Goal: Task Accomplishment & Management: Use online tool/utility

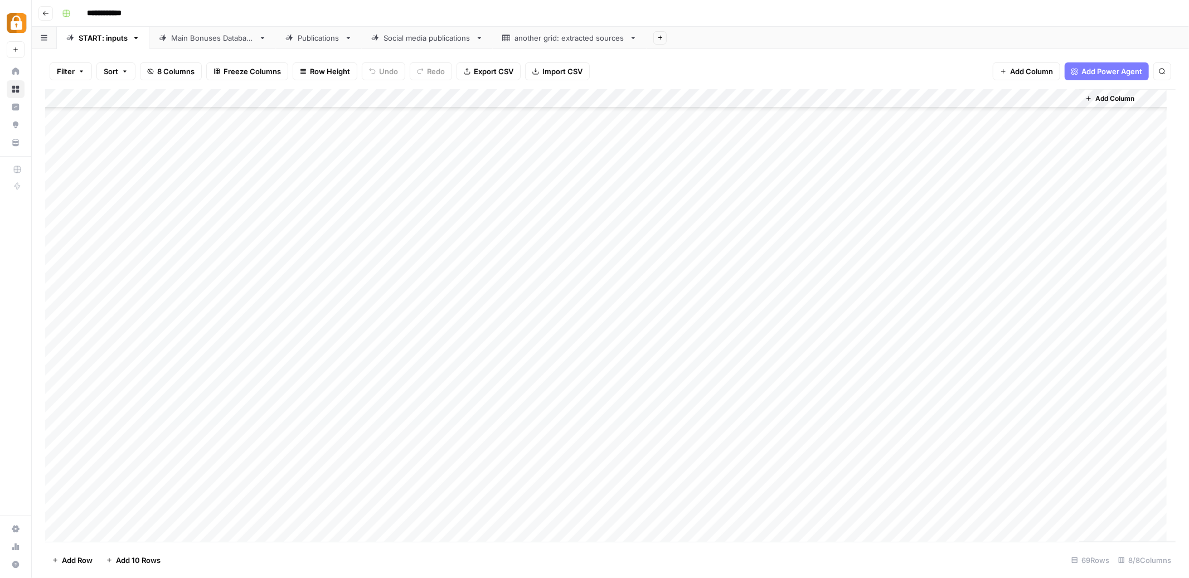
scroll to position [892, 0]
click at [455, 436] on div "Add Column" at bounding box center [610, 315] width 1131 height 453
click at [448, 437] on div "Add Column" at bounding box center [610, 315] width 1131 height 453
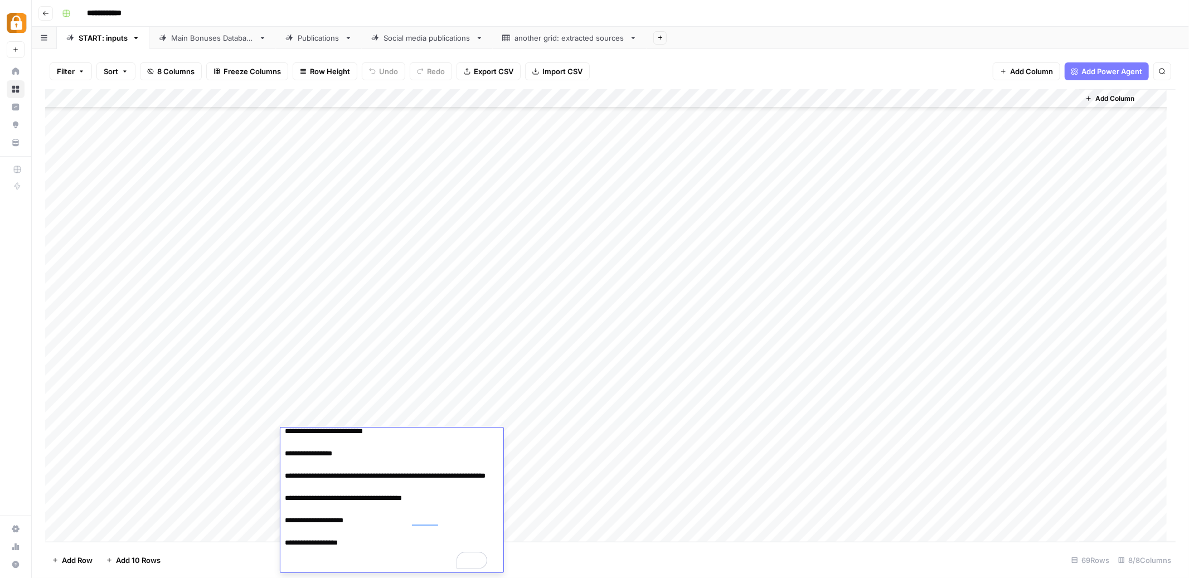
scroll to position [119, 0]
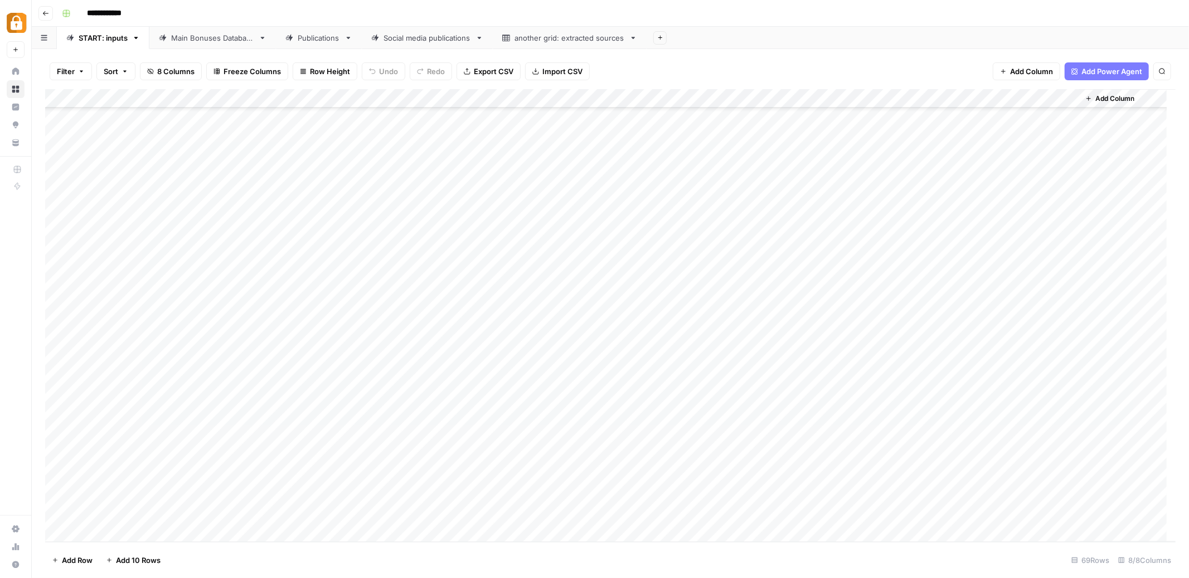
click at [505, 528] on div "Add Column" at bounding box center [610, 315] width 1131 height 453
click at [427, 423] on div "Add Column" at bounding box center [610, 315] width 1131 height 453
click at [389, 440] on div "Add Column" at bounding box center [610, 315] width 1131 height 453
click at [370, 420] on div "Add Column" at bounding box center [610, 315] width 1131 height 453
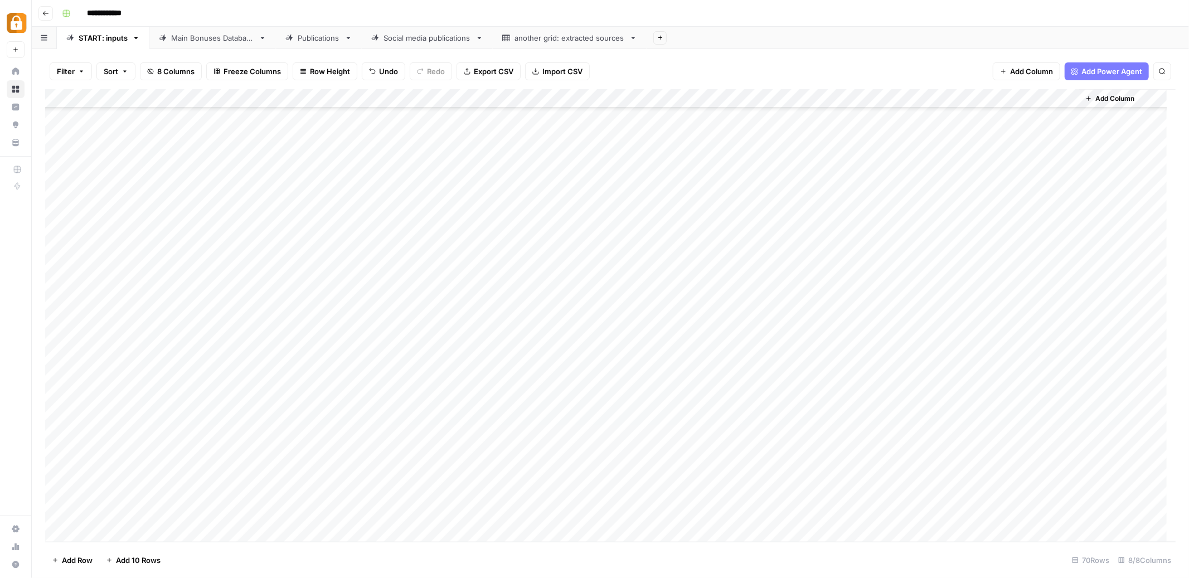
click at [362, 443] on div "Add Column" at bounding box center [610, 315] width 1131 height 453
type textarea "**********"
click at [683, 437] on div "Add Column" at bounding box center [610, 315] width 1131 height 453
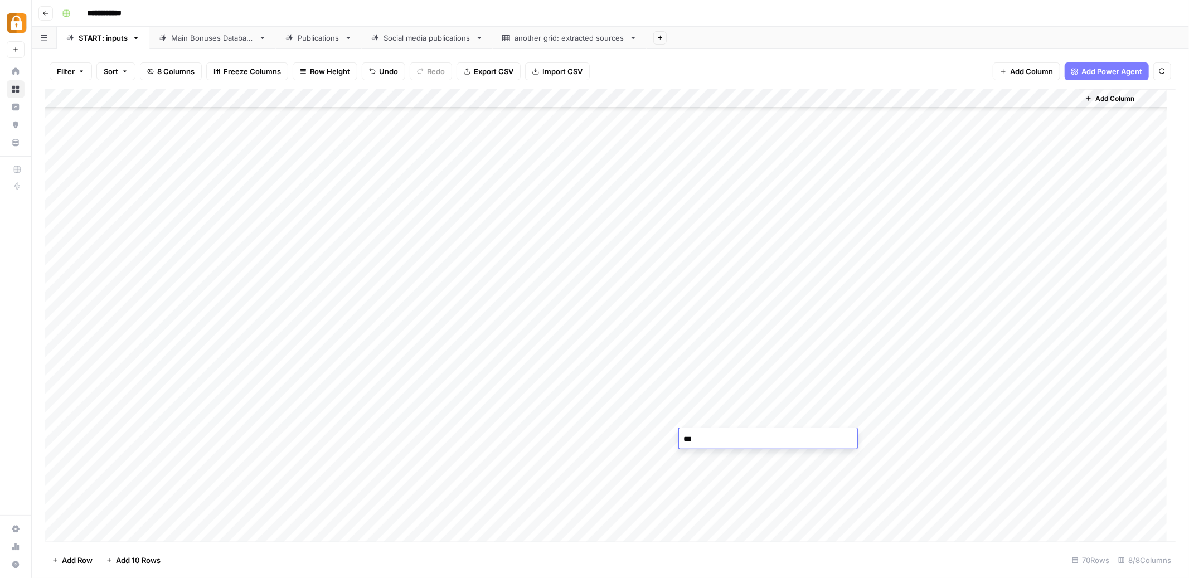
type textarea "****"
click at [705, 465] on div "Add Column" at bounding box center [610, 315] width 1131 height 453
click at [877, 437] on div "Add Column" at bounding box center [610, 315] width 1131 height 453
click at [181, 41] on div "Main Bonuses Database" at bounding box center [212, 37] width 83 height 11
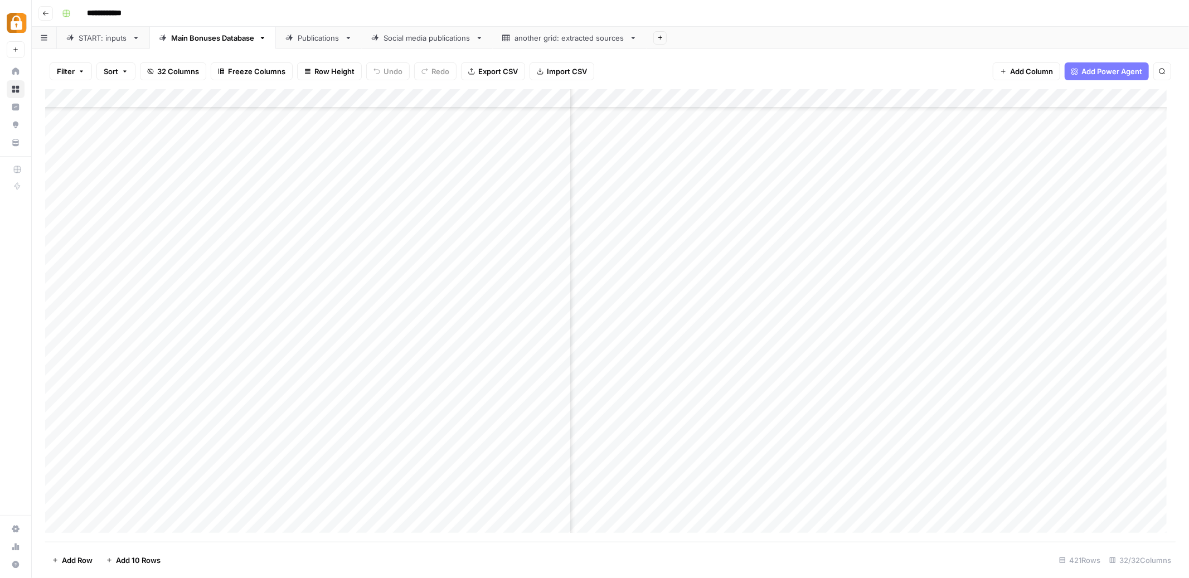
click at [90, 42] on div "START: inputs" at bounding box center [103, 37] width 49 height 11
click at [879, 439] on div "Add Column" at bounding box center [610, 315] width 1131 height 453
click at [953, 436] on div "Add Column" at bounding box center [610, 315] width 1131 height 453
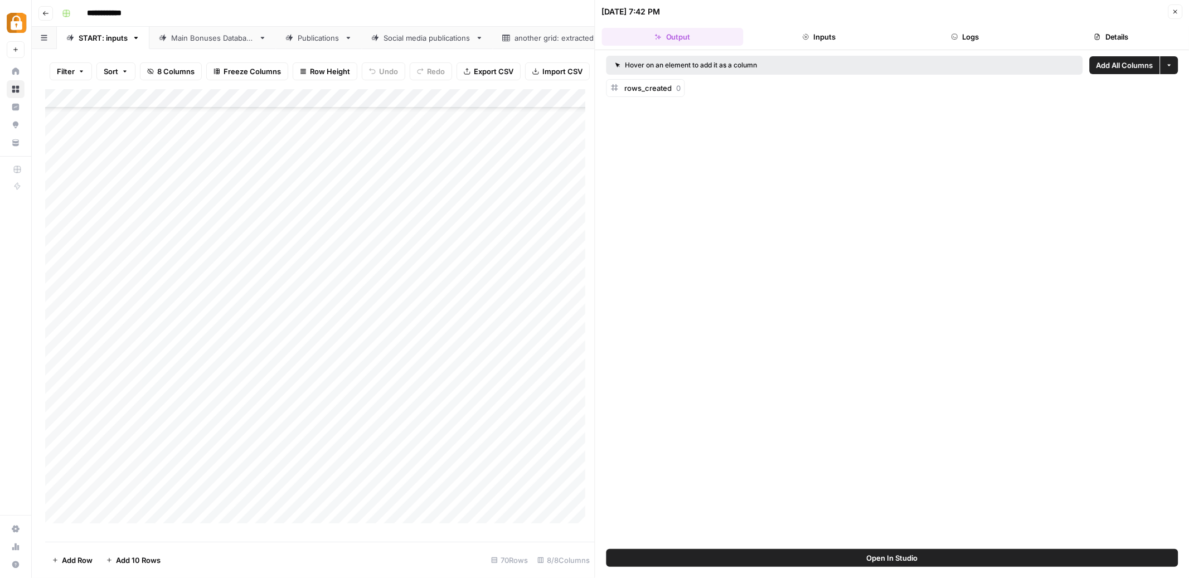
click at [975, 43] on button "Logs" at bounding box center [965, 37] width 142 height 18
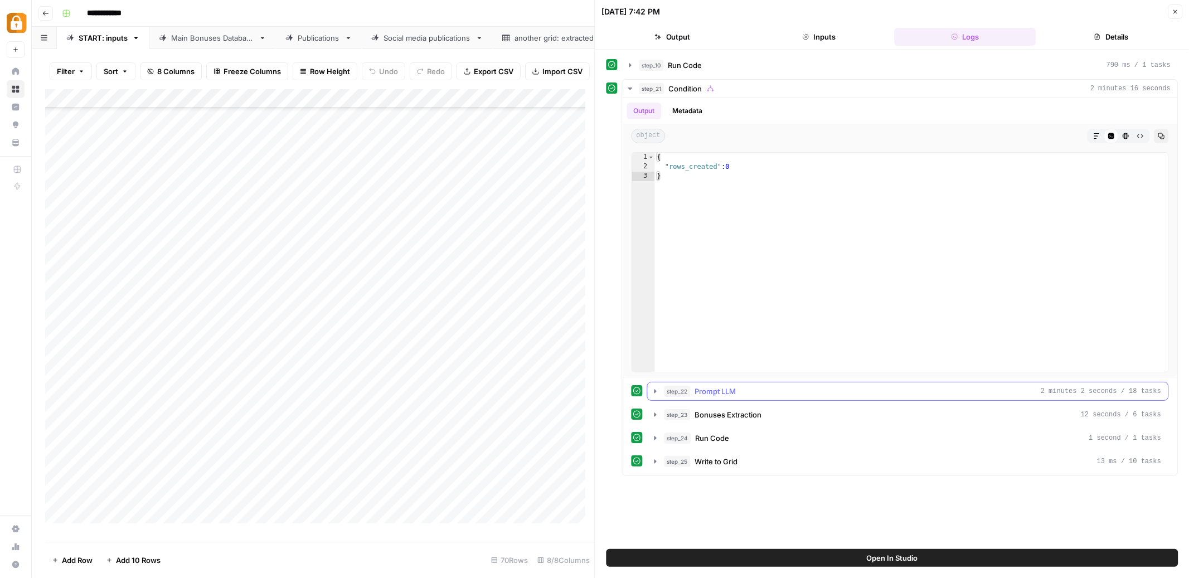
click at [654, 391] on icon "button" at bounding box center [655, 391] width 9 height 9
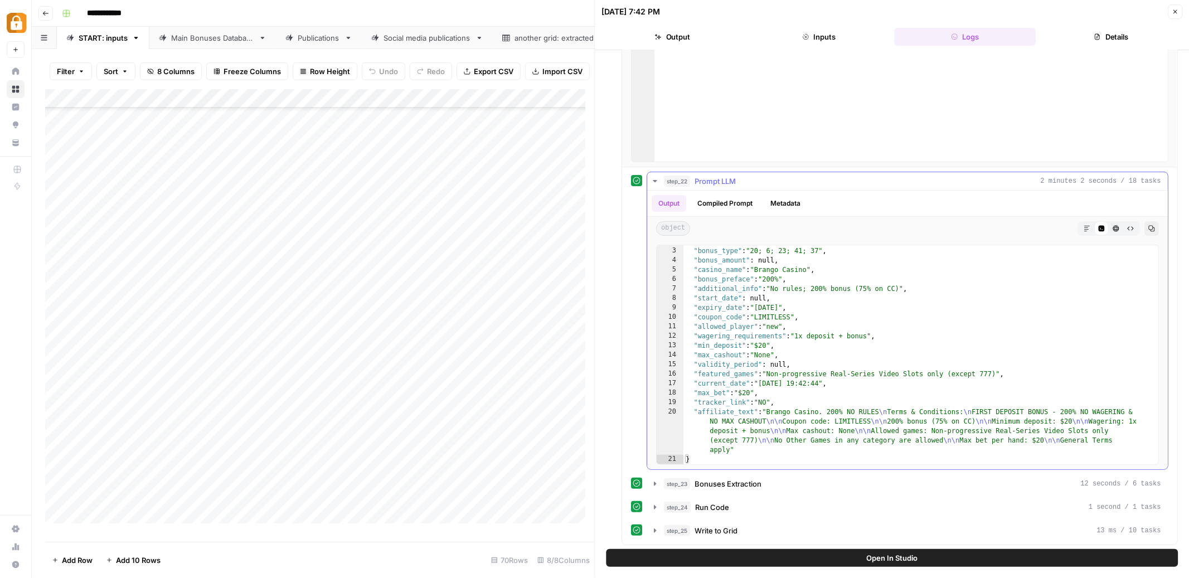
scroll to position [212, 0]
click at [655, 482] on icon "button" at bounding box center [656, 482] width 2 height 4
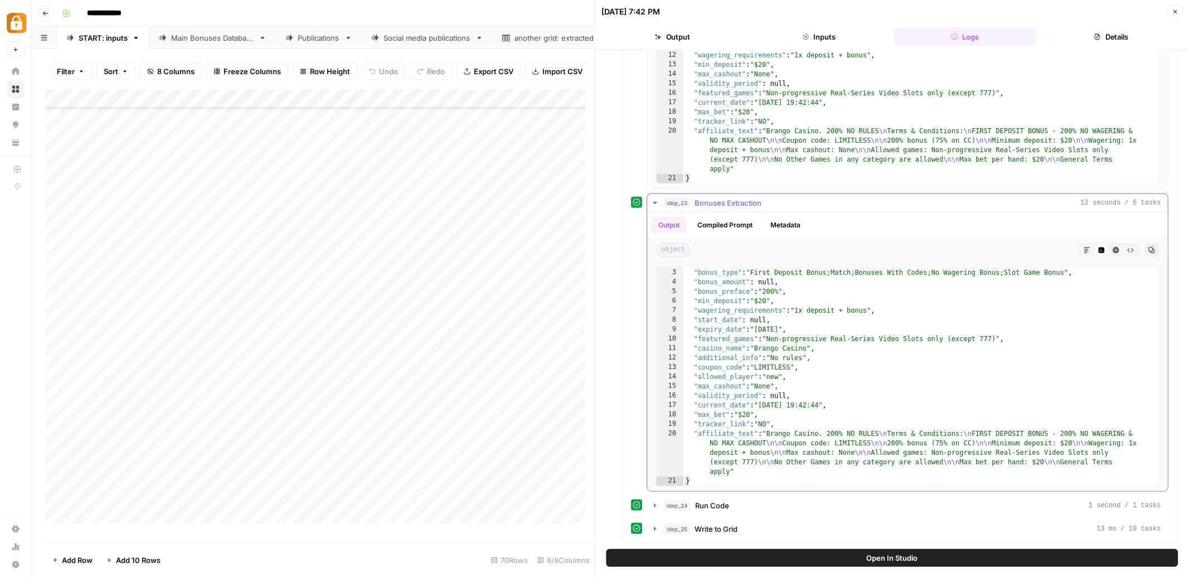
scroll to position [18, 0]
click at [652, 507] on icon "button" at bounding box center [655, 505] width 9 height 9
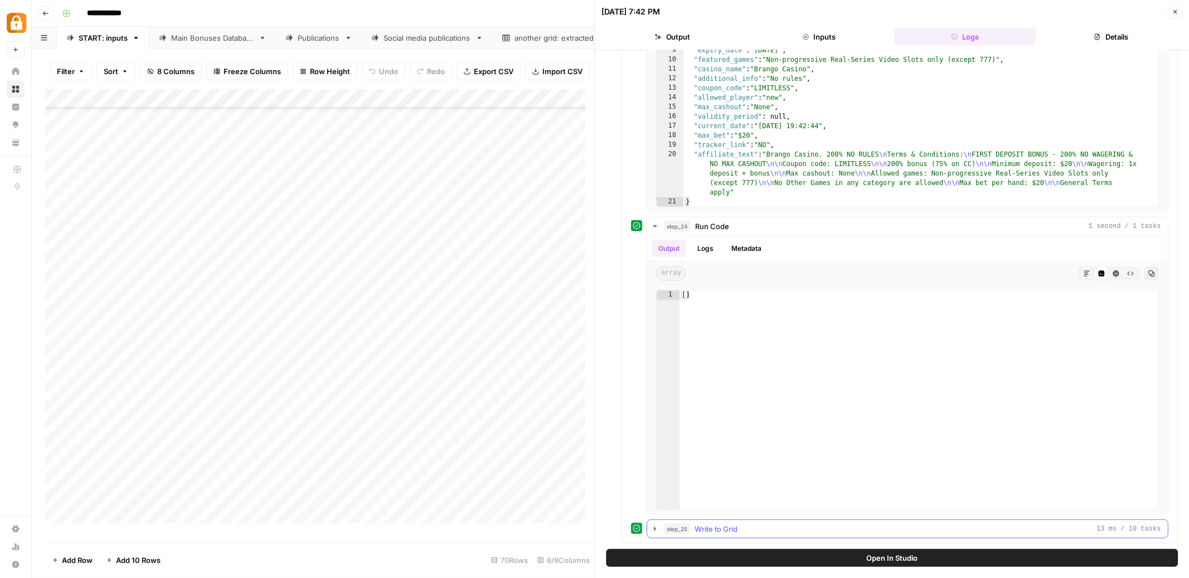
click at [657, 529] on icon "button" at bounding box center [655, 529] width 9 height 9
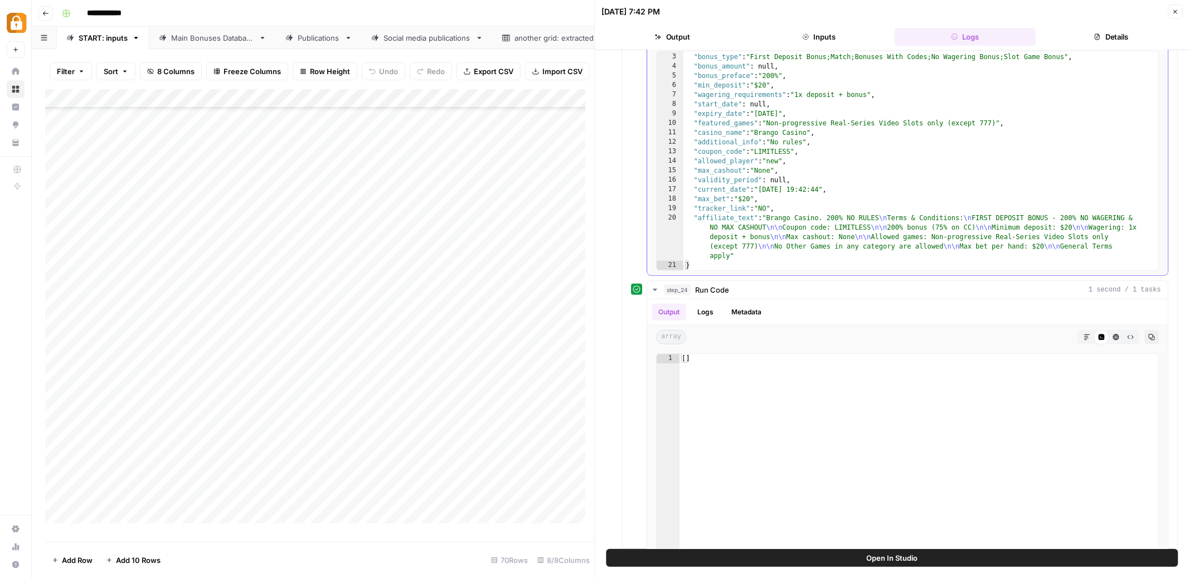
scroll to position [698, 0]
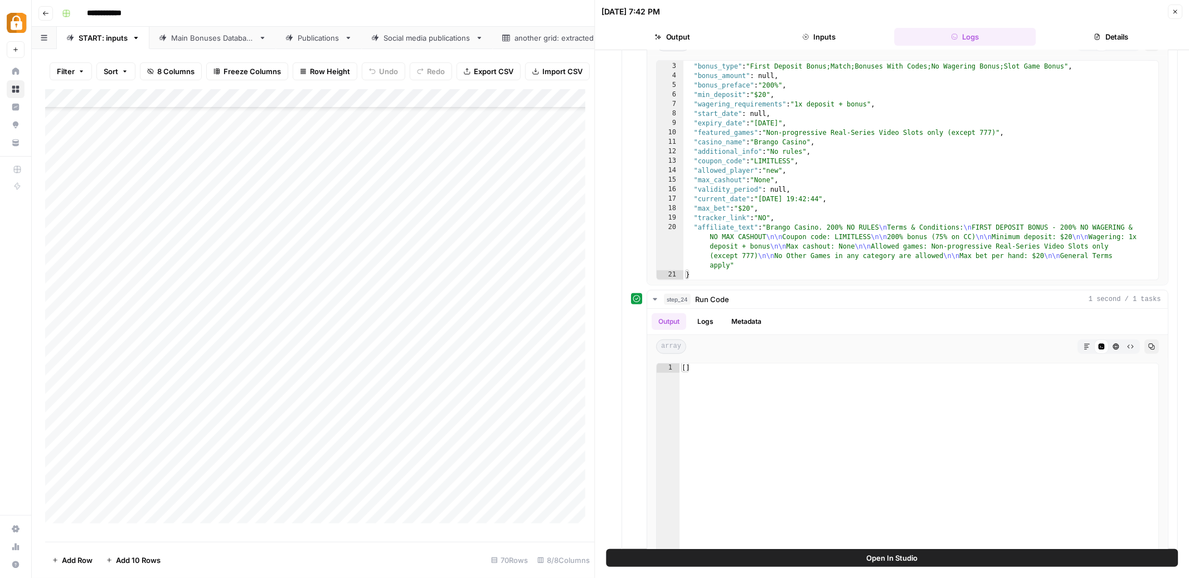
click at [1178, 12] on icon "button" at bounding box center [1175, 11] width 7 height 7
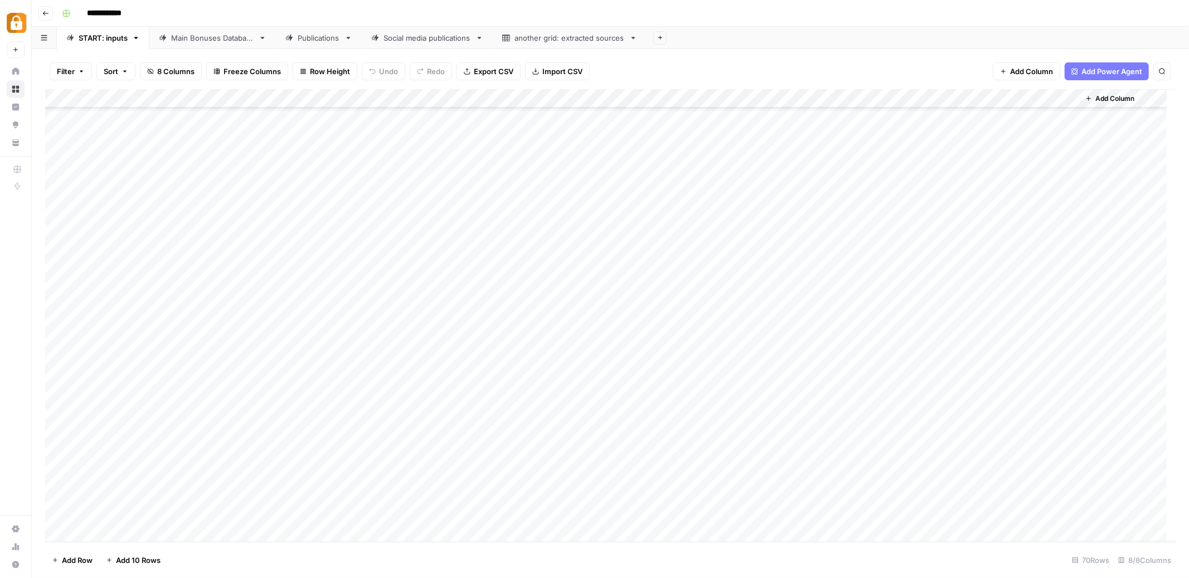
click at [956, 96] on div "Add Column" at bounding box center [610, 315] width 1131 height 453
click at [809, 211] on span "Edit Workflow" at bounding box center [851, 207] width 98 height 11
click at [968, 439] on div "Add Column" at bounding box center [610, 315] width 1131 height 453
click at [352, 360] on div "Add Column" at bounding box center [610, 315] width 1131 height 453
click at [188, 455] on div "Add Column" at bounding box center [610, 315] width 1131 height 453
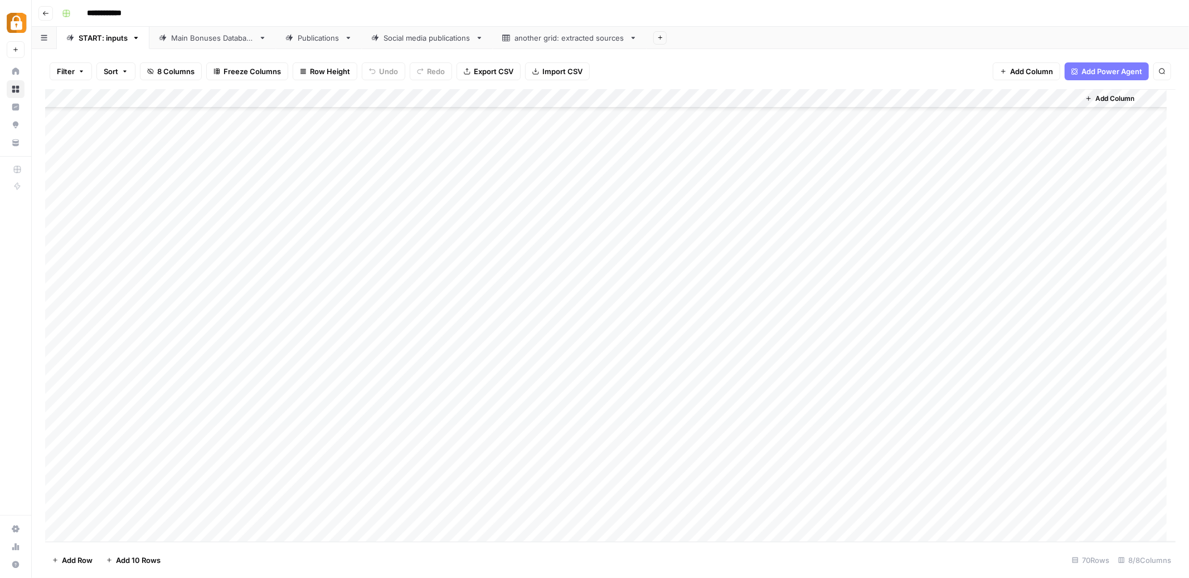
click at [246, 457] on div "Add Column" at bounding box center [610, 315] width 1131 height 453
click at [244, 457] on textarea at bounding box center [245, 459] width 178 height 16
type textarea "**********"
click at [691, 456] on div "Add Column" at bounding box center [610, 315] width 1131 height 453
click at [746, 461] on div "Add Column" at bounding box center [610, 315] width 1131 height 453
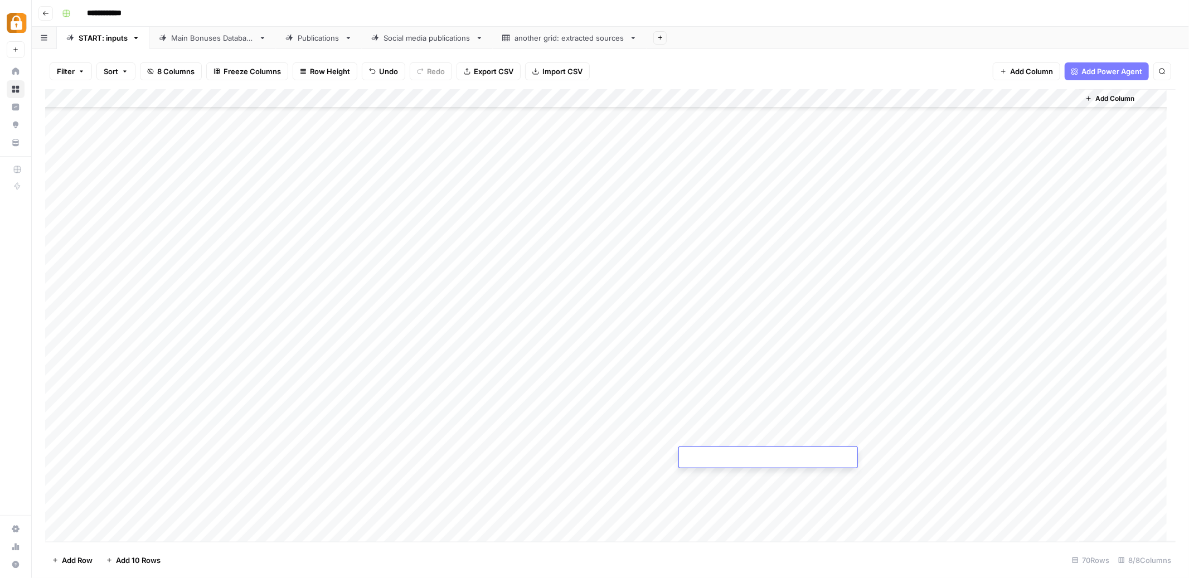
click at [746, 461] on textarea at bounding box center [768, 459] width 178 height 16
type textarea "****"
click at [737, 505] on div "Add Column" at bounding box center [610, 315] width 1131 height 453
click at [876, 453] on div "Add Column" at bounding box center [610, 315] width 1131 height 453
click at [970, 438] on div "Add Column" at bounding box center [610, 315] width 1131 height 453
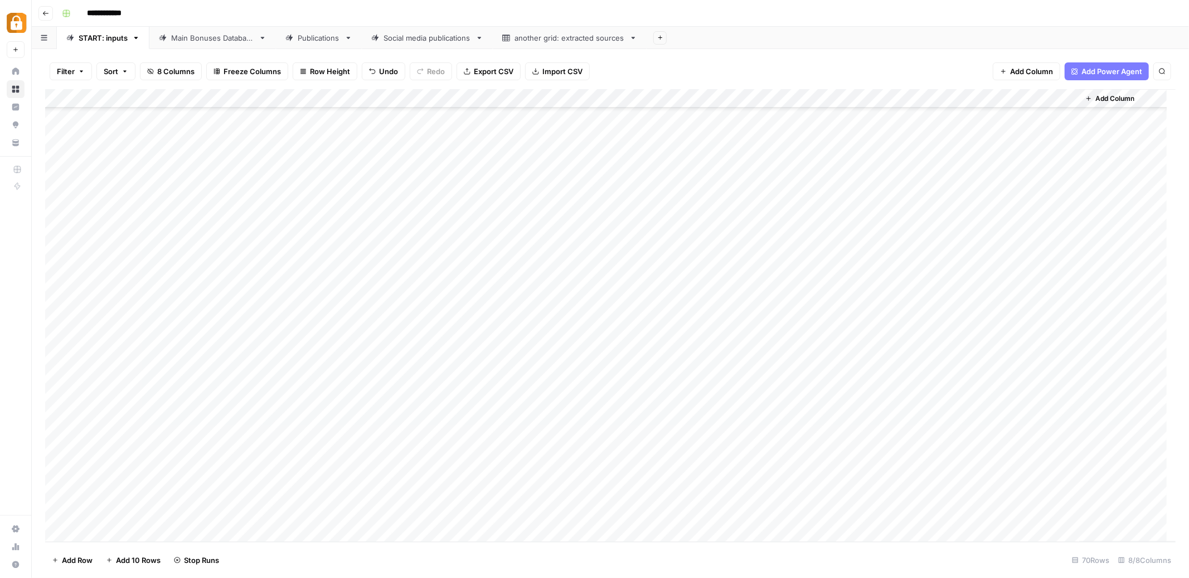
click at [206, 42] on div "Main Bonuses Database" at bounding box center [212, 37] width 83 height 11
click at [361, 447] on div "Add Column" at bounding box center [610, 315] width 1131 height 453
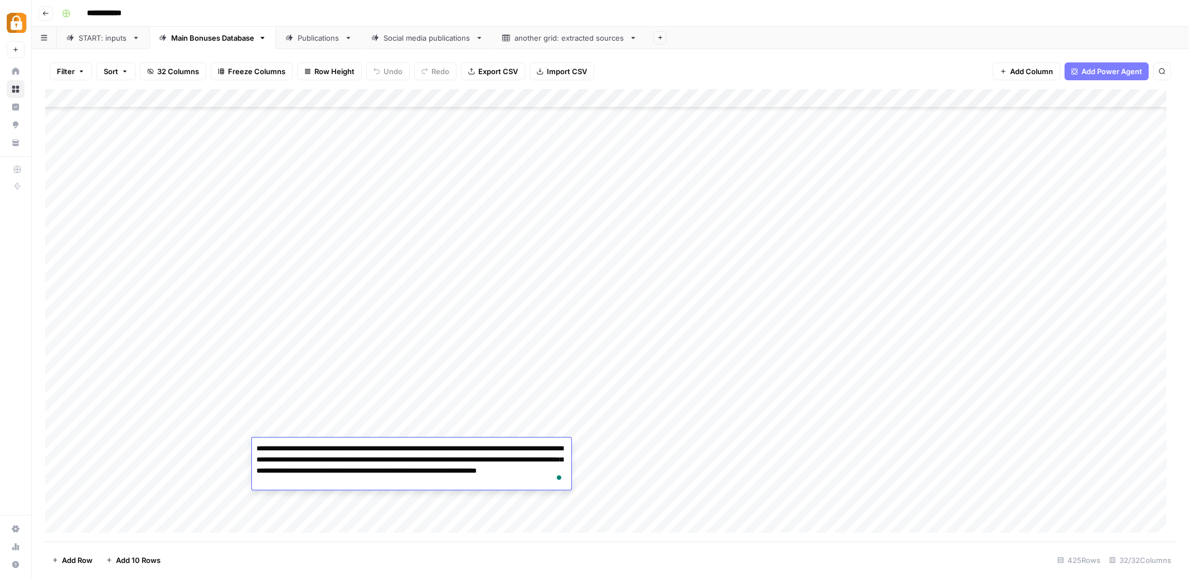
click at [644, 451] on div "Add Column" at bounding box center [610, 315] width 1131 height 453
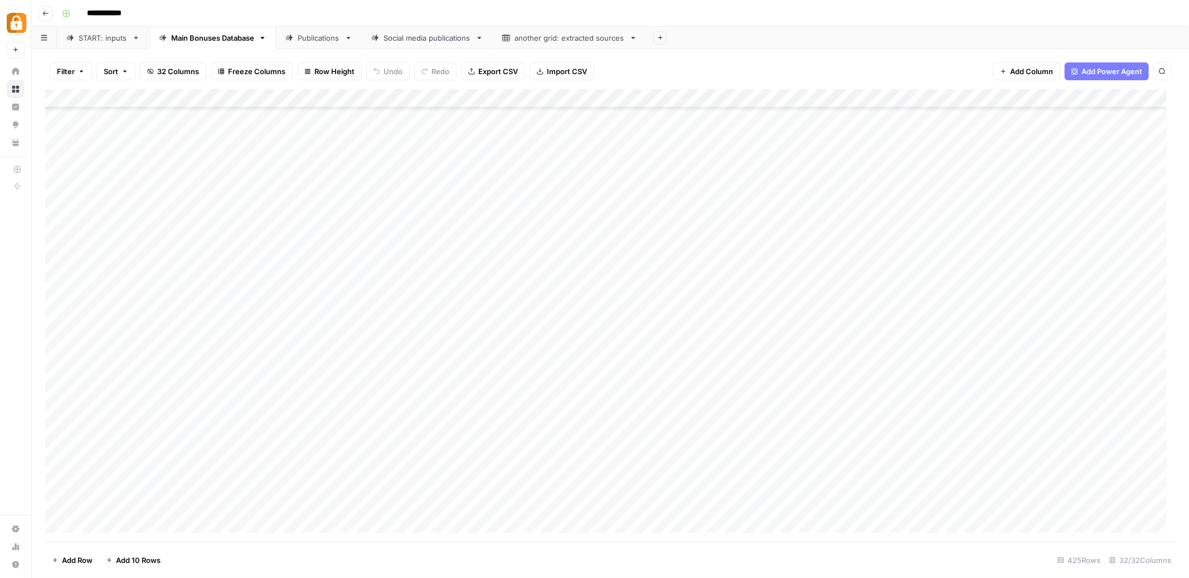
click at [457, 467] on div "Add Column" at bounding box center [610, 315] width 1131 height 453
click at [428, 444] on div "Add Column" at bounding box center [610, 315] width 1131 height 453
click at [427, 444] on div "Add Column" at bounding box center [610, 315] width 1131 height 453
click at [654, 448] on div "Add Column" at bounding box center [610, 315] width 1131 height 453
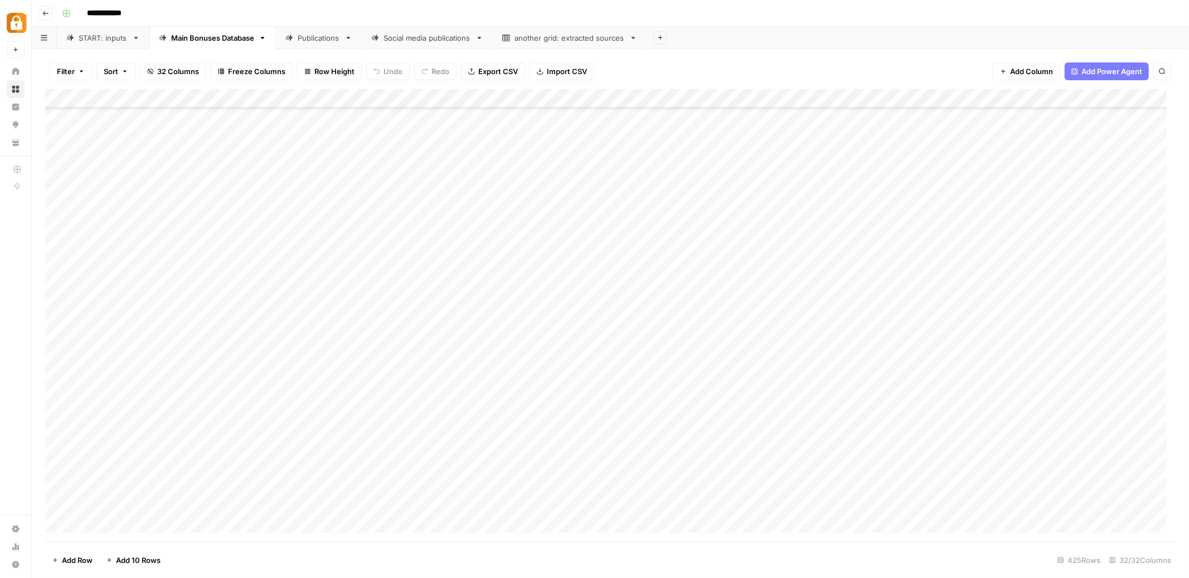
click at [433, 481] on div "Add Column" at bounding box center [610, 315] width 1131 height 453
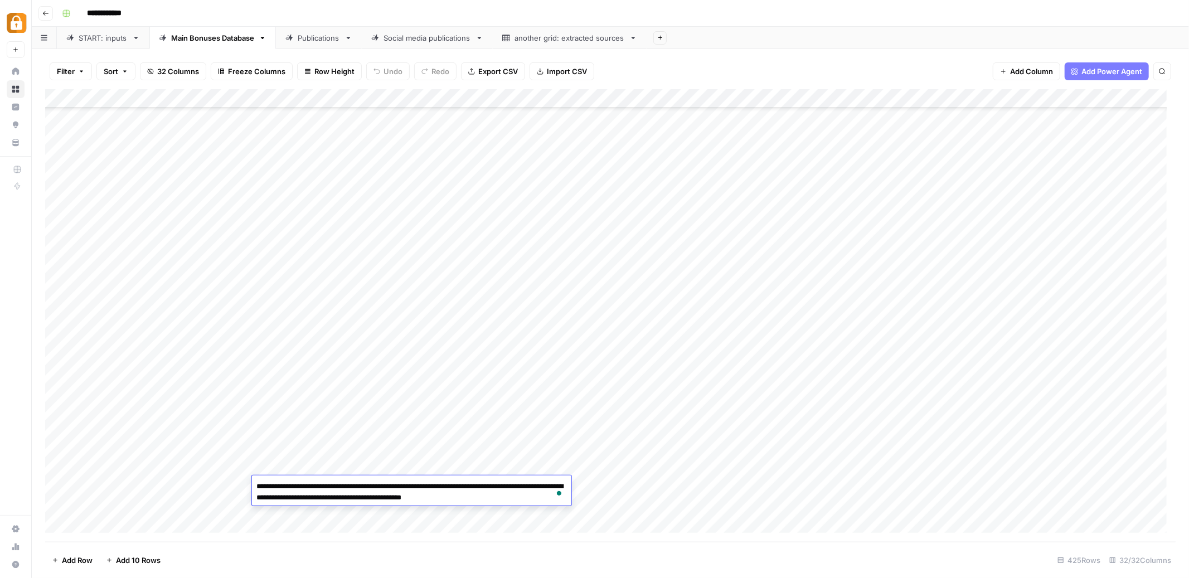
click at [633, 490] on div "Add Column" at bounding box center [610, 315] width 1131 height 453
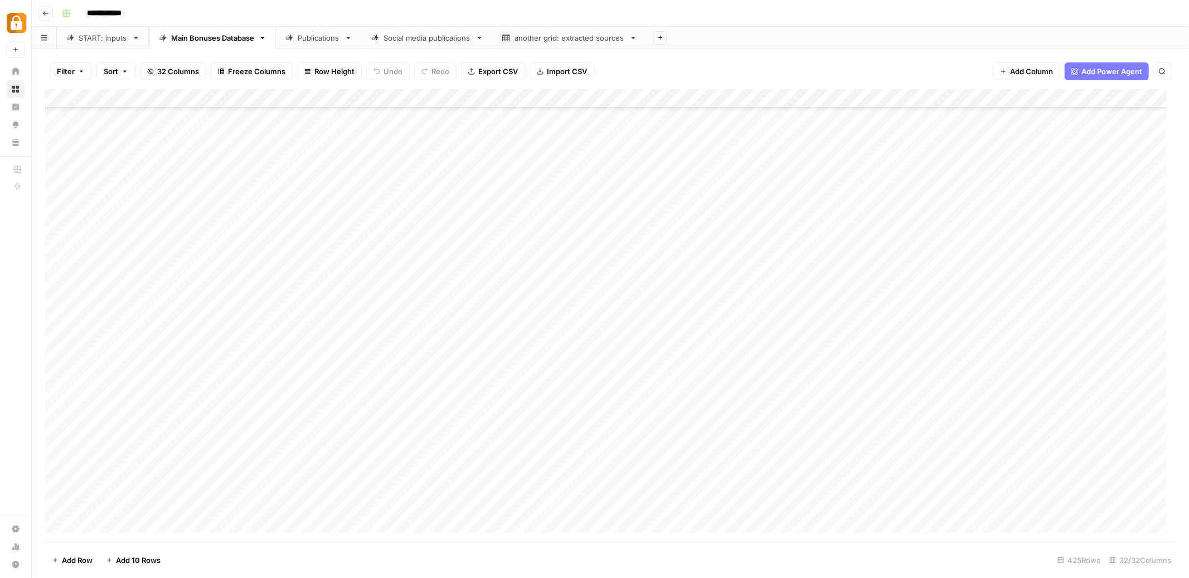
click at [493, 502] on div "Add Column" at bounding box center [610, 315] width 1131 height 453
click at [101, 38] on div "START: inputs" at bounding box center [103, 37] width 49 height 11
click at [971, 439] on div "Add Column" at bounding box center [610, 315] width 1131 height 453
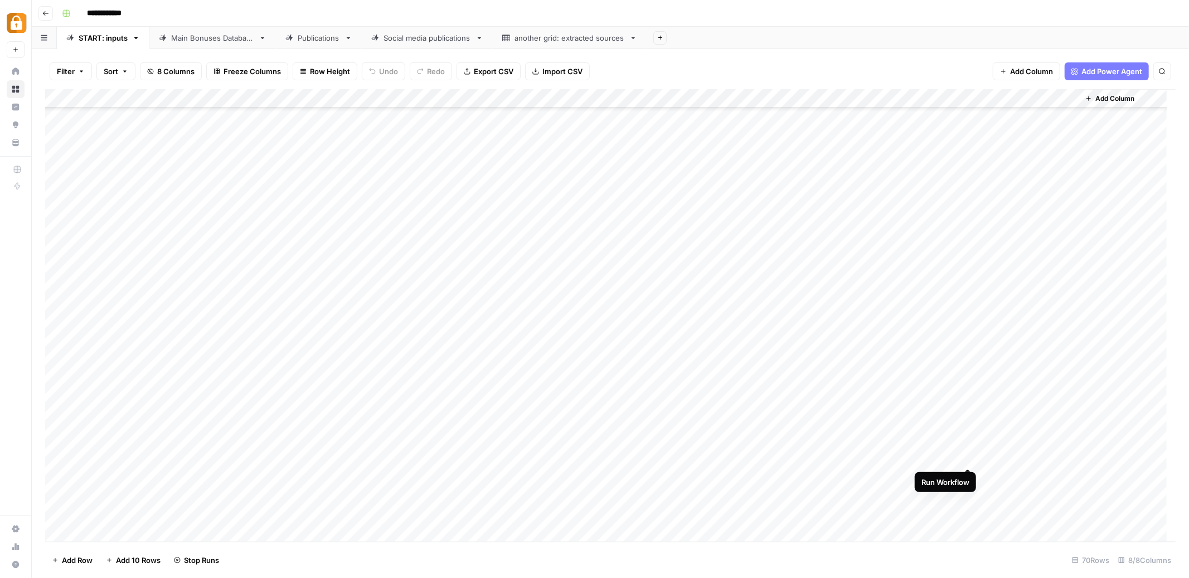
click at [970, 458] on div "Add Column" at bounding box center [610, 315] width 1131 height 453
click at [199, 40] on div "Main Bonuses Database" at bounding box center [212, 37] width 83 height 11
click at [56, 445] on div "Add Column" at bounding box center [610, 315] width 1131 height 453
click at [55, 504] on div "Add Column" at bounding box center [610, 315] width 1131 height 453
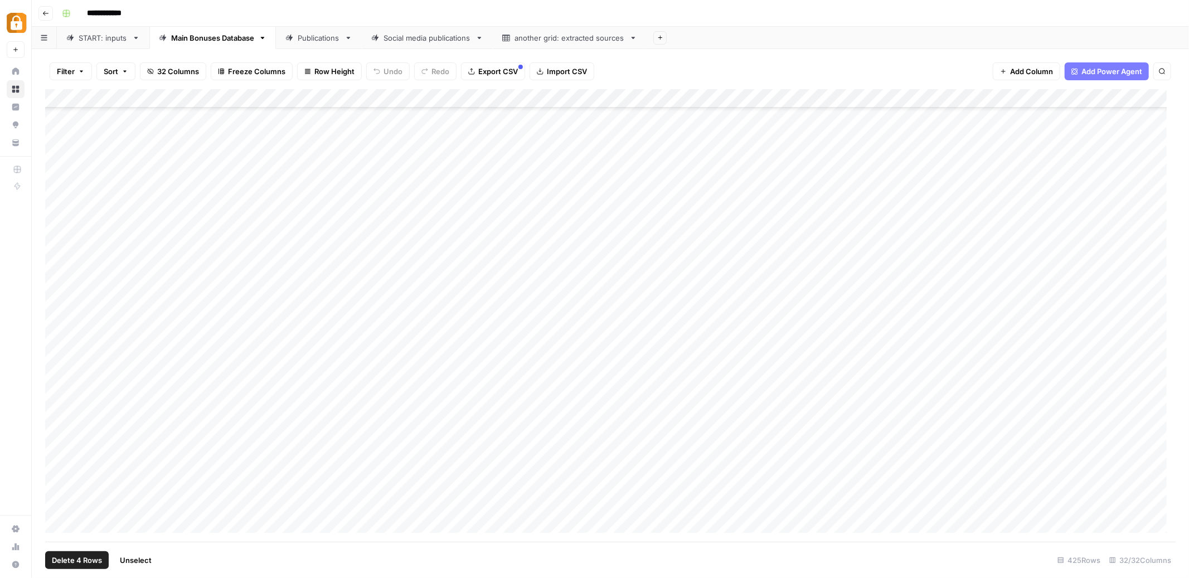
click at [80, 562] on span "Delete 4 Rows" at bounding box center [77, 560] width 50 height 11
click at [554, 129] on span "Delete" at bounding box center [555, 128] width 24 height 11
click at [89, 42] on div "START: inputs" at bounding box center [103, 37] width 49 height 11
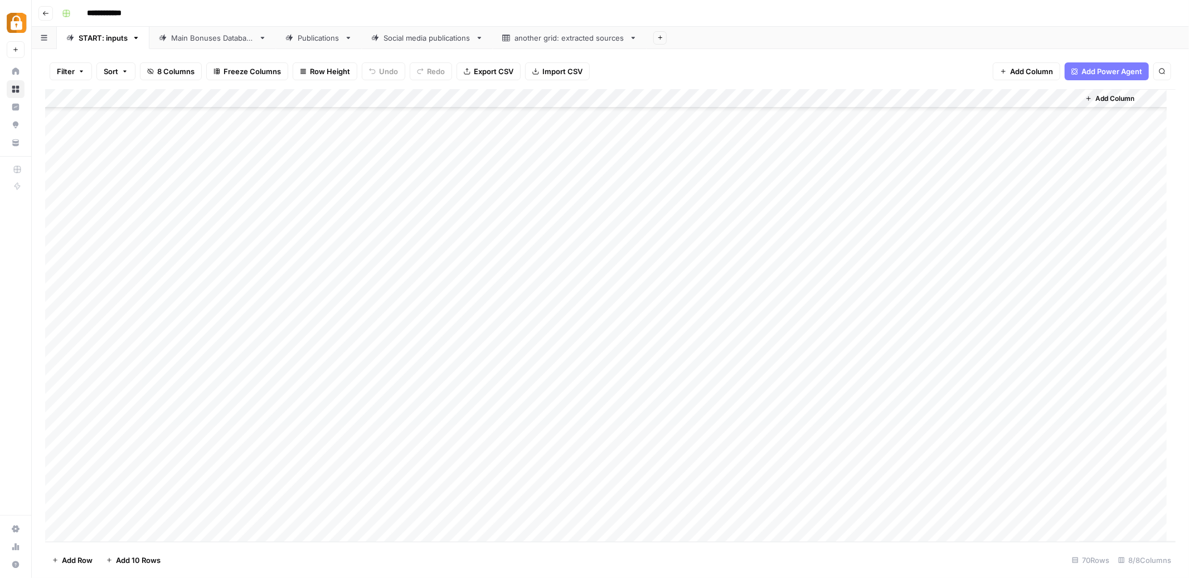
click at [318, 38] on div "Publications" at bounding box center [319, 37] width 42 height 11
click at [969, 241] on div "Add Column" at bounding box center [610, 315] width 1131 height 453
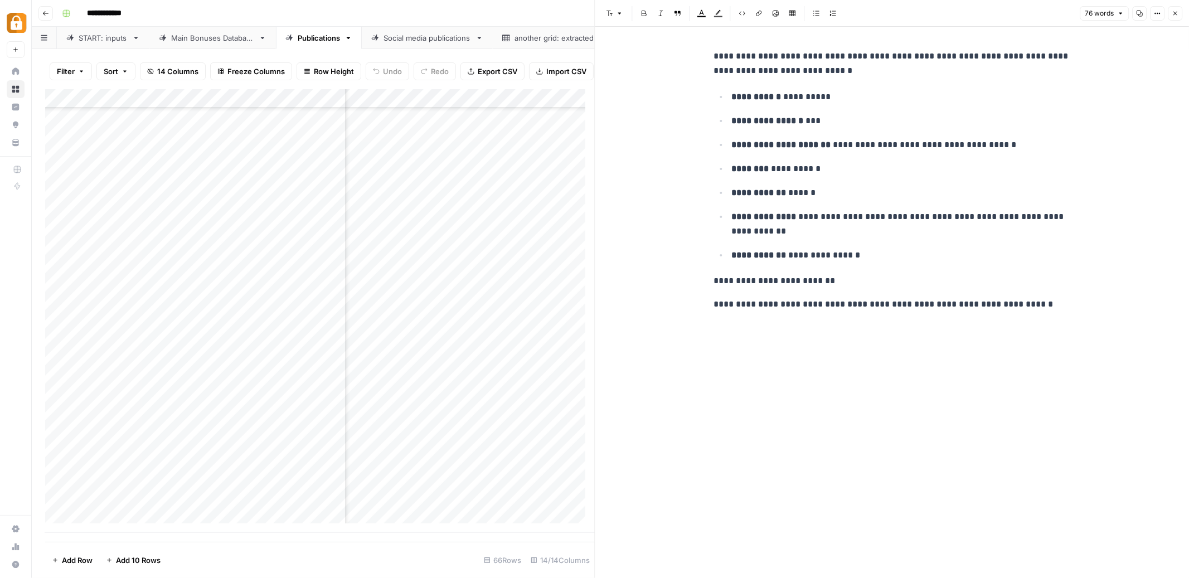
click at [1174, 12] on icon "button" at bounding box center [1176, 14] width 4 height 4
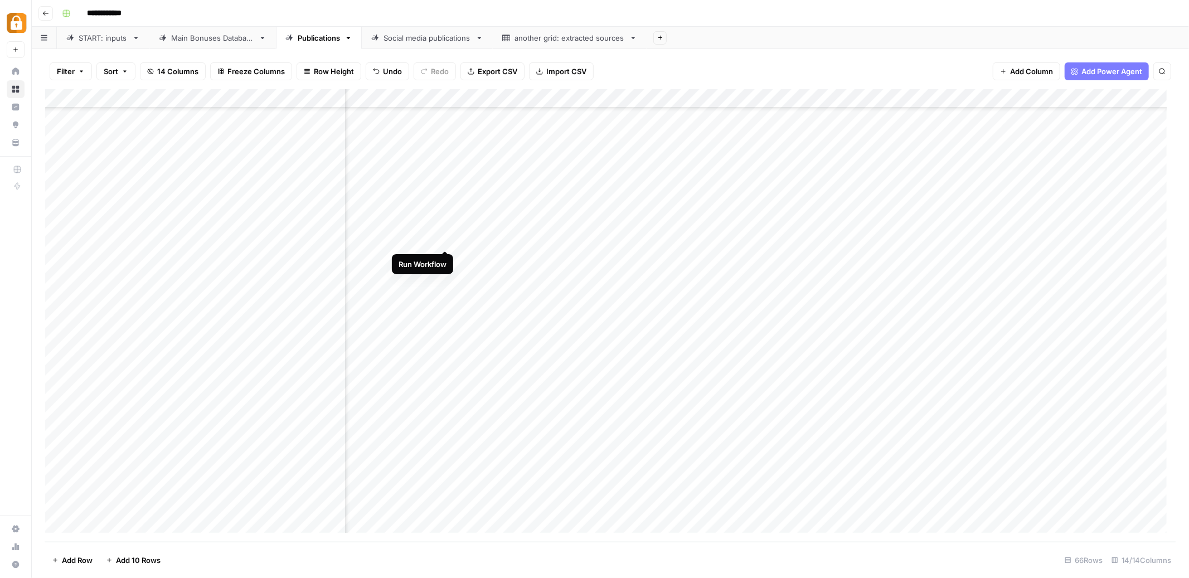
click at [445, 241] on div "Add Column" at bounding box center [610, 315] width 1131 height 453
click at [445, 260] on div "Add Column" at bounding box center [610, 315] width 1131 height 453
click at [99, 42] on div "START: inputs" at bounding box center [103, 37] width 49 height 11
click at [209, 42] on div "Main Bonuses Database" at bounding box center [212, 37] width 83 height 11
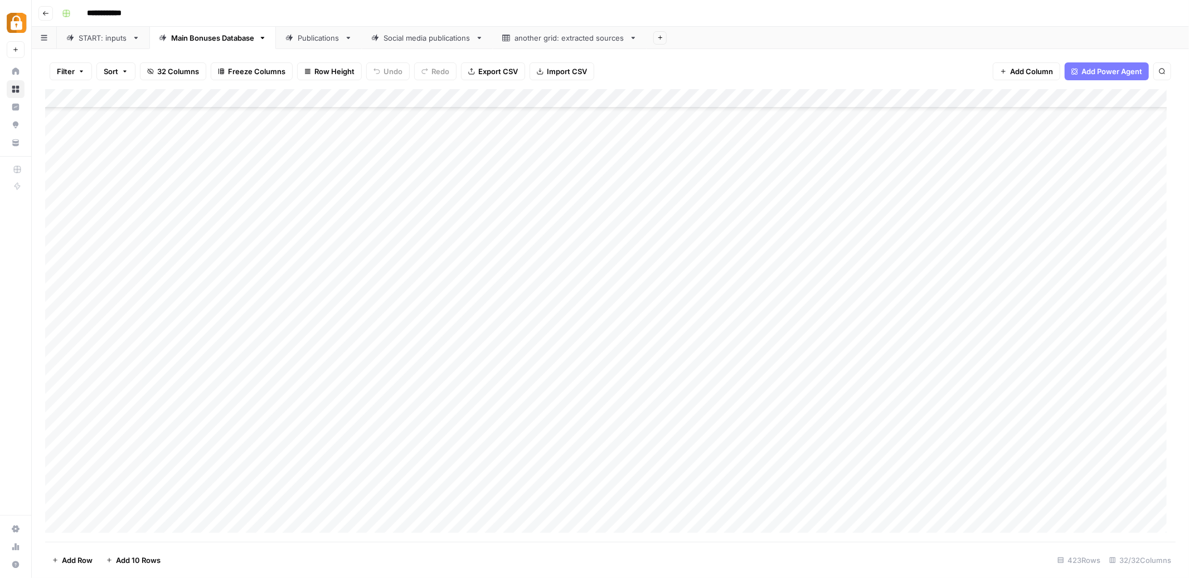
scroll to position [7613, 0]
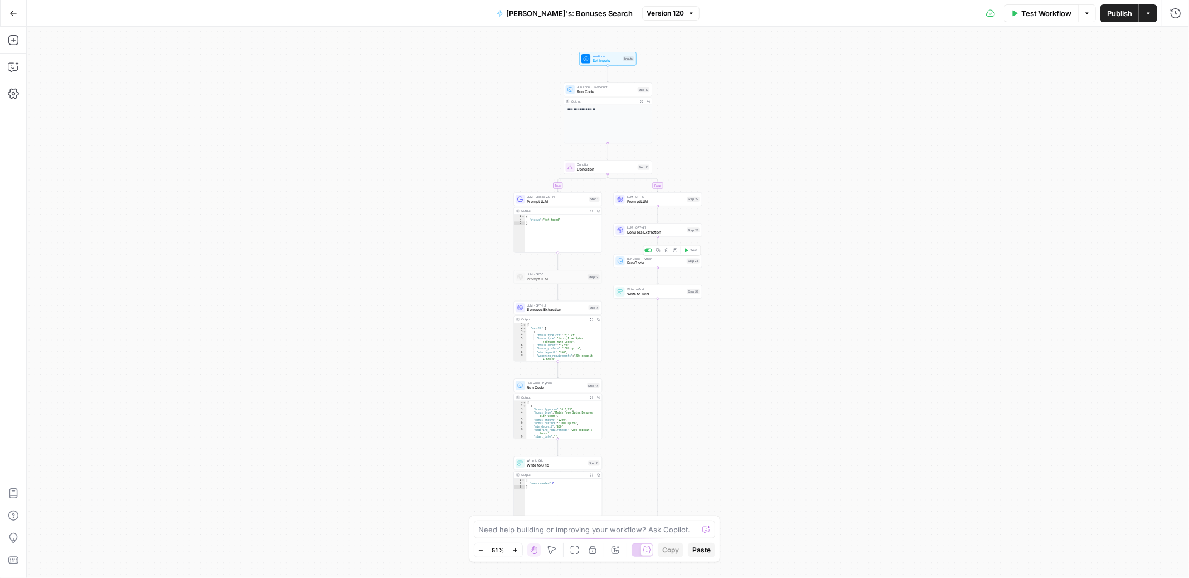
click at [644, 264] on span "Run Code" at bounding box center [655, 263] width 57 height 6
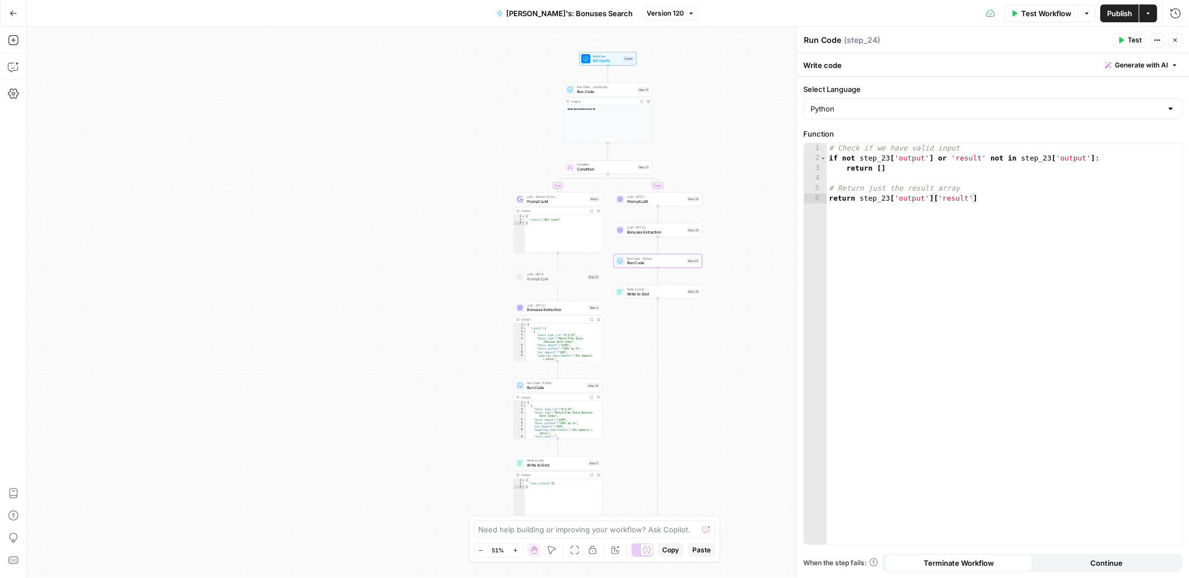
click at [518, 552] on icon "button" at bounding box center [515, 551] width 6 height 6
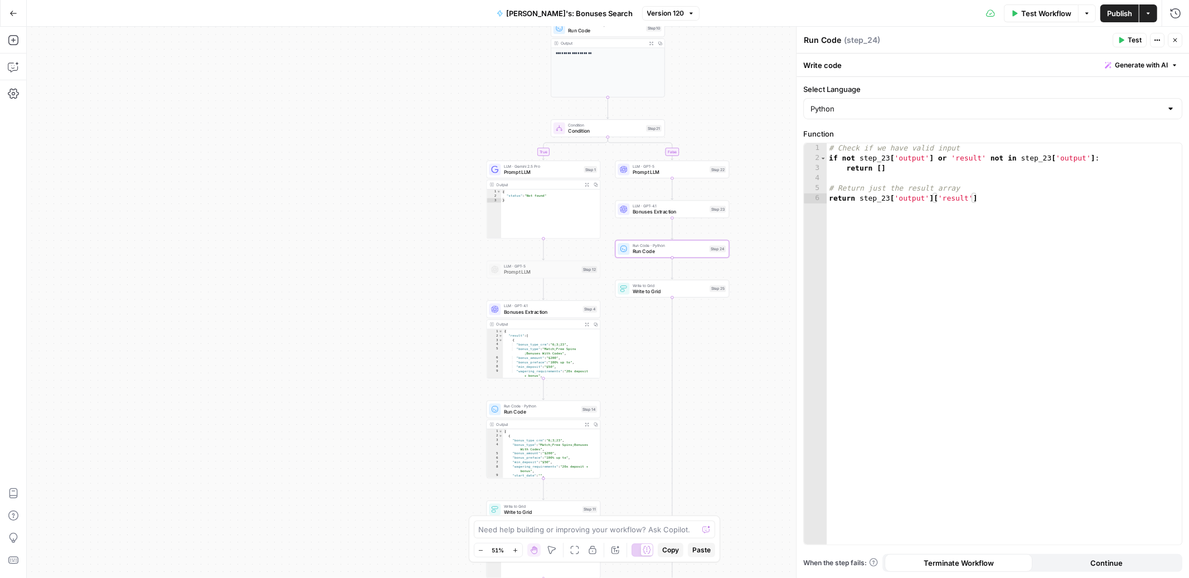
click at [518, 552] on icon "button" at bounding box center [515, 551] width 6 height 6
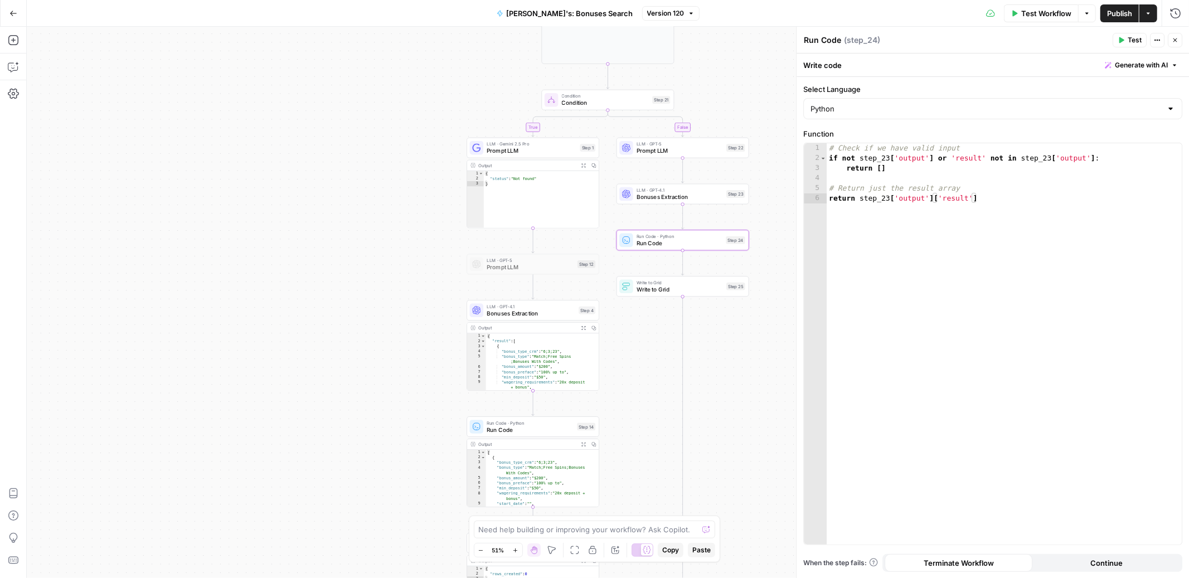
click at [518, 552] on icon "button" at bounding box center [515, 551] width 6 height 6
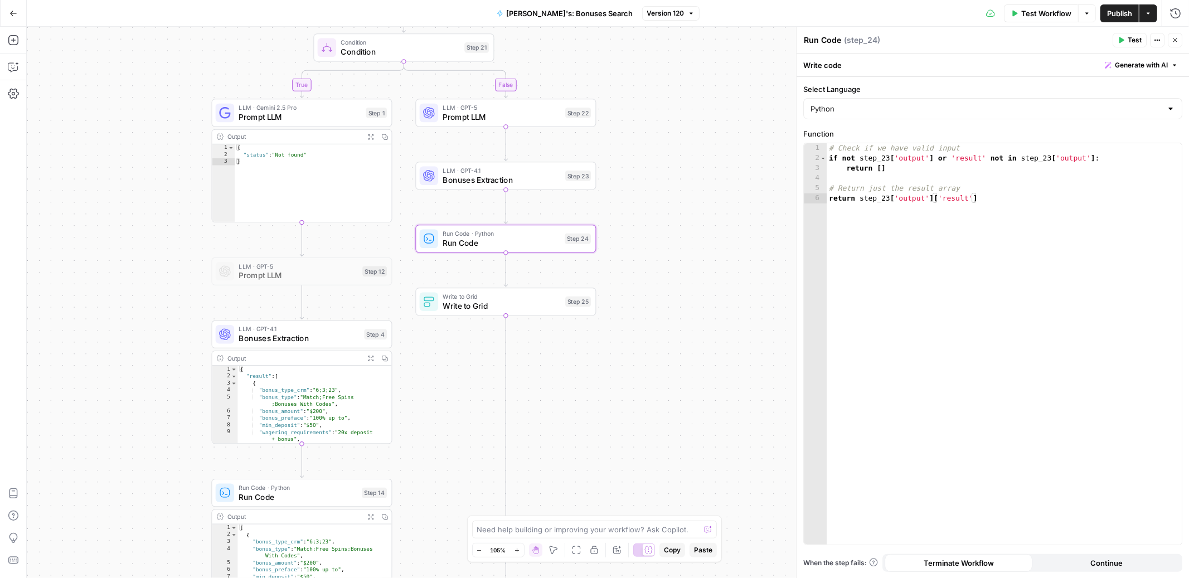
drag, startPoint x: 749, startPoint y: 436, endPoint x: 545, endPoint y: 457, distance: 205.2
click at [545, 457] on div "**********" at bounding box center [608, 303] width 1163 height 552
click at [489, 217] on div at bounding box center [490, 217] width 6 height 6
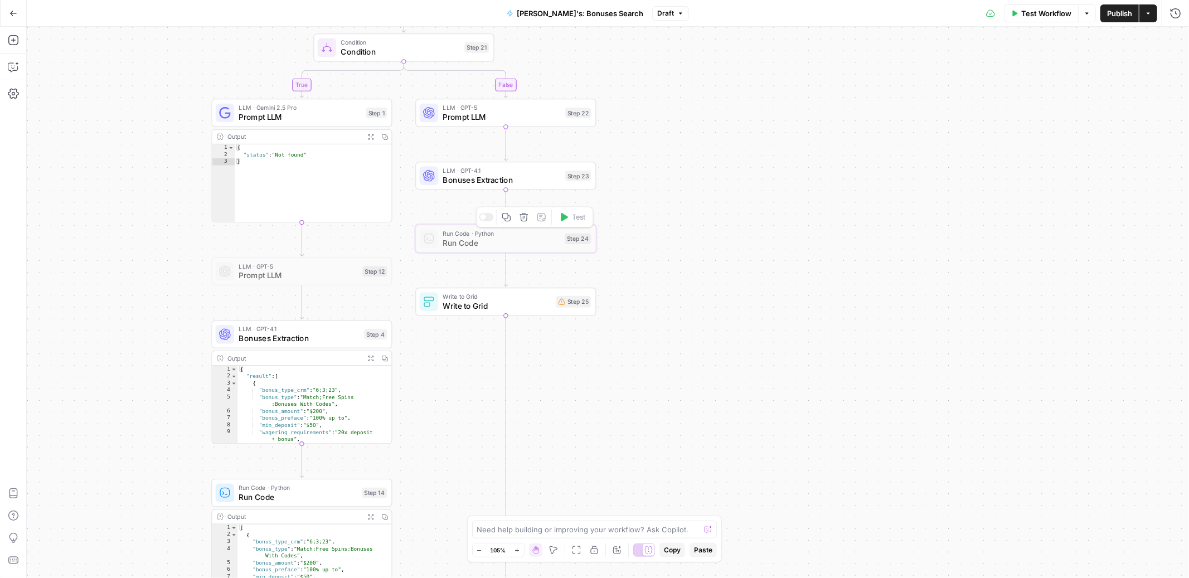
click at [489, 217] on div at bounding box center [486, 217] width 14 height 8
drag, startPoint x: 458, startPoint y: 242, endPoint x: 454, endPoint y: 253, distance: 11.3
click at [458, 242] on span "Run Code" at bounding box center [501, 243] width 117 height 12
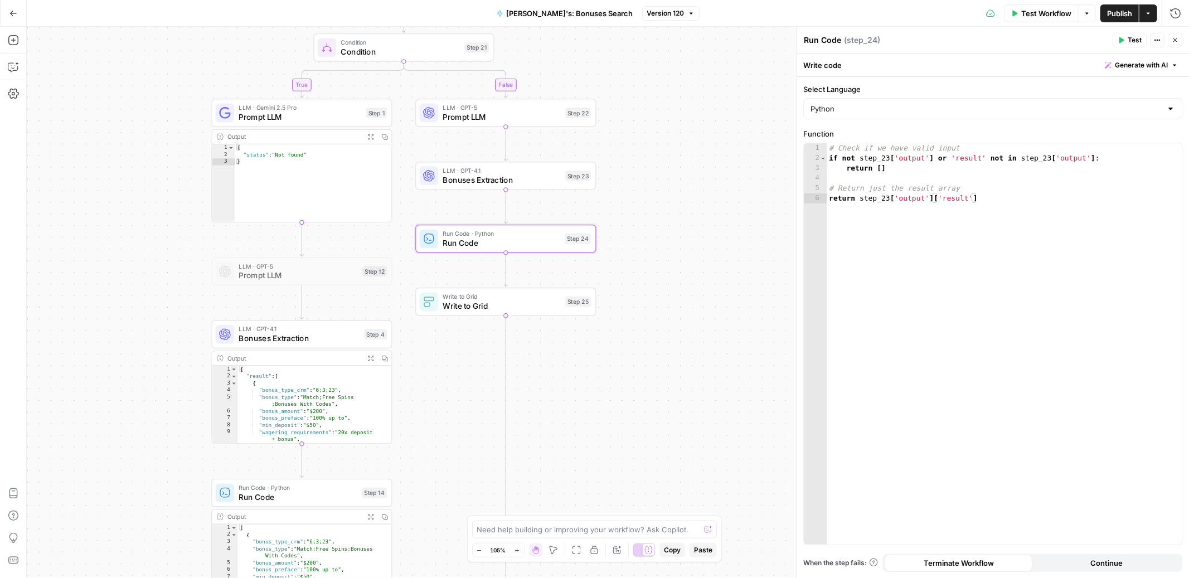
click at [1127, 65] on span "Generate with AI" at bounding box center [1141, 65] width 53 height 10
click at [992, 107] on p at bounding box center [1071, 106] width 200 height 11
click at [1167, 110] on button "Variables Menu" at bounding box center [1167, 107] width 9 height 9
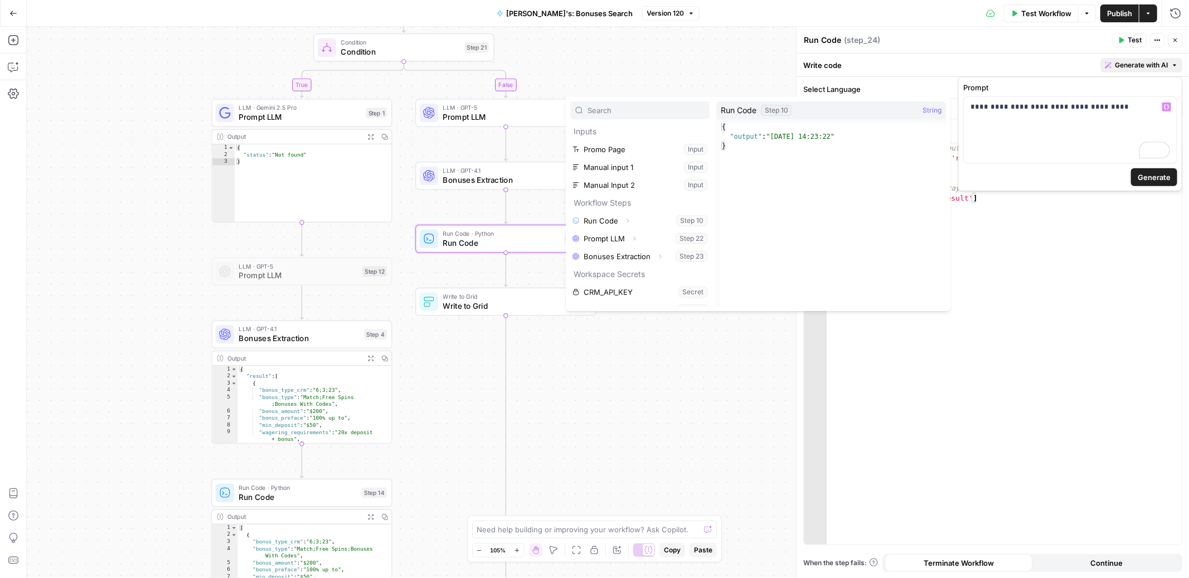
scroll to position [2, 0]
click at [660, 254] on button "Expand" at bounding box center [660, 254] width 14 height 14
click at [623, 273] on button "Select variable Output" at bounding box center [646, 272] width 128 height 18
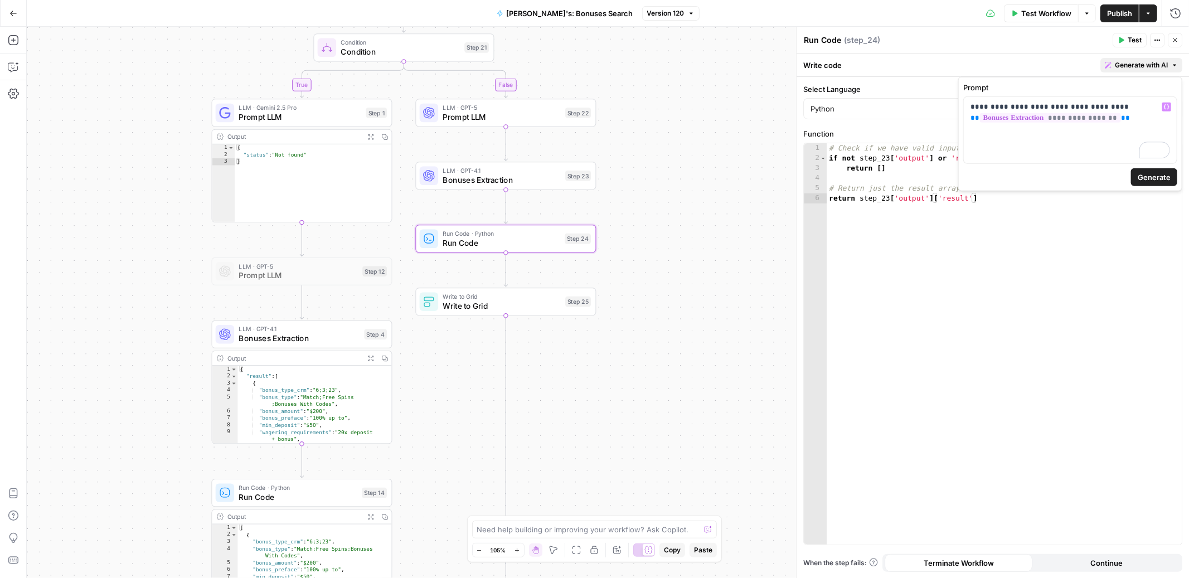
click at [1160, 178] on span "Generate" at bounding box center [1154, 177] width 33 height 11
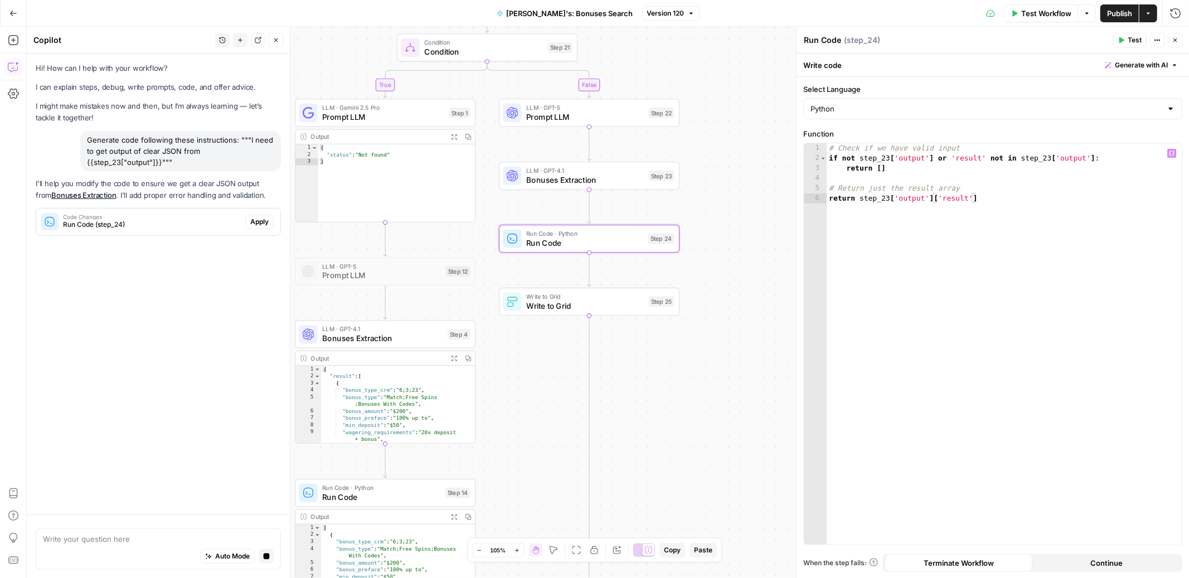
scroll to position [0, 0]
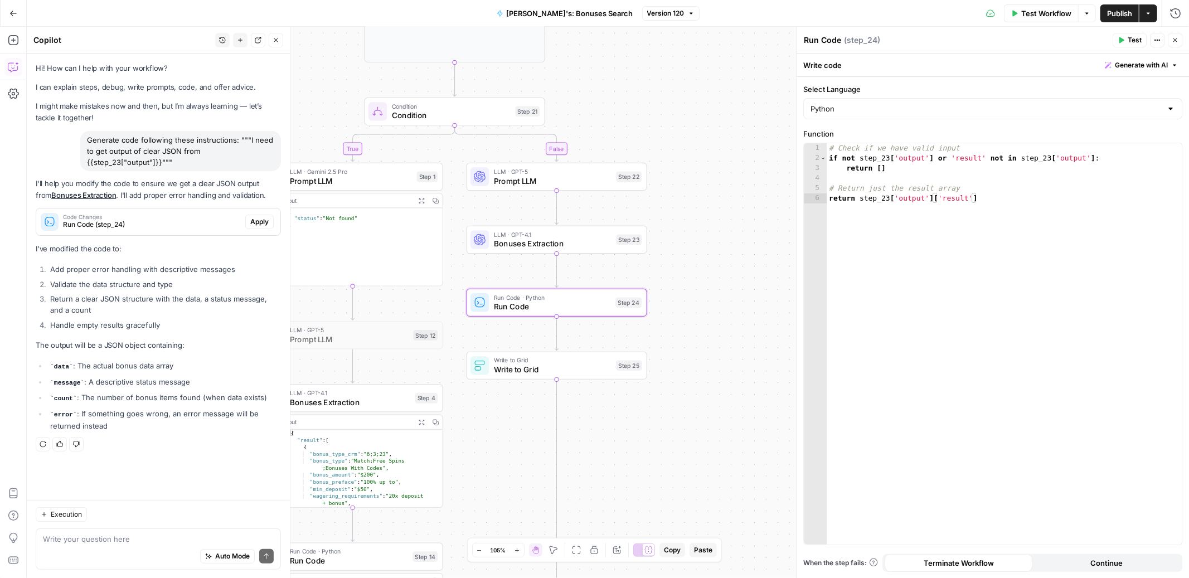
click at [254, 223] on span "Apply" at bounding box center [259, 222] width 18 height 10
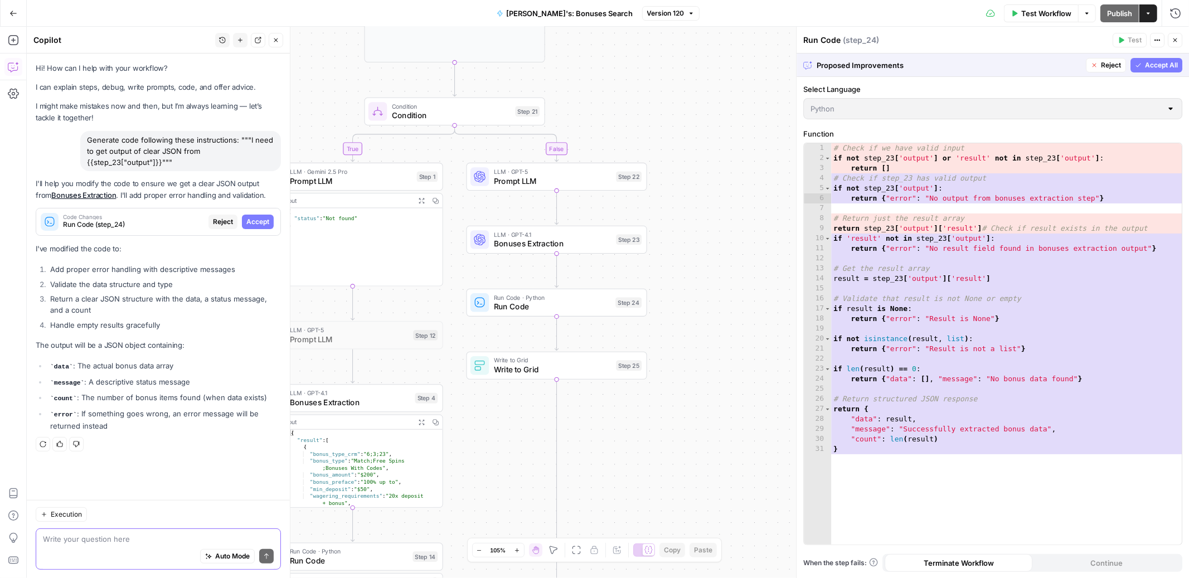
click at [53, 543] on textarea at bounding box center [158, 539] width 231 height 11
type textarea "I need it to be clear and simple"
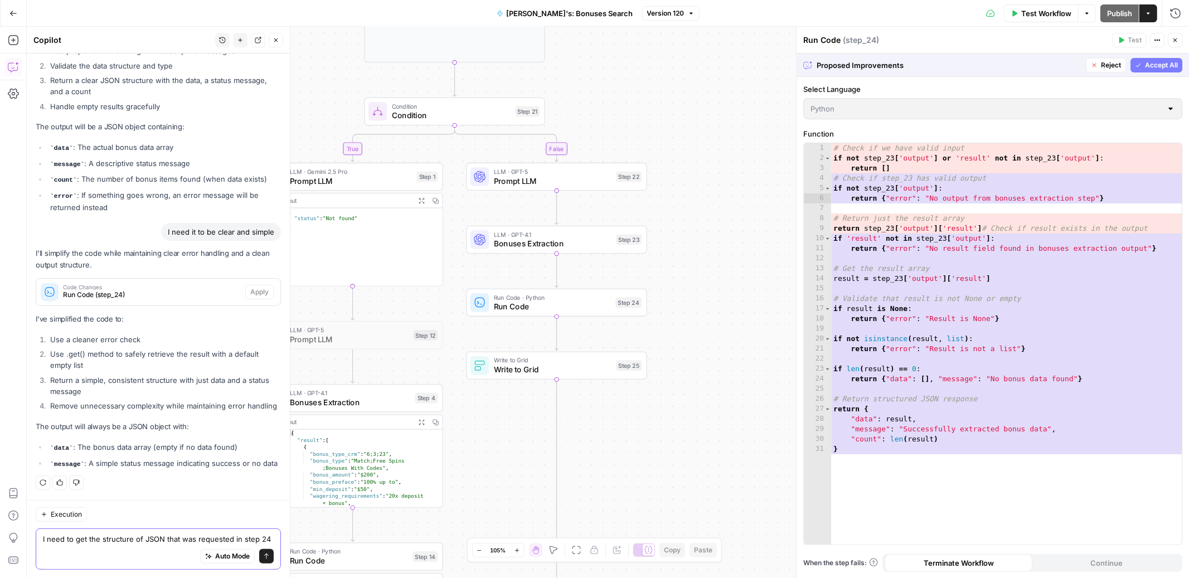
scroll to position [249, 0]
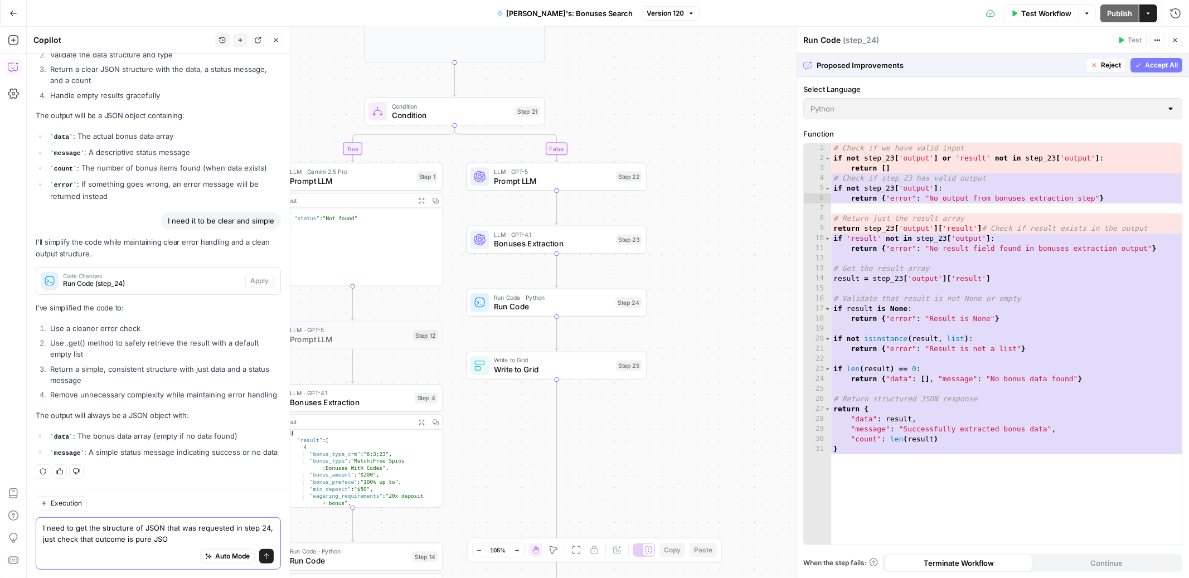
type textarea "I need to get the structure of JSON that was requested in step 24, just check t…"
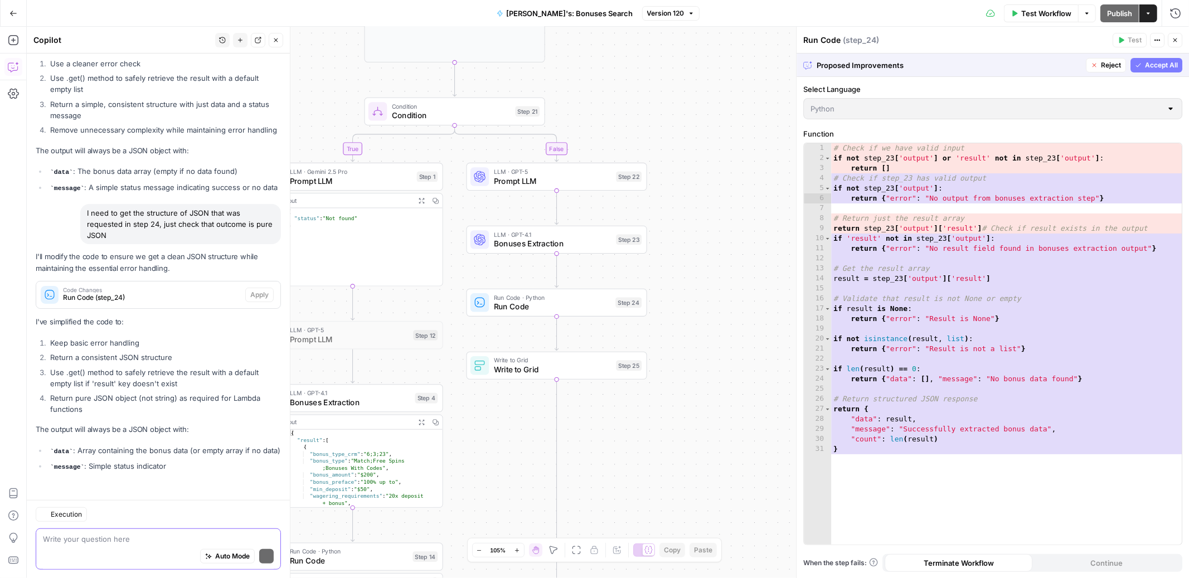
scroll to position [528, 0]
click at [66, 289] on span "Run Code (step_24)" at bounding box center [152, 294] width 178 height 10
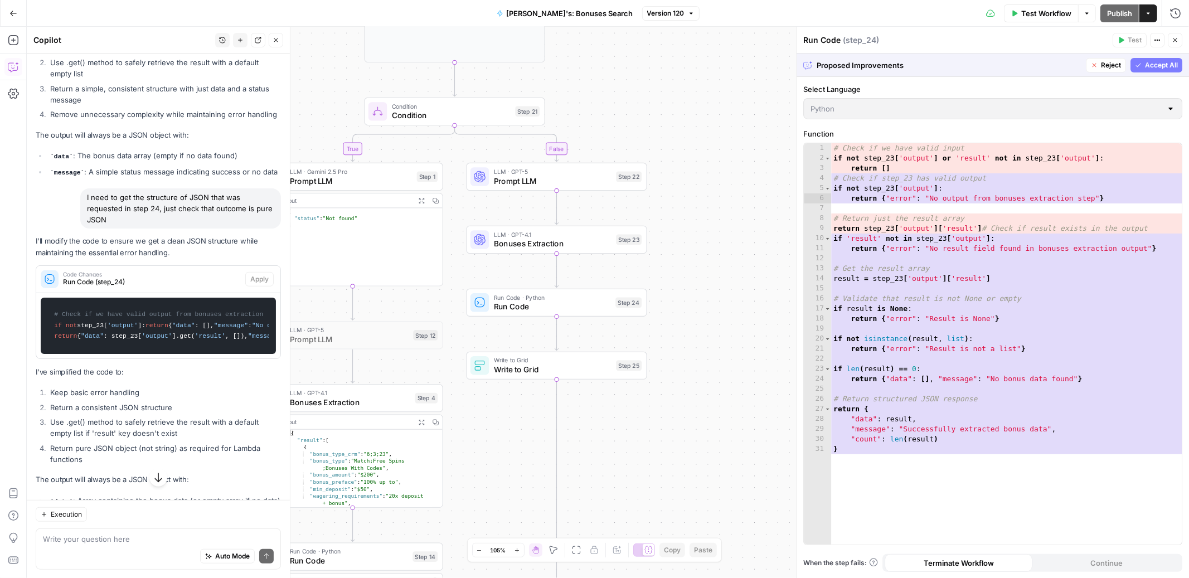
scroll to position [700, 0]
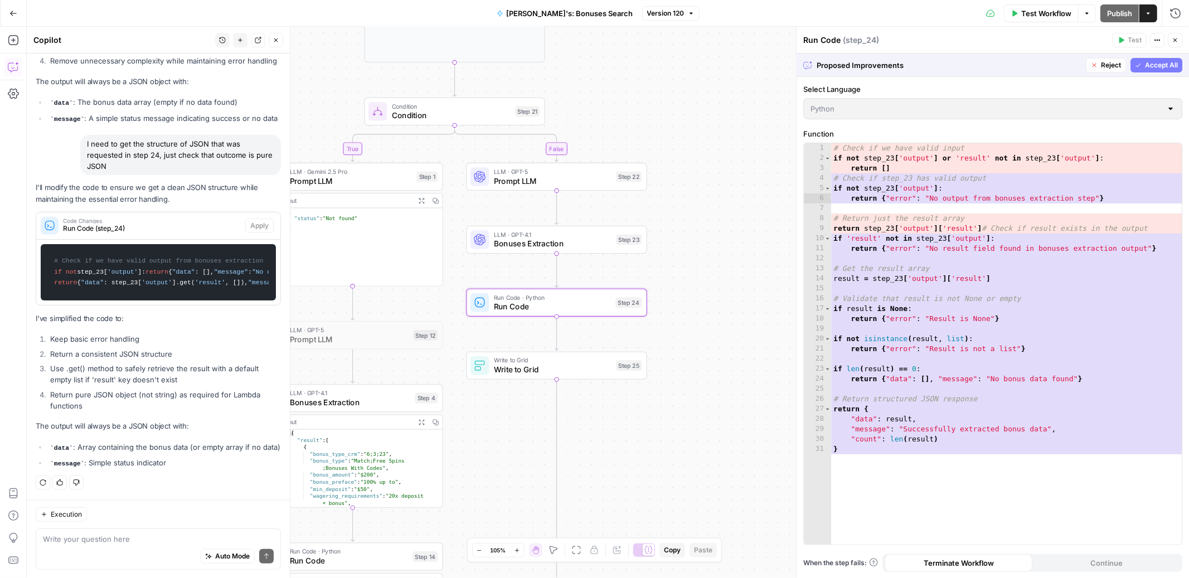
click at [142, 218] on span "Code Changes" at bounding box center [152, 221] width 178 height 6
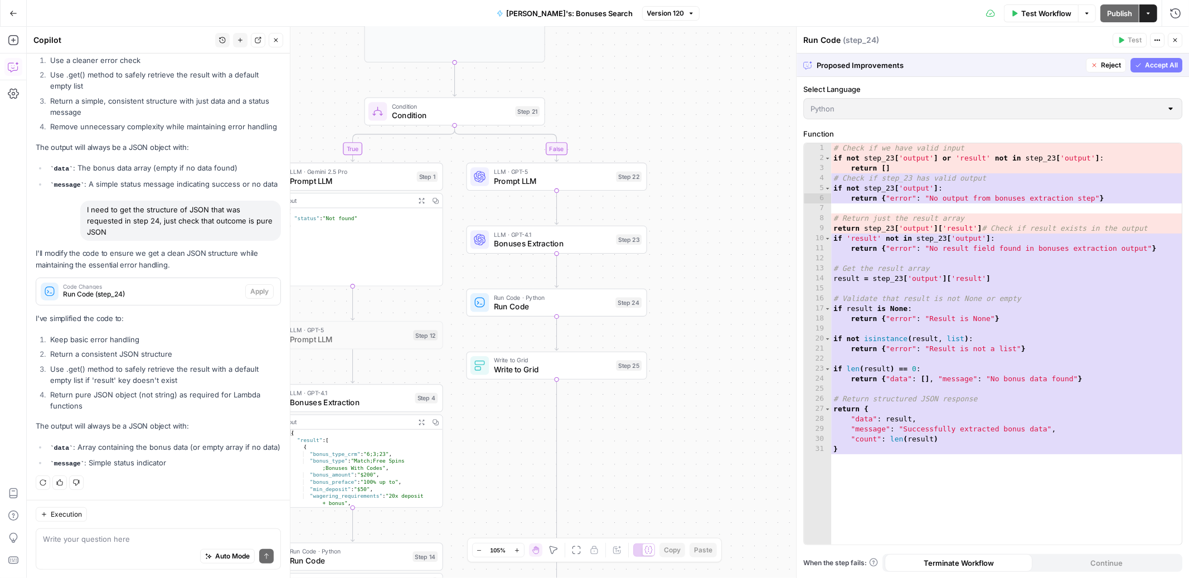
scroll to position [528, 0]
click at [1155, 61] on span "Accept All" at bounding box center [1161, 65] width 33 height 10
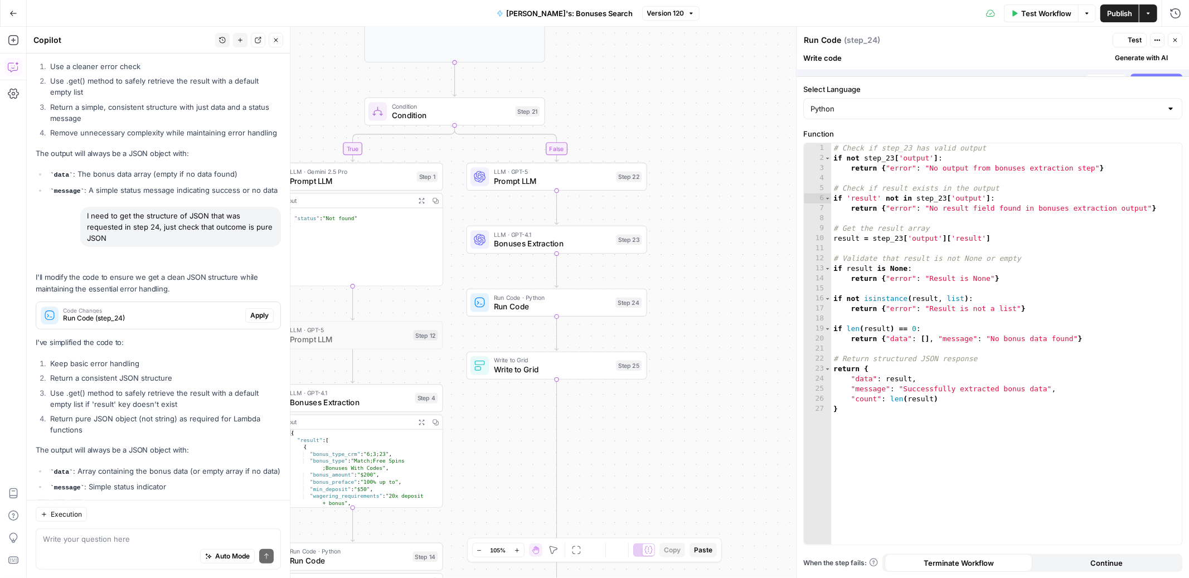
scroll to position [581, 0]
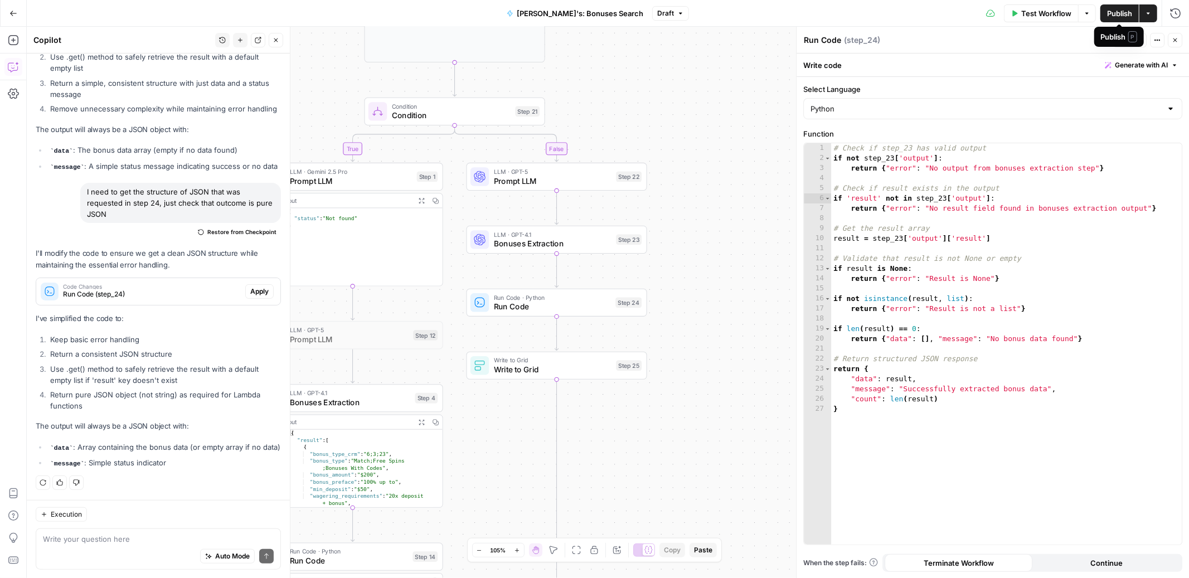
click at [1114, 9] on span "Publish" at bounding box center [1119, 13] width 25 height 11
click at [350, 179] on span "Prompt LLM" at bounding box center [351, 181] width 123 height 12
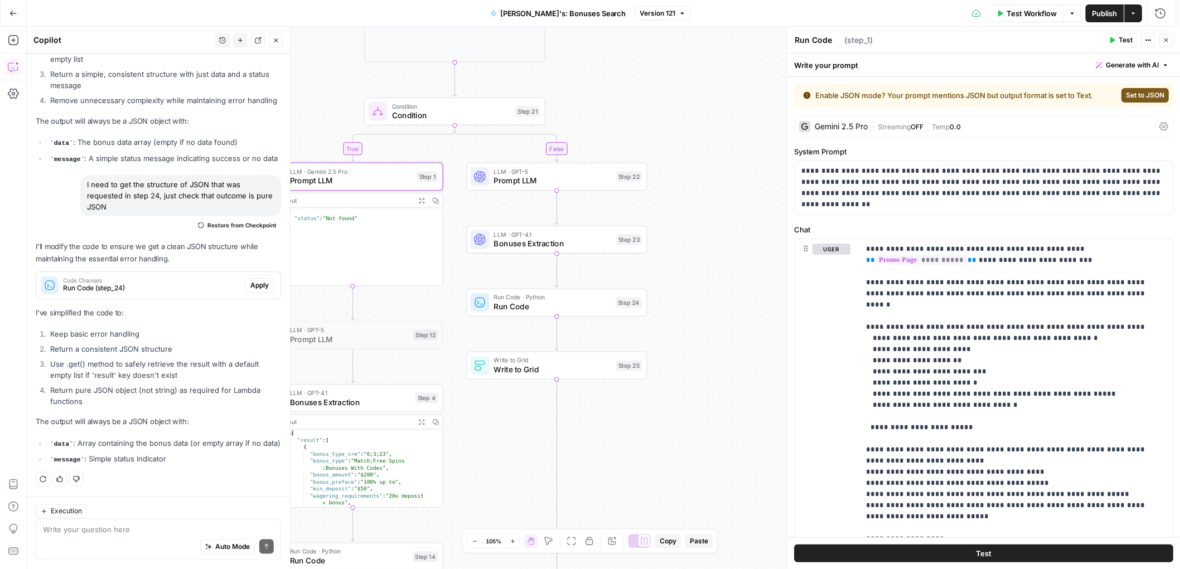
type textarea "Prompt LLM"
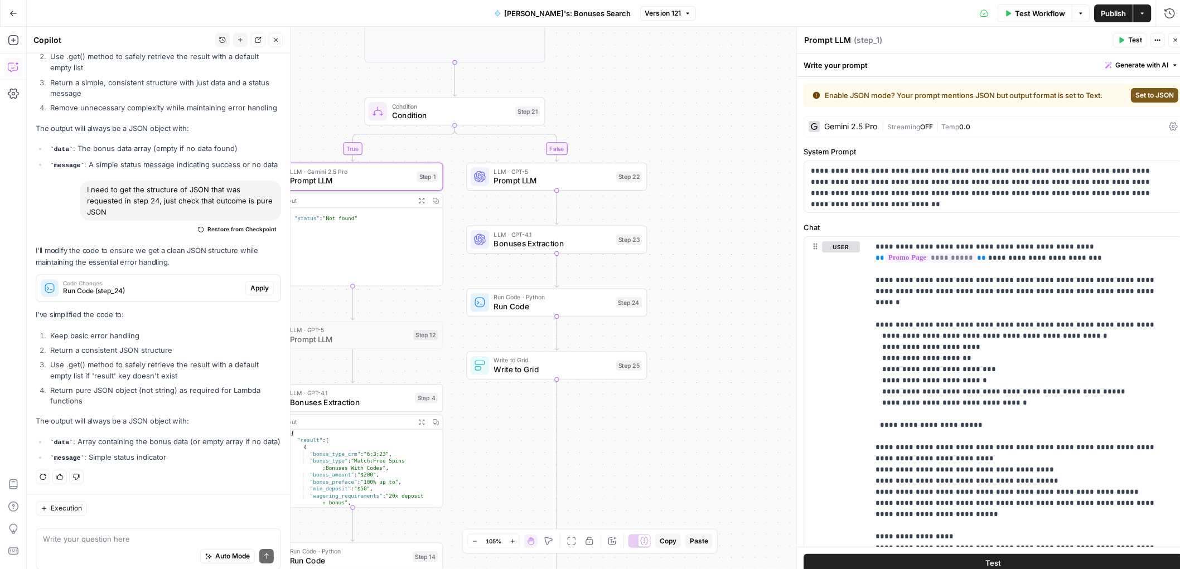
click at [279, 40] on span "Close" at bounding box center [279, 40] width 1 height 1
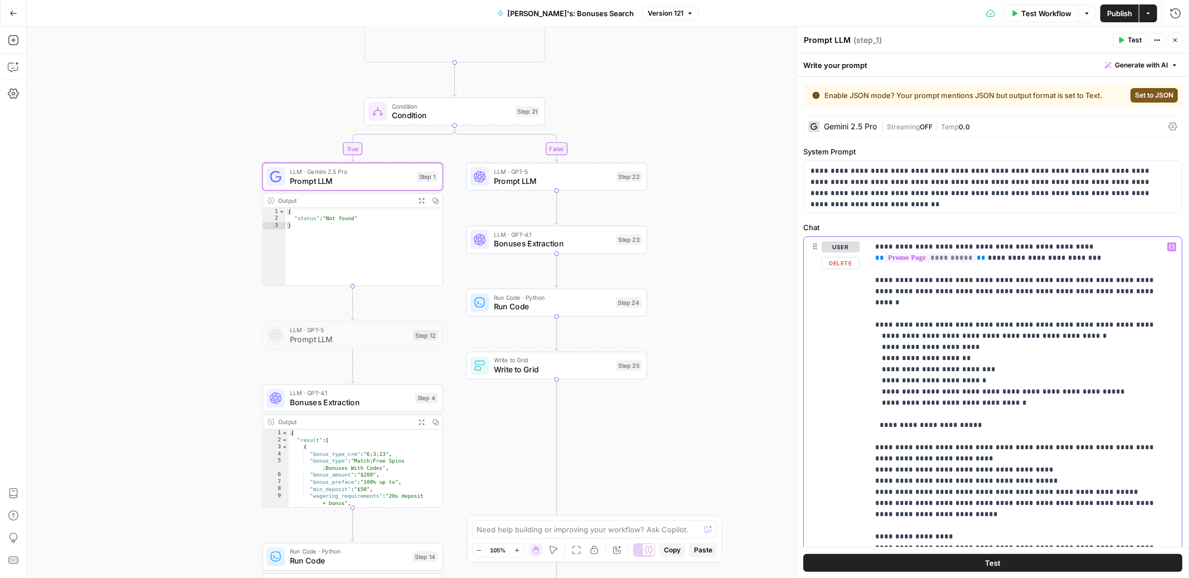
click at [870, 244] on div "**********" at bounding box center [1025, 464] width 313 height 454
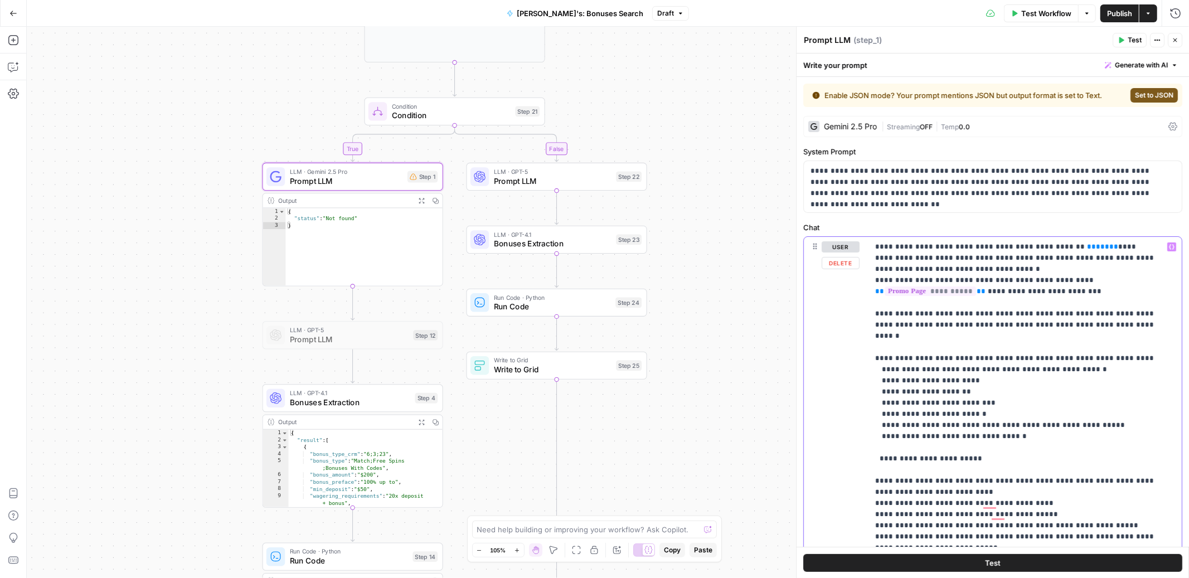
drag, startPoint x: 1073, startPoint y: 247, endPoint x: 1051, endPoint y: 248, distance: 21.8
click at [1169, 246] on icon "button" at bounding box center [1172, 247] width 6 height 6
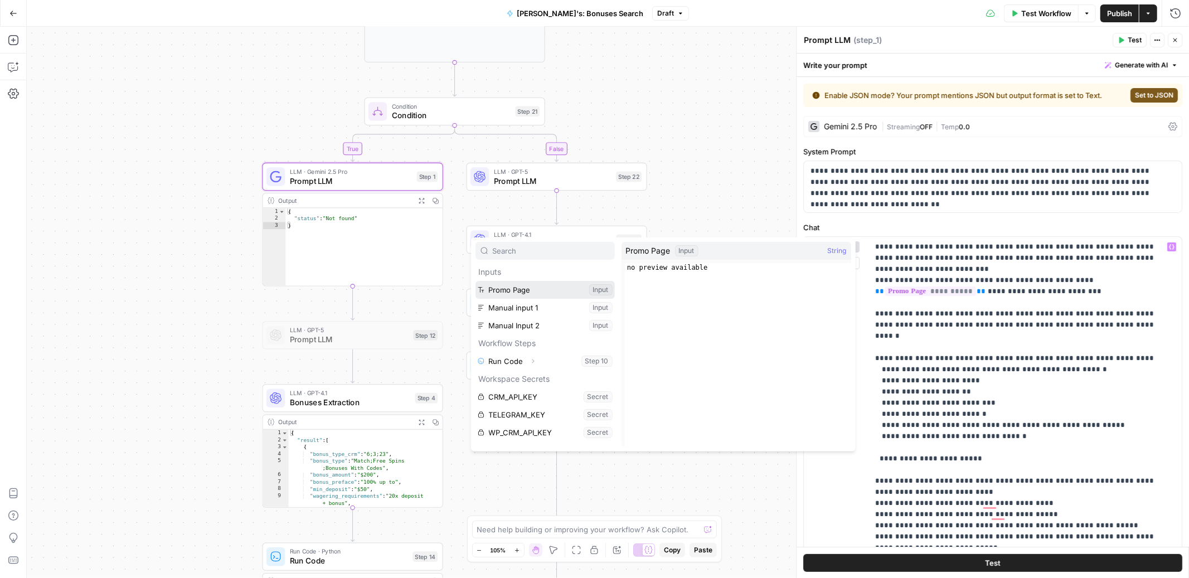
click at [529, 286] on button "Select variable Promo Page" at bounding box center [545, 290] width 139 height 18
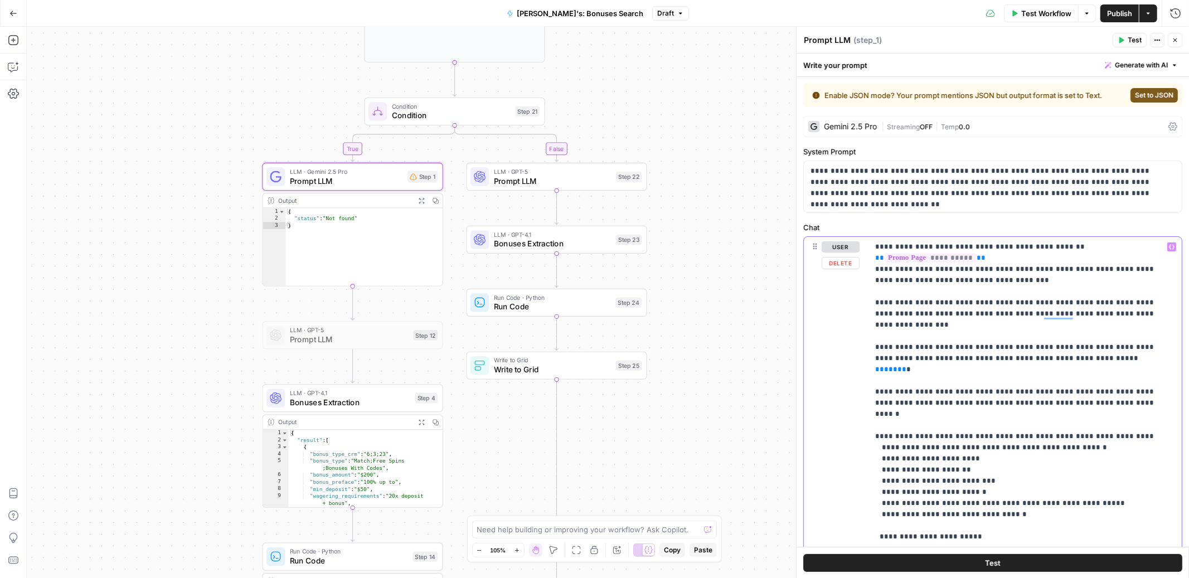
drag, startPoint x: 1111, startPoint y: 351, endPoint x: 1066, endPoint y: 346, distance: 45.0
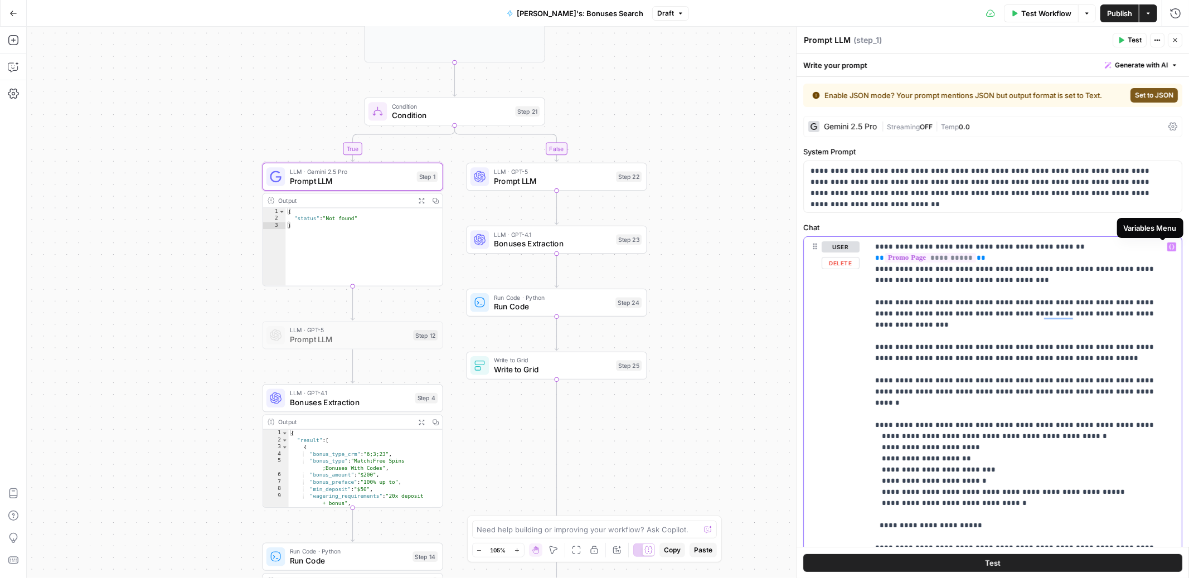
click at [1169, 248] on icon "button" at bounding box center [1172, 247] width 6 height 6
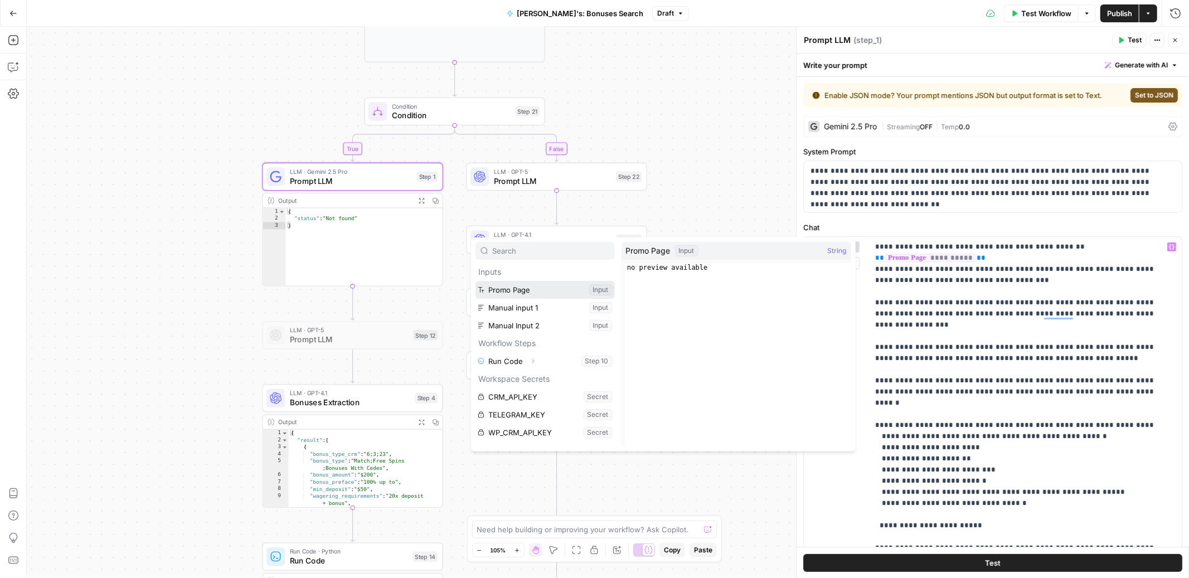
click at [538, 287] on button "Select variable Promo Page" at bounding box center [545, 290] width 139 height 18
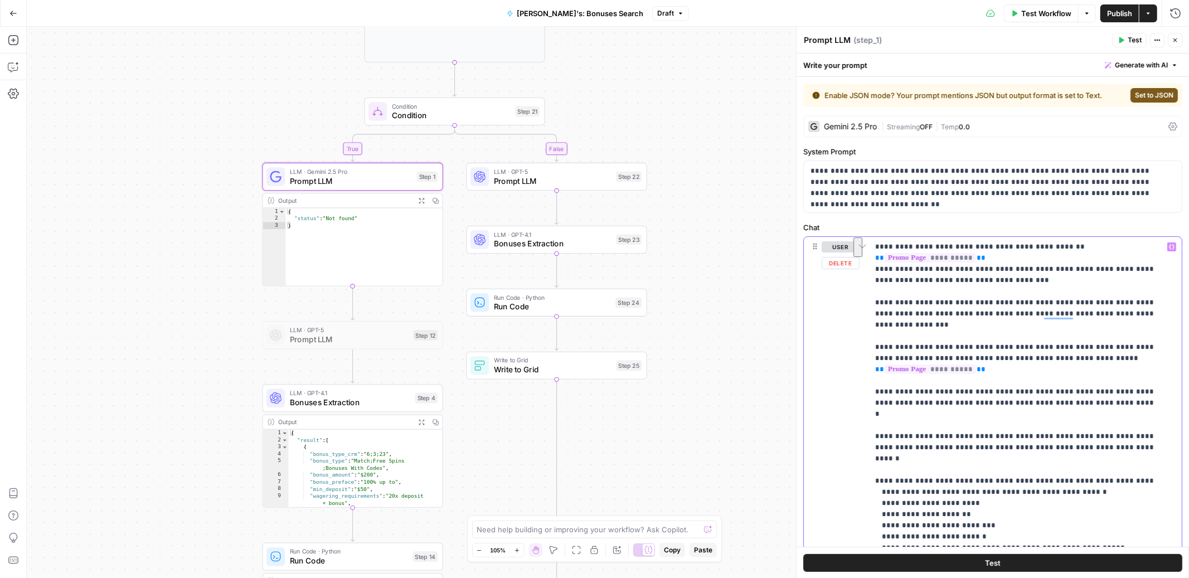
drag, startPoint x: 1121, startPoint y: 429, endPoint x: 849, endPoint y: 416, distance: 271.9
click at [849, 416] on div "**********" at bounding box center [993, 464] width 378 height 454
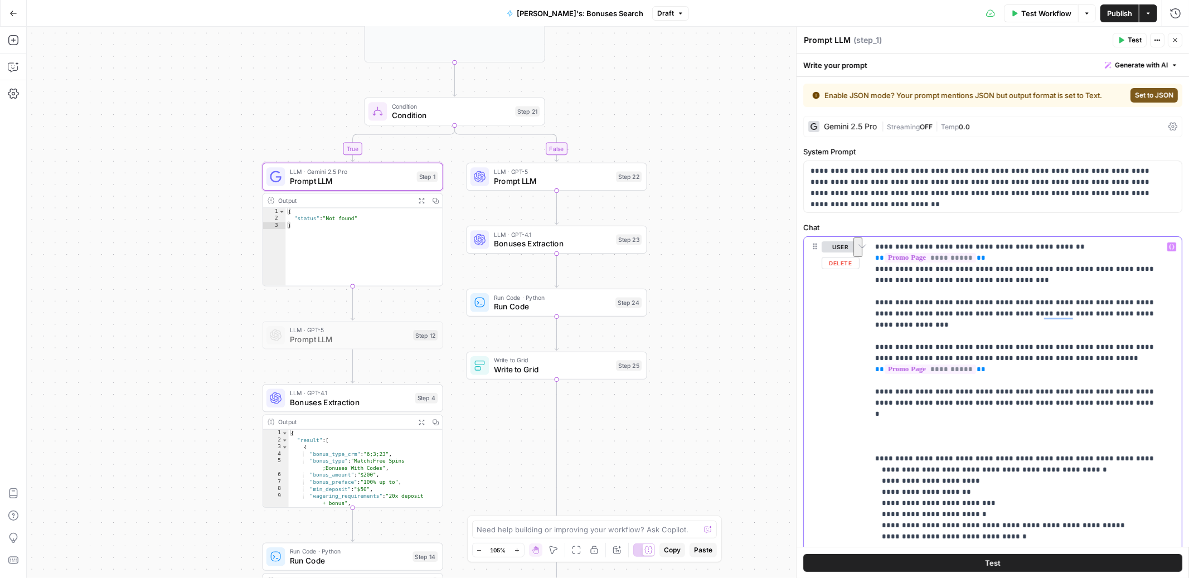
click at [875, 305] on div "**********" at bounding box center [1025, 464] width 313 height 454
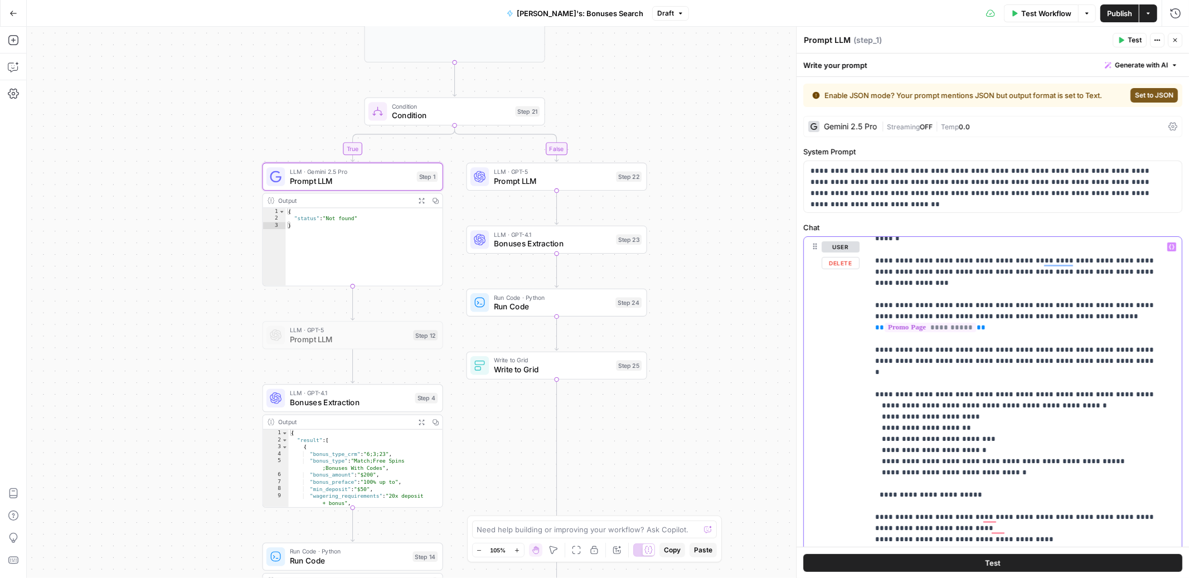
scroll to position [0, 0]
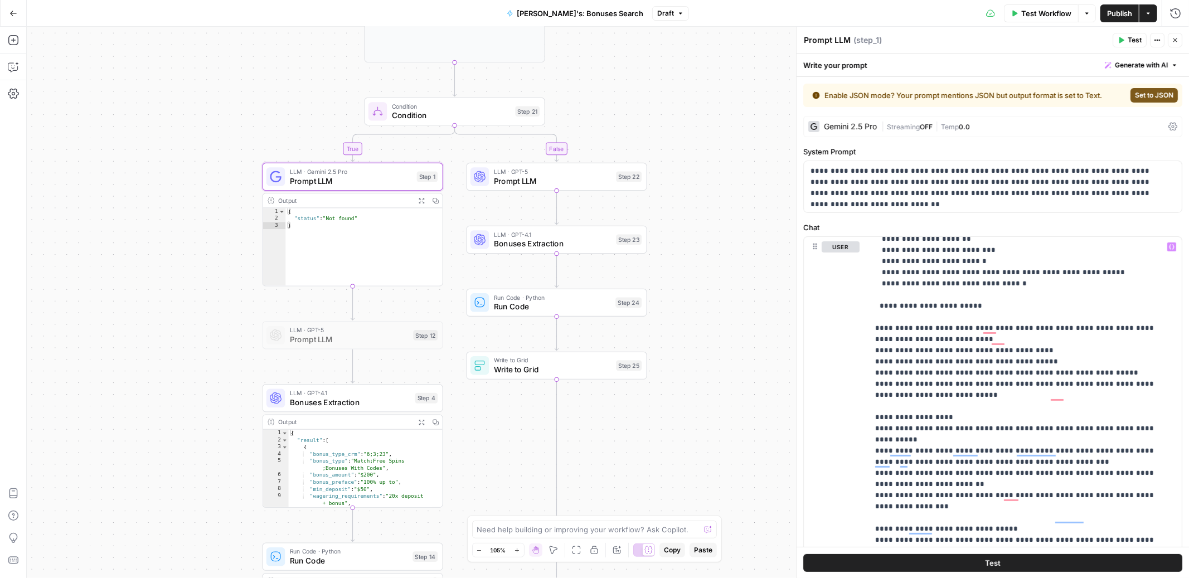
click at [1115, 6] on button "Publish" at bounding box center [1120, 13] width 38 height 18
click at [527, 307] on span "Run Code" at bounding box center [552, 307] width 117 height 12
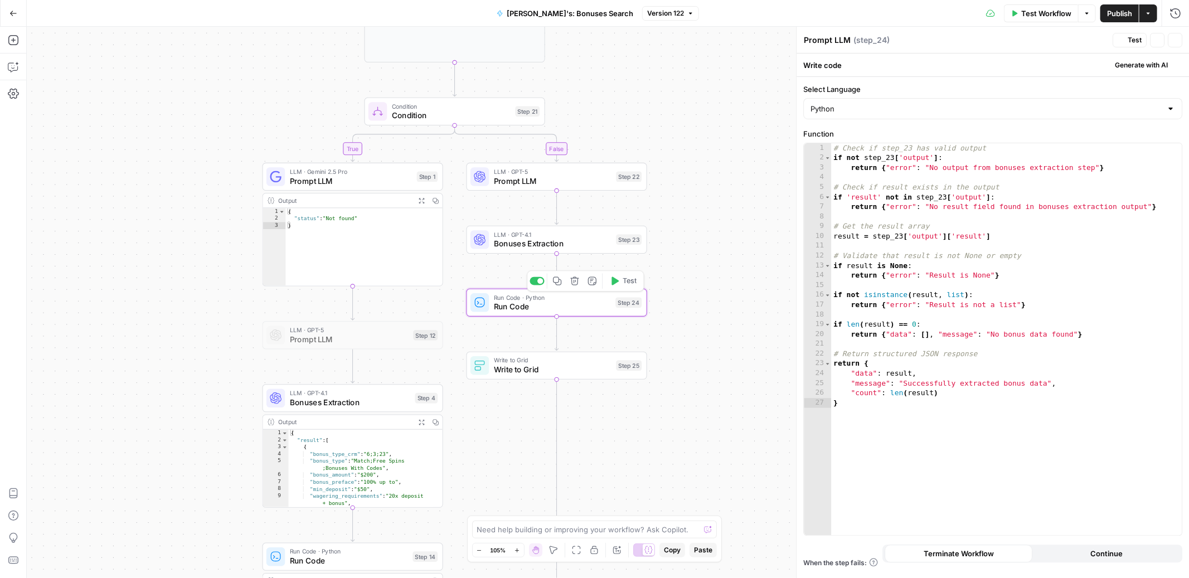
type textarea "Run Code"
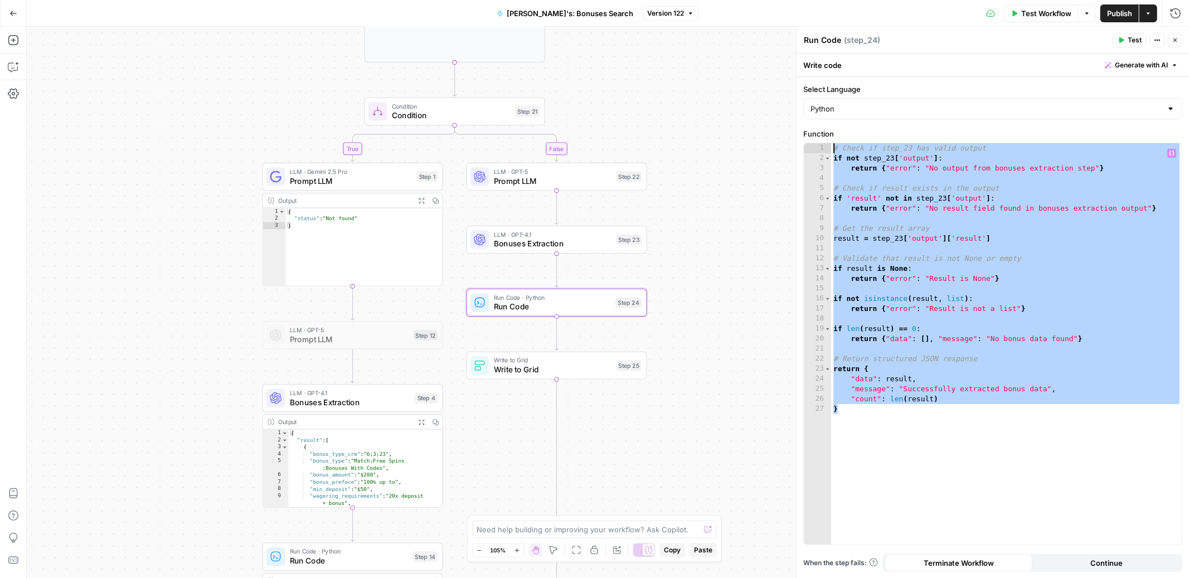
drag, startPoint x: 876, startPoint y: 412, endPoint x: 835, endPoint y: 112, distance: 303.2
click at [0, 0] on form "Select Language Python Function * 1 2 3 4 5 6 7 8 9 10 11 12 13 14 15 16 17 18 …" at bounding box center [0, 0] width 0 height 0
type textarea "**********"
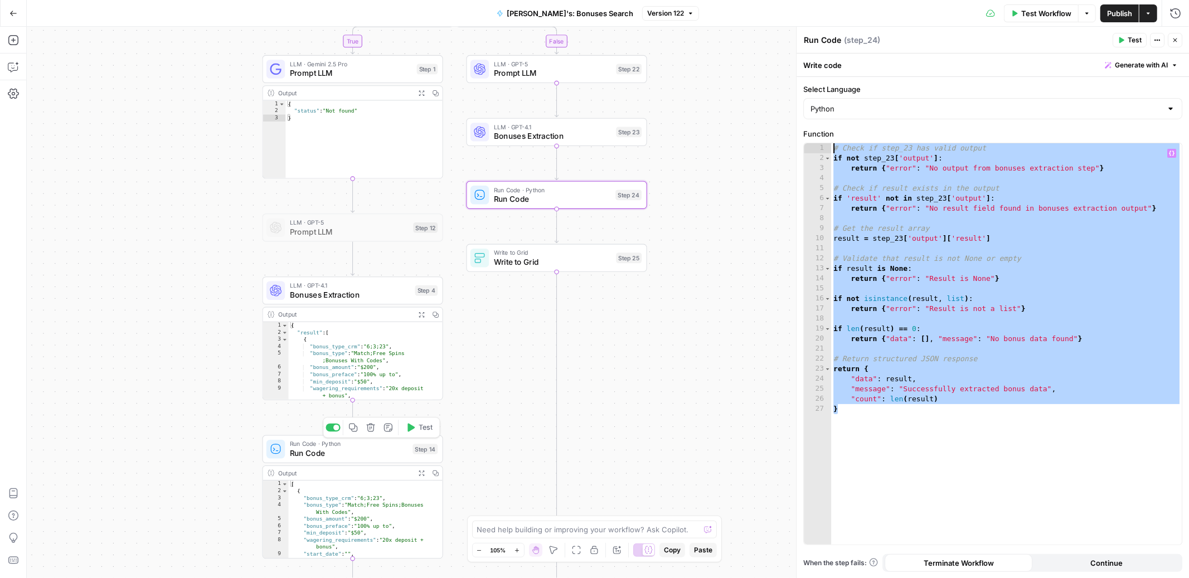
click at [308, 451] on span "Run Code" at bounding box center [349, 454] width 118 height 12
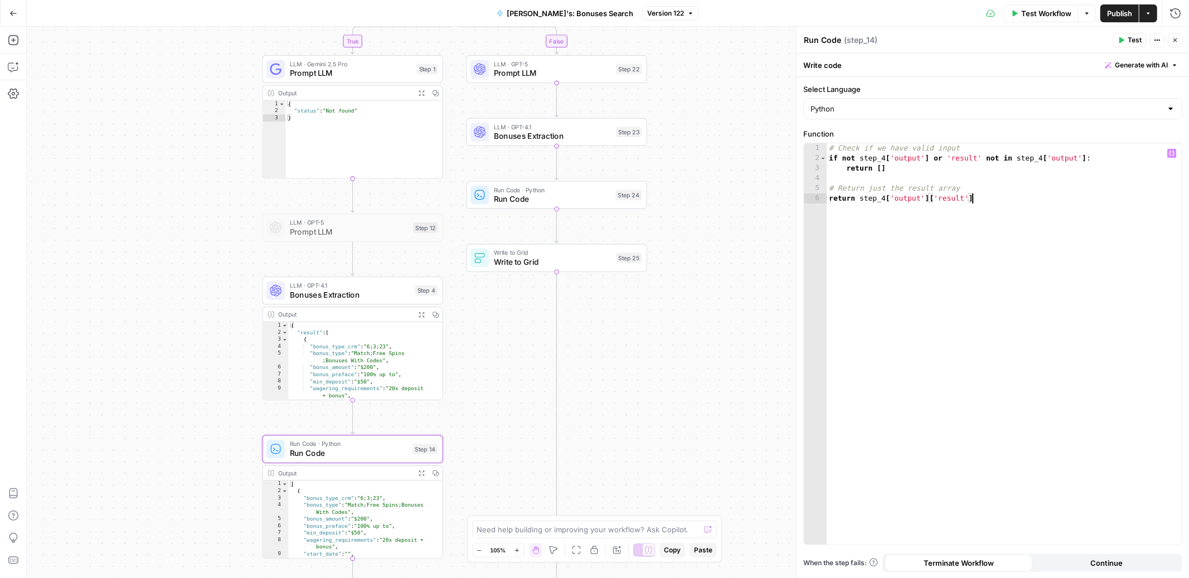
click at [894, 270] on div "# Check if we have valid input if not step_4 [ 'output' ] or 'result' not in st…" at bounding box center [1004, 353] width 355 height 421
type textarea "**********"
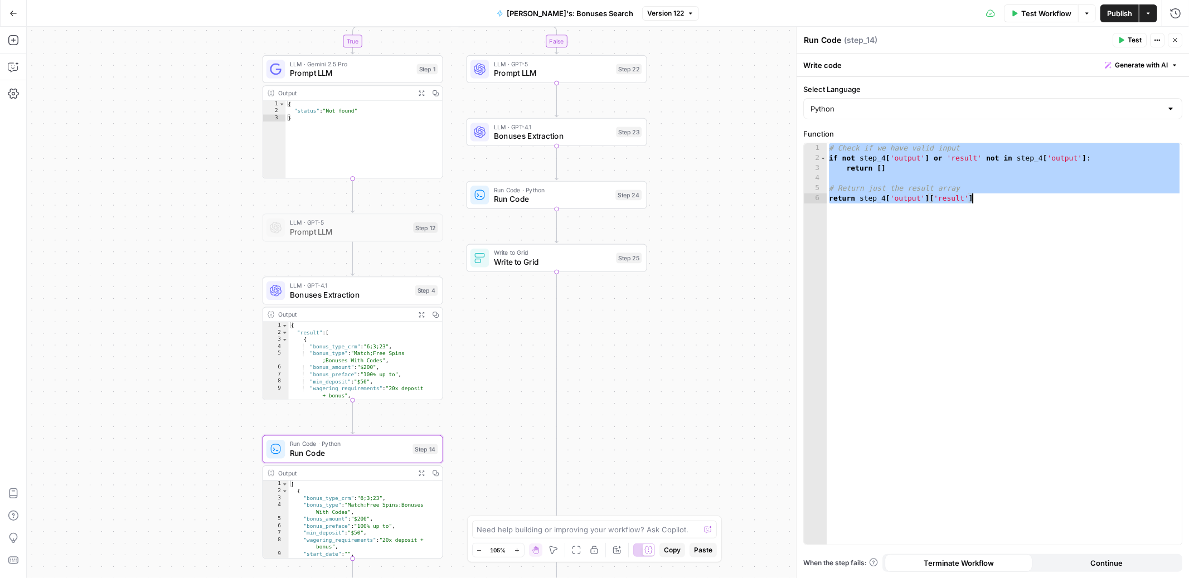
click at [549, 194] on span "Run Code" at bounding box center [552, 200] width 117 height 12
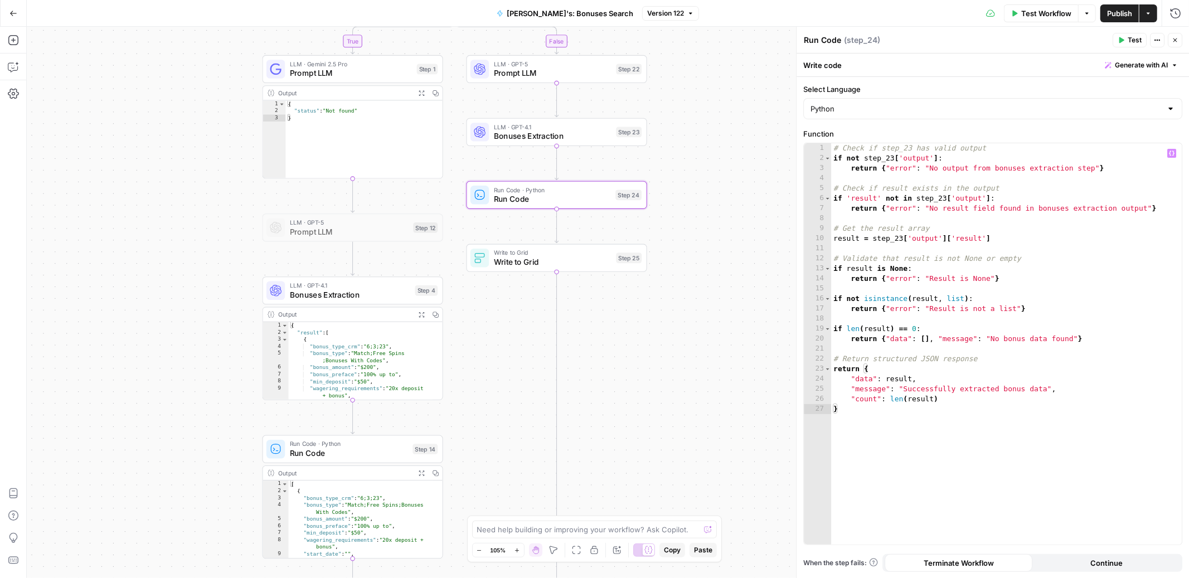
click at [888, 424] on div "# Check if step_23 has valid output if not step_23 [ 'output' ] : return { "err…" at bounding box center [1006, 353] width 351 height 421
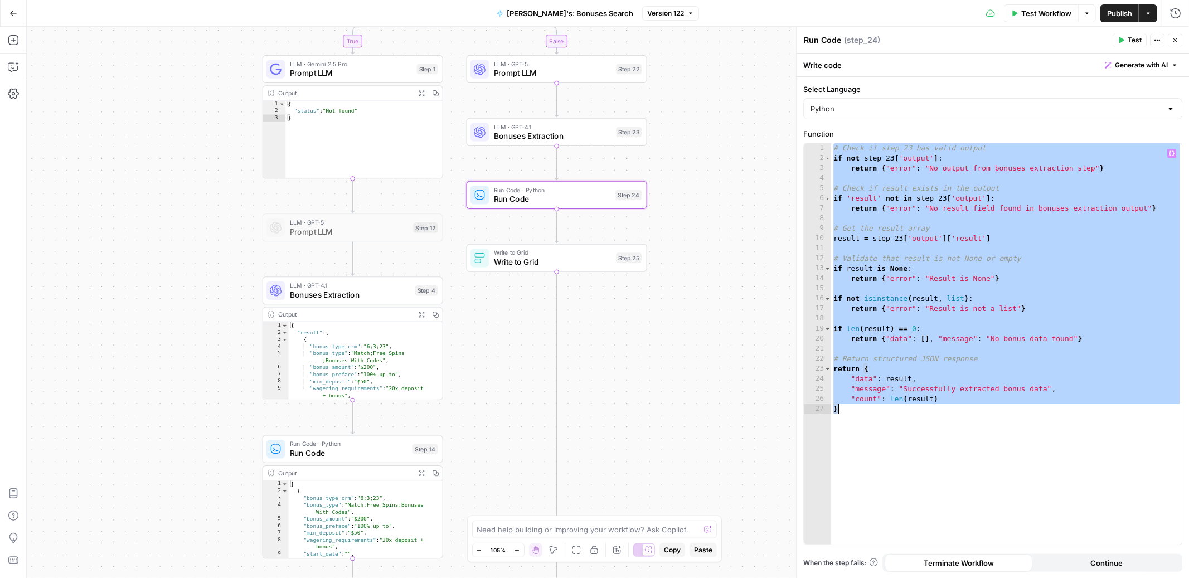
paste textarea "**********"
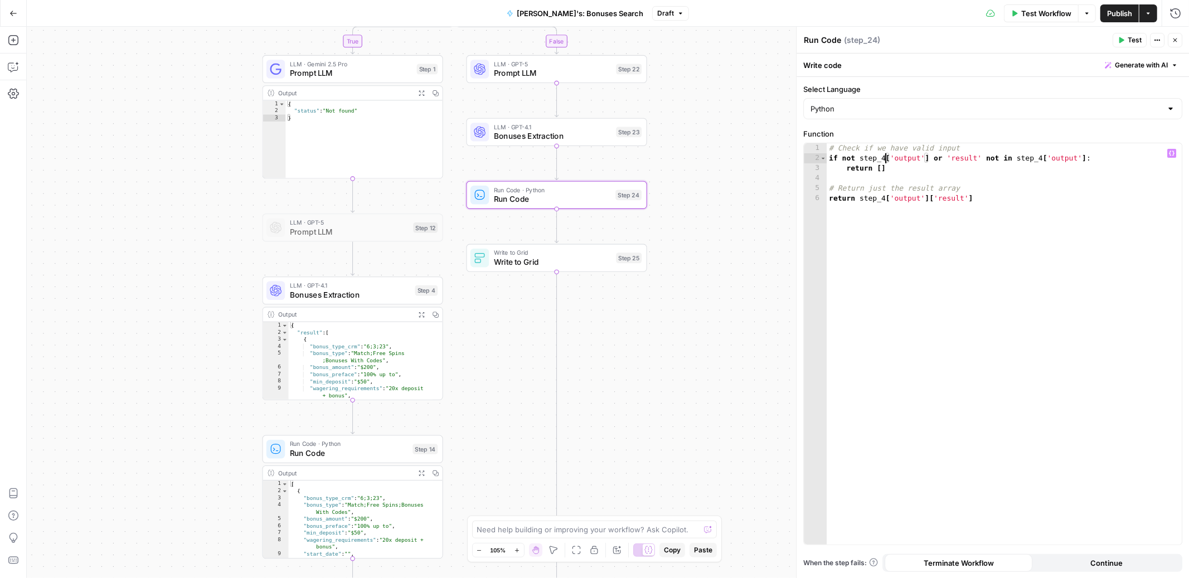
click at [884, 157] on div "# Check if we have valid input if not step_4 [ 'output' ] or 'result' not in st…" at bounding box center [1004, 353] width 355 height 421
click at [1047, 161] on div "# Check if we have valid input if not step_23 [ 'output' ] or 'result' not in s…" at bounding box center [1004, 353] width 355 height 421
click at [887, 197] on div "# Check if we have valid input if not step_23 [ 'output' ] or 'result' not in s…" at bounding box center [1004, 353] width 355 height 421
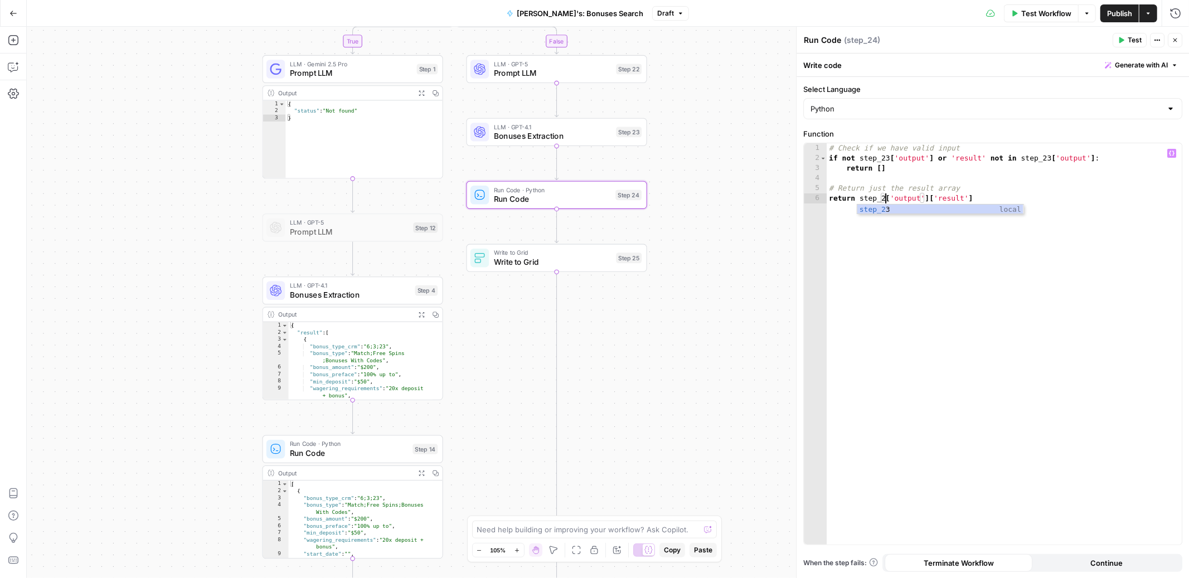
scroll to position [0, 4]
click at [1112, 9] on span "Publish" at bounding box center [1119, 13] width 25 height 11
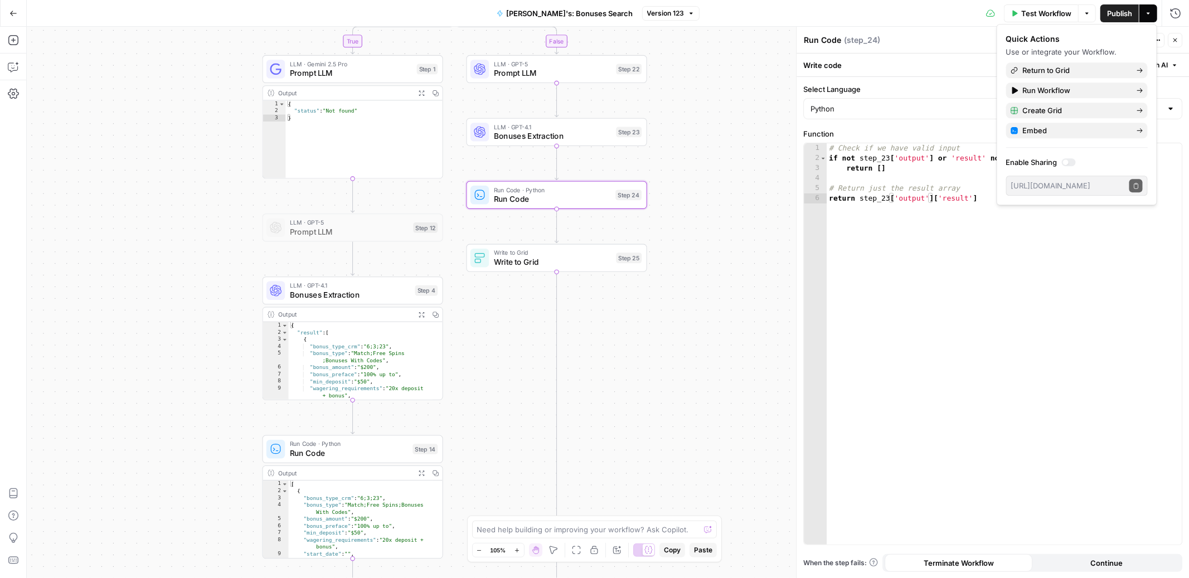
click at [1125, 12] on span "Publish" at bounding box center [1119, 13] width 25 height 11
click at [923, 282] on div "# Check if we have valid input if not step_23 [ 'output' ] or 'result' not in s…" at bounding box center [1004, 353] width 355 height 421
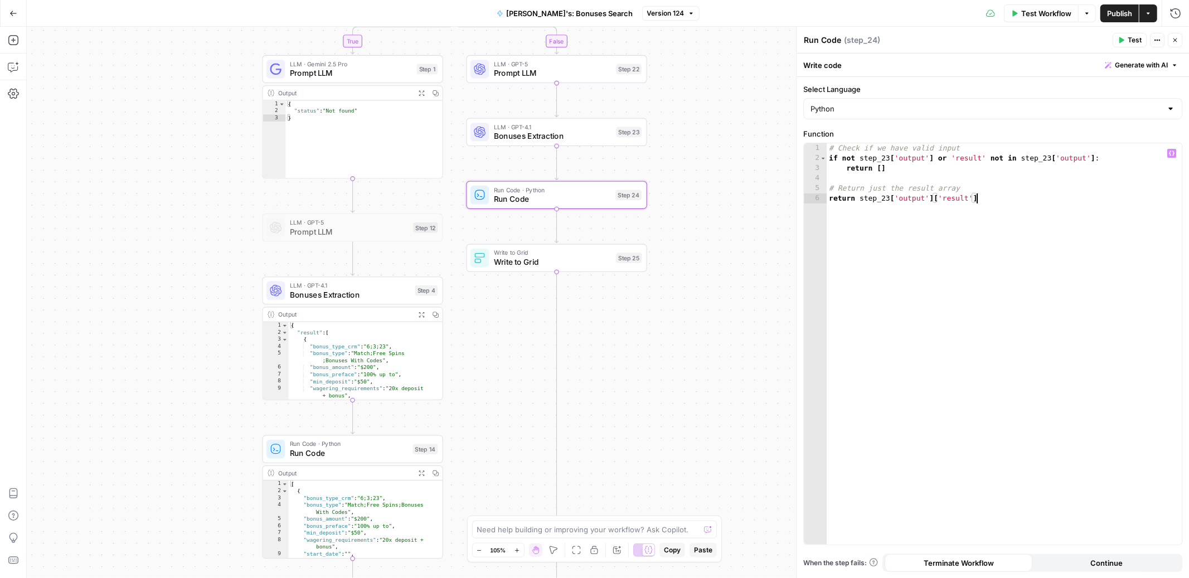
click at [1008, 294] on div "# Check if we have valid input if not step_23 [ 'output' ] or 'result' not in s…" at bounding box center [1004, 353] width 355 height 421
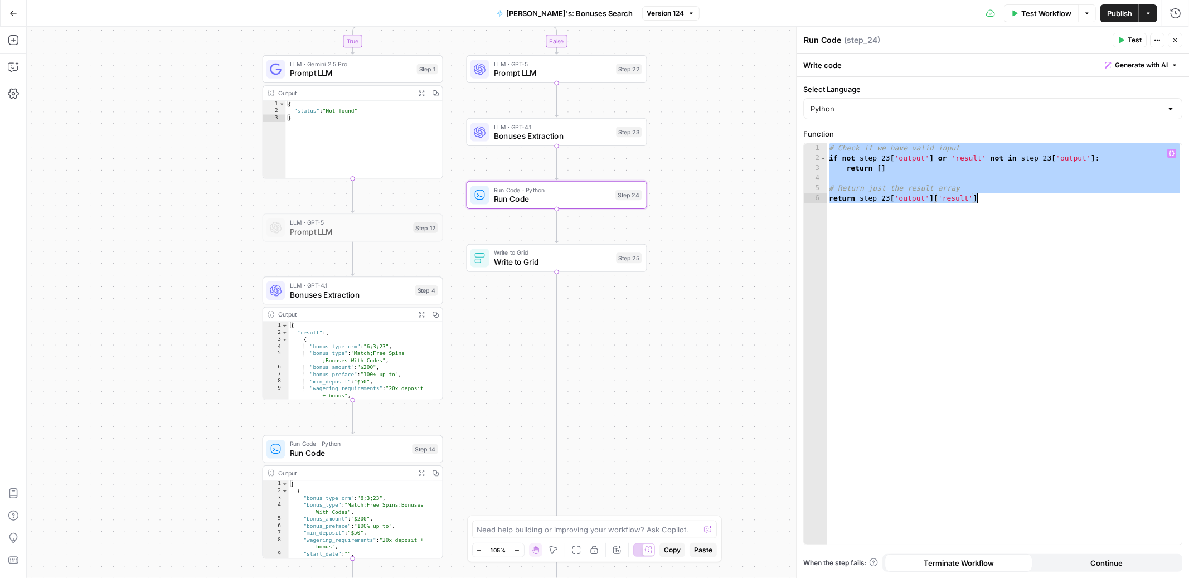
click at [968, 236] on div "# Check if we have valid input if not step_23 [ 'output' ] or 'result' not in s…" at bounding box center [1004, 353] width 355 height 421
paste textarea
type textarea "*********"
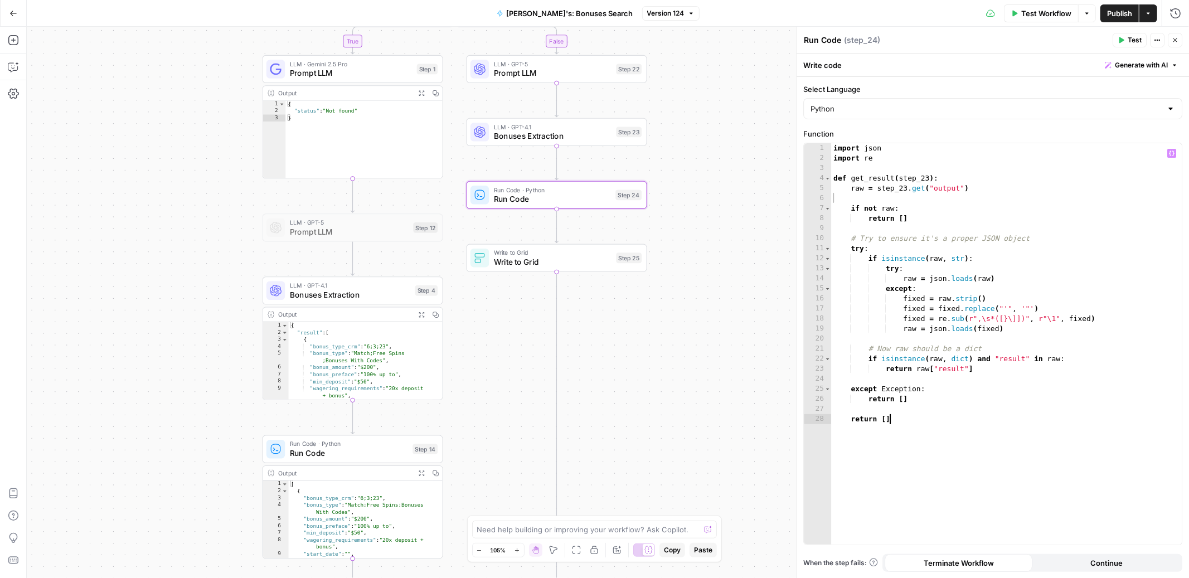
scroll to position [0, 3]
click at [1118, 12] on span "Publish" at bounding box center [1119, 13] width 25 height 11
click at [380, 455] on span "Run Code" at bounding box center [349, 454] width 118 height 12
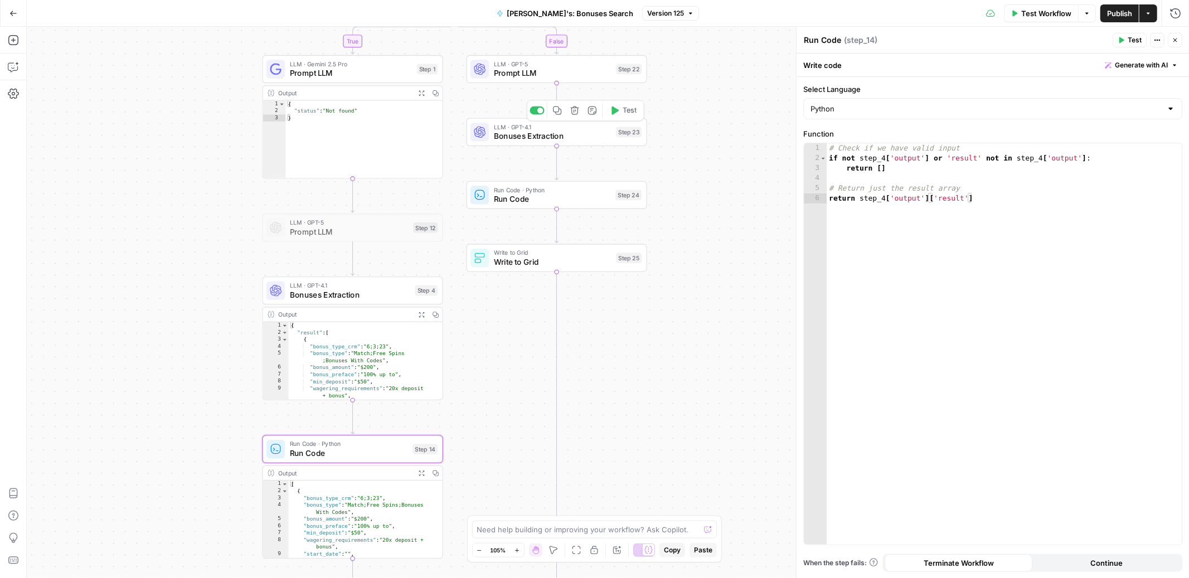
click at [525, 136] on span "Bonuses Extraction" at bounding box center [553, 136] width 118 height 12
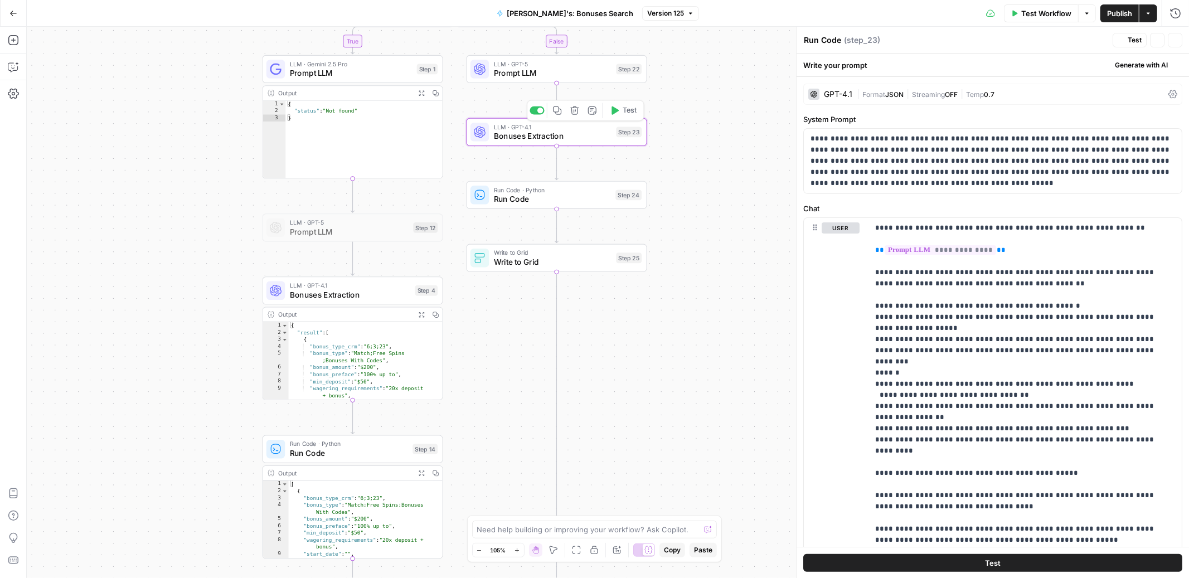
type textarea "Bonuses Extraction"
click at [541, 173] on div at bounding box center [541, 174] width 6 height 6
click at [561, 265] on span "Write to Grid" at bounding box center [548, 263] width 109 height 12
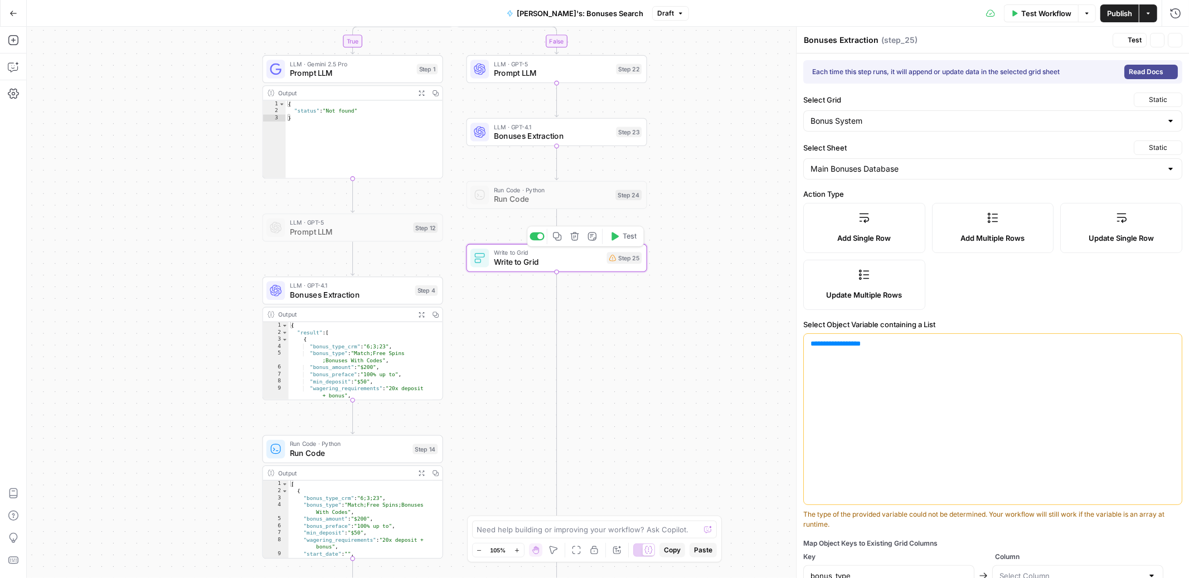
type textarea "Write to Grid"
type input "bonus_type"
type input "casino_name"
type input "special_condition"
type input "bonus_preface"
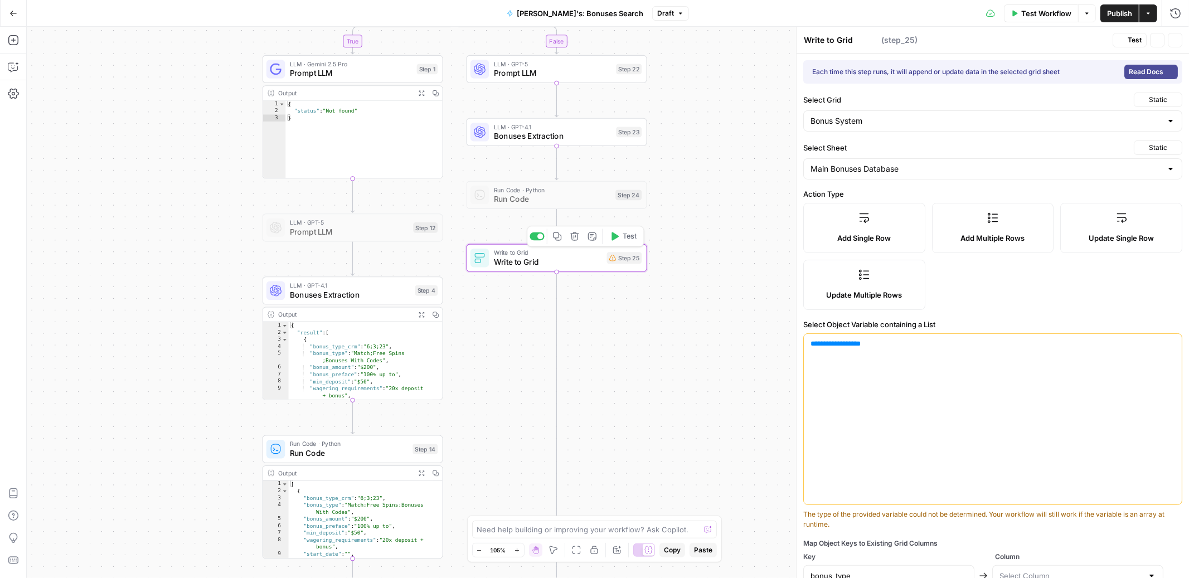
type input "bonus_amount"
type input "expiry_date"
type input "coupon_code"
type input "allowed_player"
type input "wagering_requirements"
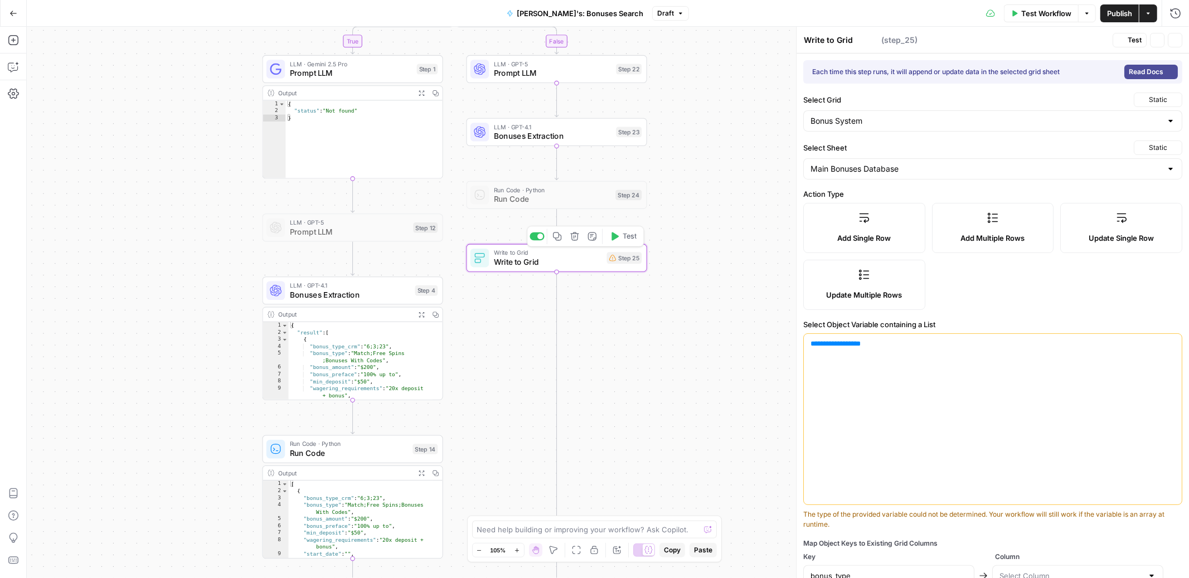
type input "min_deposit"
type input "max_cashout"
type input "validity_period"
type input "featured_games"
type input "link"
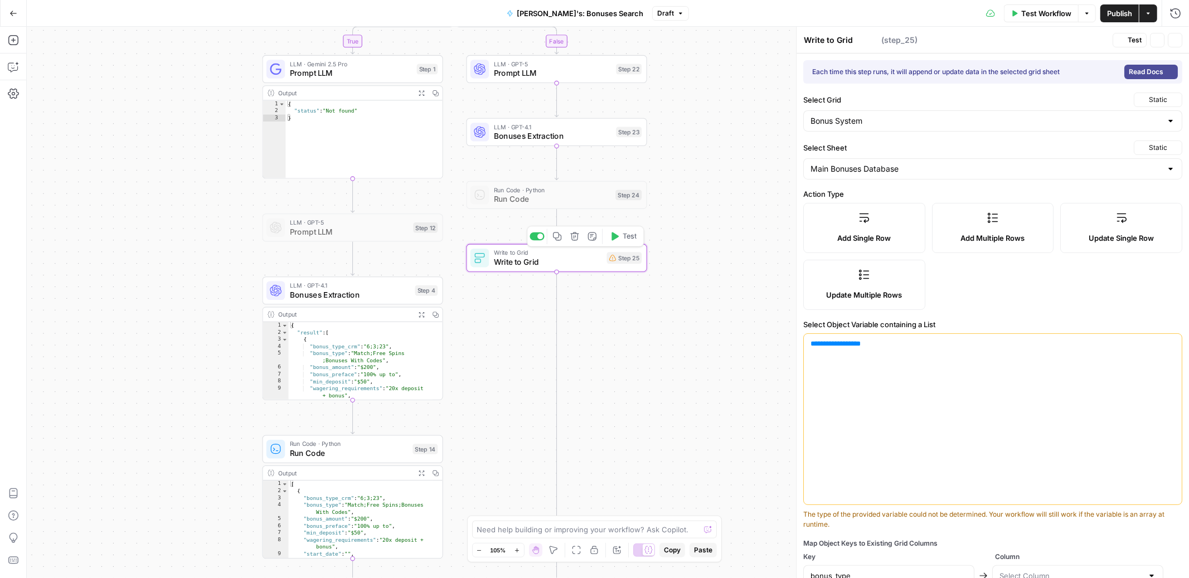
type input "Date Created"
type input "bonus_type_crm"
type input "max_bet"
type input "tracker_link status"
type input "additional_info"
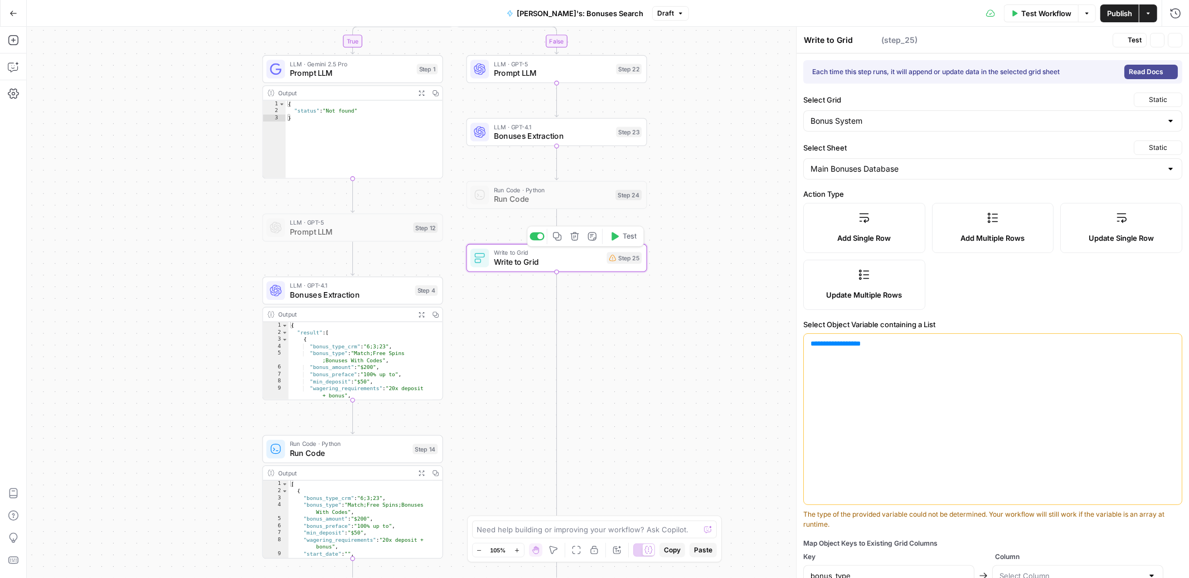
type input "affiliate_text"
click at [1169, 345] on icon "button" at bounding box center [1172, 344] width 6 height 6
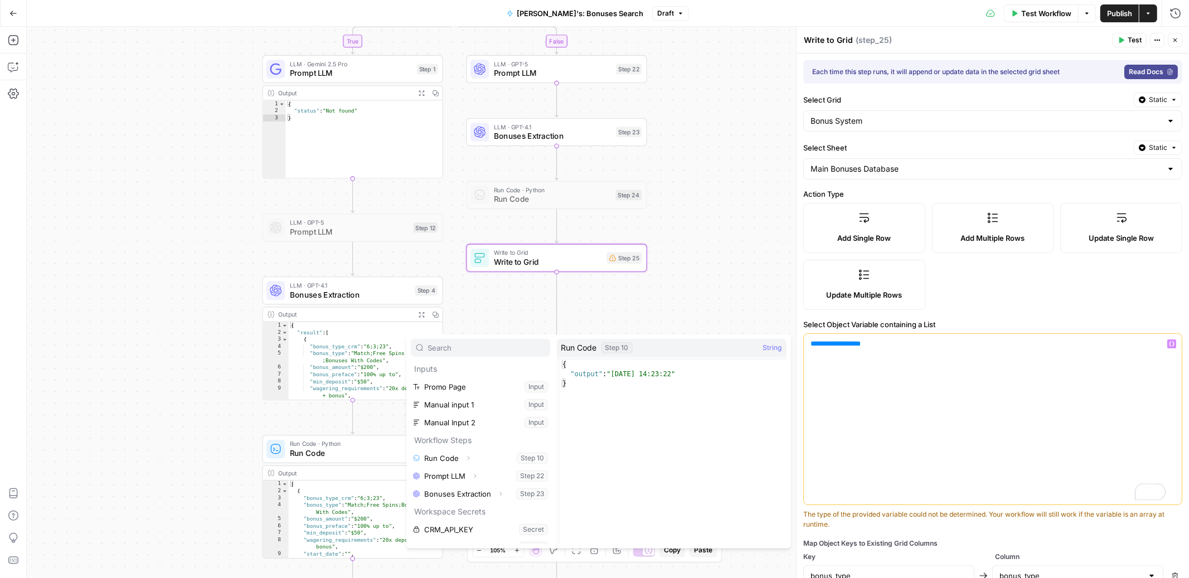
scroll to position [30, 0]
click at [498, 466] on button "Expand" at bounding box center [501, 464] width 14 height 14
click at [476, 482] on button "Select variable Output" at bounding box center [486, 482] width 128 height 18
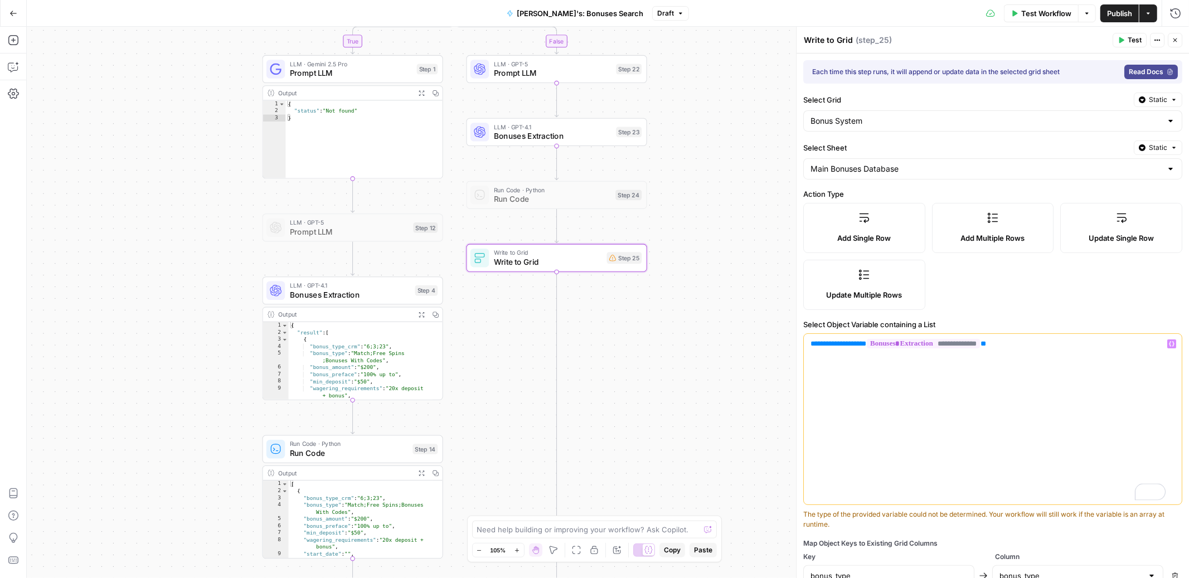
drag, startPoint x: 876, startPoint y: 347, endPoint x: 791, endPoint y: 339, distance: 85.1
click at [796, 339] on div "**********" at bounding box center [992, 303] width 393 height 552
click at [930, 477] on div "**********" at bounding box center [993, 419] width 378 height 171
click at [1124, 11] on span "Publish" at bounding box center [1119, 13] width 25 height 11
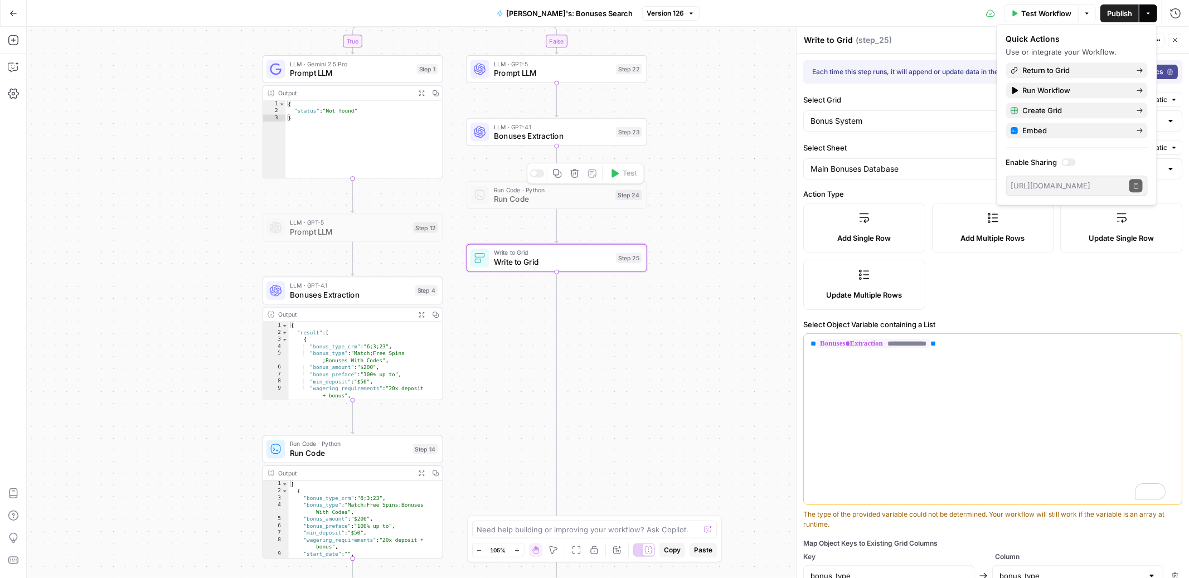
click at [536, 176] on div at bounding box center [537, 174] width 14 height 8
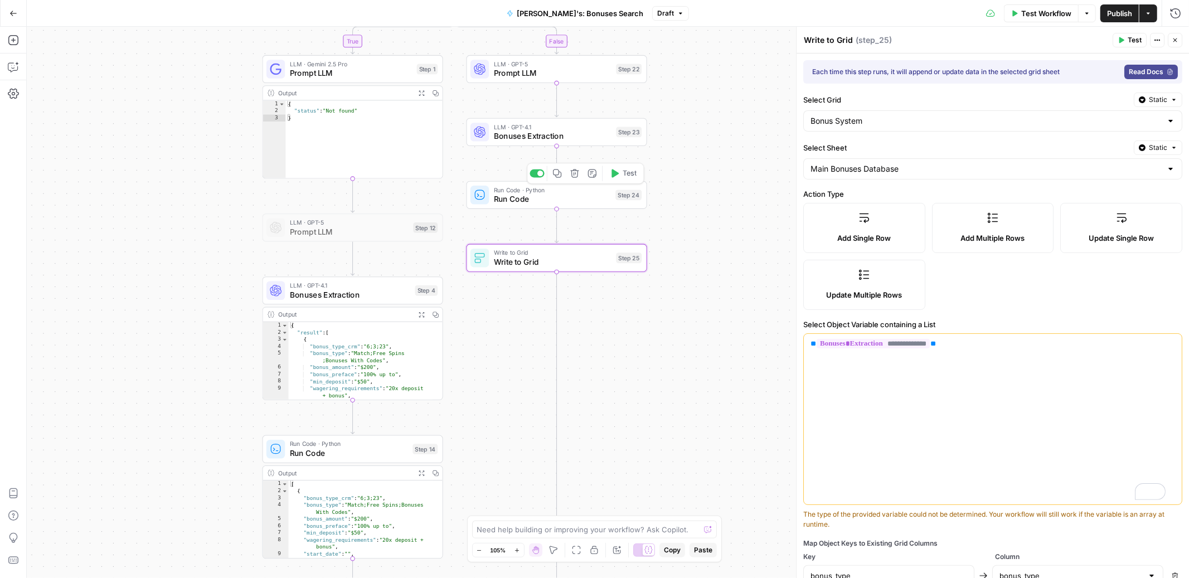
click at [557, 200] on span "Run Code" at bounding box center [552, 200] width 117 height 12
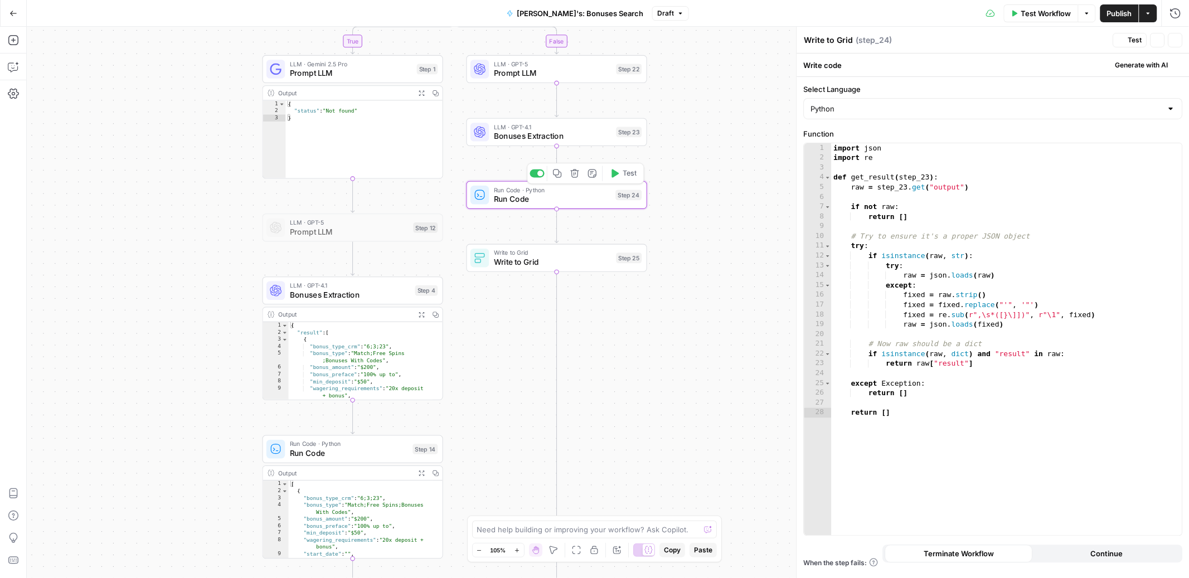
type textarea "Run Code"
click at [360, 453] on span "Run Code" at bounding box center [349, 454] width 118 height 12
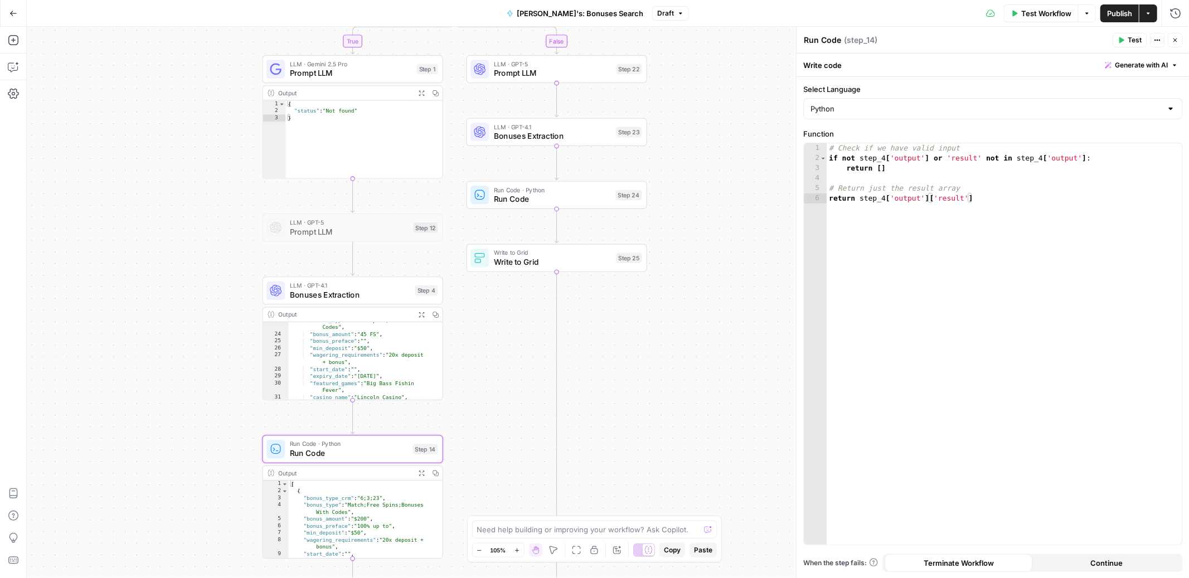
scroll to position [260, 0]
click at [530, 134] on span "Bonuses Extraction" at bounding box center [553, 136] width 118 height 12
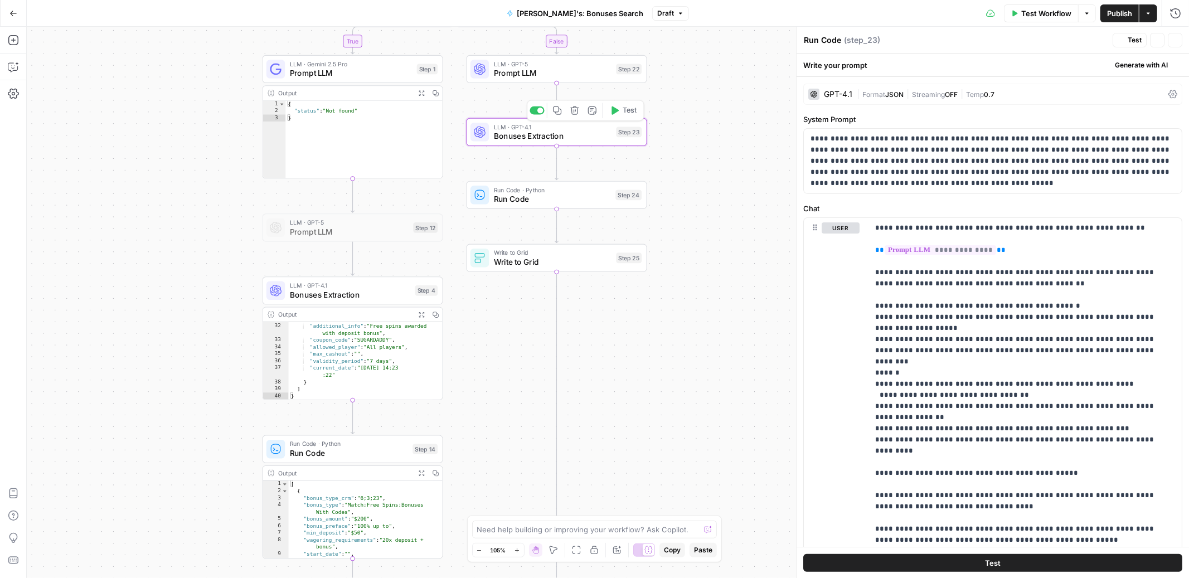
type textarea "Bonuses Extraction"
click at [506, 141] on span "Bonuses Extraction" at bounding box center [553, 136] width 118 height 12
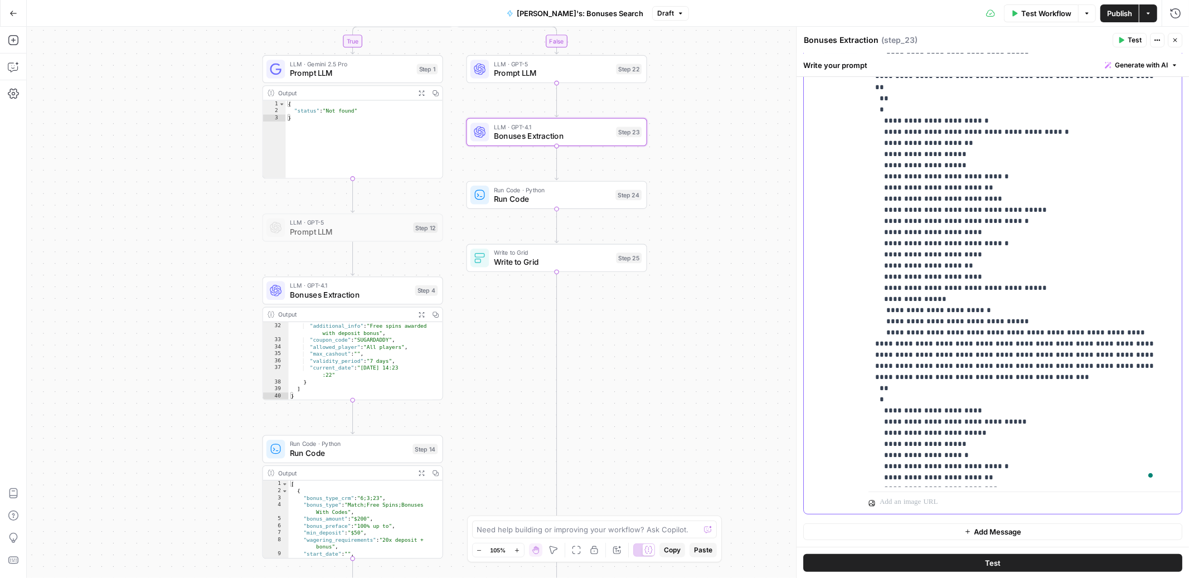
scroll to position [5934, 0]
drag, startPoint x: 868, startPoint y: 377, endPoint x: 993, endPoint y: 386, distance: 125.3
click at [993, 386] on div "**********" at bounding box center [1021, 260] width 304 height 454
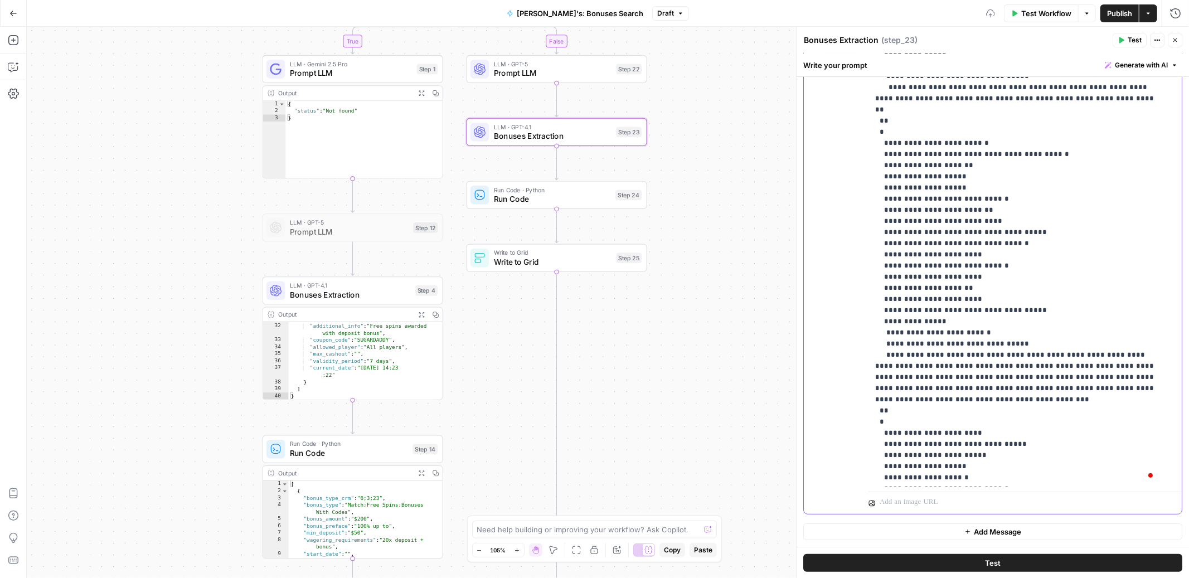
scroll to position [5900, 0]
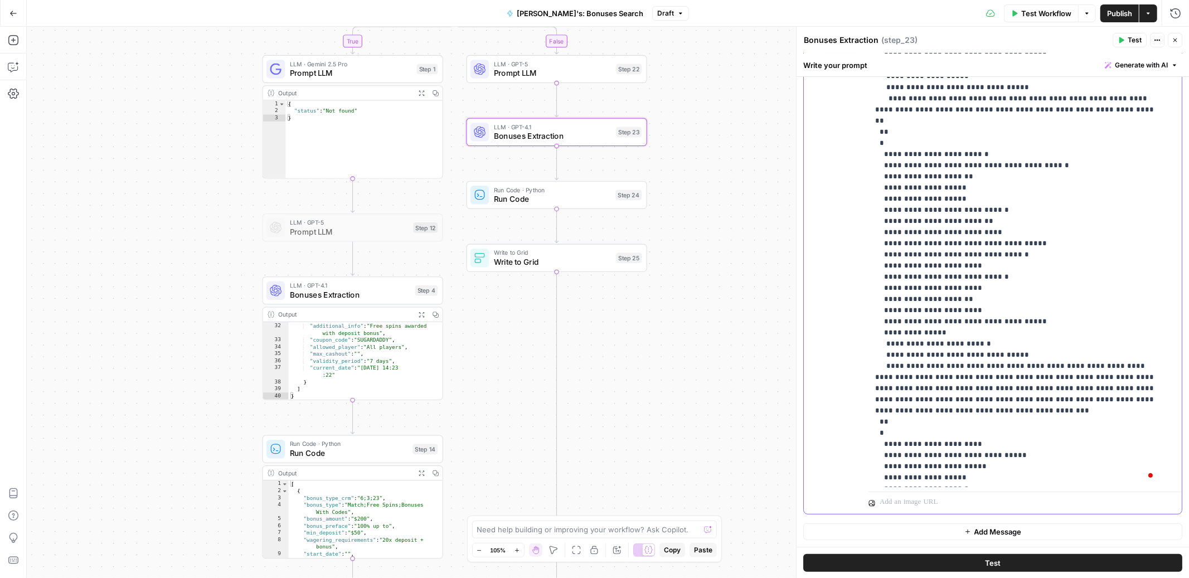
drag, startPoint x: 976, startPoint y: 480, endPoint x: 869, endPoint y: 452, distance: 110.5
click at [869, 452] on div "**********" at bounding box center [1021, 260] width 304 height 454
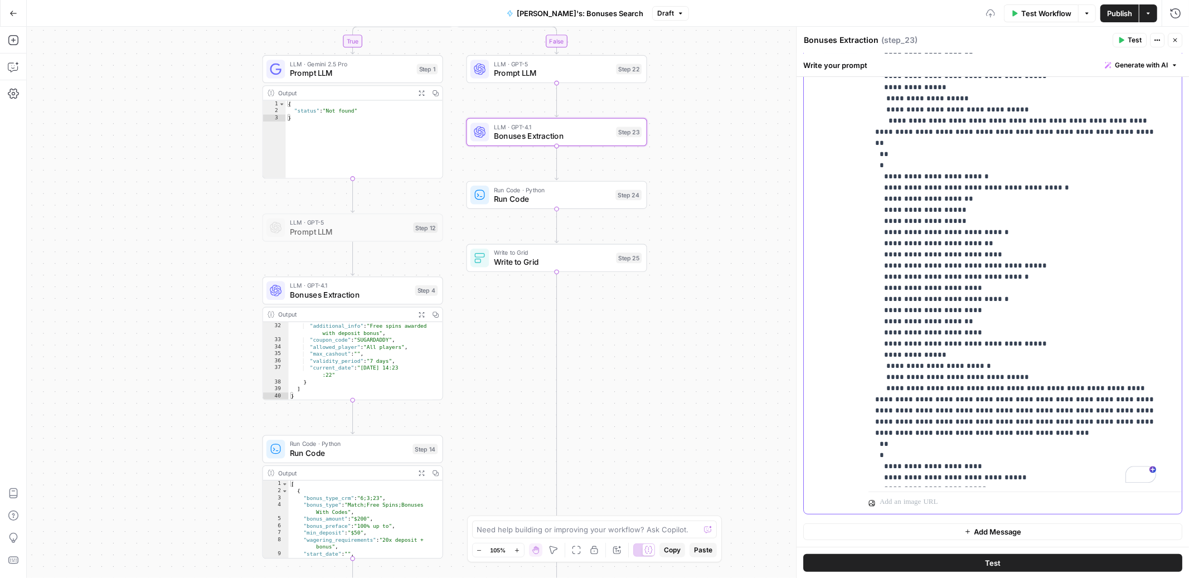
scroll to position [5867, 0]
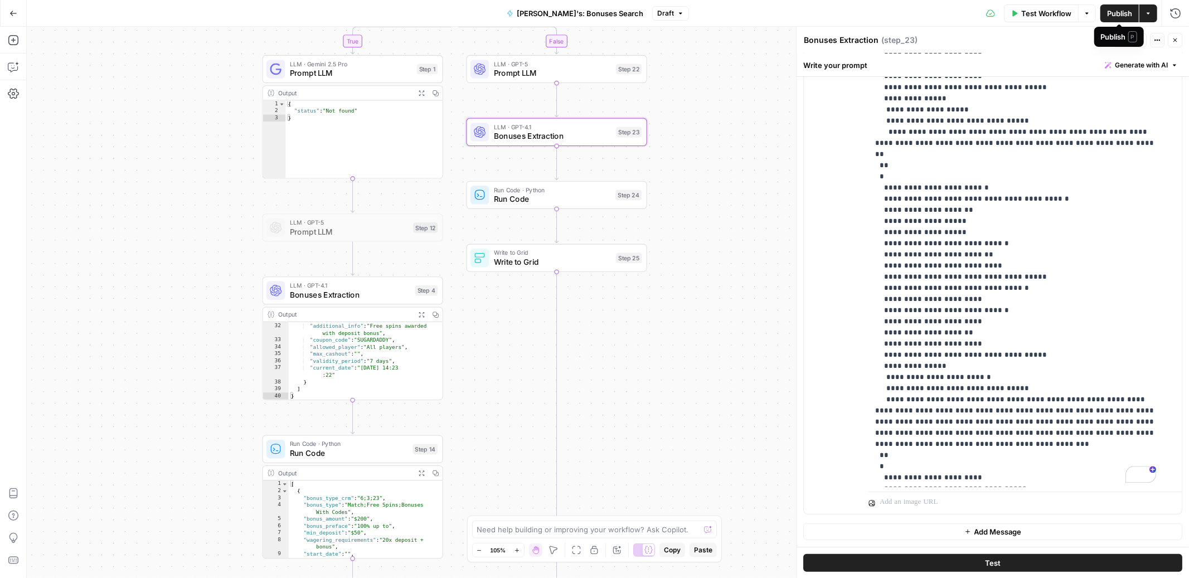
click at [1115, 14] on span "Publish" at bounding box center [1119, 13] width 25 height 11
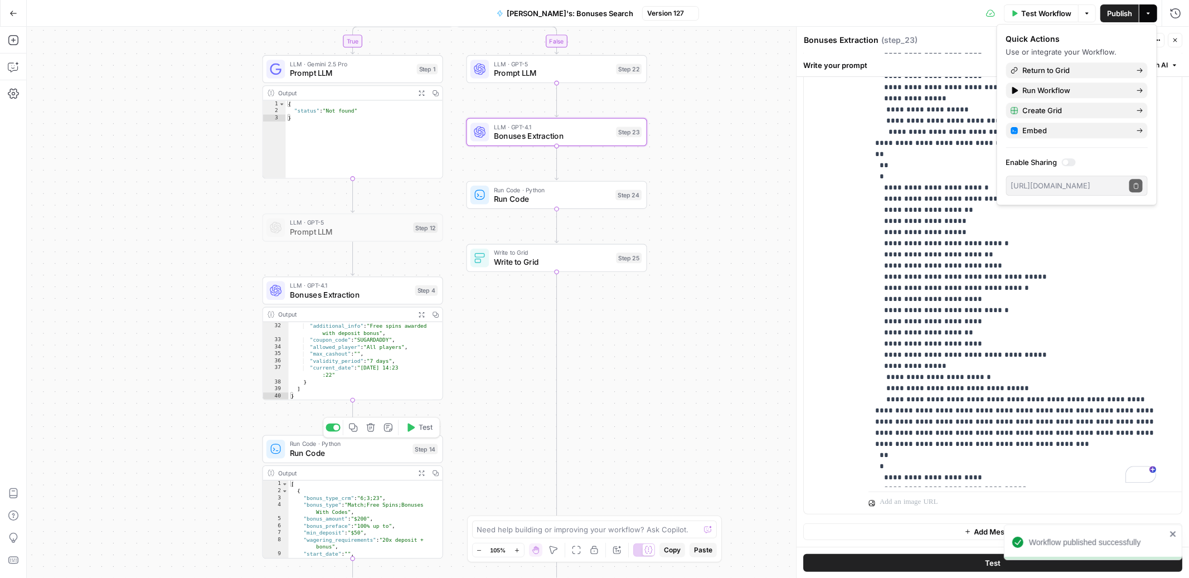
click at [356, 454] on span "Run Code" at bounding box center [349, 454] width 118 height 12
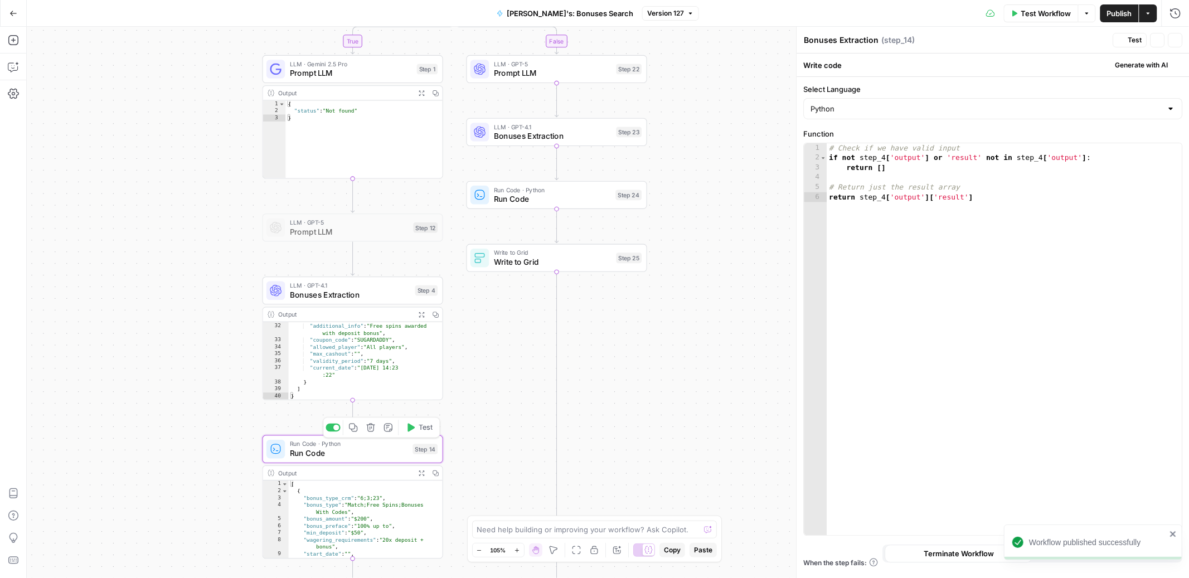
type textarea "Run Code"
click at [572, 199] on span "Run Code" at bounding box center [552, 200] width 117 height 12
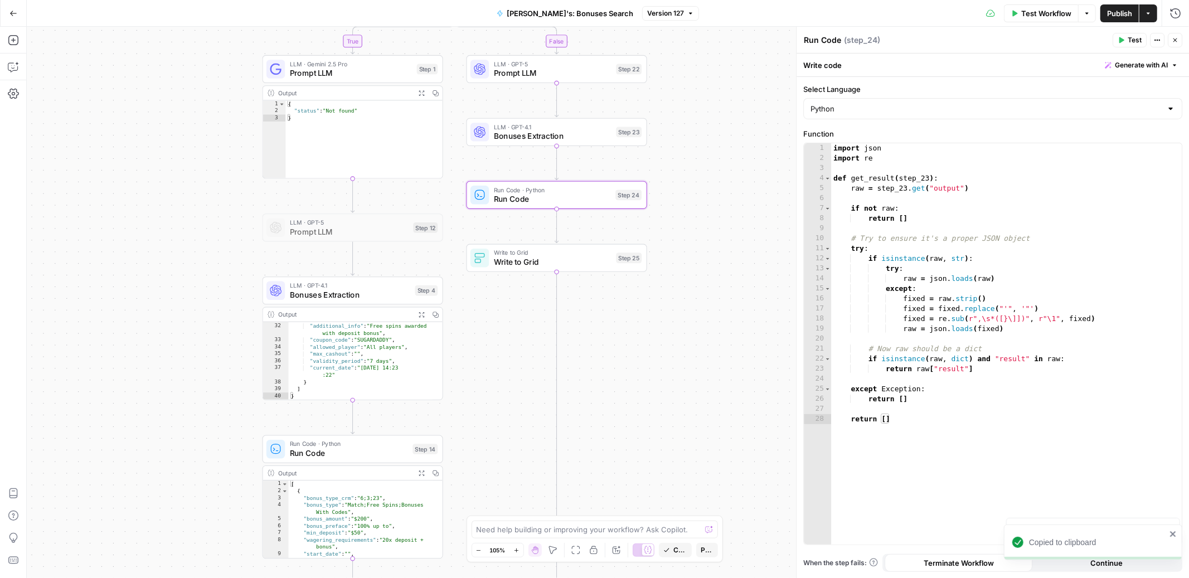
click at [916, 296] on div "import json import re def get_result ( step_23 ) : raw = step_23 . get ( "outpu…" at bounding box center [1006, 353] width 351 height 421
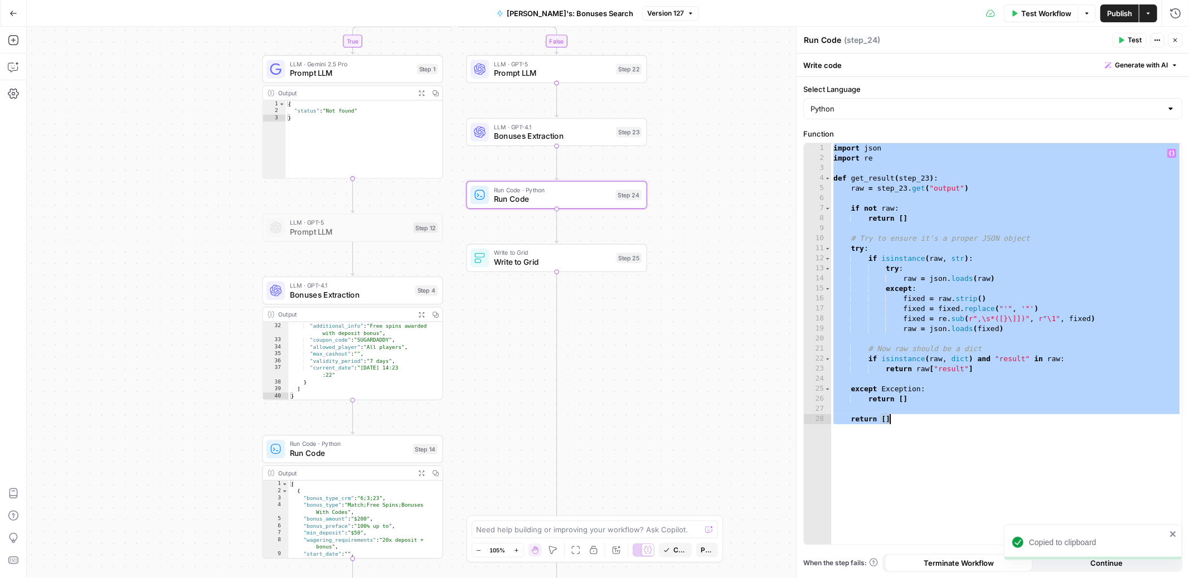
paste textarea
type textarea "*********"
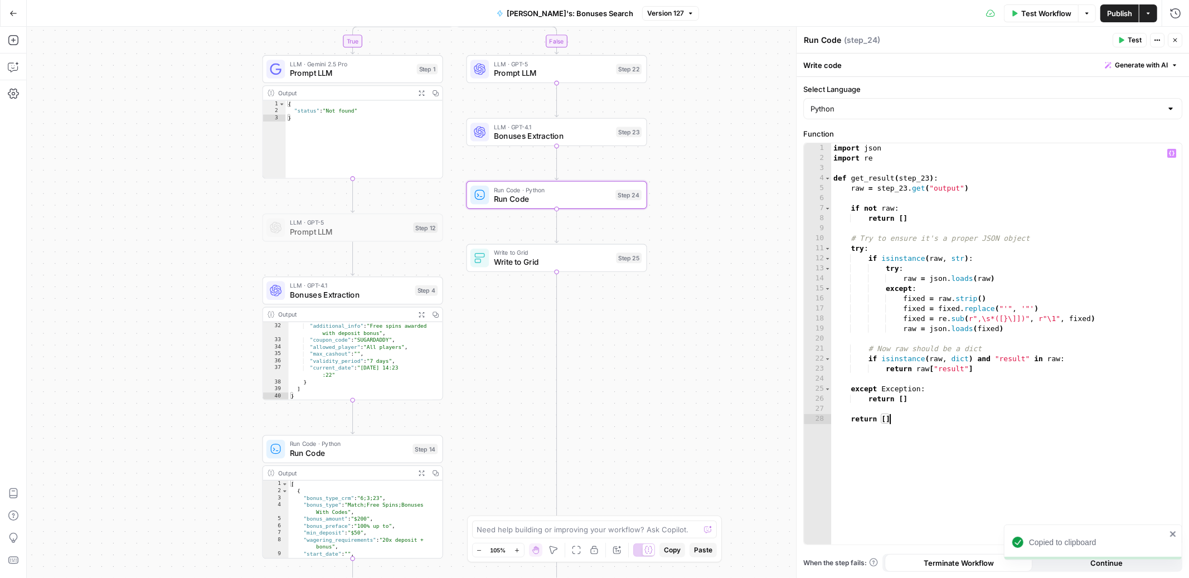
click at [920, 413] on div "import json import re def get_result ( step_23 ) : raw = step_23 . get ( "outpu…" at bounding box center [1006, 353] width 351 height 421
type textarea "*********"
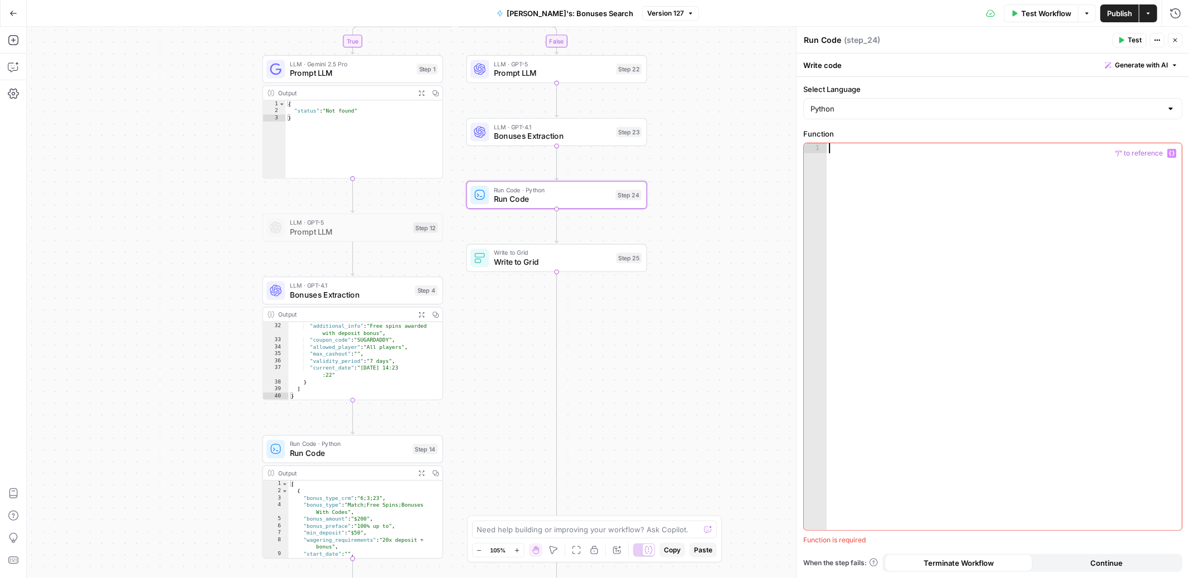
paste textarea "*********"
type textarea "*********"
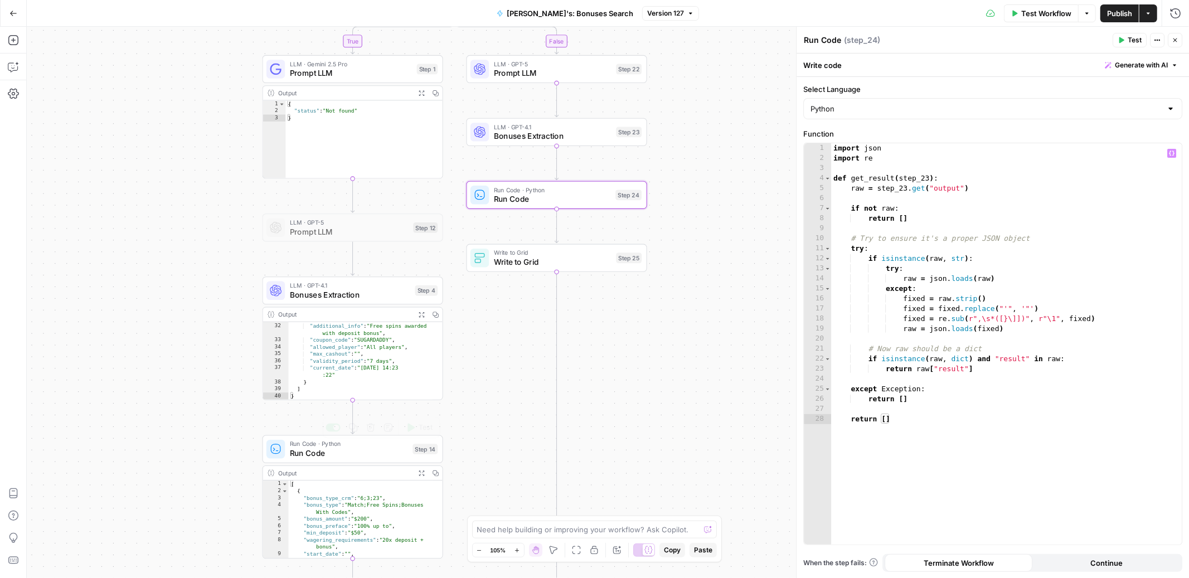
click at [360, 452] on span "Run Code" at bounding box center [349, 454] width 118 height 12
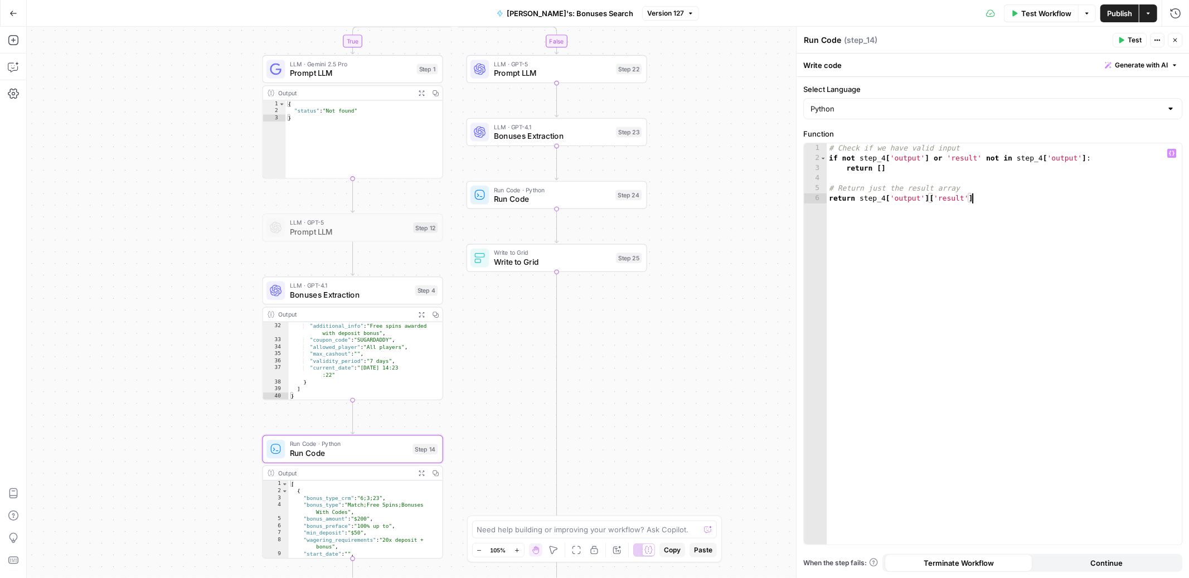
click at [911, 238] on div "# Check if we have valid input if not step_4 [ 'output' ] or 'result' not in st…" at bounding box center [1004, 353] width 355 height 421
type textarea "**********"
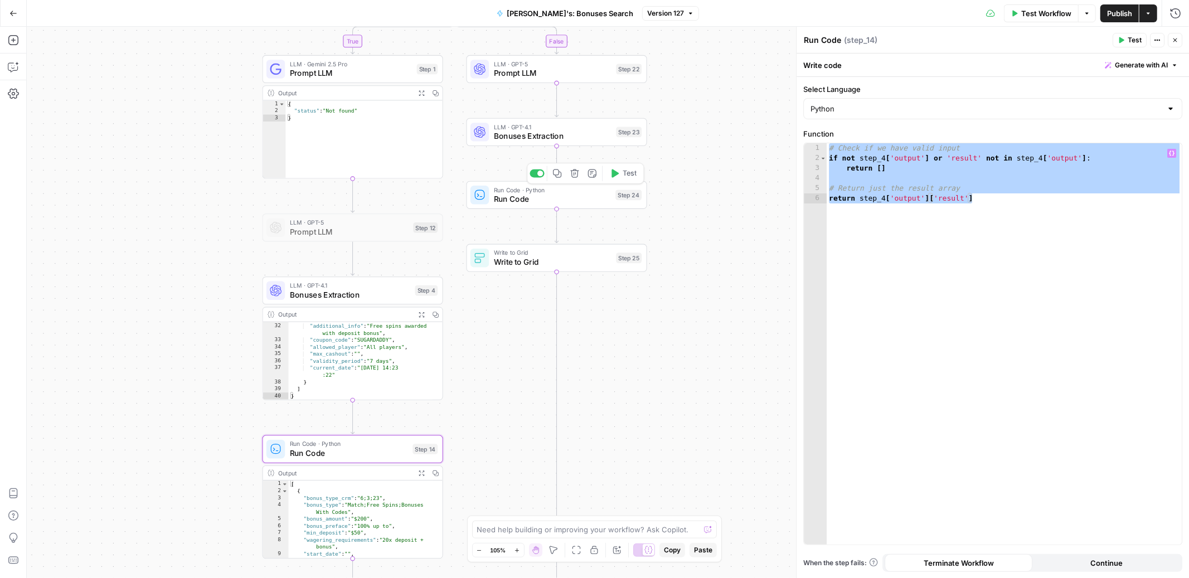
click at [587, 195] on span "Run Code" at bounding box center [552, 200] width 117 height 12
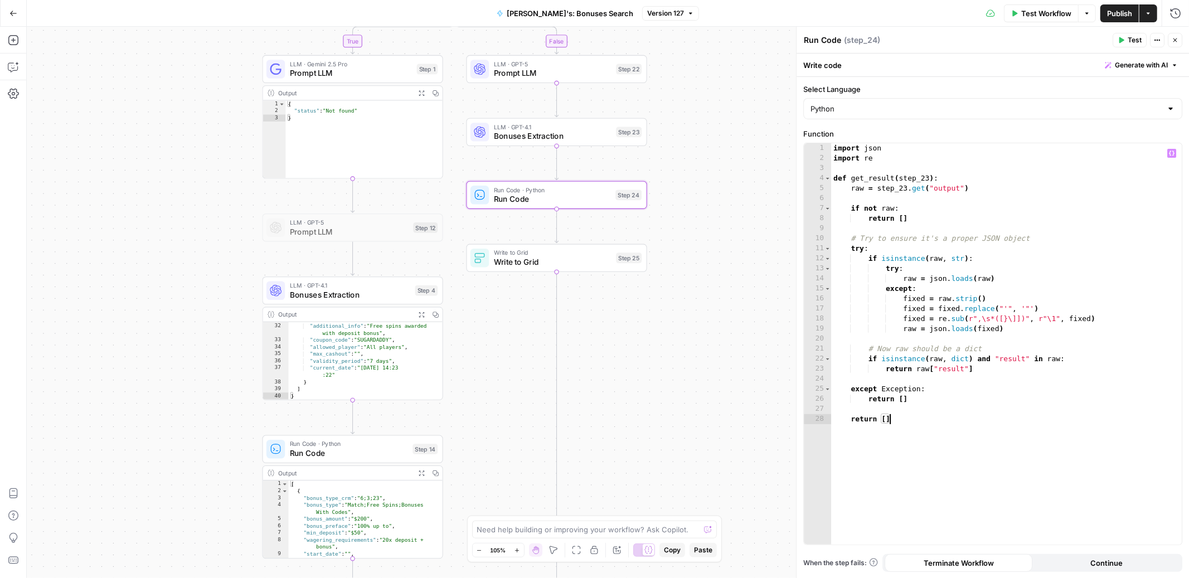
click at [910, 420] on div "import json import re def get_result ( step_23 ) : raw = step_23 . get ( "outpu…" at bounding box center [1006, 353] width 351 height 421
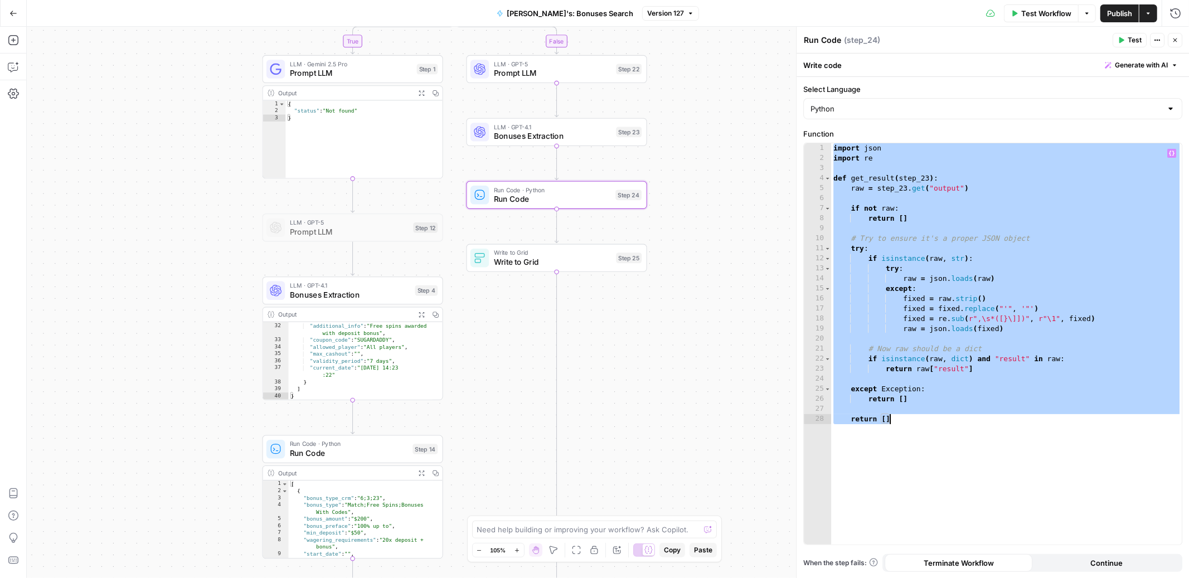
paste textarea "**********"
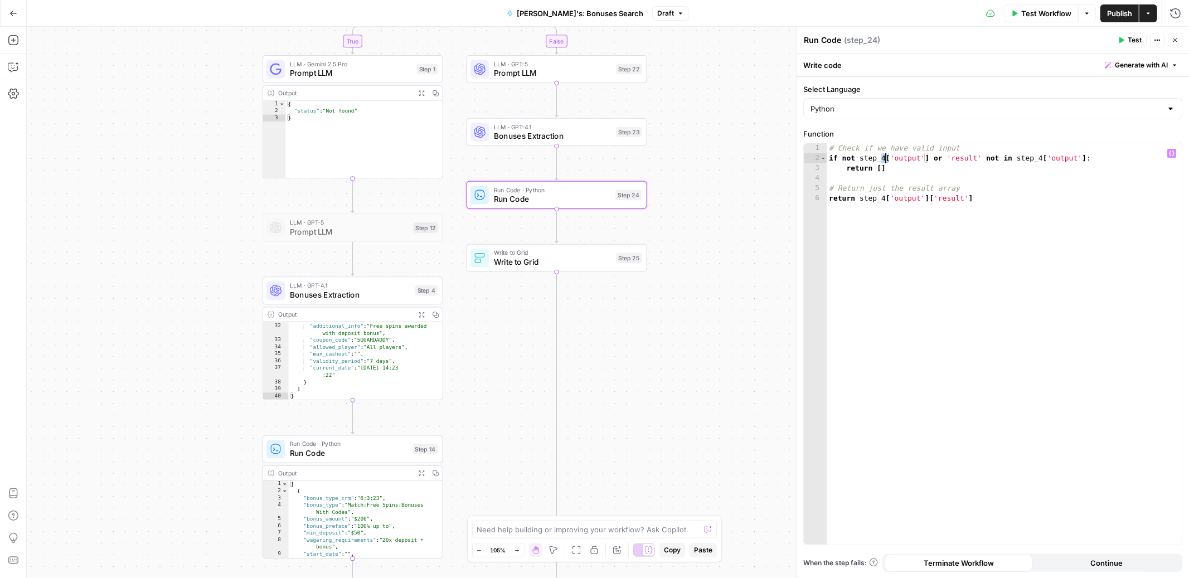
drag, startPoint x: 881, startPoint y: 156, endPoint x: 884, endPoint y: 162, distance: 6.5
click at [884, 162] on div "# Check if we have valid input if not step_4 [ 'output' ] or 'result' not in st…" at bounding box center [1004, 353] width 355 height 421
drag, startPoint x: 1043, startPoint y: 157, endPoint x: 1049, endPoint y: 156, distance: 5.7
click at [1049, 156] on div "# Check if we have valid input if not step_23 [ 'output' ] or 'result' not in s…" at bounding box center [1004, 353] width 355 height 421
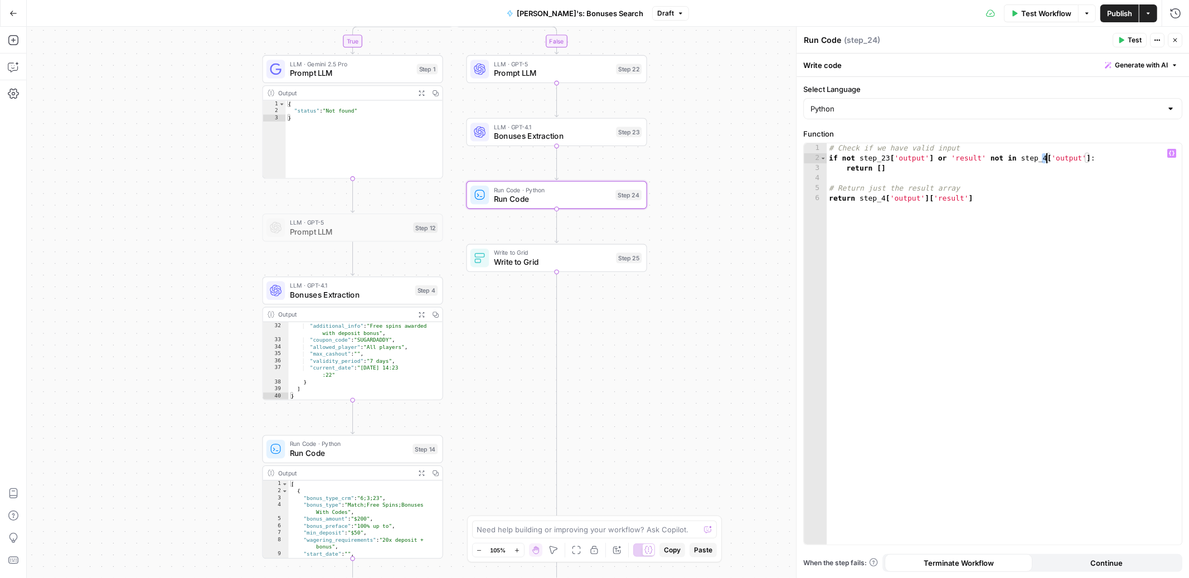
scroll to position [0, 17]
click at [884, 200] on div "# Check if we have valid input if not step_23 [ 'output' ] or 'result' not in s…" at bounding box center [1004, 353] width 355 height 421
type textarea "**********"
click at [1115, 6] on button "Publish" at bounding box center [1120, 13] width 38 height 18
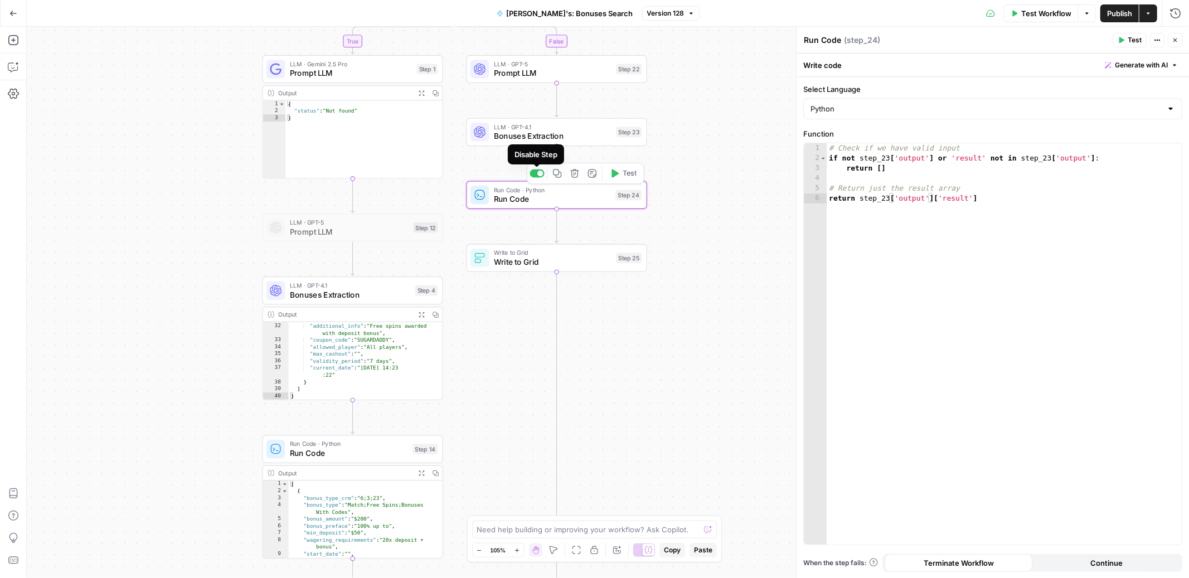
click at [542, 172] on div at bounding box center [541, 174] width 6 height 6
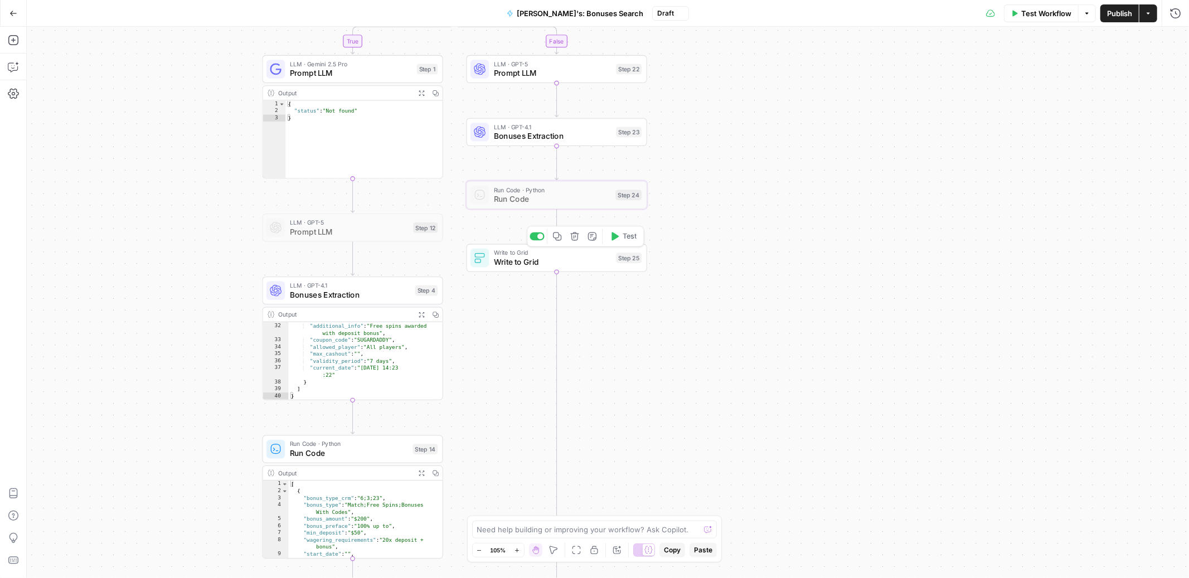
click at [570, 266] on span "Write to Grid" at bounding box center [553, 263] width 118 height 12
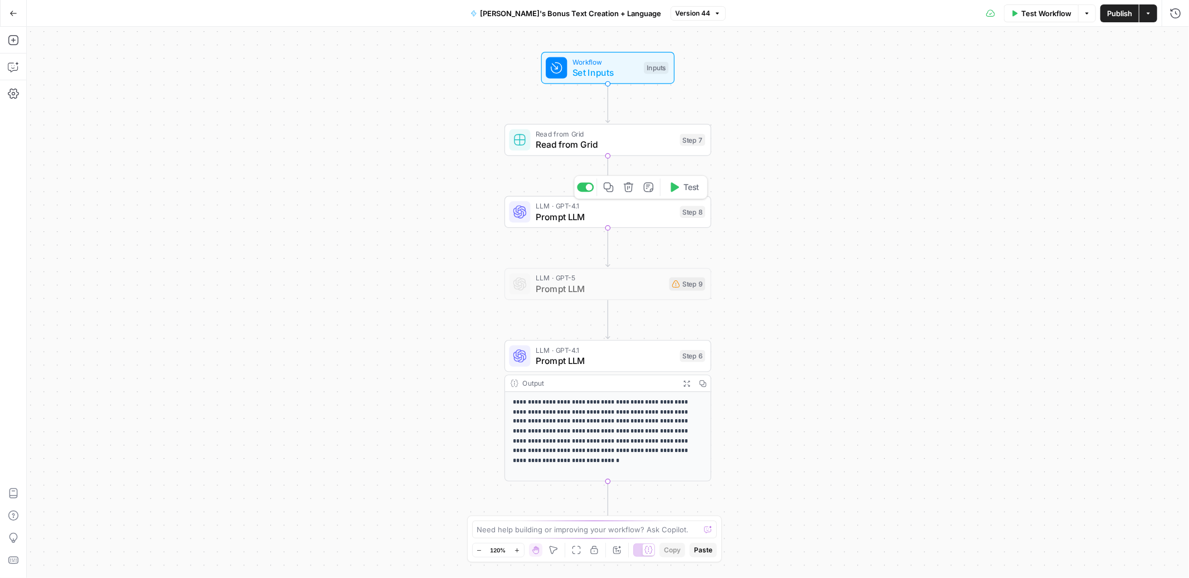
click at [631, 217] on span "Prompt LLM" at bounding box center [605, 216] width 139 height 13
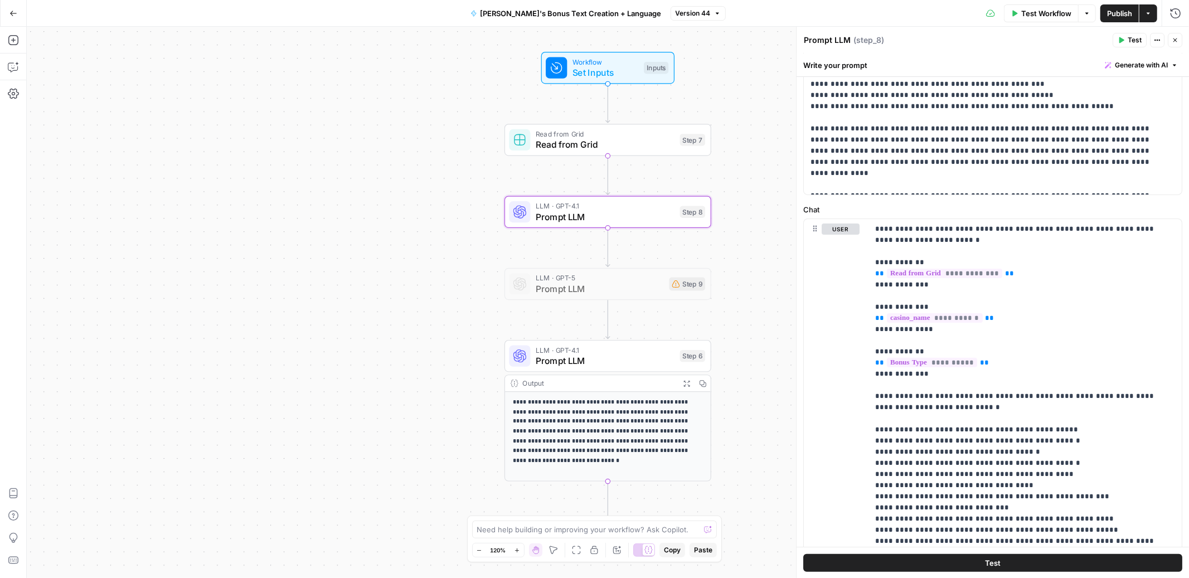
scroll to position [177, 0]
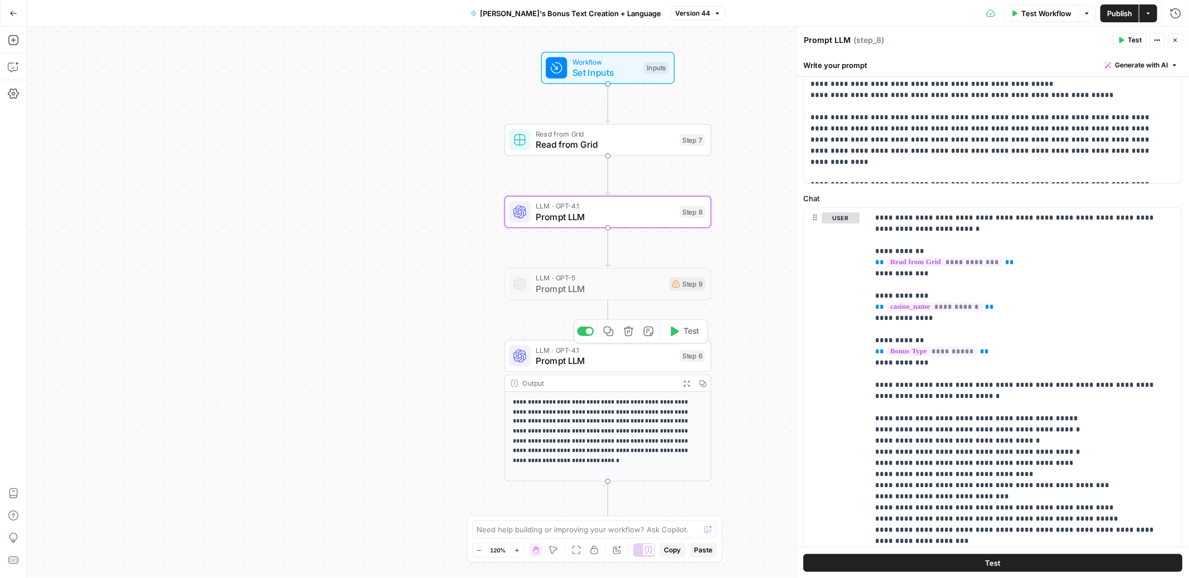
click at [620, 357] on span "Prompt LLM" at bounding box center [605, 360] width 139 height 13
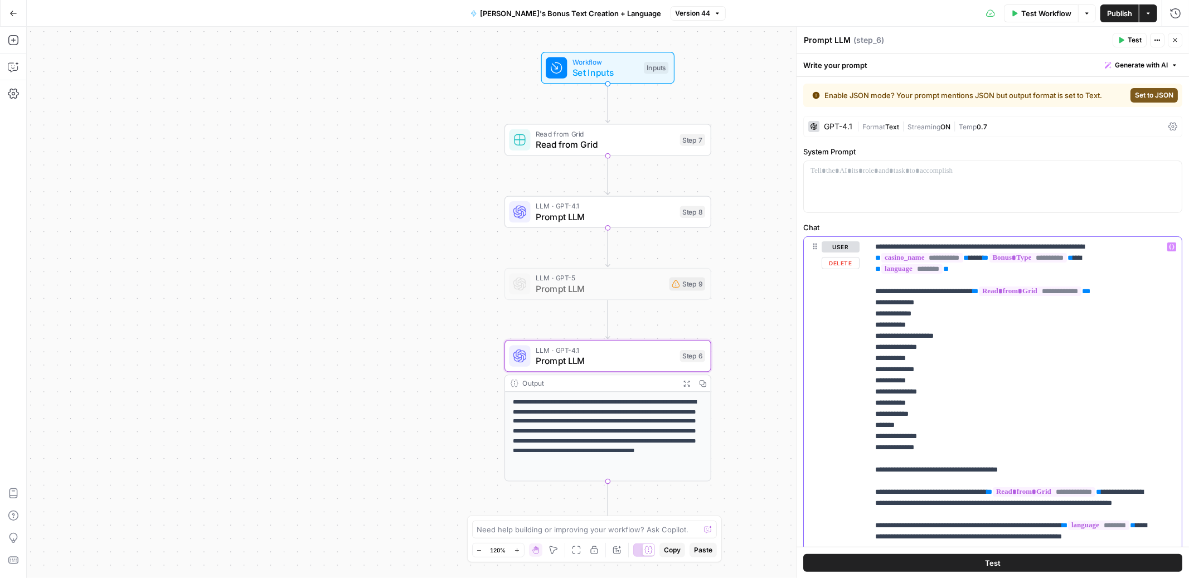
click at [1169, 246] on icon "button" at bounding box center [1172, 247] width 6 height 6
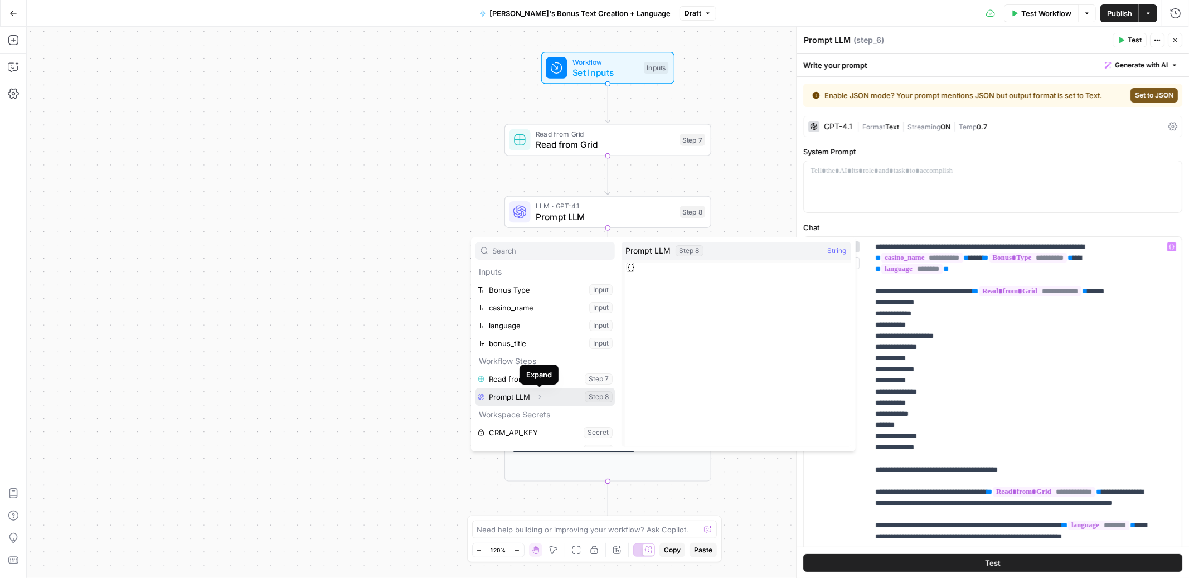
click at [539, 396] on icon "button" at bounding box center [539, 397] width 7 height 7
click at [551, 417] on button "Select variable Output" at bounding box center [551, 415] width 128 height 18
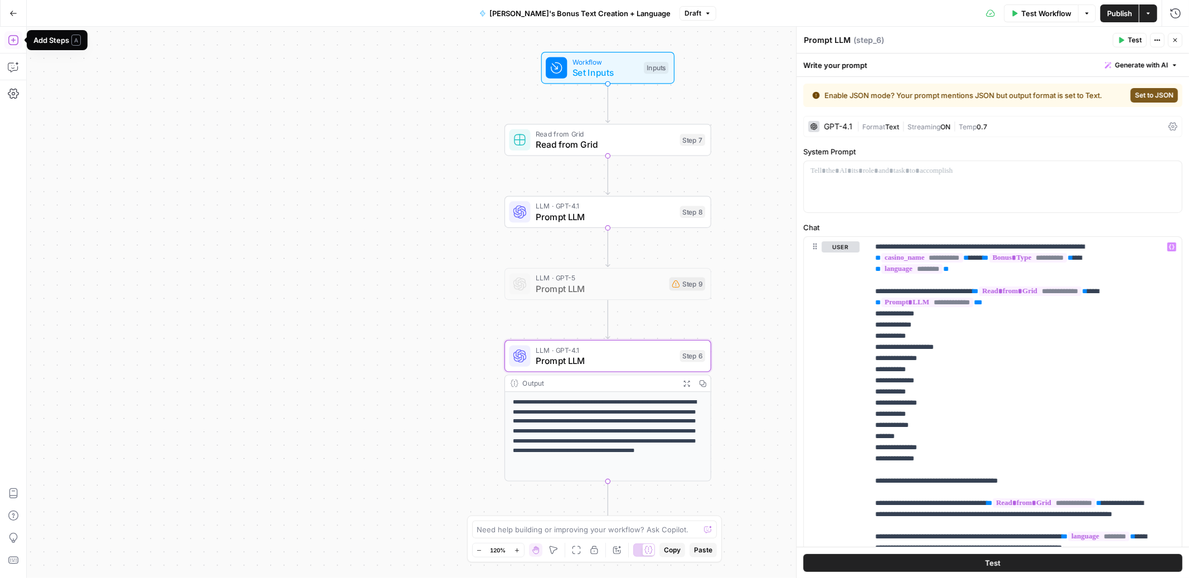
click at [16, 38] on icon "button" at bounding box center [13, 40] width 11 height 11
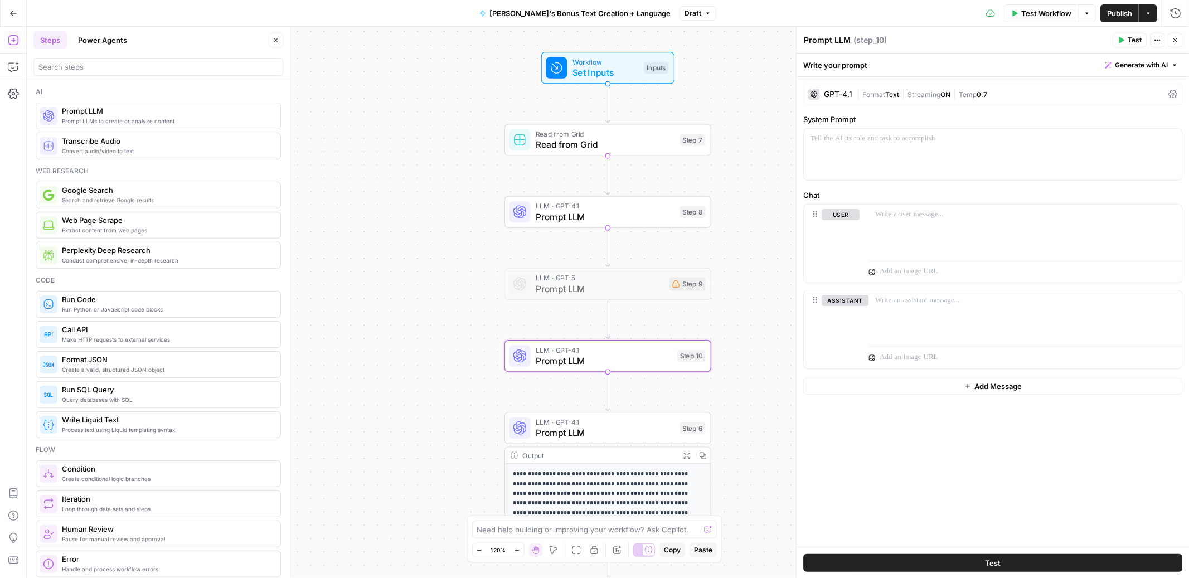
click at [1116, 65] on span "Generate with AI" at bounding box center [1141, 65] width 53 height 10
click at [1100, 95] on div "Use AI to build your prompt" at bounding box center [1129, 100] width 86 height 10
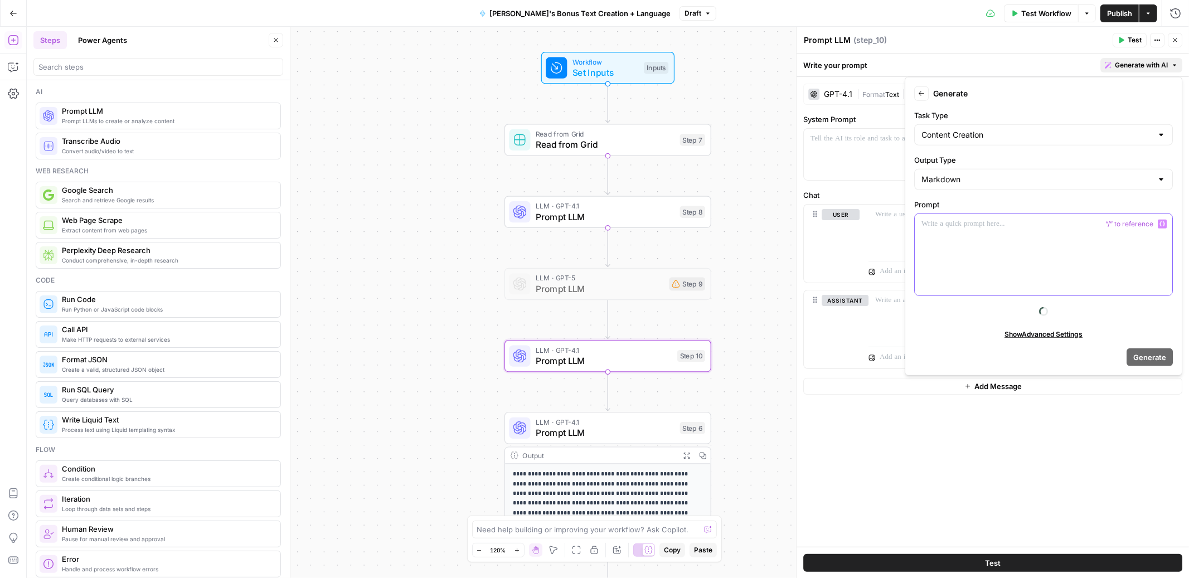
click at [950, 233] on div at bounding box center [1044, 254] width 258 height 81
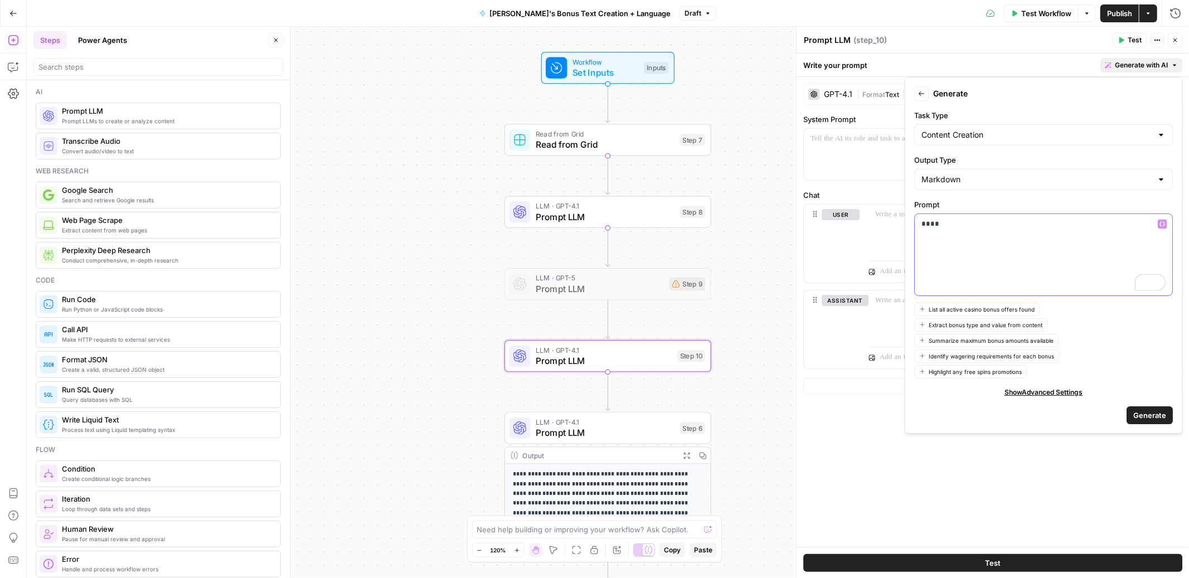
click at [1165, 221] on button "Variables Menu" at bounding box center [1162, 224] width 9 height 9
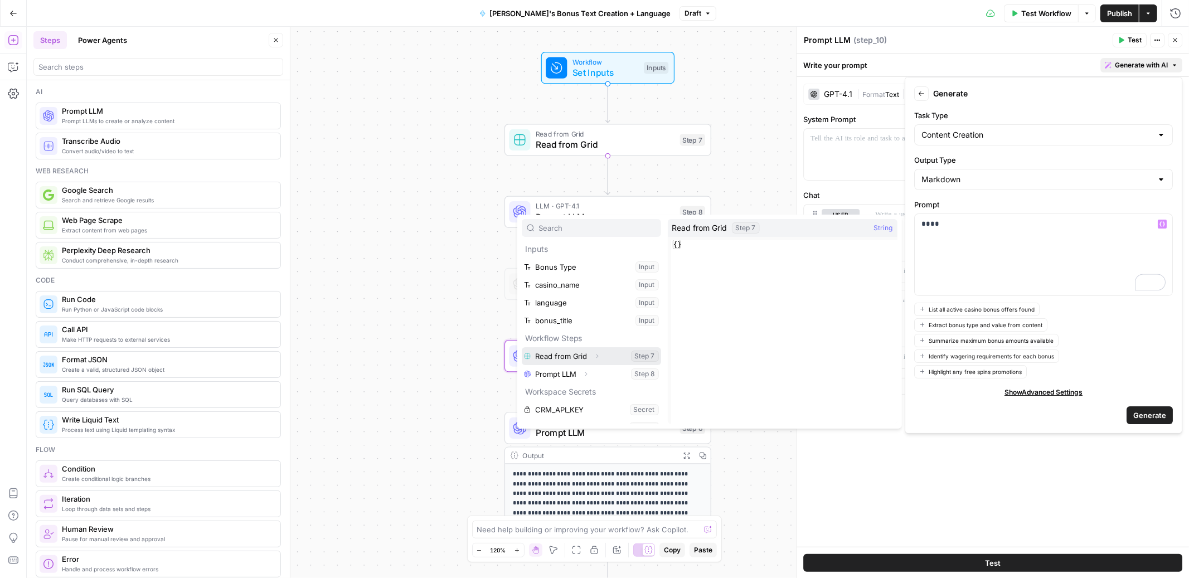
click at [600, 356] on button "Expand" at bounding box center [597, 356] width 14 height 14
click at [581, 379] on button "Select variable Output" at bounding box center [597, 374] width 128 height 18
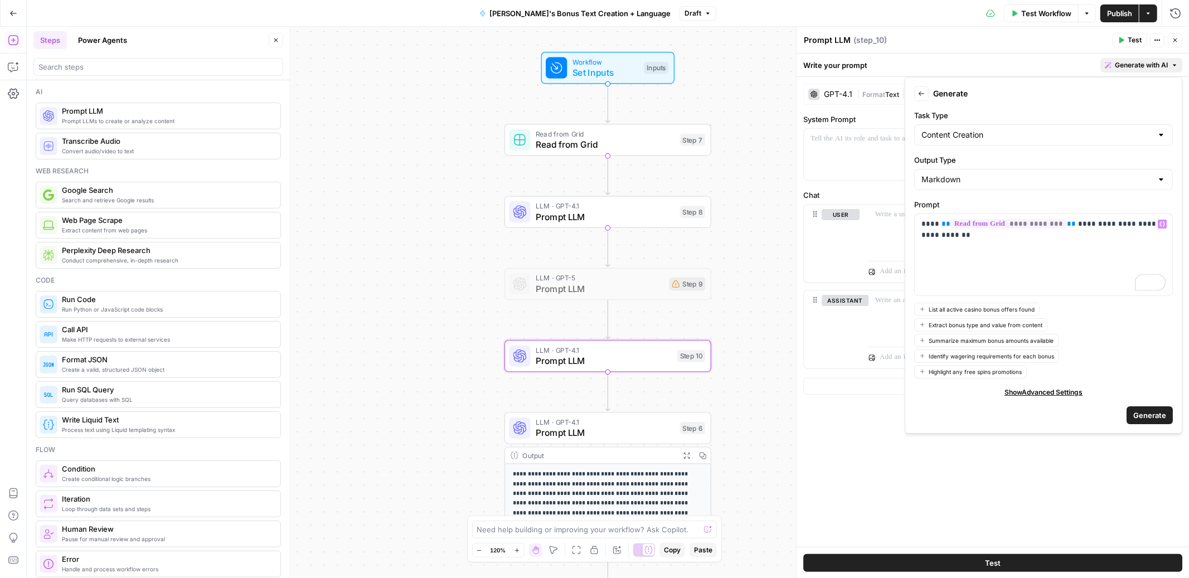
click at [1140, 410] on span "Generate" at bounding box center [1150, 415] width 33 height 11
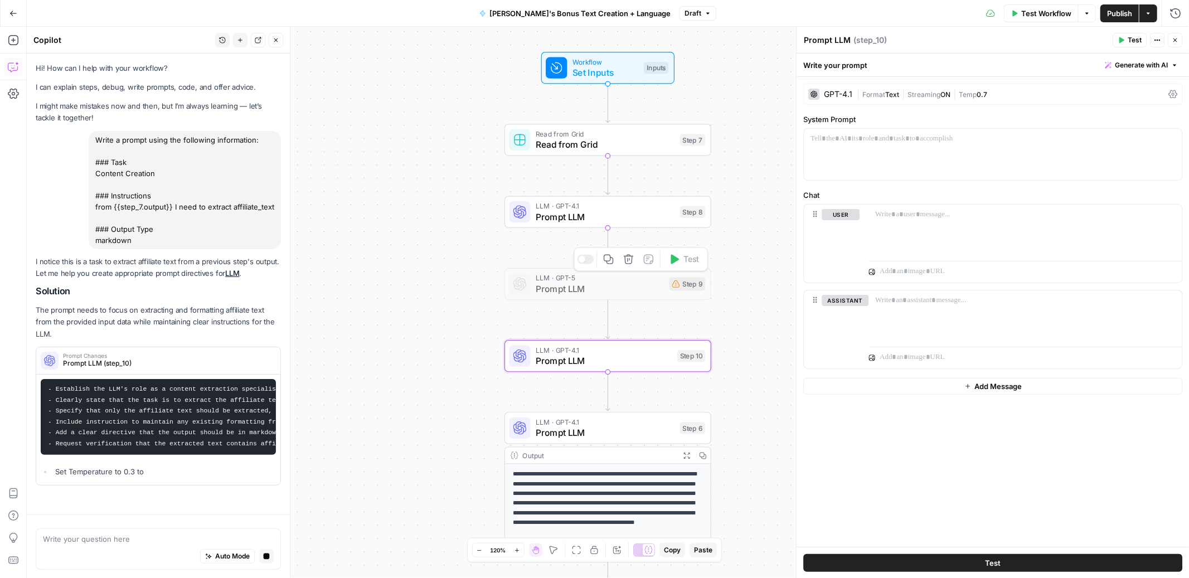
click at [606, 288] on span "Prompt LLM" at bounding box center [600, 288] width 128 height 13
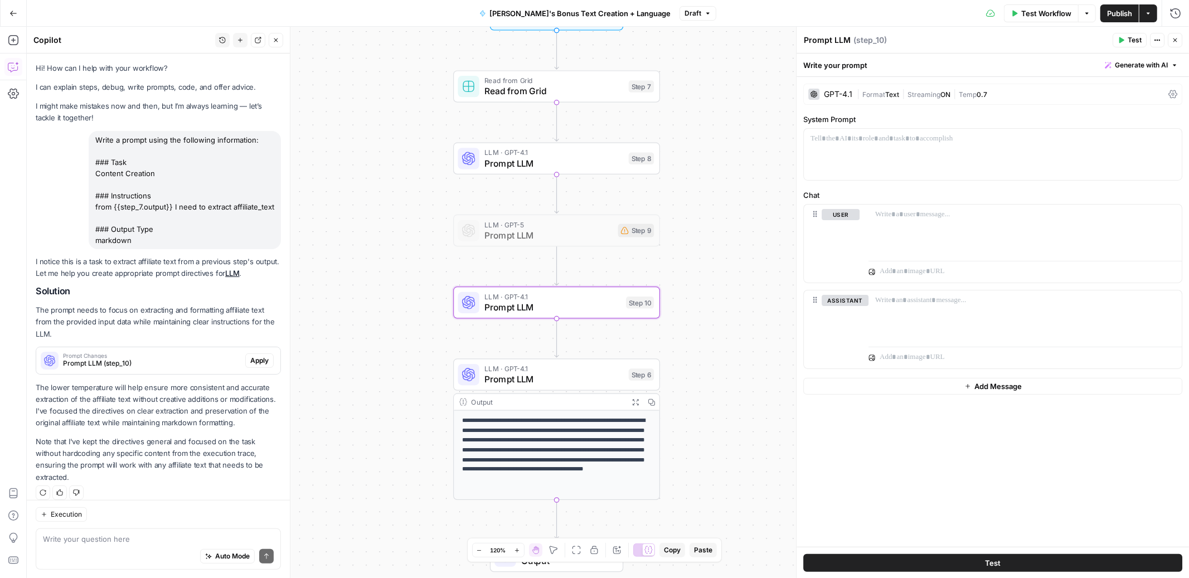
click at [258, 356] on span "Apply" at bounding box center [259, 361] width 18 height 10
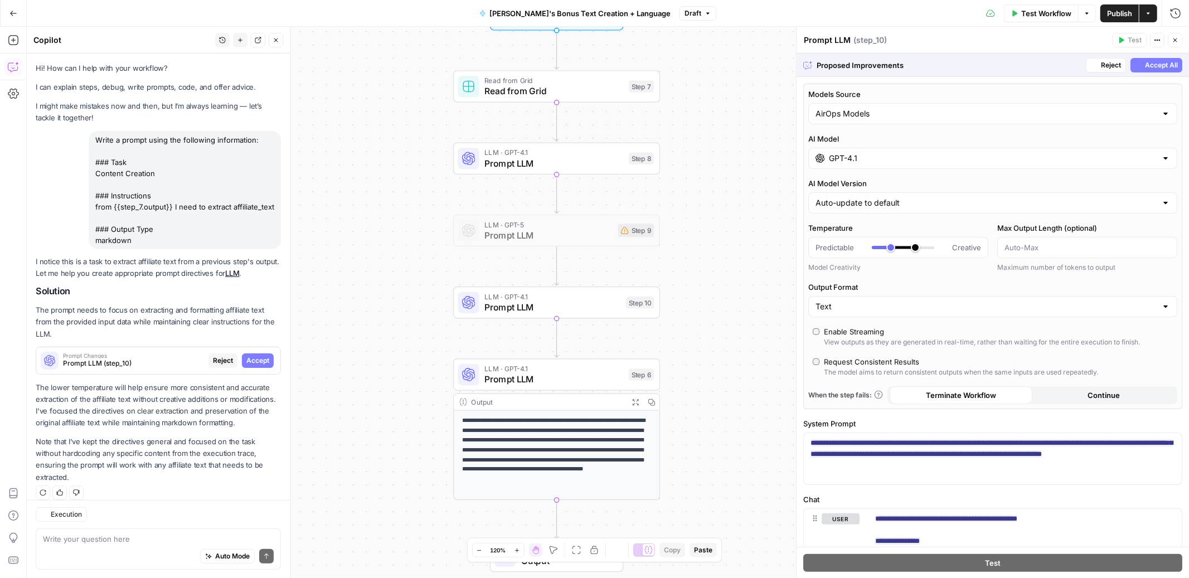
drag, startPoint x: 891, startPoint y: 252, endPoint x: 863, endPoint y: 246, distance: 27.9
click at [863, 246] on div "Predictable Creative" at bounding box center [899, 247] width 166 height 11
drag, startPoint x: 887, startPoint y: 248, endPoint x: 867, endPoint y: 246, distance: 20.8
click at [868, 246] on div "Predictable Creative" at bounding box center [899, 247] width 166 height 11
click at [914, 301] on span "Accept" at bounding box center [924, 297] width 23 height 10
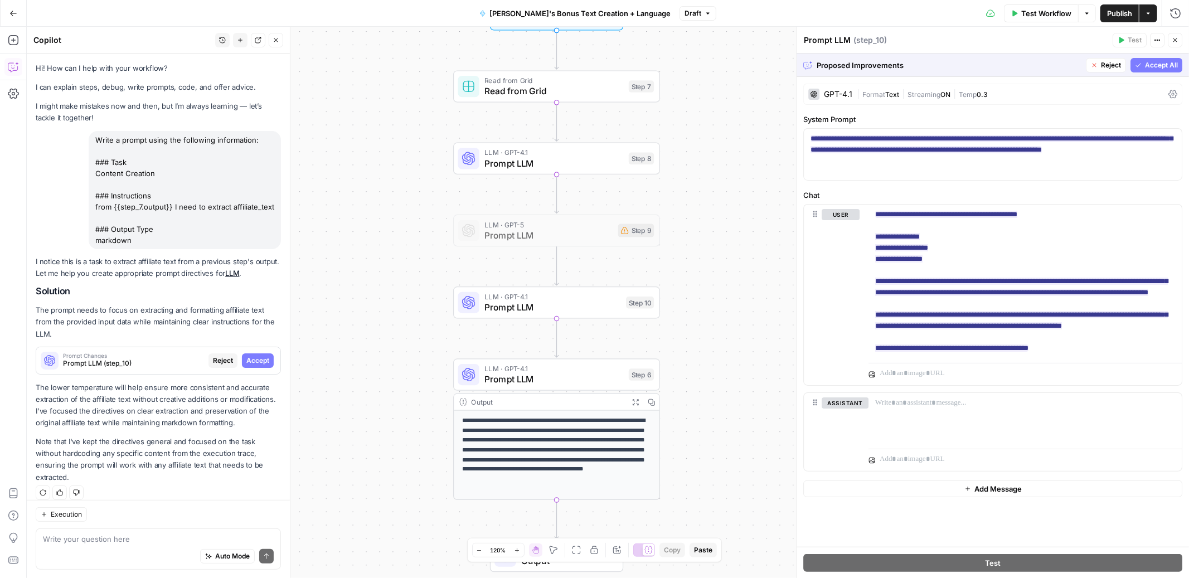
click at [1152, 61] on span "Accept All" at bounding box center [1161, 65] width 33 height 10
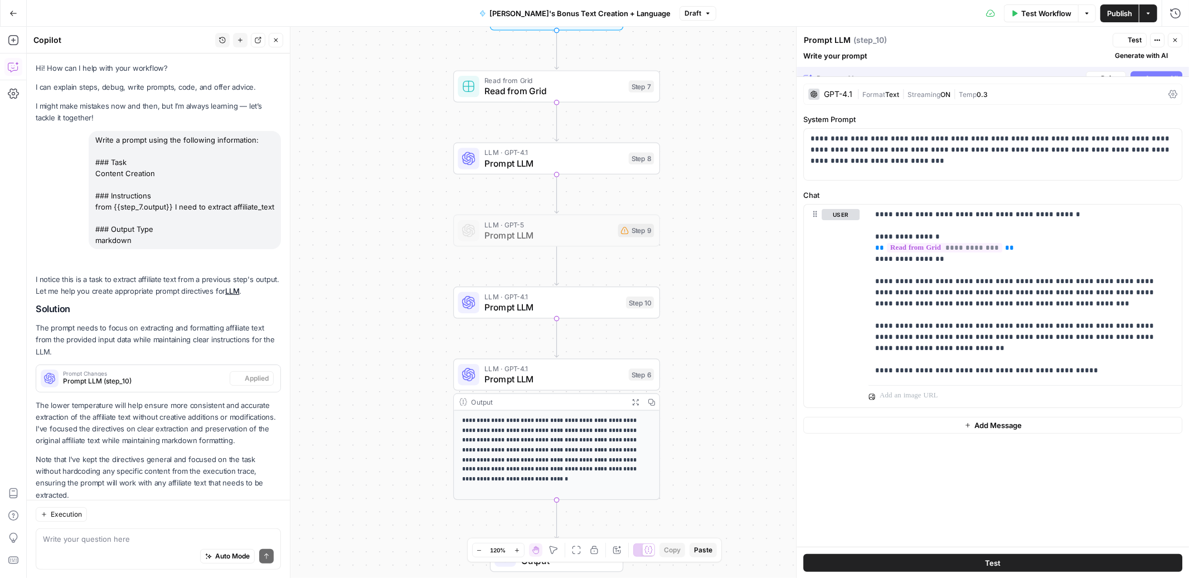
scroll to position [40, 0]
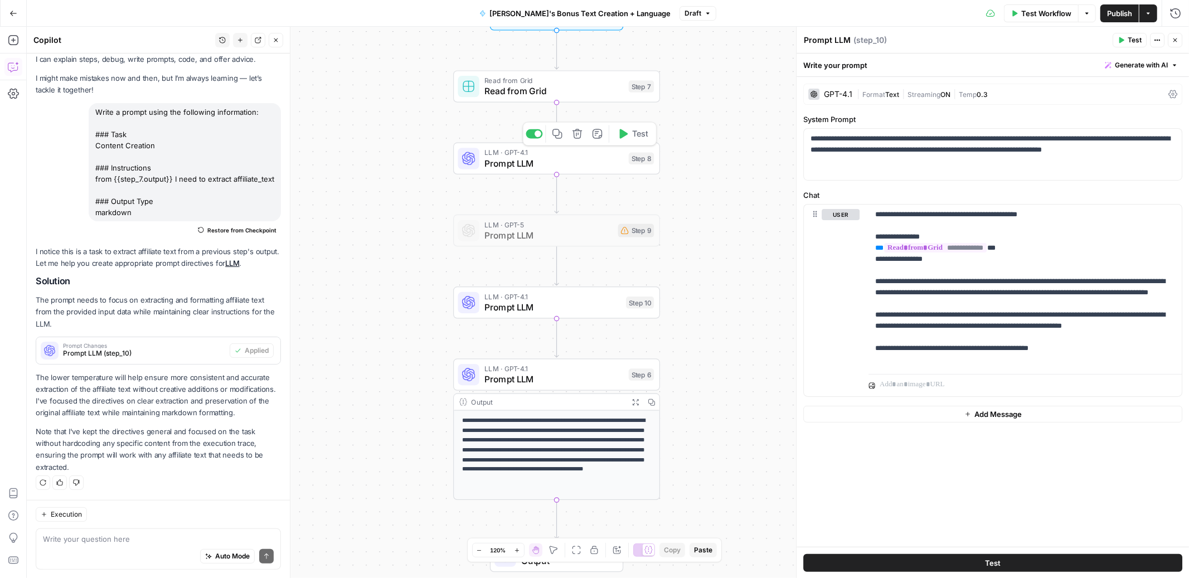
click at [559, 167] on span "Prompt LLM" at bounding box center [554, 163] width 139 height 13
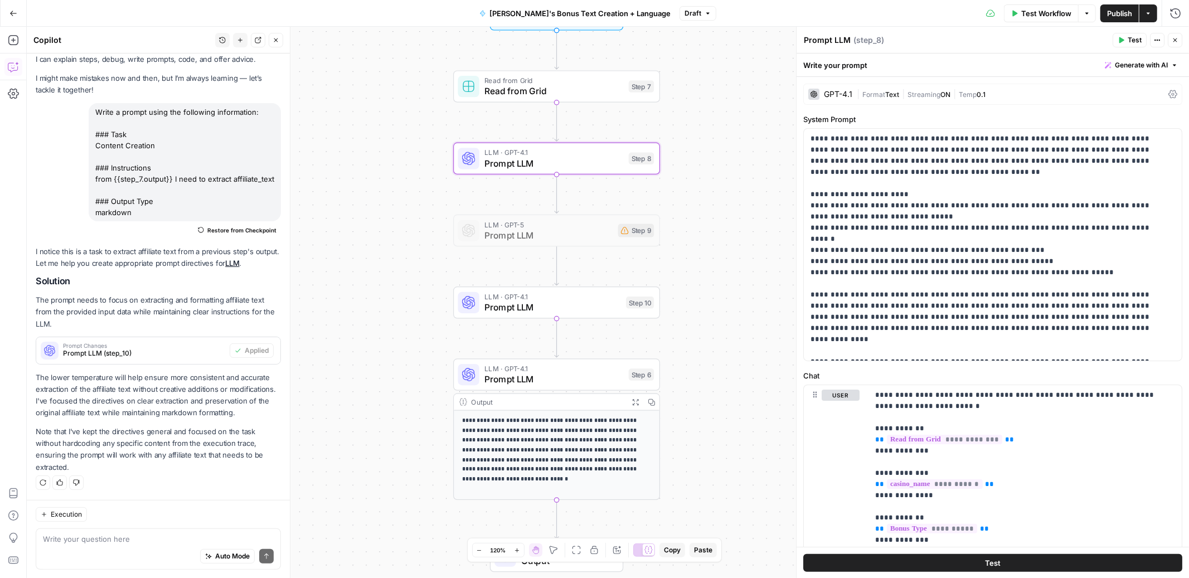
drag, startPoint x: 850, startPoint y: 41, endPoint x: 807, endPoint y: 39, distance: 43.5
click at [807, 39] on div "Prompt LLM Prompt LLM" at bounding box center [827, 39] width 52 height 13
click at [805, 39] on textarea "Prompt LLM" at bounding box center [827, 40] width 47 height 11
type textarea "Affiliate text"
click at [766, 66] on div "**********" at bounding box center [608, 303] width 1163 height 552
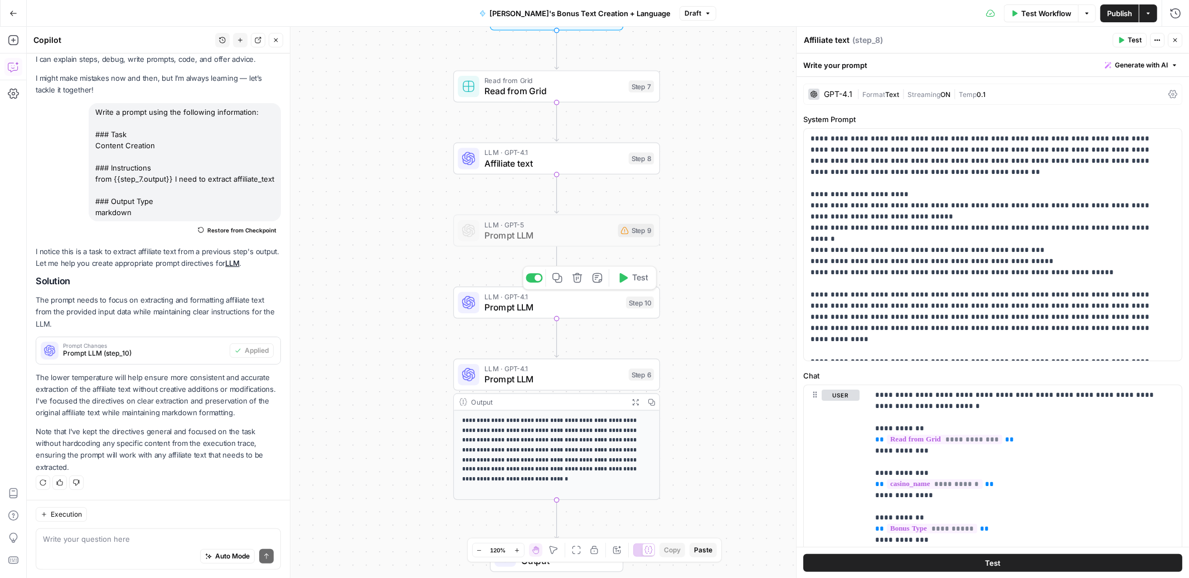
click at [577, 301] on span "Prompt LLM" at bounding box center [553, 307] width 136 height 13
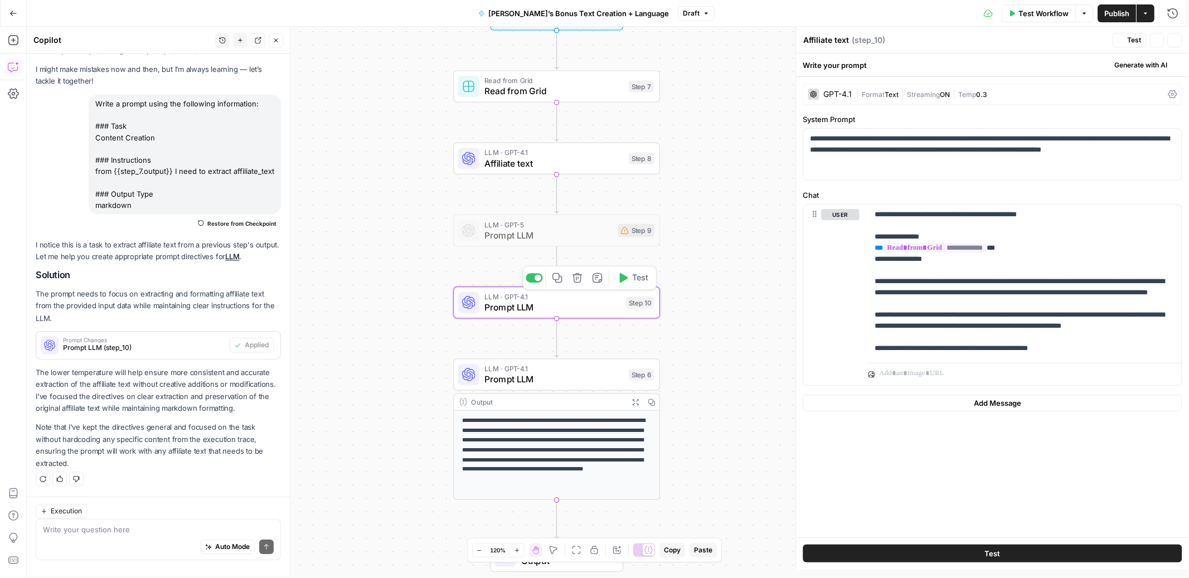
type textarea "Prompt LLM"
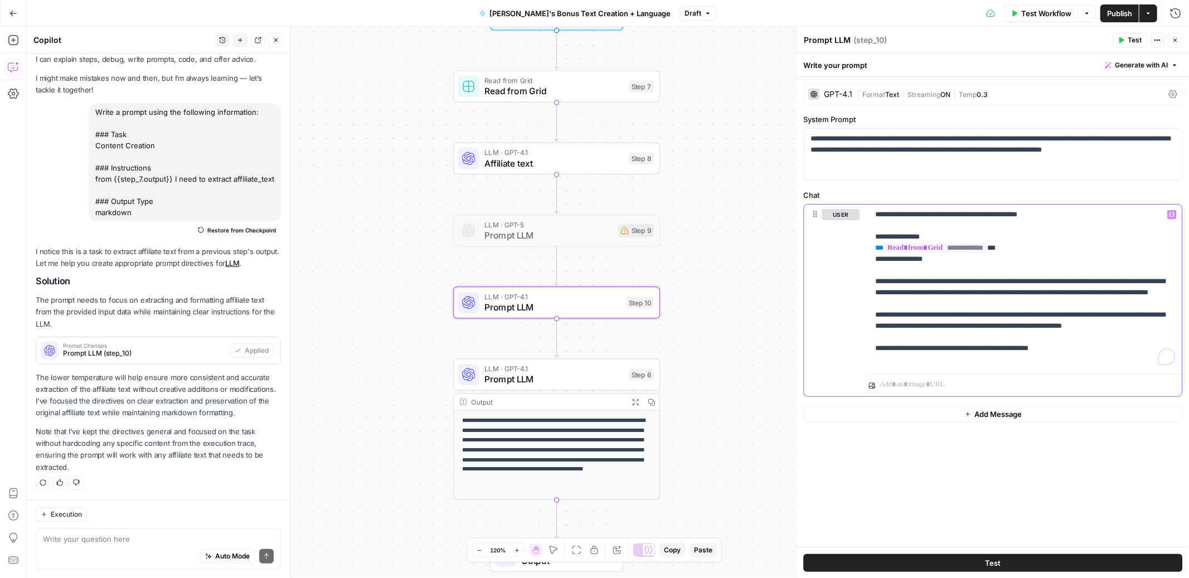
drag, startPoint x: 1052, startPoint y: 214, endPoint x: 854, endPoint y: 201, distance: 197.8
click at [854, 201] on div "**********" at bounding box center [993, 293] width 379 height 207
click at [894, 235] on p "**********" at bounding box center [1026, 287] width 300 height 156
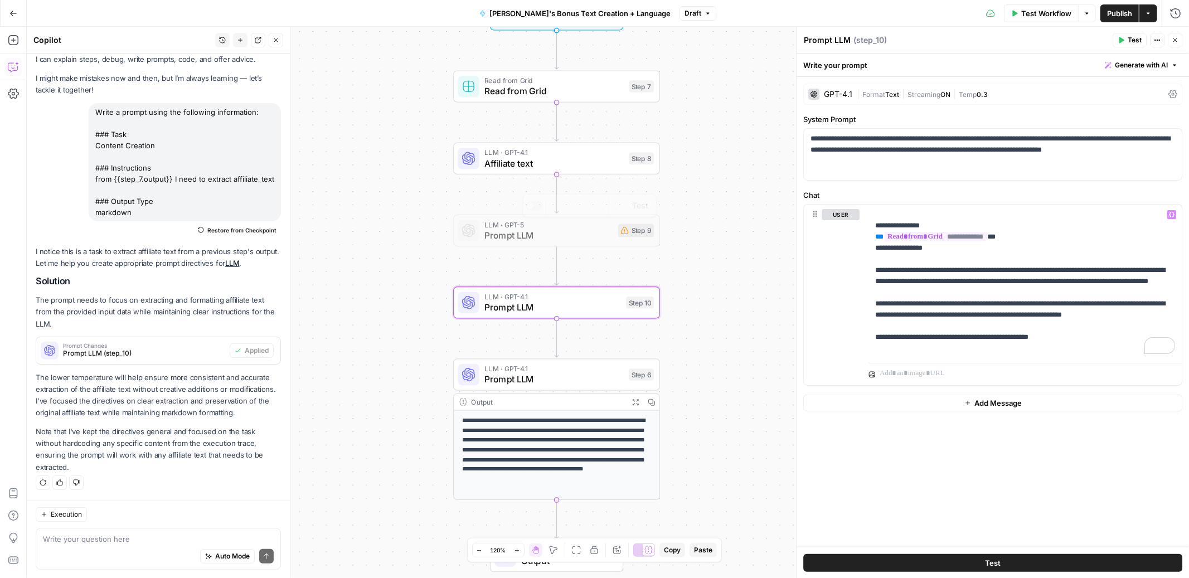
click at [561, 166] on span "Affiliate text" at bounding box center [554, 163] width 139 height 13
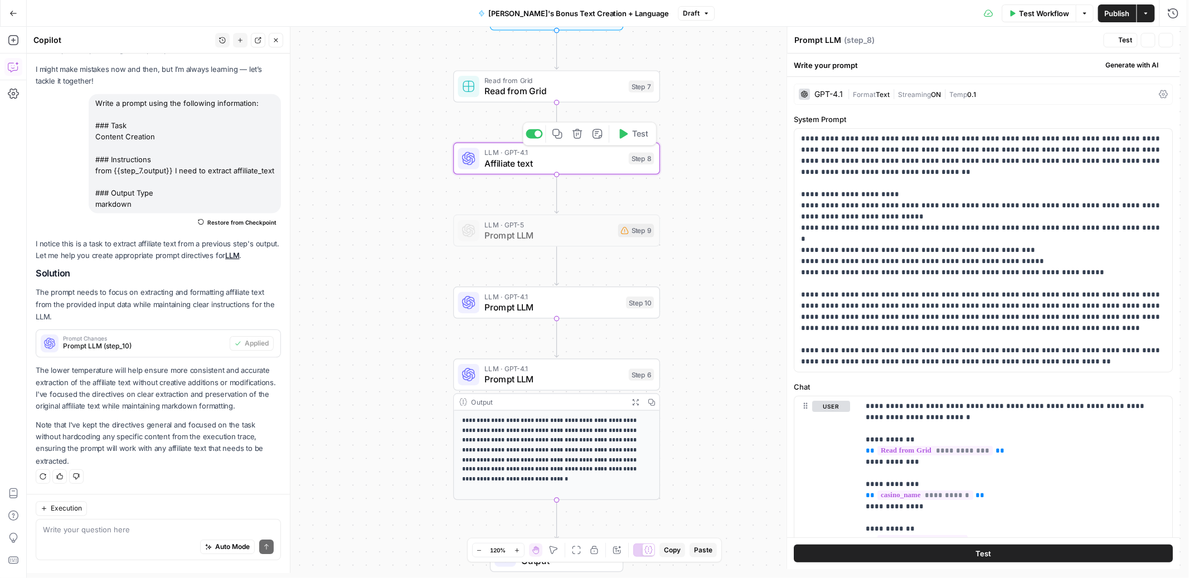
type textarea "Affiliate text"
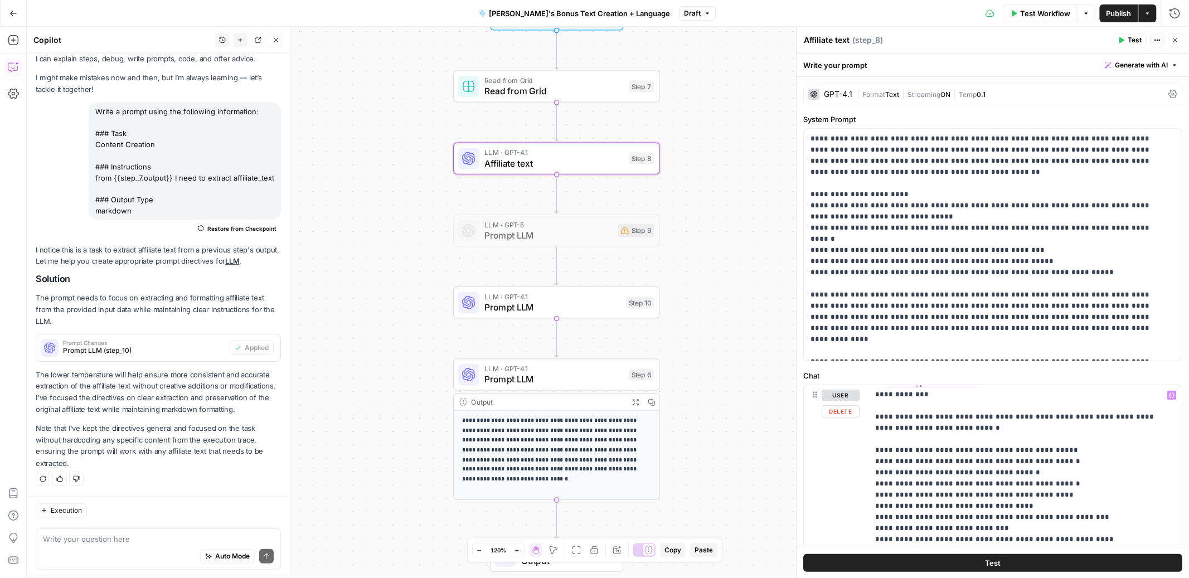
scroll to position [358, 0]
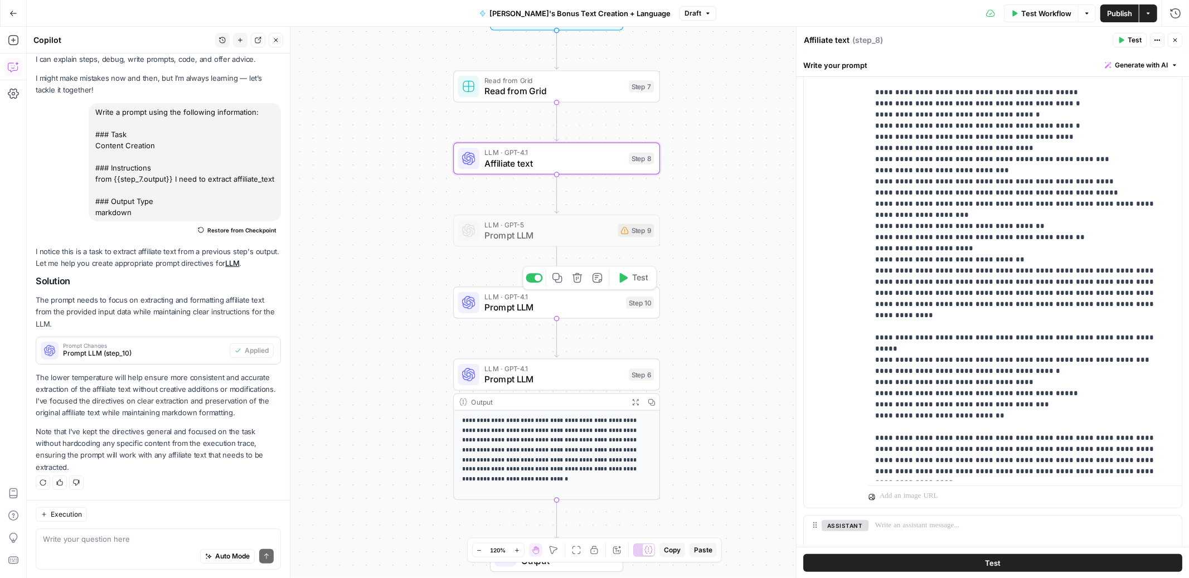
click at [560, 301] on span "Prompt LLM" at bounding box center [553, 307] width 136 height 13
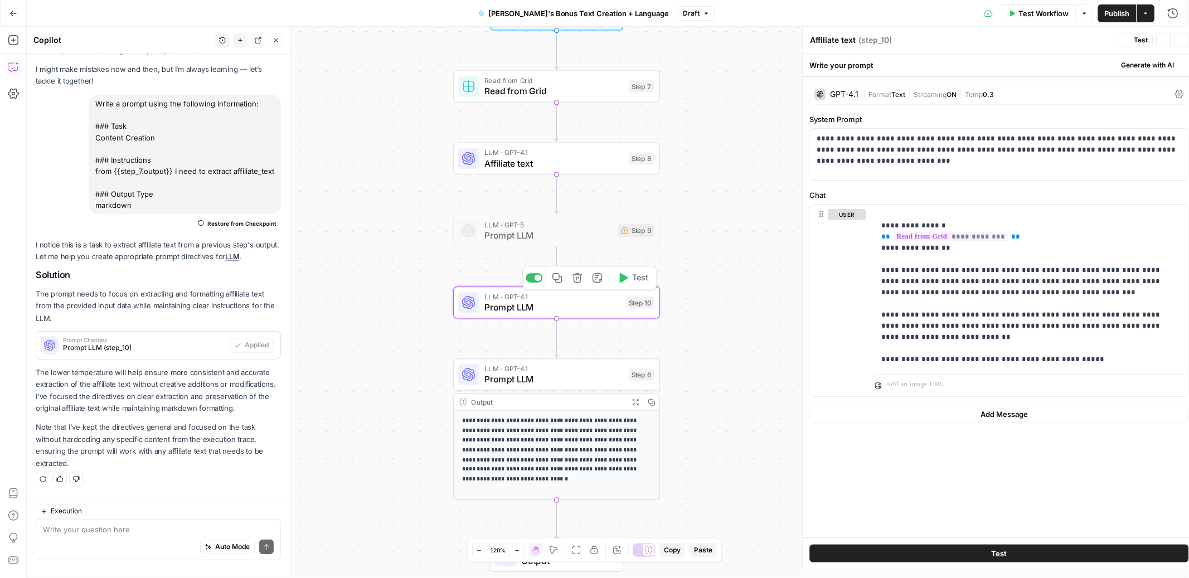
type textarea "Prompt LLM"
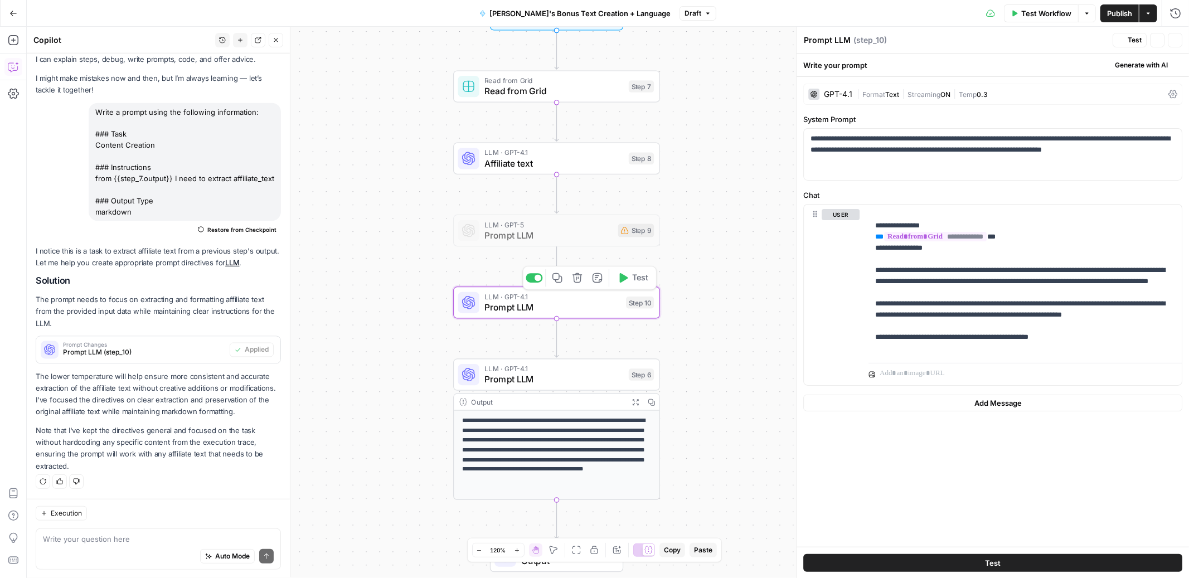
scroll to position [40, 0]
click at [874, 212] on div "**********" at bounding box center [1025, 282] width 313 height 154
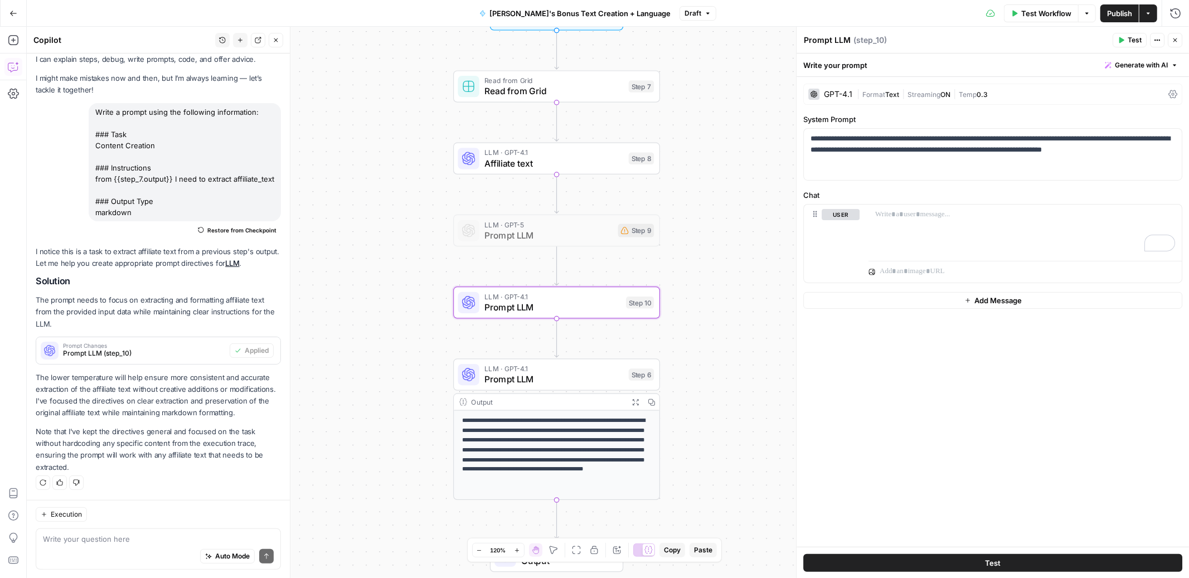
click at [119, 349] on span "Prompt LLM (step_10)" at bounding box center [144, 354] width 162 height 10
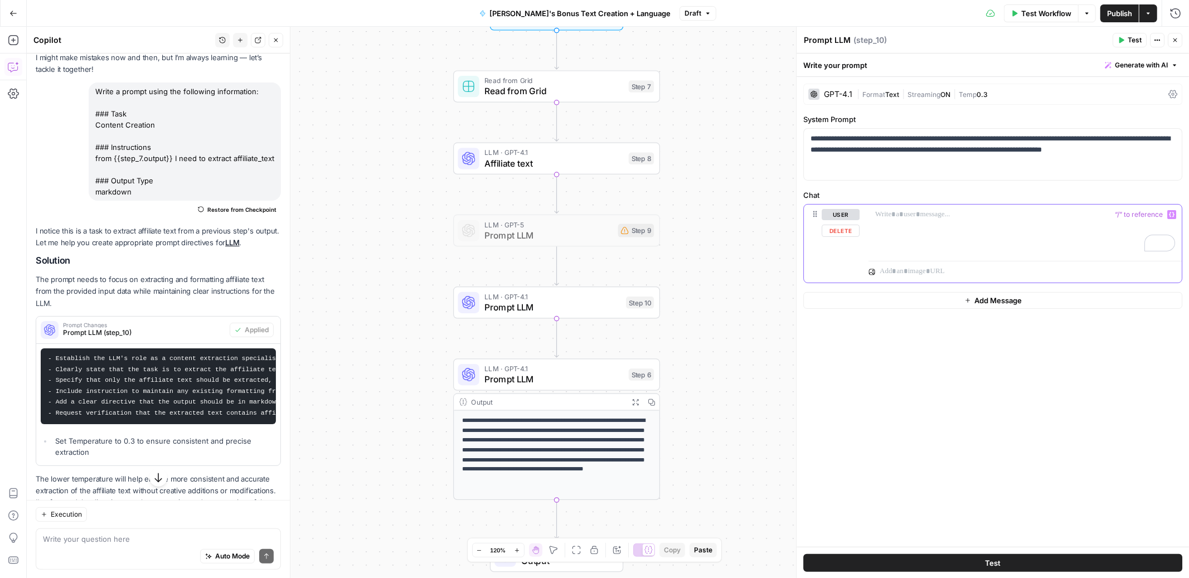
click at [918, 217] on p "To enrich screen reader interactions, please activate Accessibility in Grammarl…" at bounding box center [1026, 214] width 300 height 11
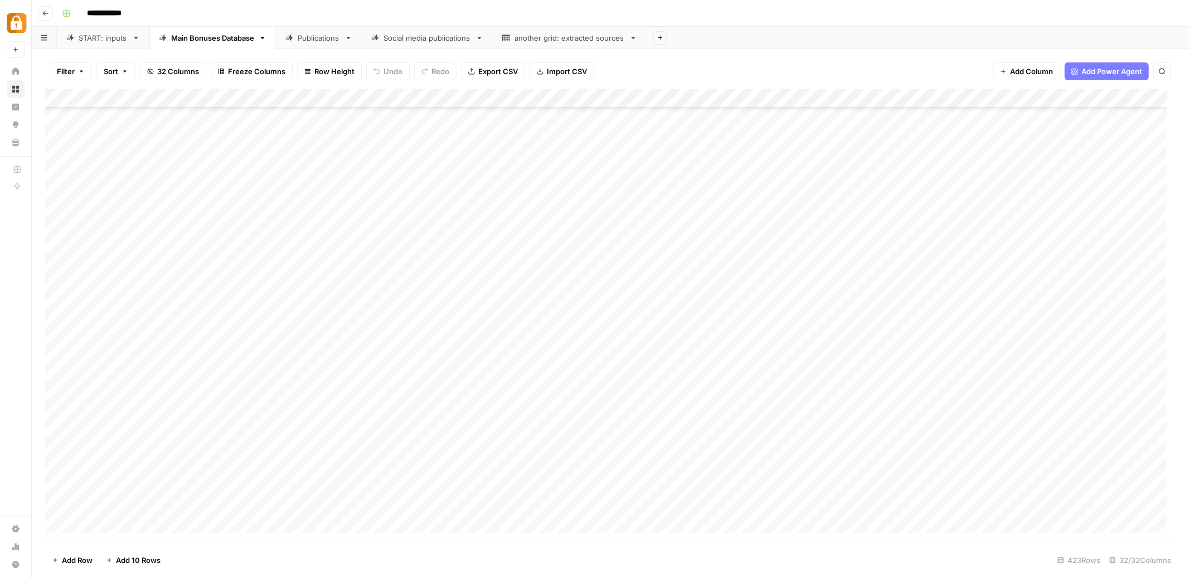
scroll to position [7613, 0]
click at [501, 485] on div "Add Column" at bounding box center [610, 315] width 1131 height 453
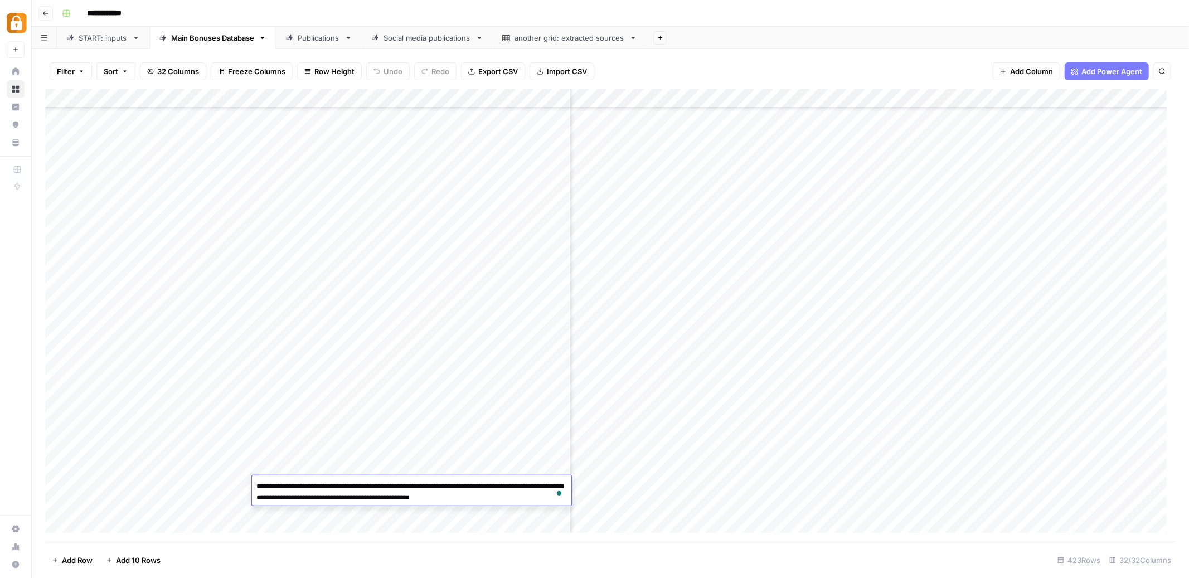
scroll to position [7613, 2204]
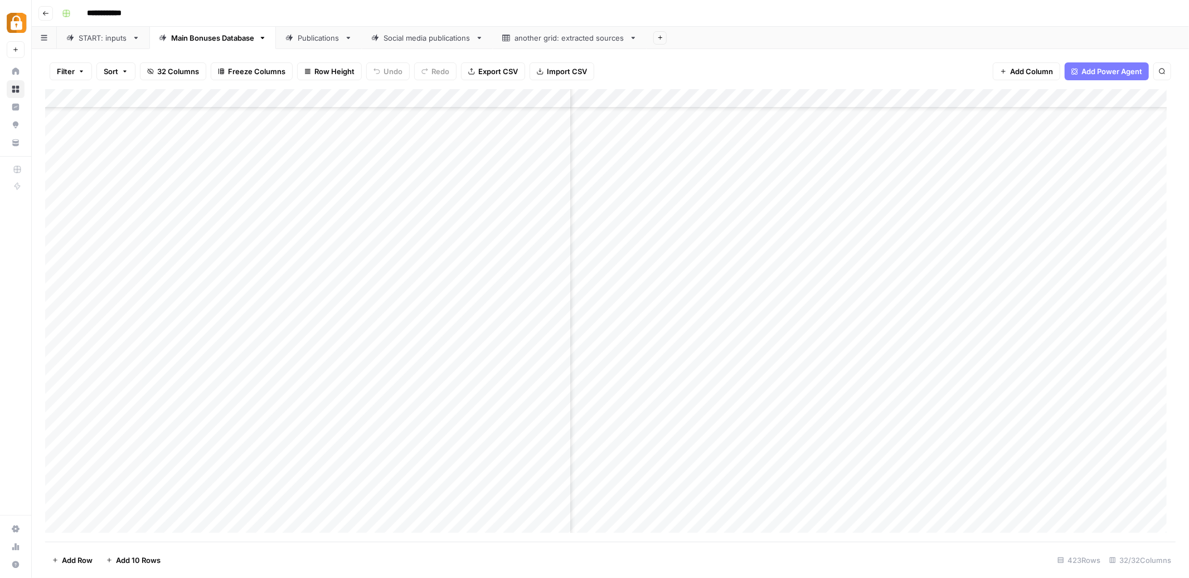
click at [719, 485] on div "Add Column" at bounding box center [610, 315] width 1131 height 453
click at [656, 506] on div "Add Column" at bounding box center [610, 315] width 1131 height 453
click at [890, 485] on div "Add Column" at bounding box center [610, 315] width 1131 height 453
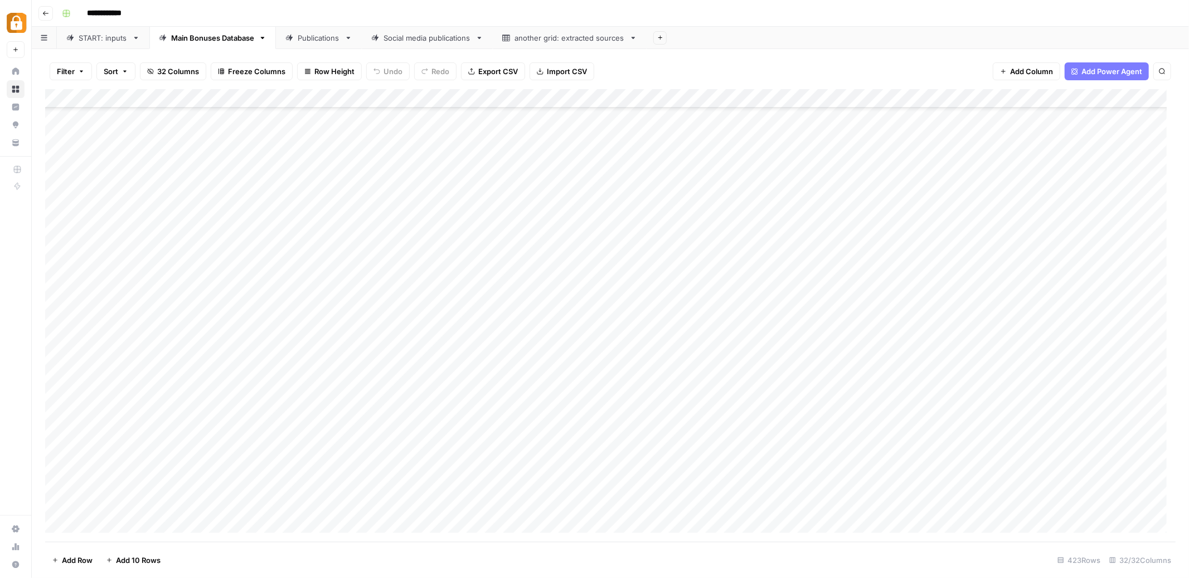
click at [806, 484] on div "Add Column" at bounding box center [610, 315] width 1131 height 453
click at [804, 504] on div "Add Column" at bounding box center [610, 315] width 1131 height 453
click at [1052, 486] on div "Add Column" at bounding box center [610, 315] width 1131 height 453
click at [1049, 505] on div "Add Column" at bounding box center [610, 315] width 1131 height 453
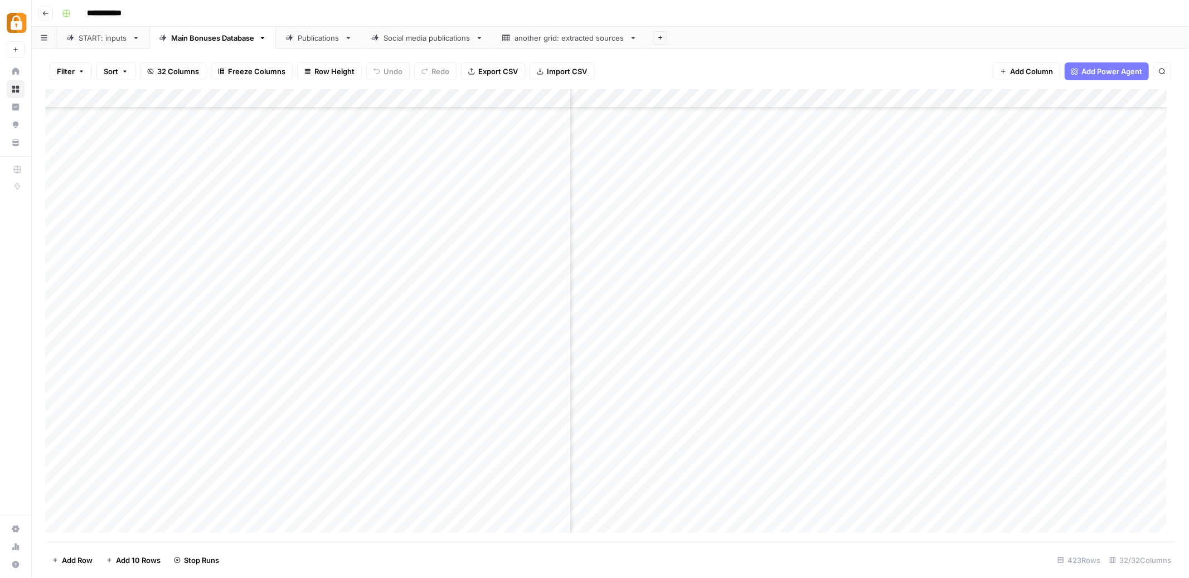
click at [84, 41] on div "START: inputs" at bounding box center [103, 37] width 49 height 11
click at [952, 438] on div "Add Column" at bounding box center [610, 315] width 1131 height 453
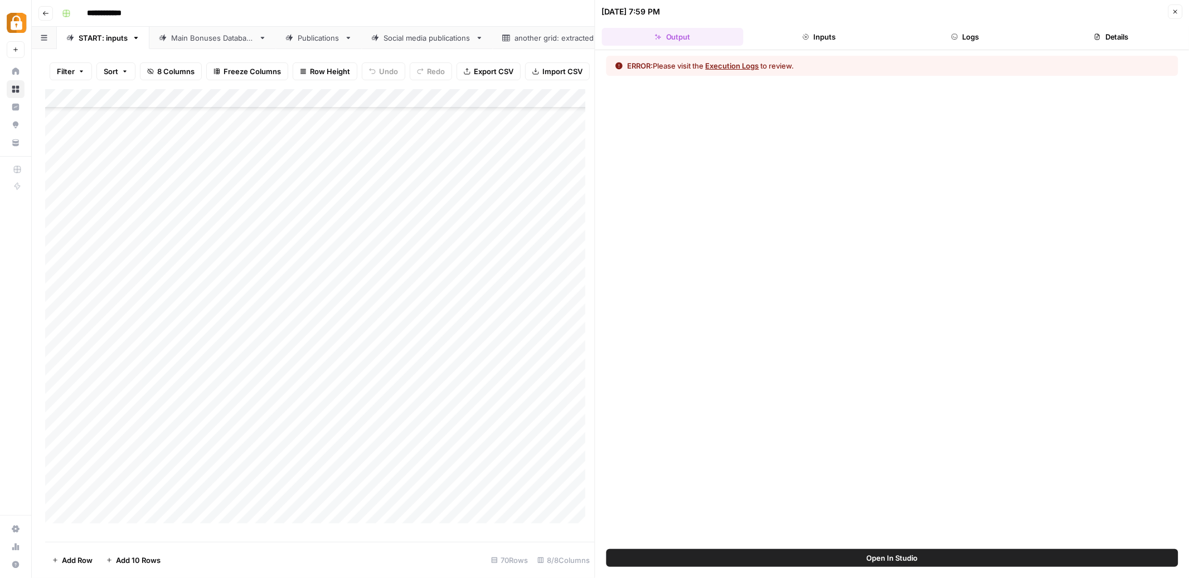
click at [976, 34] on button "Logs" at bounding box center [965, 37] width 142 height 18
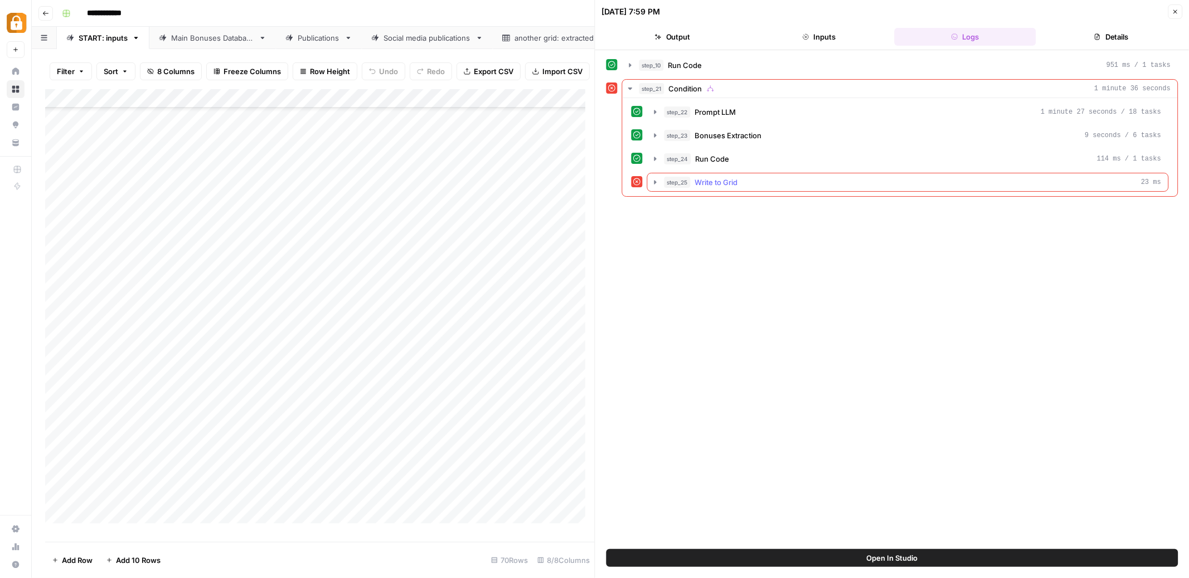
click at [656, 183] on icon "button" at bounding box center [656, 182] width 2 height 4
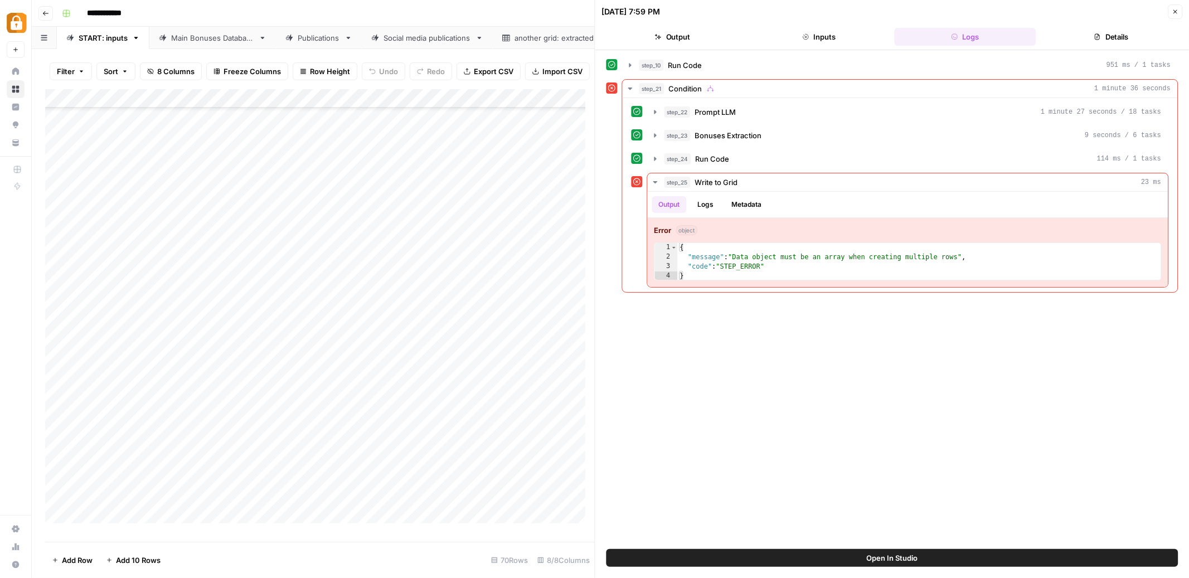
click at [1175, 6] on button "Close" at bounding box center [1175, 11] width 14 height 14
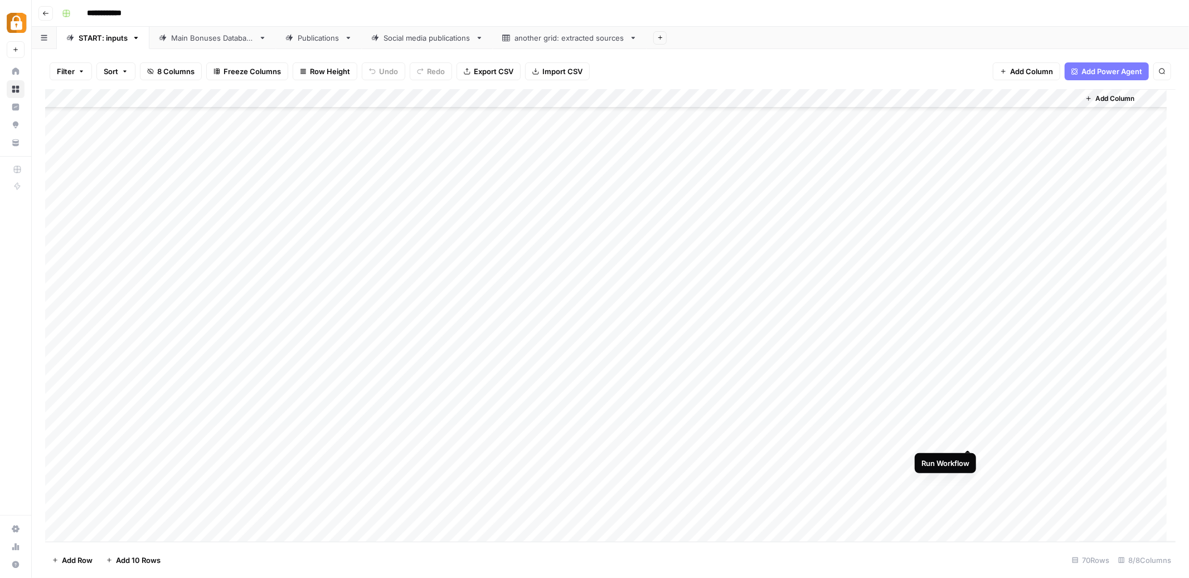
click at [969, 436] on div "Add Column" at bounding box center [610, 315] width 1131 height 453
click at [312, 40] on div "Publications" at bounding box center [319, 37] width 42 height 11
click at [961, 202] on div "Add Column" at bounding box center [610, 315] width 1131 height 453
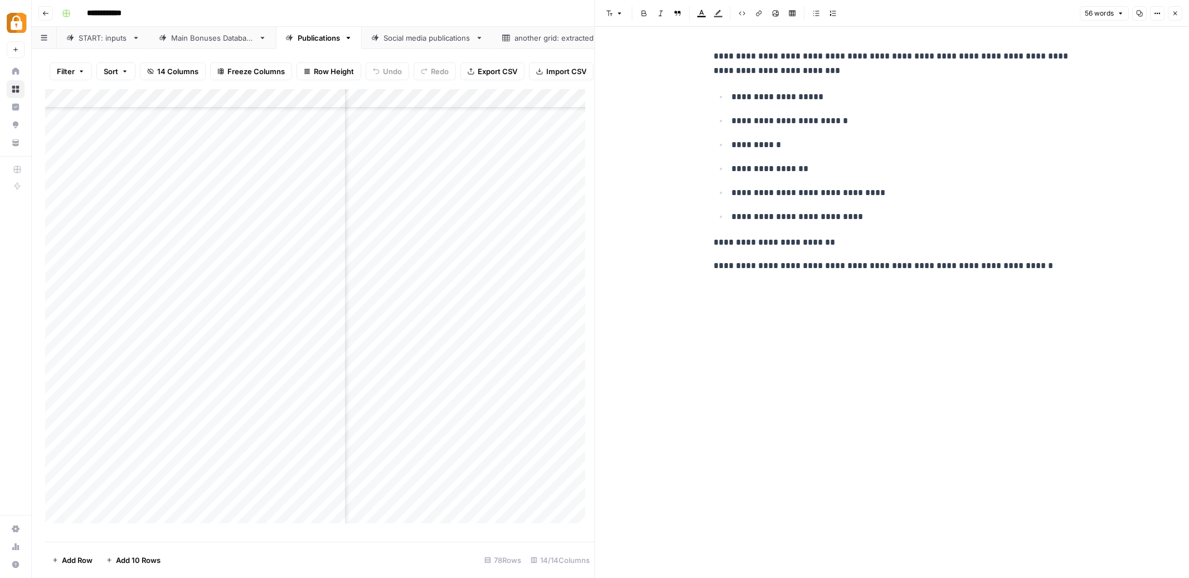
click at [1179, 12] on button "Close" at bounding box center [1175, 13] width 14 height 14
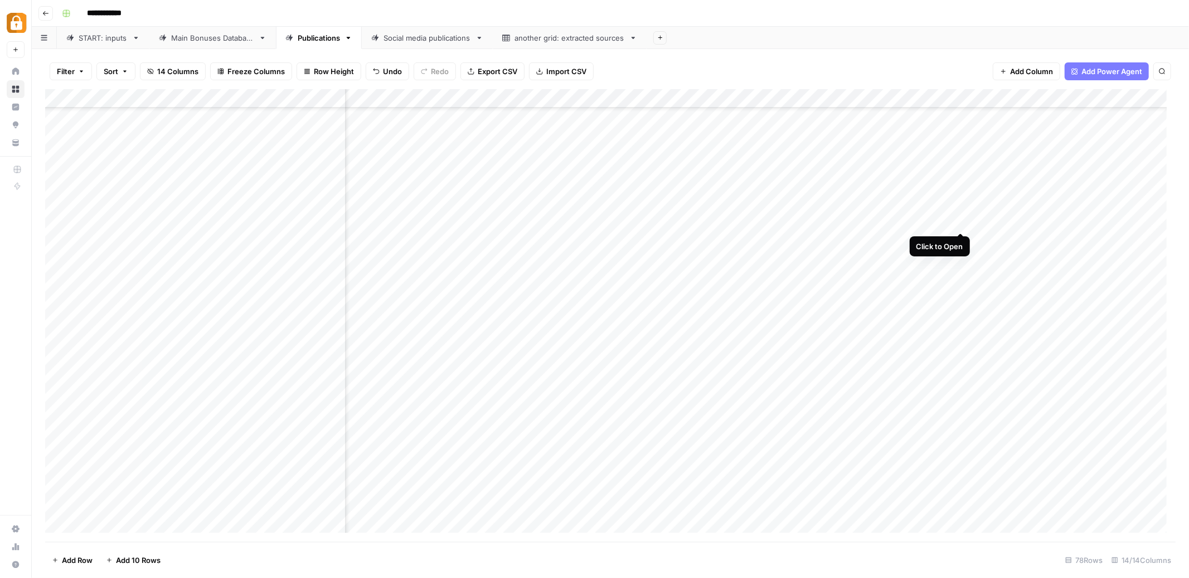
click at [960, 224] on div "Add Column" at bounding box center [610, 315] width 1131 height 453
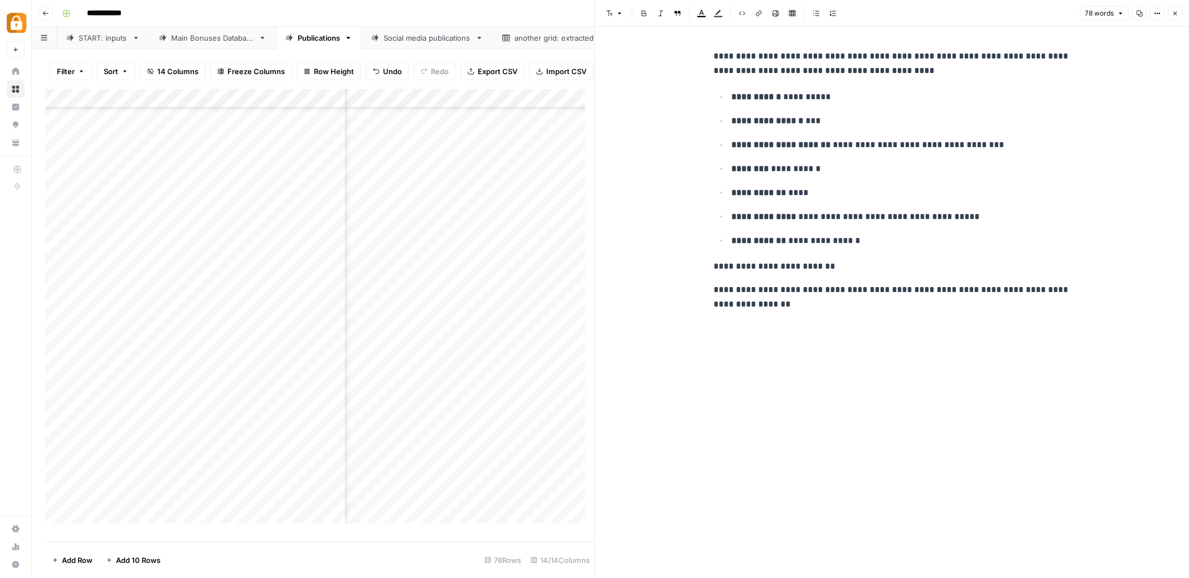
click at [1174, 12] on icon "button" at bounding box center [1176, 14] width 4 height 4
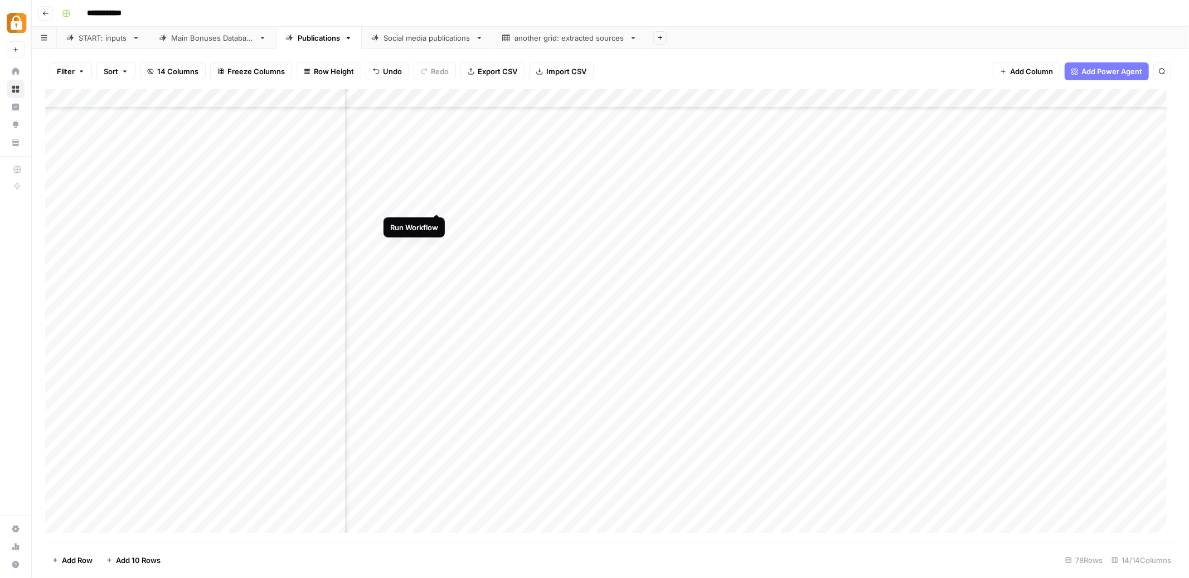
click at [439, 202] on div "Add Column" at bounding box center [610, 315] width 1131 height 453
click at [439, 217] on div "Add Column" at bounding box center [610, 315] width 1131 height 453
click at [92, 37] on div "START: inputs" at bounding box center [103, 37] width 49 height 11
click at [966, 438] on div "Add Column" at bounding box center [610, 315] width 1131 height 453
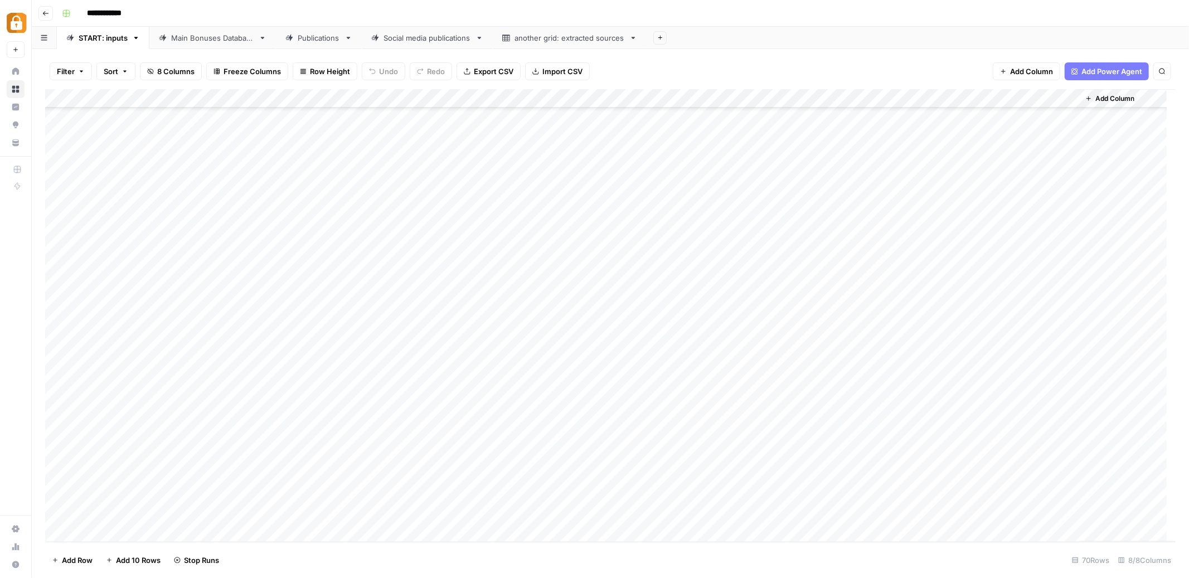
click at [240, 40] on div "Main Bonuses Database" at bounding box center [212, 37] width 83 height 11
click at [313, 45] on link "Publications" at bounding box center [319, 38] width 86 height 22
click at [1007, 171] on div "Add Column" at bounding box center [610, 315] width 1131 height 453
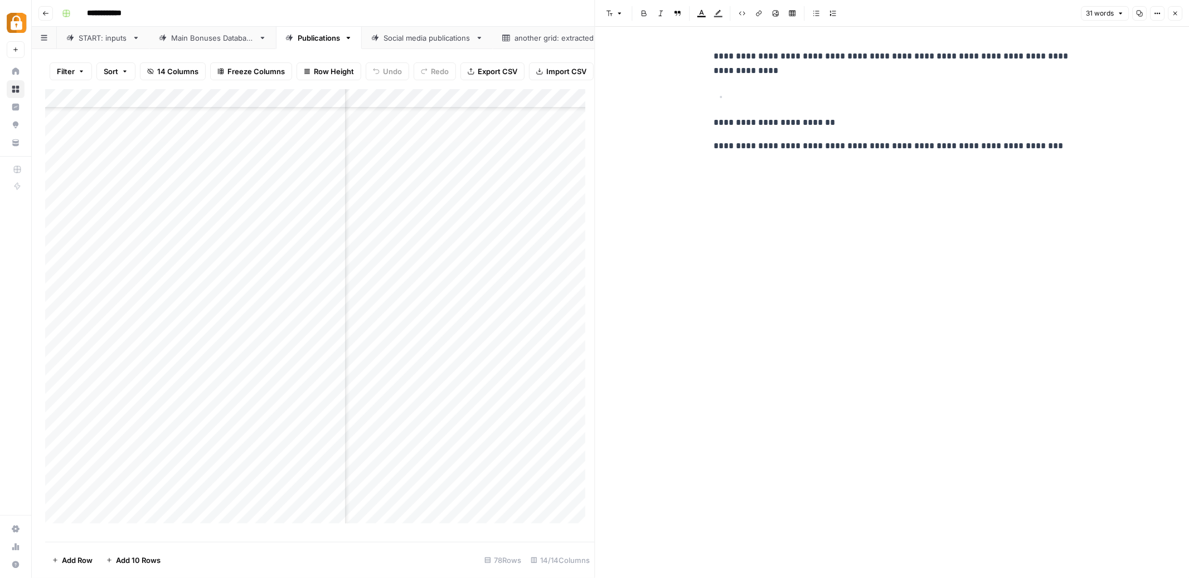
click at [1177, 16] on icon "button" at bounding box center [1175, 13] width 7 height 7
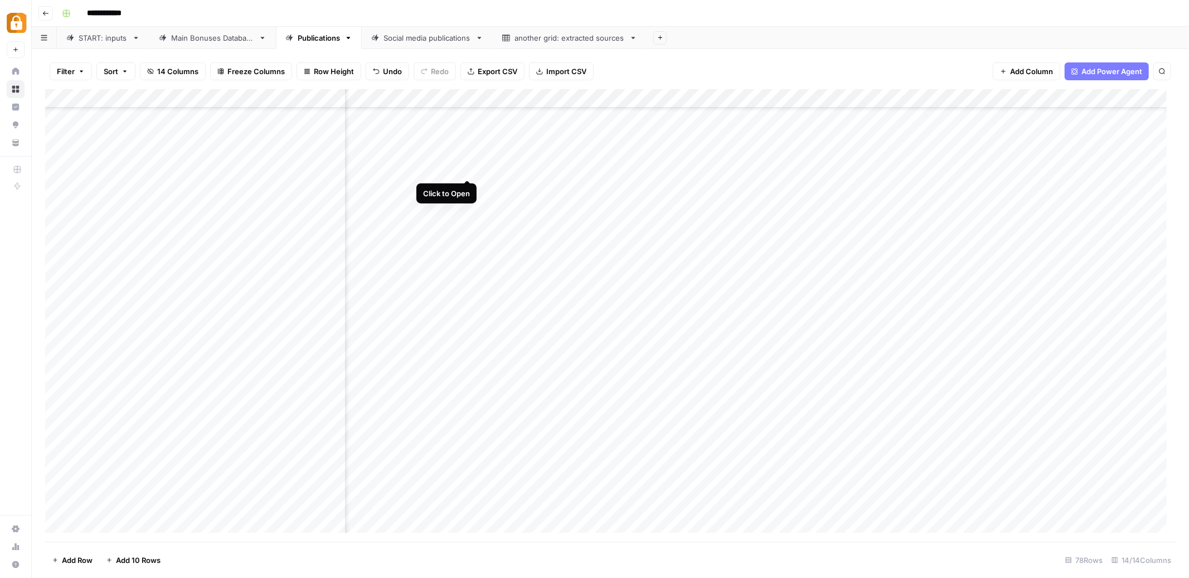
click at [467, 169] on div "Add Column" at bounding box center [610, 315] width 1131 height 453
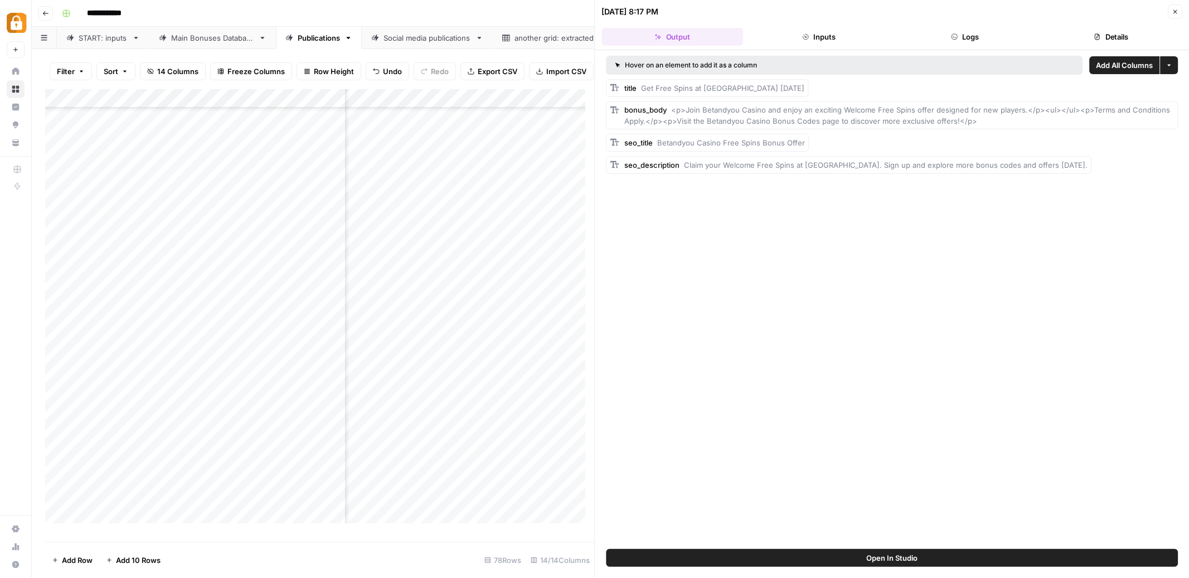
click at [968, 31] on button "Logs" at bounding box center [965, 37] width 142 height 18
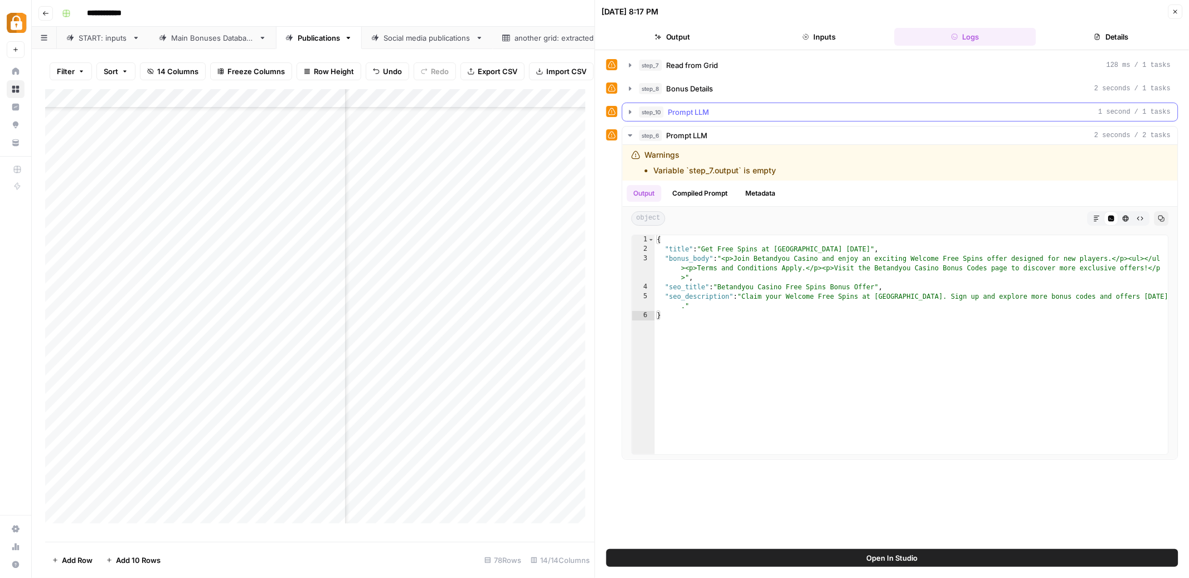
click at [631, 110] on icon "button" at bounding box center [630, 112] width 9 height 9
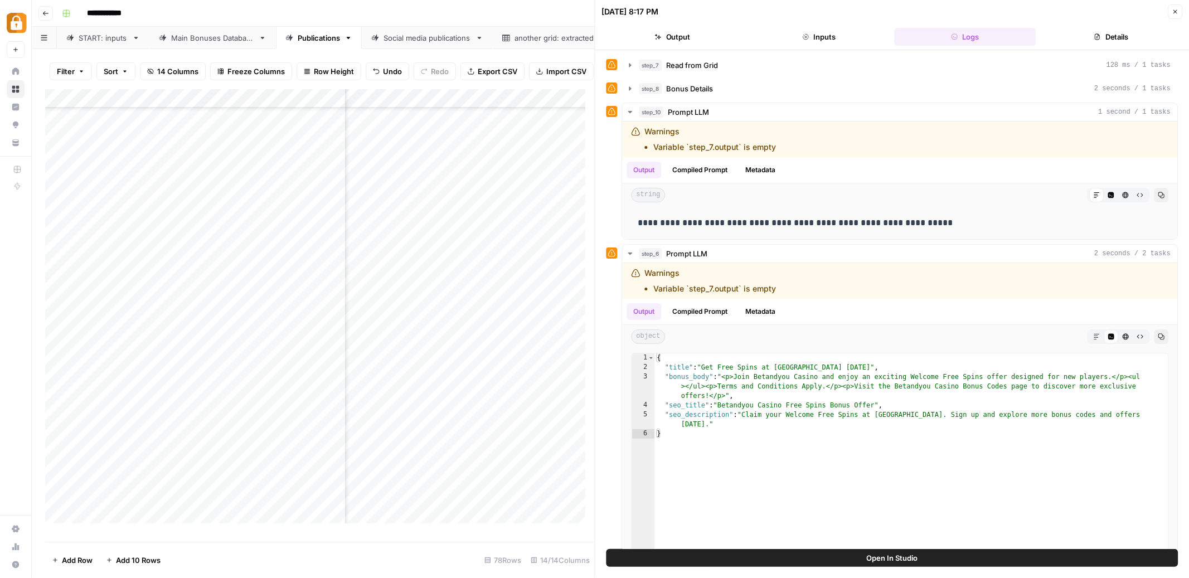
click at [1180, 12] on button "Close" at bounding box center [1175, 11] width 14 height 14
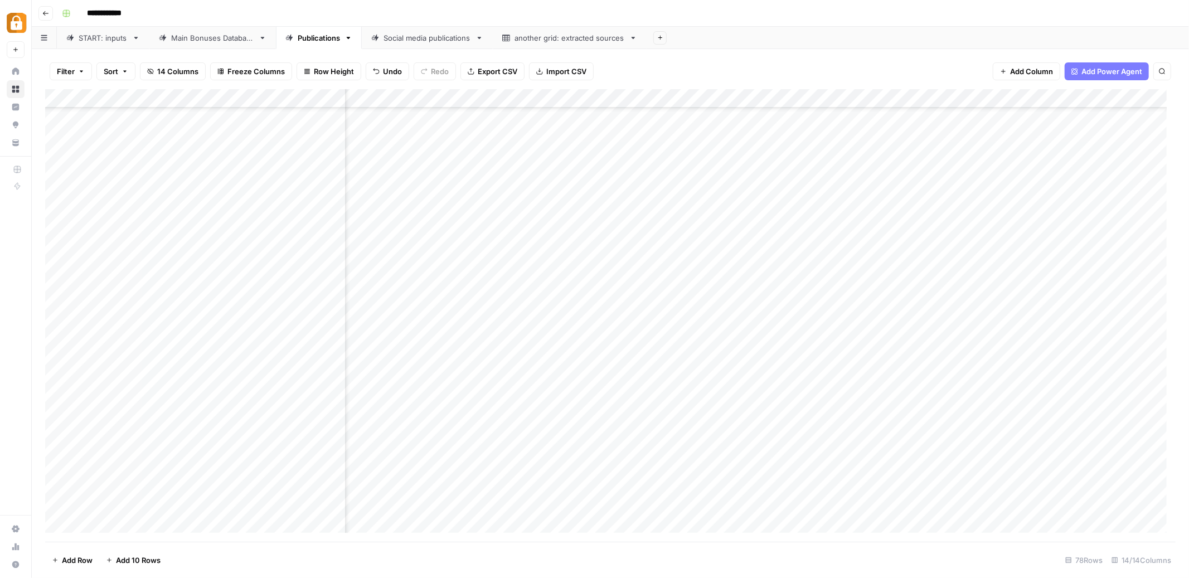
scroll to position [915, 592]
click at [589, 99] on div "Add Column" at bounding box center [610, 315] width 1131 height 453
click at [590, 98] on div "Add Column" at bounding box center [610, 315] width 1131 height 453
click at [451, 191] on span "Configure Inputs" at bounding box center [493, 192] width 98 height 11
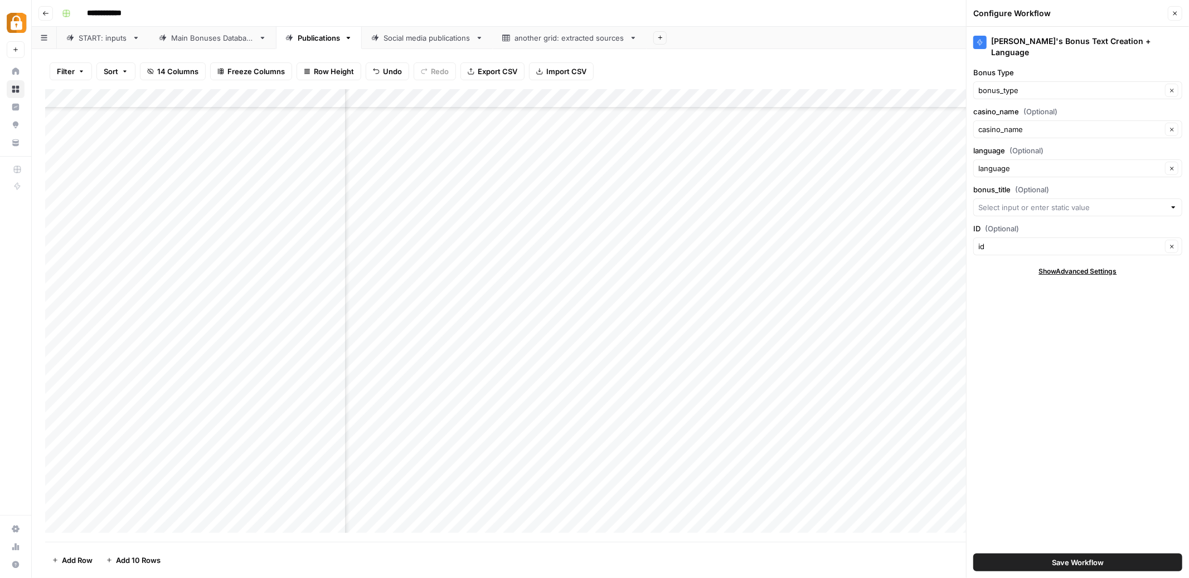
click at [1101, 564] on span "Save Workflow" at bounding box center [1078, 562] width 52 height 11
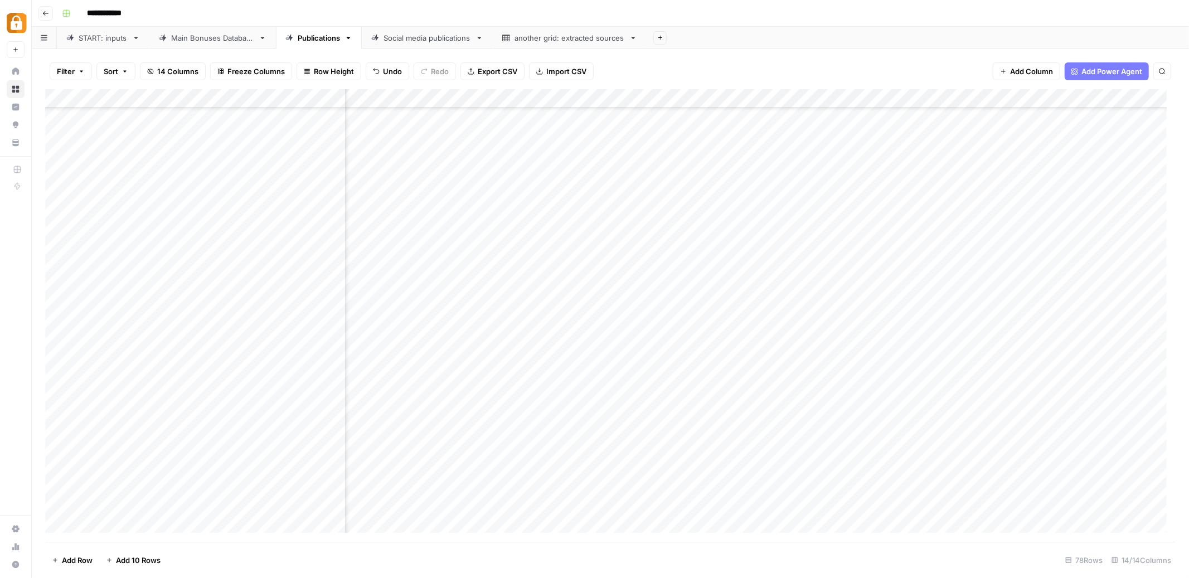
scroll to position [915, 672]
click at [518, 166] on div "Add Column" at bounding box center [610, 315] width 1131 height 453
click at [517, 189] on div "Add Column" at bounding box center [610, 315] width 1131 height 453
click at [517, 260] on div "Add Column" at bounding box center [610, 315] width 1131 height 453
click at [518, 284] on div "Add Column" at bounding box center [610, 315] width 1131 height 453
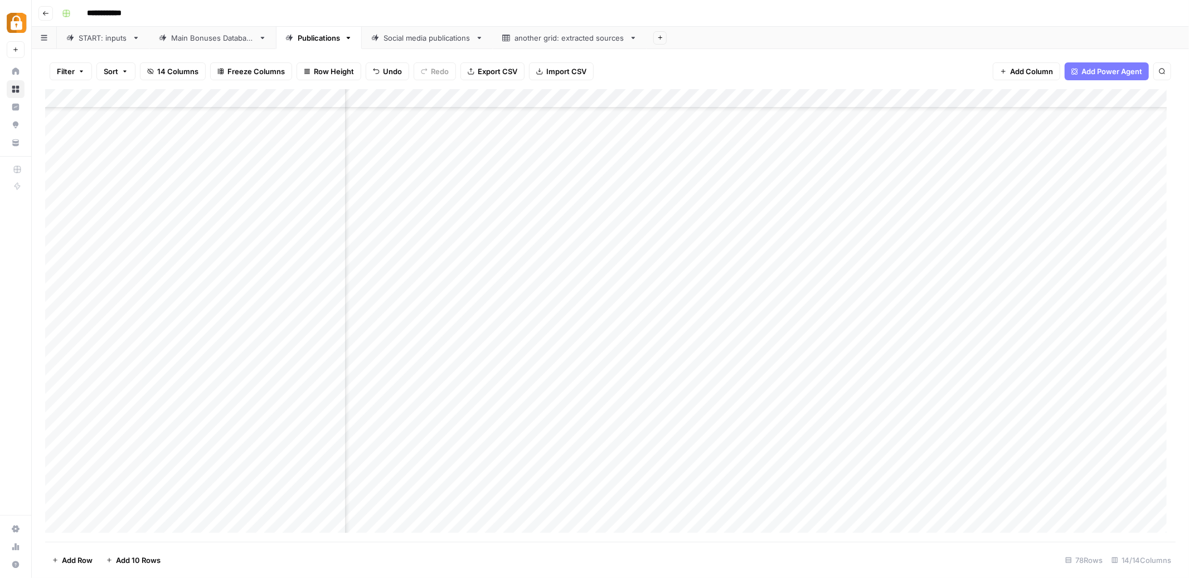
click at [108, 40] on div "START: inputs" at bounding box center [103, 37] width 49 height 11
click at [954, 440] on div "Add Column" at bounding box center [610, 315] width 1131 height 453
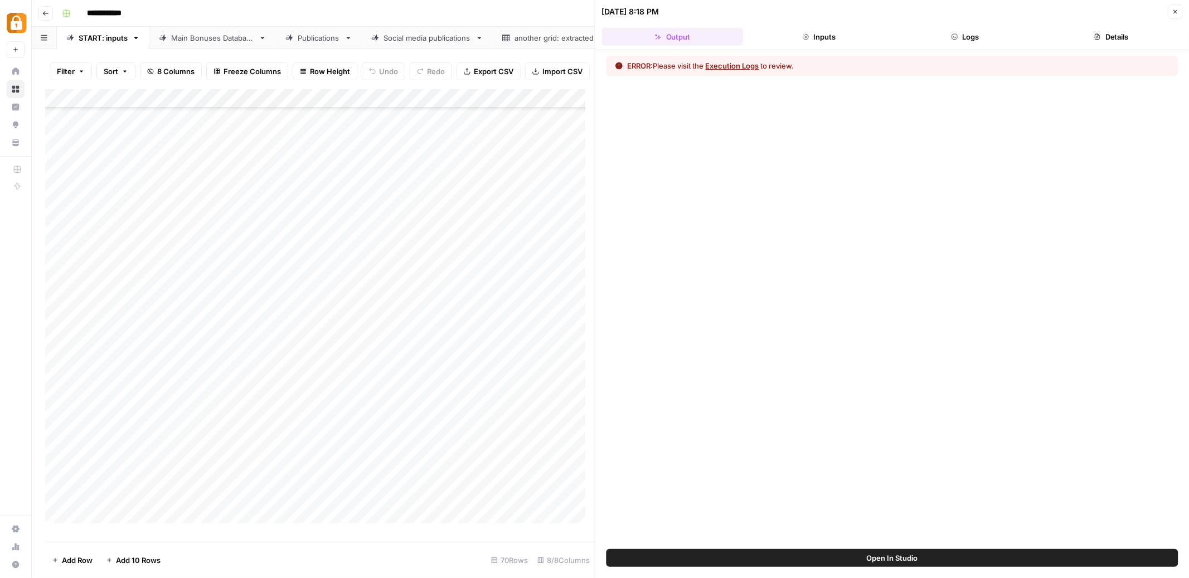
click at [958, 32] on button "Logs" at bounding box center [965, 37] width 142 height 18
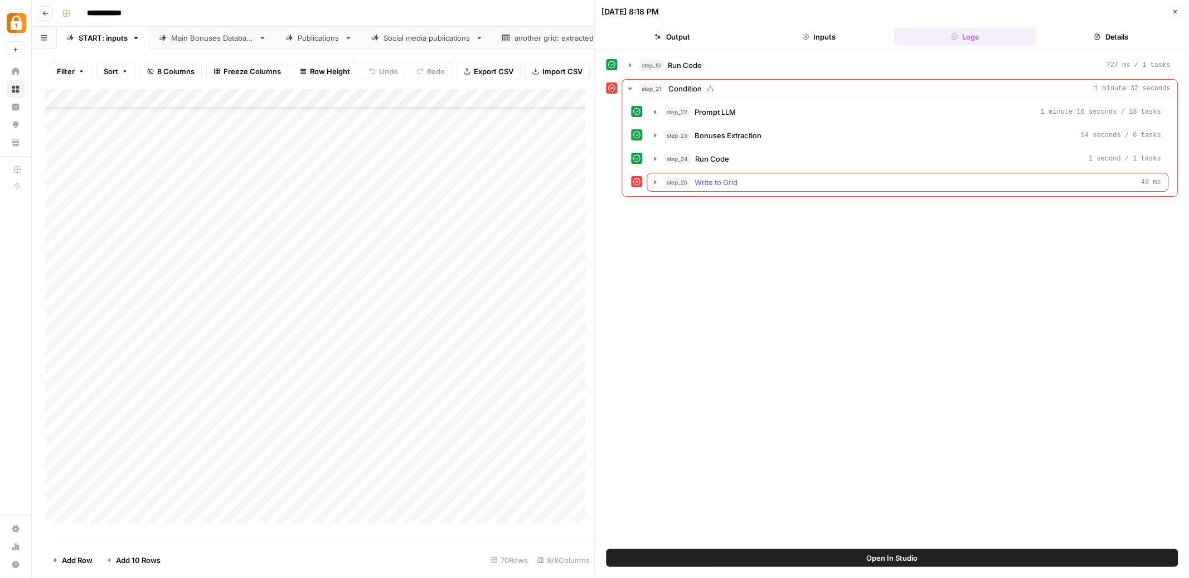
click at [653, 183] on icon "button" at bounding box center [655, 182] width 9 height 9
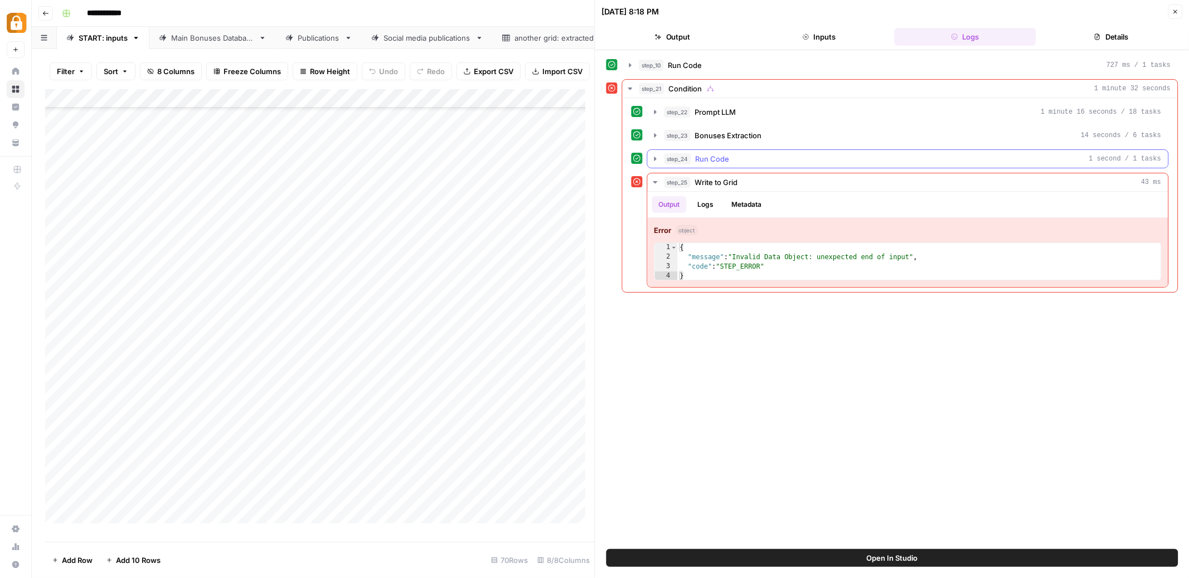
click at [655, 158] on icon "button" at bounding box center [656, 159] width 2 height 4
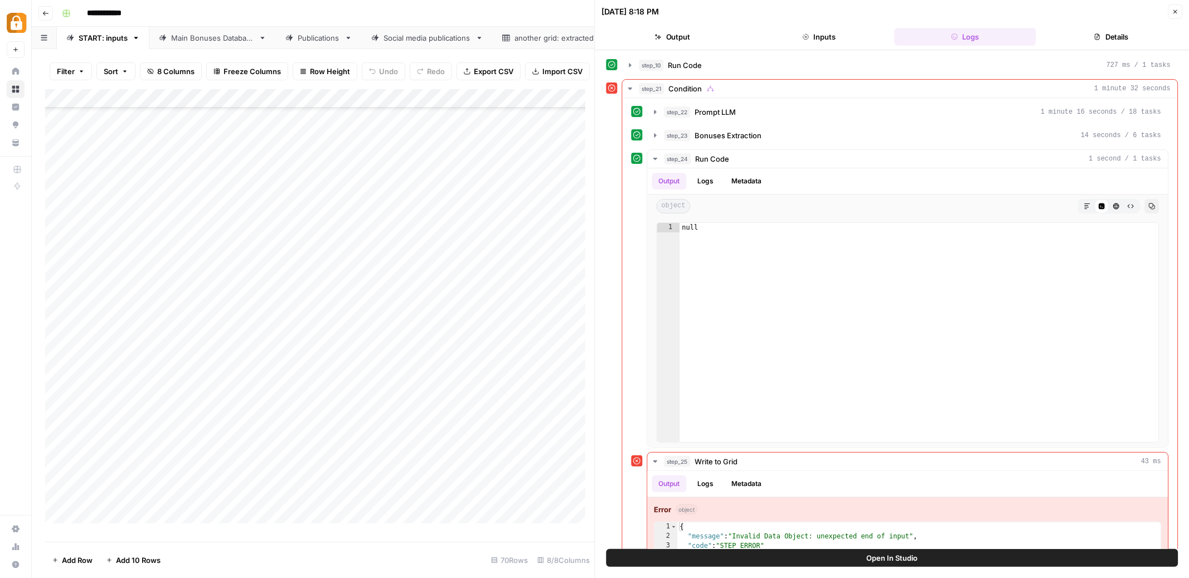
click at [1171, 11] on button "Close" at bounding box center [1175, 11] width 14 height 14
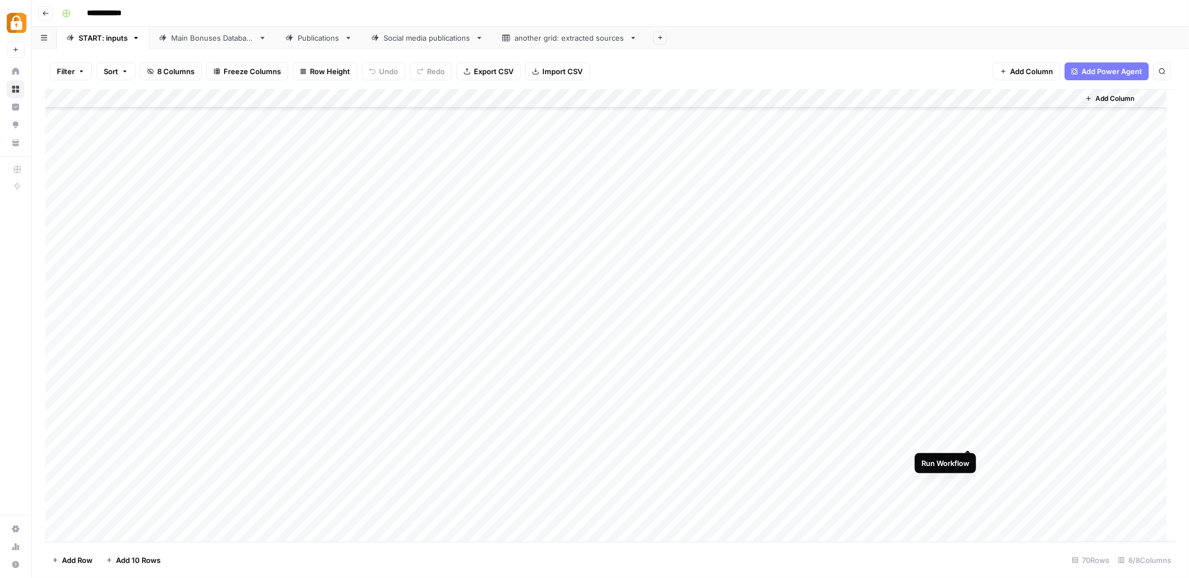
click at [968, 440] on div "Add Column" at bounding box center [610, 315] width 1131 height 453
click at [302, 40] on div "Publications" at bounding box center [319, 37] width 42 height 11
click at [961, 246] on div "Add Column" at bounding box center [610, 315] width 1131 height 453
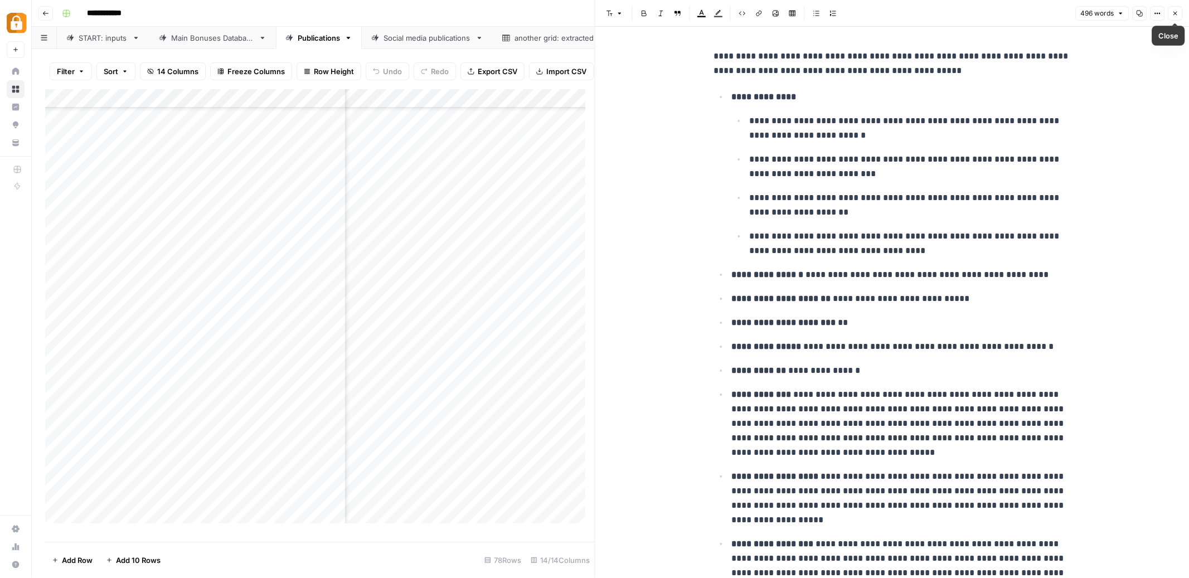
click at [1174, 11] on icon "button" at bounding box center [1175, 13] width 7 height 7
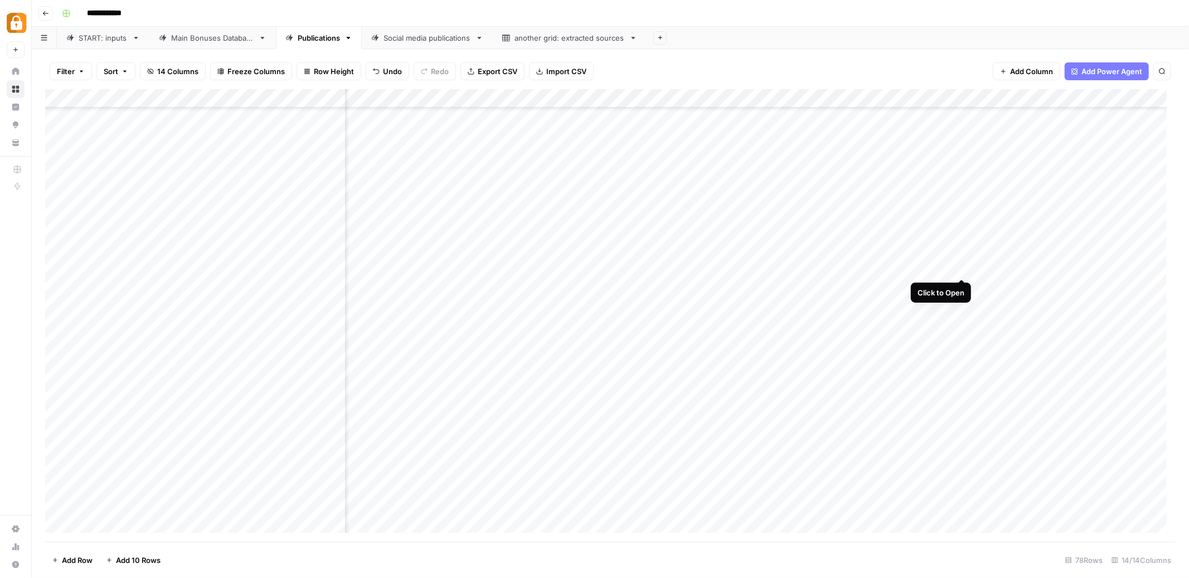
click at [964, 269] on div "Add Column" at bounding box center [610, 315] width 1131 height 453
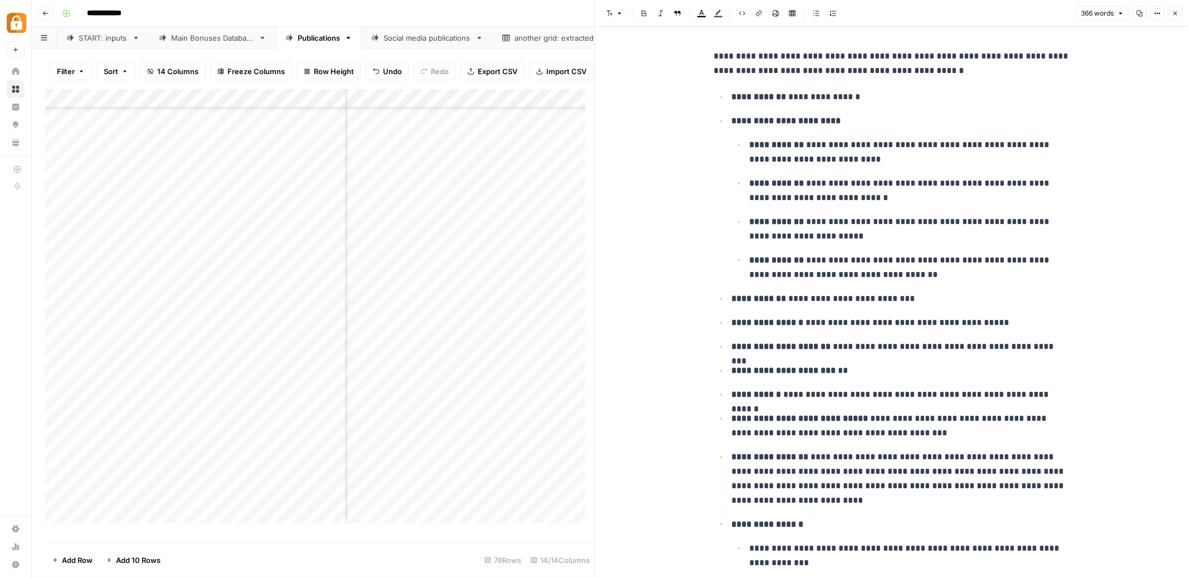
click at [1177, 12] on icon "button" at bounding box center [1176, 14] width 4 height 4
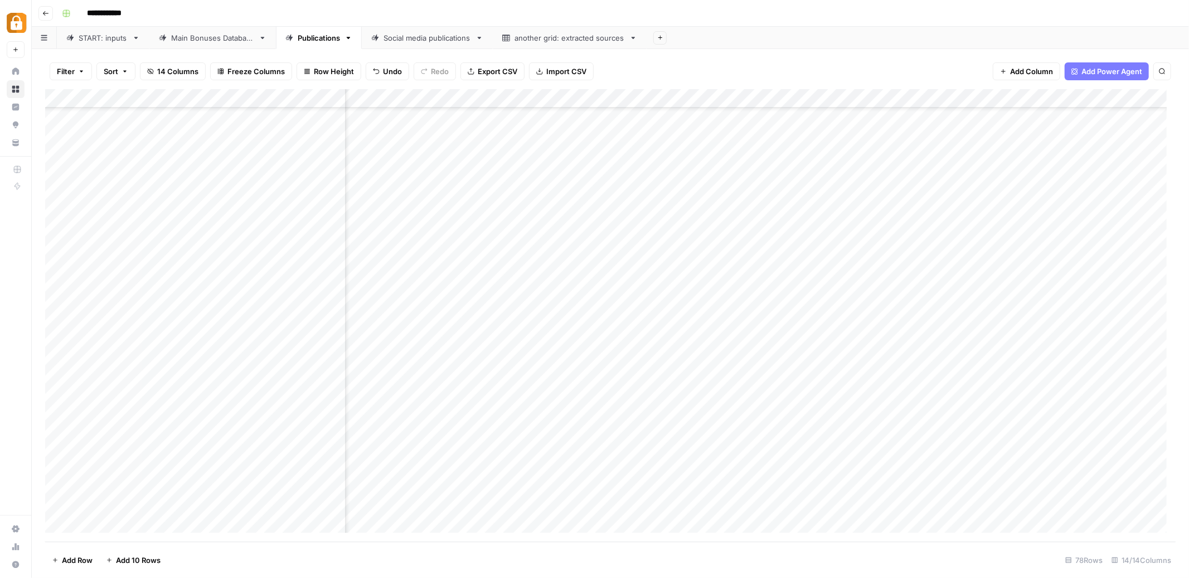
scroll to position [1072, 647]
click at [464, 485] on div "Add Column" at bounding box center [610, 315] width 1131 height 453
click at [457, 506] on div "Add Column" at bounding box center [610, 315] width 1131 height 453
click at [570, 233] on div "Add Column" at bounding box center [610, 315] width 1131 height 453
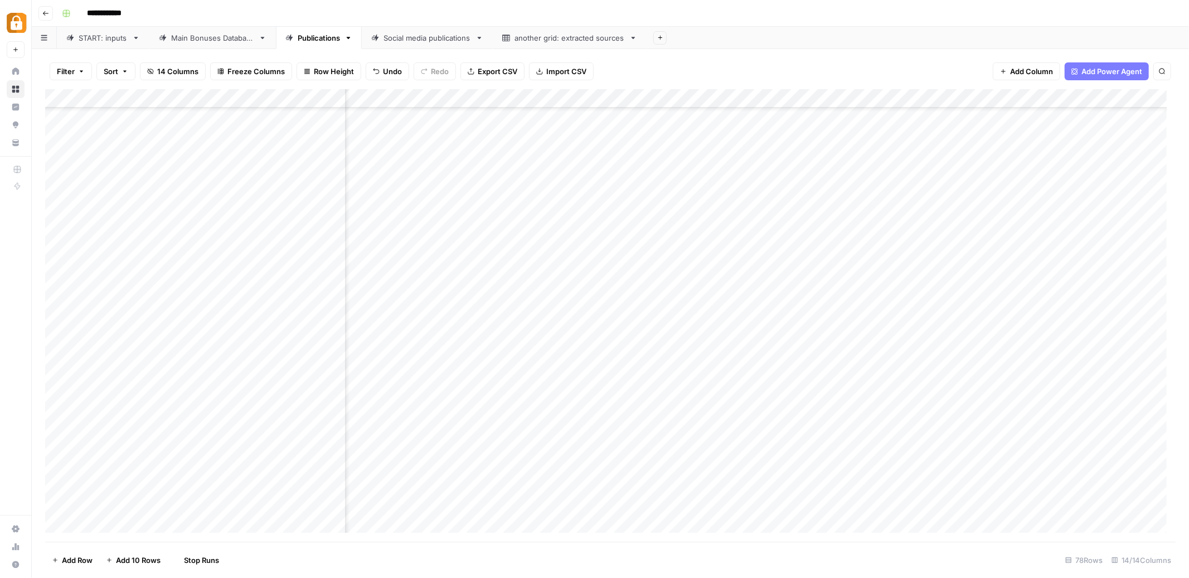
click at [571, 255] on div "Add Column" at bounding box center [610, 315] width 1131 height 453
click at [212, 37] on div "Main Bonuses Database" at bounding box center [212, 37] width 83 height 11
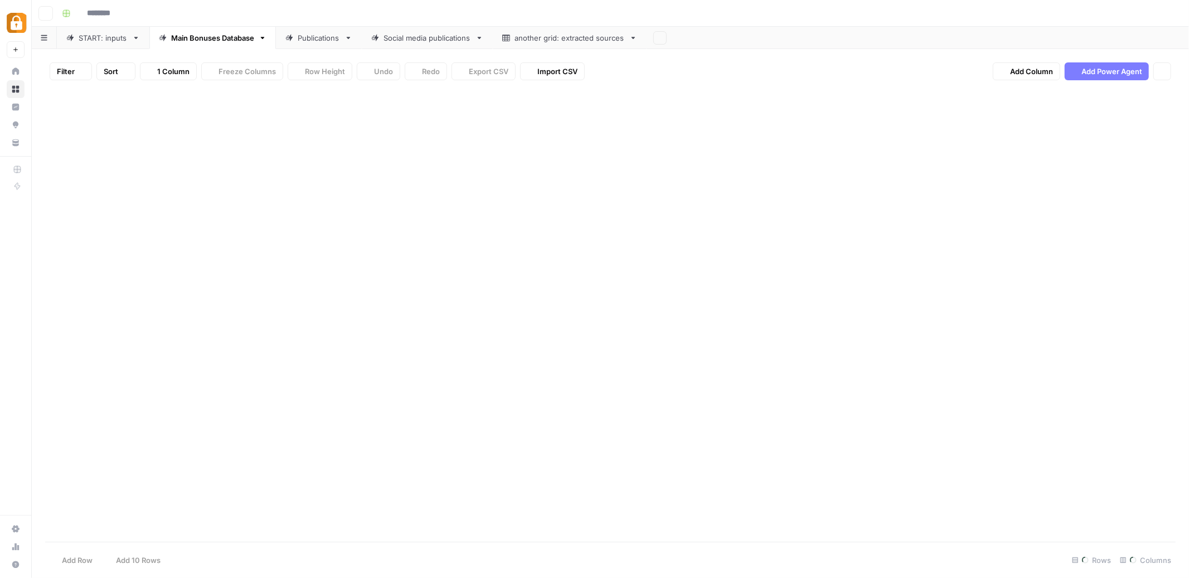
type input "**********"
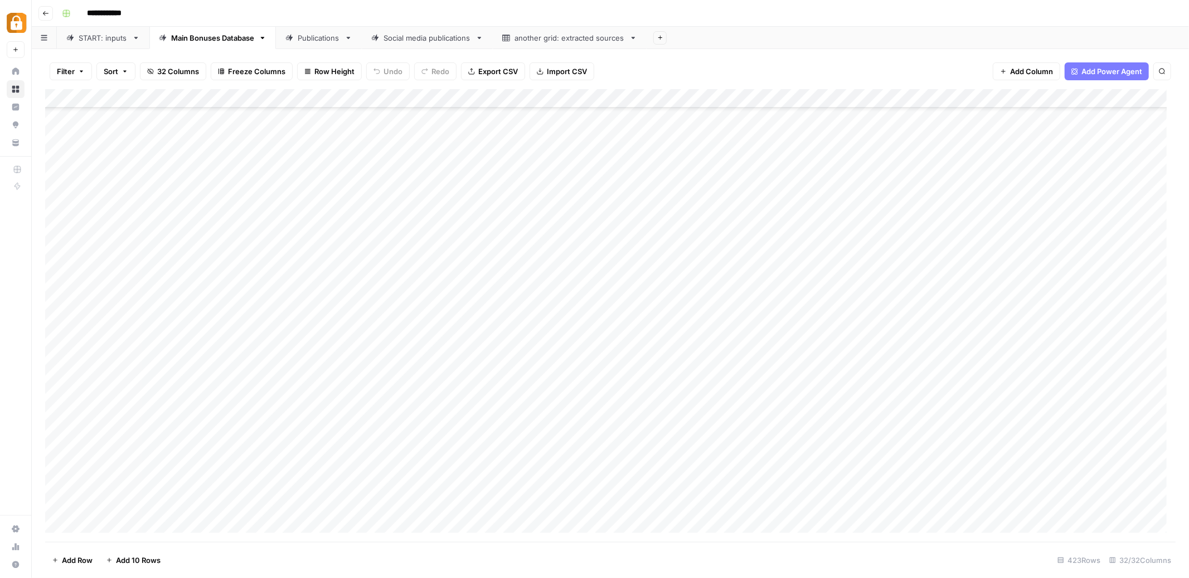
scroll to position [5961, 0]
click at [100, 40] on div "START: inputs" at bounding box center [103, 37] width 49 height 11
click at [971, 436] on div "Add Column" at bounding box center [610, 315] width 1131 height 453
click at [389, 436] on div "Add Column" at bounding box center [610, 315] width 1131 height 453
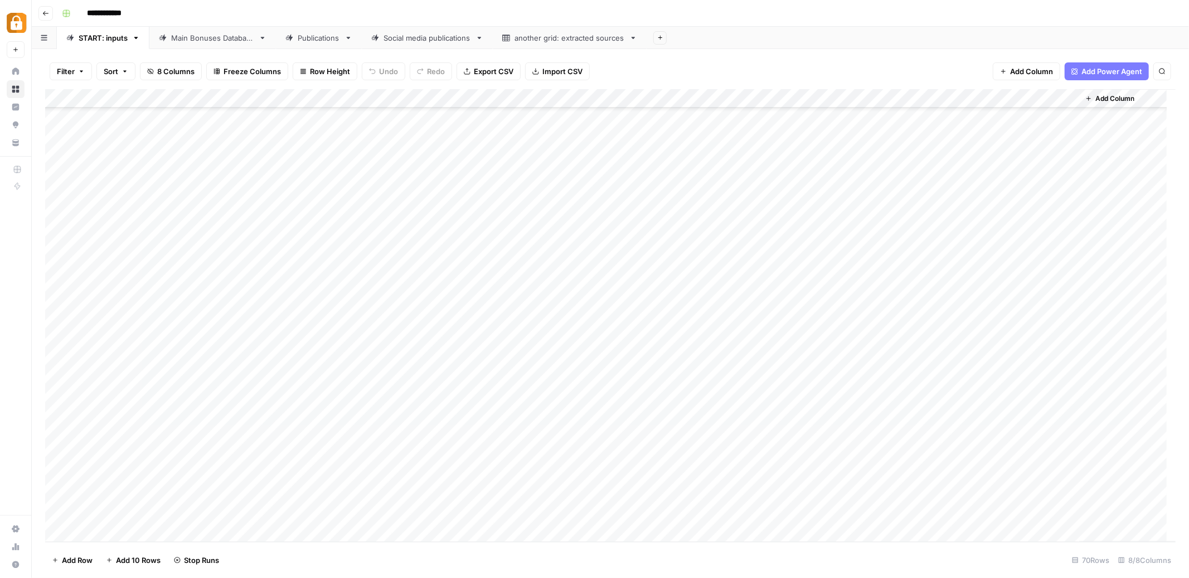
click at [389, 436] on div "Add Column" at bounding box center [610, 315] width 1131 height 453
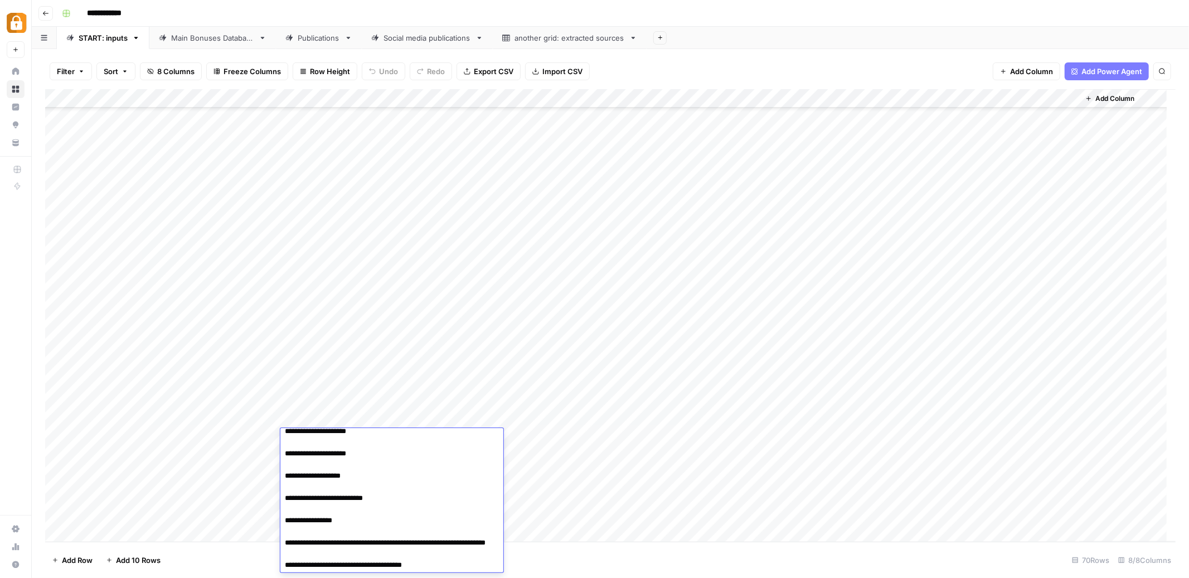
scroll to position [119, 0]
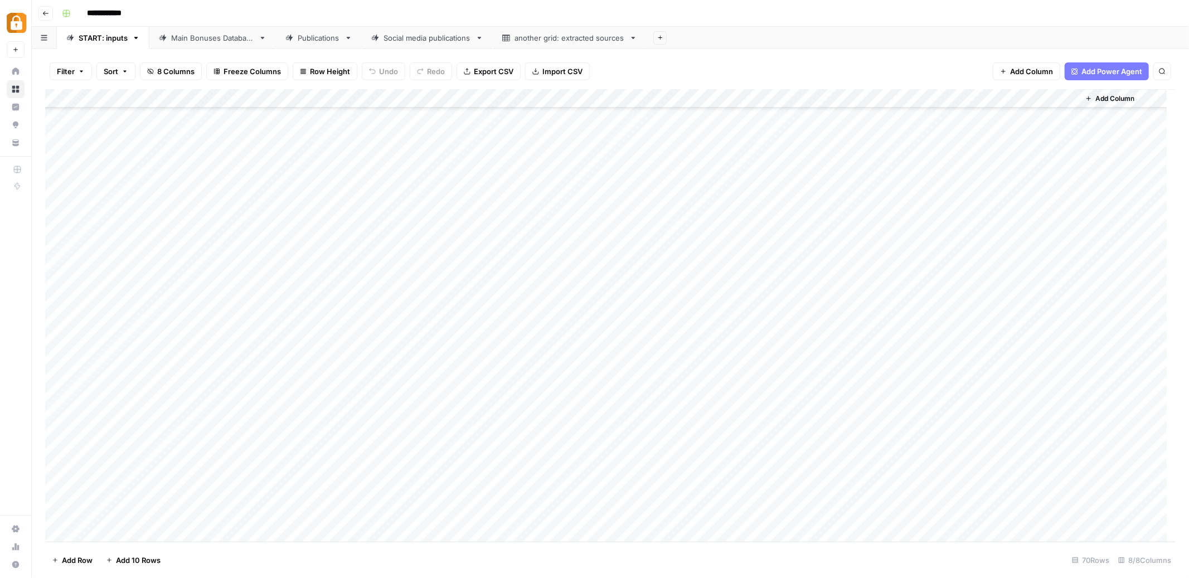
click at [329, 42] on div "Publications" at bounding box center [319, 37] width 42 height 11
click at [897, 485] on div "Add Column" at bounding box center [610, 315] width 1131 height 453
click at [586, 487] on div "Add Column" at bounding box center [610, 315] width 1131 height 453
click at [777, 488] on div "Add Column" at bounding box center [610, 315] width 1131 height 453
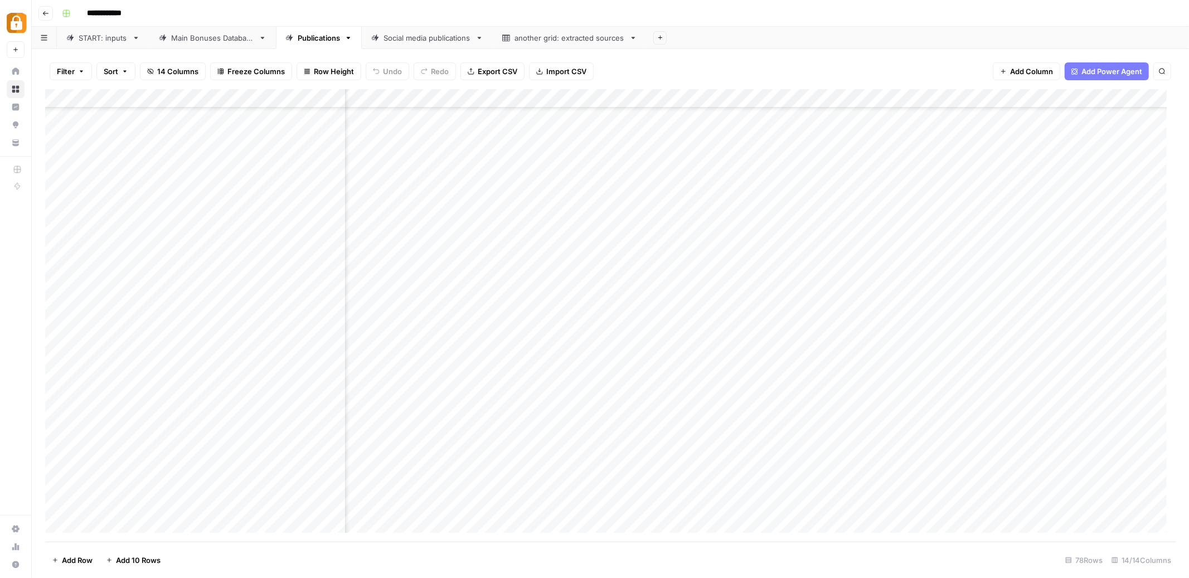
click at [777, 488] on div "Add Column" at bounding box center [610, 315] width 1131 height 453
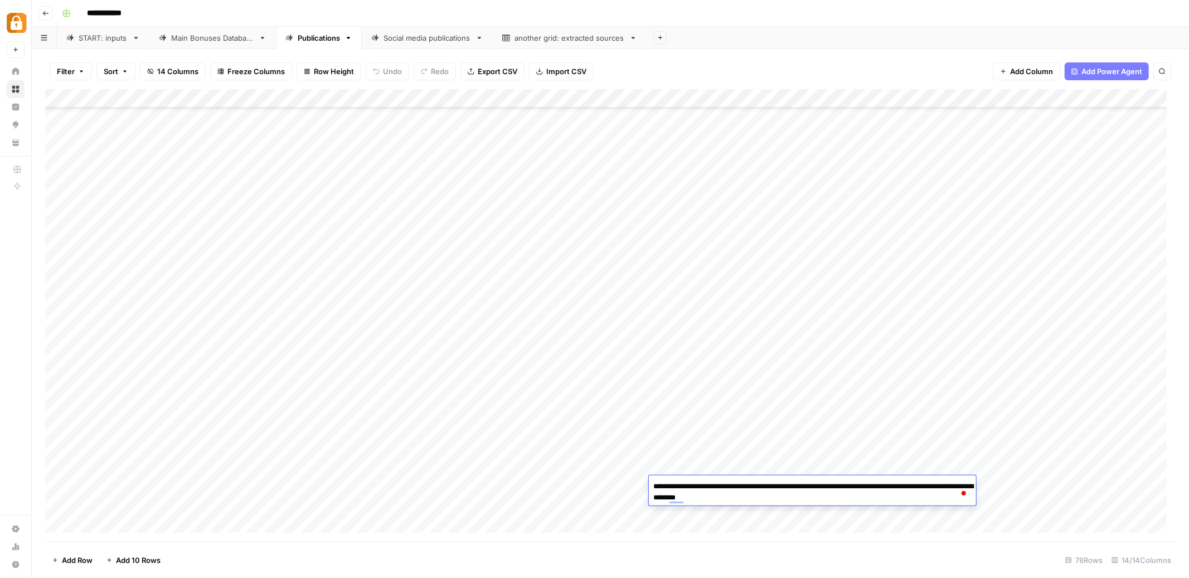
scroll to position [970, 0]
click at [1104, 262] on div "Add Column" at bounding box center [610, 315] width 1131 height 453
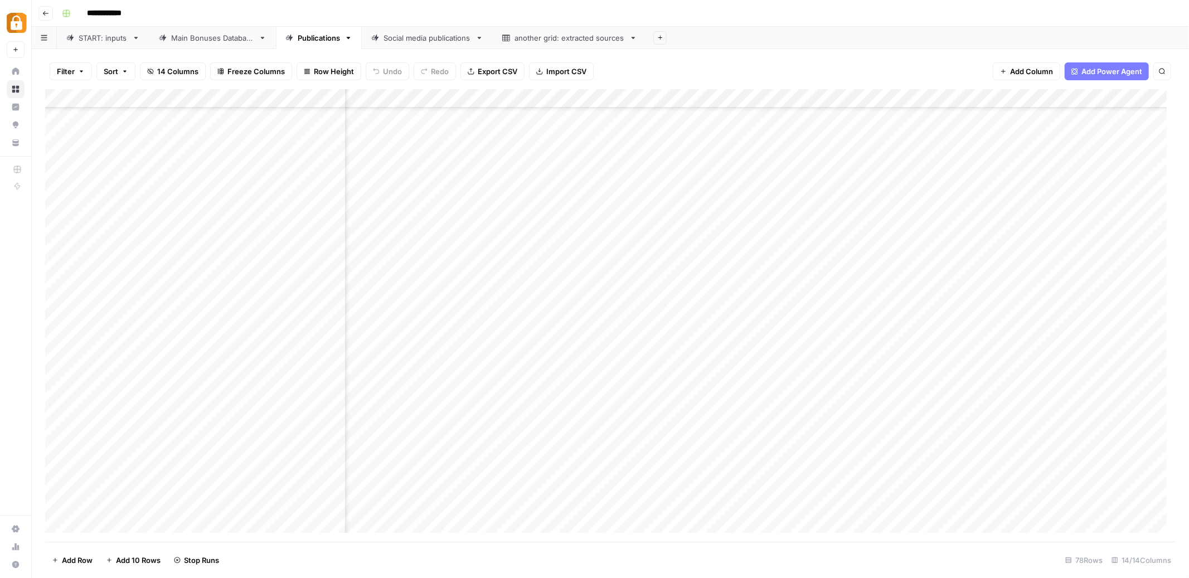
scroll to position [970, 533]
click at [572, 287] on div "Add Column" at bounding box center [610, 315] width 1131 height 453
click at [854, 283] on div "Add Column" at bounding box center [610, 315] width 1131 height 453
click at [997, 268] on div "Add Column" at bounding box center [610, 315] width 1131 height 453
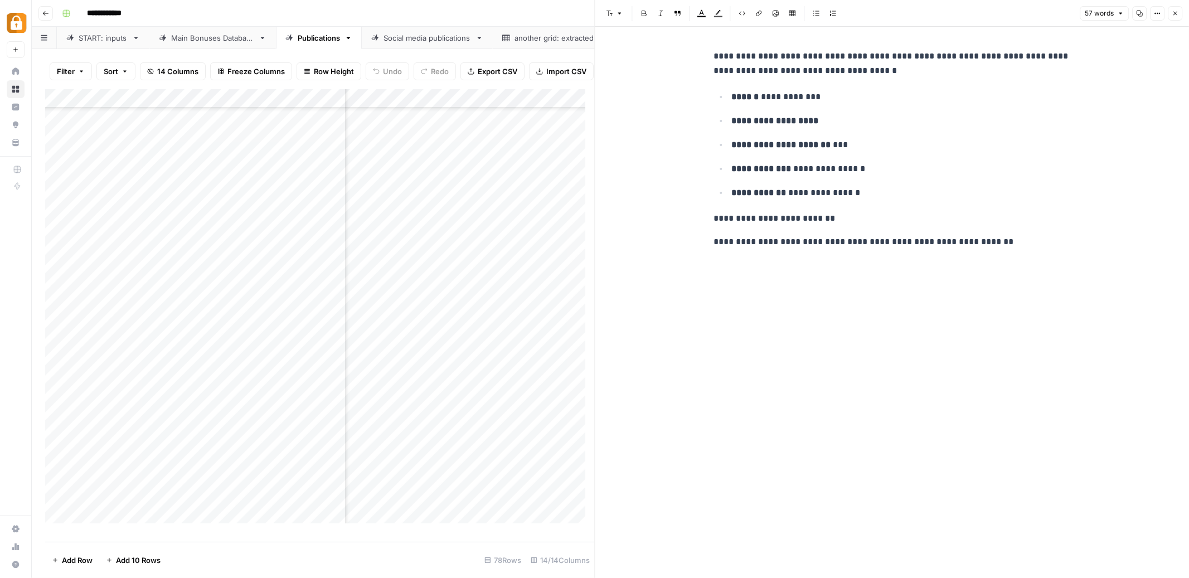
click at [880, 238] on p "**********" at bounding box center [892, 242] width 357 height 14
drag, startPoint x: 1012, startPoint y: 238, endPoint x: 694, endPoint y: 44, distance: 371.6
click at [694, 44] on div "**********" at bounding box center [893, 303] width 594 height 552
copy div "**********"
click at [1171, 15] on button "Close" at bounding box center [1175, 13] width 14 height 14
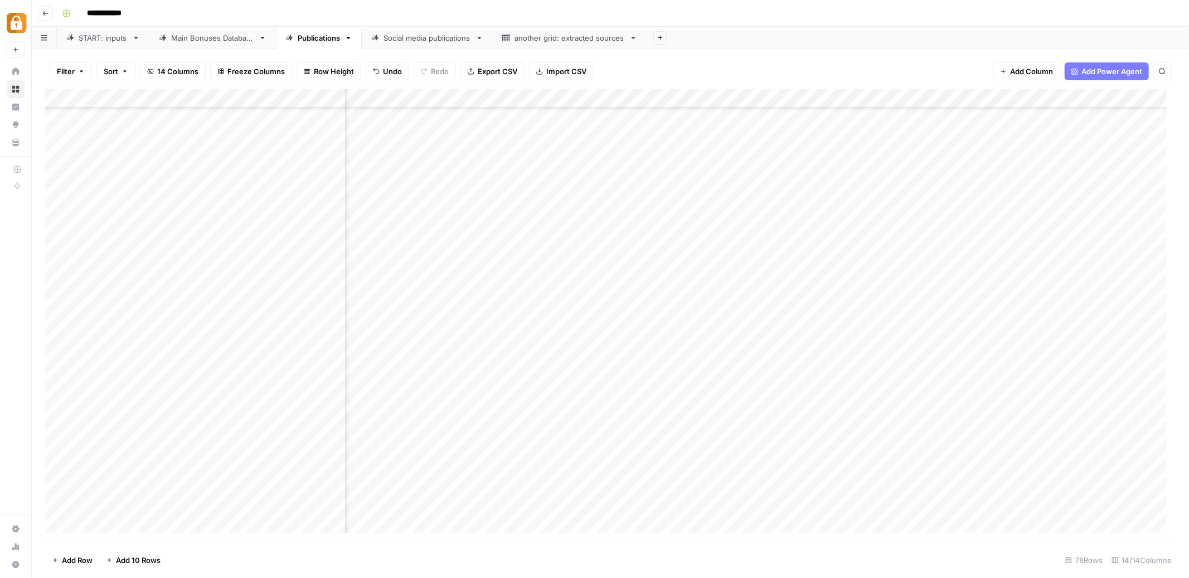
click at [473, 267] on div "Add Column" at bounding box center [610, 315] width 1131 height 453
click at [471, 281] on div "Add Column" at bounding box center [610, 315] width 1131 height 453
click at [473, 204] on div "Add Column" at bounding box center [610, 315] width 1131 height 453
click at [471, 226] on div "Add Column" at bounding box center [610, 315] width 1131 height 453
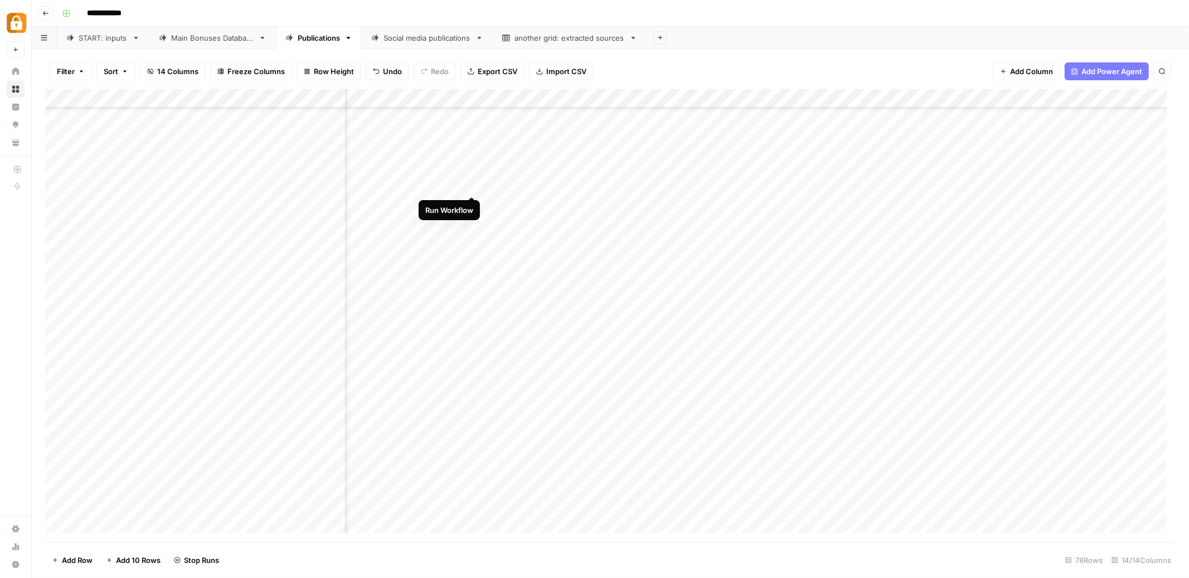
click at [470, 182] on div "Add Column" at bounding box center [610, 315] width 1131 height 453
click at [474, 205] on div "Add Column" at bounding box center [610, 315] width 1131 height 453
click at [96, 43] on link "START: inputs" at bounding box center [103, 38] width 93 height 22
click at [954, 437] on div "Add Column" at bounding box center [610, 315] width 1131 height 453
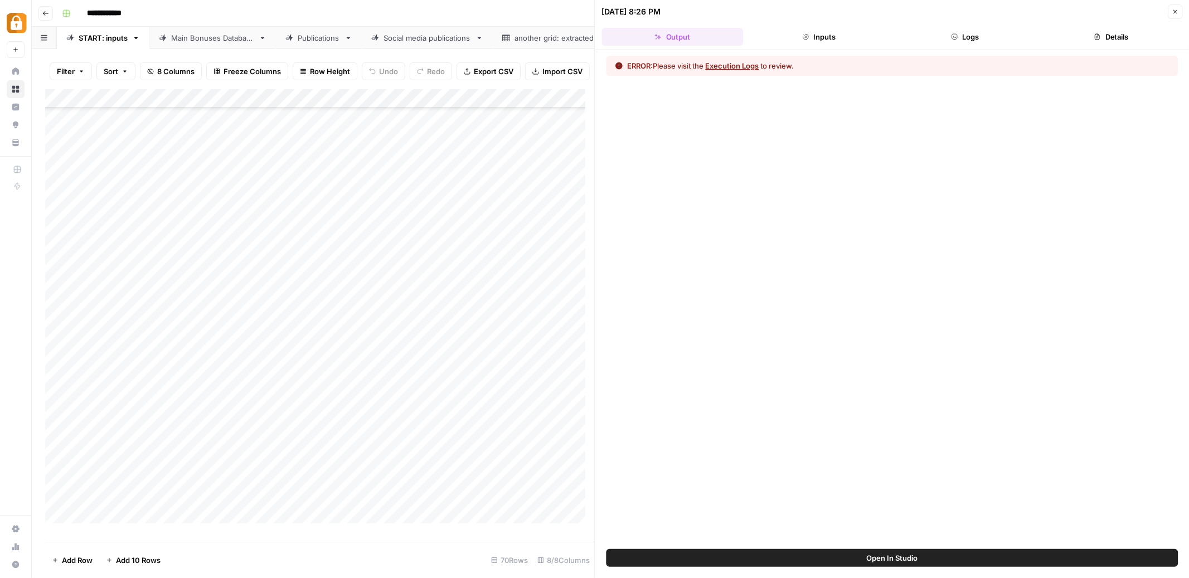
click at [970, 36] on button "Logs" at bounding box center [965, 37] width 142 height 18
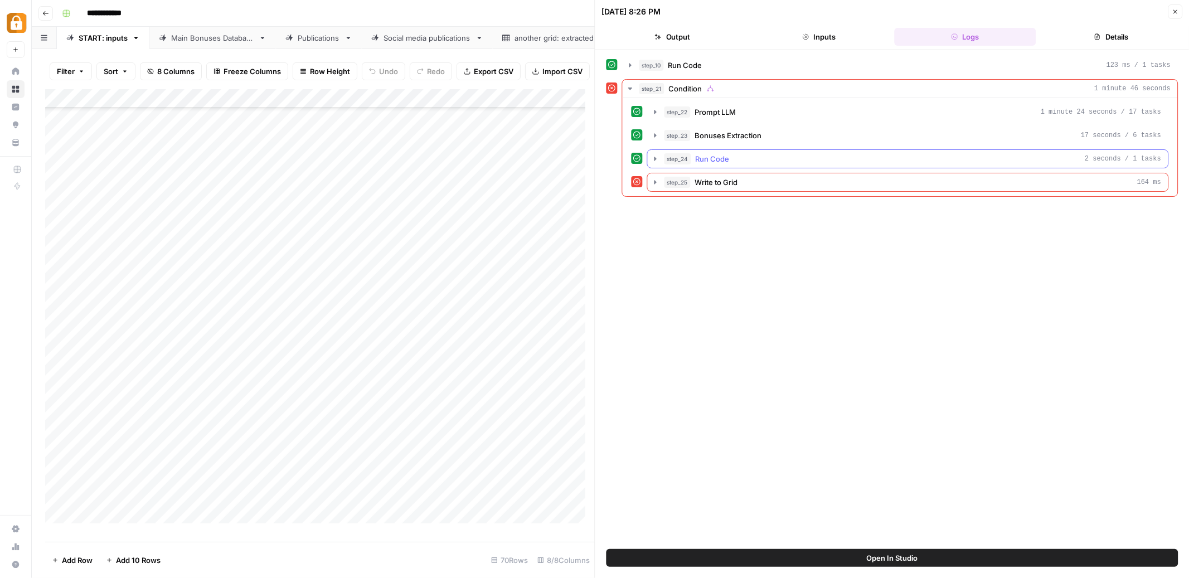
click at [655, 159] on icon "button" at bounding box center [656, 159] width 2 height 4
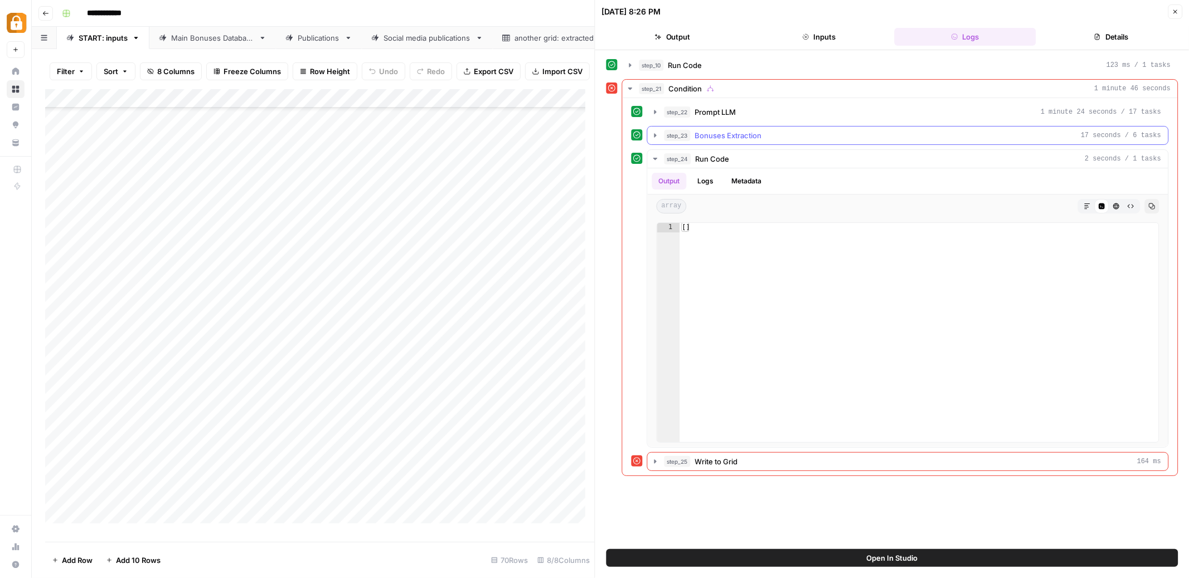
click at [655, 135] on icon "button" at bounding box center [656, 135] width 2 height 4
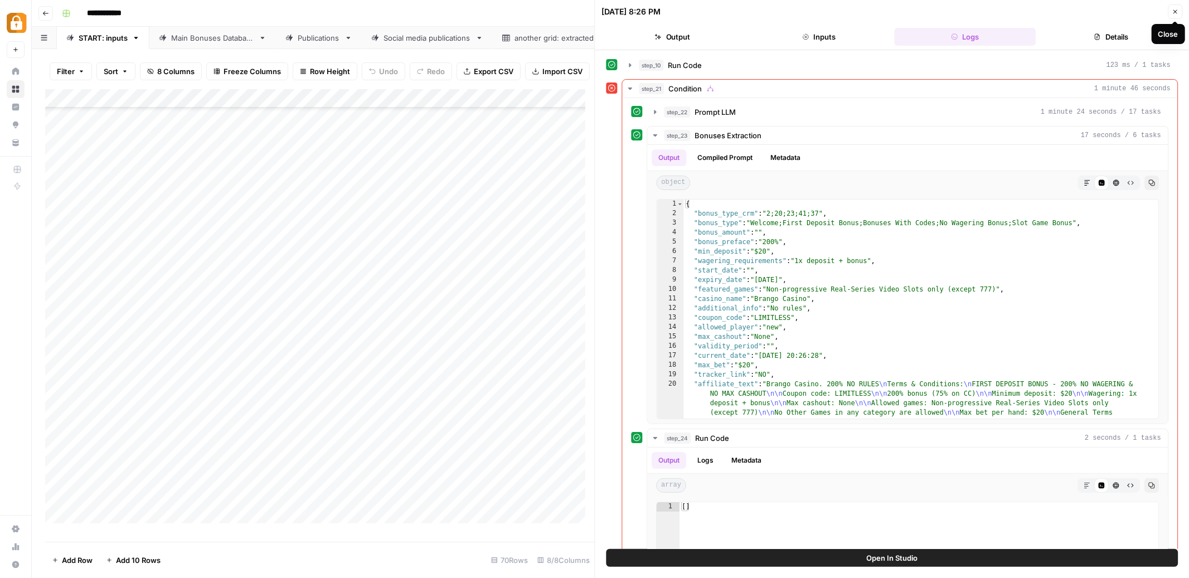
click at [1178, 8] on icon "button" at bounding box center [1175, 11] width 7 height 7
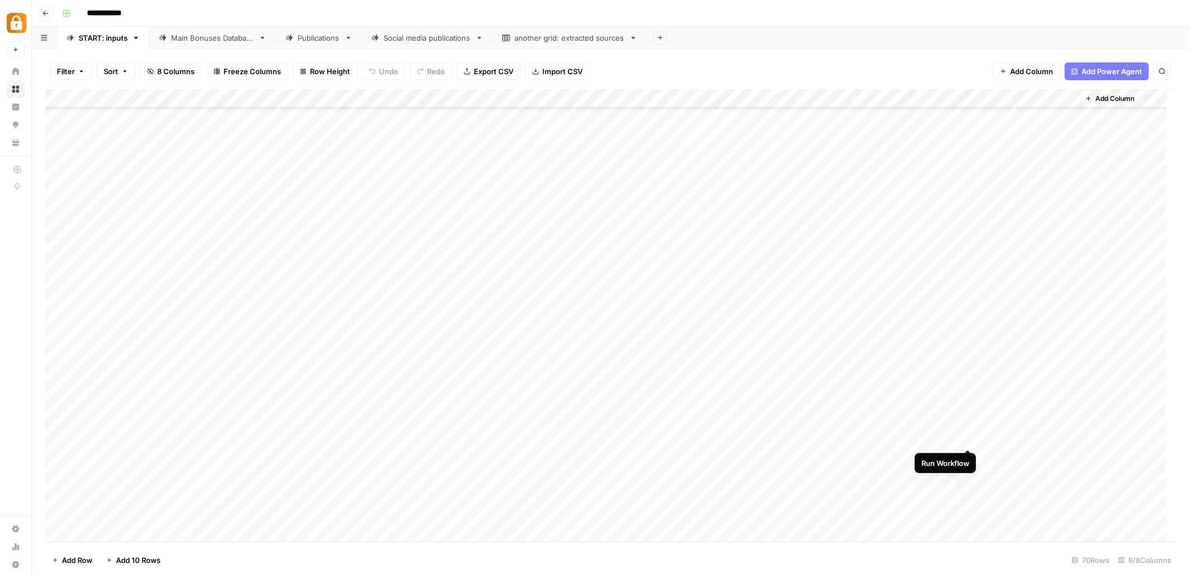
click at [973, 438] on div "Add Column" at bounding box center [610, 315] width 1131 height 453
click at [302, 38] on div "Publications" at bounding box center [319, 37] width 42 height 11
click at [873, 487] on div "Add Column" at bounding box center [610, 315] width 1131 height 453
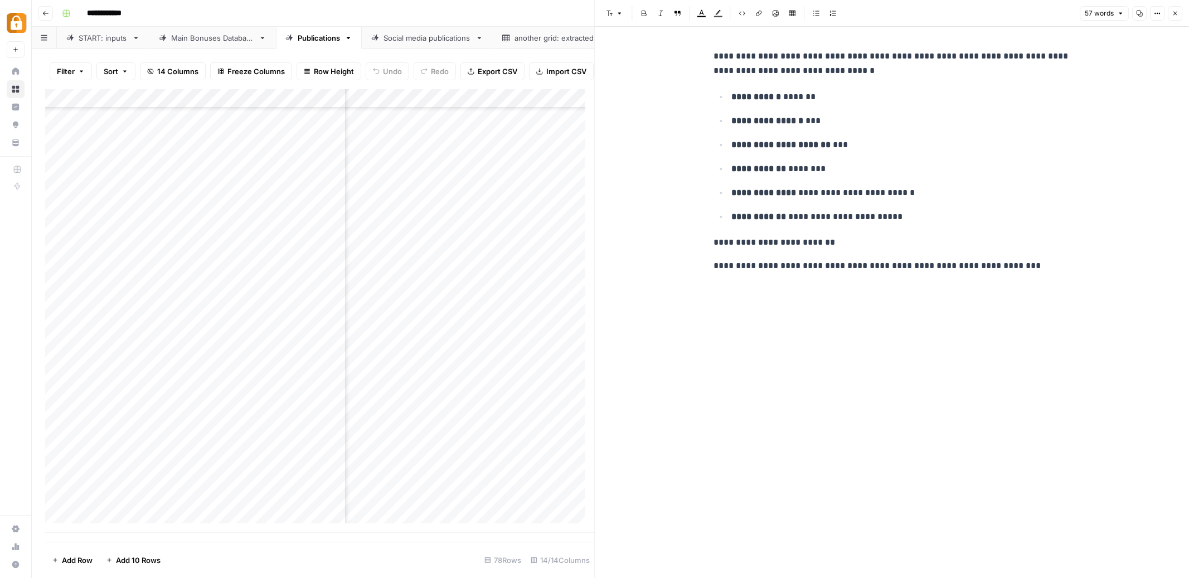
click at [1176, 13] on icon "button" at bounding box center [1176, 14] width 4 height 4
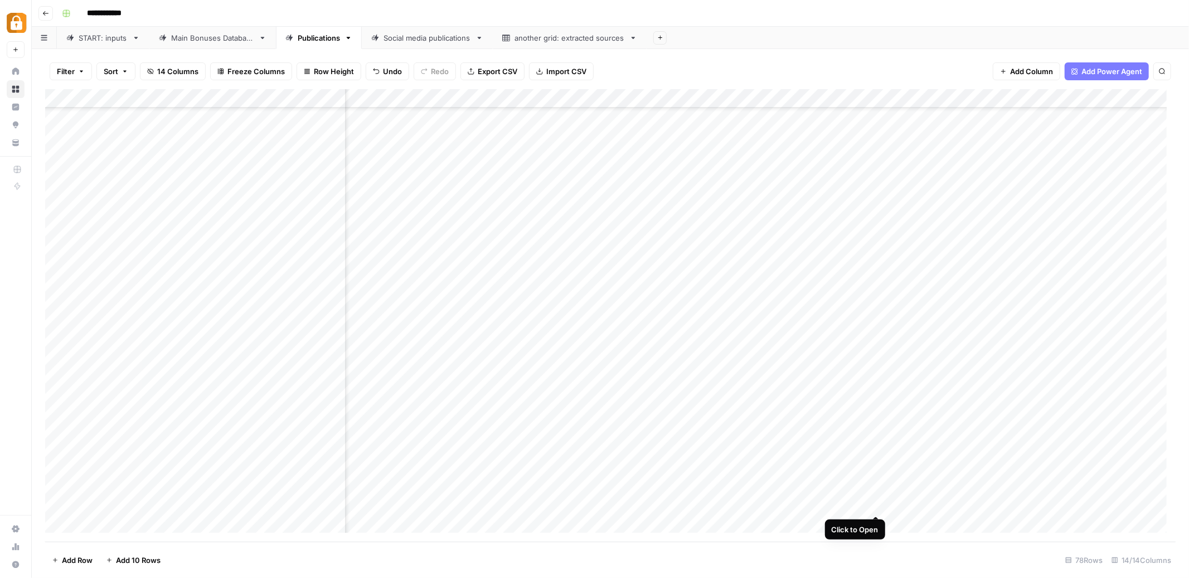
click at [878, 502] on div "Add Column" at bounding box center [610, 315] width 1131 height 453
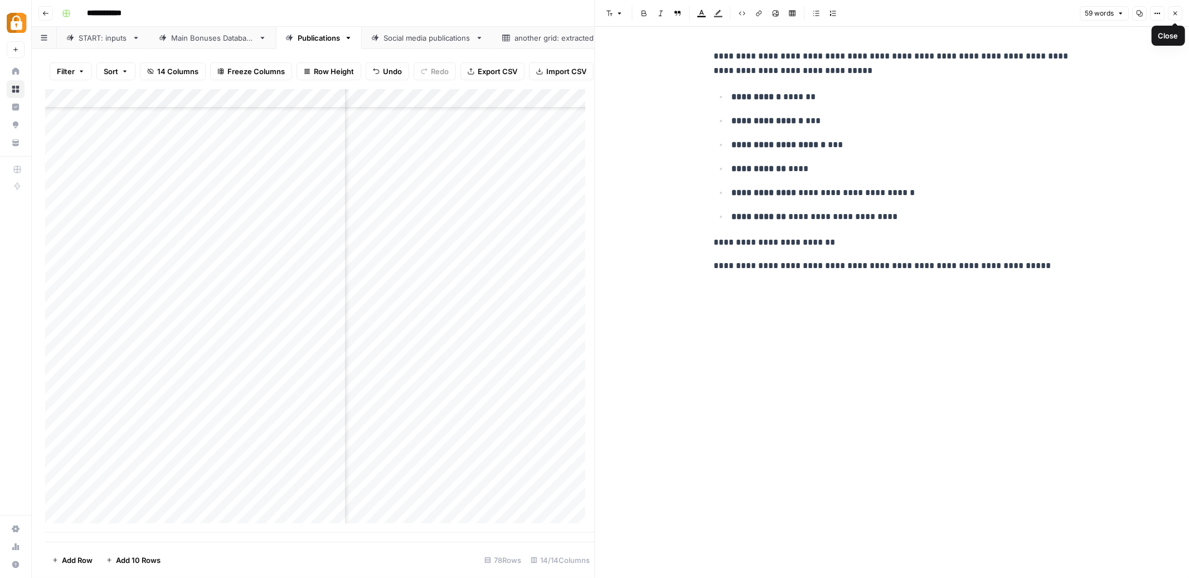
click at [1178, 13] on span "Close" at bounding box center [1178, 13] width 1 height 1
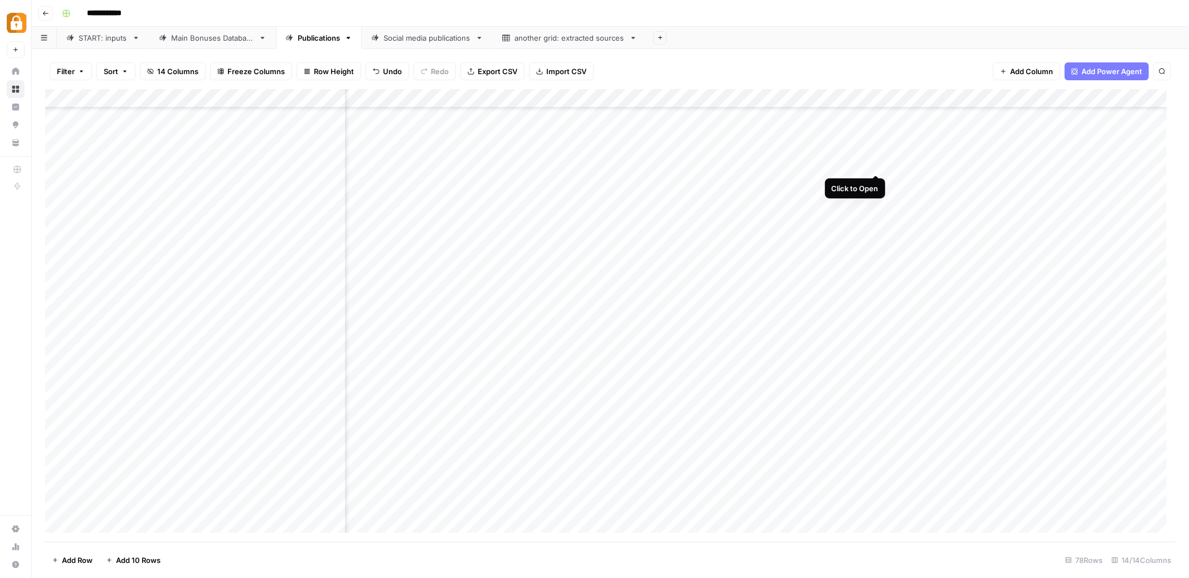
click at [878, 161] on div "Add Column" at bounding box center [610, 315] width 1131 height 453
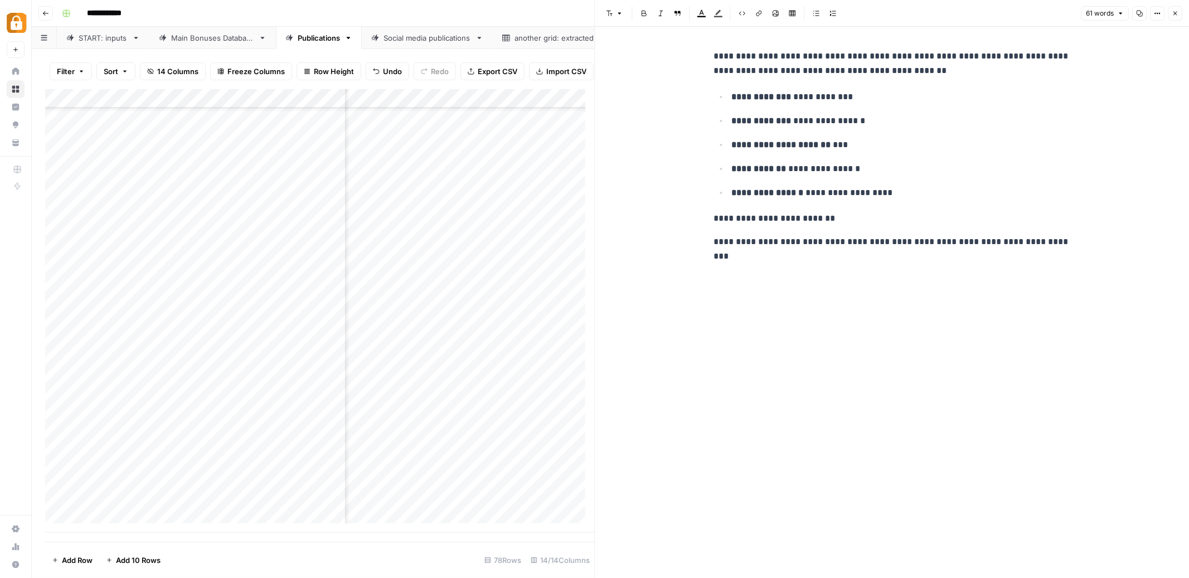
click at [1174, 13] on icon "button" at bounding box center [1175, 13] width 7 height 7
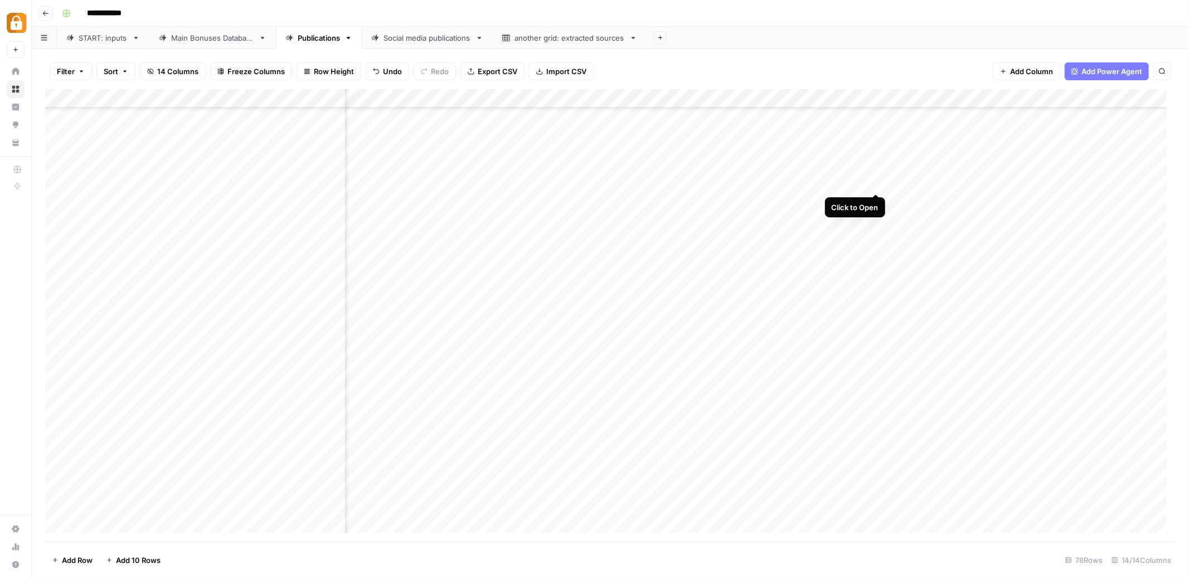
click at [876, 183] on div "Add Column" at bounding box center [610, 315] width 1131 height 453
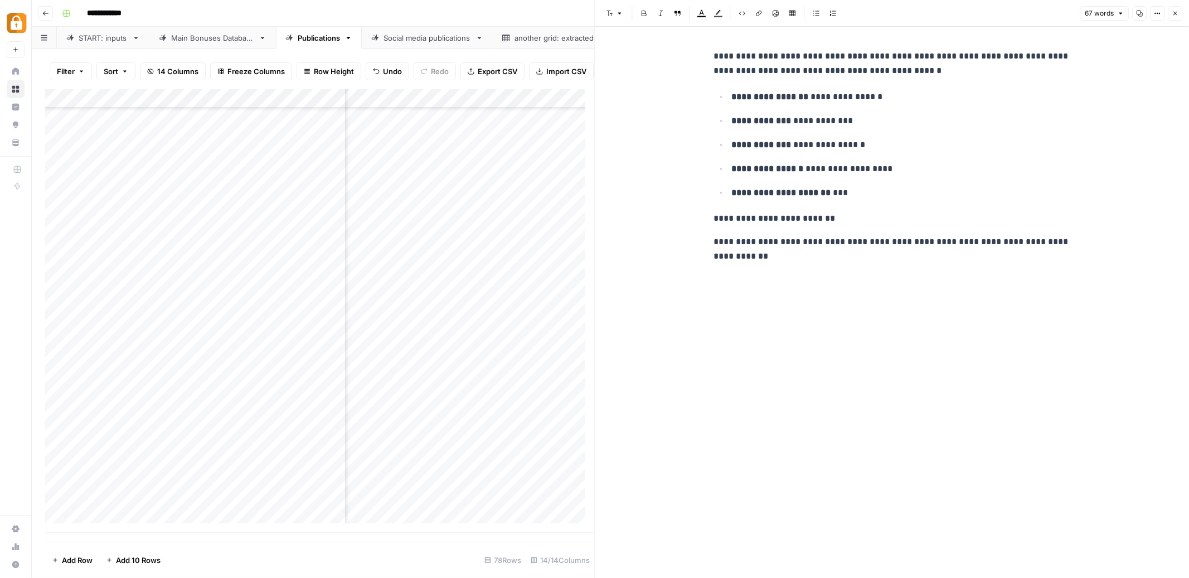
click at [1176, 11] on icon "button" at bounding box center [1175, 13] width 7 height 7
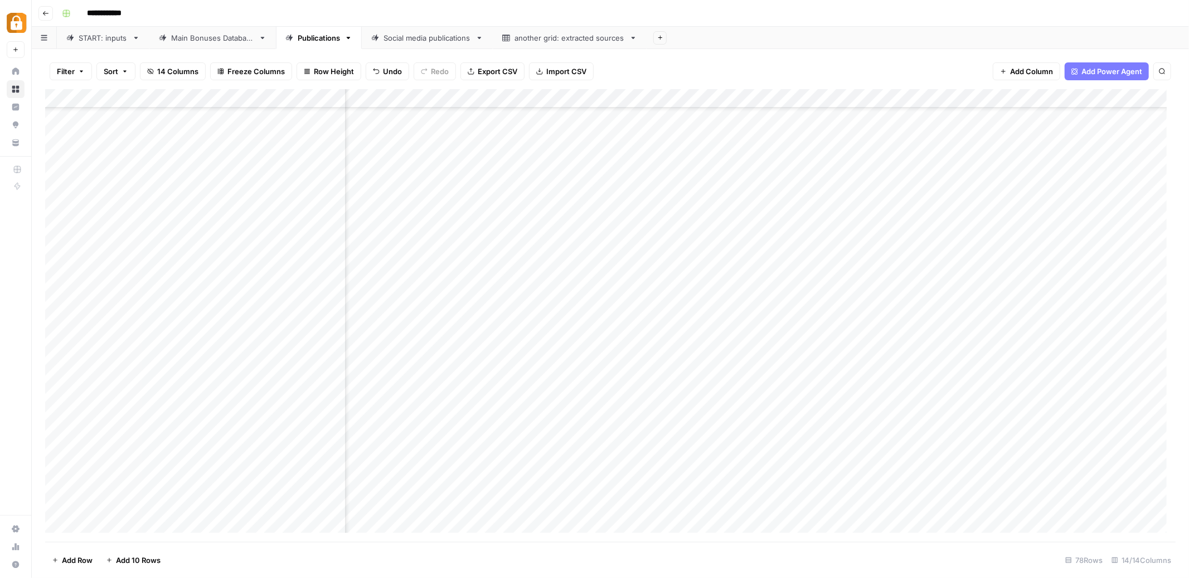
scroll to position [973, 839]
click at [876, 226] on div "Add Column" at bounding box center [610, 315] width 1131 height 453
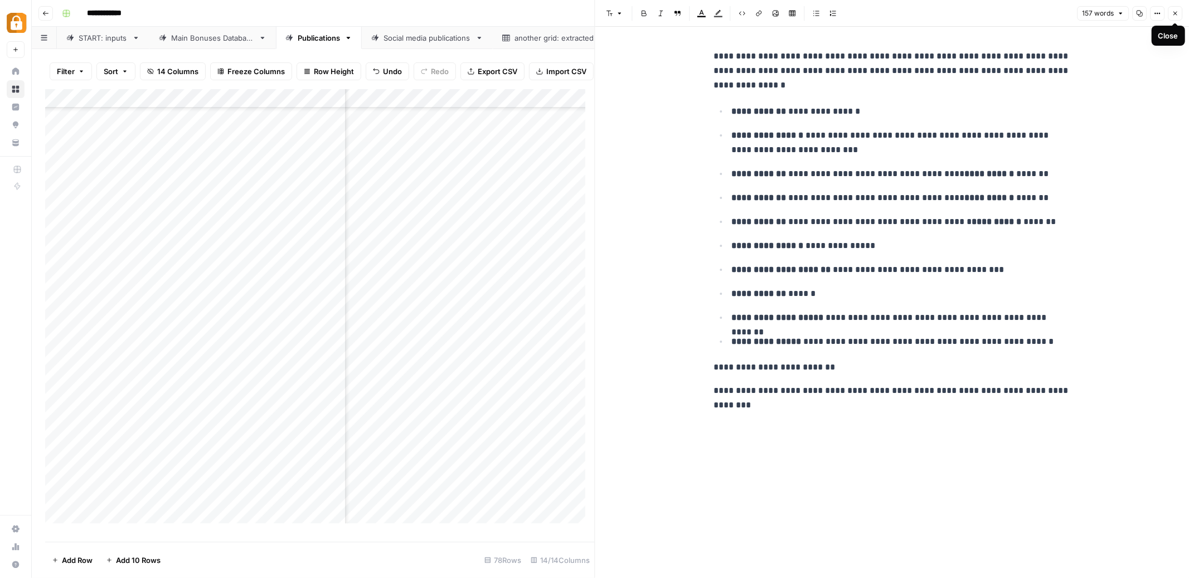
click at [1176, 9] on button "Close" at bounding box center [1175, 13] width 14 height 14
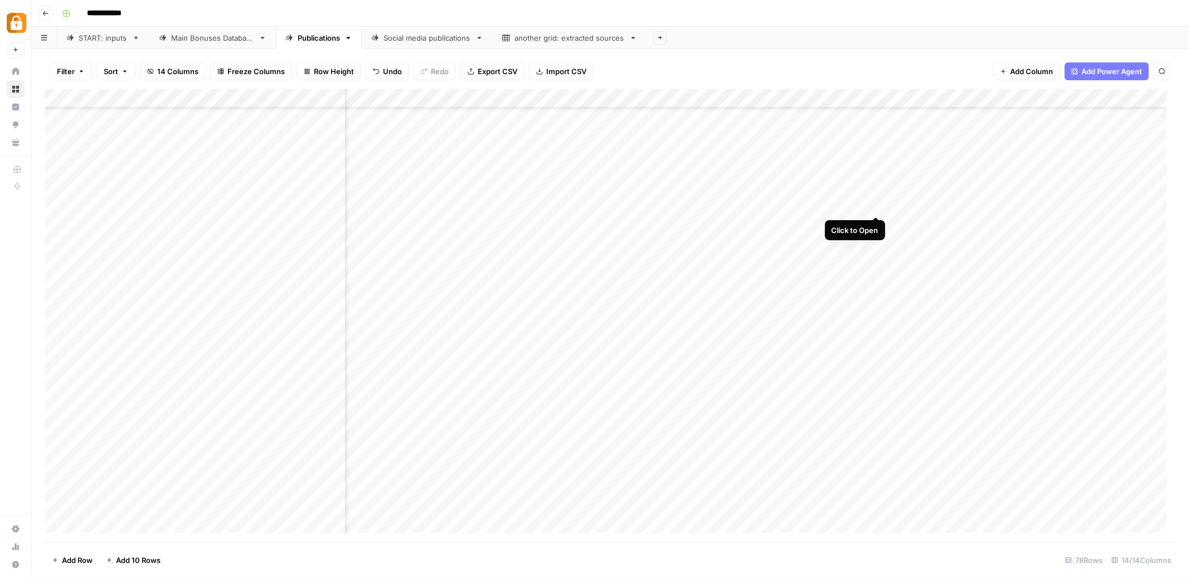
click at [879, 208] on div "Add Column" at bounding box center [610, 315] width 1131 height 453
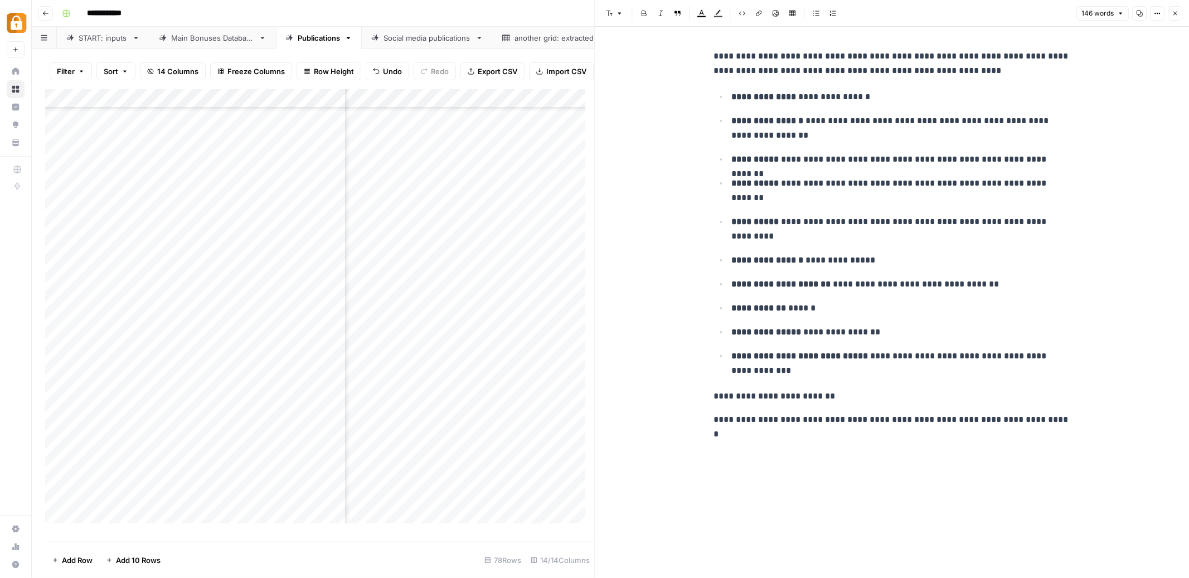
click at [1177, 12] on icon "button" at bounding box center [1175, 13] width 7 height 7
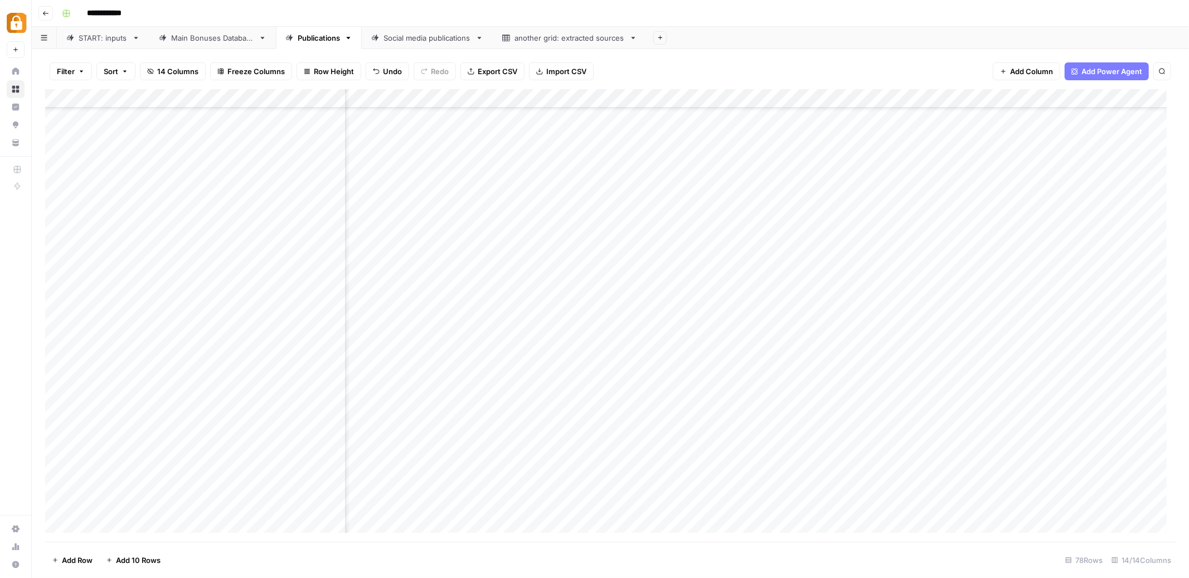
click at [108, 39] on div "START: inputs" at bounding box center [103, 37] width 49 height 11
click at [408, 438] on div "Add Column" at bounding box center [610, 315] width 1131 height 453
click at [409, 437] on div "Add Column" at bounding box center [610, 315] width 1131 height 453
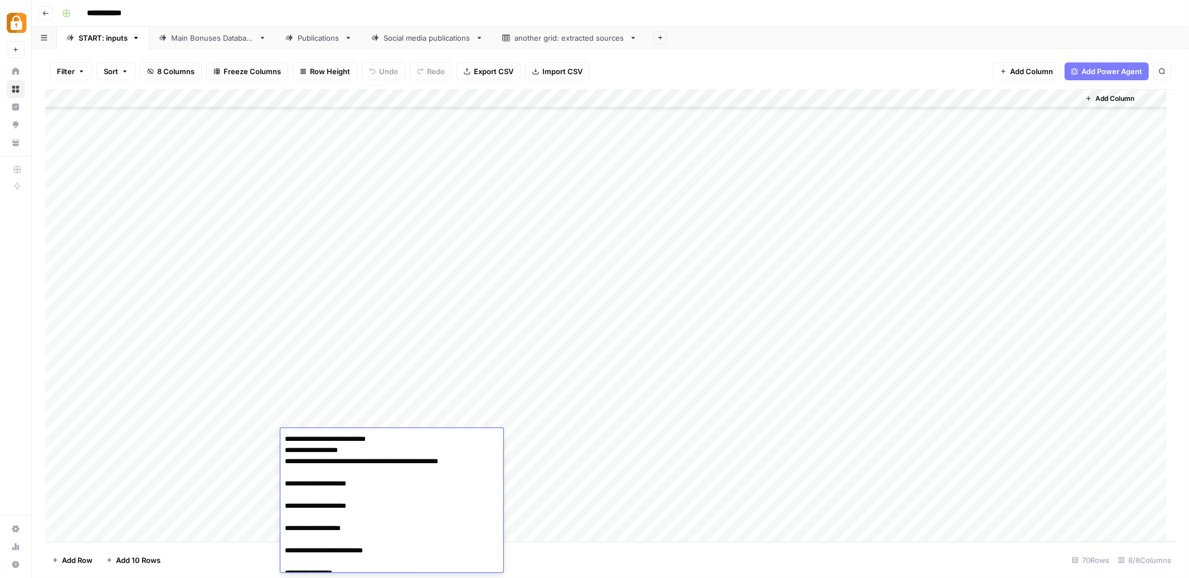
click at [409, 437] on textarea "**********" at bounding box center [391, 562] width 223 height 261
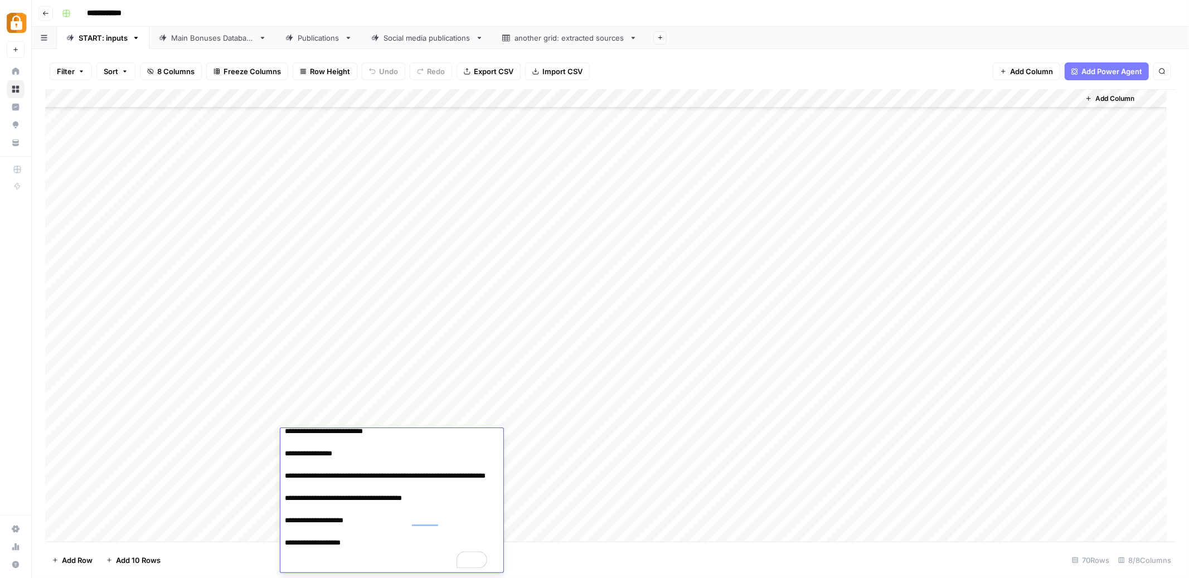
scroll to position [119, 0]
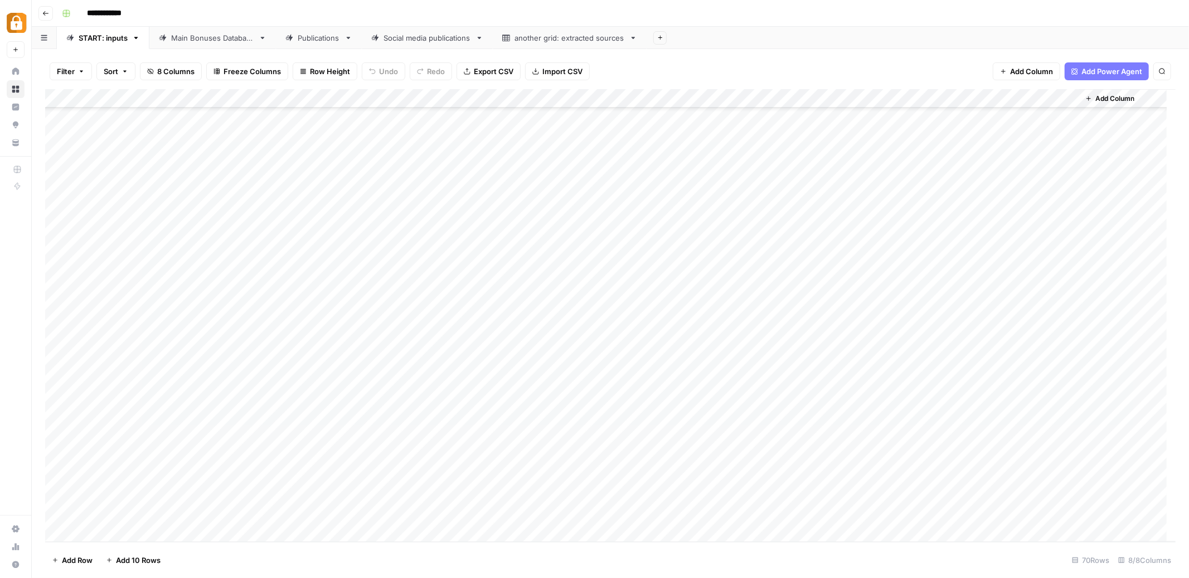
click at [915, 437] on div "Add Column" at bounding box center [610, 315] width 1131 height 453
click at [956, 438] on div "Add Column" at bounding box center [610, 315] width 1131 height 453
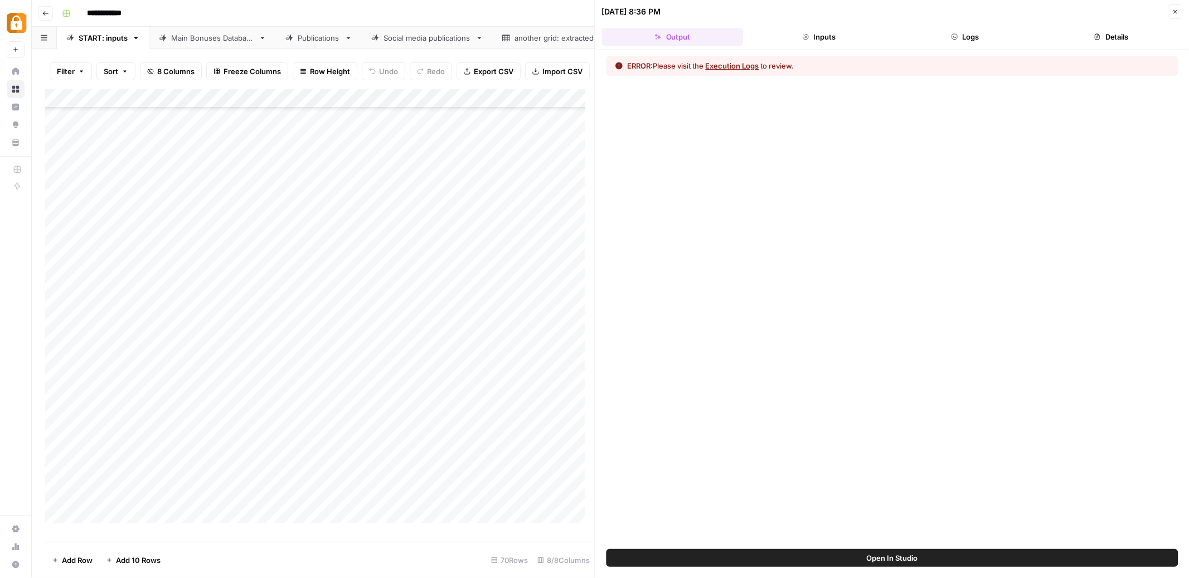
click at [967, 35] on button "Logs" at bounding box center [965, 37] width 142 height 18
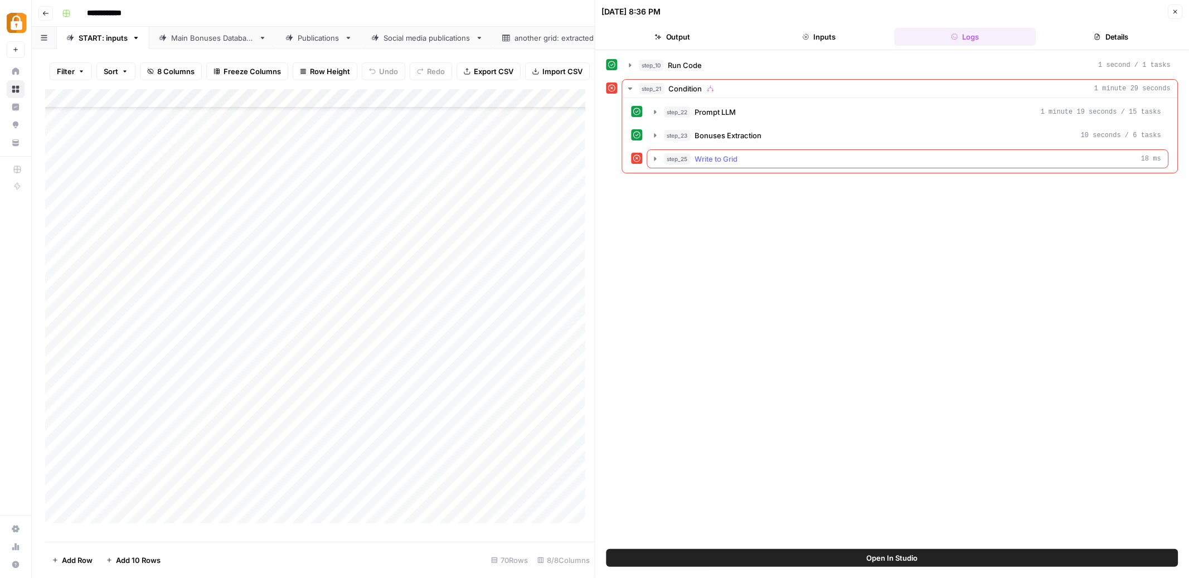
click at [655, 158] on icon "button" at bounding box center [656, 159] width 2 height 4
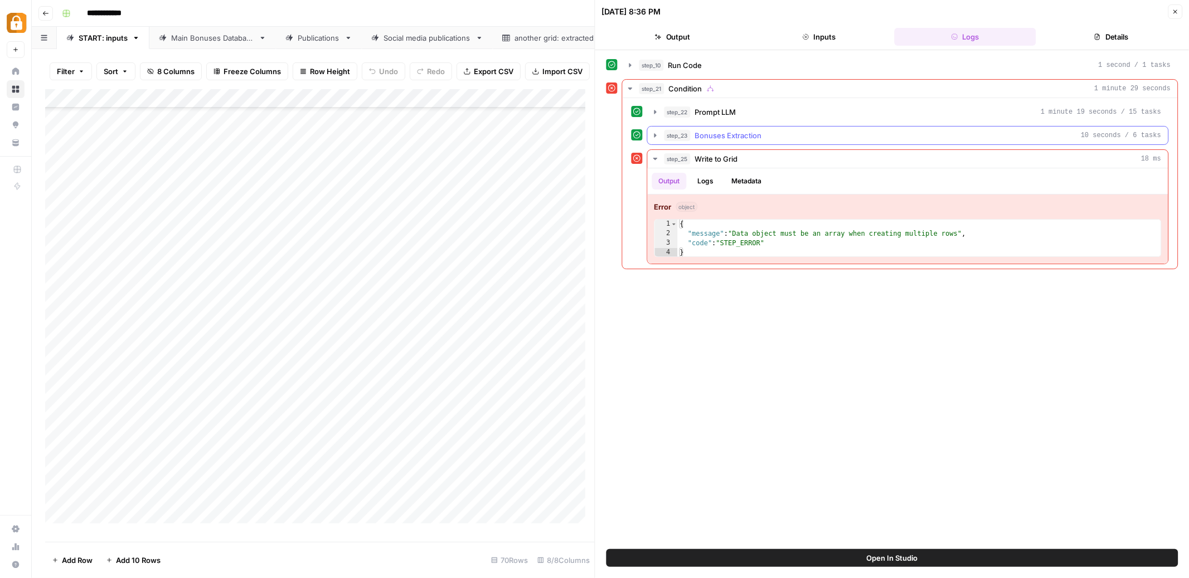
click at [656, 138] on icon "button" at bounding box center [655, 135] width 9 height 9
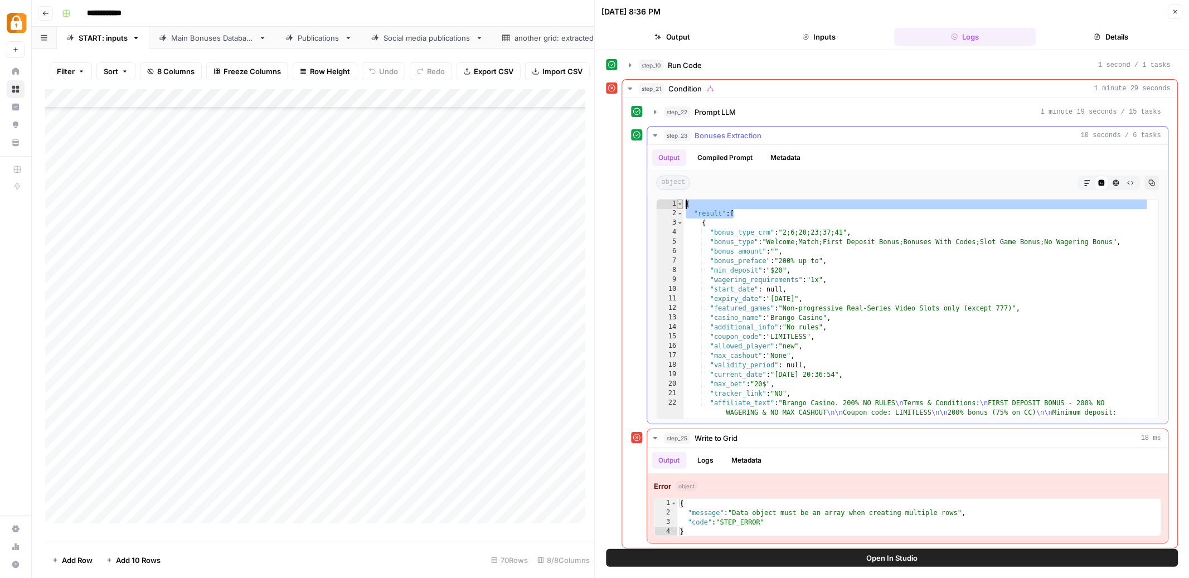
drag, startPoint x: 733, startPoint y: 213, endPoint x: 678, endPoint y: 201, distance: 57.0
click at [678, 201] on div "**********" at bounding box center [908, 309] width 503 height 220
type textarea "**********"
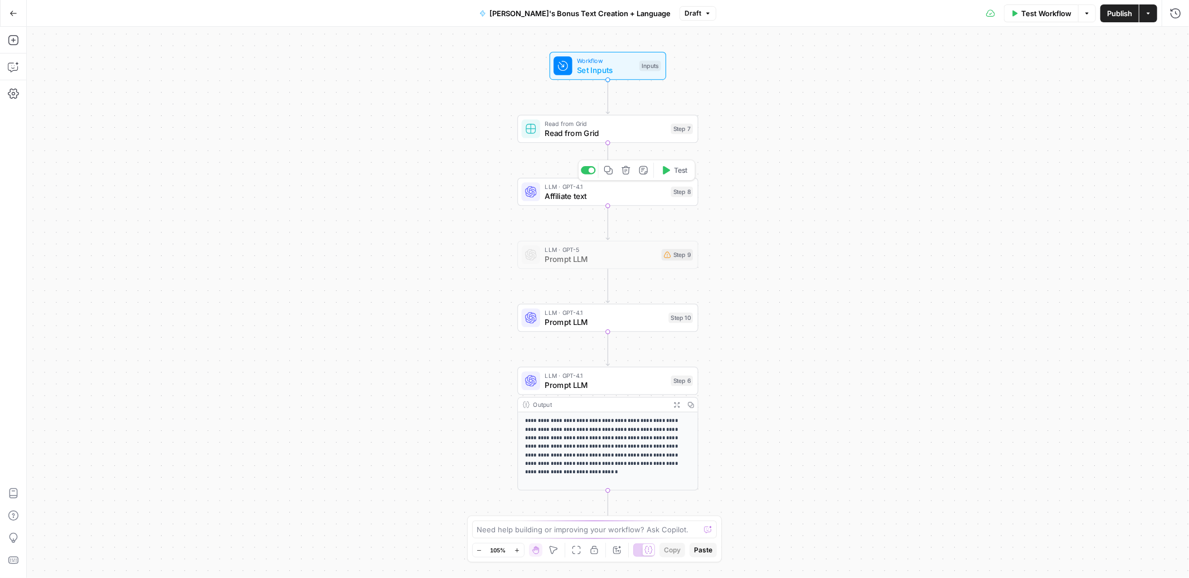
click at [616, 201] on span "Affiliate text" at bounding box center [606, 196] width 122 height 12
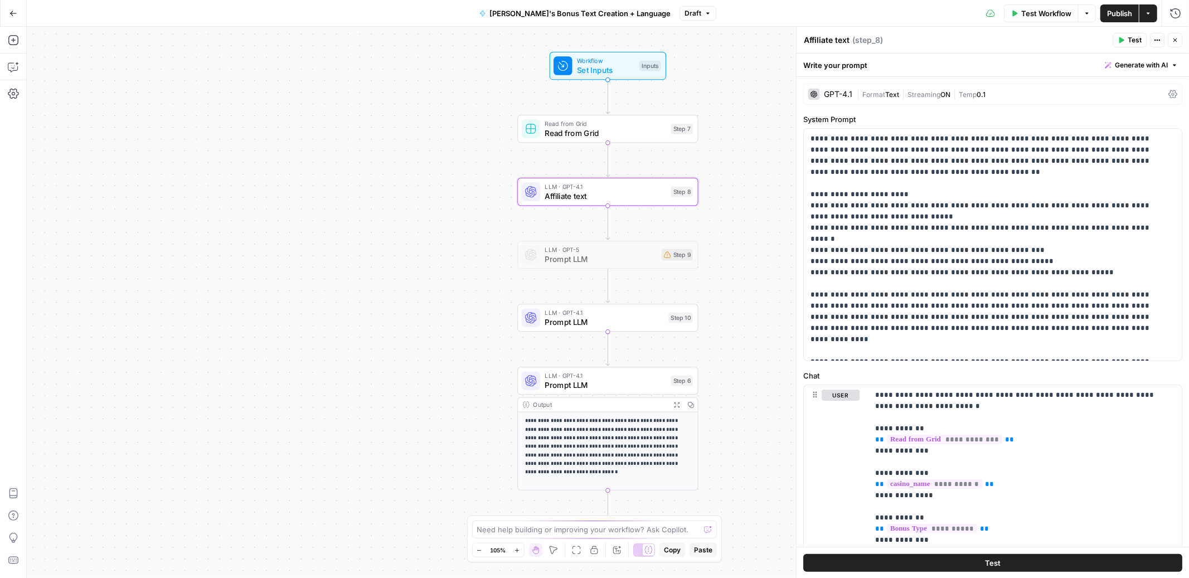
drag, startPoint x: 848, startPoint y: 40, endPoint x: 792, endPoint y: 39, distance: 55.2
click at [796, 39] on div "**********" at bounding box center [992, 303] width 393 height 552
type textarea "t"
type textarea "Bonus Details"
click at [747, 163] on div "**********" at bounding box center [608, 303] width 1163 height 552
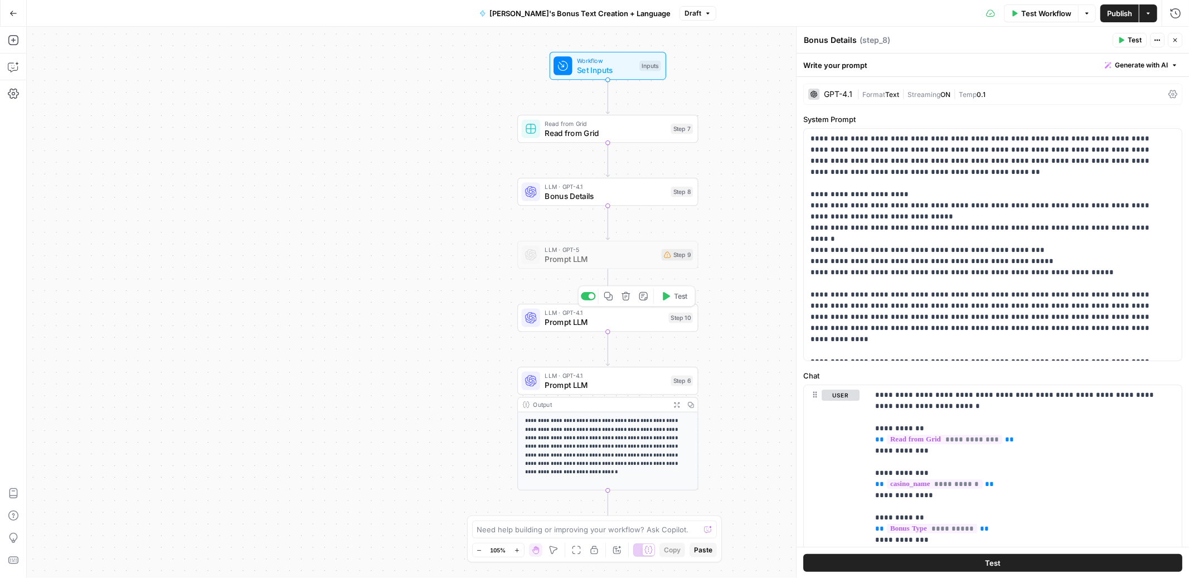
click at [596, 319] on span "Prompt LLM" at bounding box center [604, 322] width 119 height 12
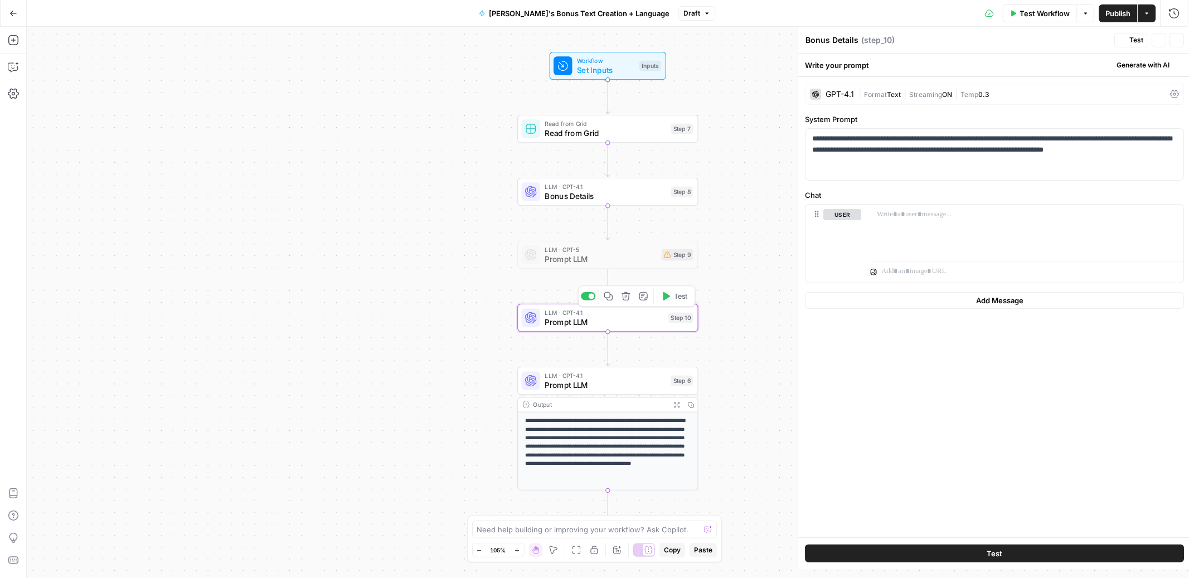
type textarea "Prompt LLM"
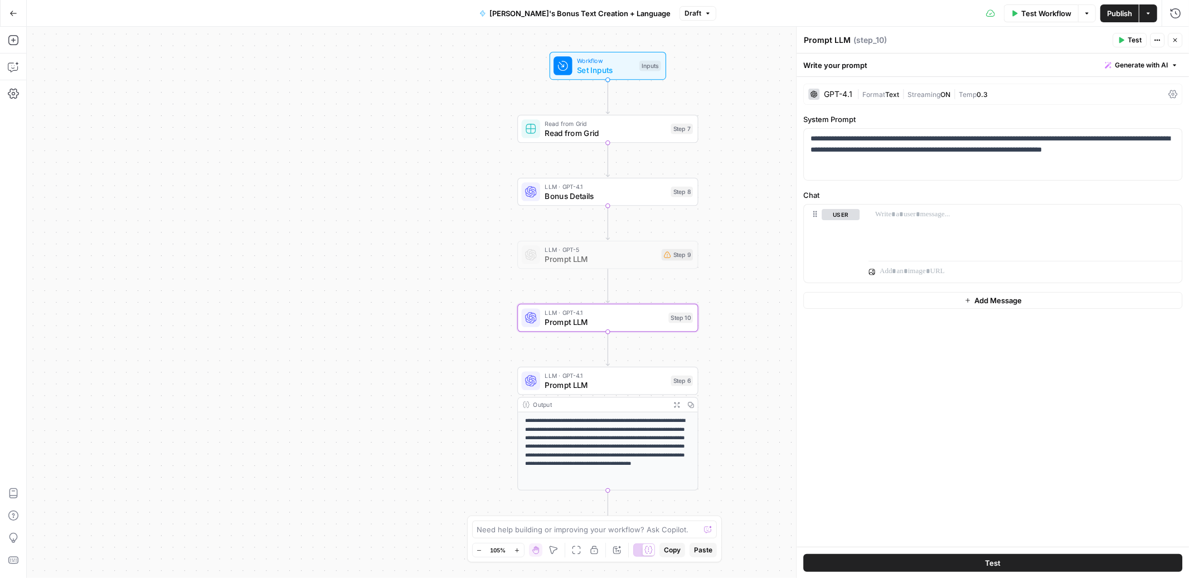
click at [1130, 64] on span "Generate with AI" at bounding box center [1141, 65] width 53 height 10
click at [1110, 93] on span "Generate" at bounding box center [1124, 89] width 89 height 11
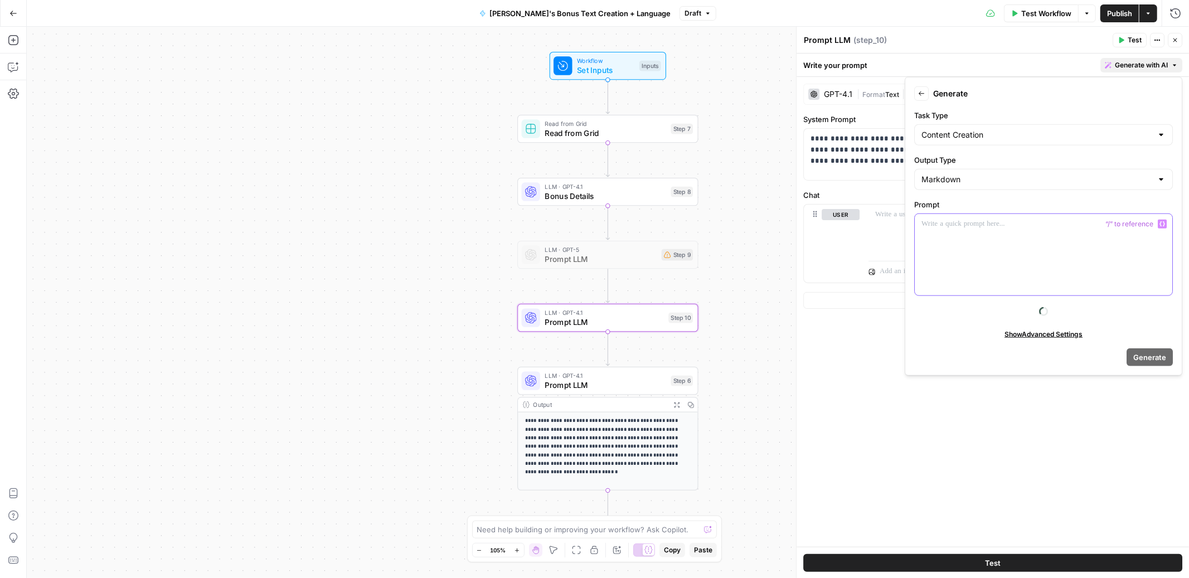
click at [1162, 224] on icon "button" at bounding box center [1163, 224] width 6 height 6
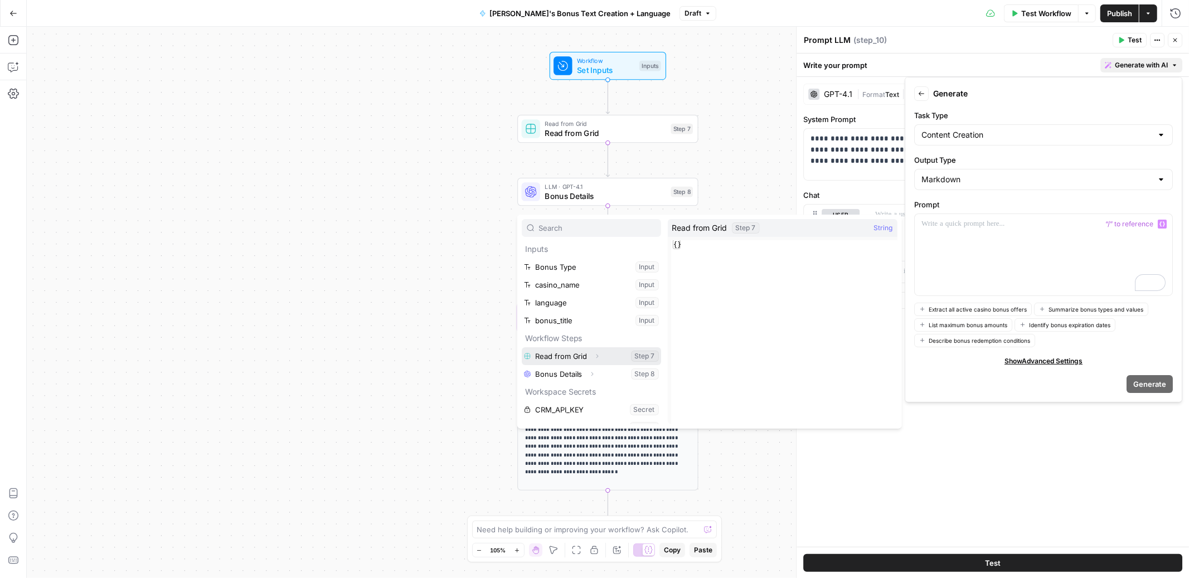
click at [594, 353] on icon "button" at bounding box center [597, 356] width 7 height 7
click at [578, 377] on button "Select variable Output" at bounding box center [597, 374] width 128 height 18
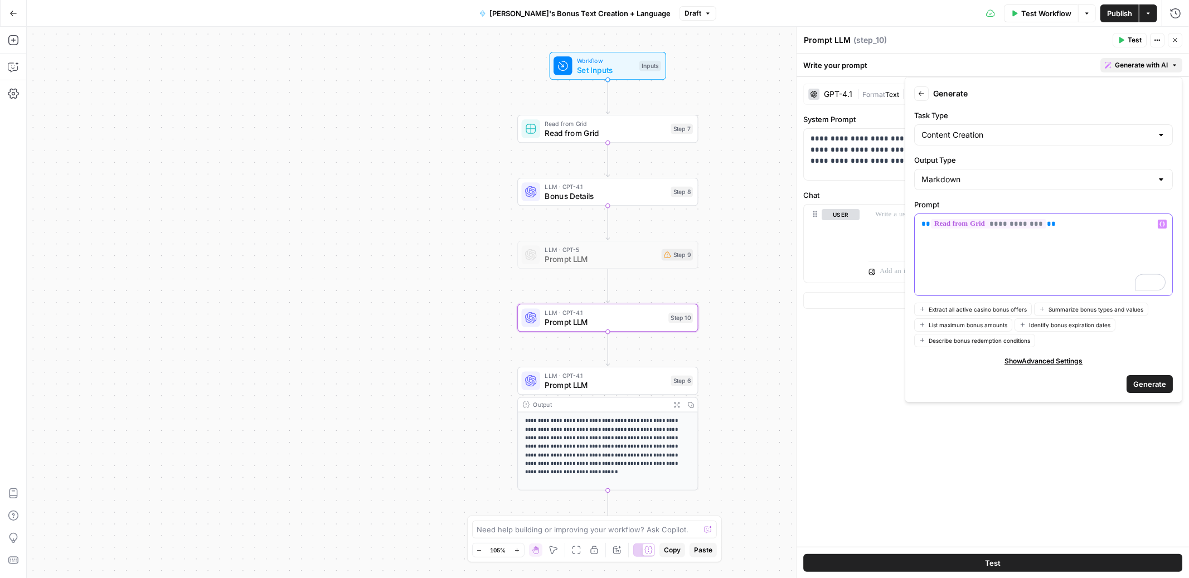
click at [916, 226] on div "**********" at bounding box center [1044, 254] width 258 height 81
click at [1105, 225] on p "**********" at bounding box center [1044, 224] width 244 height 11
click at [1165, 381] on span "Generate" at bounding box center [1150, 384] width 33 height 11
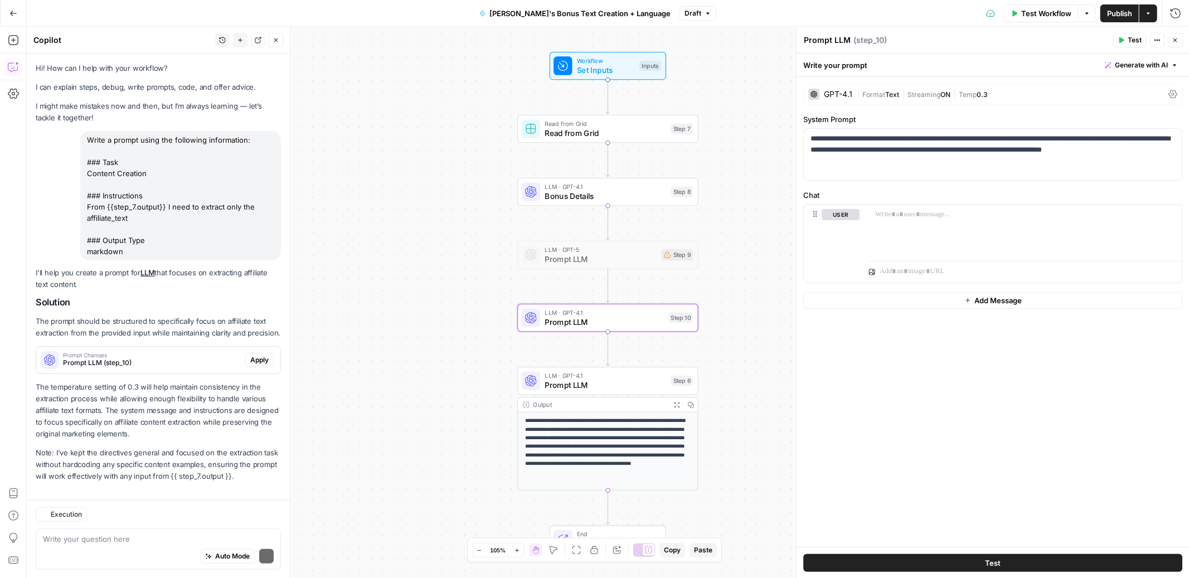
scroll to position [21, 0]
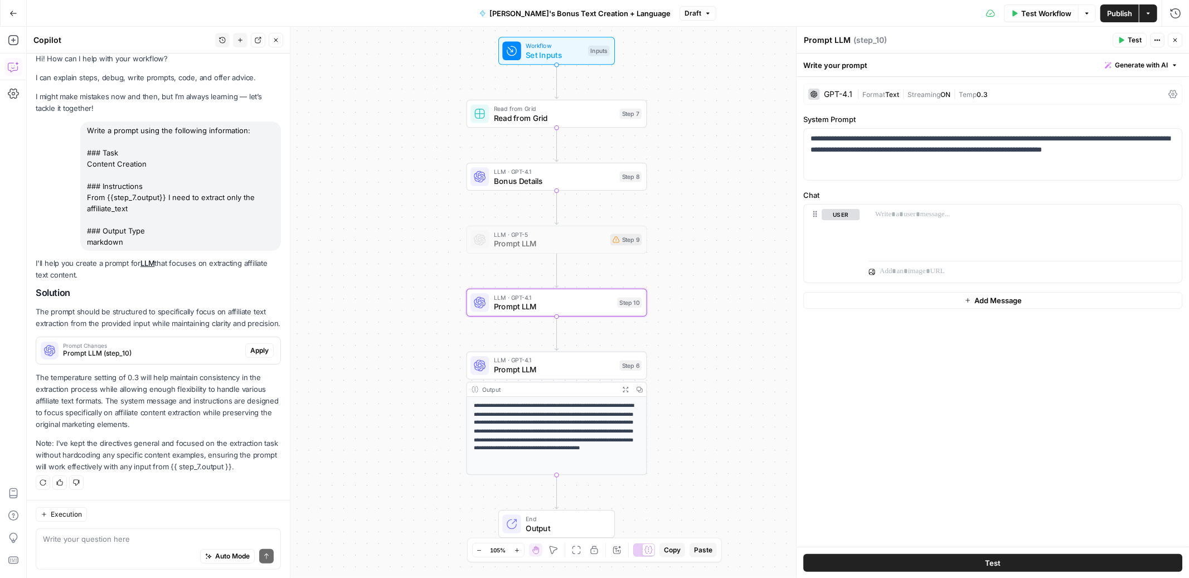
click at [254, 348] on span "Apply" at bounding box center [259, 351] width 18 height 10
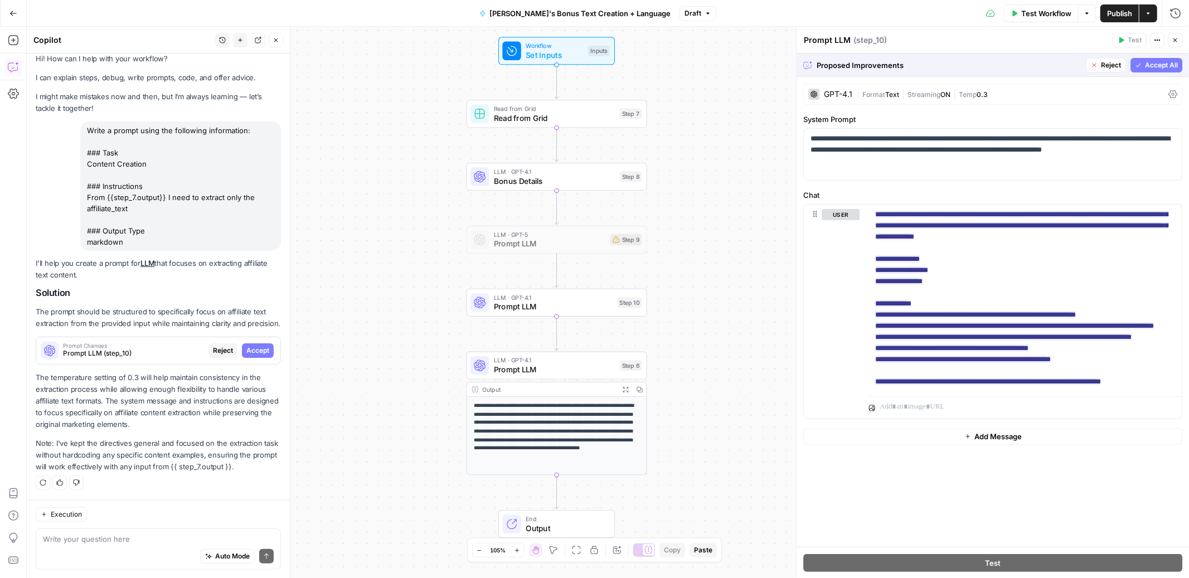
click at [1173, 65] on span "Accept All" at bounding box center [1161, 65] width 33 height 10
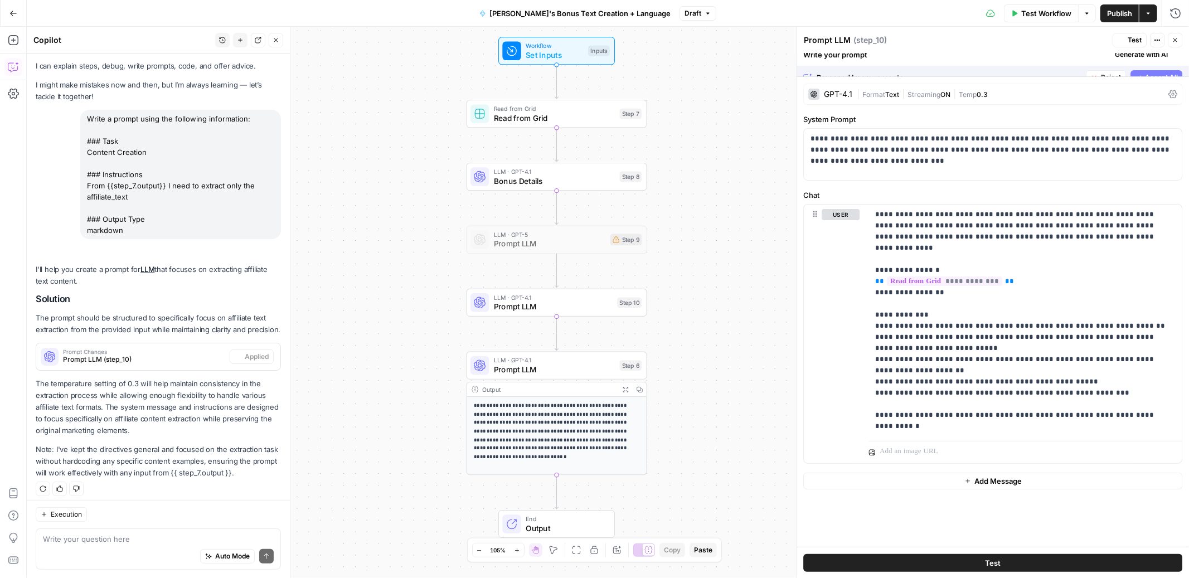
scroll to position [39, 0]
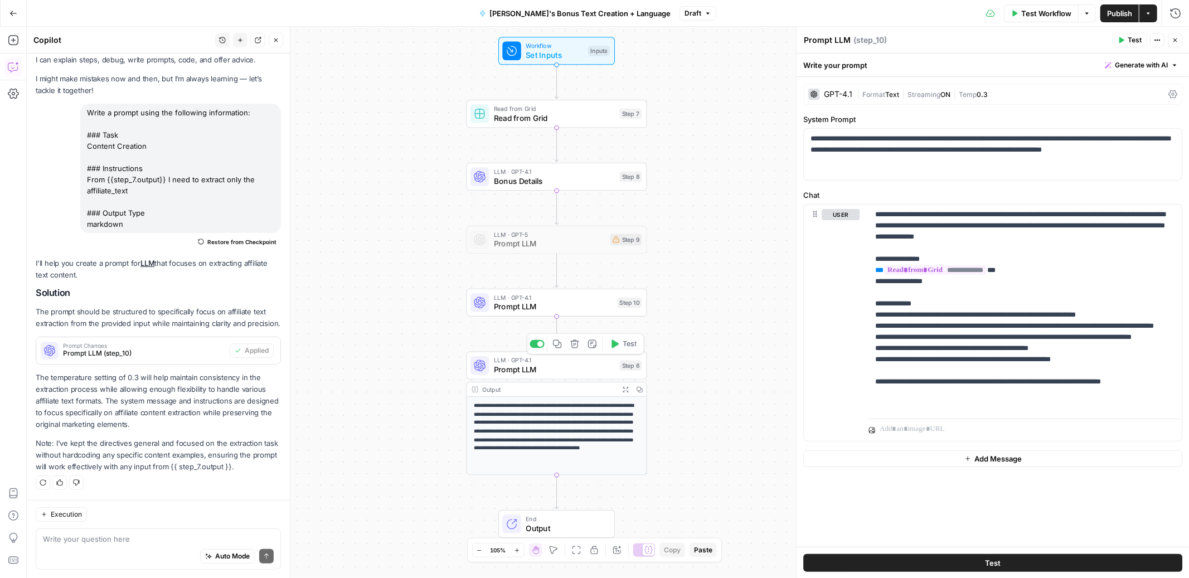
click at [566, 365] on span "Prompt LLM" at bounding box center [554, 370] width 121 height 12
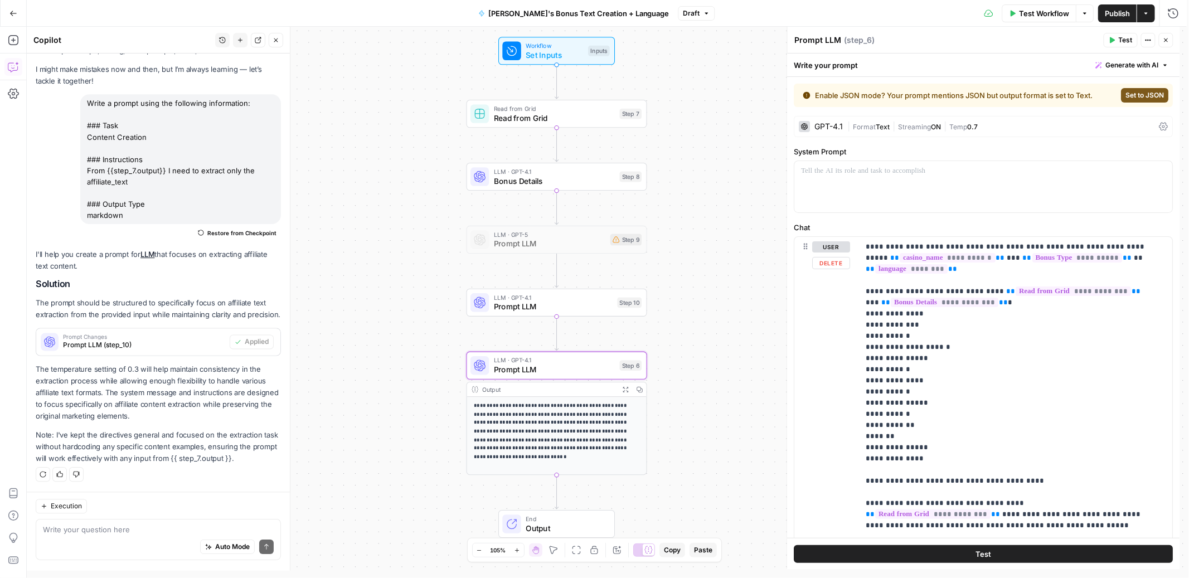
scroll to position [48, 0]
click at [280, 42] on button "Close" at bounding box center [276, 40] width 14 height 14
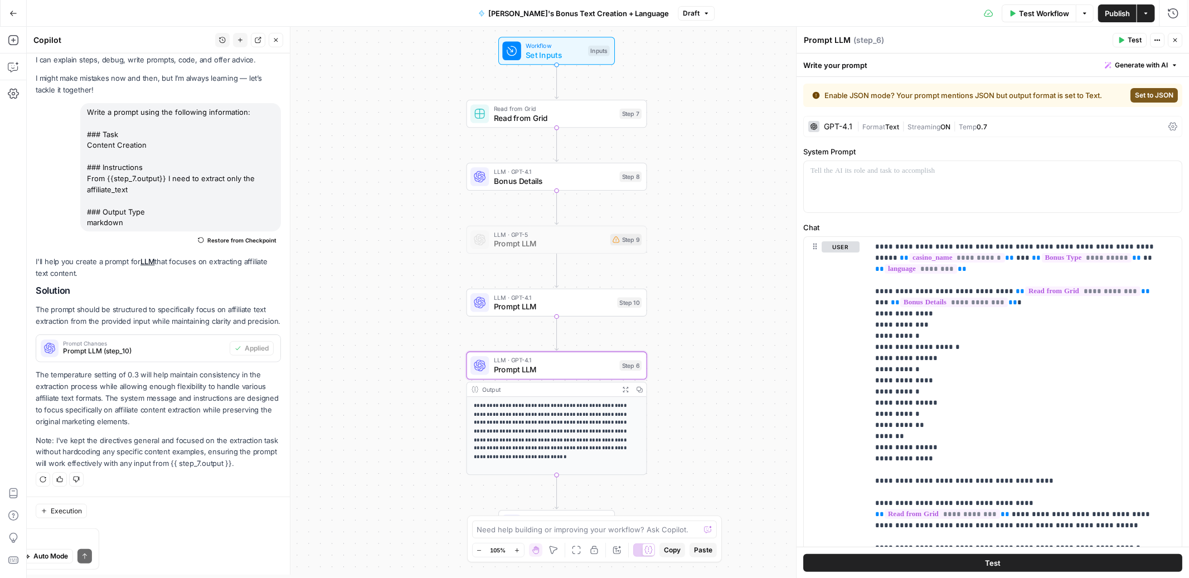
scroll to position [0, 0]
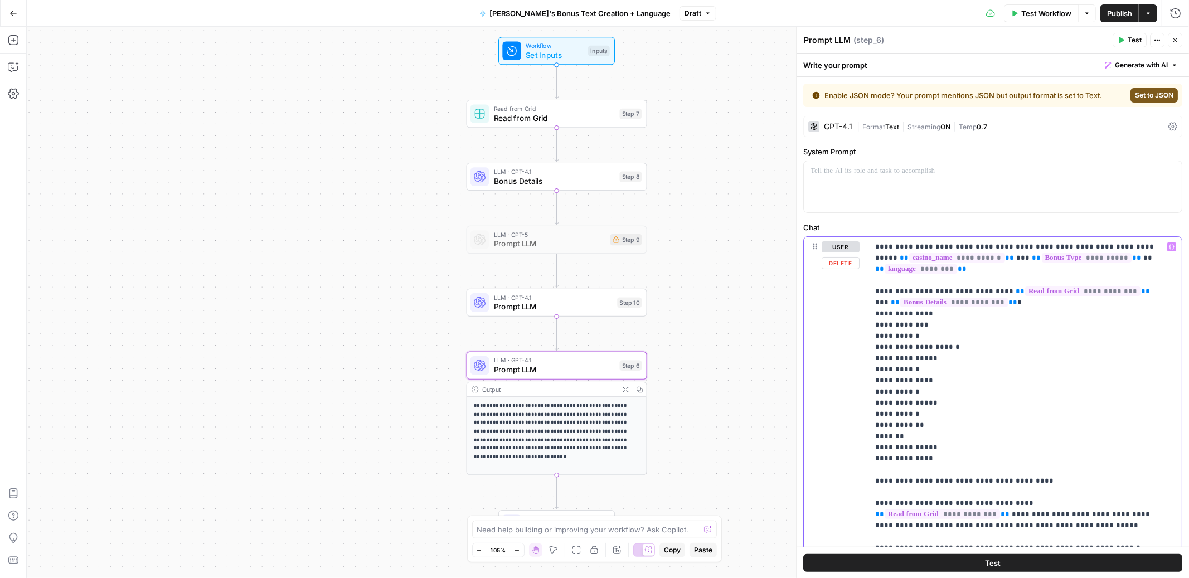
click at [1169, 248] on icon "button" at bounding box center [1172, 247] width 6 height 6
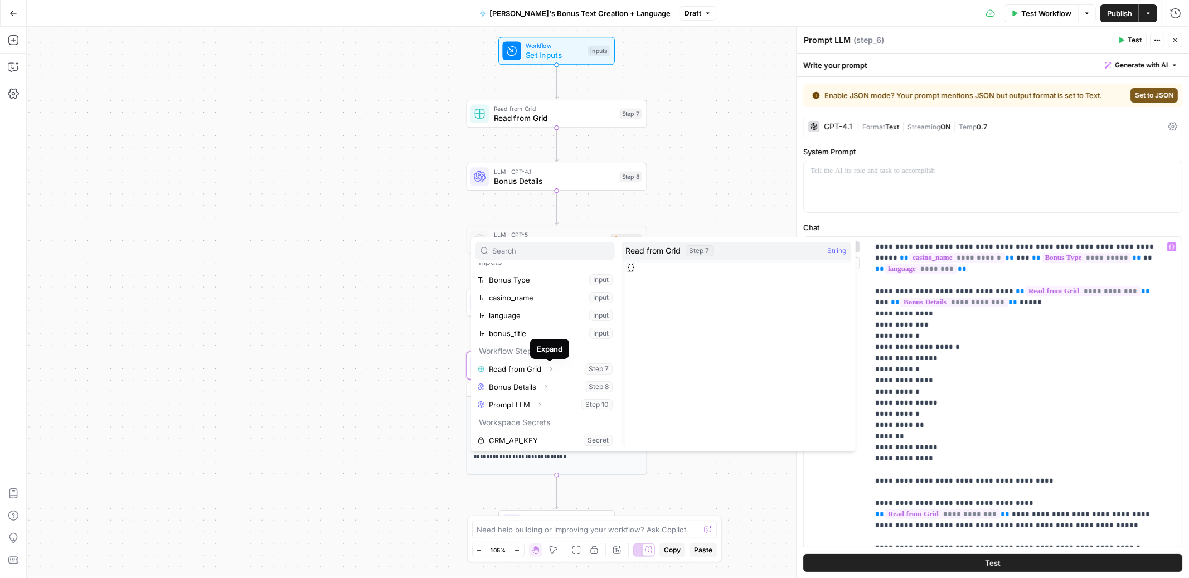
scroll to position [13, 0]
click at [539, 400] on icon "button" at bounding box center [539, 402] width 7 height 7
click at [540, 424] on button "Select variable Output" at bounding box center [551, 420] width 128 height 18
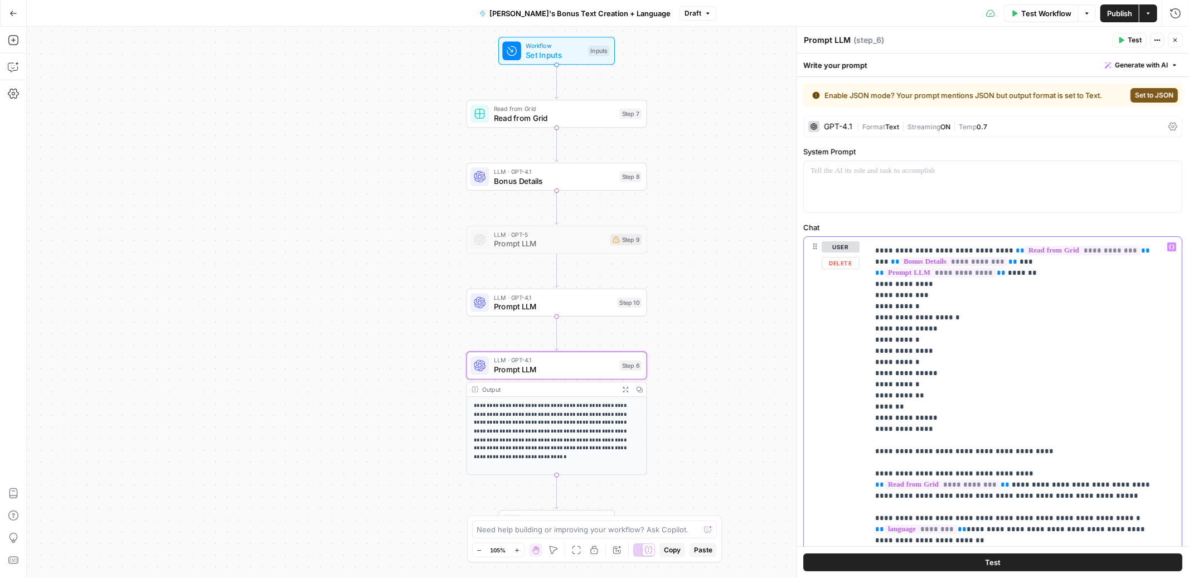
scroll to position [59, 0]
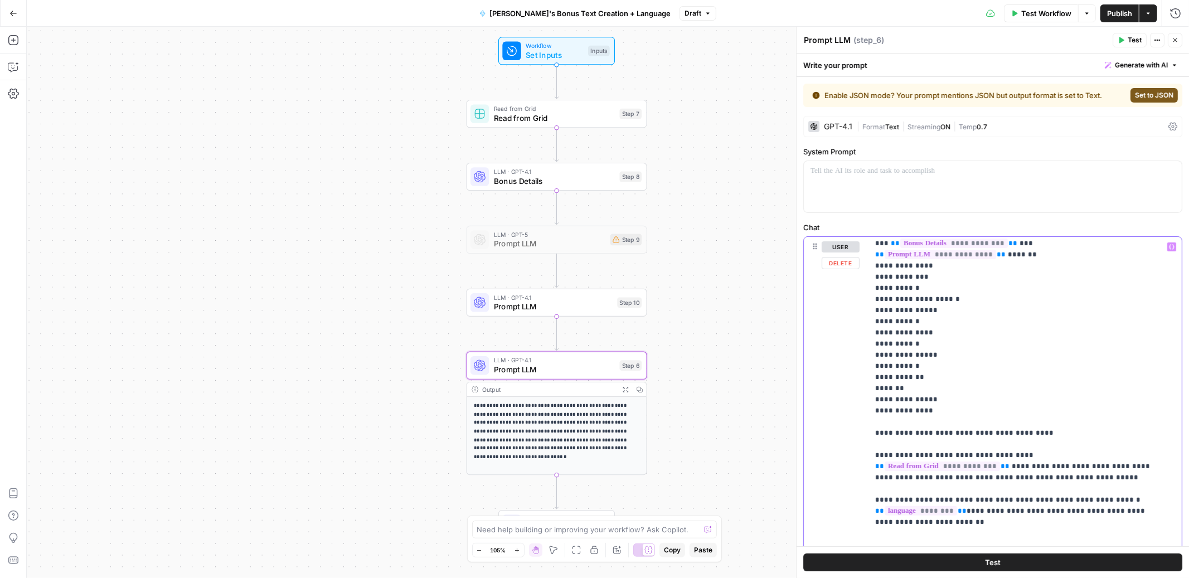
drag, startPoint x: 1017, startPoint y: 444, endPoint x: 1141, endPoint y: 446, distance: 123.8
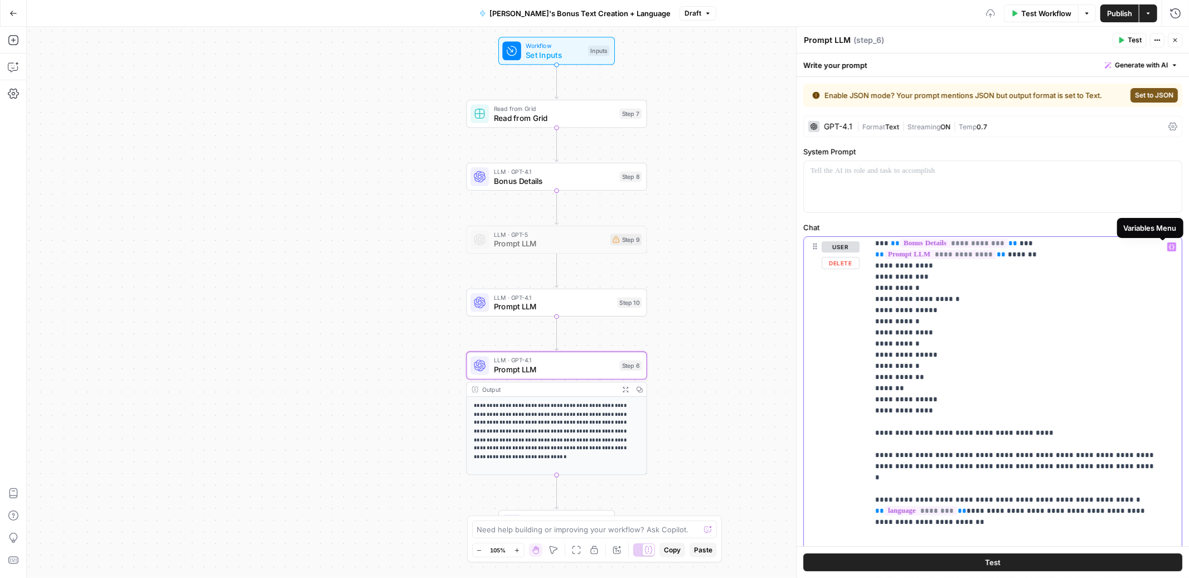
click at [1168, 244] on button "Variables Menu" at bounding box center [1172, 247] width 9 height 9
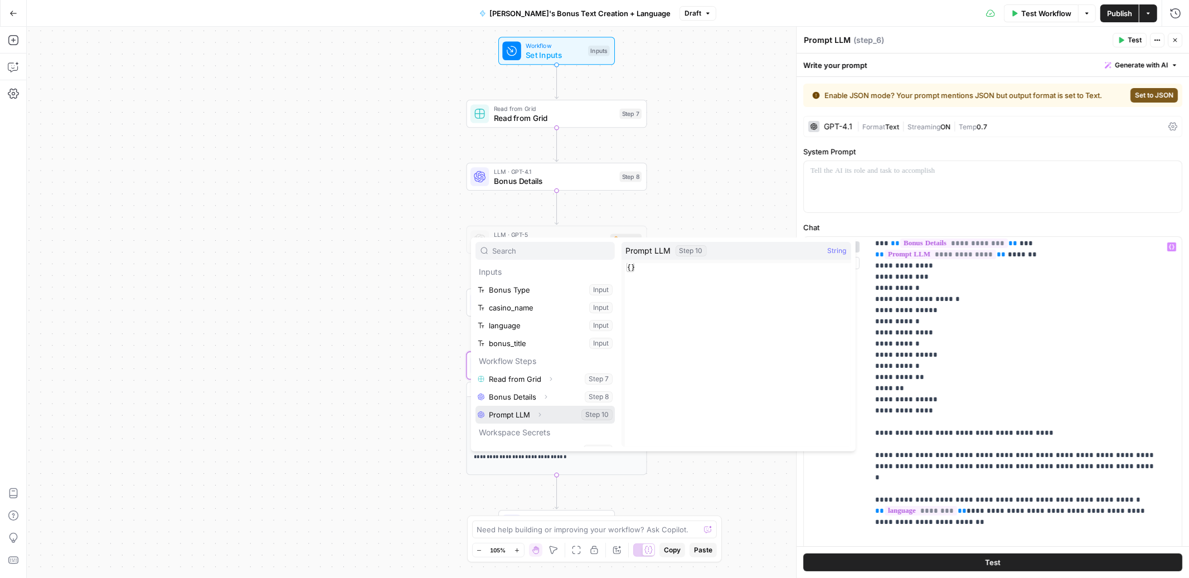
click at [539, 415] on icon "button" at bounding box center [539, 415] width 7 height 7
click at [524, 433] on button "Select variable Output" at bounding box center [551, 433] width 128 height 18
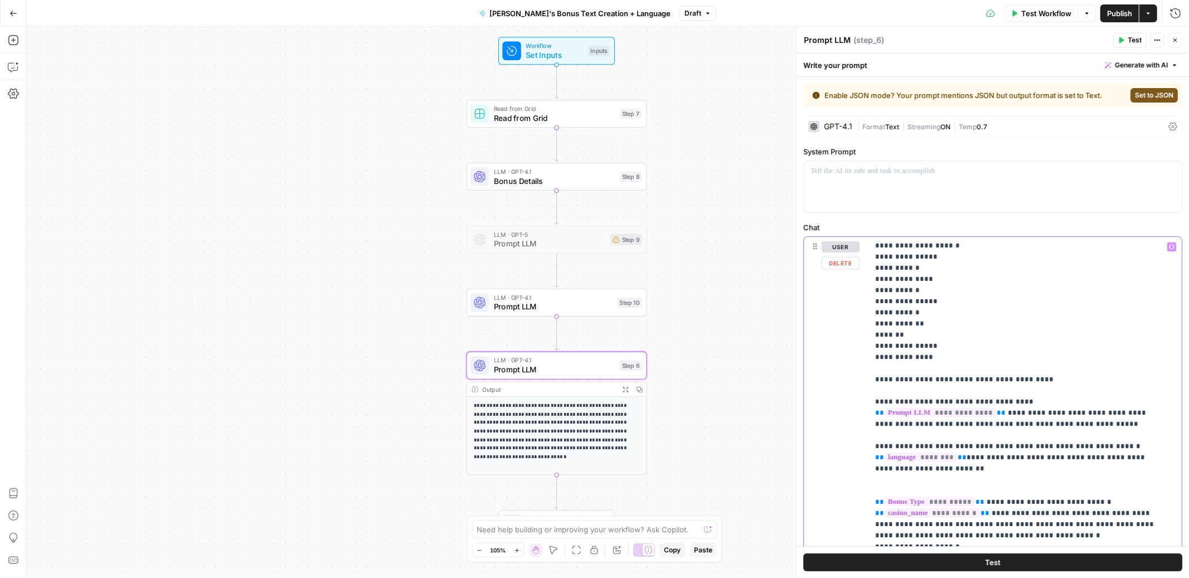
drag, startPoint x: 924, startPoint y: 432, endPoint x: 992, endPoint y: 436, distance: 68.1
click at [1169, 246] on icon "button" at bounding box center [1172, 247] width 6 height 6
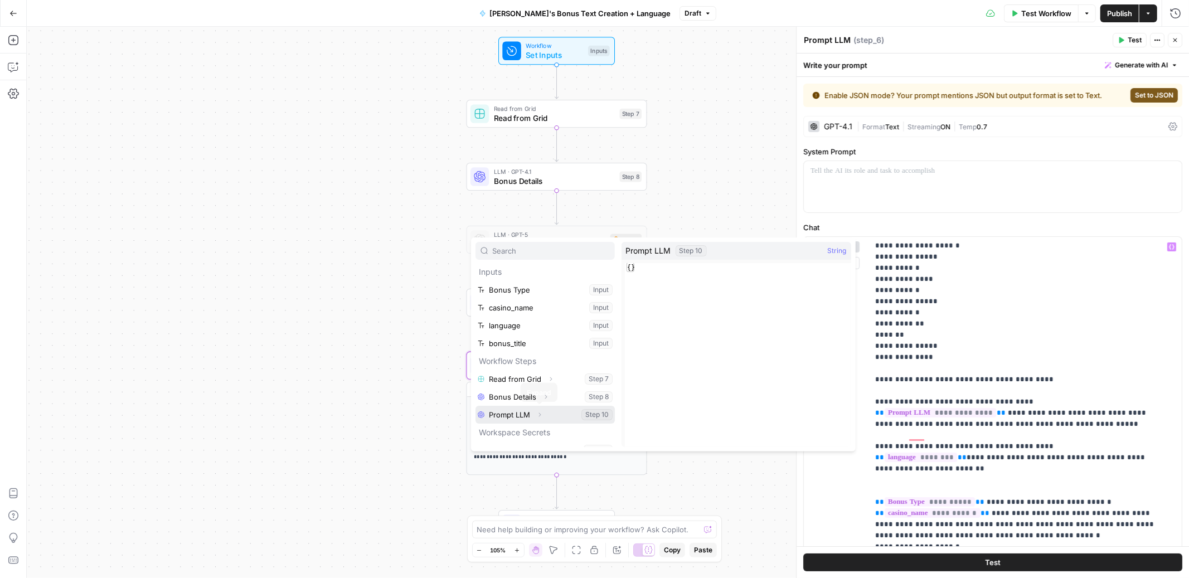
click at [542, 417] on icon "button" at bounding box center [539, 415] width 7 height 7
click at [543, 434] on button "Select variable Output" at bounding box center [551, 433] width 128 height 18
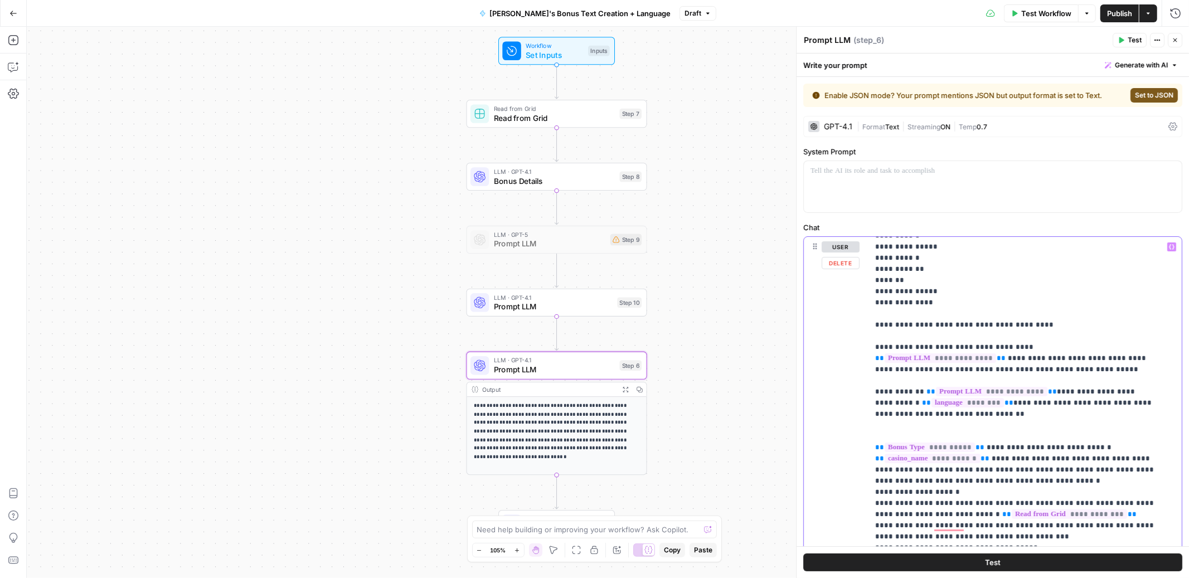
drag, startPoint x: 965, startPoint y: 492, endPoint x: 1008, endPoint y: 492, distance: 42.9
click at [1169, 245] on icon "button" at bounding box center [1172, 247] width 6 height 6
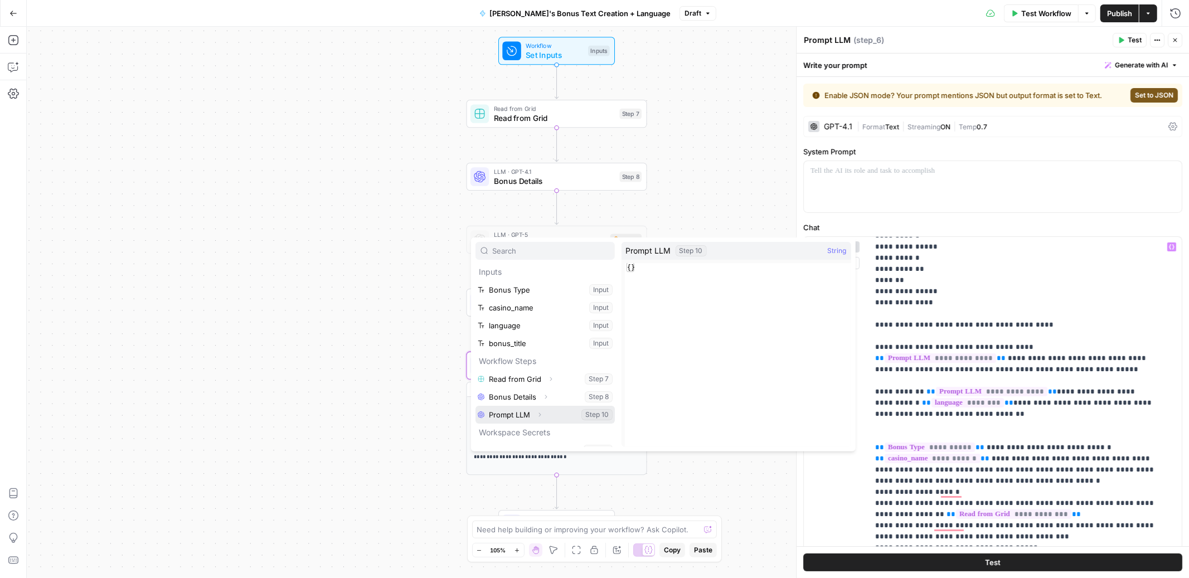
click at [545, 412] on button "Expand" at bounding box center [540, 415] width 14 height 14
click at [528, 436] on button "Select variable Output" at bounding box center [551, 433] width 128 height 18
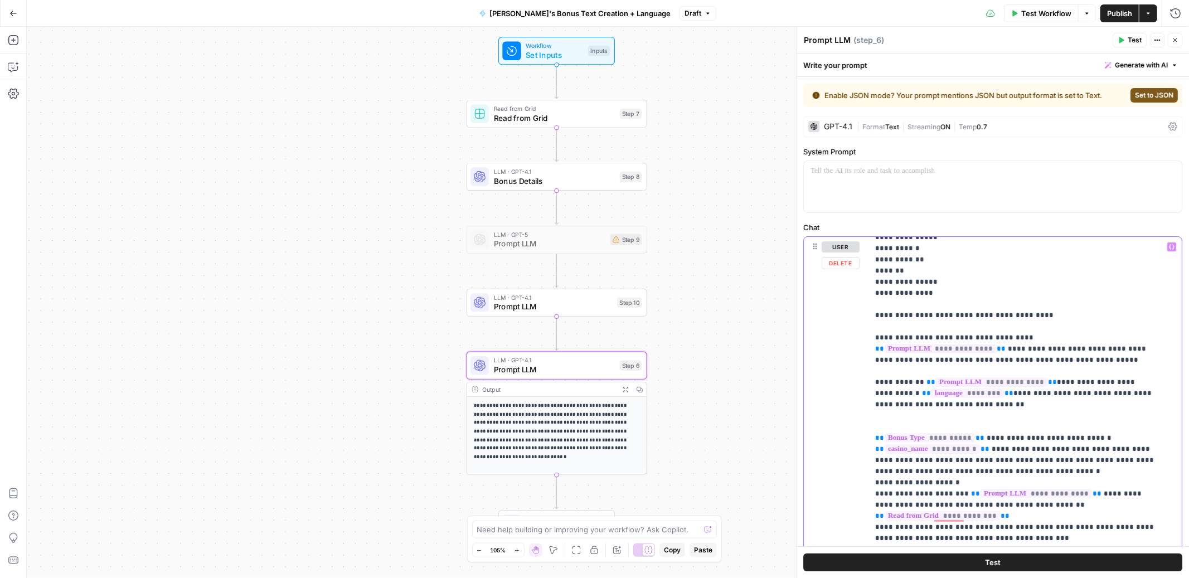
scroll to position [195, 0]
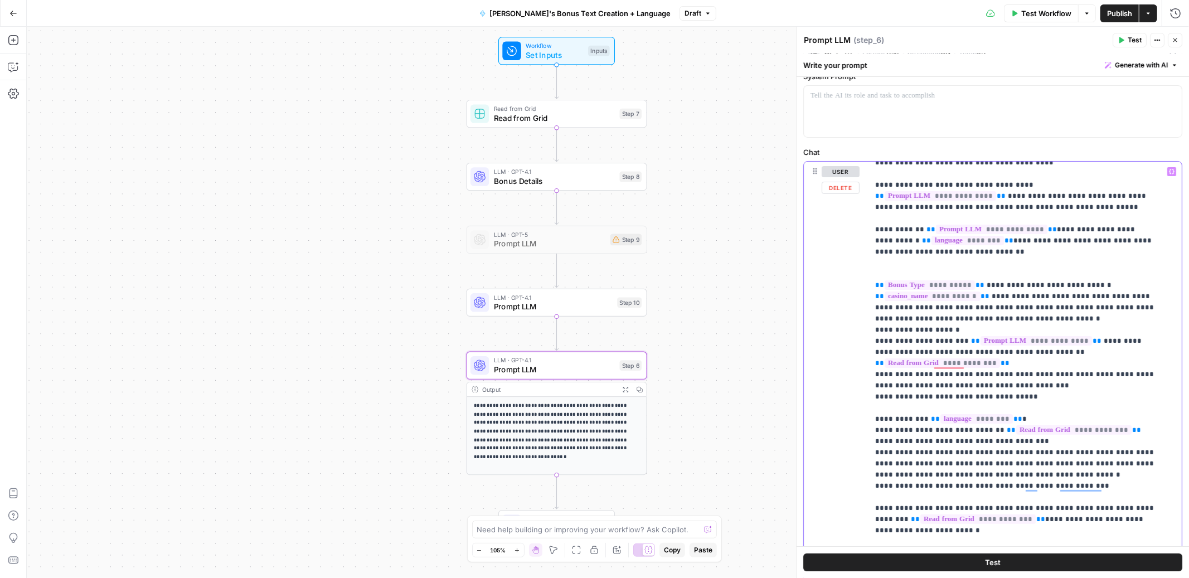
drag, startPoint x: 980, startPoint y: 409, endPoint x: 1108, endPoint y: 408, distance: 128.3
click at [1076, 425] on span "**********" at bounding box center [1074, 429] width 115 height 9
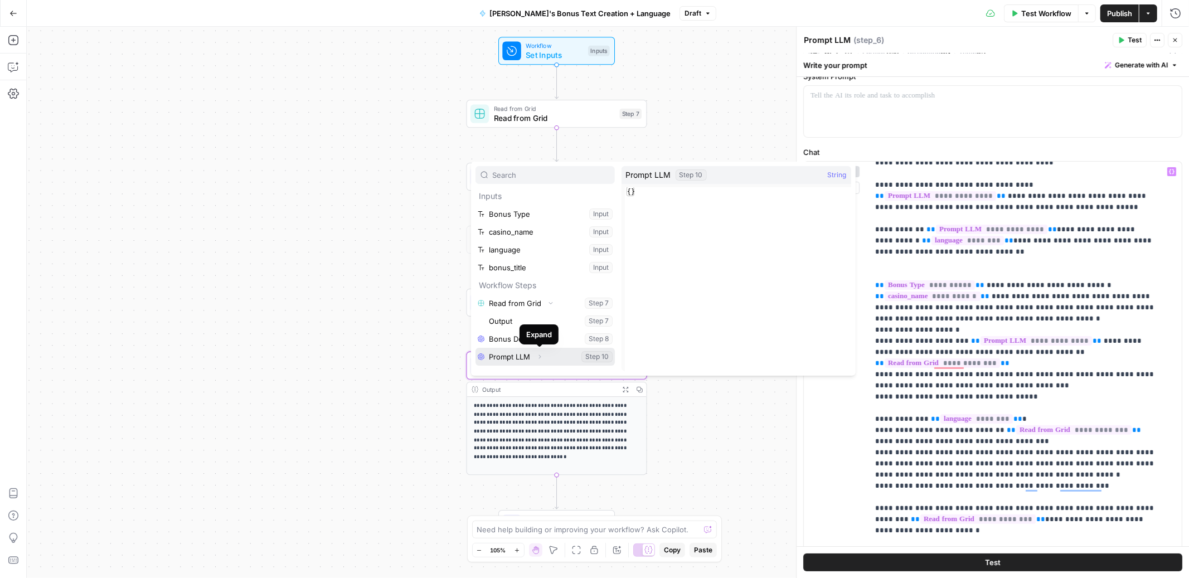
click at [536, 356] on icon "button" at bounding box center [539, 357] width 7 height 7
click at [552, 287] on button "Select variable Output" at bounding box center [551, 291] width 128 height 18
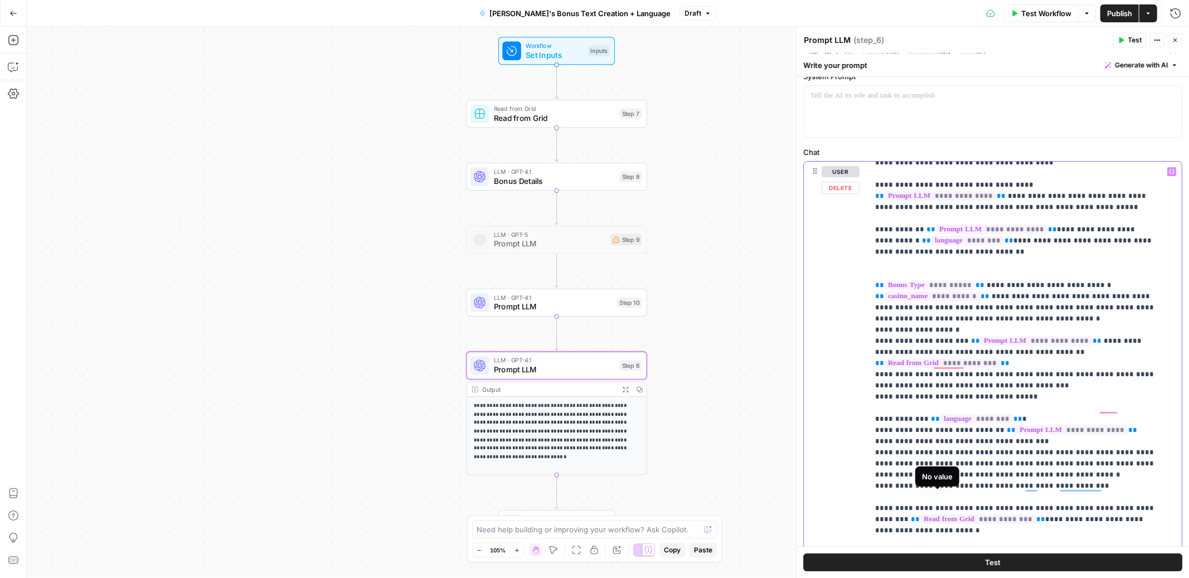
click at [965, 515] on span "**********" at bounding box center [978, 519] width 115 height 9
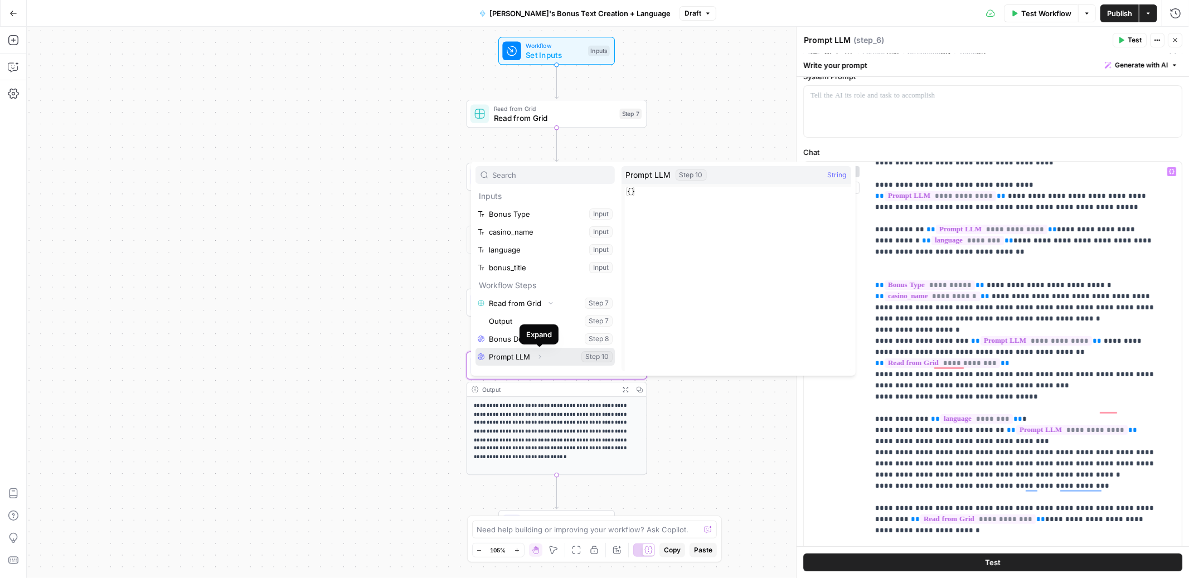
click at [541, 359] on icon "button" at bounding box center [539, 357] width 7 height 7
click at [534, 289] on button "Select variable Output" at bounding box center [551, 291] width 128 height 18
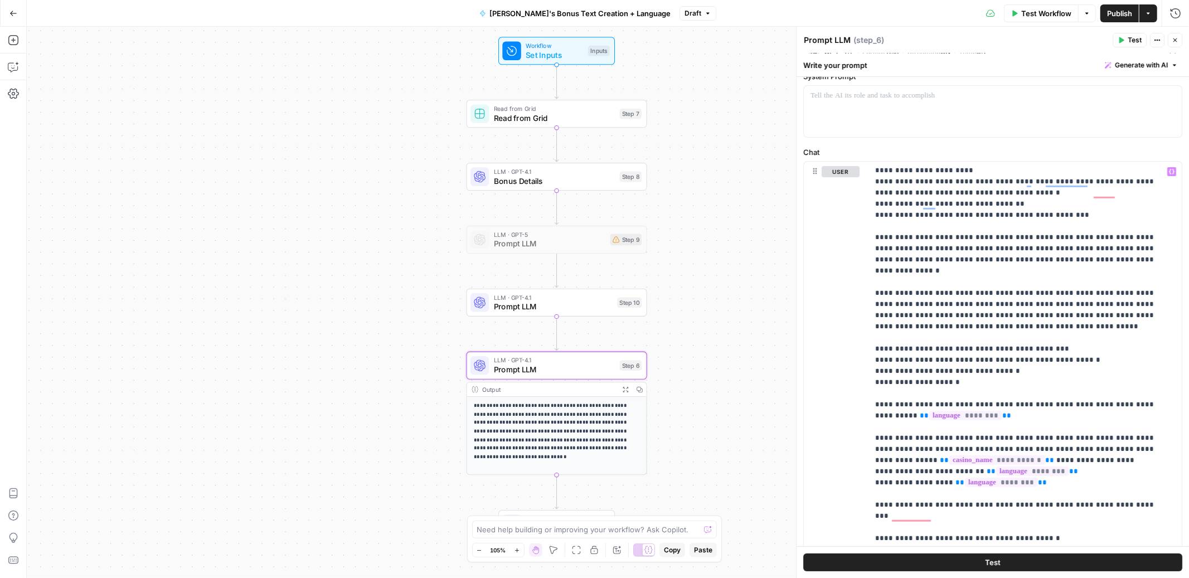
click at [1113, 13] on span "Publish" at bounding box center [1119, 13] width 25 height 11
click at [525, 114] on span "Read from Grid" at bounding box center [554, 118] width 121 height 12
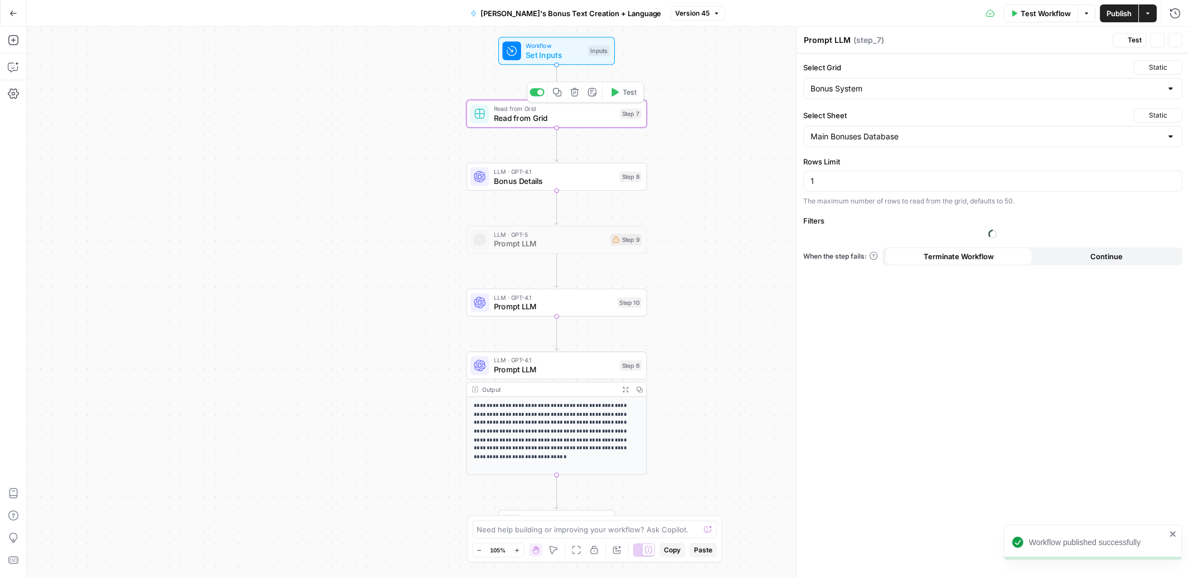
type textarea "Read from Grid"
type input "Bonus System"
type input "Main Bonuses Database"
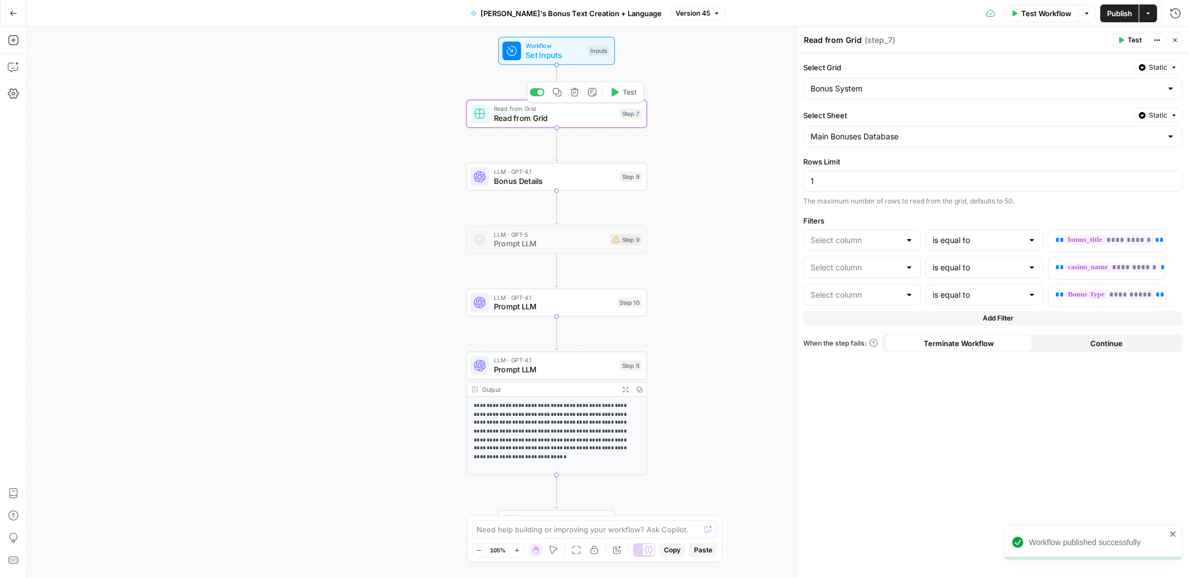
type input "title"
type input "casino_name"
type input "bonus_type"
click at [909, 239] on div at bounding box center [910, 240] width 9 height 11
type input "id"
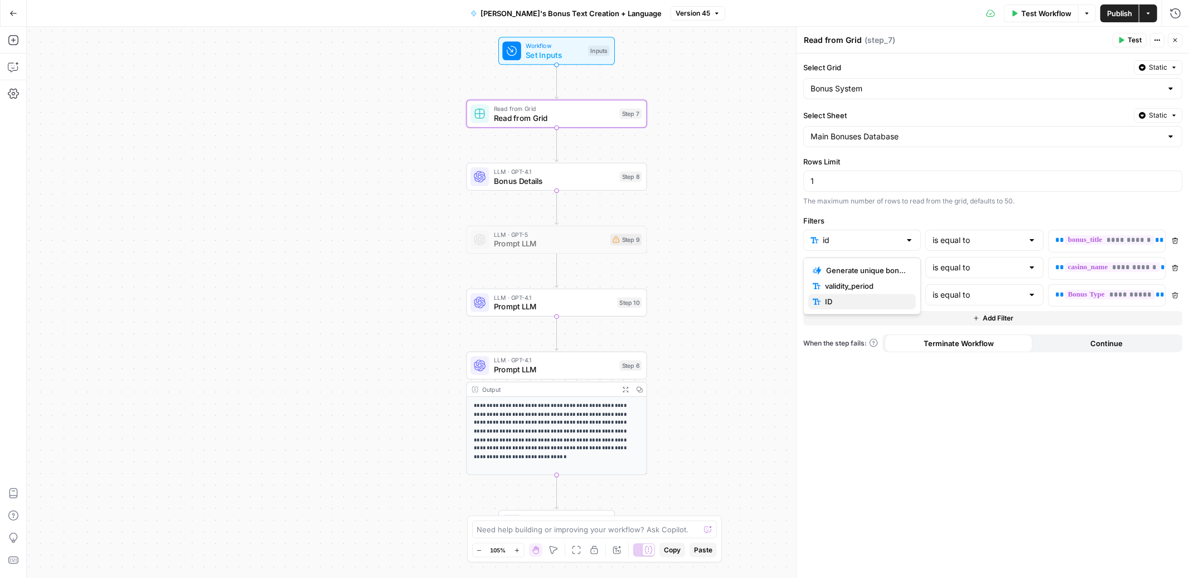
click at [887, 301] on span "ID" at bounding box center [866, 301] width 82 height 11
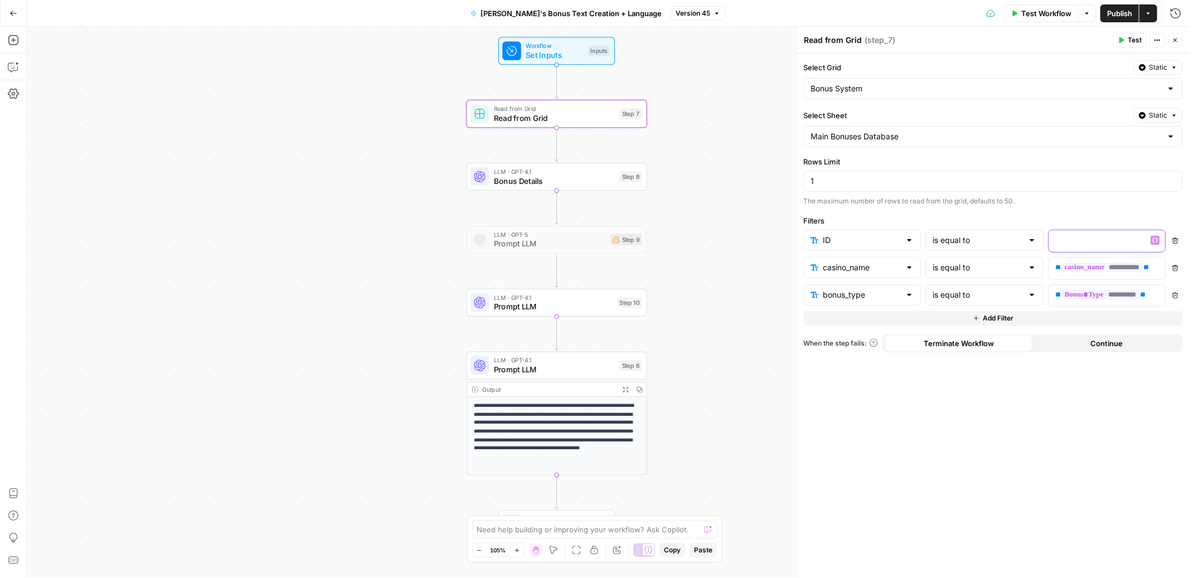
click at [1099, 242] on p at bounding box center [1098, 240] width 85 height 11
click at [1157, 243] on icon "button" at bounding box center [1156, 240] width 6 height 5
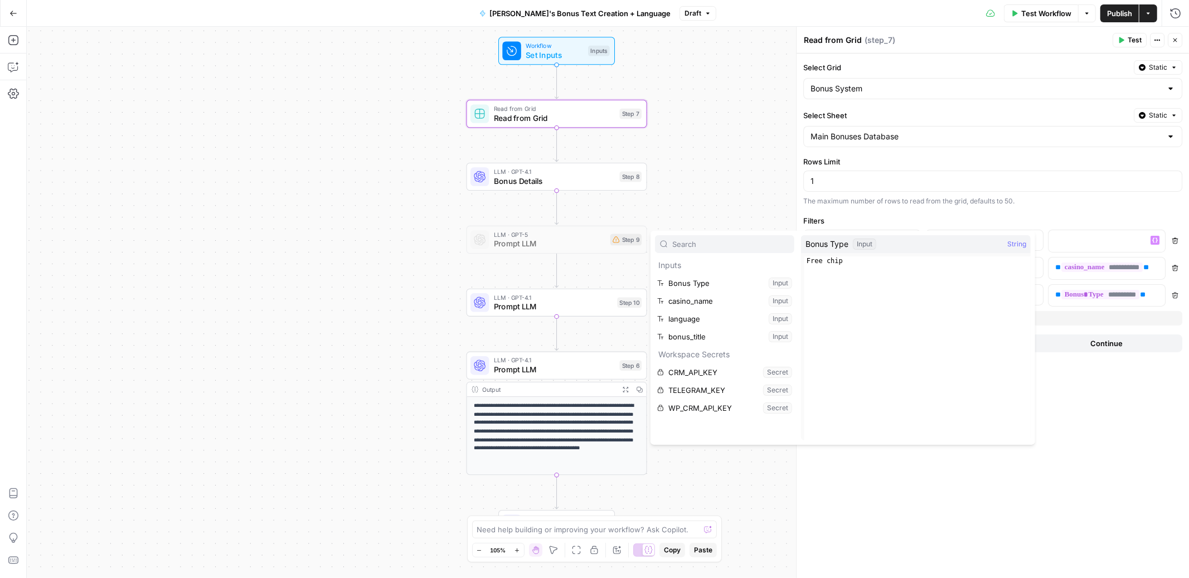
click at [720, 192] on div "**********" at bounding box center [608, 303] width 1163 height 552
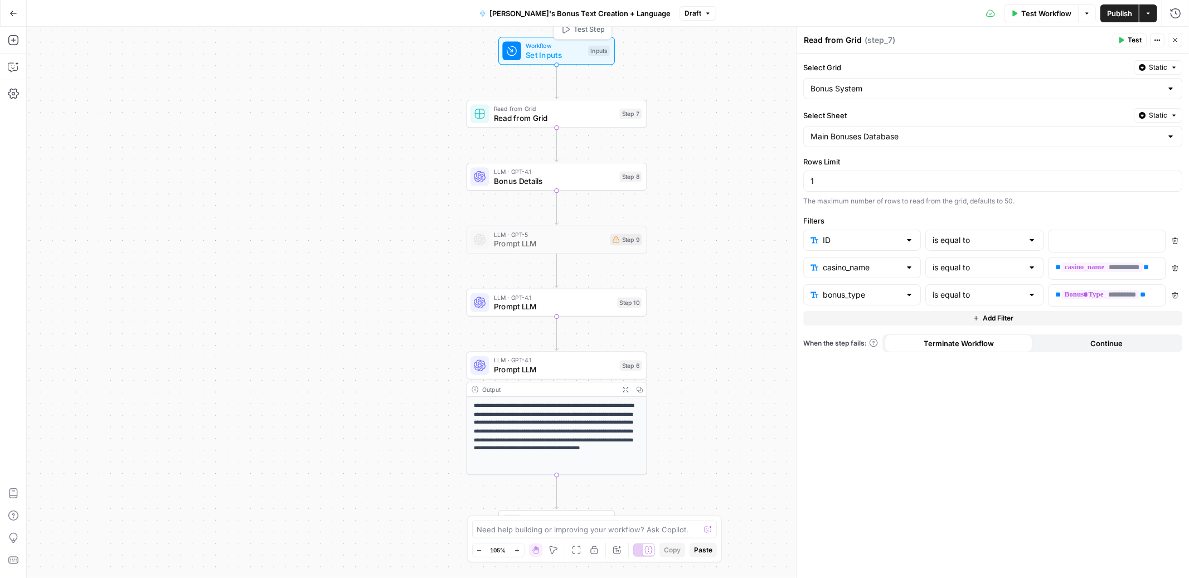
click at [565, 52] on span "Set Inputs" at bounding box center [554, 55] width 57 height 12
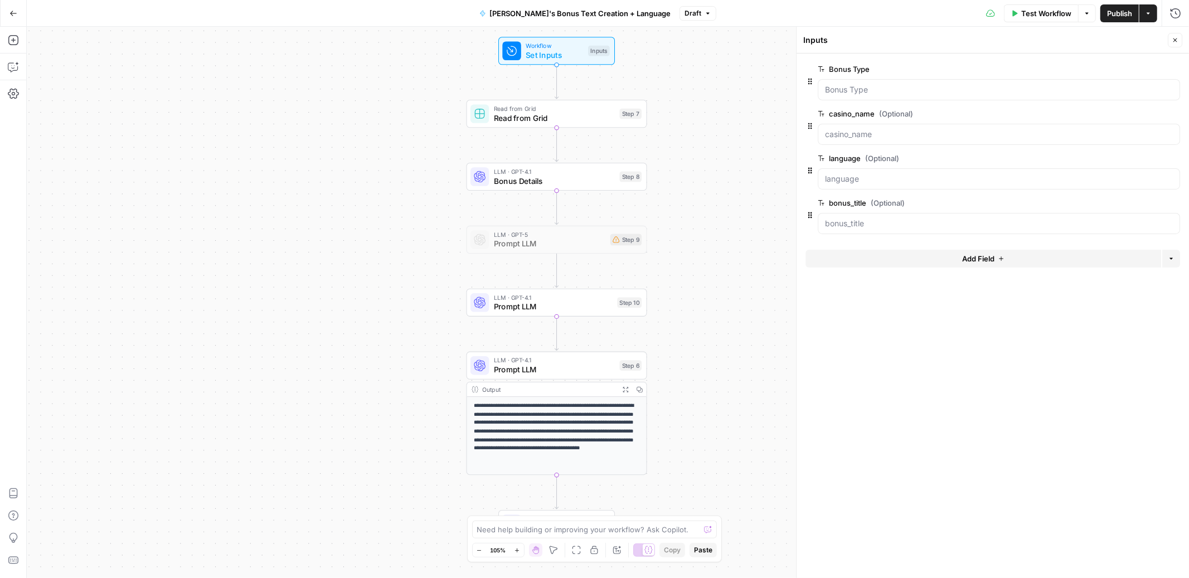
click at [1013, 264] on button "Add Field" at bounding box center [984, 259] width 356 height 18
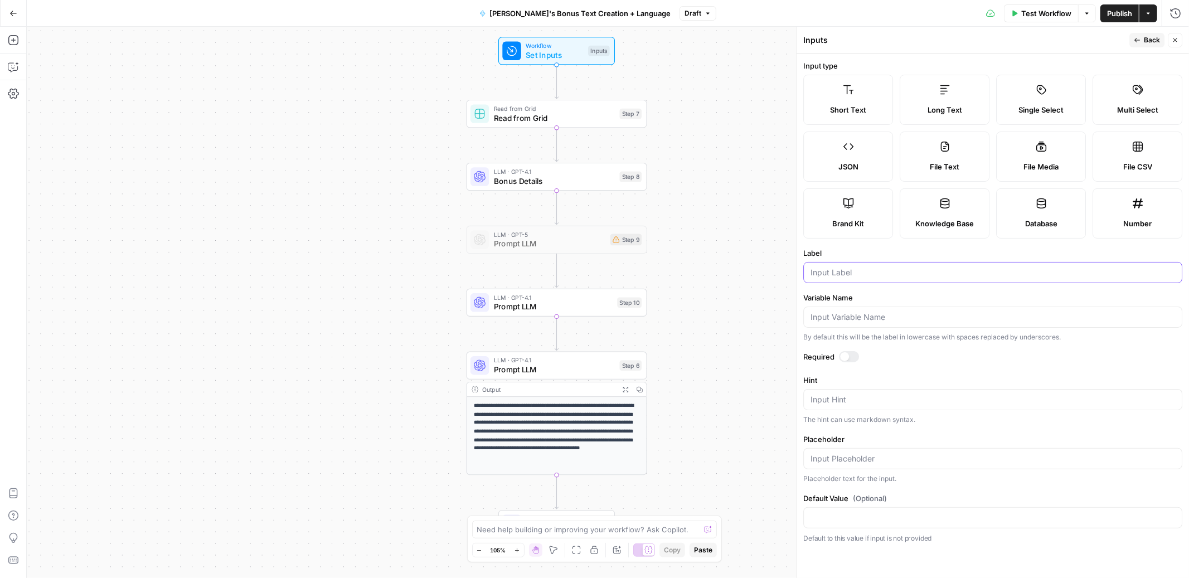
click at [916, 267] on input "Label" at bounding box center [993, 272] width 365 height 11
type input "ID"
click at [838, 309] on div at bounding box center [993, 317] width 379 height 21
type input "id"
click at [1133, 40] on button "Back" at bounding box center [1147, 40] width 35 height 14
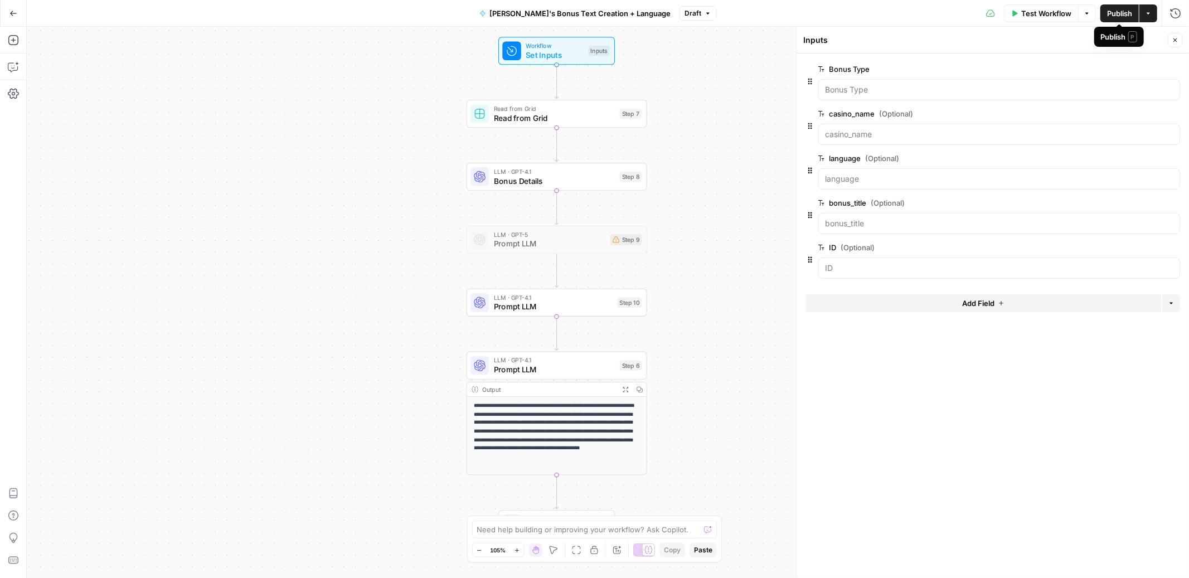
click at [1112, 14] on span "Publish" at bounding box center [1119, 13] width 25 height 11
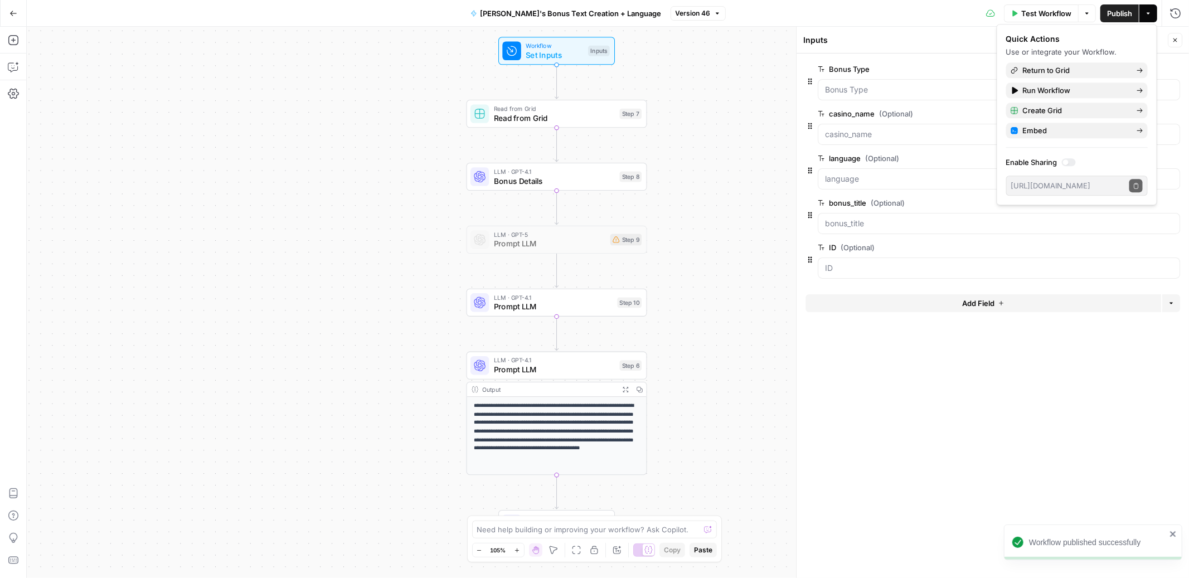
click at [557, 117] on span "Read from Grid" at bounding box center [554, 118] width 121 height 12
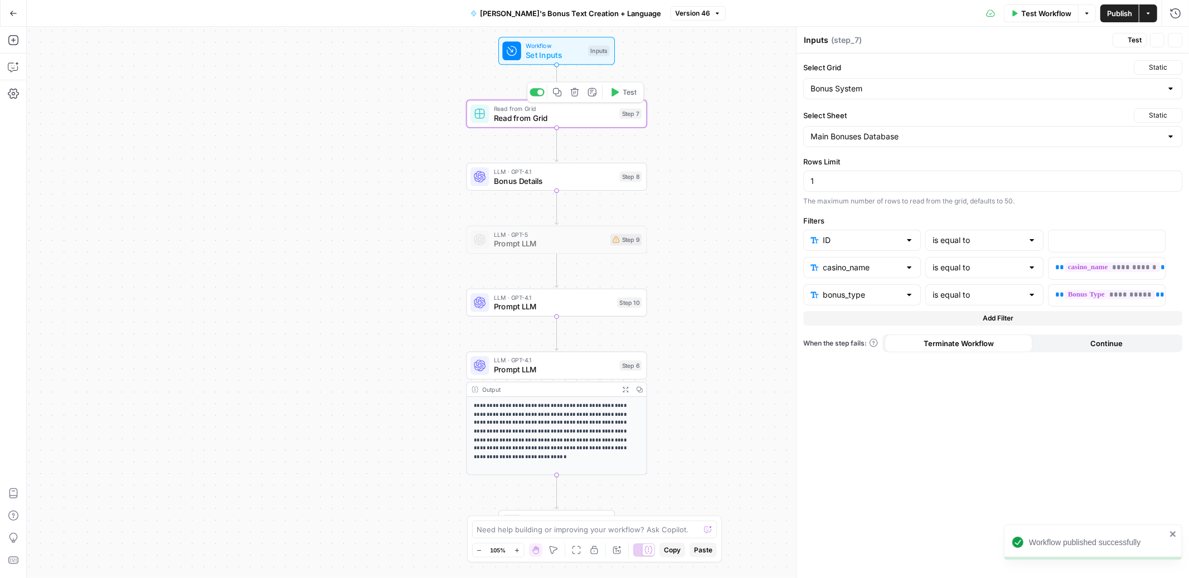
type textarea "Read from Grid"
click at [1092, 244] on p at bounding box center [1098, 240] width 85 height 11
click at [1152, 241] on button "Variables Menu" at bounding box center [1155, 240] width 9 height 9
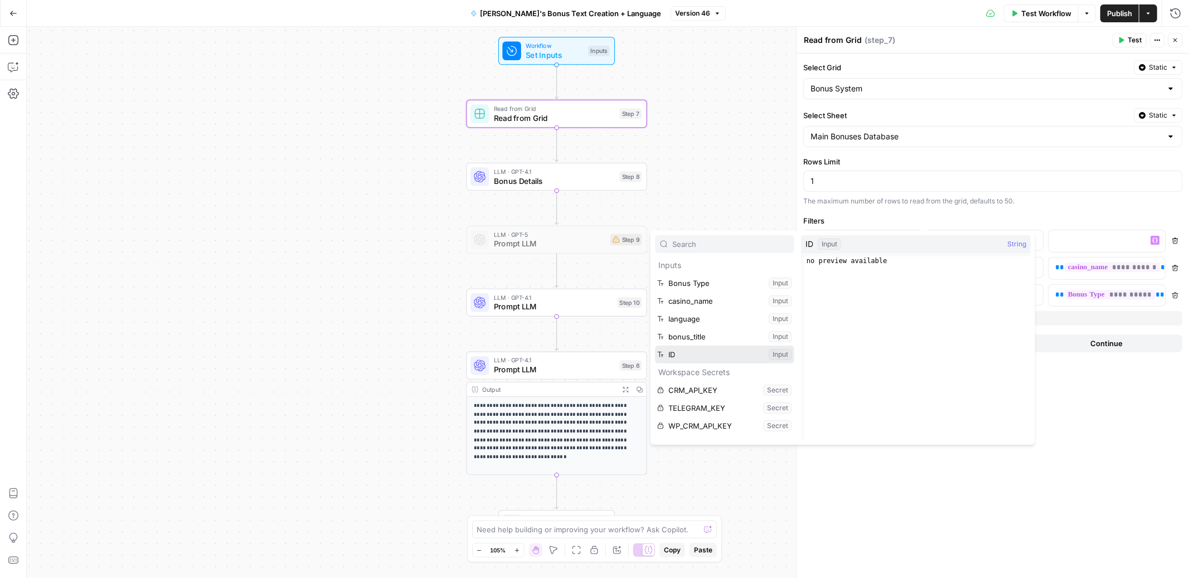
click at [728, 354] on button "Select variable ID" at bounding box center [724, 355] width 139 height 18
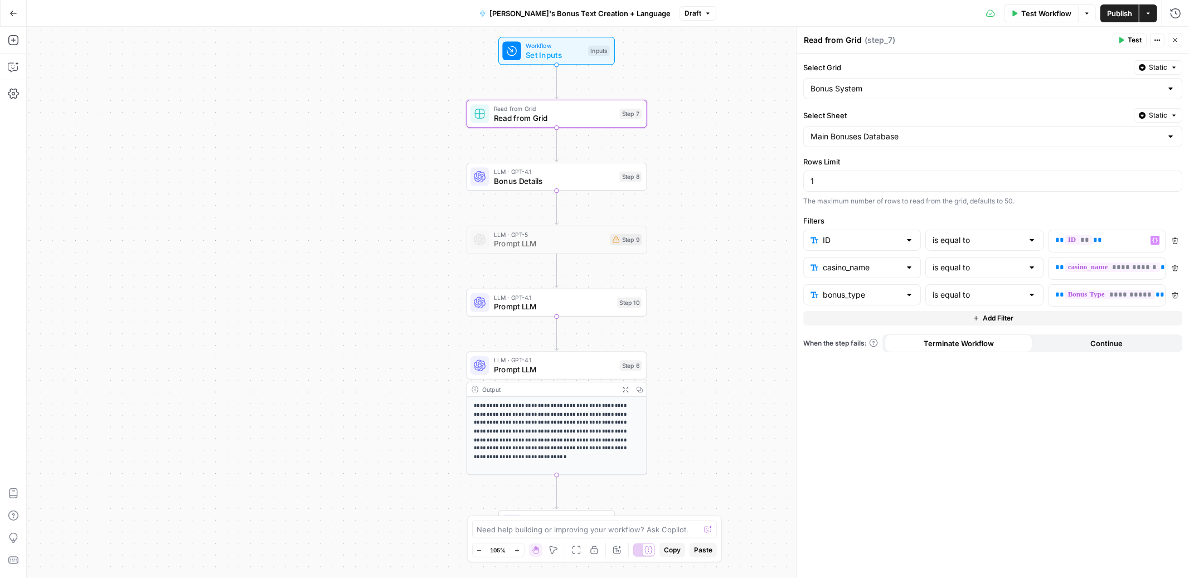
click at [1114, 9] on span "Publish" at bounding box center [1119, 13] width 25 height 11
click at [1177, 270] on icon "button" at bounding box center [1175, 268] width 7 height 7
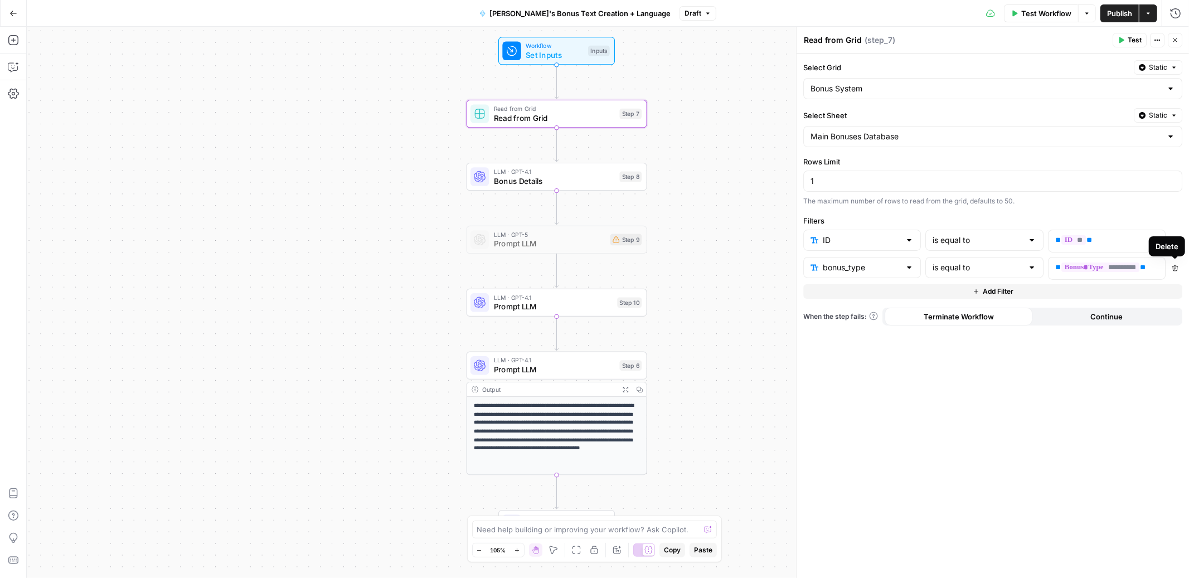
click at [1176, 270] on icon "button" at bounding box center [1175, 268] width 7 height 7
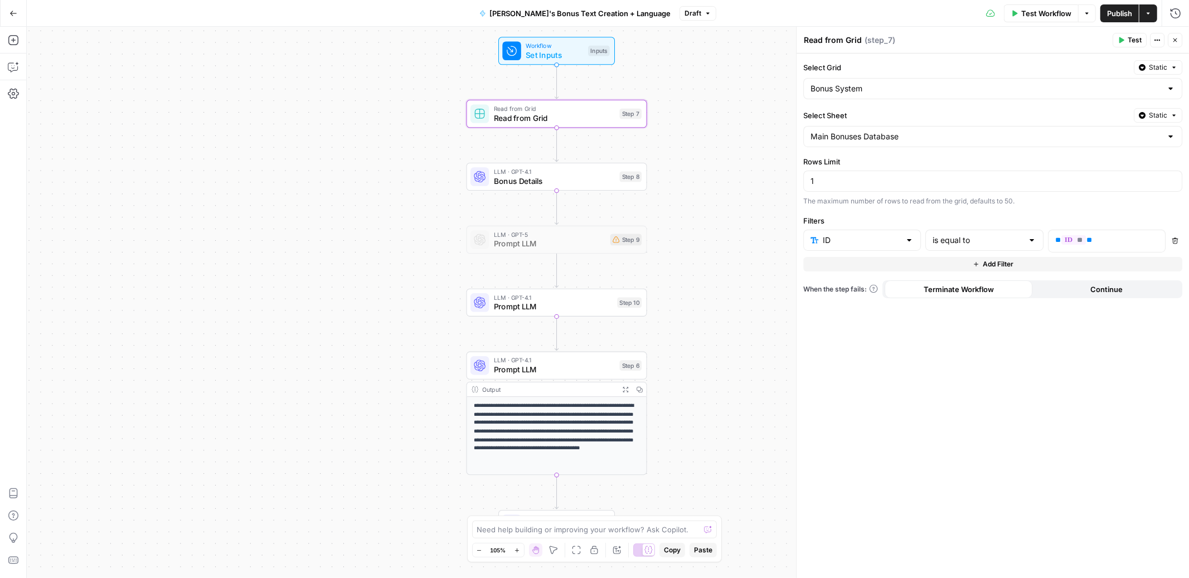
click at [1112, 15] on span "Publish" at bounding box center [1119, 13] width 25 height 11
click at [556, 301] on span "Prompt LLM" at bounding box center [553, 307] width 119 height 12
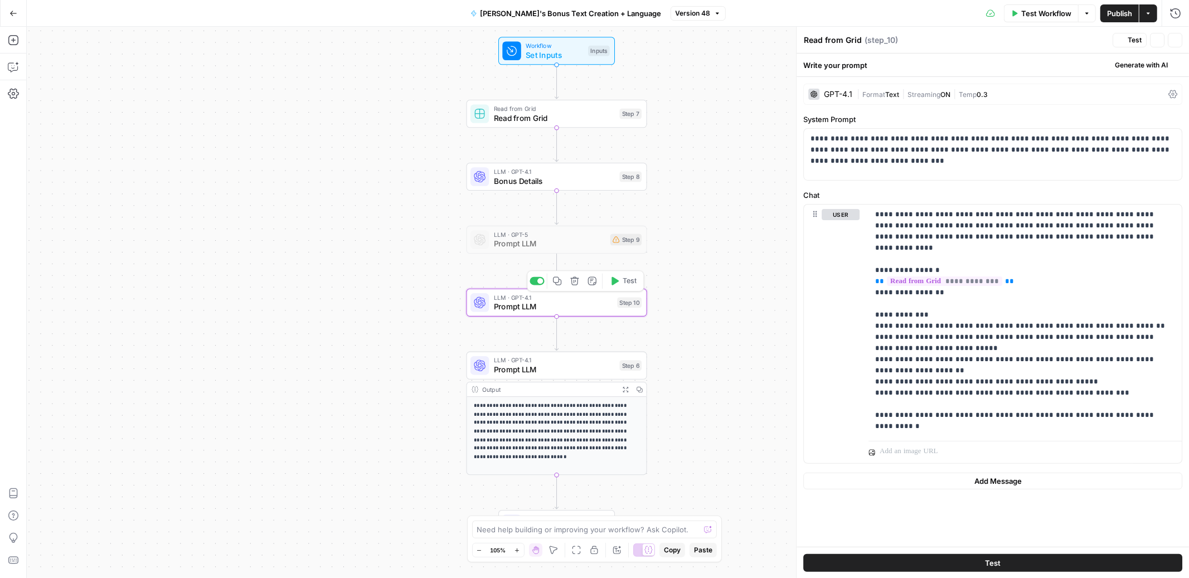
type textarea "Prompt LLM"
click at [544, 371] on span "Prompt LLM" at bounding box center [554, 370] width 121 height 12
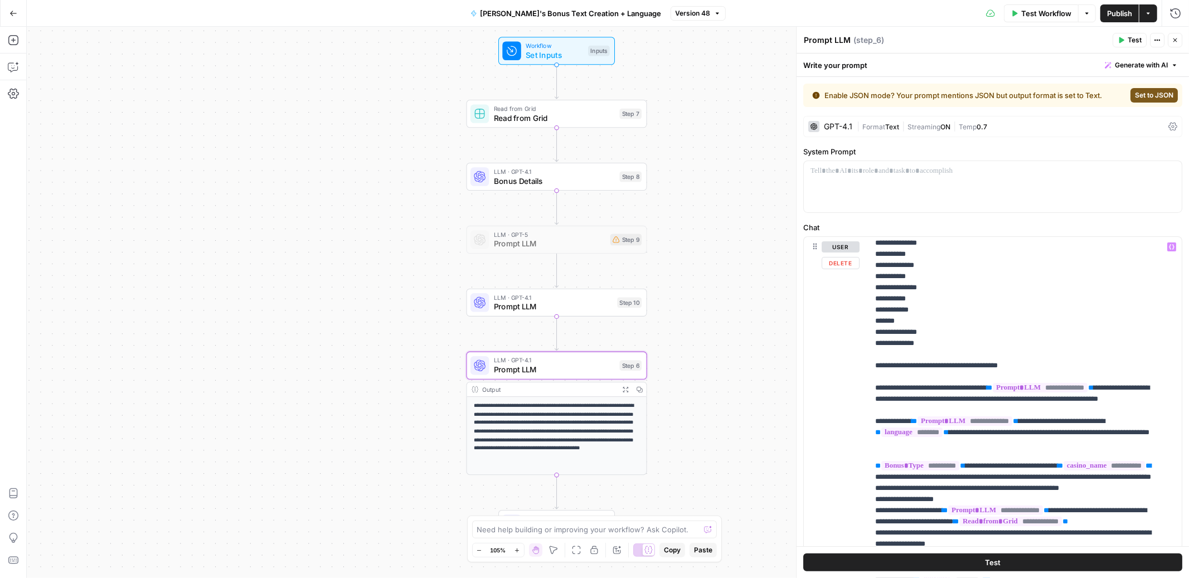
scroll to position [119, 0]
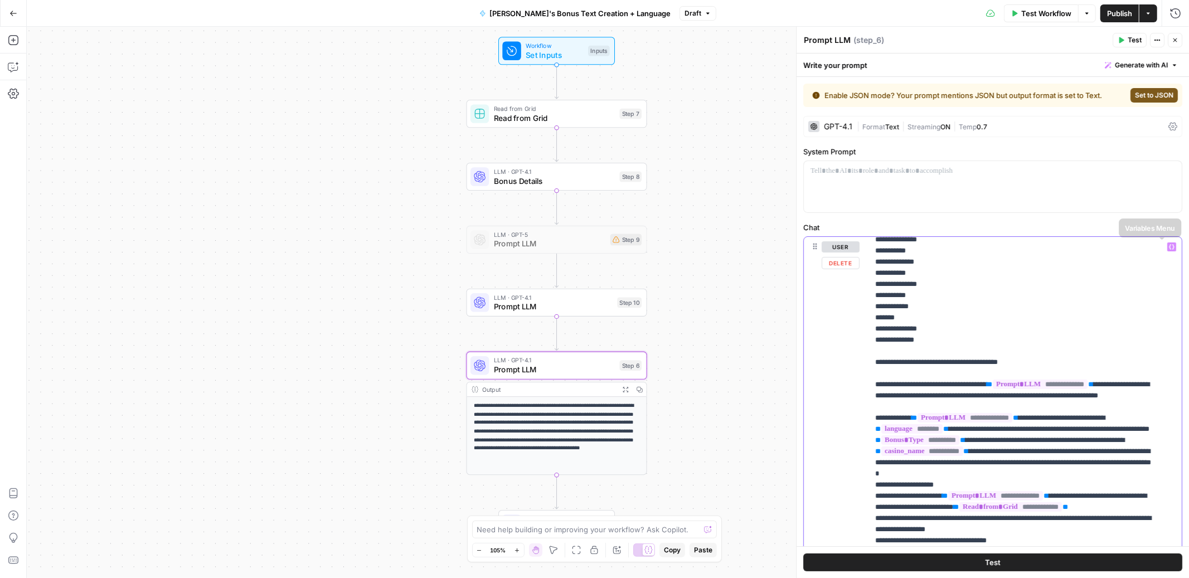
click at [1169, 245] on icon "button" at bounding box center [1172, 247] width 6 height 6
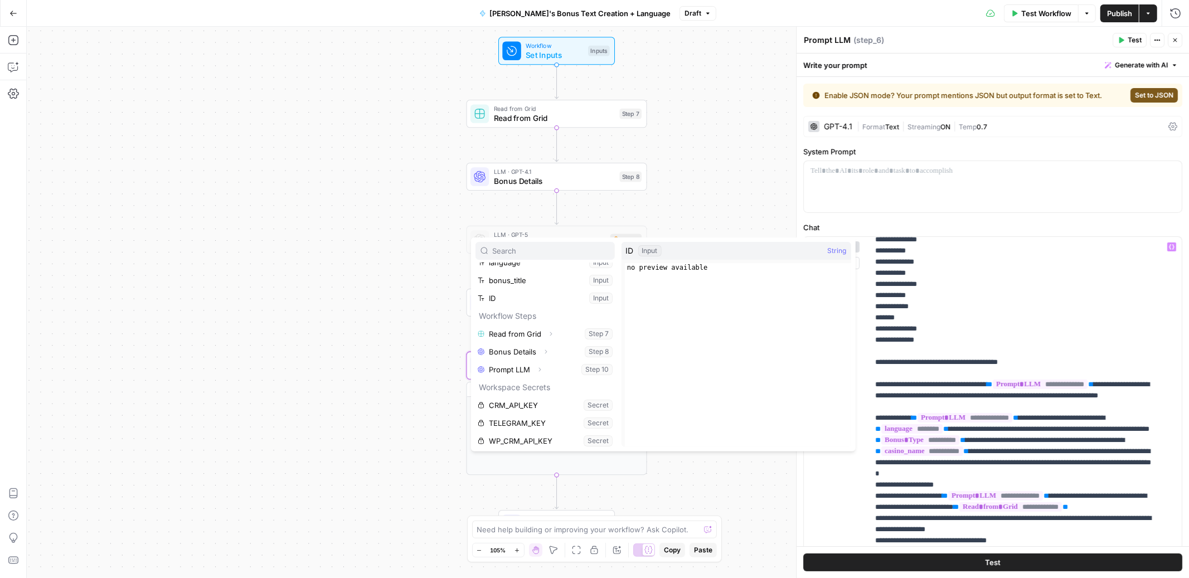
scroll to position [65, 0]
click at [540, 365] on icon "button" at bounding box center [539, 367] width 7 height 7
click at [529, 385] on button "Select variable Output" at bounding box center [551, 385] width 128 height 18
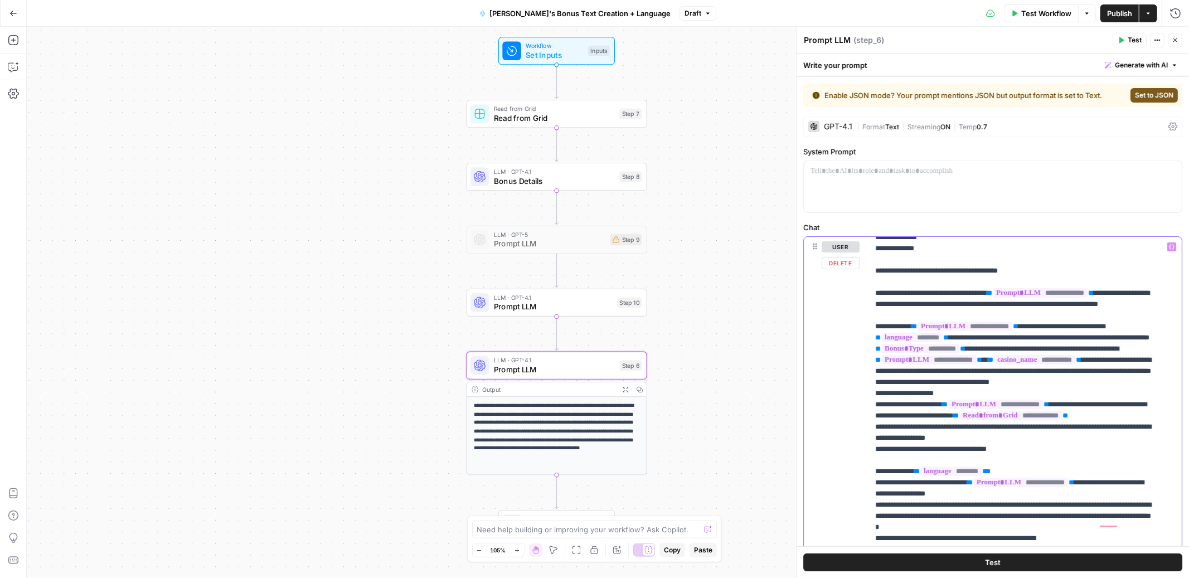
scroll to position [210, 0]
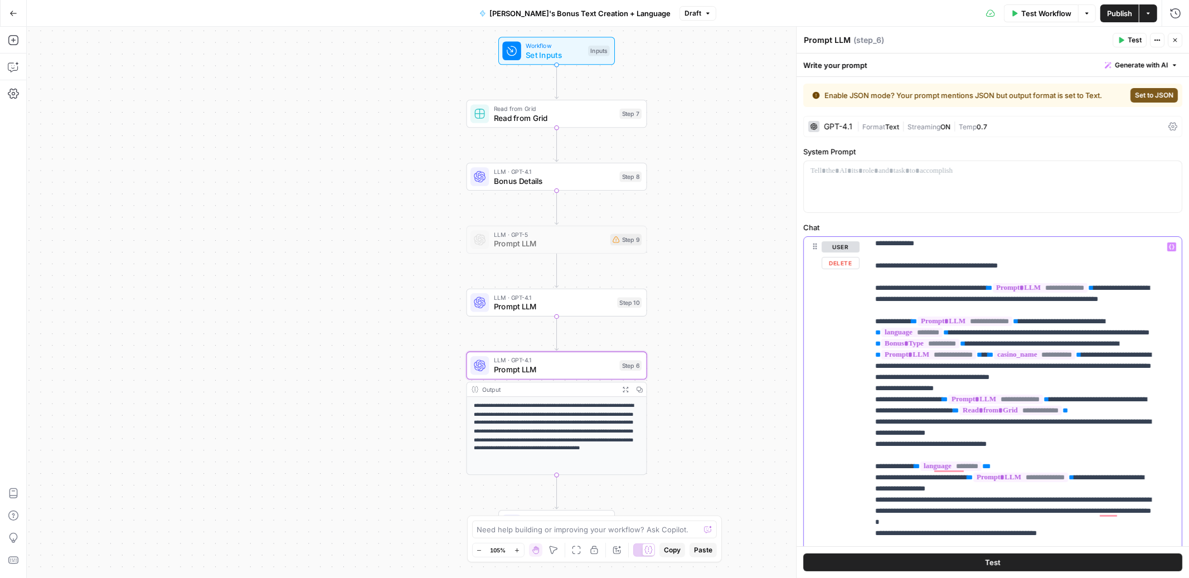
click at [1111, 8] on span "Publish" at bounding box center [1119, 13] width 25 height 11
drag, startPoint x: 875, startPoint y: 432, endPoint x: 1153, endPoint y: 441, distance: 277.9
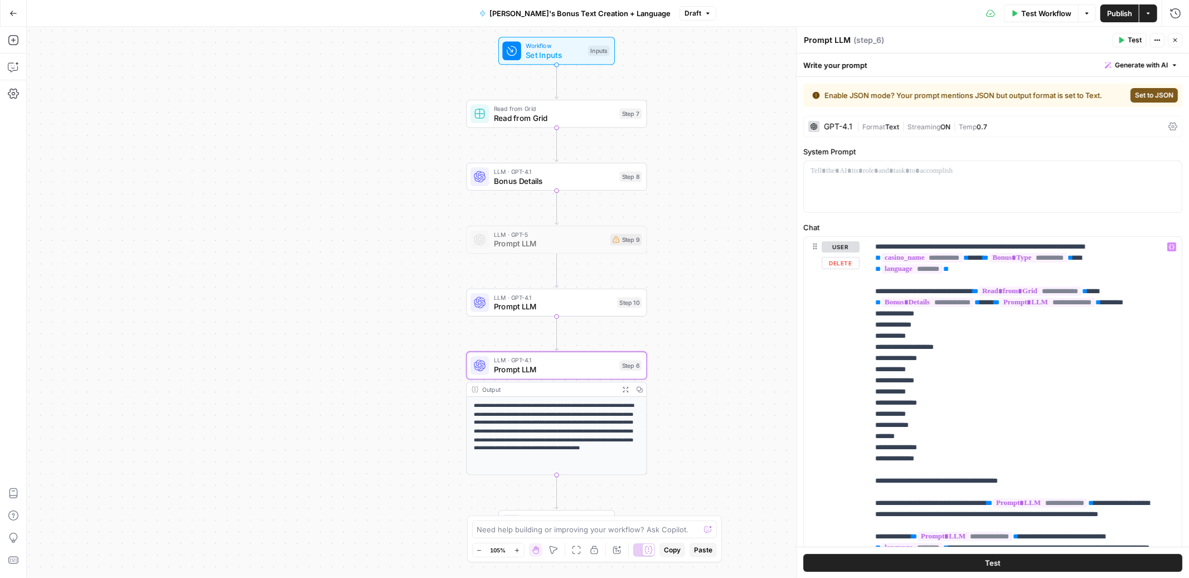
scroll to position [215, 0]
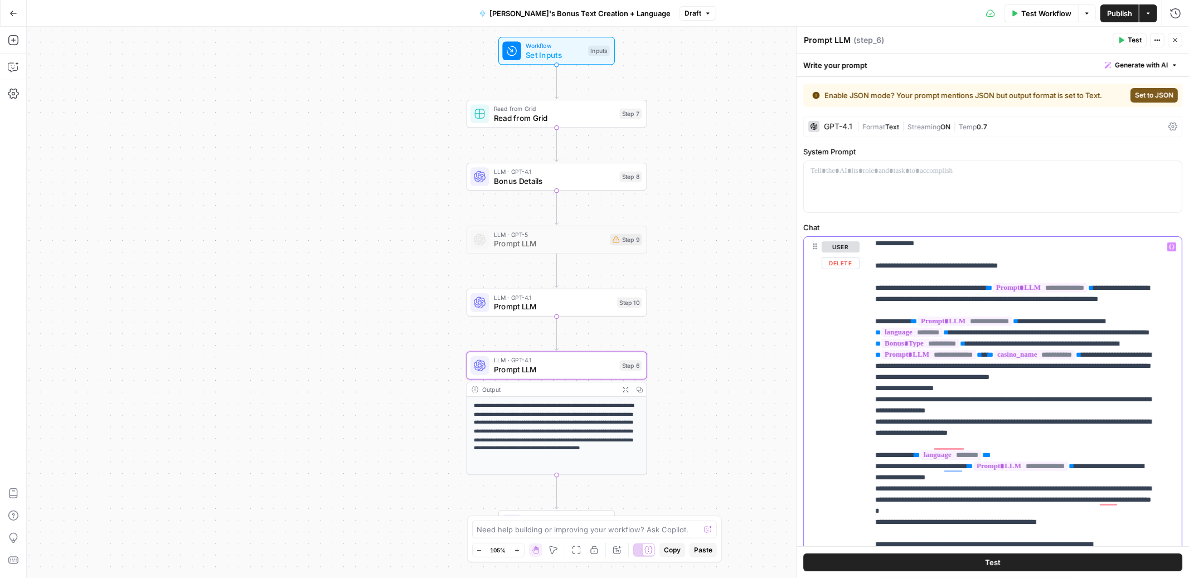
click at [1168, 244] on button "Variables Menu" at bounding box center [1172, 247] width 9 height 9
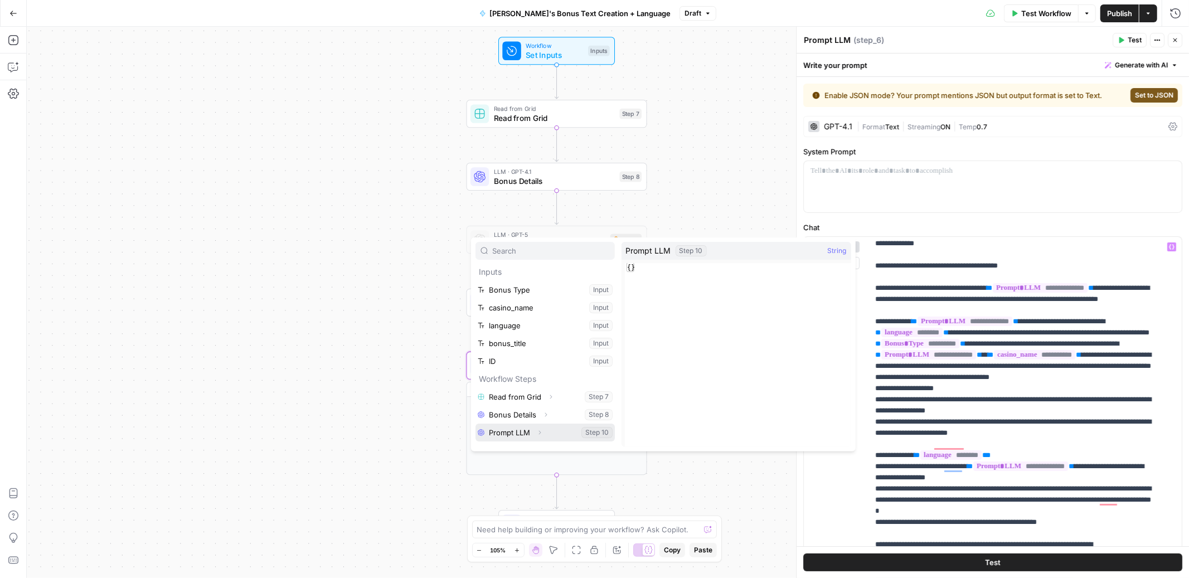
click at [543, 433] on button "Expand" at bounding box center [540, 432] width 14 height 14
click at [510, 367] on button "Select variable Output" at bounding box center [551, 367] width 128 height 18
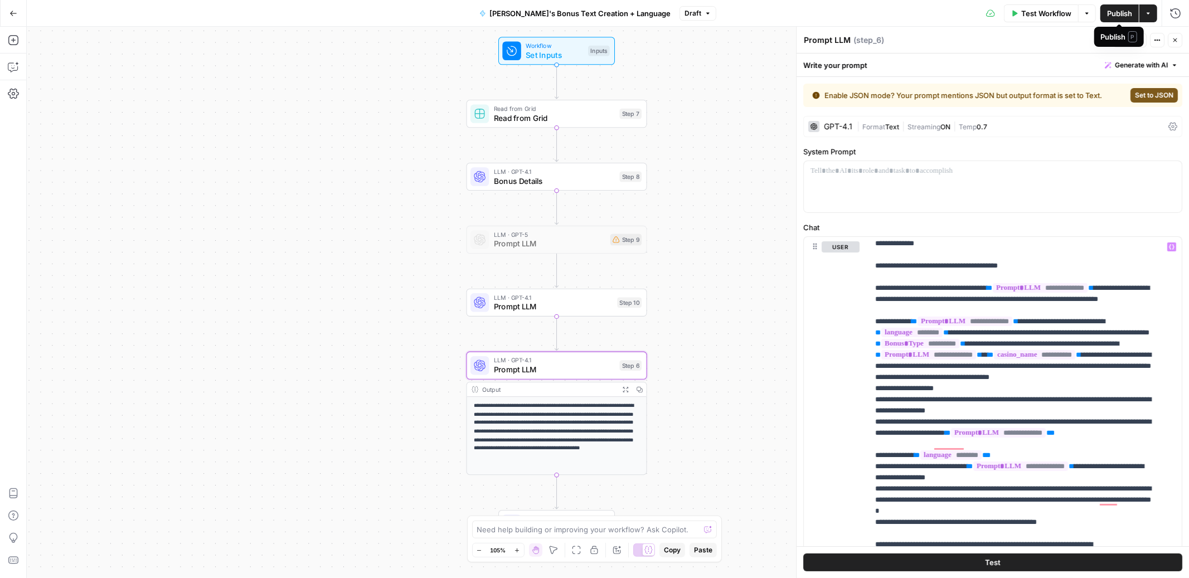
click at [1110, 12] on span "Publish" at bounding box center [1119, 13] width 25 height 11
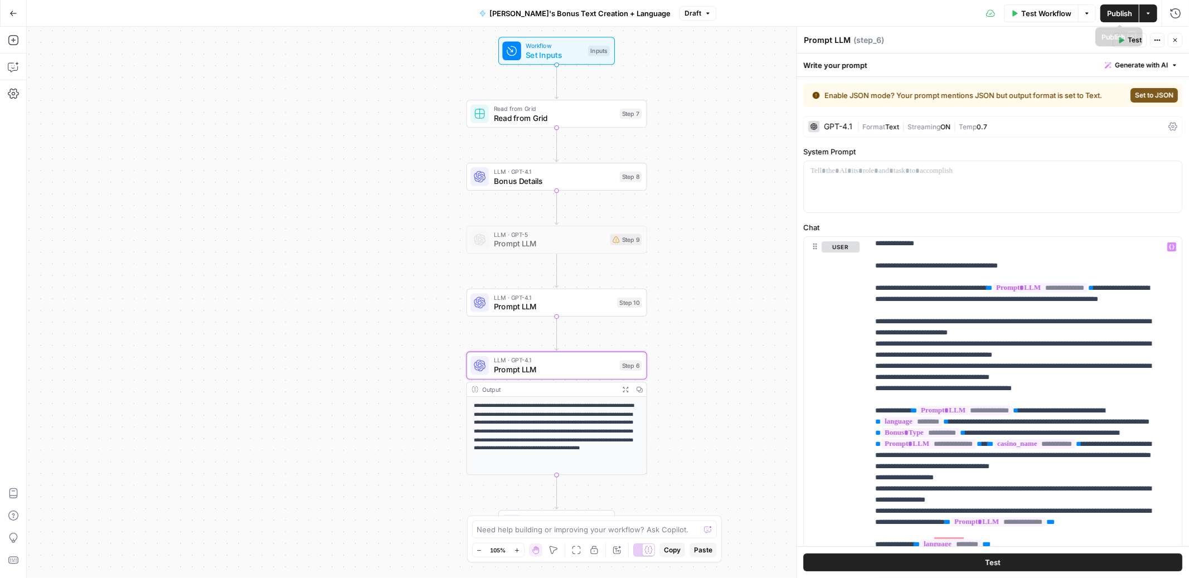
click at [1112, 13] on span "Publish" at bounding box center [1119, 13] width 25 height 11
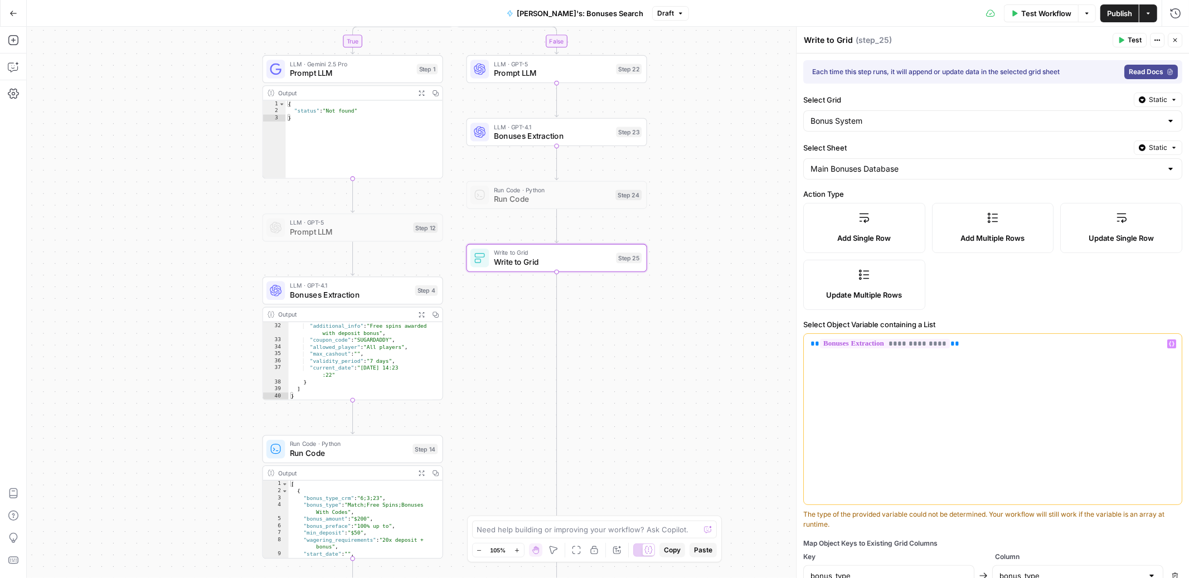
scroll to position [260, 0]
click at [906, 346] on span "**********" at bounding box center [885, 343] width 130 height 9
click at [578, 194] on span "Run Code" at bounding box center [552, 200] width 117 height 12
click at [533, 175] on div at bounding box center [534, 174] width 6 height 6
click at [903, 339] on span "**********" at bounding box center [885, 343] width 130 height 9
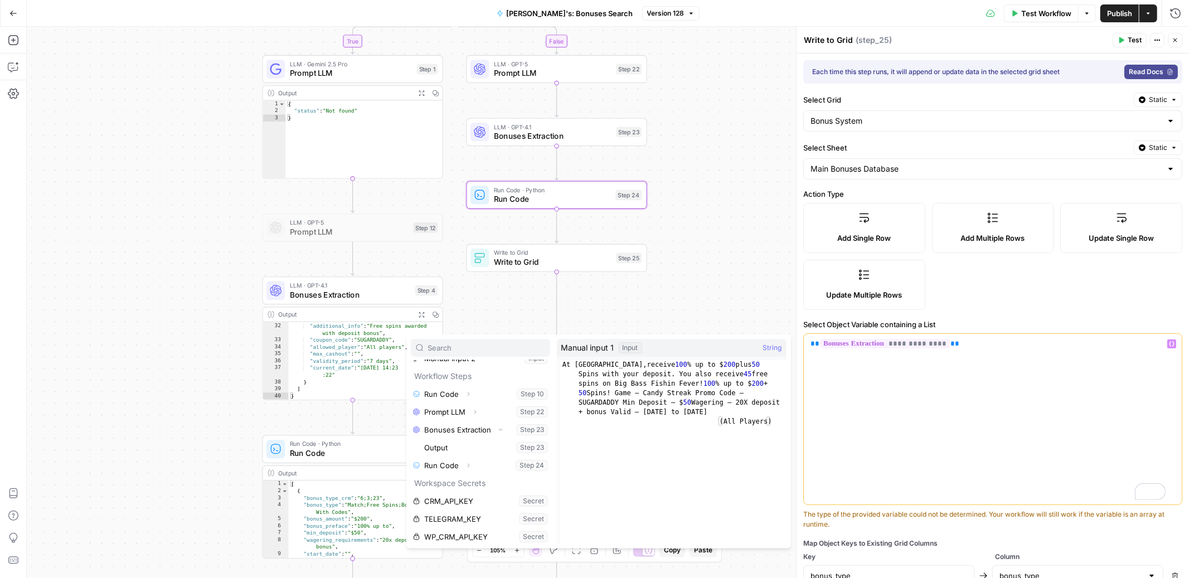
scroll to position [65, 0]
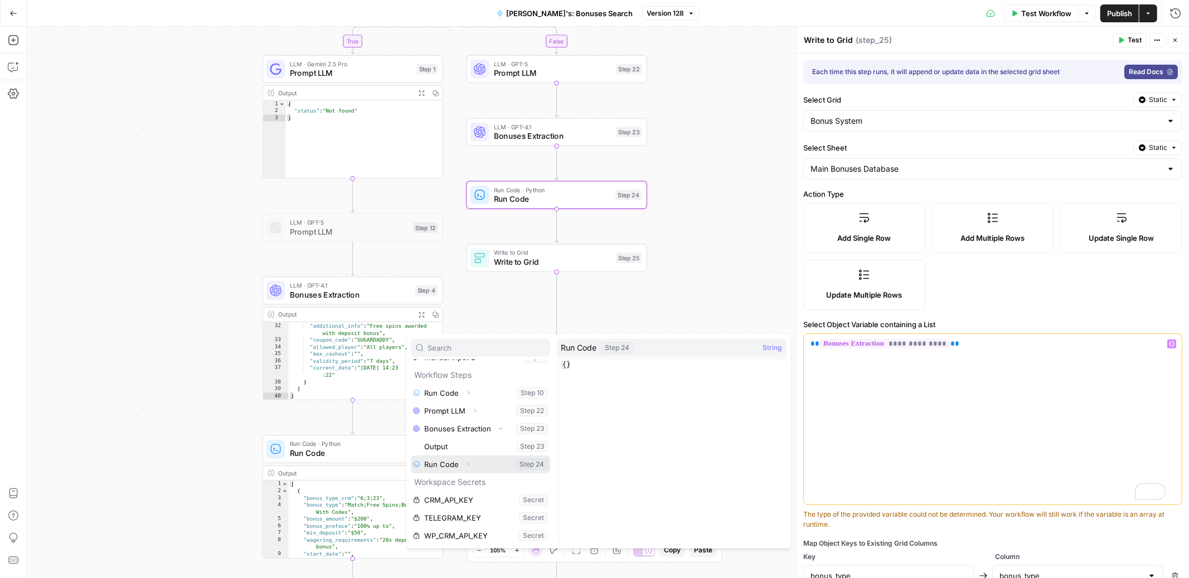
click at [465, 465] on icon "button" at bounding box center [468, 464] width 7 height 7
click at [455, 482] on button "Select variable Output" at bounding box center [486, 482] width 128 height 18
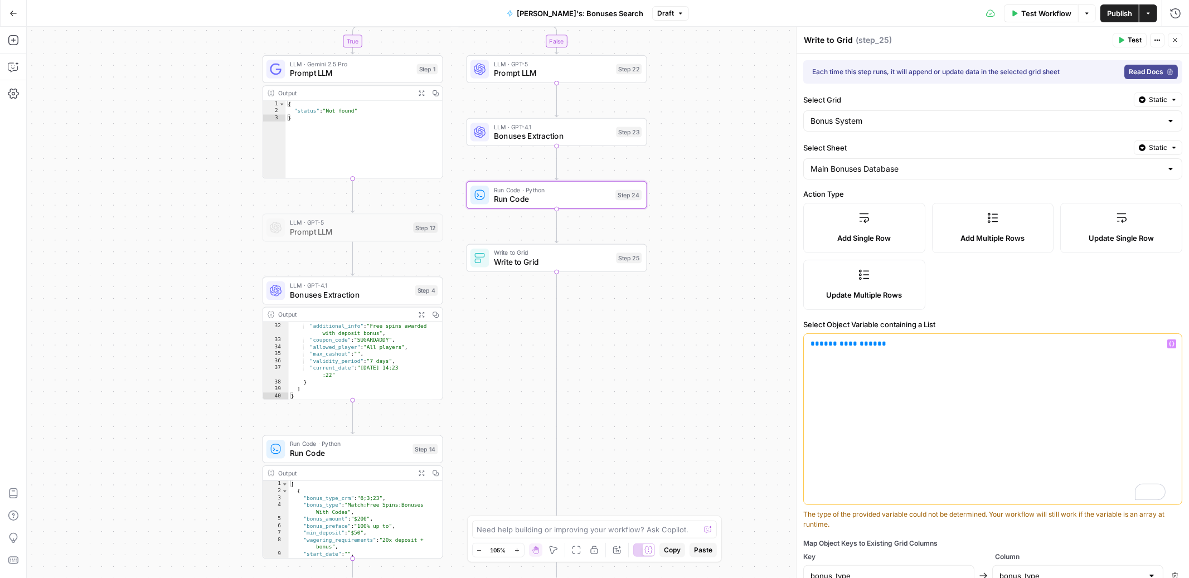
click at [942, 362] on div "**********" at bounding box center [993, 419] width 378 height 171
click at [1124, 13] on span "Publish" at bounding box center [1119, 13] width 25 height 11
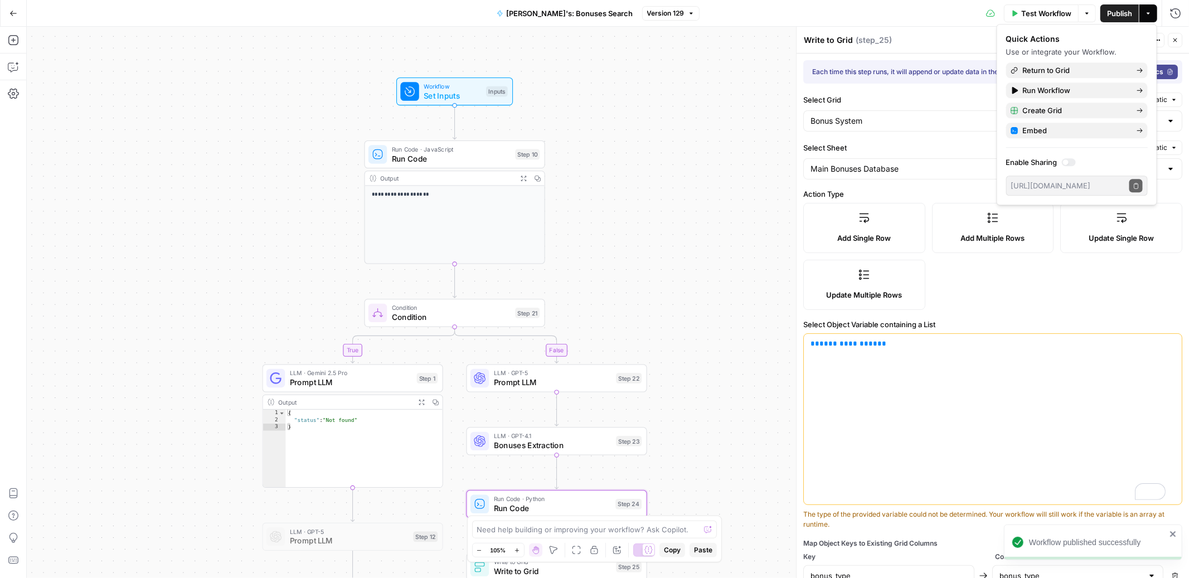
click at [1038, 12] on span "Test Workflow" at bounding box center [1047, 13] width 50 height 11
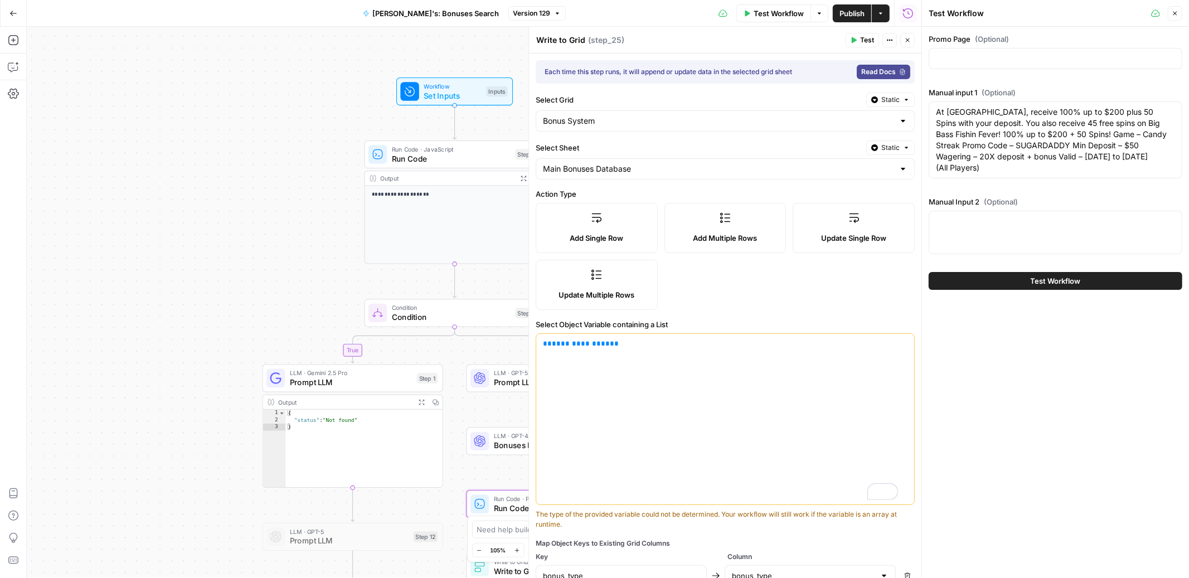
click at [1176, 11] on icon "button" at bounding box center [1175, 13] width 7 height 7
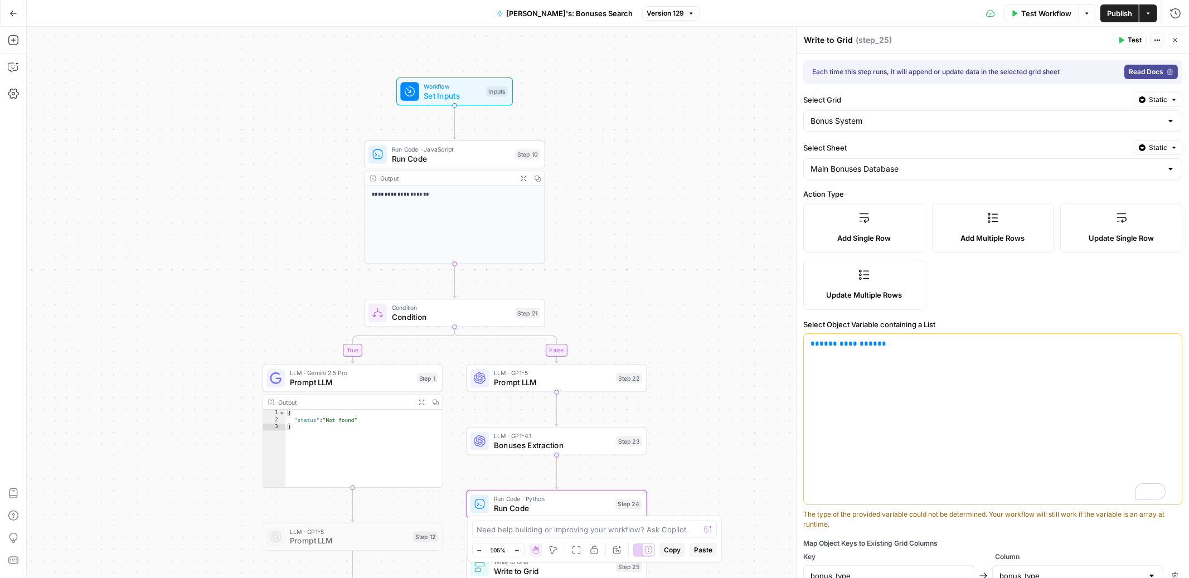
click at [1022, 13] on span "Test Workflow" at bounding box center [1047, 13] width 50 height 11
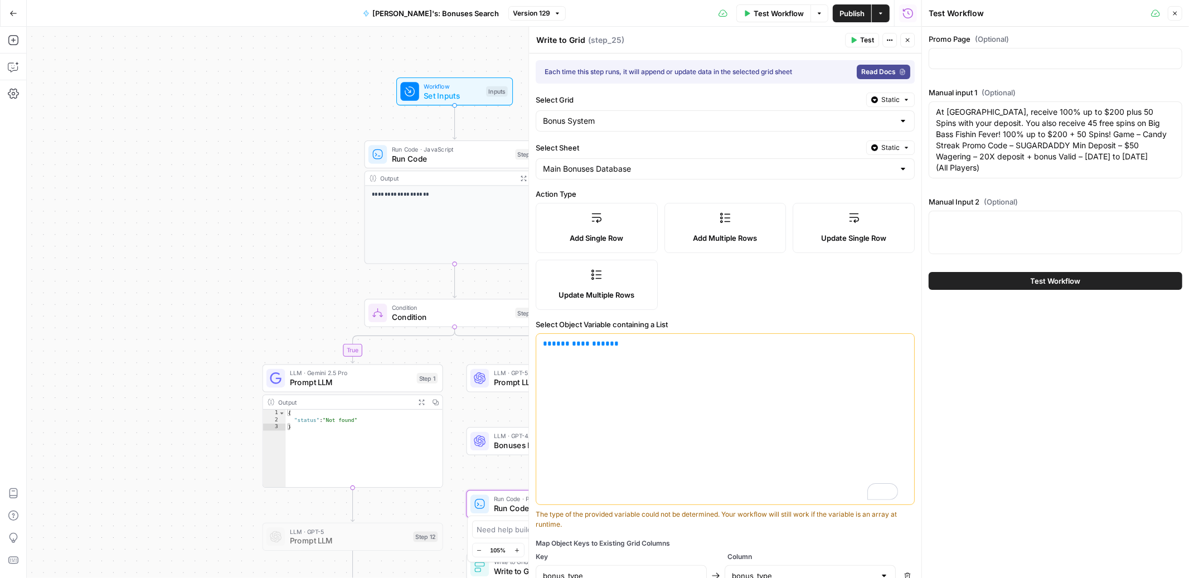
click at [1177, 15] on icon "button" at bounding box center [1175, 13] width 7 height 7
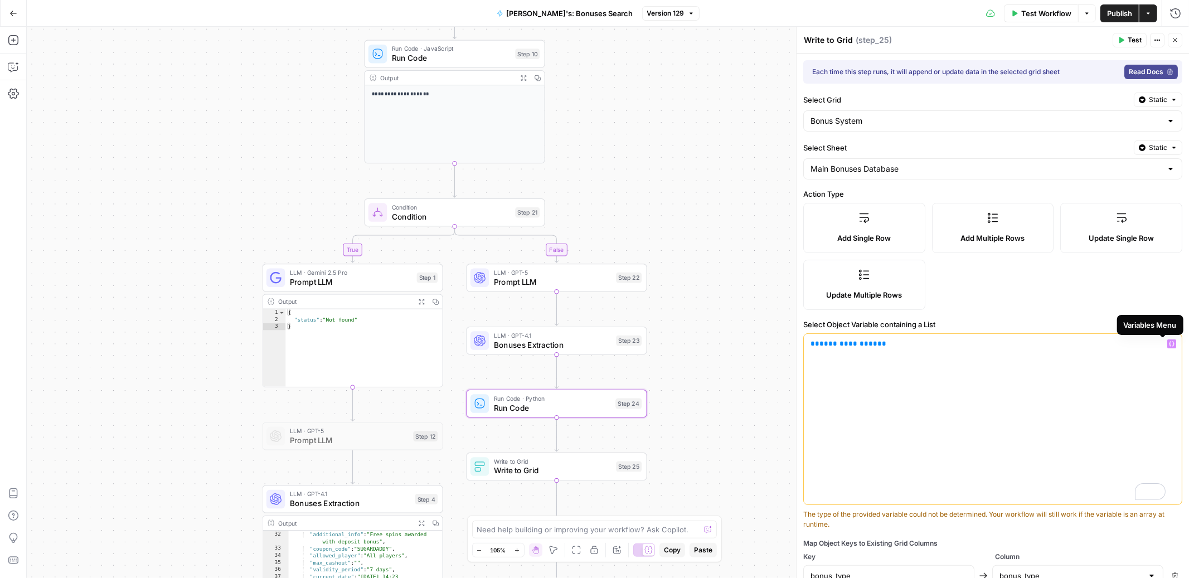
click at [1169, 342] on icon "button" at bounding box center [1172, 344] width 6 height 5
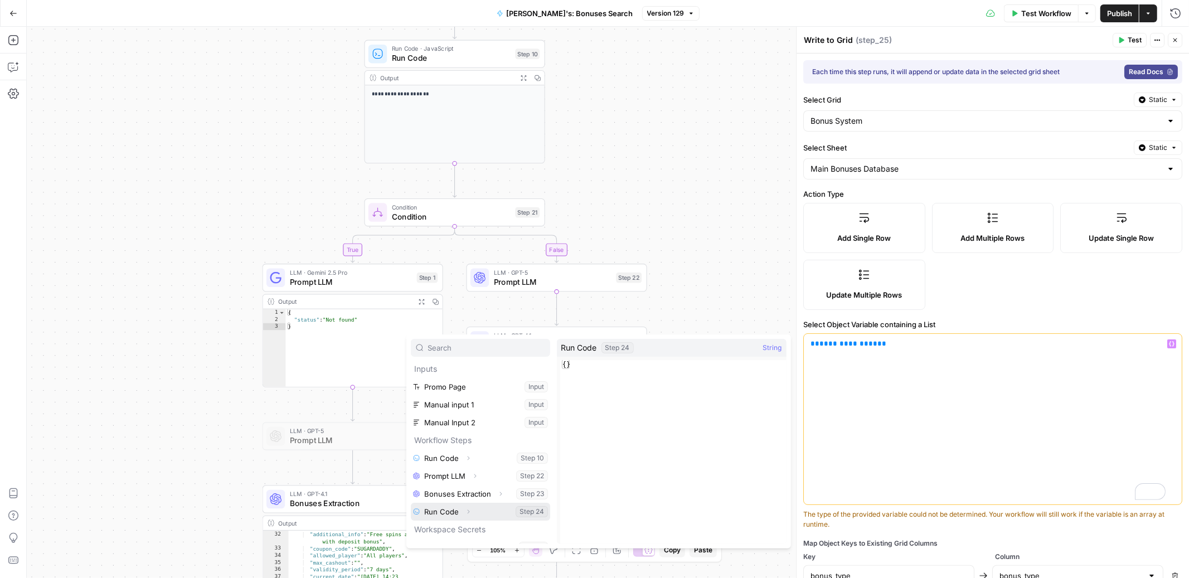
click at [468, 513] on icon "button" at bounding box center [468, 512] width 7 height 7
click at [469, 525] on button "Select variable Output" at bounding box center [486, 530] width 128 height 18
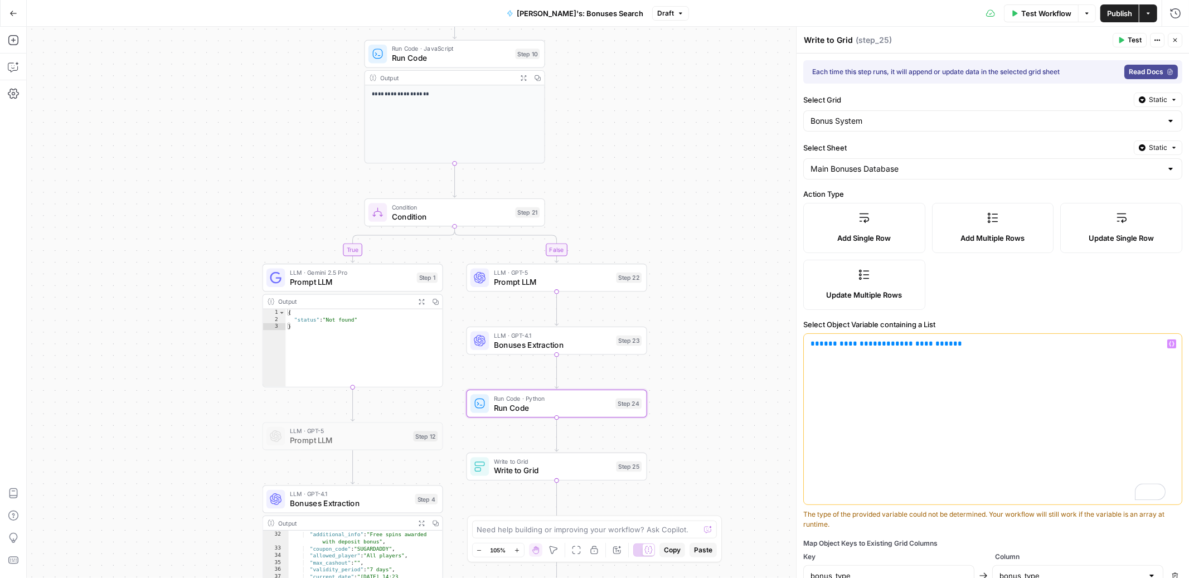
drag, startPoint x: 952, startPoint y: 347, endPoint x: 874, endPoint y: 345, distance: 77.5
click at [874, 345] on p "**********" at bounding box center [993, 343] width 365 height 11
click at [709, 231] on div "**********" at bounding box center [608, 303] width 1163 height 552
click at [541, 387] on div "Copy step Delete step Add Note Test" at bounding box center [586, 381] width 117 height 21
click at [540, 381] on div at bounding box center [541, 382] width 6 height 6
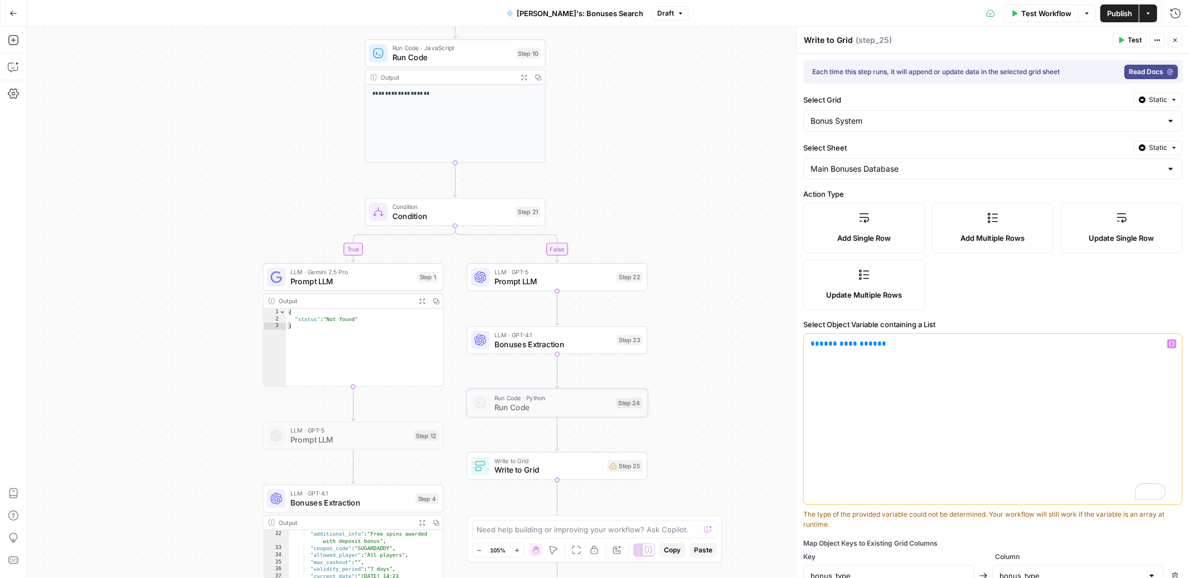
click at [854, 346] on span "**********" at bounding box center [849, 343] width 58 height 7
click at [843, 341] on span "**********" at bounding box center [849, 343] width 58 height 7
click at [1120, 14] on span "Publish" at bounding box center [1119, 13] width 25 height 11
click at [575, 347] on span "Bonuses Extraction" at bounding box center [554, 344] width 118 height 12
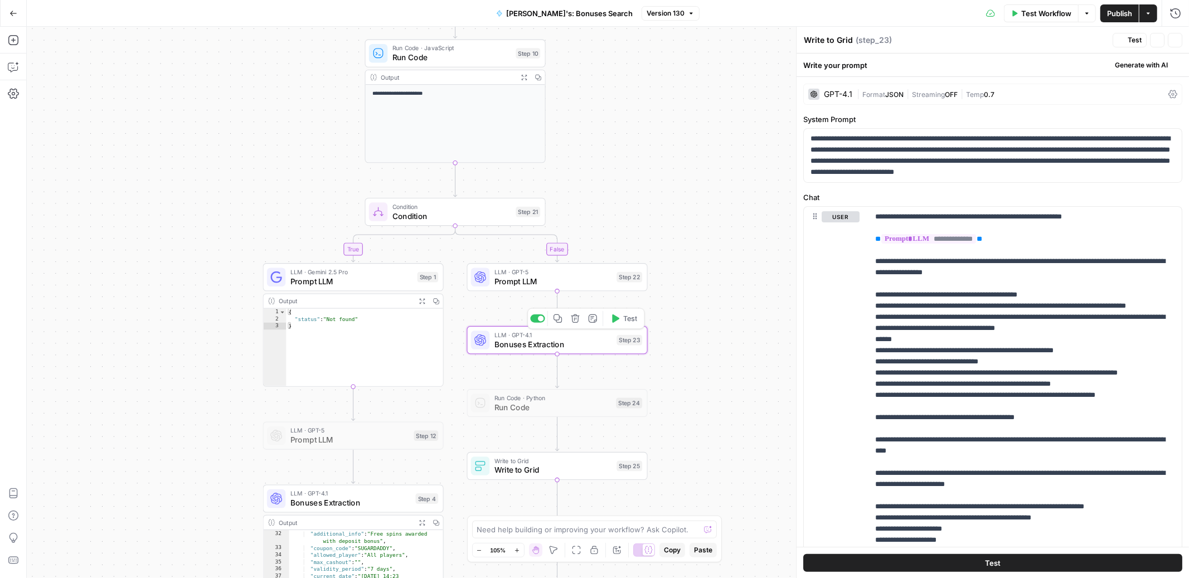
type textarea "Bonuses Extraction"
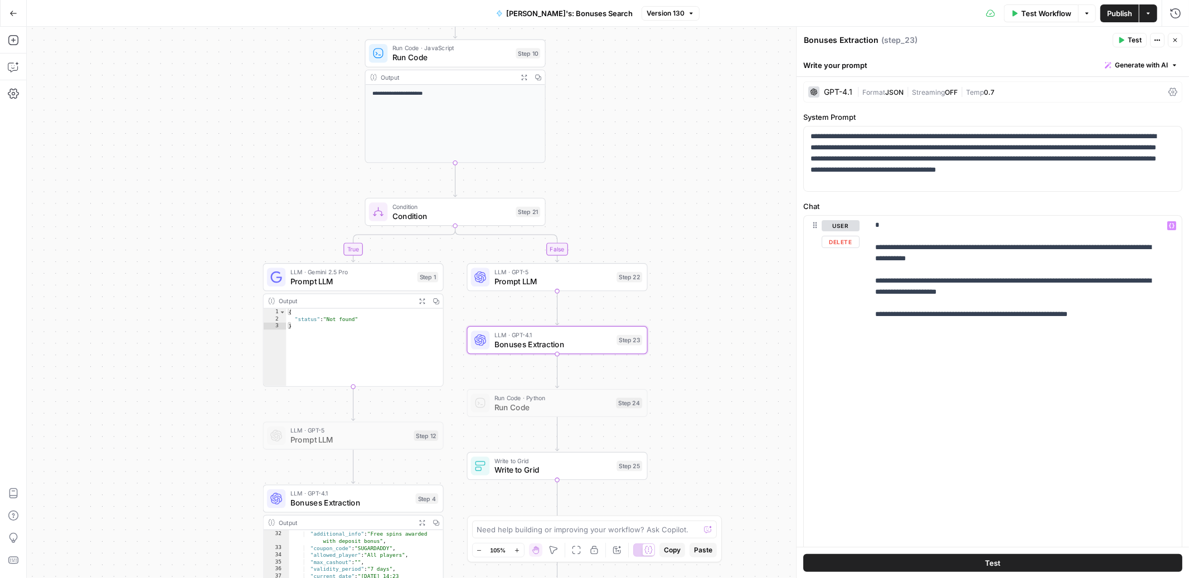
scroll to position [185, 0]
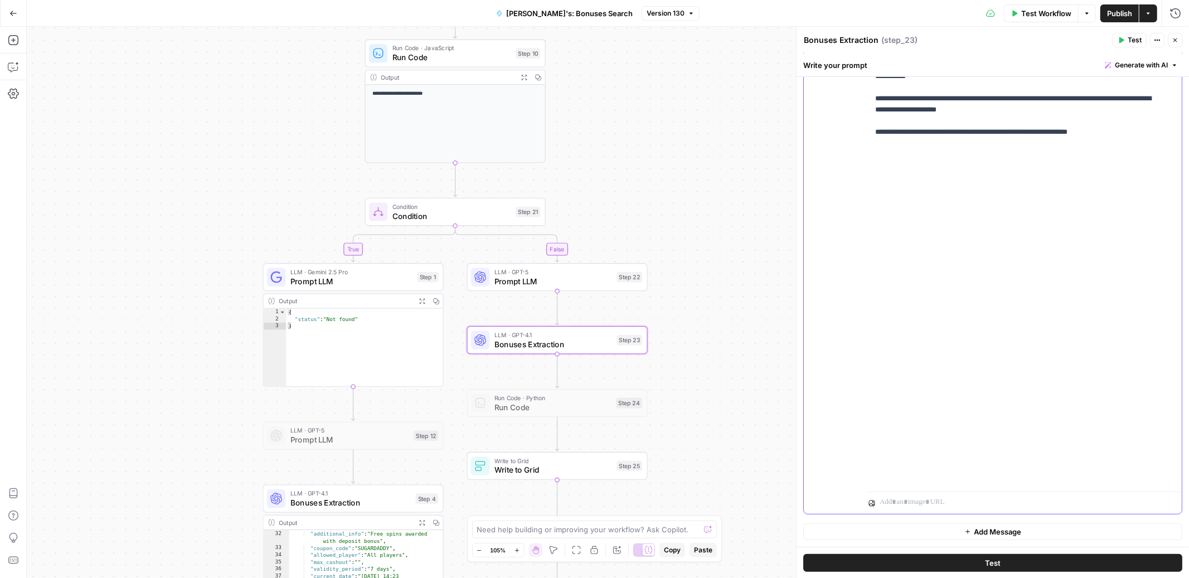
drag, startPoint x: 1047, startPoint y: 455, endPoint x: 865, endPoint y: 438, distance: 183.2
click at [865, 438] on div "**********" at bounding box center [993, 273] width 378 height 481
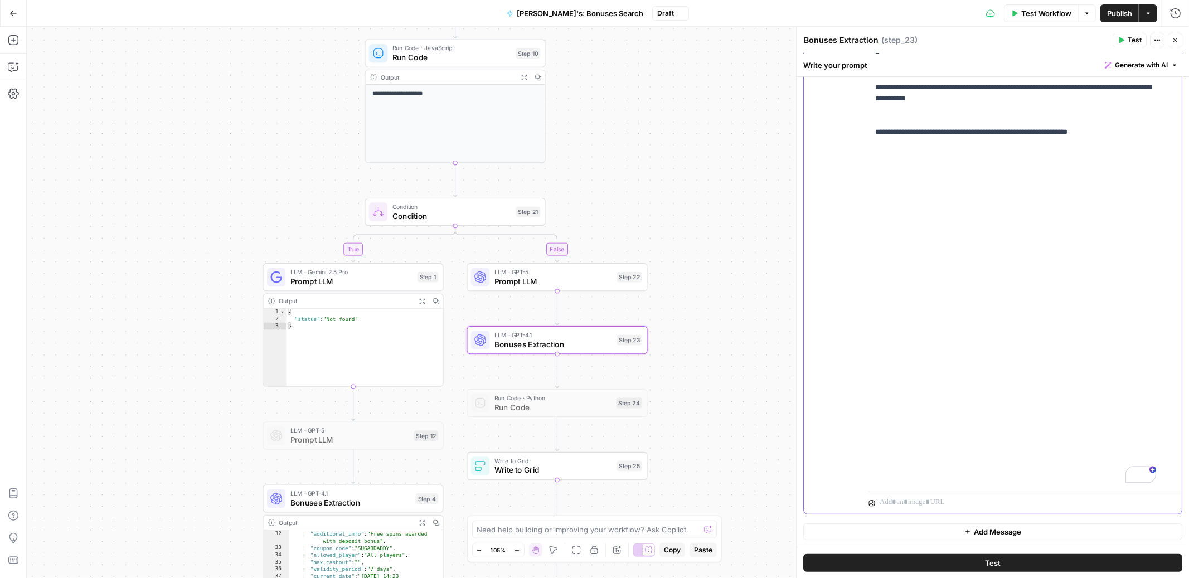
scroll to position [5834, 0]
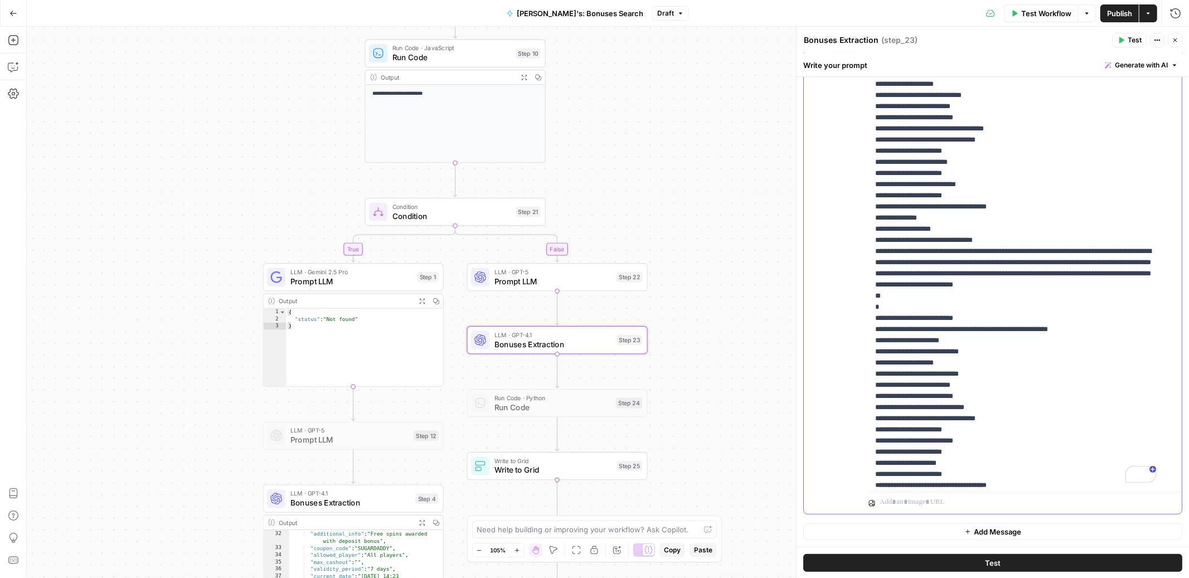
scroll to position [0, 0]
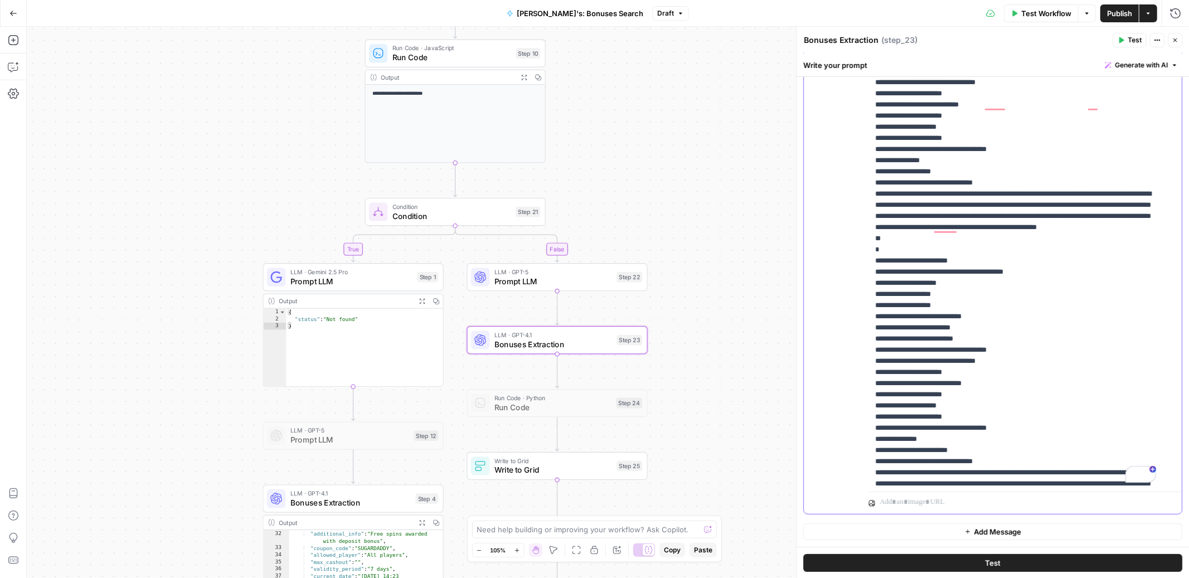
drag, startPoint x: 952, startPoint y: 236, endPoint x: 1012, endPoint y: 241, distance: 60.4
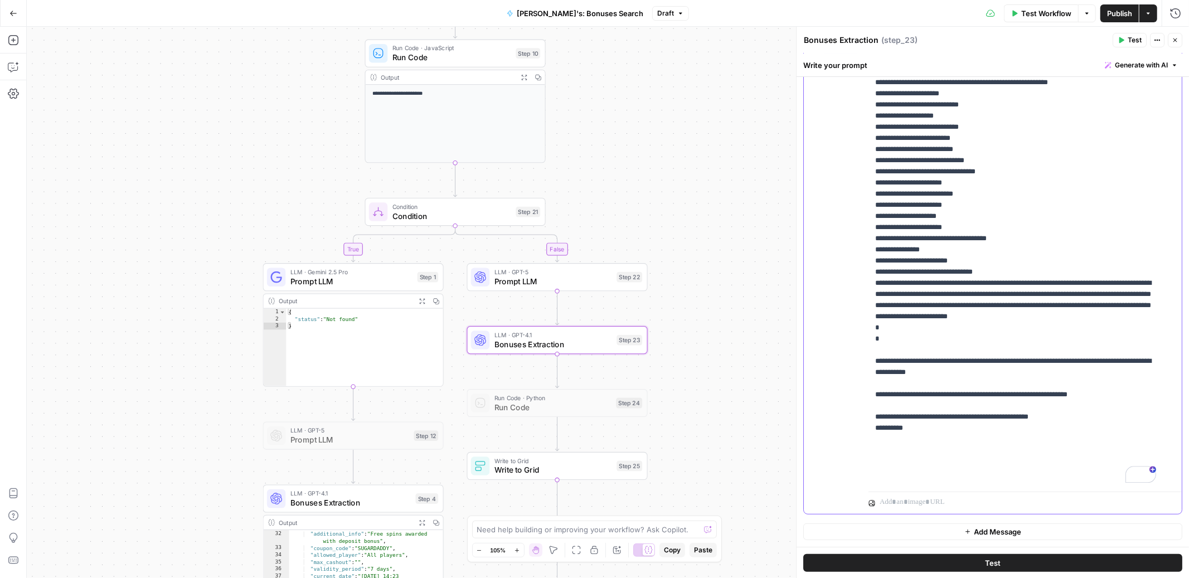
scroll to position [5136, 0]
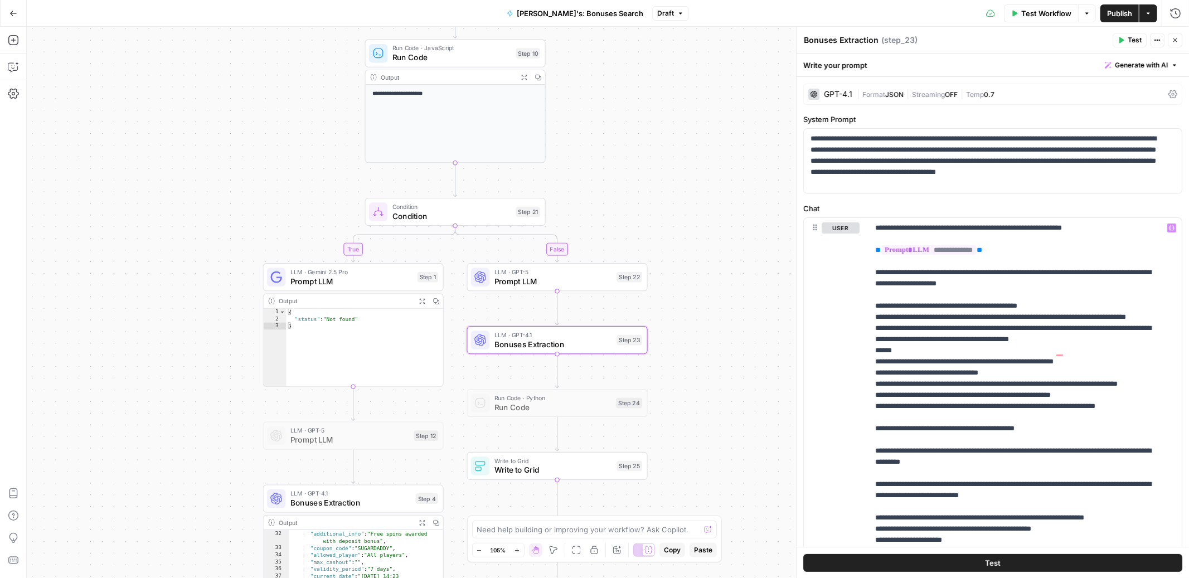
click at [887, 94] on span "JSON" at bounding box center [895, 94] width 18 height 8
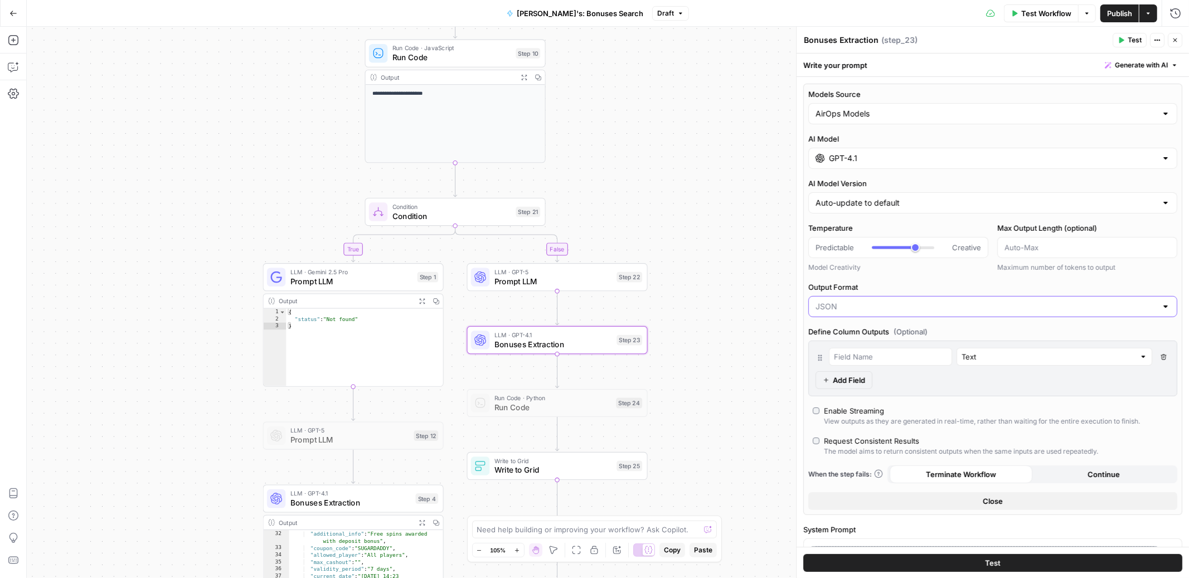
click at [876, 306] on input "Output Format" at bounding box center [986, 306] width 341 height 11
click at [853, 346] on span "JSON" at bounding box center [981, 350] width 326 height 11
type input "JSON"
type input "***"
drag, startPoint x: 912, startPoint y: 248, endPoint x: 883, endPoint y: 246, distance: 28.5
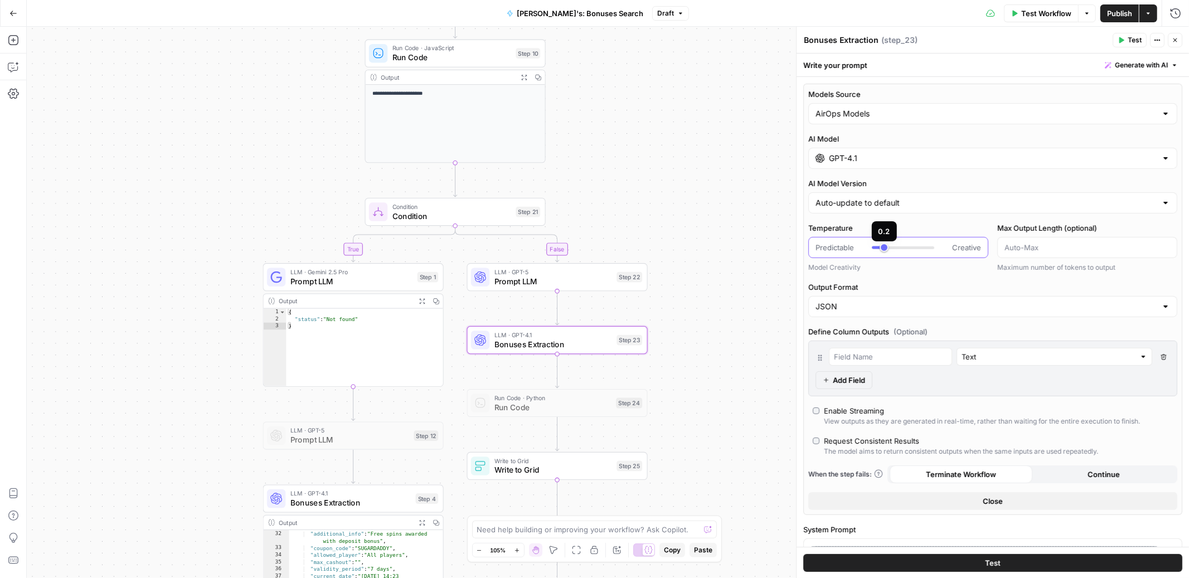
click at [883, 246] on div at bounding box center [878, 247] width 12 height 3
click at [1129, 357] on div "Text" at bounding box center [1055, 357] width 196 height 18
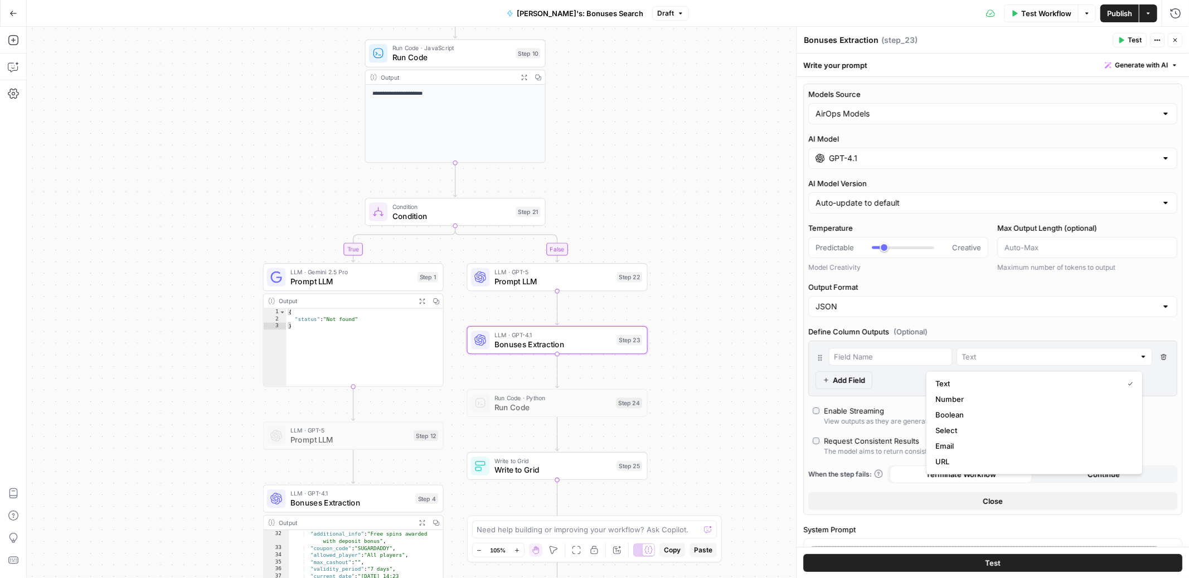
type input "Text"
click at [988, 317] on div "JSON" at bounding box center [993, 306] width 369 height 21
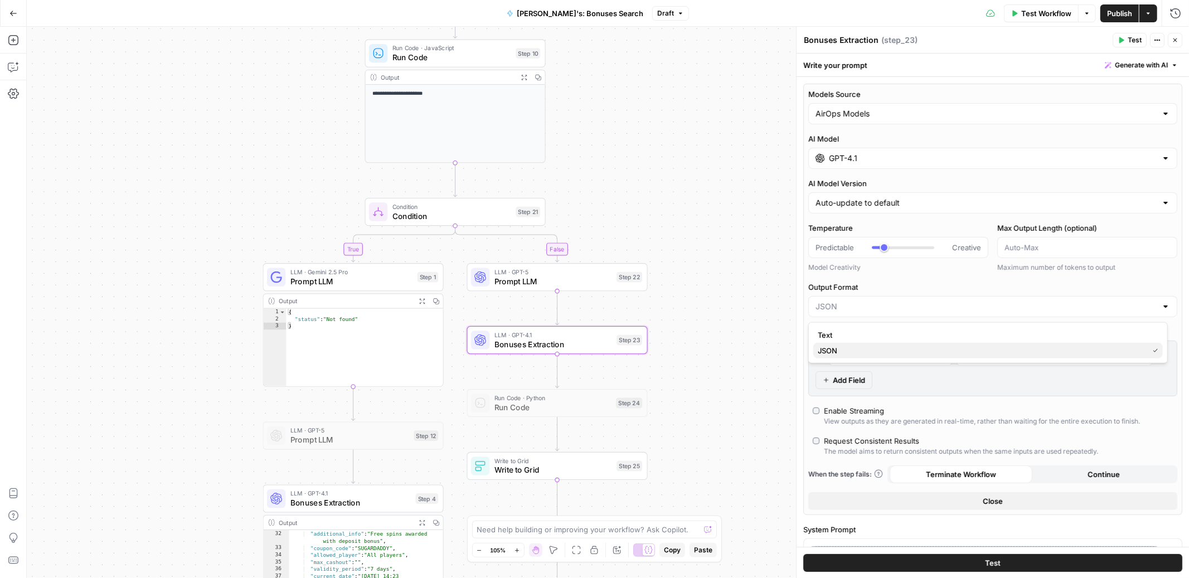
click at [906, 353] on span "JSON" at bounding box center [981, 350] width 326 height 11
type input "JSON"
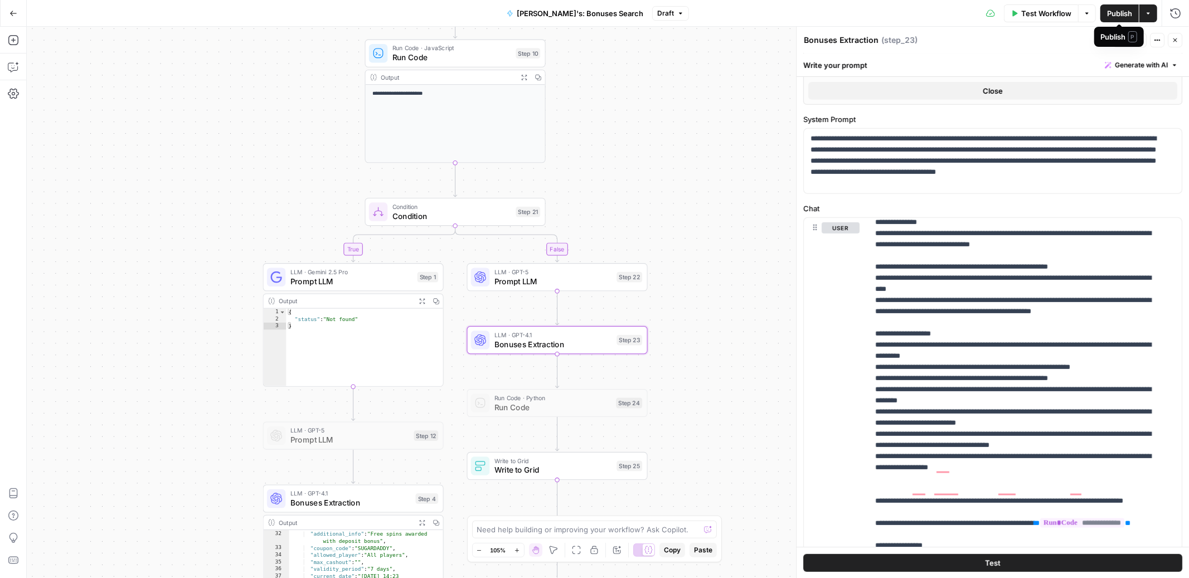
click at [1114, 11] on span "Publish" at bounding box center [1119, 13] width 25 height 11
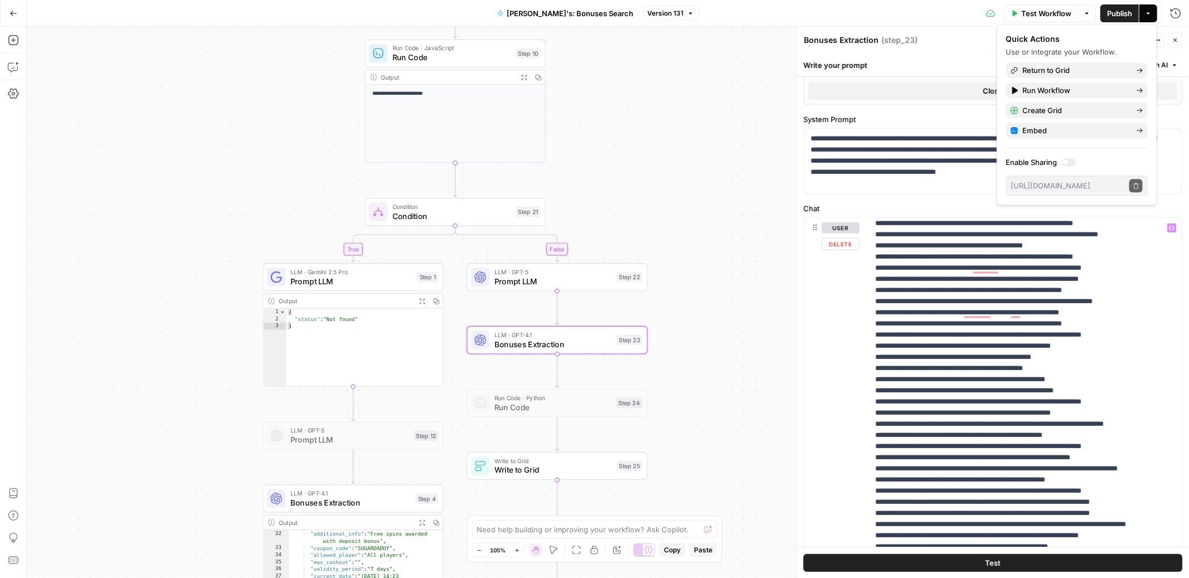
scroll to position [2140, 0]
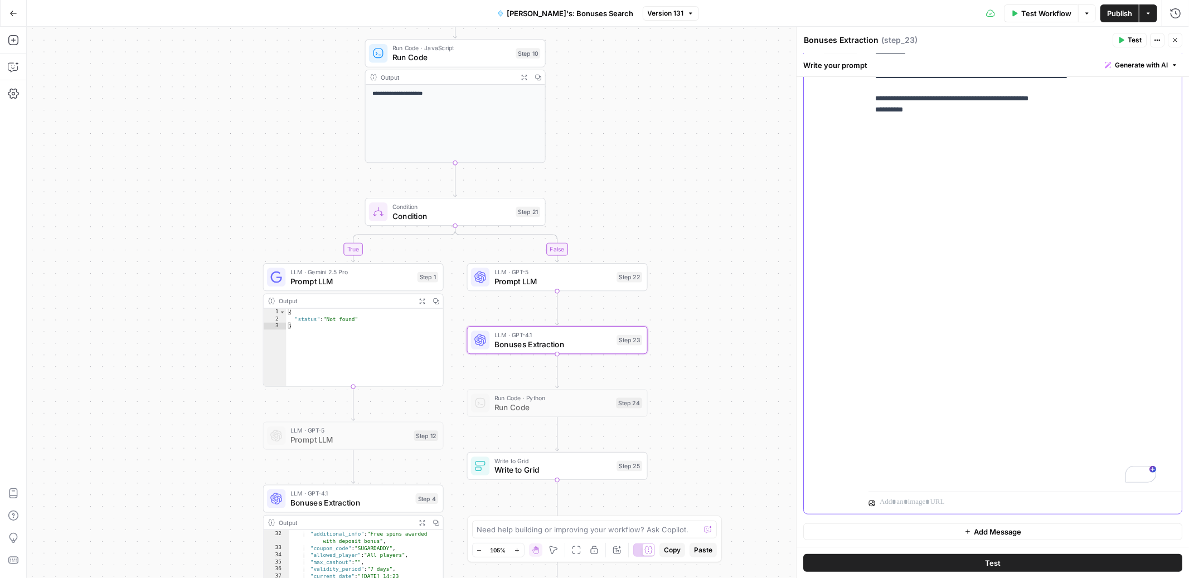
click at [874, 422] on div "**********" at bounding box center [1021, 260] width 304 height 454
click at [1120, 16] on span "Publish" at bounding box center [1119, 13] width 25 height 11
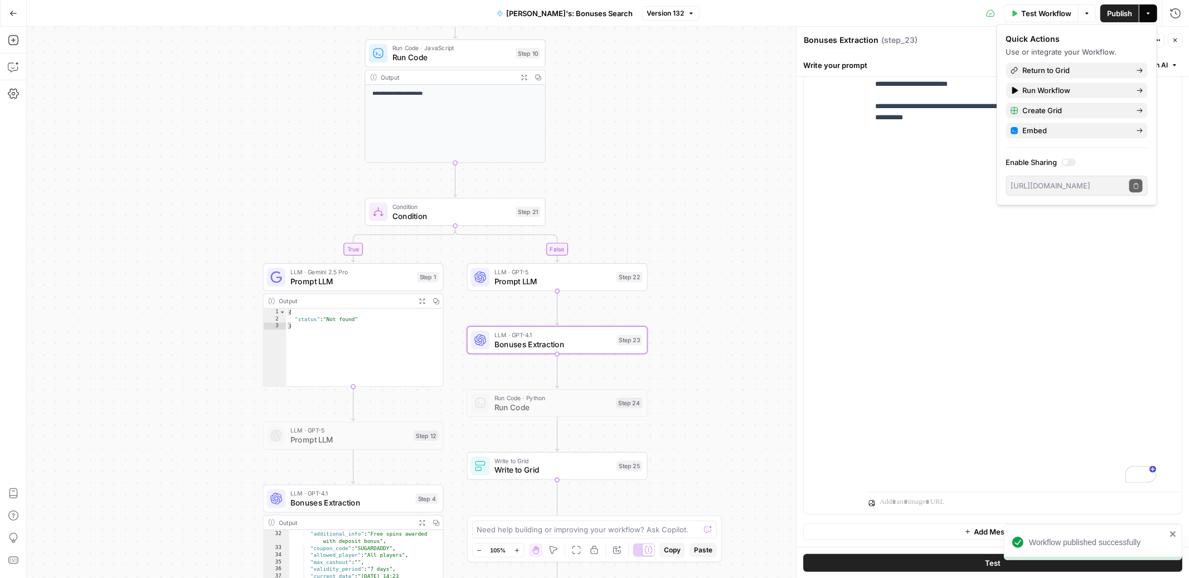
scroll to position [5900, 0]
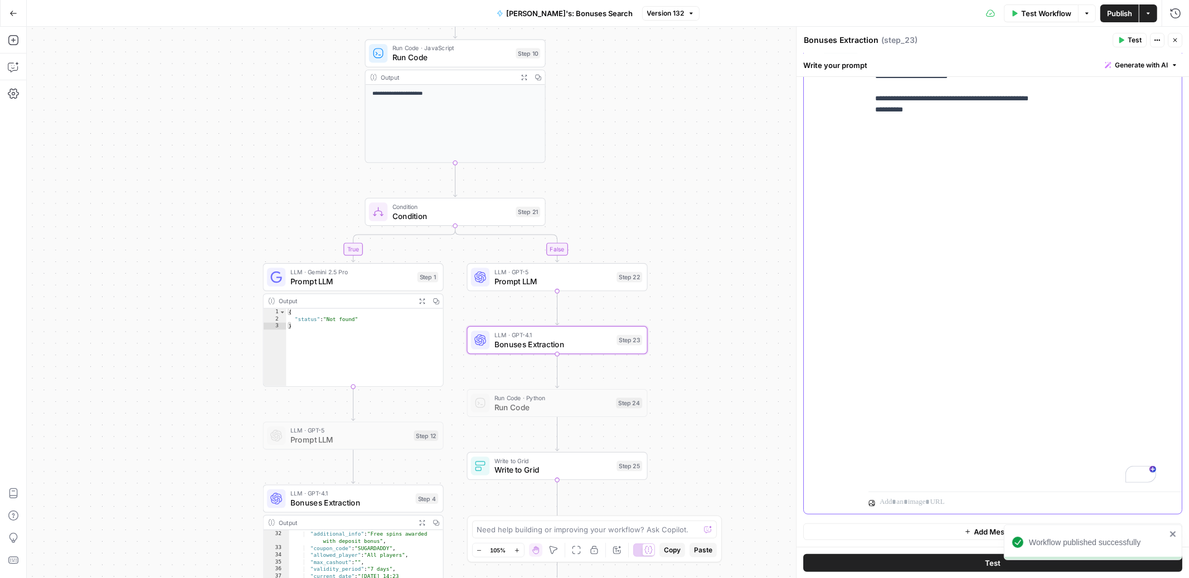
drag, startPoint x: 896, startPoint y: 411, endPoint x: 959, endPoint y: 410, distance: 63.6
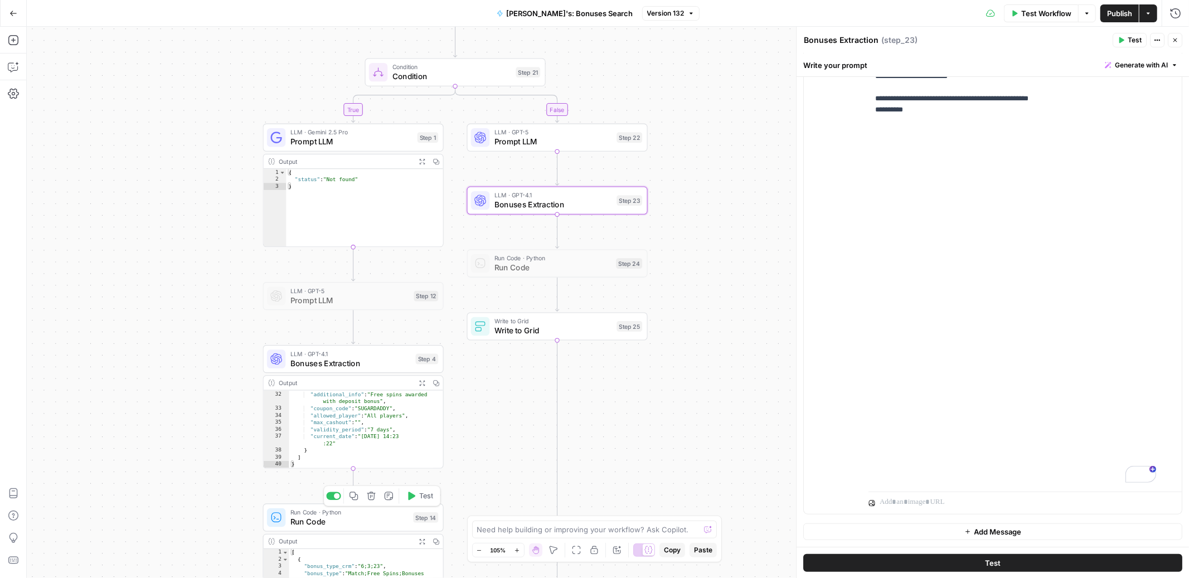
click at [337, 520] on span "Run Code" at bounding box center [350, 522] width 118 height 12
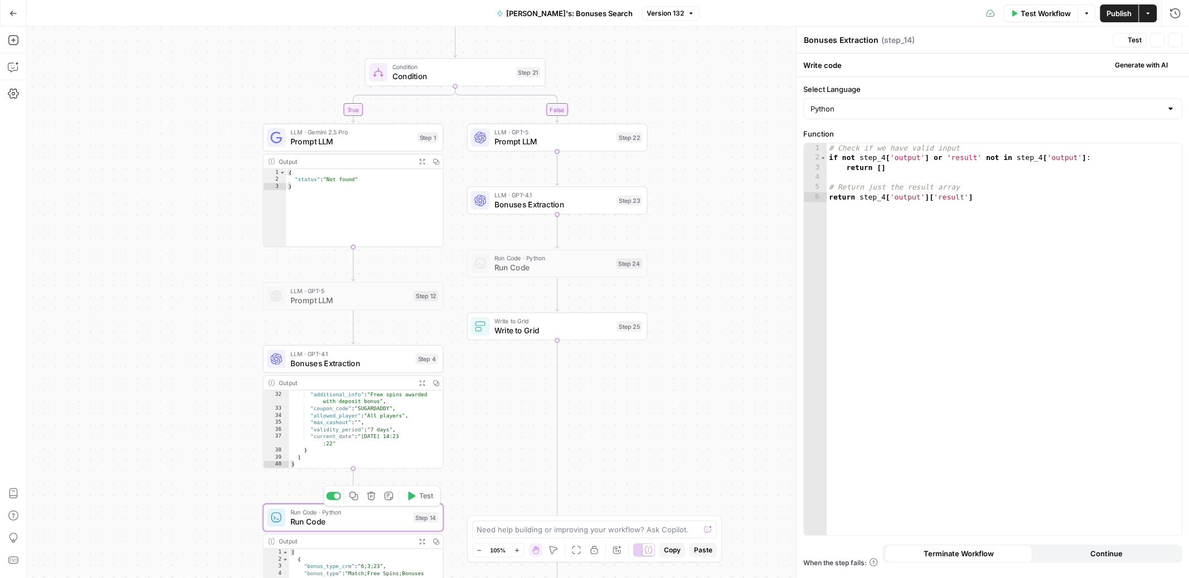
type textarea "Run Code"
click at [324, 520] on span "Run Code" at bounding box center [350, 522] width 118 height 12
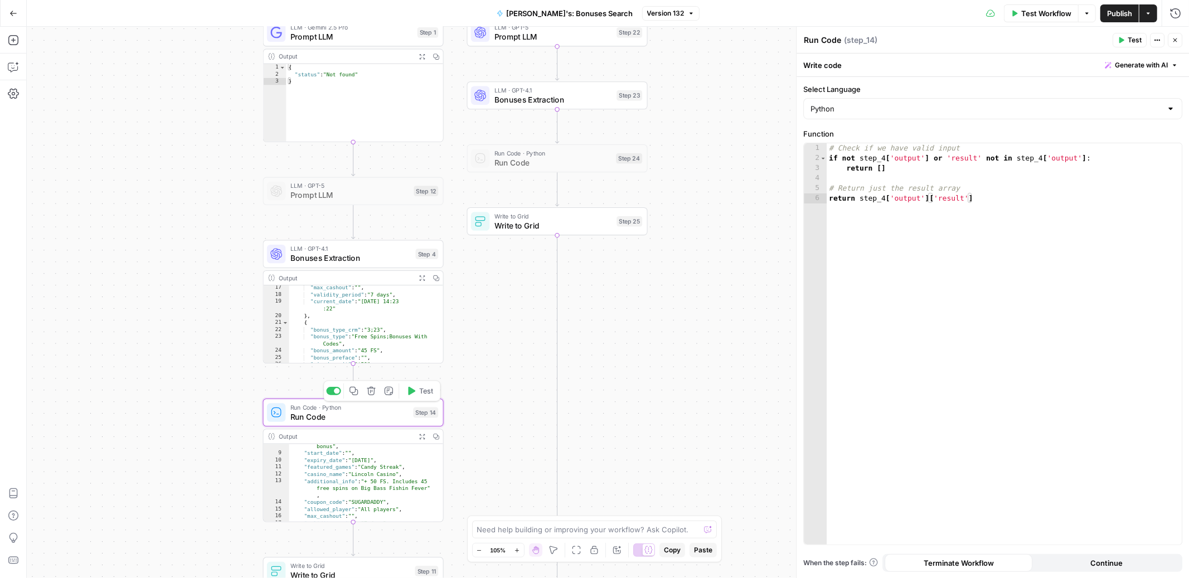
scroll to position [61, 0]
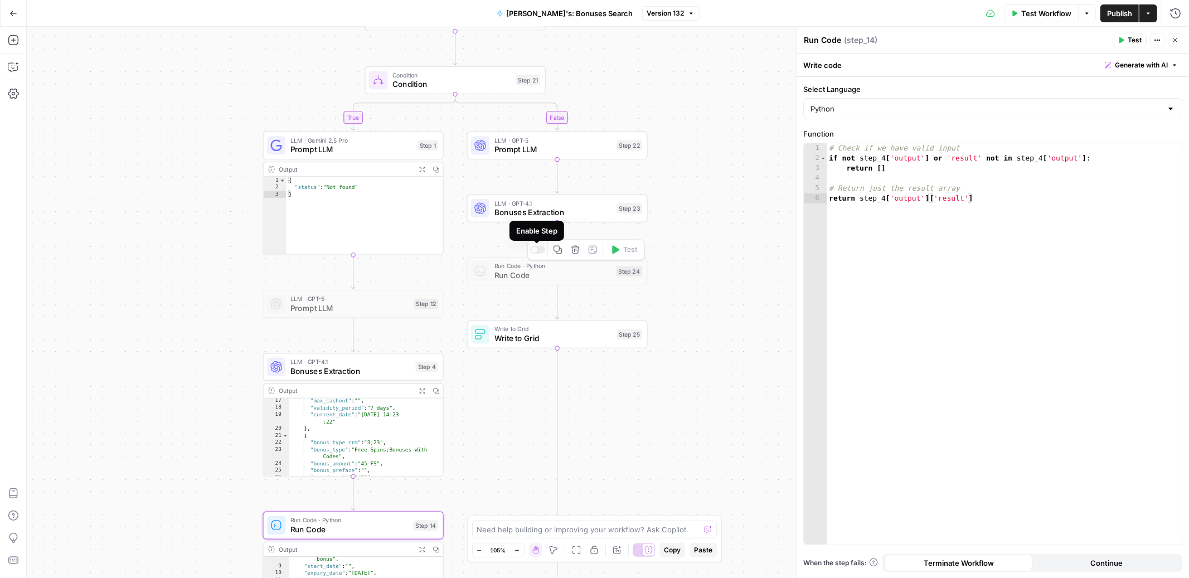
click at [537, 253] on div at bounding box center [537, 250] width 14 height 8
click at [552, 341] on span "Write to Grid" at bounding box center [554, 339] width 118 height 12
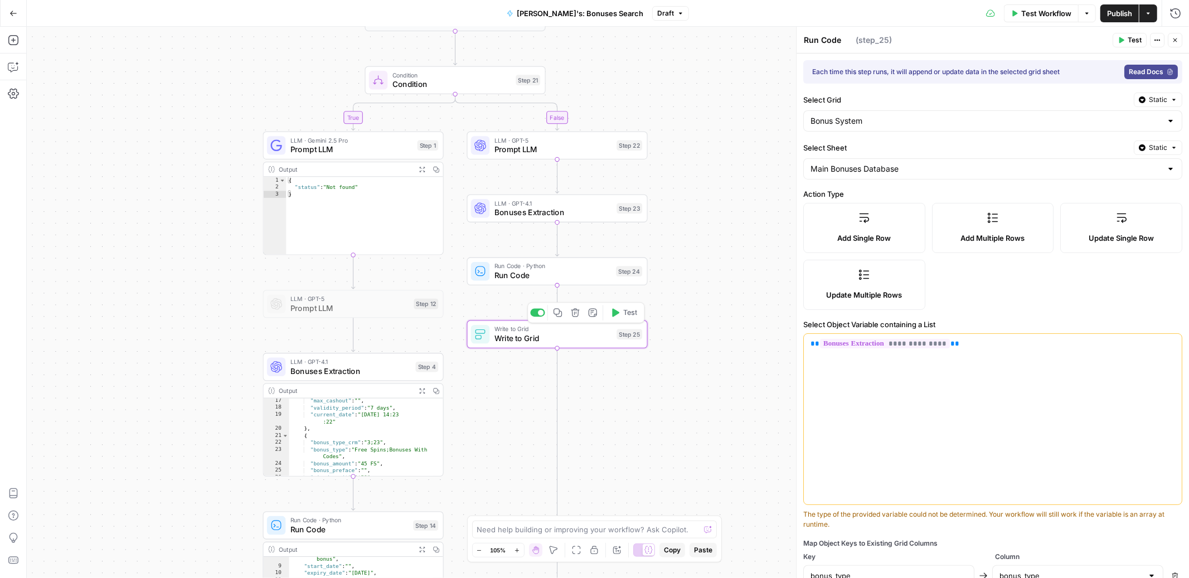
type textarea "Write to Grid"
click at [930, 343] on span "**********" at bounding box center [885, 343] width 130 height 9
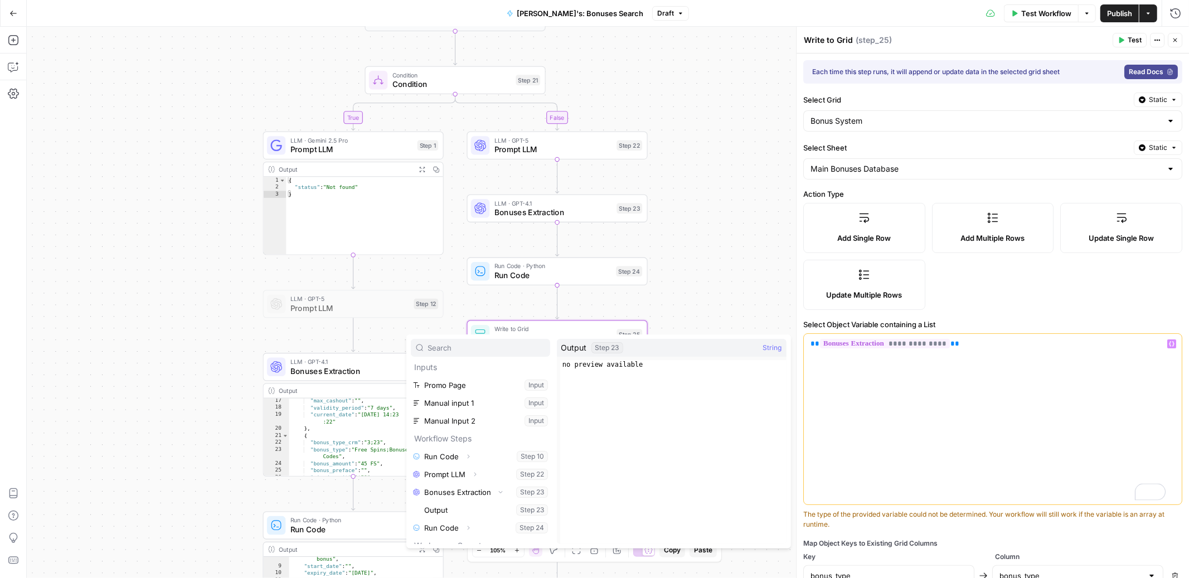
scroll to position [2, 0]
click at [466, 526] on icon "button" at bounding box center [468, 527] width 7 height 7
click at [465, 463] on button "Select variable Output" at bounding box center [486, 464] width 128 height 18
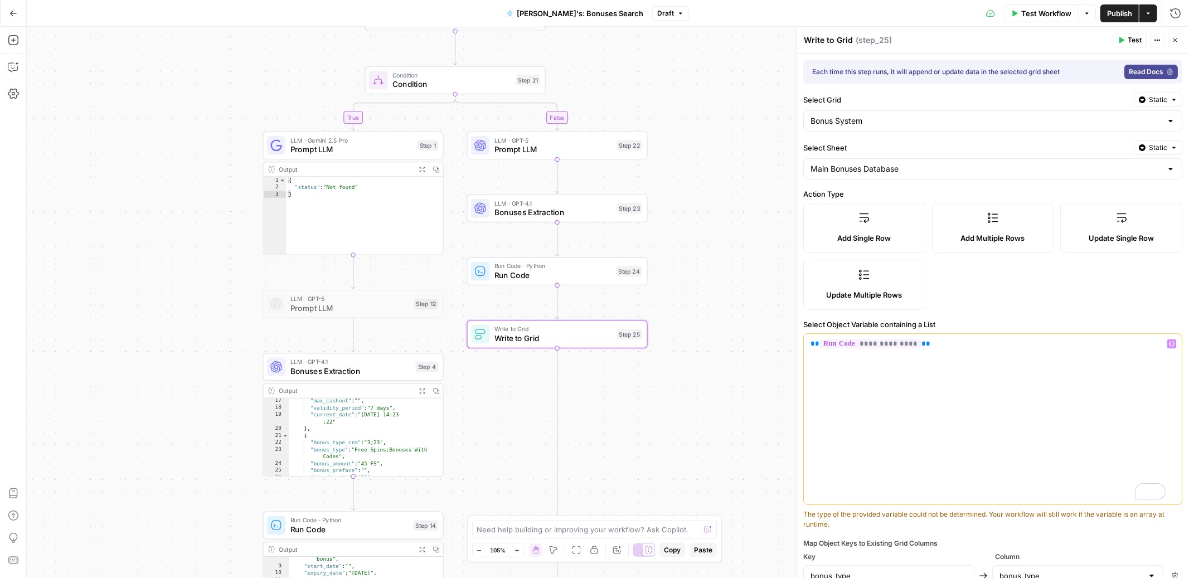
click at [1119, 16] on span "Publish" at bounding box center [1119, 13] width 25 height 11
click at [772, 206] on div "**********" at bounding box center [608, 303] width 1163 height 552
click at [598, 148] on span "Prompt LLM" at bounding box center [554, 150] width 118 height 12
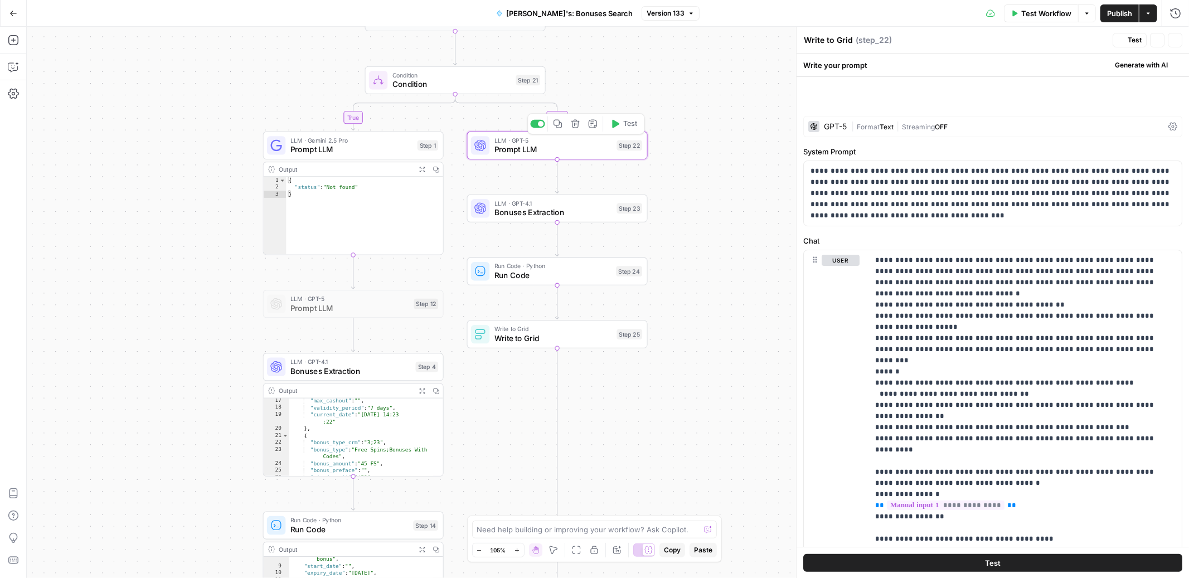
type textarea "Prompt LLM"
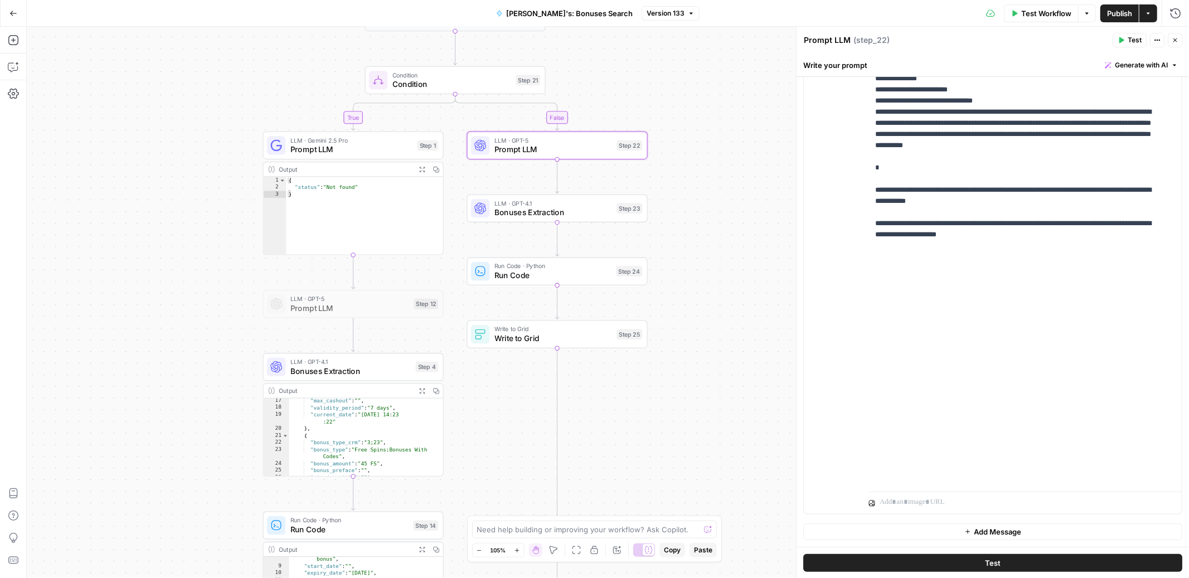
scroll to position [3871, 0]
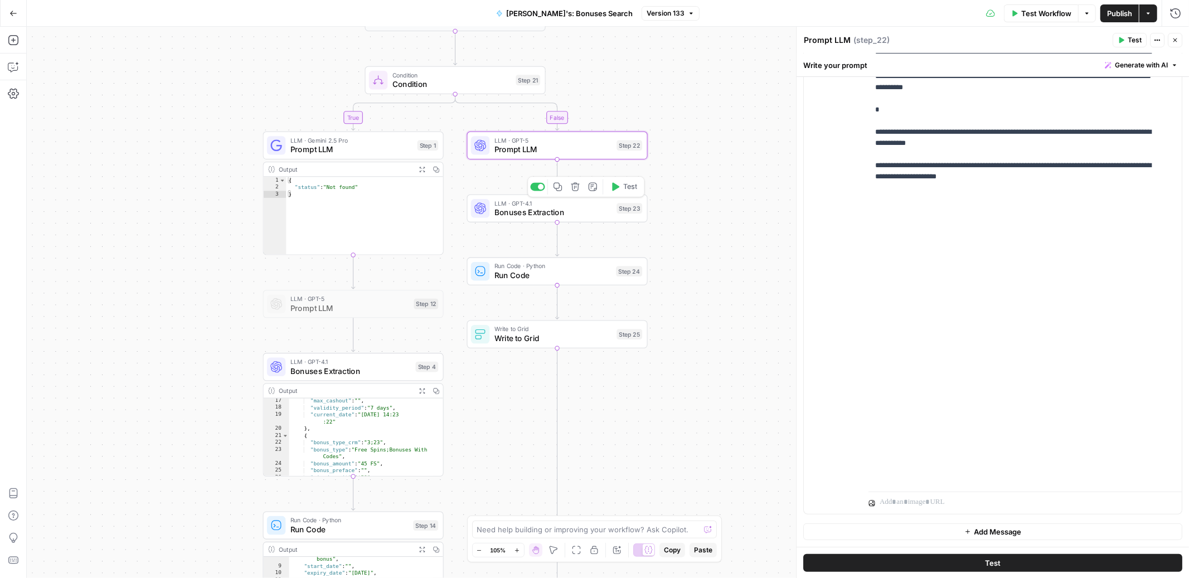
click at [584, 211] on span "Bonuses Extraction" at bounding box center [554, 213] width 118 height 12
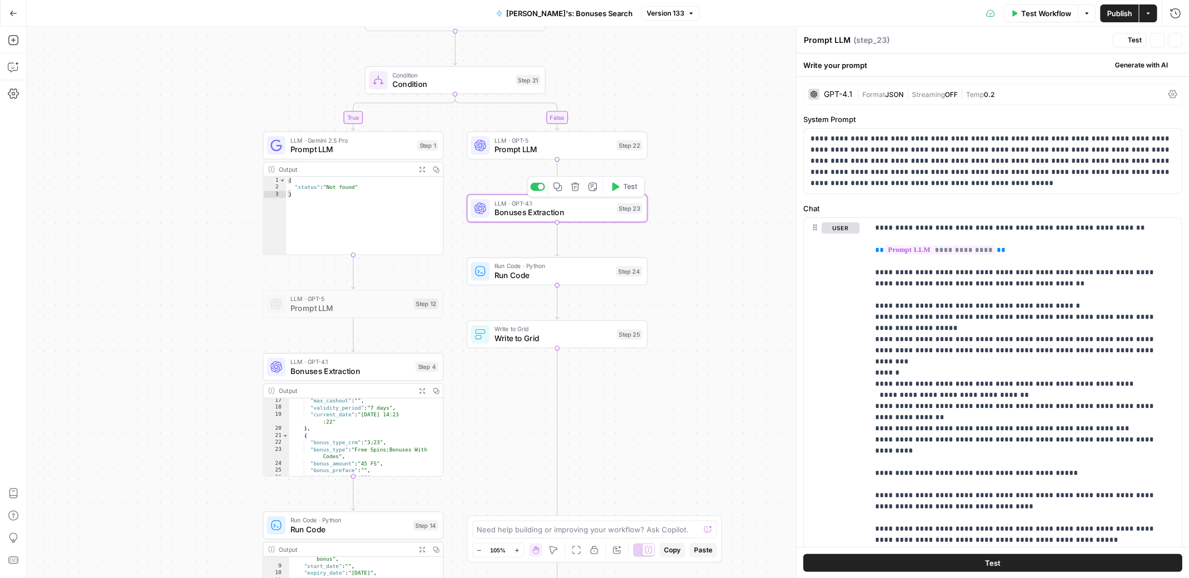
type textarea "Bonuses Extraction"
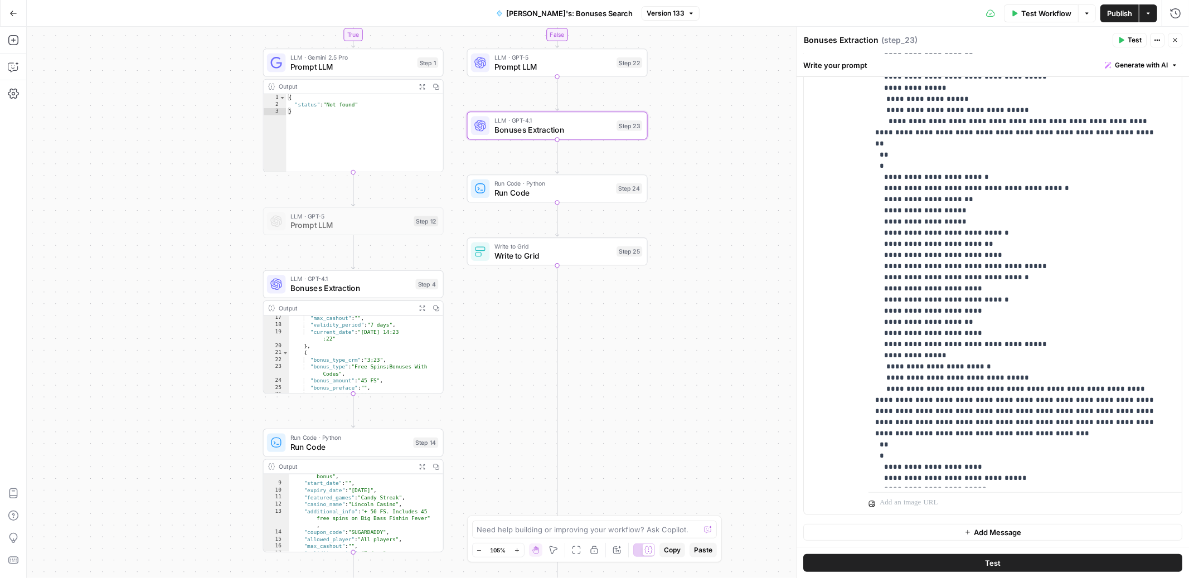
scroll to position [185, 0]
click at [709, 210] on div "**********" at bounding box center [608, 303] width 1163 height 552
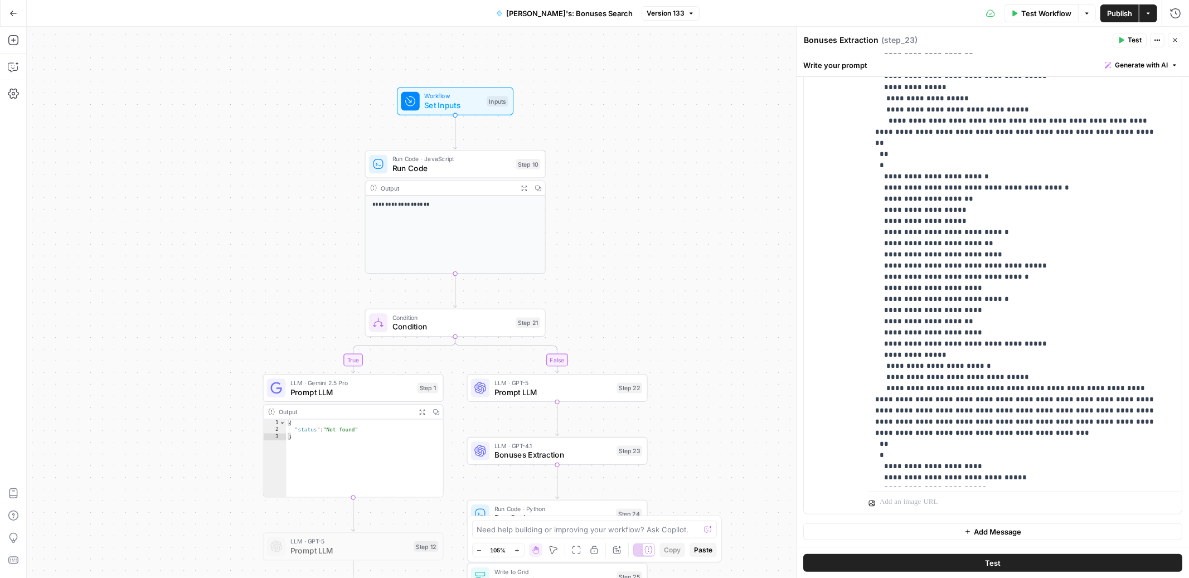
click at [466, 103] on span "Set Inputs" at bounding box center [453, 105] width 58 height 12
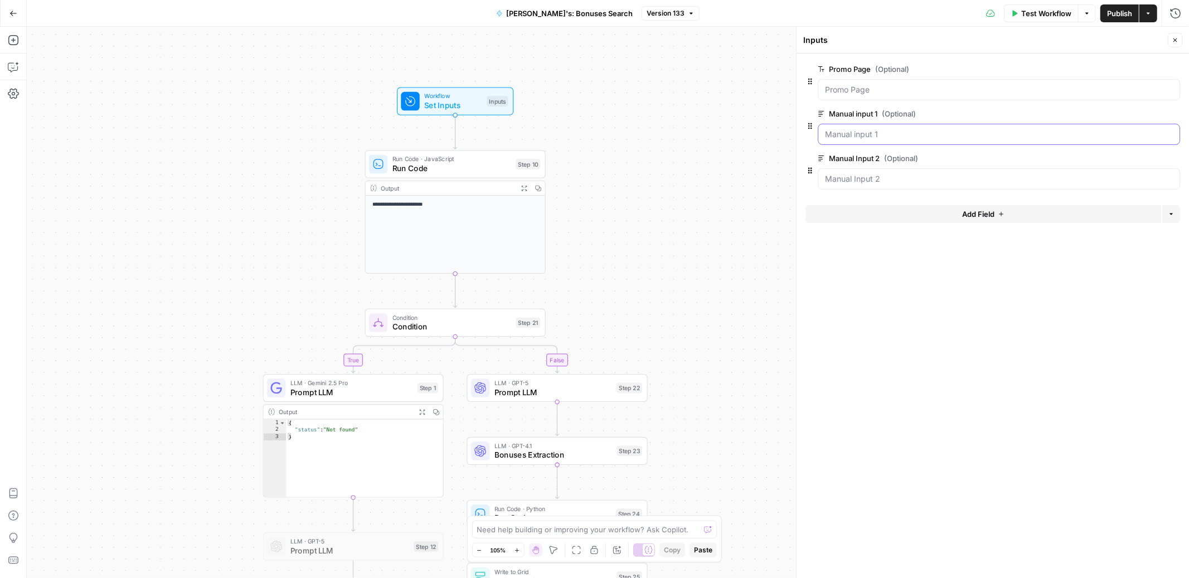
click at [863, 130] on 1 "Manual input 1 (Optional)" at bounding box center [999, 134] width 348 height 11
click at [876, 133] on 1 "Manual input 1 (Optional)" at bounding box center [999, 134] width 348 height 11
click at [886, 134] on 1 "Manual input 1 (Optional)" at bounding box center [999, 134] width 348 height 11
click at [935, 134] on 1 "Manual input 1 (Optional)" at bounding box center [999, 134] width 348 height 11
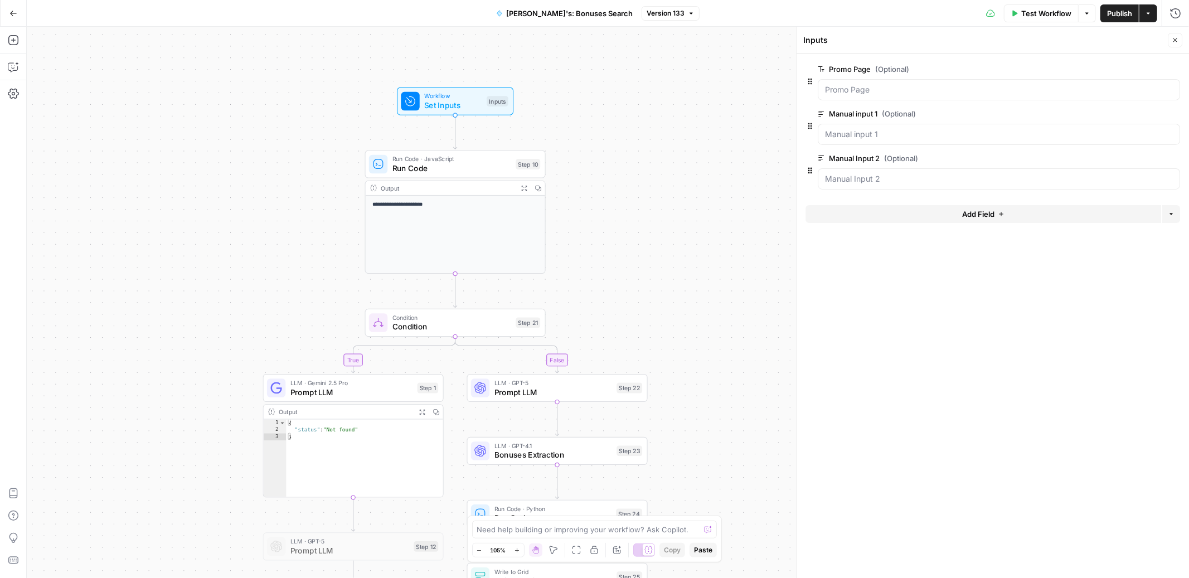
click at [1036, 9] on span "Test Workflow" at bounding box center [1047, 13] width 50 height 11
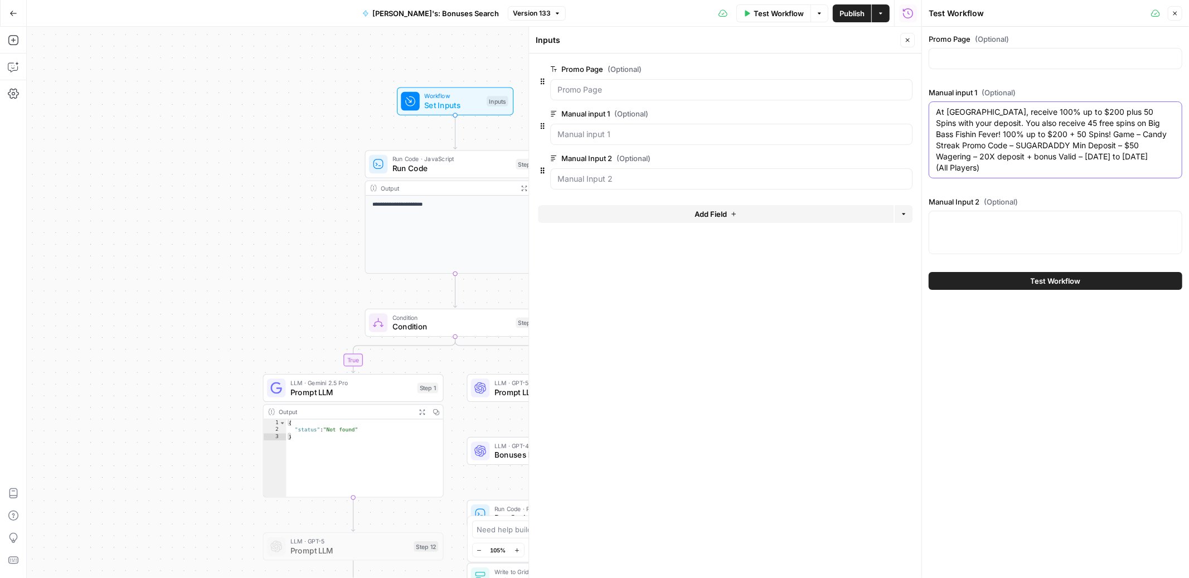
click at [988, 134] on textarea "At Lincoln Casino, receive 100% up to $200 plus 50 Spins with your deposit. You…" at bounding box center [1055, 140] width 239 height 67
paste textarea ""Brango Casino. 200% NO RULES Terms & Conditions: FIRST DEPOSIT BONUS - 200% NO…"
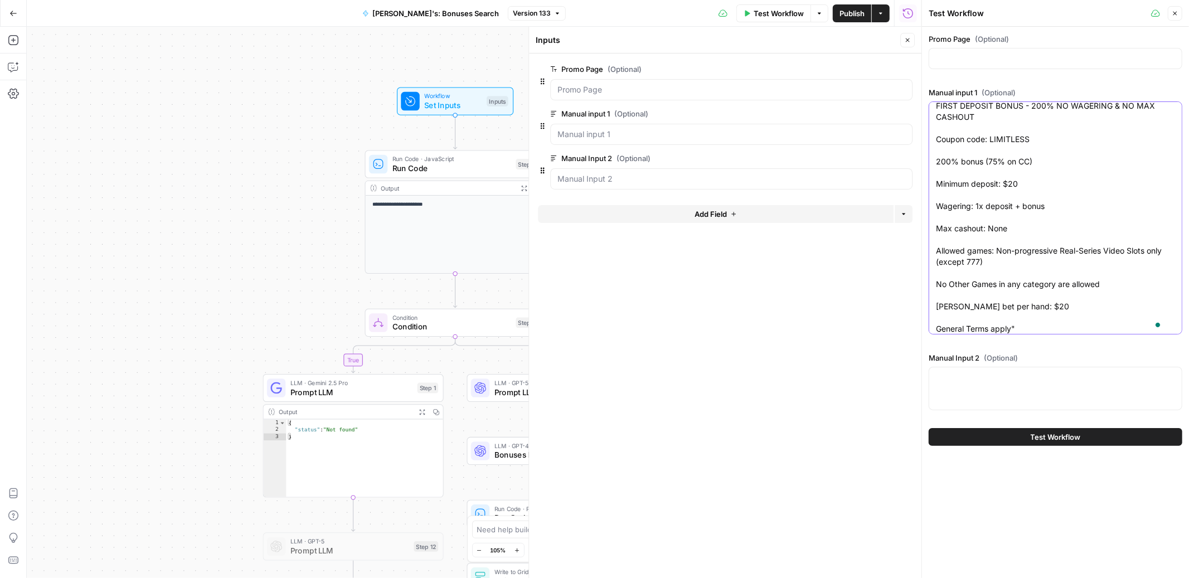
scroll to position [28, 0]
type textarea ""Brango Casino. 200% NO RULES Terms & Conditions: FIRST DEPOSIT BONUS - 200% NO…"
click at [1054, 436] on span "Test Workflow" at bounding box center [1056, 437] width 50 height 11
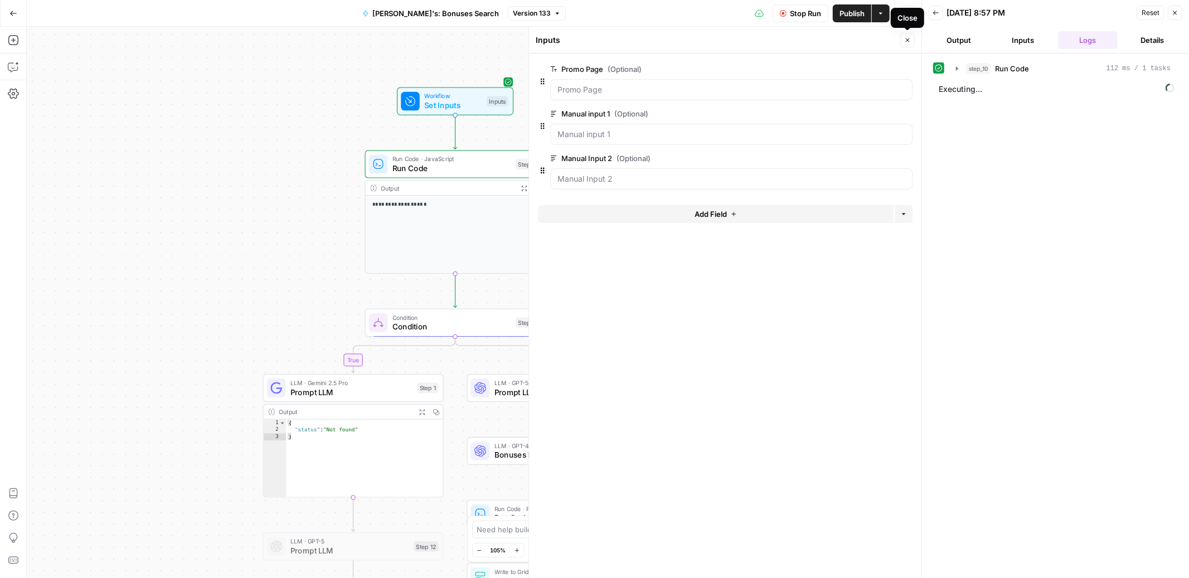
click at [907, 39] on icon "button" at bounding box center [908, 40] width 4 height 4
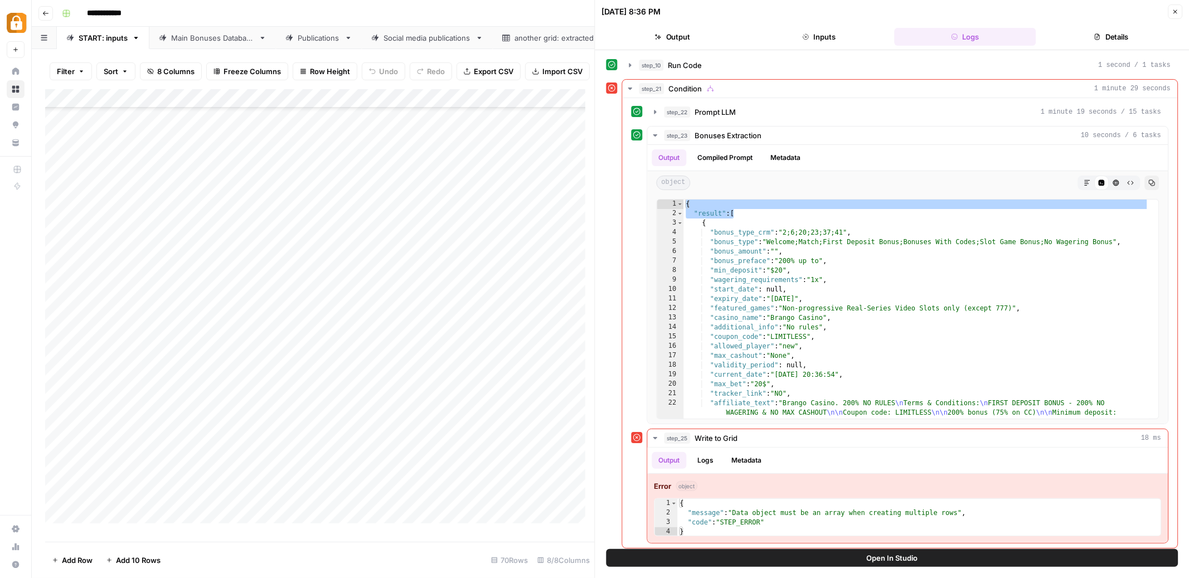
click at [1175, 12] on icon "button" at bounding box center [1176, 12] width 4 height 4
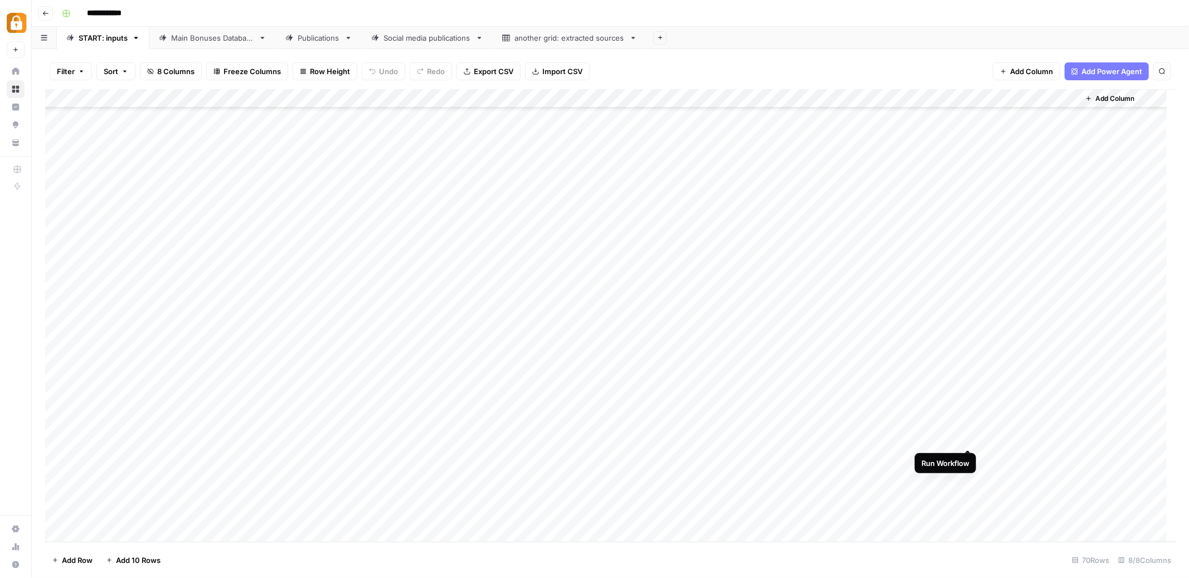
click at [970, 439] on div "Add Column" at bounding box center [610, 315] width 1131 height 453
click at [954, 438] on div "Add Column" at bounding box center [610, 315] width 1131 height 453
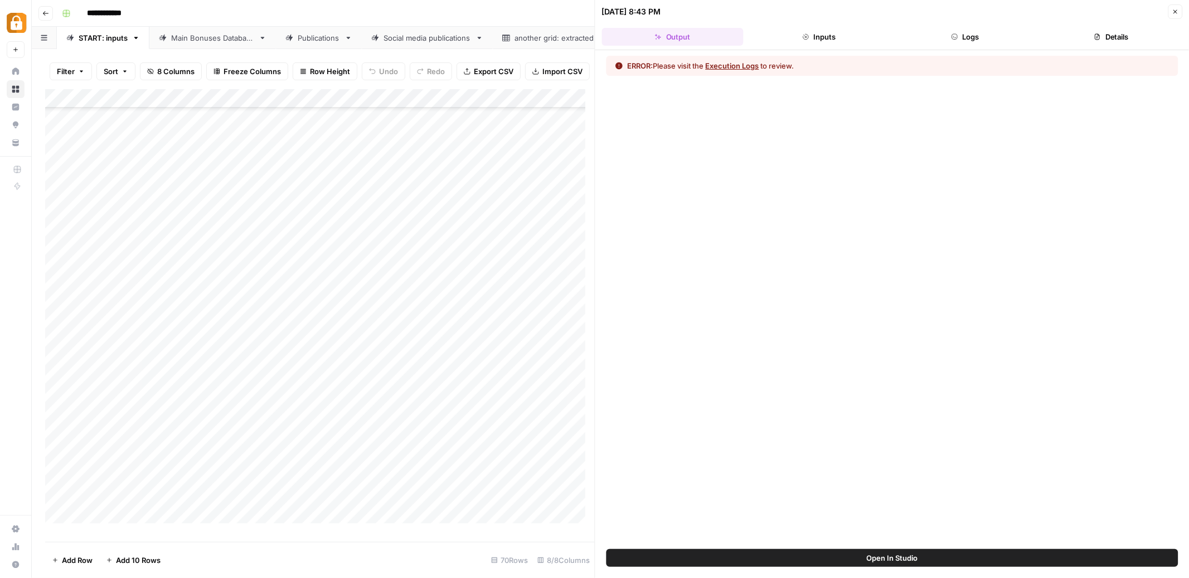
click at [964, 36] on button "Logs" at bounding box center [965, 37] width 142 height 18
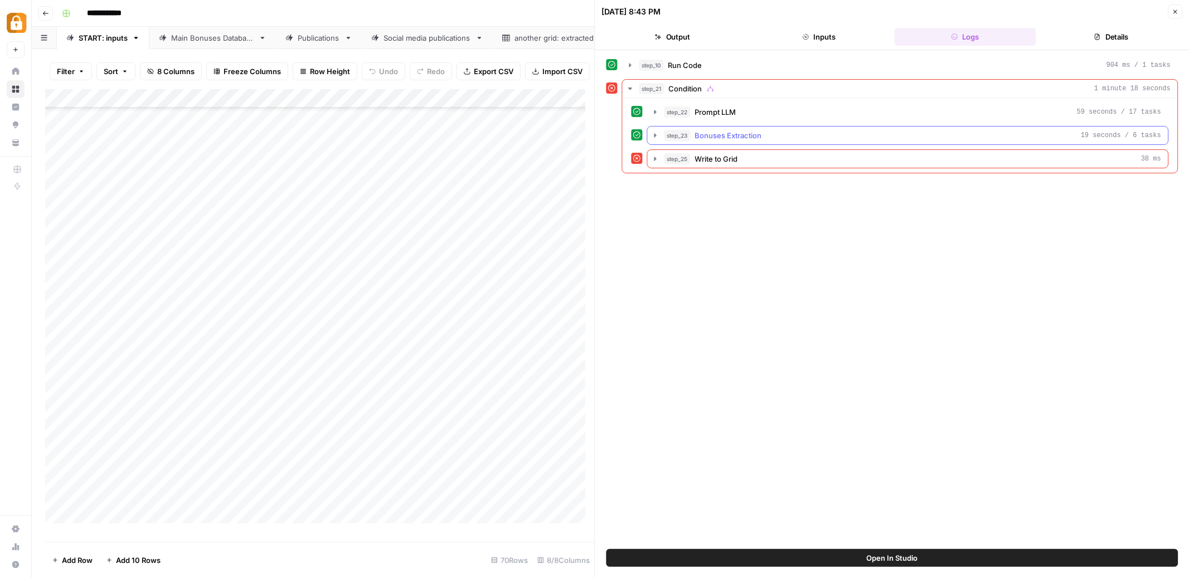
click at [654, 138] on icon "button" at bounding box center [655, 135] width 9 height 9
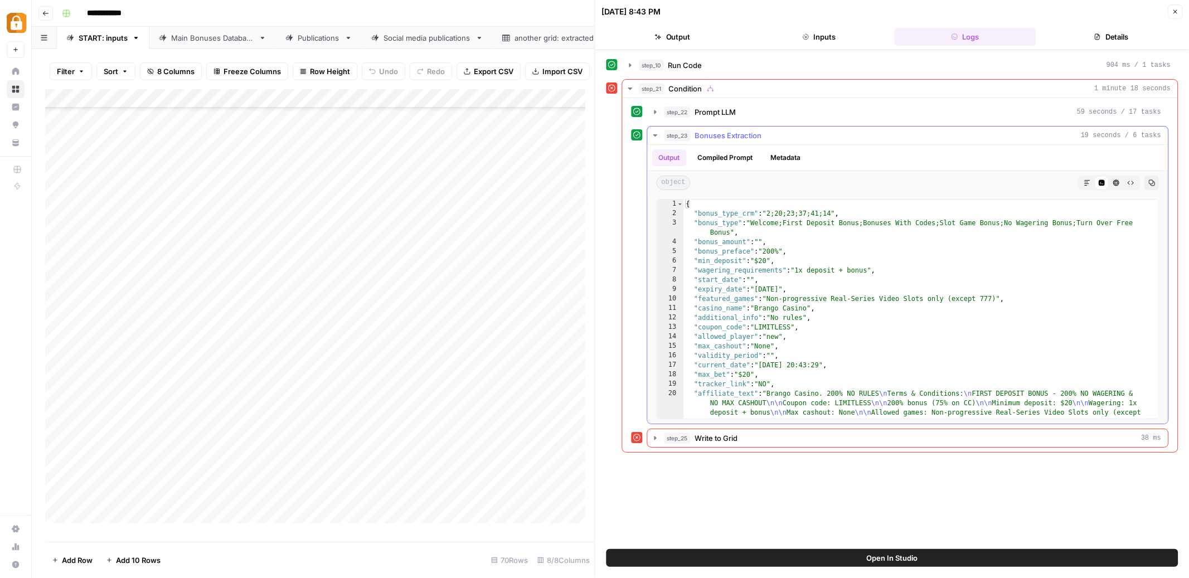
scroll to position [18, 0]
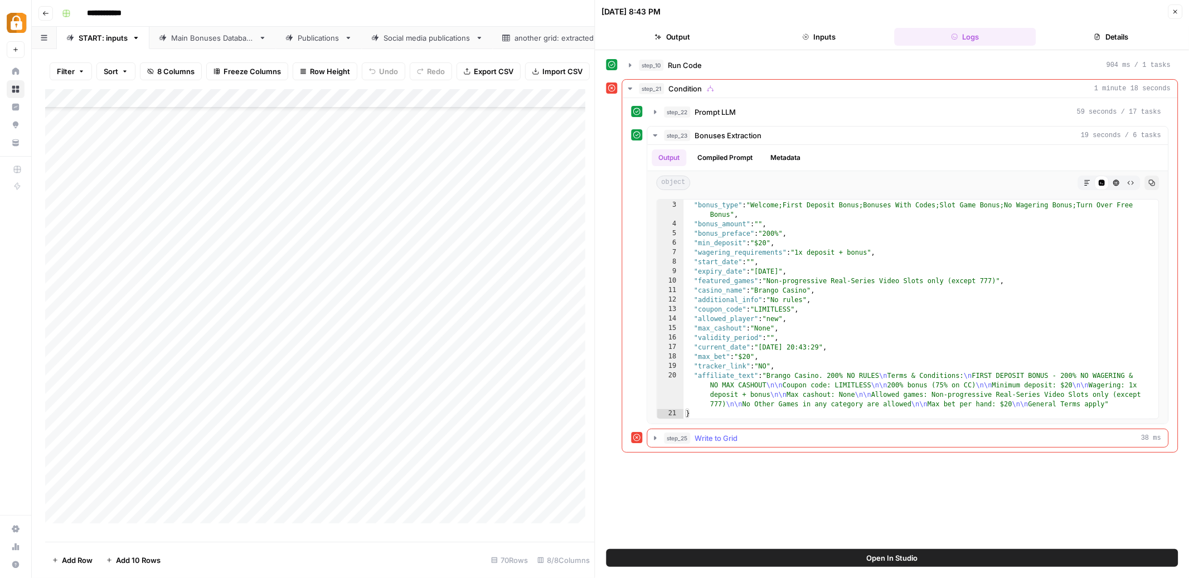
click at [655, 438] on icon "button" at bounding box center [656, 438] width 2 height 4
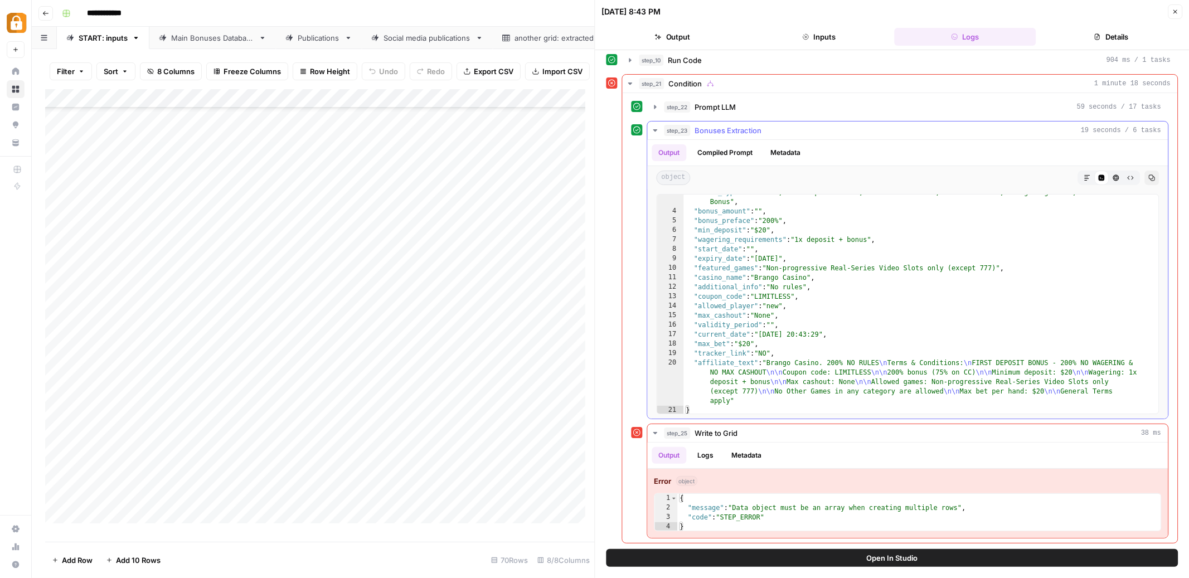
scroll to position [0, 0]
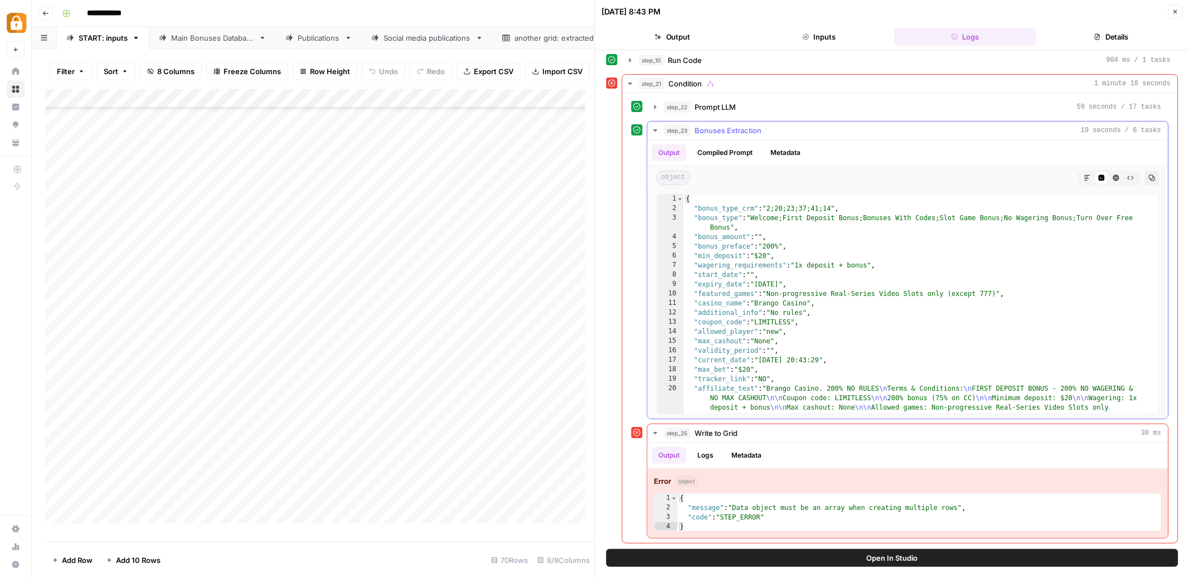
type textarea "**********"
click at [699, 209] on div "{ "bonus_type_crm" : "2;20;23;37;41;14" , "bonus_type" : "Welcome;First Deposit…" at bounding box center [917, 333] width 466 height 276
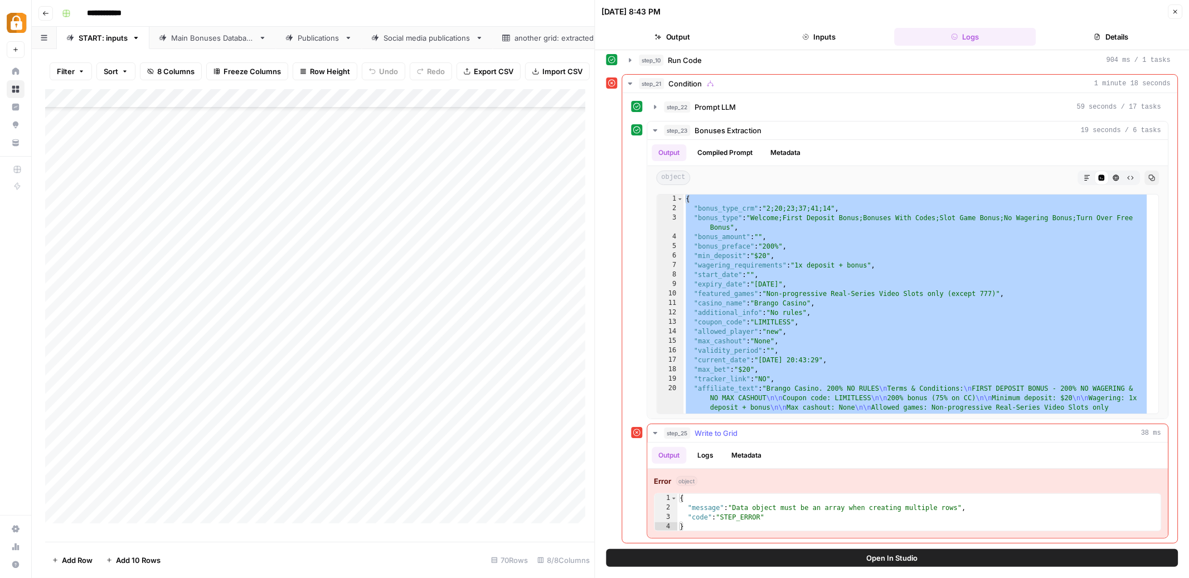
click at [713, 507] on div "{ "message" : "Data object must be an array when creating multiple rows" , "cod…" at bounding box center [919, 522] width 483 height 57
type textarea "**********"
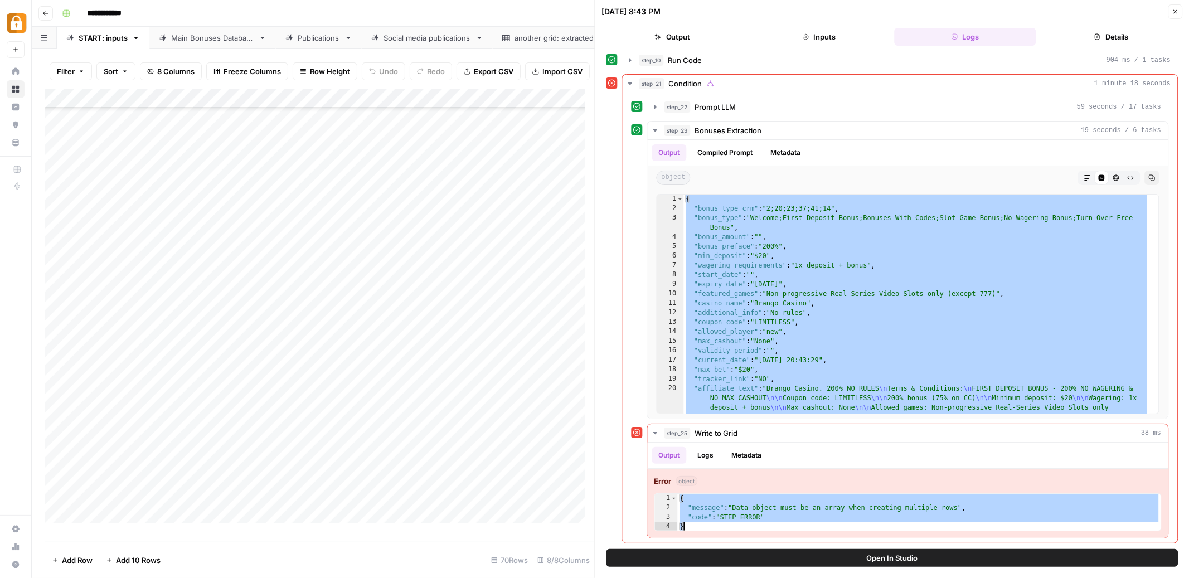
click at [1179, 13] on button "Close" at bounding box center [1175, 11] width 14 height 14
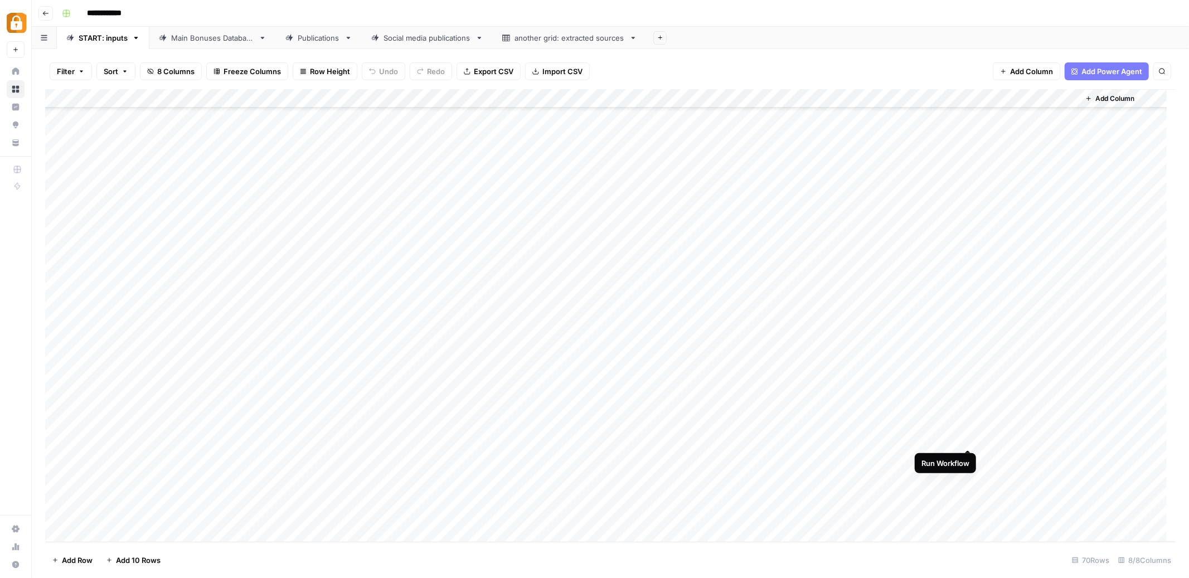
click at [969, 439] on div "Add Column" at bounding box center [610, 315] width 1131 height 453
click at [949, 437] on div "Add Column" at bounding box center [610, 315] width 1131 height 453
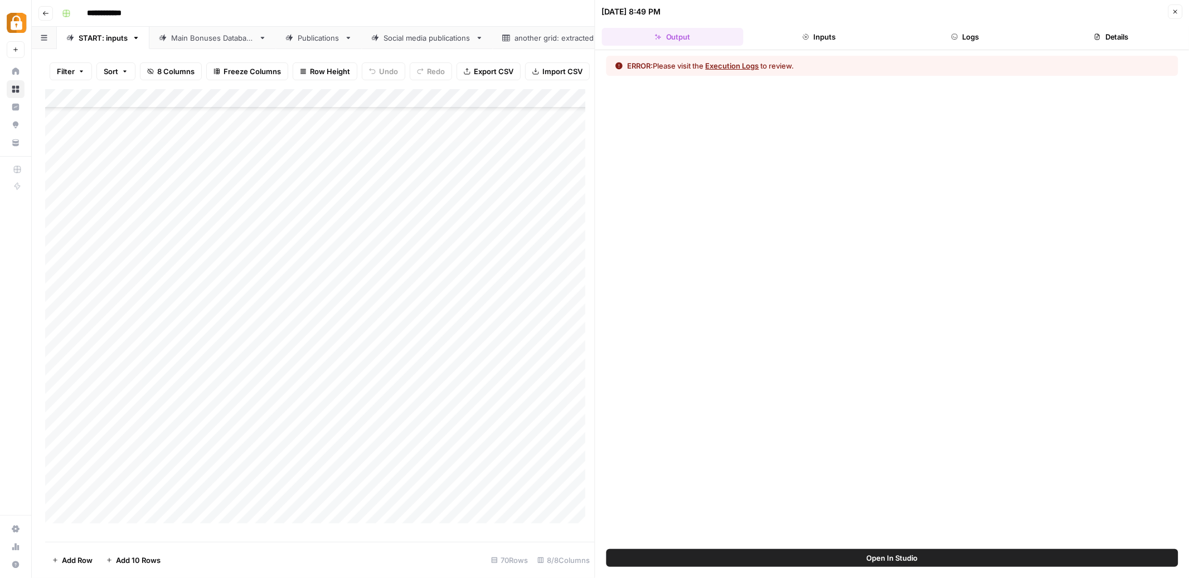
click at [966, 35] on button "Logs" at bounding box center [965, 37] width 142 height 18
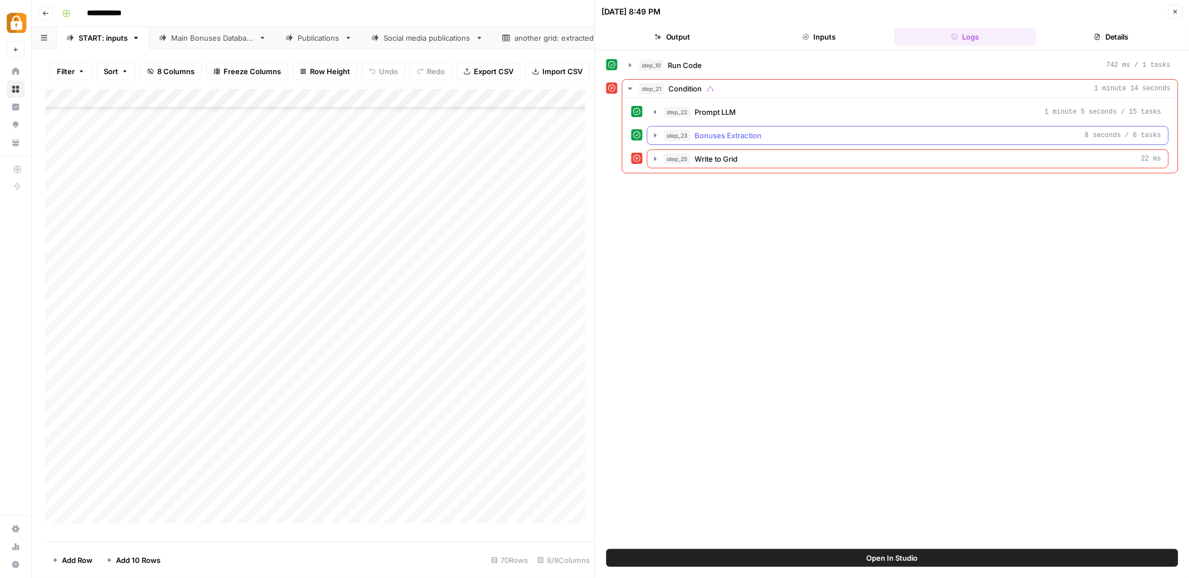
click at [655, 136] on icon "button" at bounding box center [656, 135] width 2 height 4
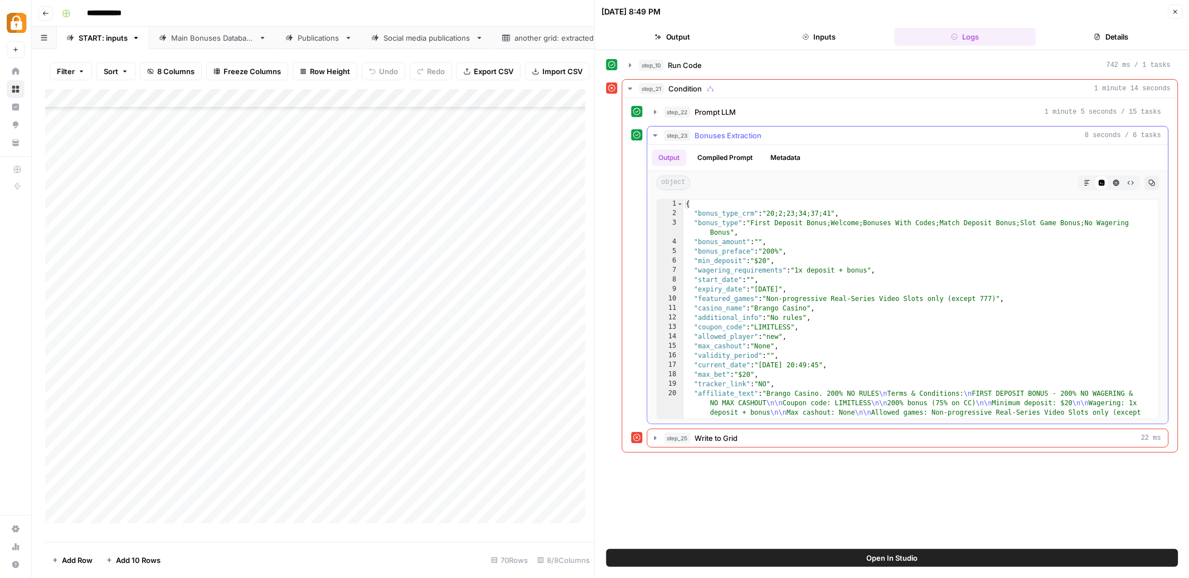
click at [655, 138] on icon "button" at bounding box center [655, 135] width 9 height 9
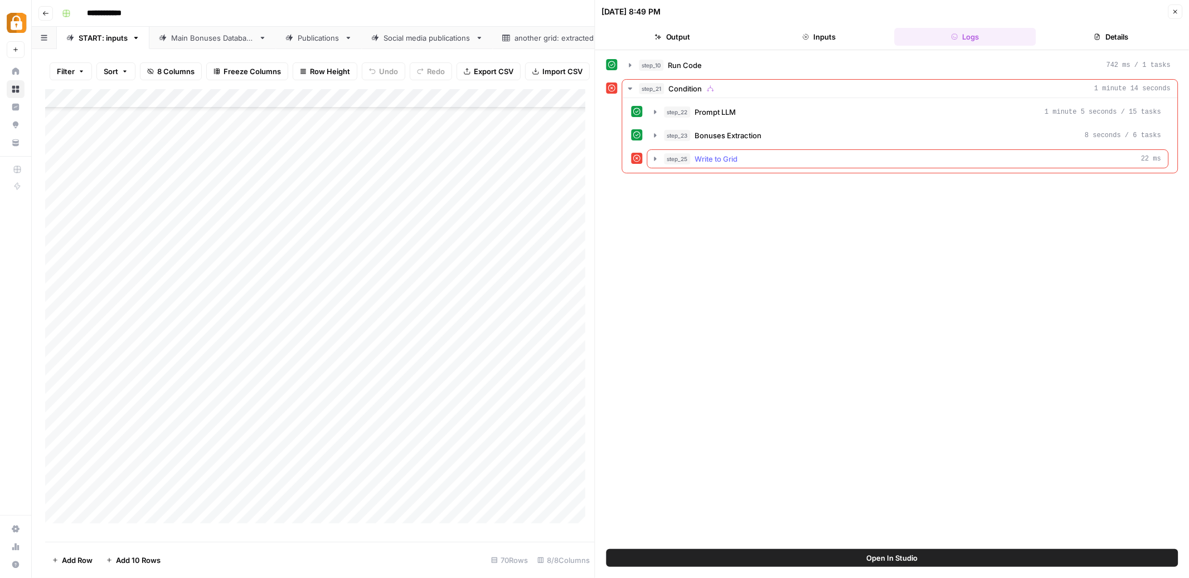
click at [655, 158] on icon "button" at bounding box center [656, 159] width 2 height 4
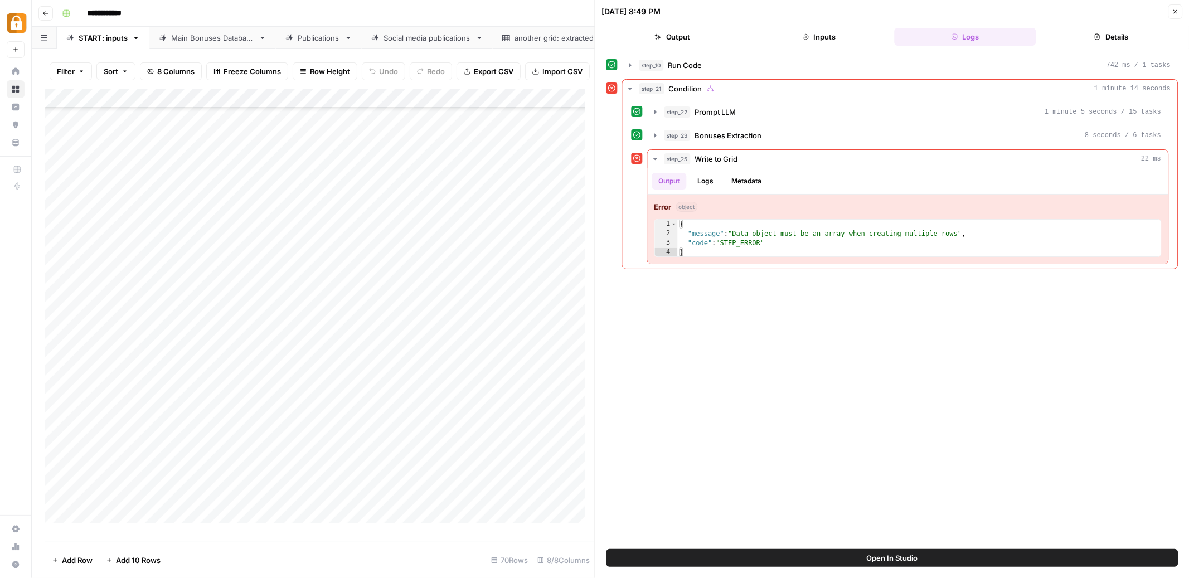
click at [1176, 8] on icon "button" at bounding box center [1175, 11] width 7 height 7
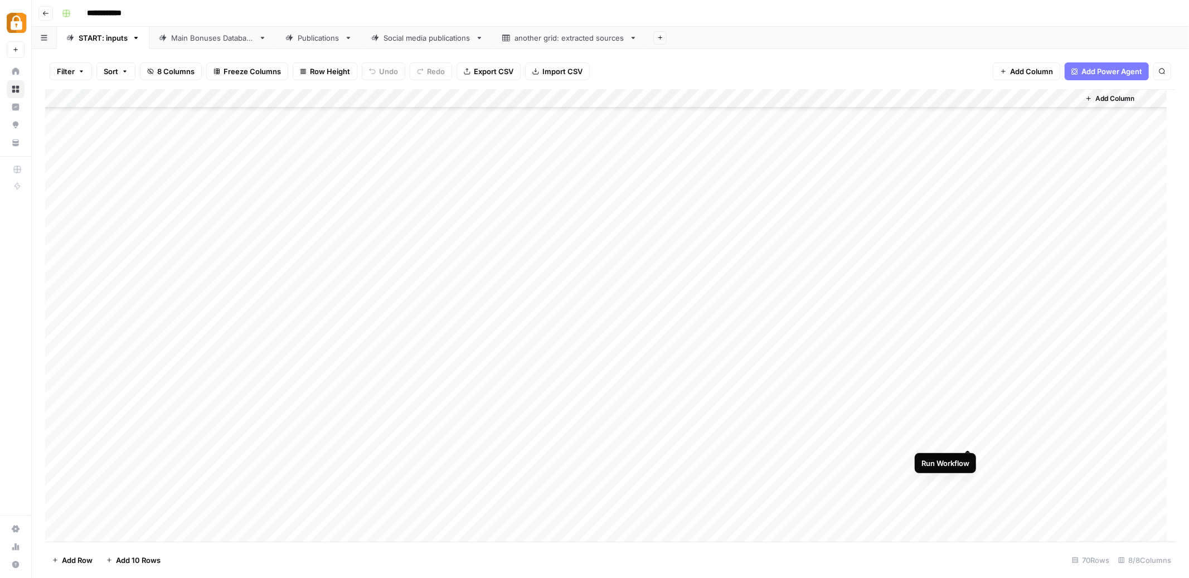
click at [970, 437] on div "Add Column" at bounding box center [610, 315] width 1131 height 453
click at [952, 418] on div "Add Column" at bounding box center [610, 315] width 1131 height 453
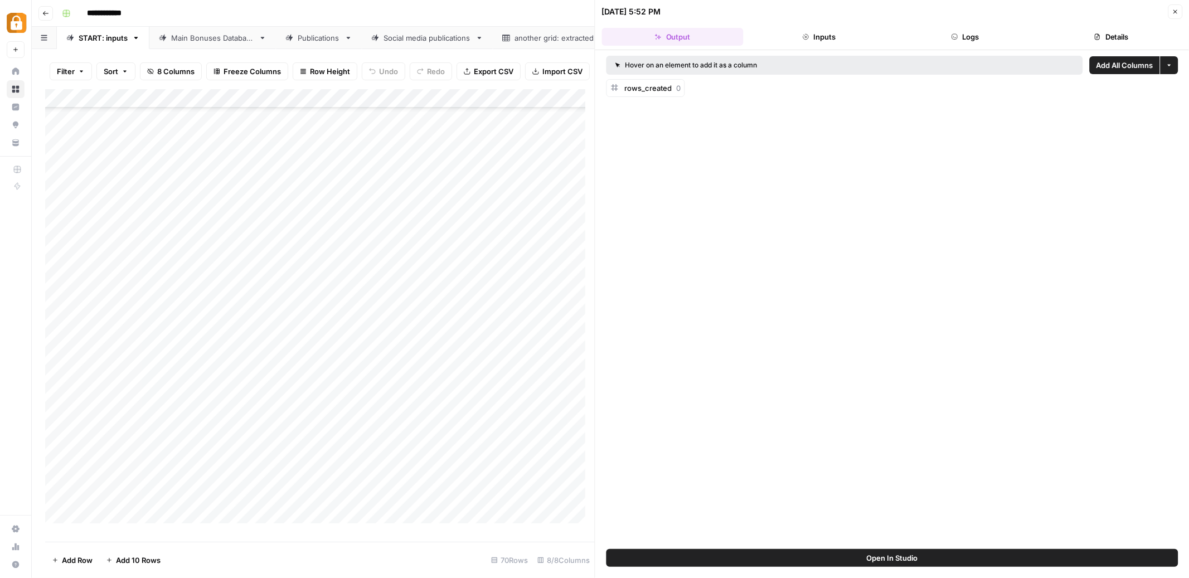
click at [964, 38] on button "Logs" at bounding box center [965, 37] width 142 height 18
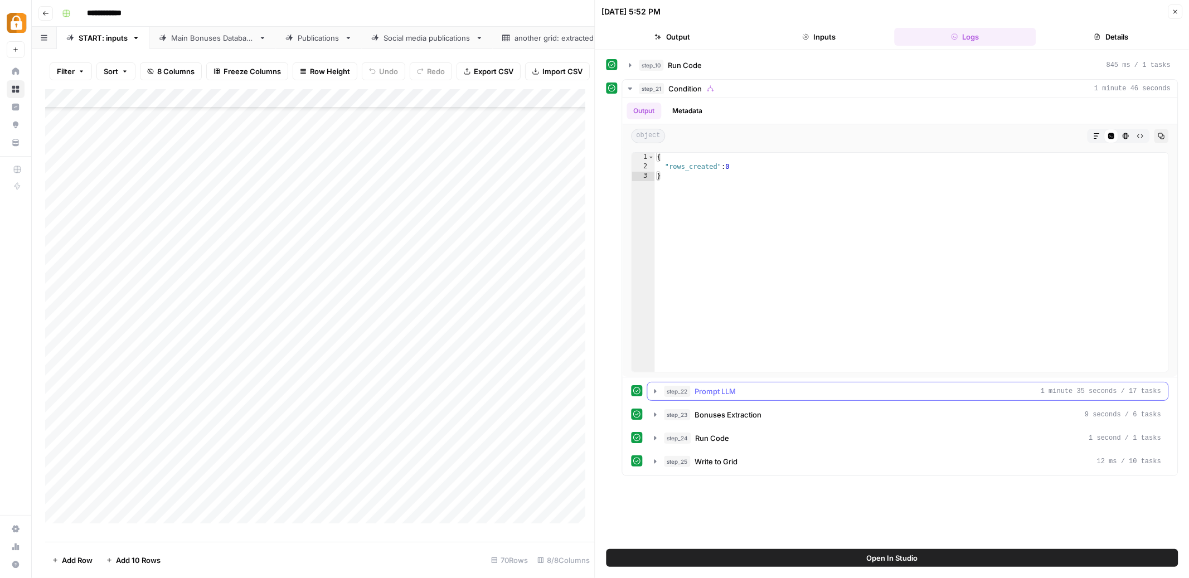
click at [653, 390] on icon "button" at bounding box center [655, 391] width 9 height 9
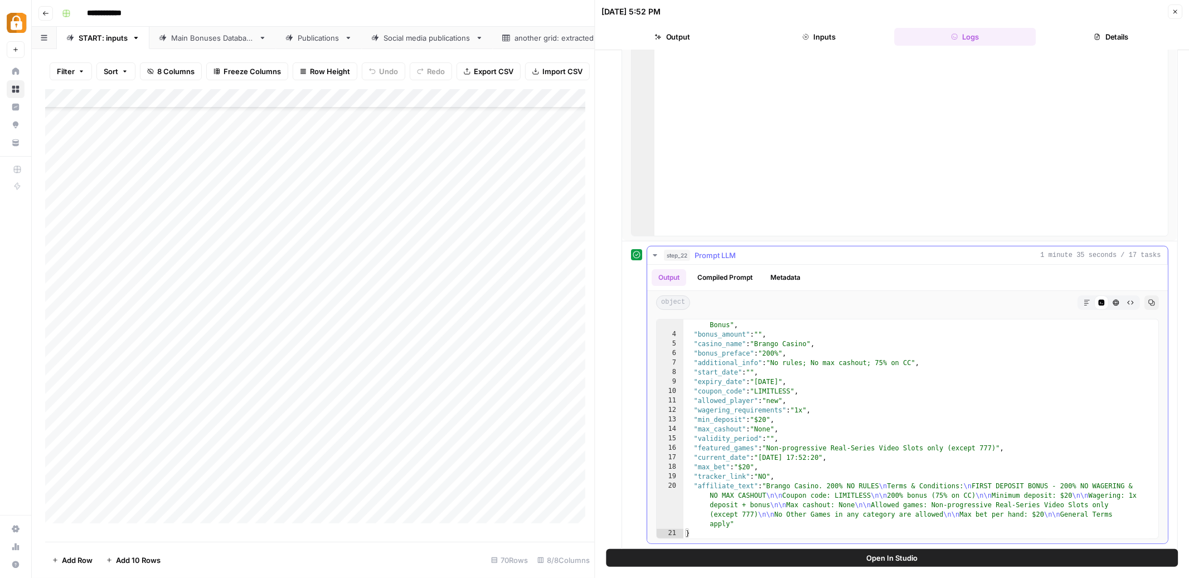
scroll to position [212, 0]
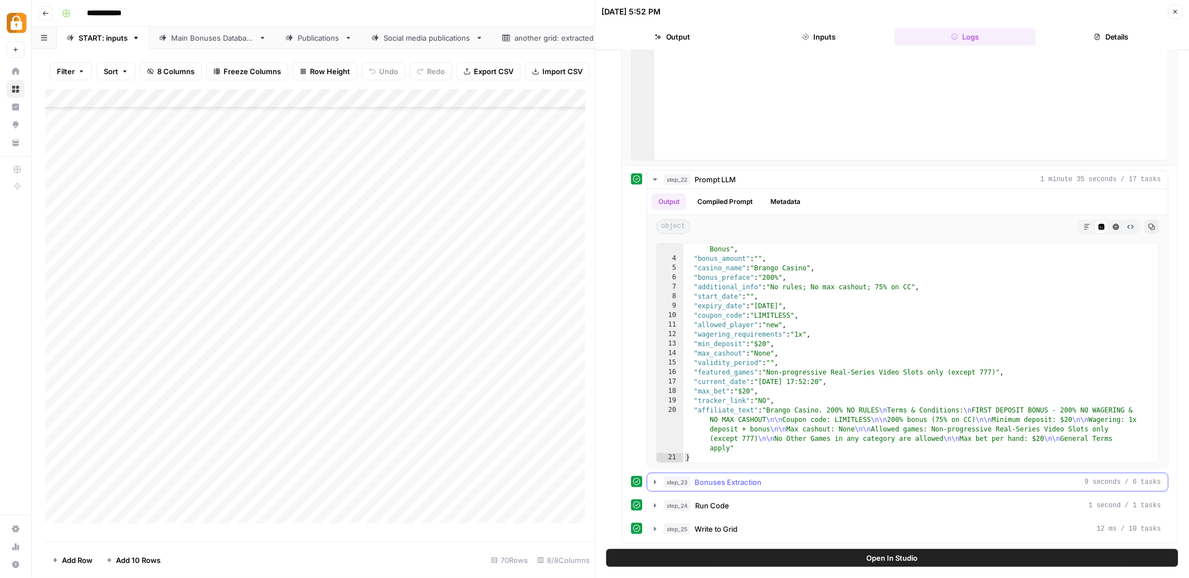
click at [656, 482] on icon "button" at bounding box center [656, 482] width 2 height 4
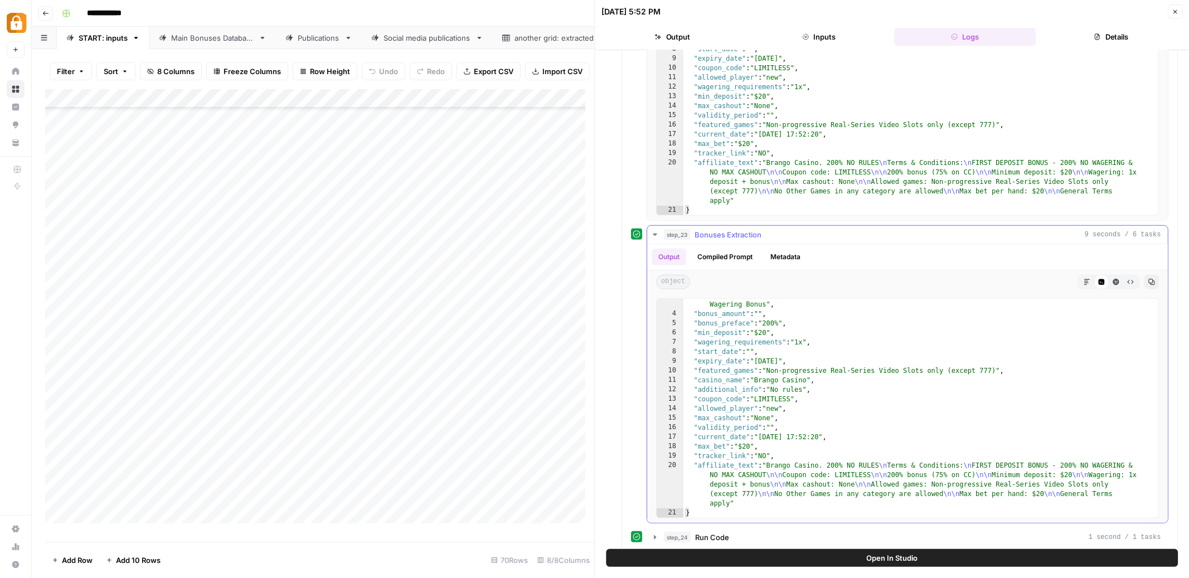
scroll to position [492, 0]
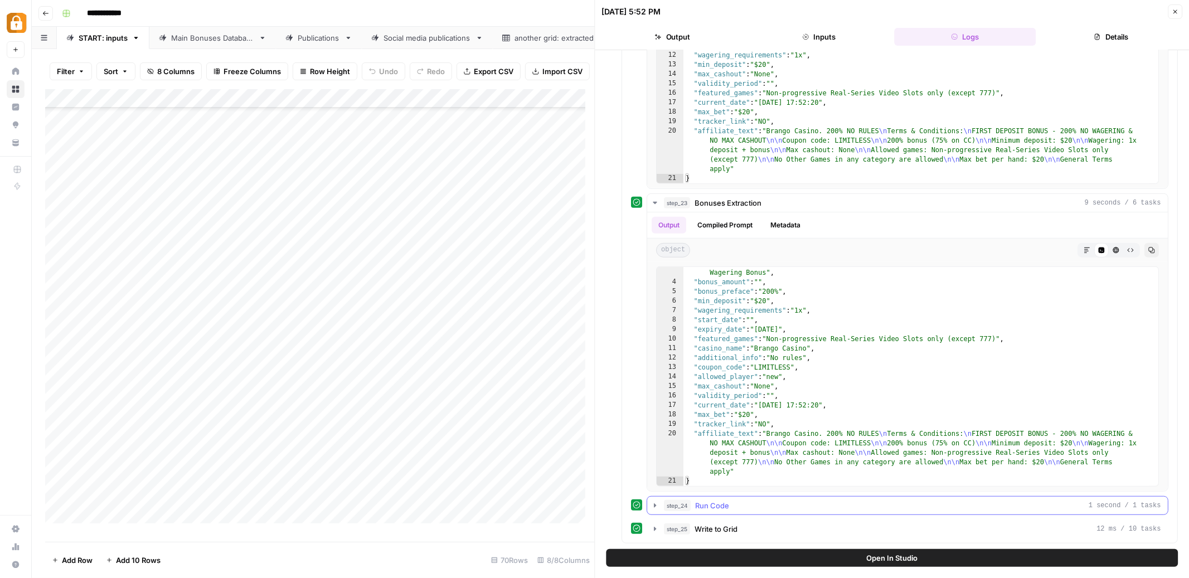
click at [654, 503] on icon "button" at bounding box center [655, 505] width 9 height 9
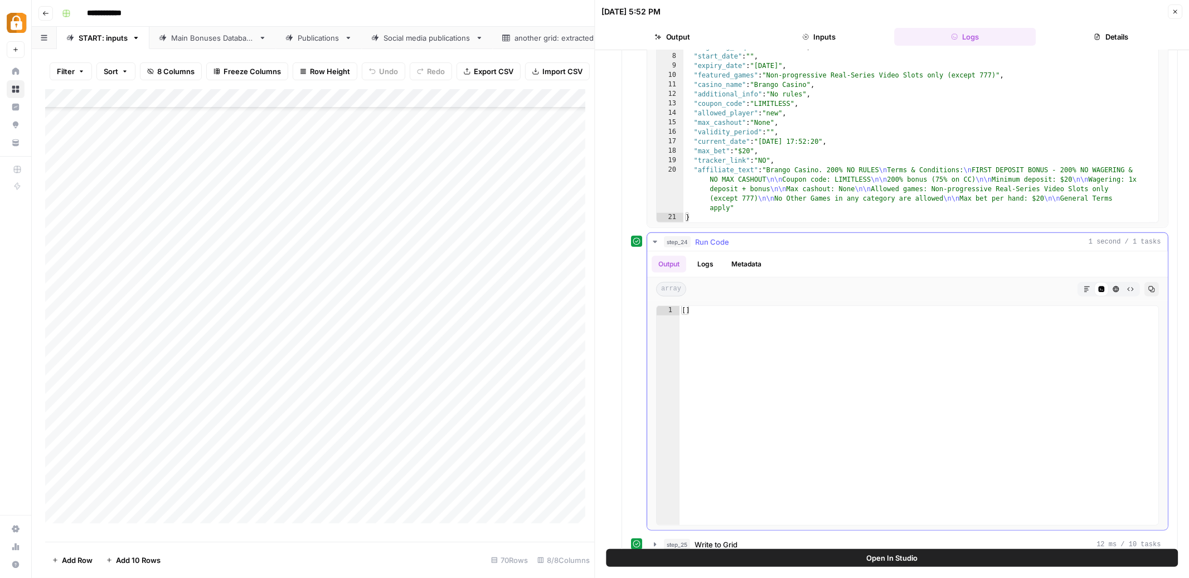
scroll to position [771, 0]
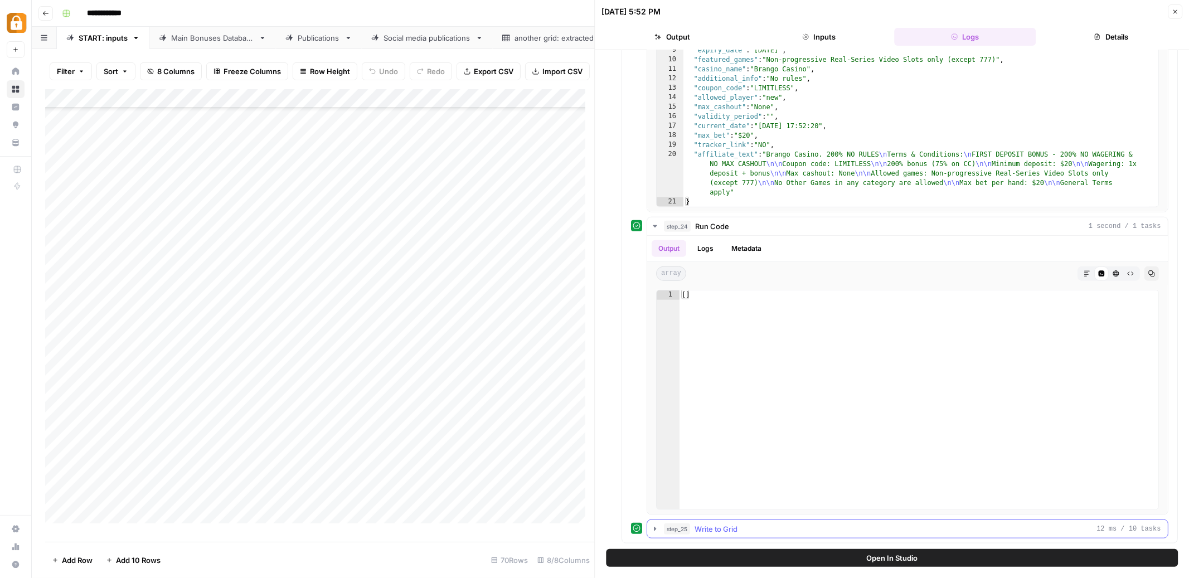
click at [654, 524] on button "step_25 Write to Grid 12 ms / 10 tasks" at bounding box center [908, 529] width 521 height 18
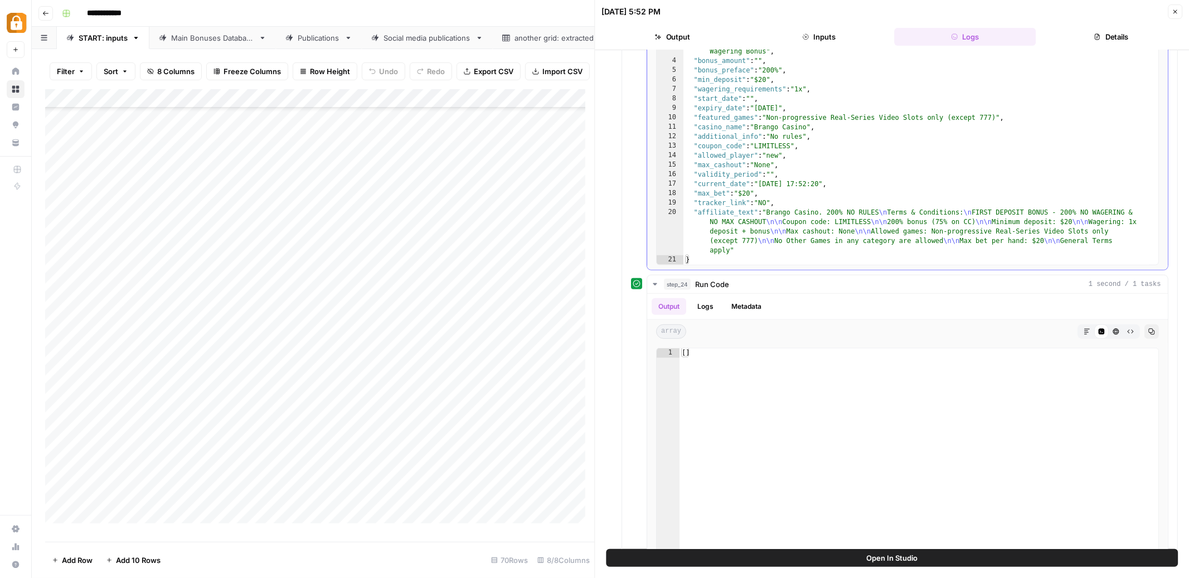
scroll to position [712, 0]
click at [1178, 13] on icon "button" at bounding box center [1175, 11] width 7 height 7
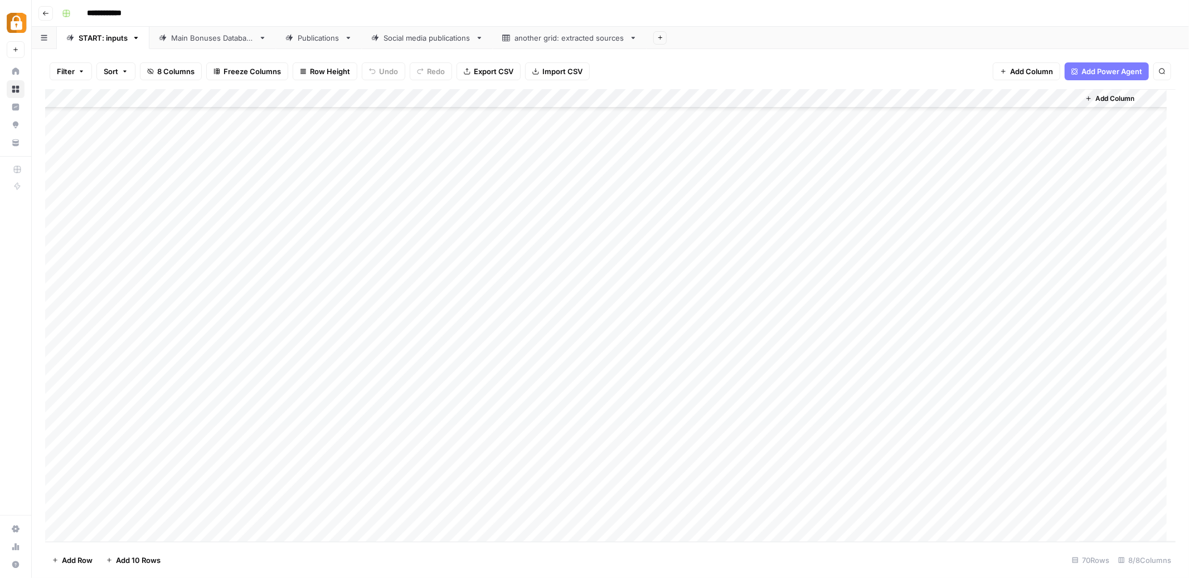
click at [428, 419] on div "Add Column" at bounding box center [610, 315] width 1131 height 453
click at [970, 442] on div "Add Column" at bounding box center [610, 315] width 1131 height 453
click at [222, 39] on div "Main Bonuses Database" at bounding box center [212, 37] width 83 height 11
click at [81, 43] on link "START: inputs" at bounding box center [103, 38] width 93 height 22
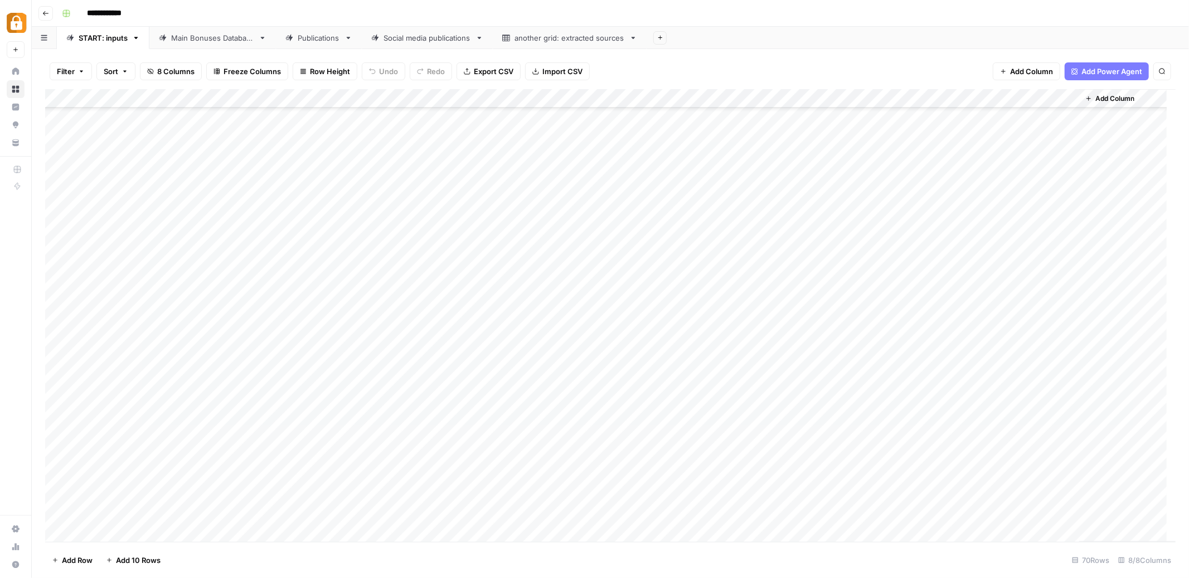
scroll to position [911, 0]
click at [378, 190] on div "Add Column" at bounding box center [610, 315] width 1131 height 453
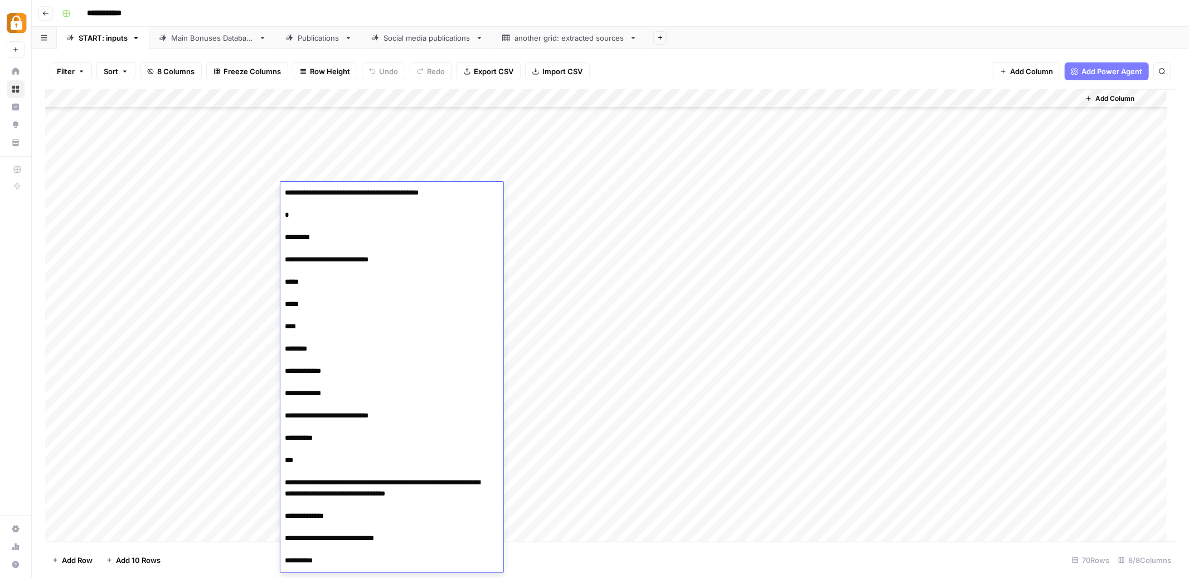
scroll to position [1167, 0]
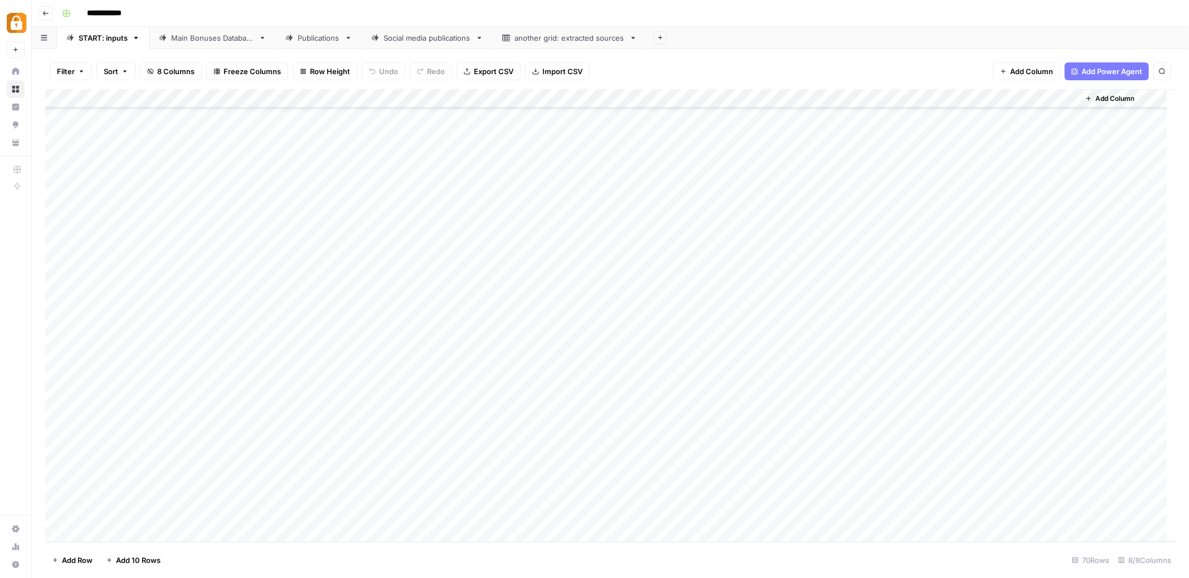
click at [548, 194] on div "Add Column" at bounding box center [610, 315] width 1131 height 453
click at [388, 170] on div "Add Column" at bounding box center [610, 315] width 1131 height 453
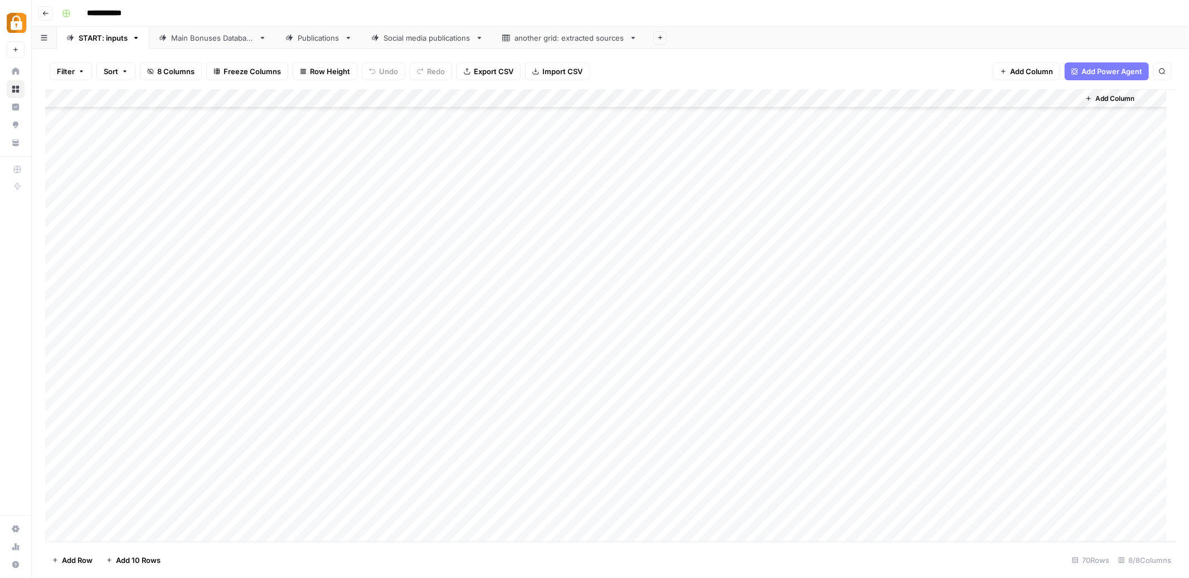
click at [664, 485] on div "Add Column" at bounding box center [610, 315] width 1131 height 453
click at [386, 473] on div "Add Column" at bounding box center [610, 315] width 1131 height 453
click at [428, 478] on div "Add Column" at bounding box center [610, 315] width 1131 height 453
click at [428, 478] on textarea at bounding box center [377, 478] width 195 height 16
type textarea "**********"
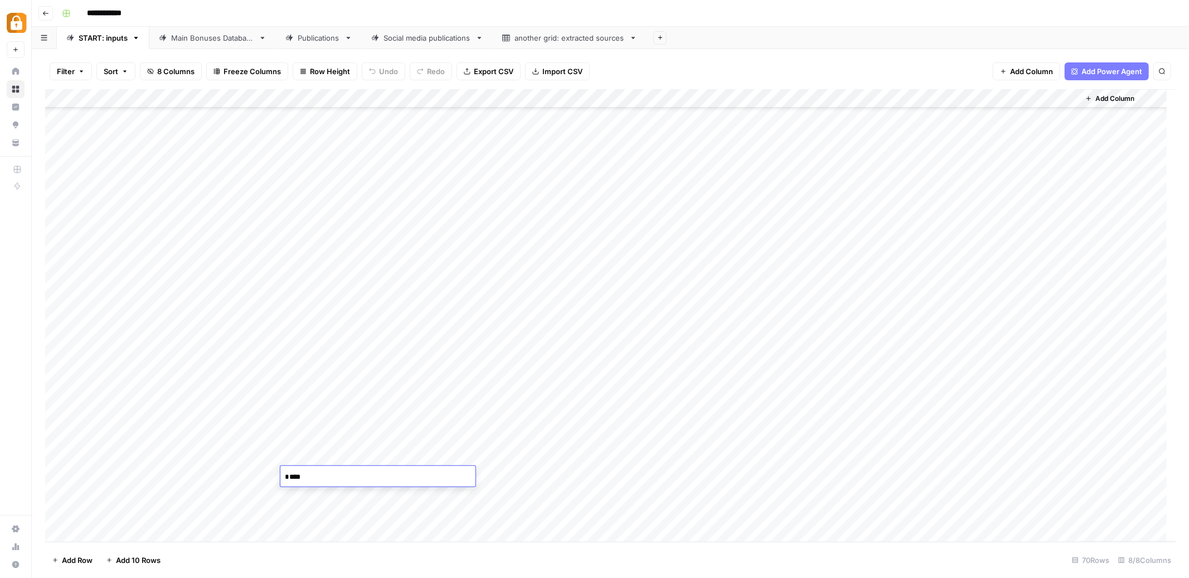
scroll to position [2217, 0]
click at [708, 469] on div "Add Column" at bounding box center [610, 315] width 1131 height 453
type textarea "****"
click at [632, 493] on div "Add Column" at bounding box center [610, 315] width 1131 height 453
click at [880, 474] on div "Add Column" at bounding box center [610, 315] width 1131 height 453
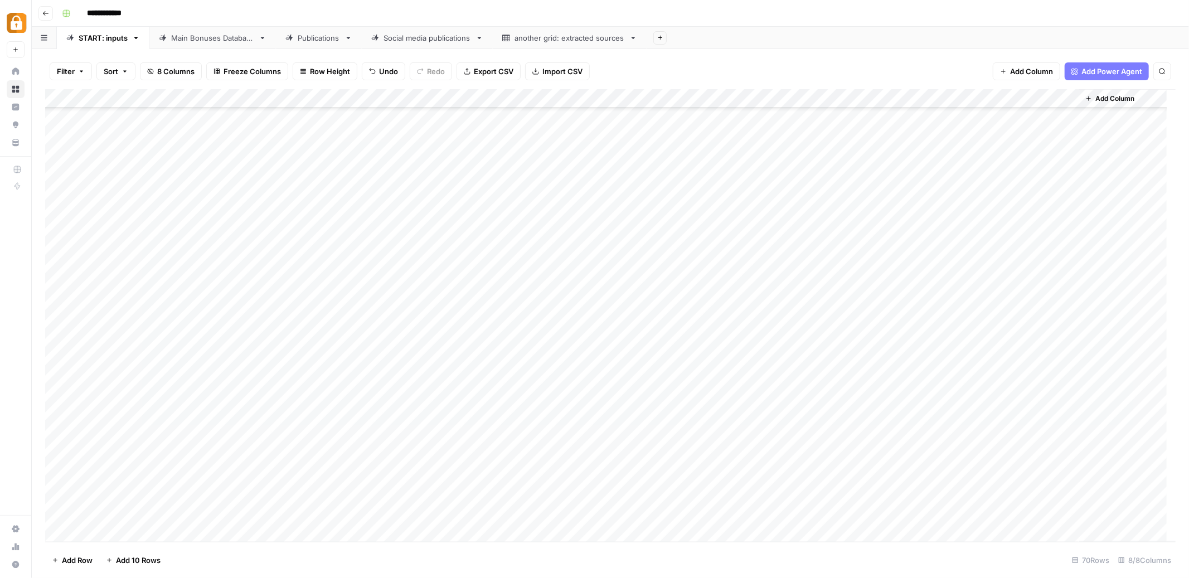
click at [230, 495] on div "Add Column" at bounding box center [610, 315] width 1131 height 453
click at [234, 497] on div "Add Column" at bounding box center [610, 315] width 1131 height 453
type textarea "**********"
click at [698, 485] on div "Add Column" at bounding box center [610, 315] width 1131 height 453
click at [711, 496] on div "Add Column" at bounding box center [610, 315] width 1131 height 453
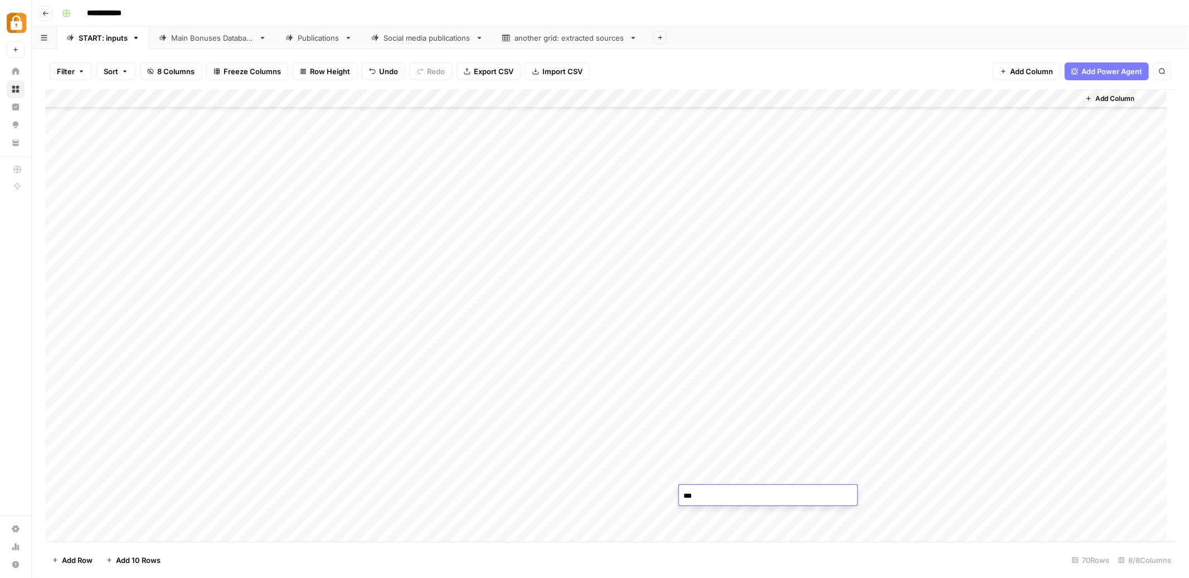
type textarea "****"
click at [599, 491] on div "Add Column" at bounding box center [610, 315] width 1131 height 453
click at [883, 496] on div "Add Column" at bounding box center [610, 315] width 1131 height 453
click at [954, 495] on div "Add Column" at bounding box center [610, 315] width 1131 height 453
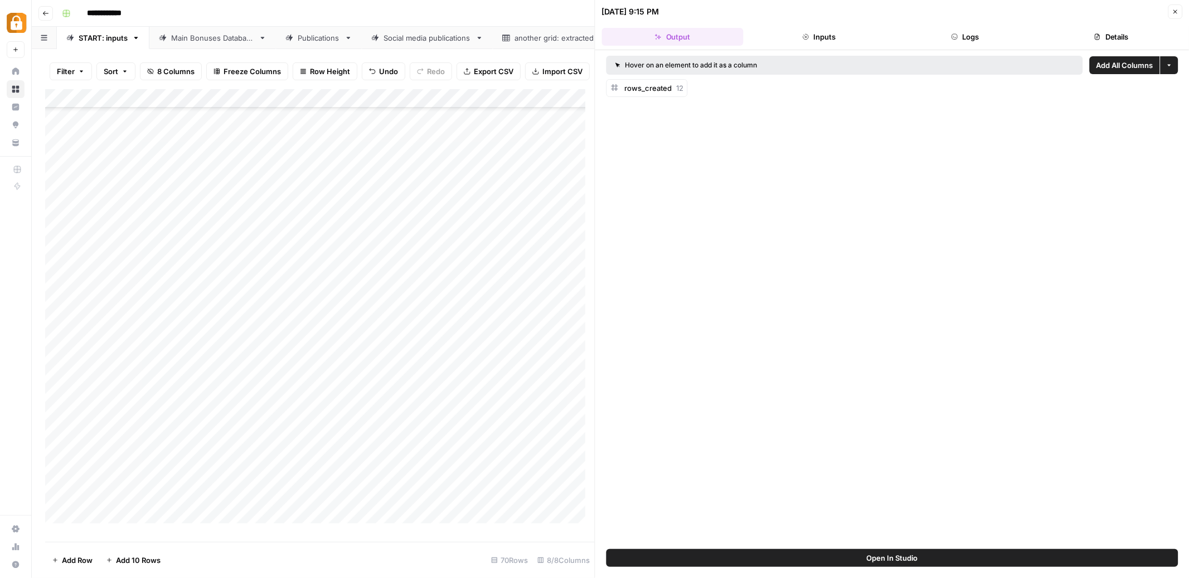
click at [966, 32] on button "Logs" at bounding box center [965, 37] width 142 height 18
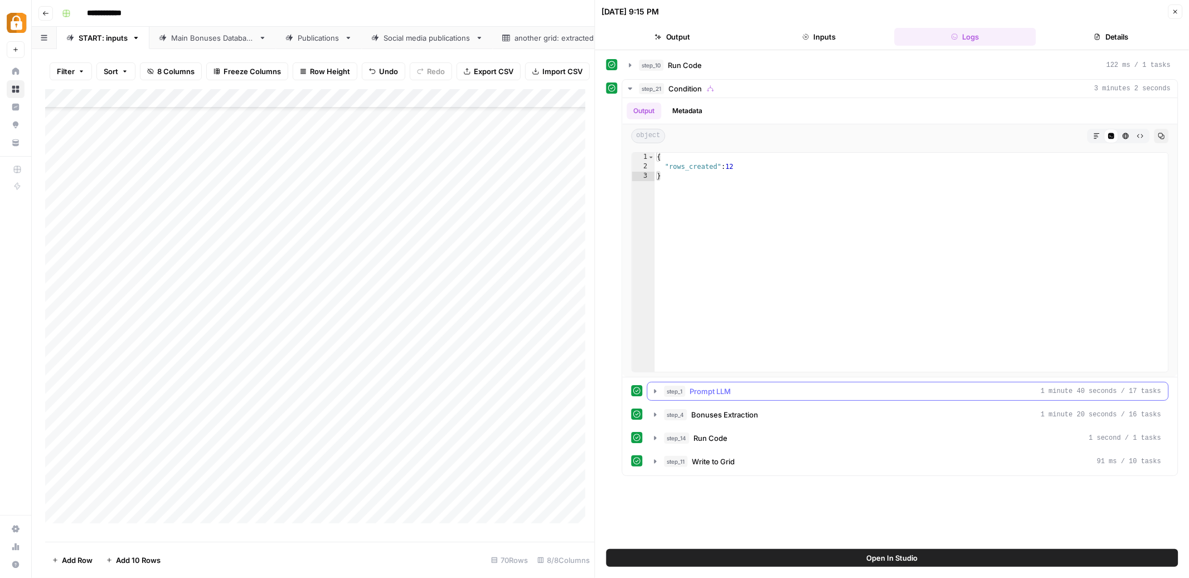
click at [655, 394] on icon "button" at bounding box center [655, 391] width 9 height 9
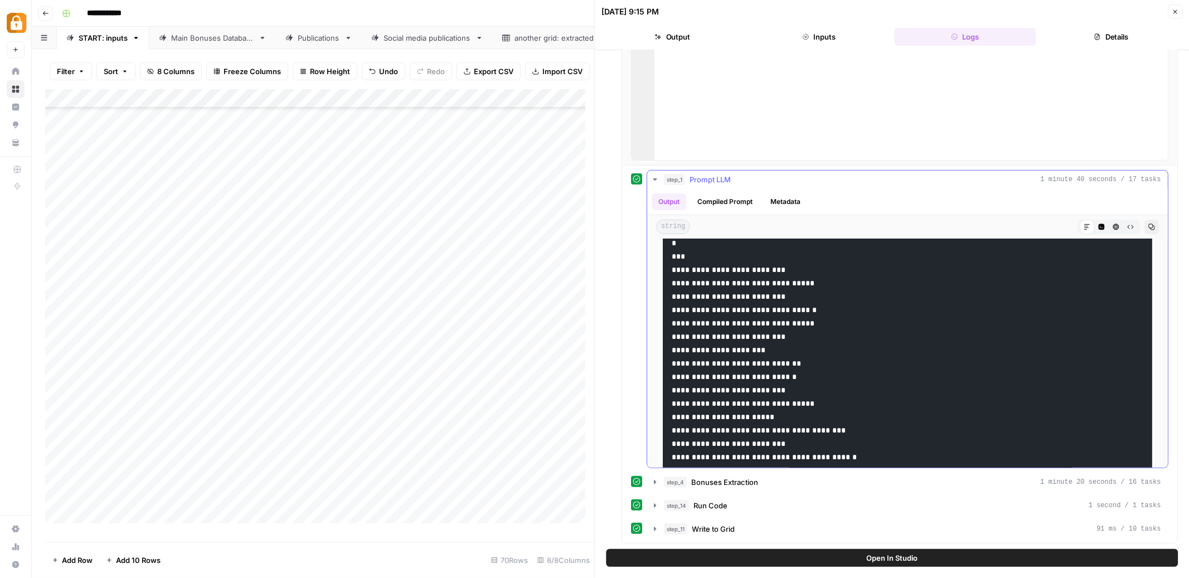
scroll to position [20, 0]
click at [656, 483] on icon "button" at bounding box center [655, 482] width 9 height 9
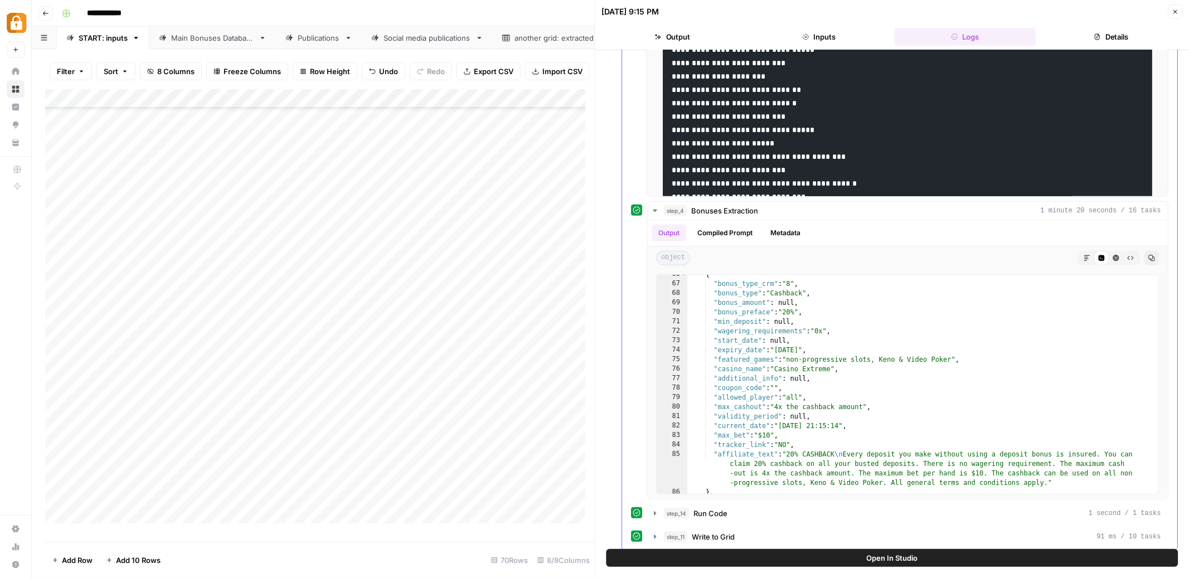
scroll to position [492, 0]
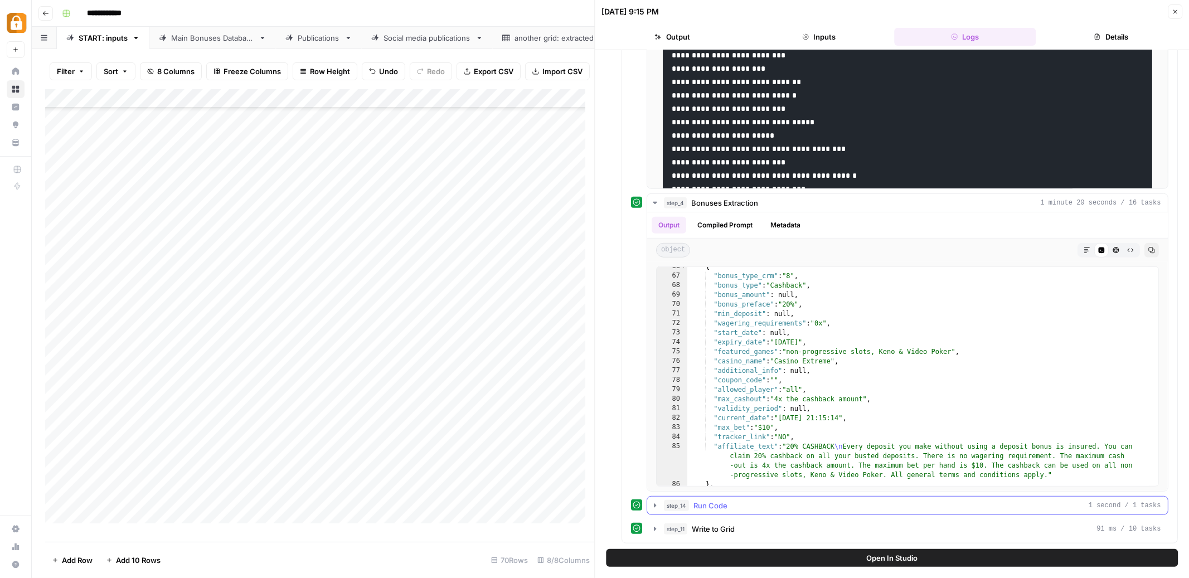
click at [655, 504] on icon "button" at bounding box center [656, 506] width 2 height 4
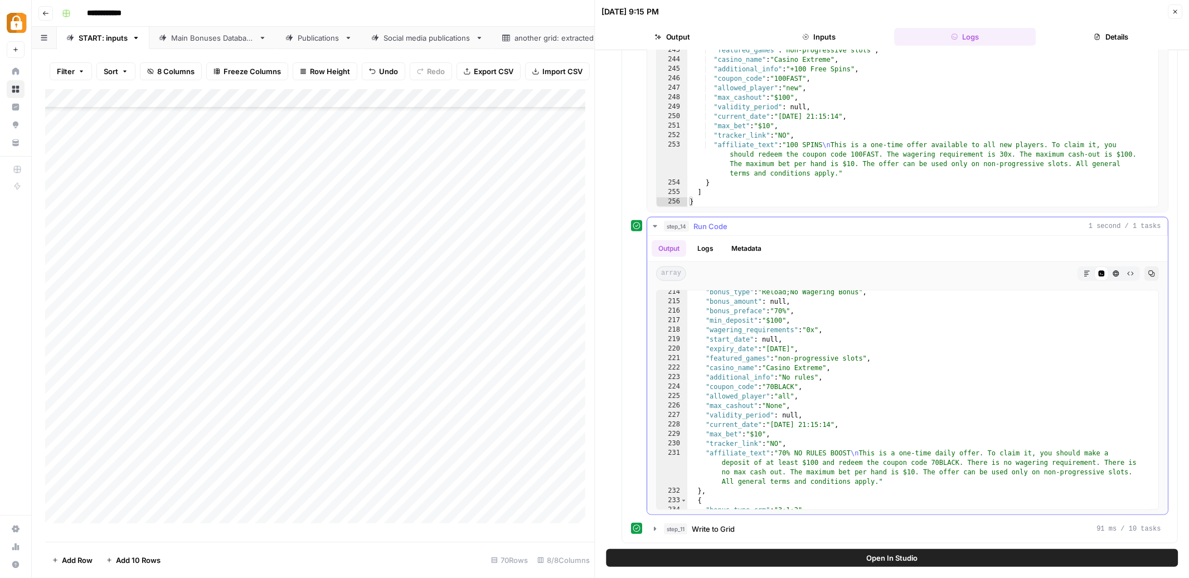
scroll to position [2558, 0]
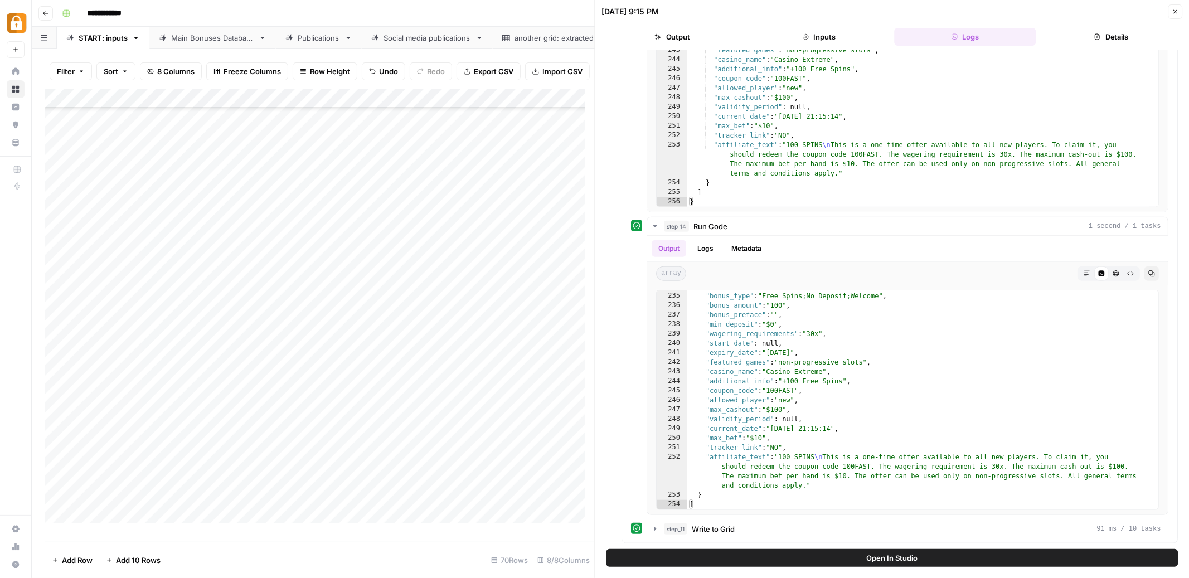
click at [1176, 8] on icon "button" at bounding box center [1175, 11] width 7 height 7
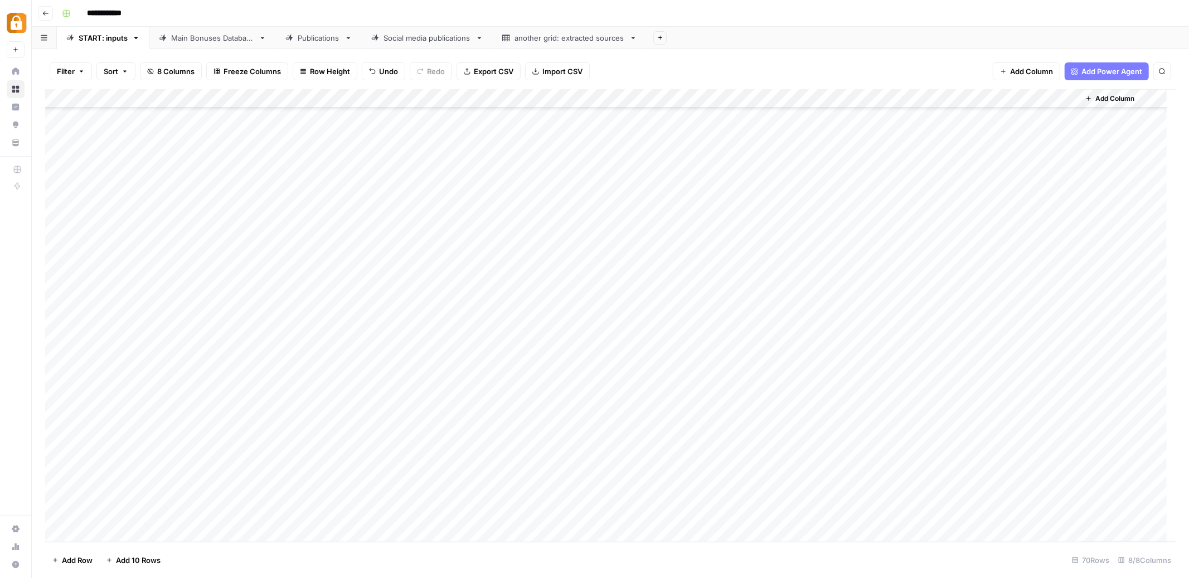
click at [427, 474] on div "Add Column" at bounding box center [610, 315] width 1131 height 453
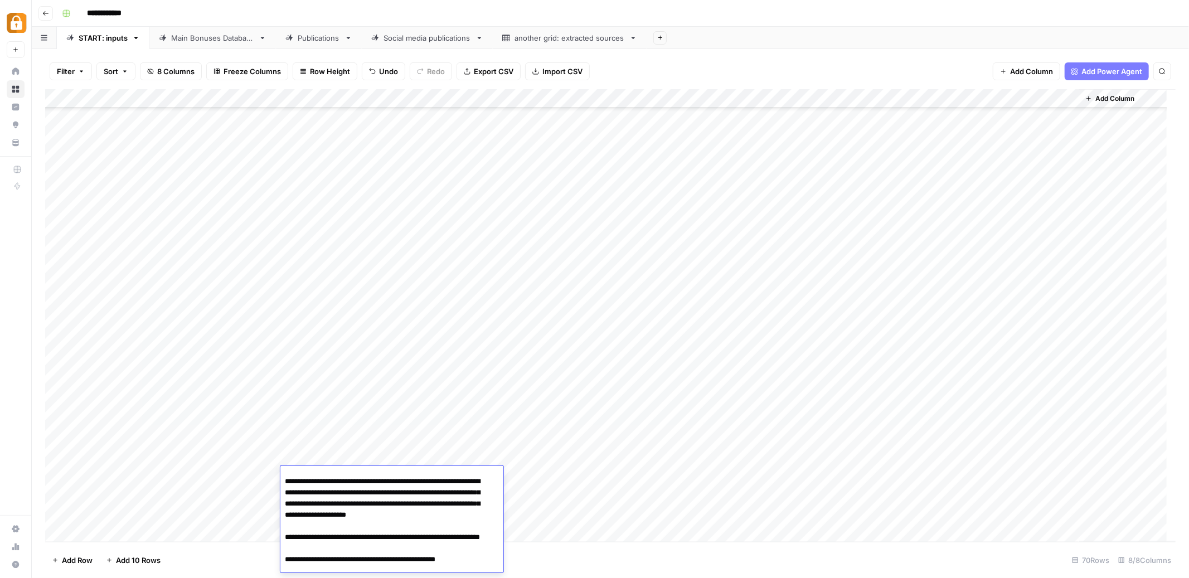
scroll to position [1677, 0]
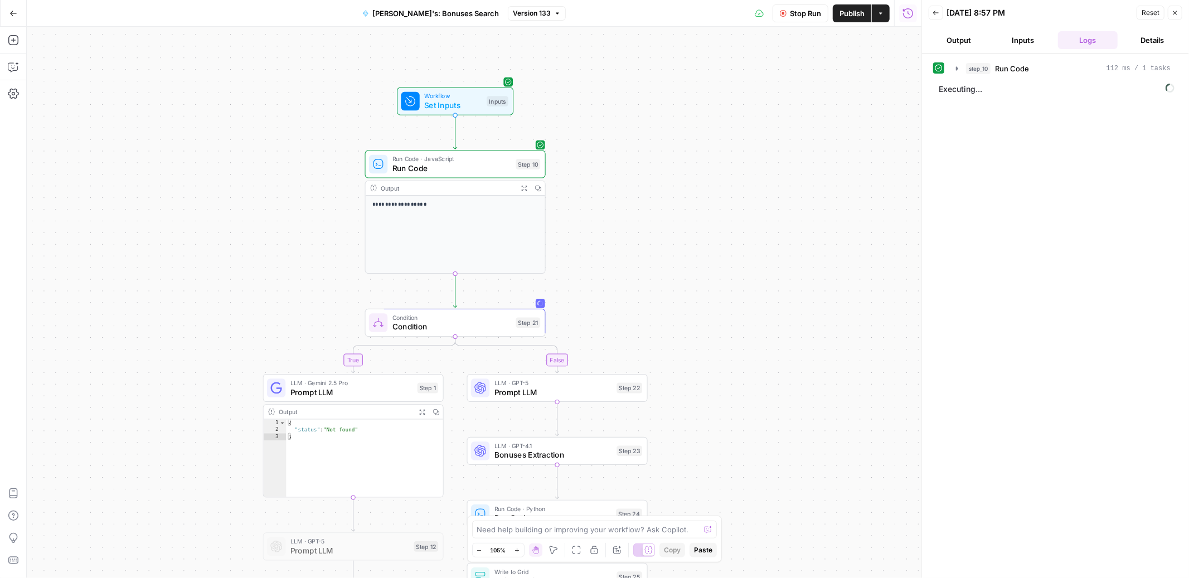
scroll to position [61, 0]
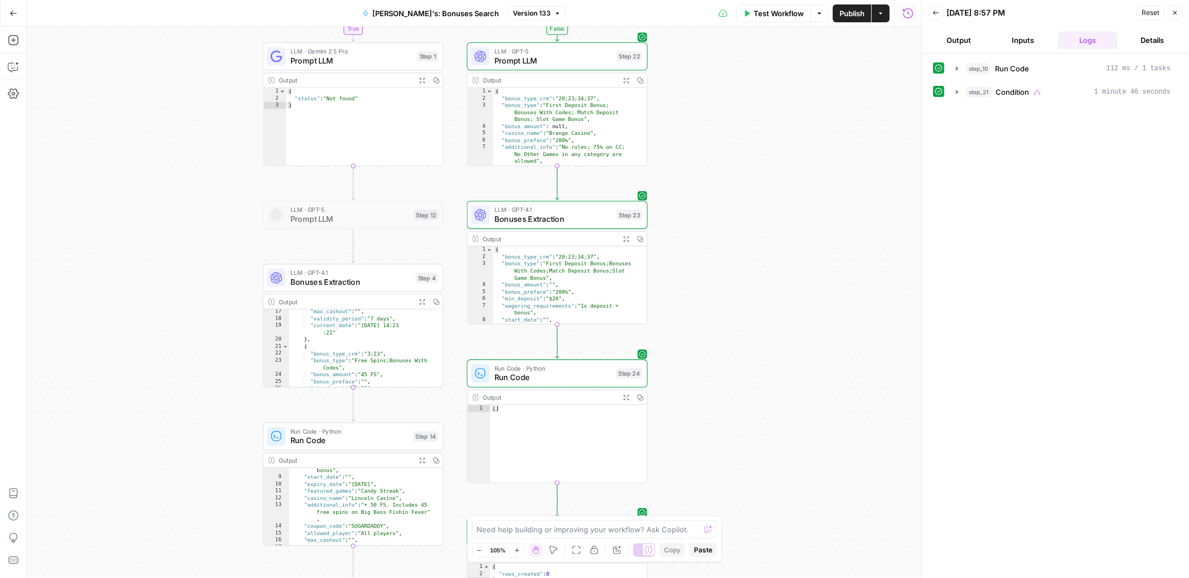
click at [518, 552] on icon "button" at bounding box center [517, 551] width 6 height 6
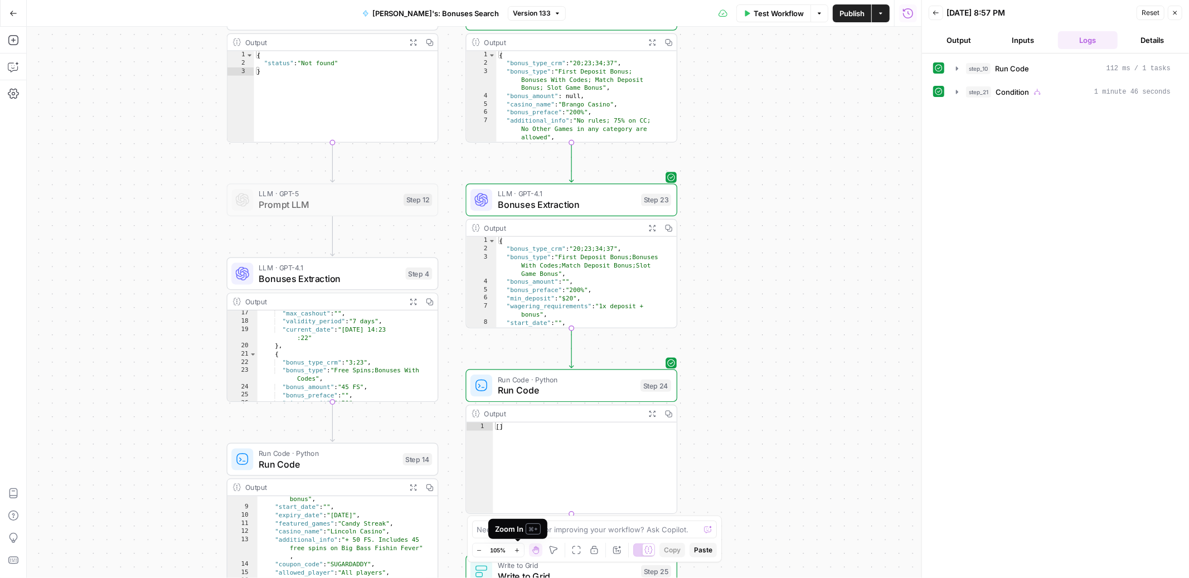
click at [518, 552] on icon "button" at bounding box center [517, 551] width 6 height 6
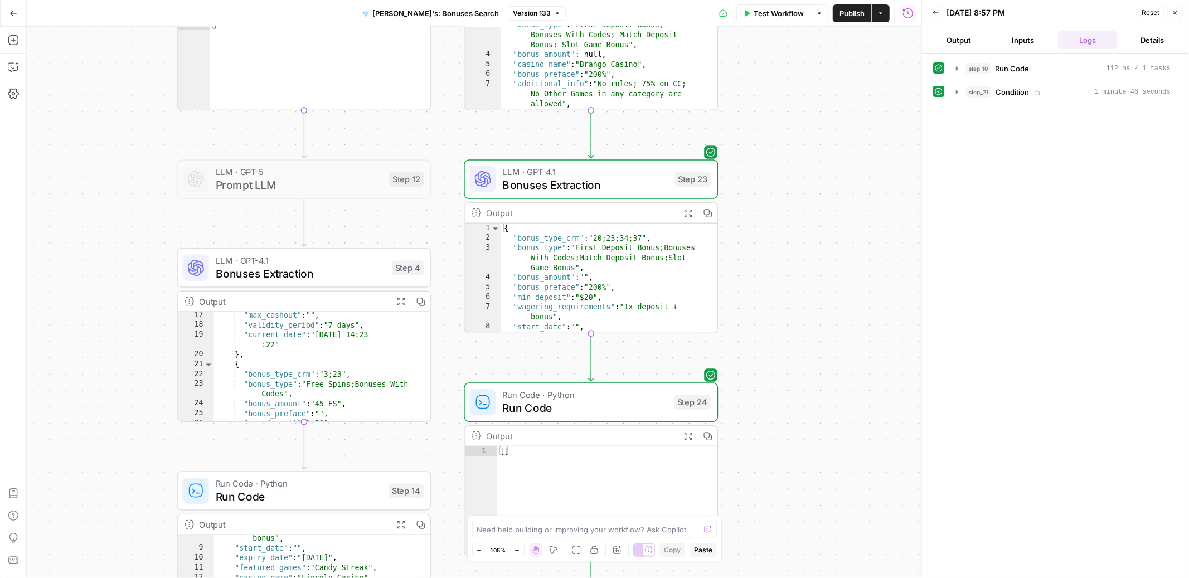
click at [518, 552] on icon "button" at bounding box center [517, 551] width 6 height 6
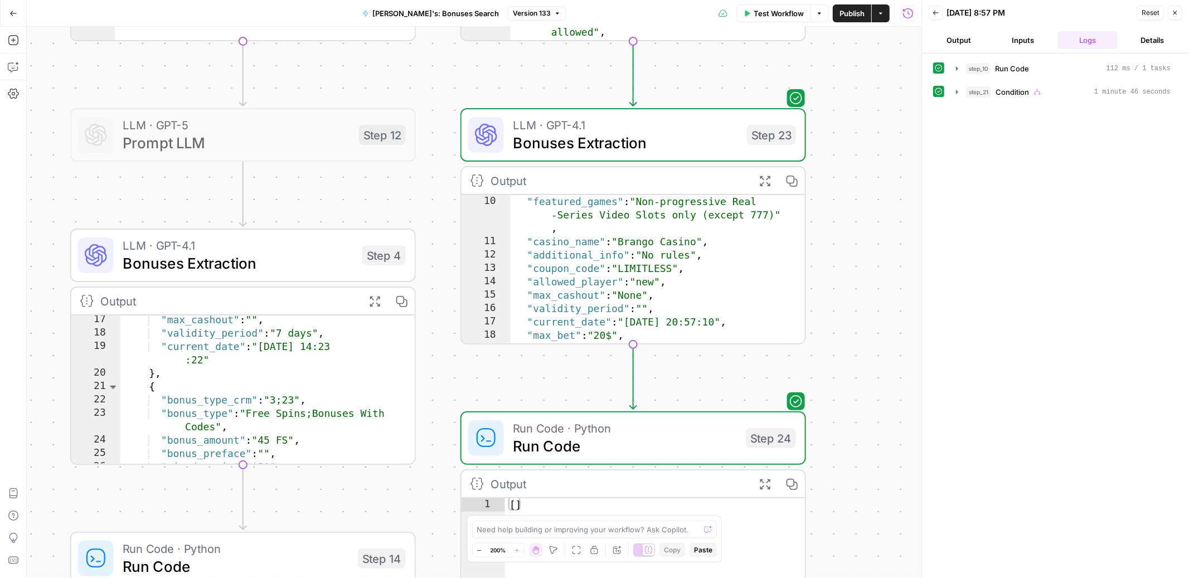
scroll to position [0, 0]
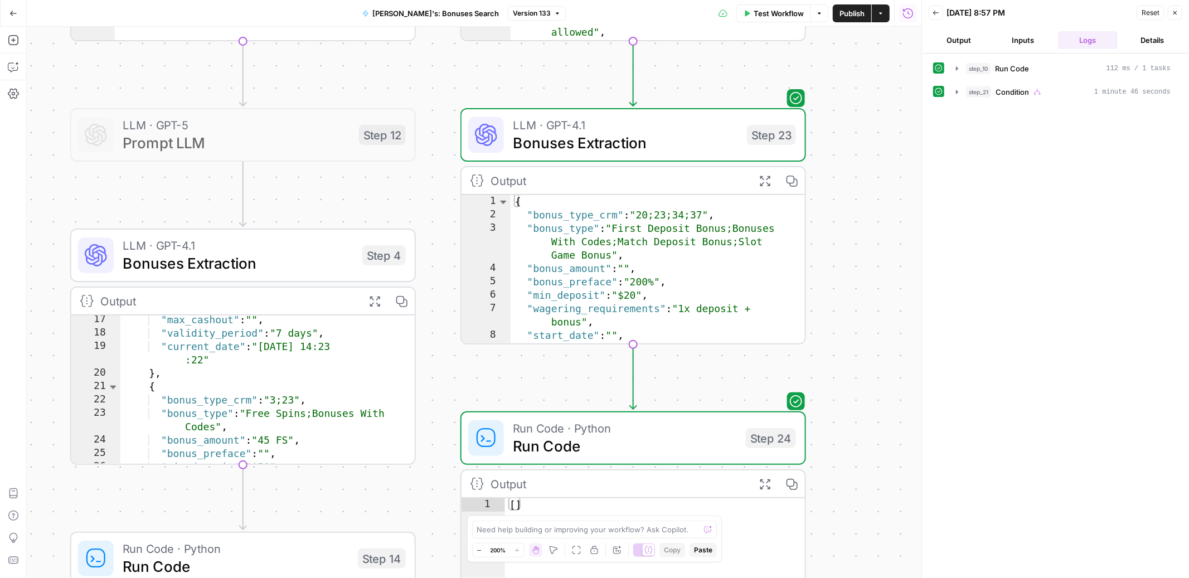
click at [766, 178] on icon "button" at bounding box center [765, 181] width 12 height 12
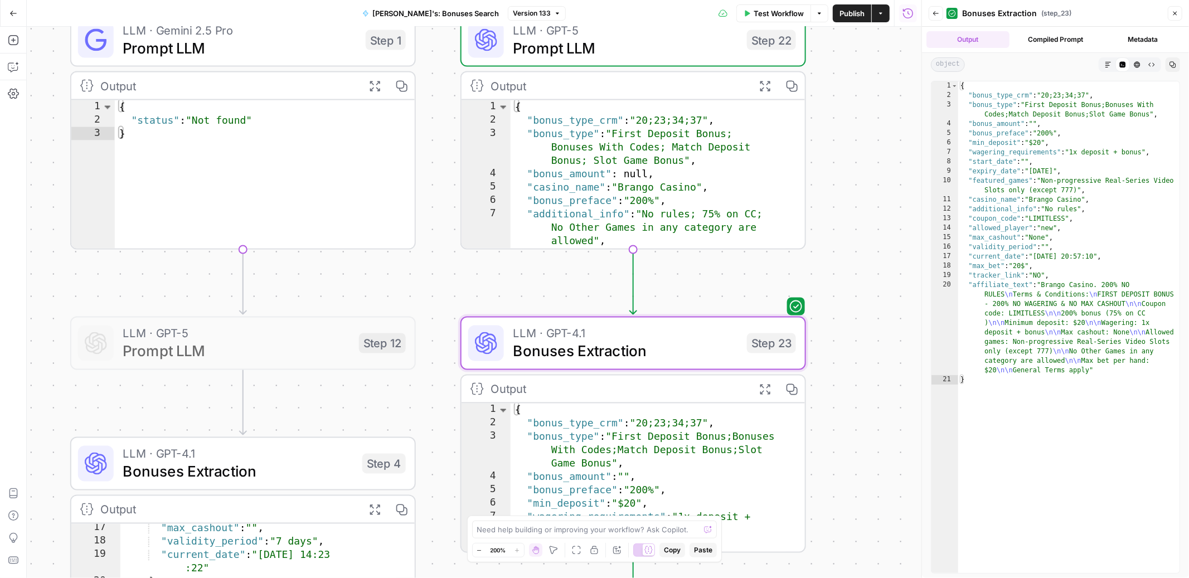
type textarea "**********"
click at [715, 167] on div "{ "bonus_type_crm" : "20;23;34;37" , "bonus_type" : "First Deposit Bonus; Bonus…" at bounding box center [648, 187] width 275 height 175
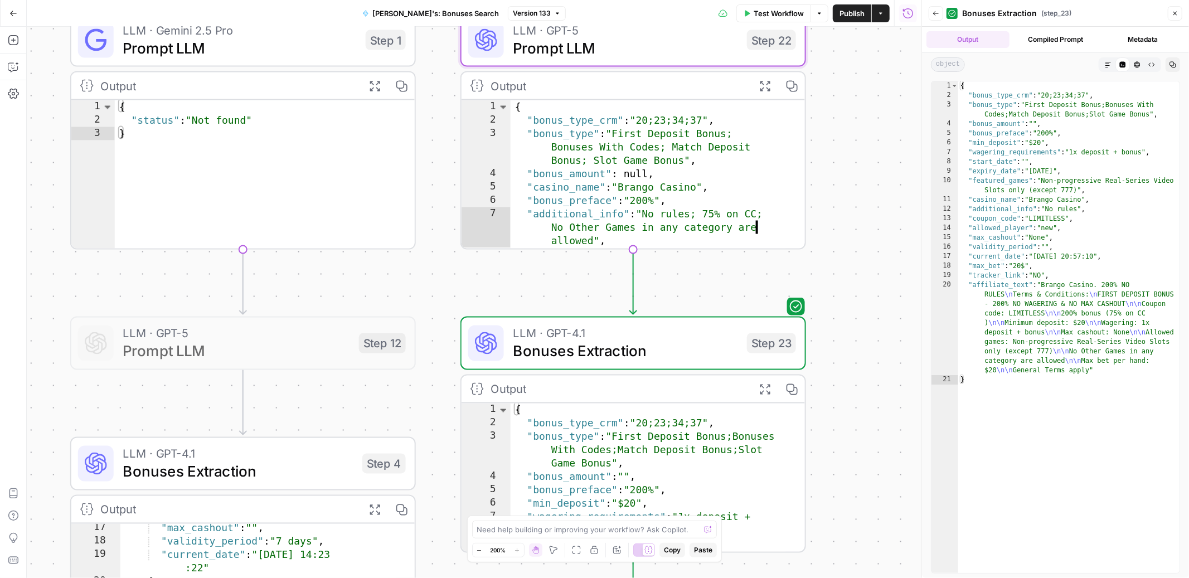
click at [766, 83] on icon "button" at bounding box center [765, 86] width 12 height 12
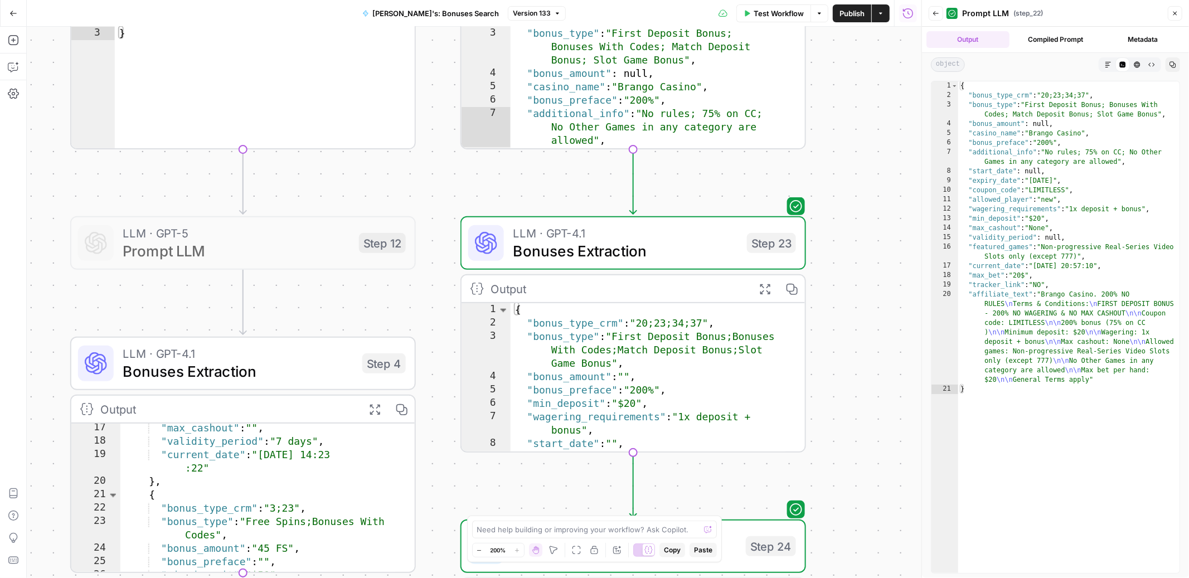
type textarea "**********"
click at [707, 355] on div "{ "bonus_type_crm" : "20;23;34;37" , "bonus_type" : "First Deposit Bonus;Bonuse…" at bounding box center [648, 404] width 275 height 202
click at [763, 293] on icon "button" at bounding box center [765, 289] width 12 height 12
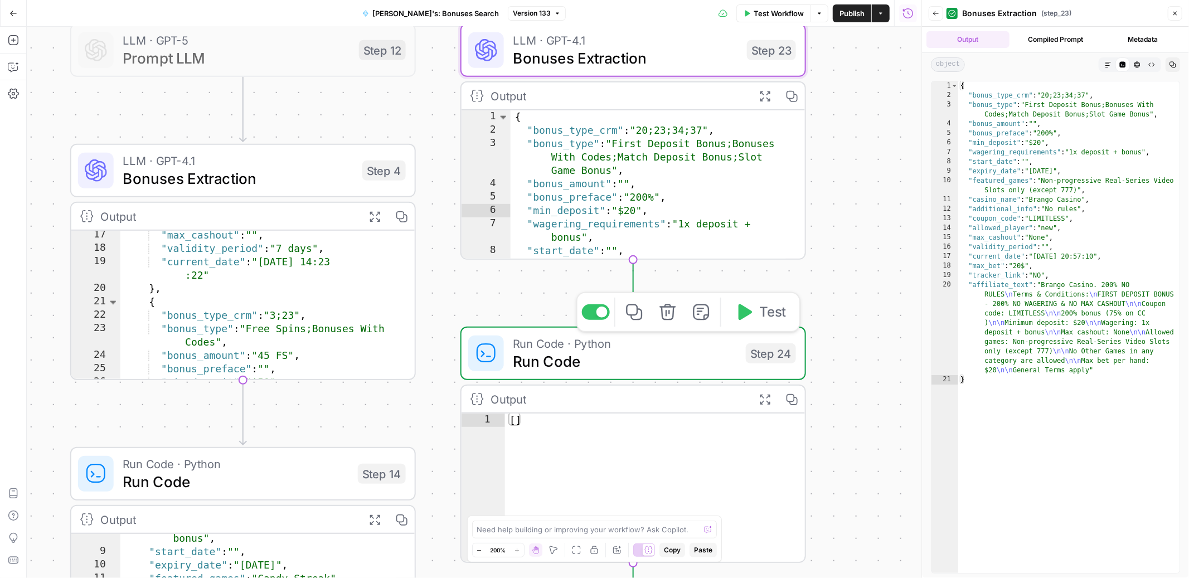
click at [703, 361] on span "Run Code" at bounding box center [625, 361] width 224 height 22
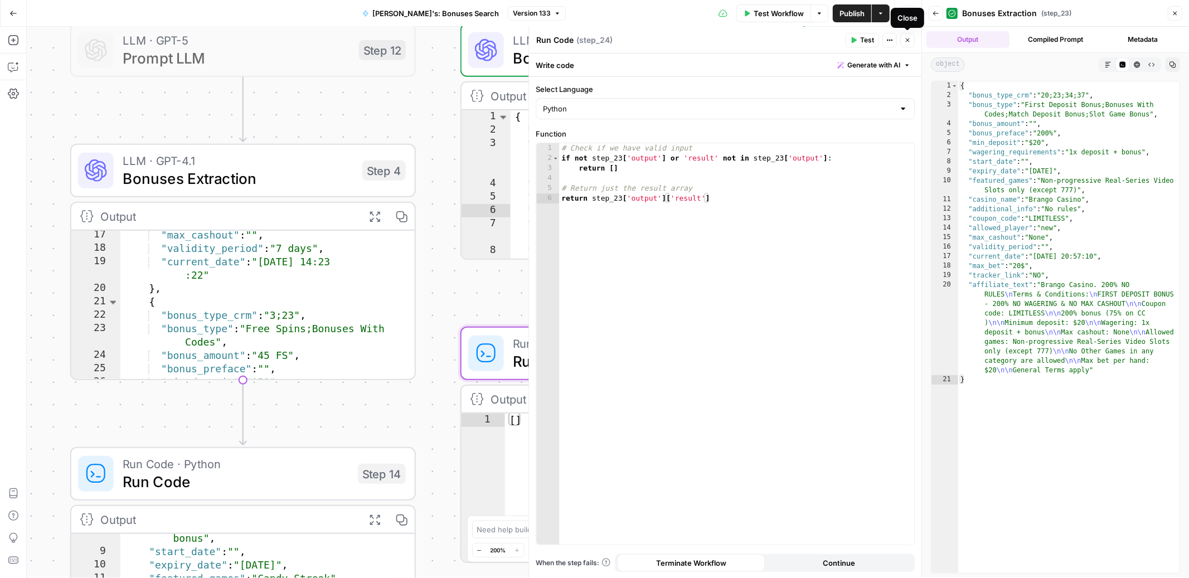
click at [906, 40] on icon "button" at bounding box center [908, 40] width 7 height 7
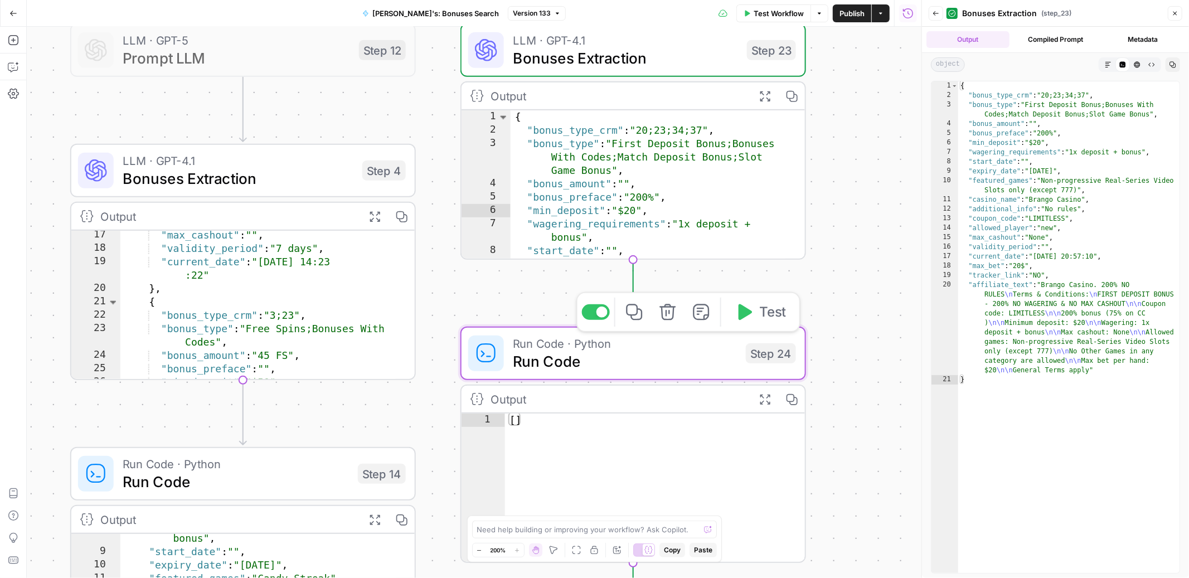
click at [706, 347] on span "Run Code · Python" at bounding box center [625, 344] width 224 height 18
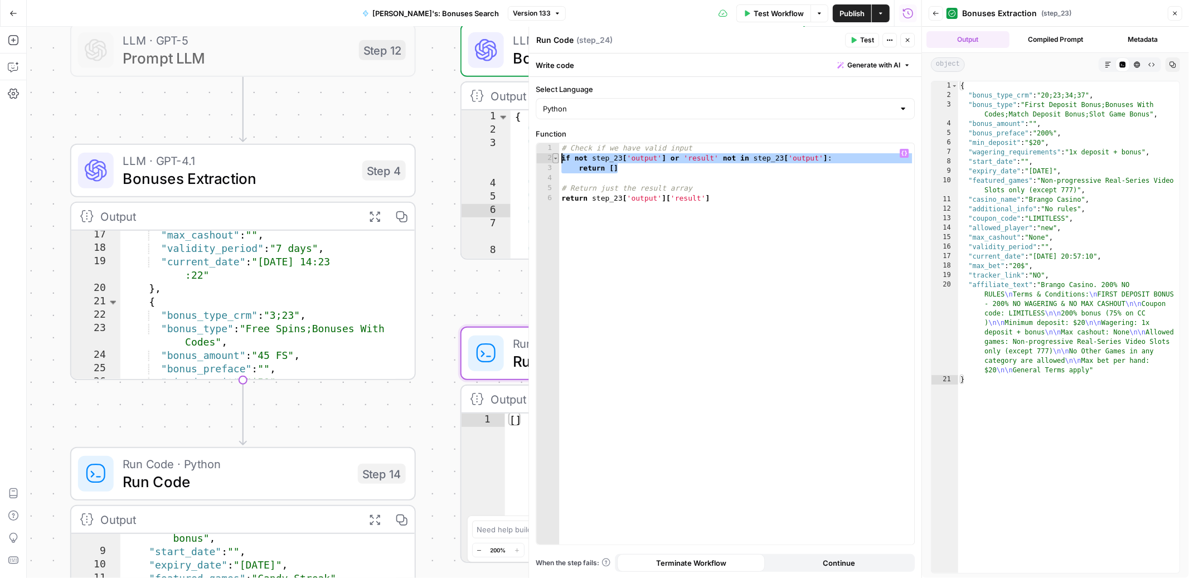
drag, startPoint x: 628, startPoint y: 170, endPoint x: 558, endPoint y: 154, distance: 72.6
click at [558, 154] on div "********* 1 2 3 4 5 6 # Check if we have valid input if not step_23 [ 'output' …" at bounding box center [725, 344] width 378 height 402
click at [614, 168] on div "# Check if we have valid input if not step_23 [ 'output' ] or 'result' not in s…" at bounding box center [736, 353] width 355 height 421
drag, startPoint x: 627, startPoint y: 169, endPoint x: 560, endPoint y: 157, distance: 68.6
click at [560, 157] on div "# Check if we have valid input if not step_23 [ 'output' ] or 'result' not in s…" at bounding box center [736, 353] width 355 height 421
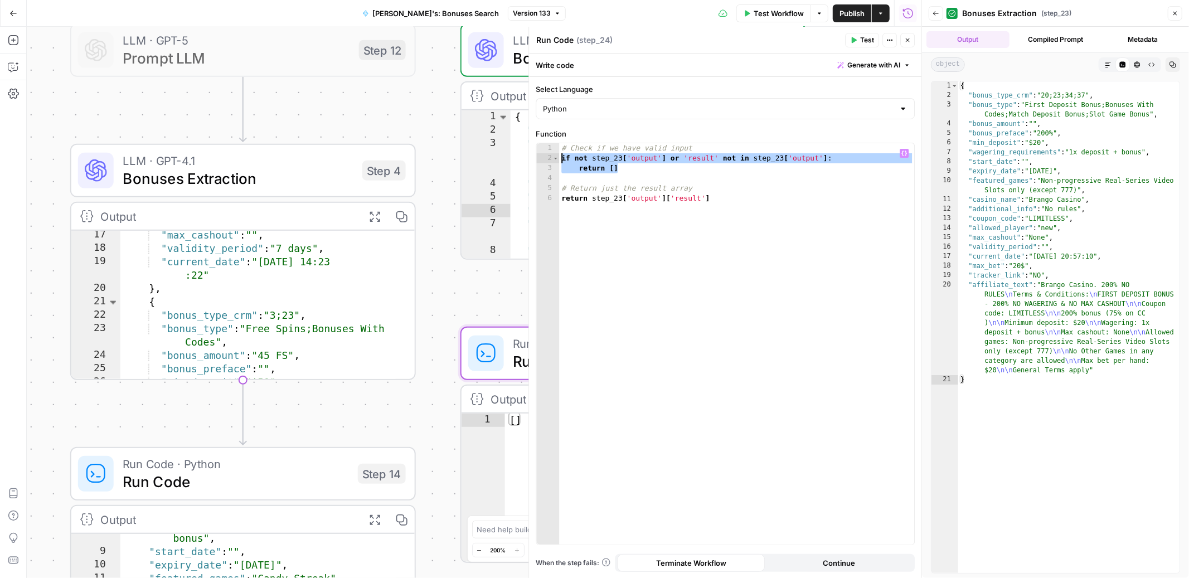
click at [636, 171] on div "# Check if we have valid input if not step_23 [ 'output' ] or 'result' not in s…" at bounding box center [736, 353] width 355 height 421
type textarea "*********"
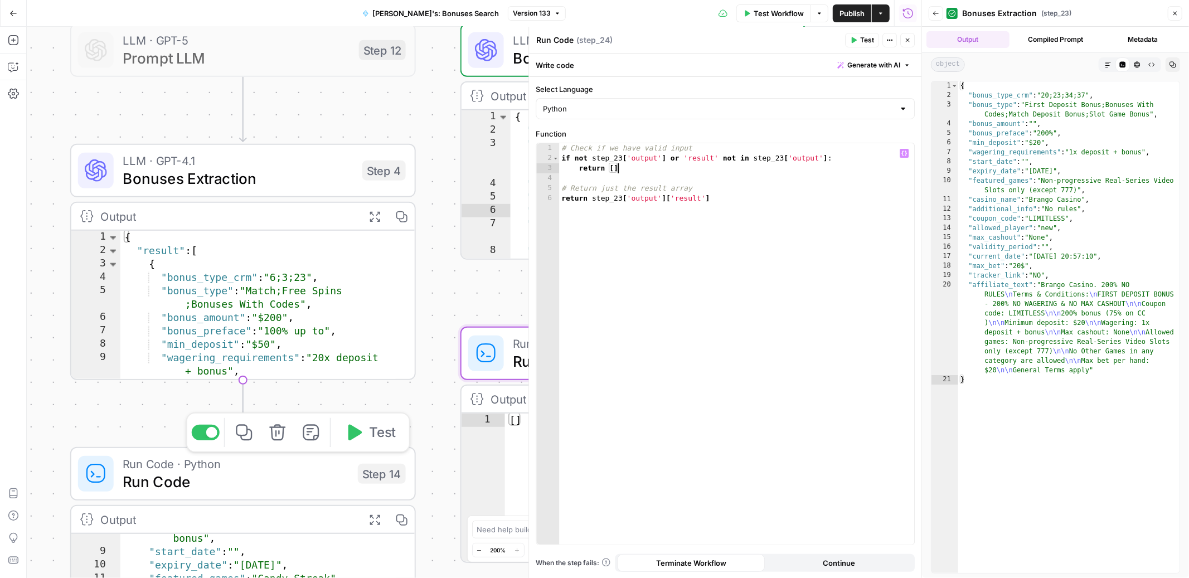
click at [259, 485] on span "Run Code" at bounding box center [236, 482] width 226 height 22
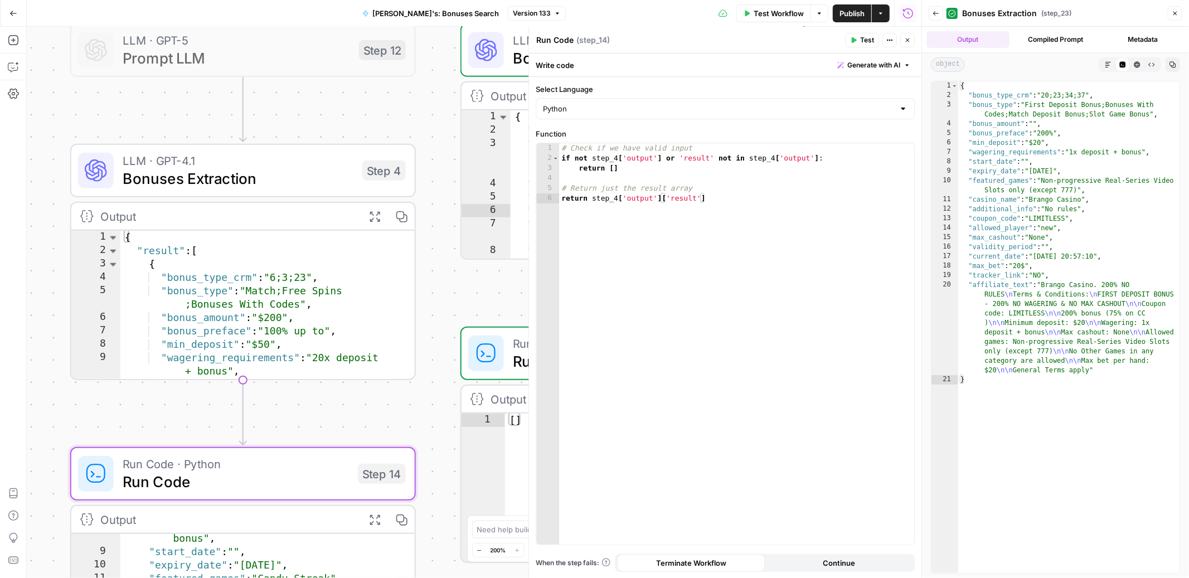
click at [909, 42] on icon "button" at bounding box center [908, 40] width 7 height 7
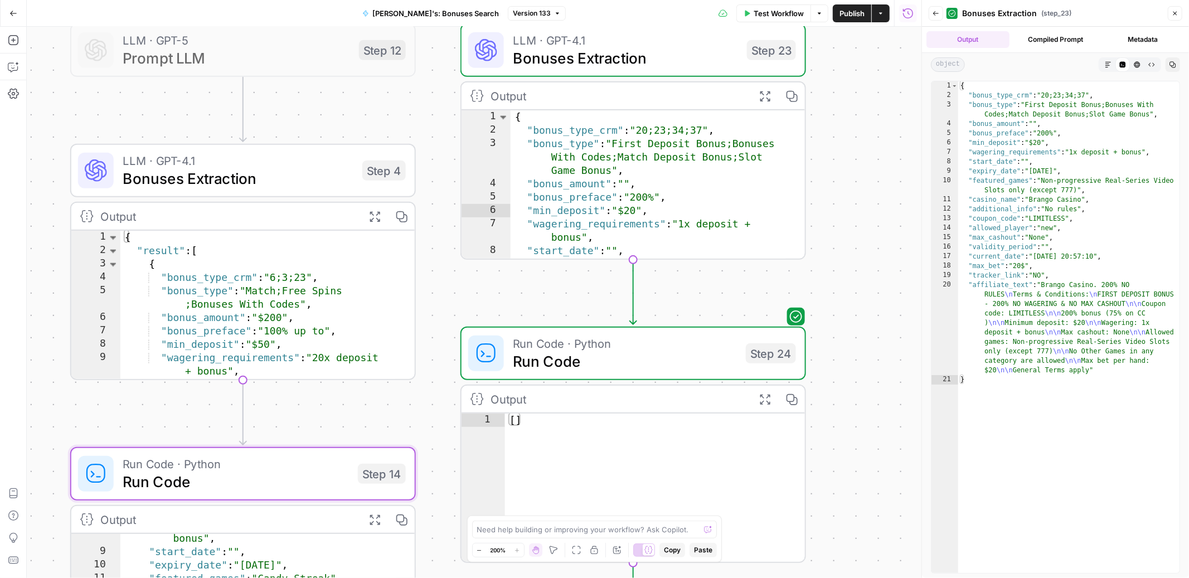
click at [673, 363] on span "Run Code" at bounding box center [625, 361] width 224 height 22
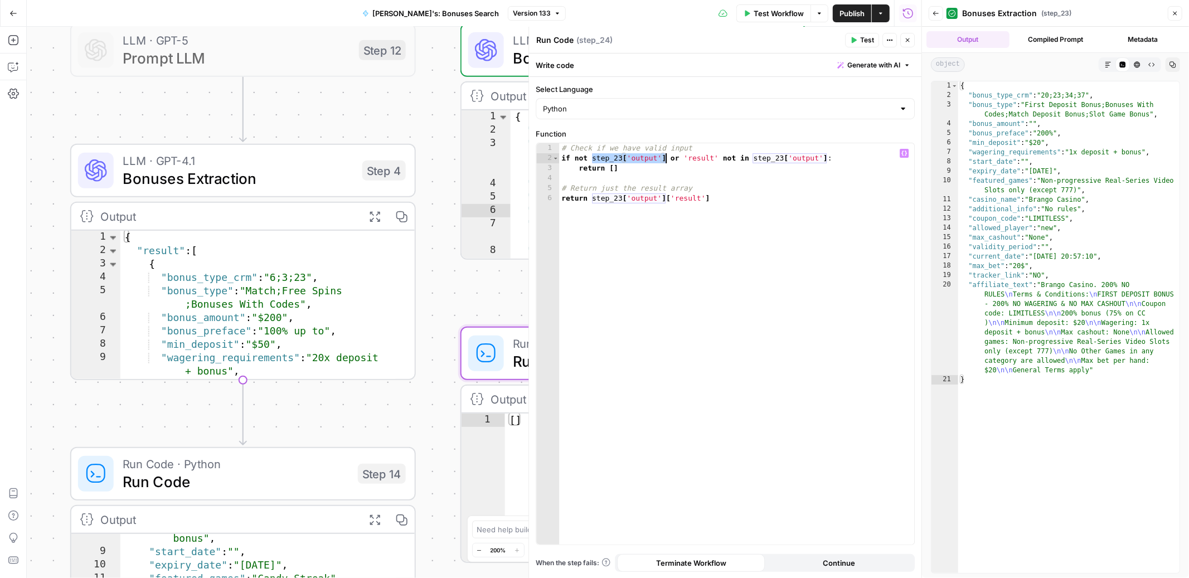
drag, startPoint x: 593, startPoint y: 158, endPoint x: 667, endPoint y: 161, distance: 74.2
click at [667, 161] on div "# Check if we have valid input if not step_23 [ 'output' ] or 'result' not in s…" at bounding box center [736, 353] width 355 height 421
drag, startPoint x: 610, startPoint y: 167, endPoint x: 619, endPoint y: 170, distance: 9.2
click at [619, 170] on div "# Check if we have valid input if not step_23 [ 'output' ] or 'result' not in s…" at bounding box center [736, 353] width 355 height 421
click at [623, 173] on div "# Check if we have valid input if not step_23 [ 'output' ] or 'result' not in s…" at bounding box center [736, 353] width 355 height 421
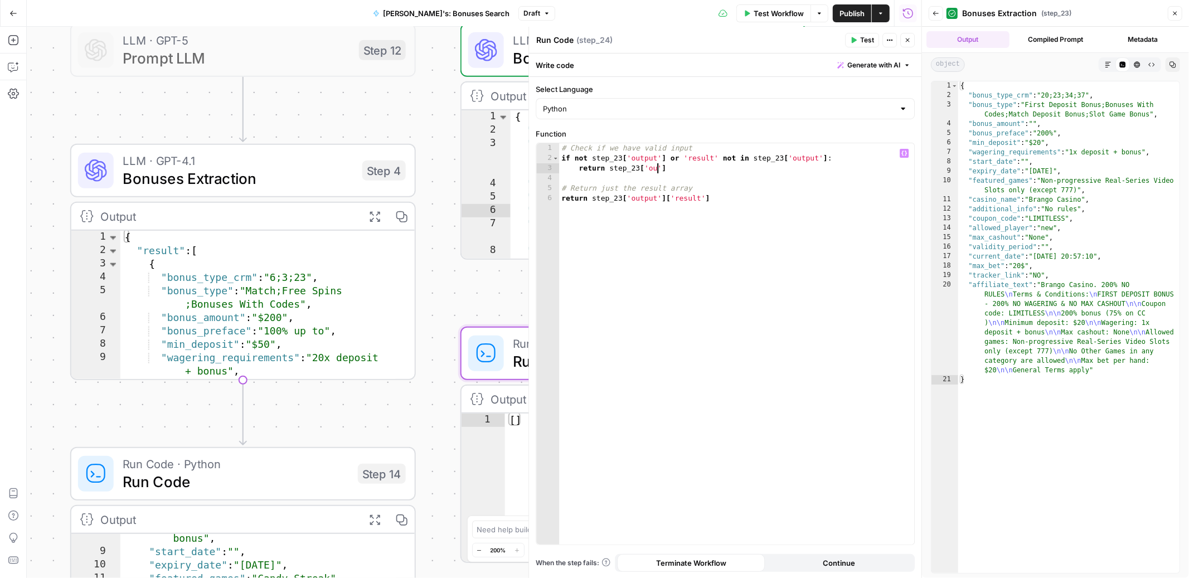
scroll to position [0, 7]
type textarea "**********"
click at [912, 41] on button "Close" at bounding box center [908, 40] width 14 height 14
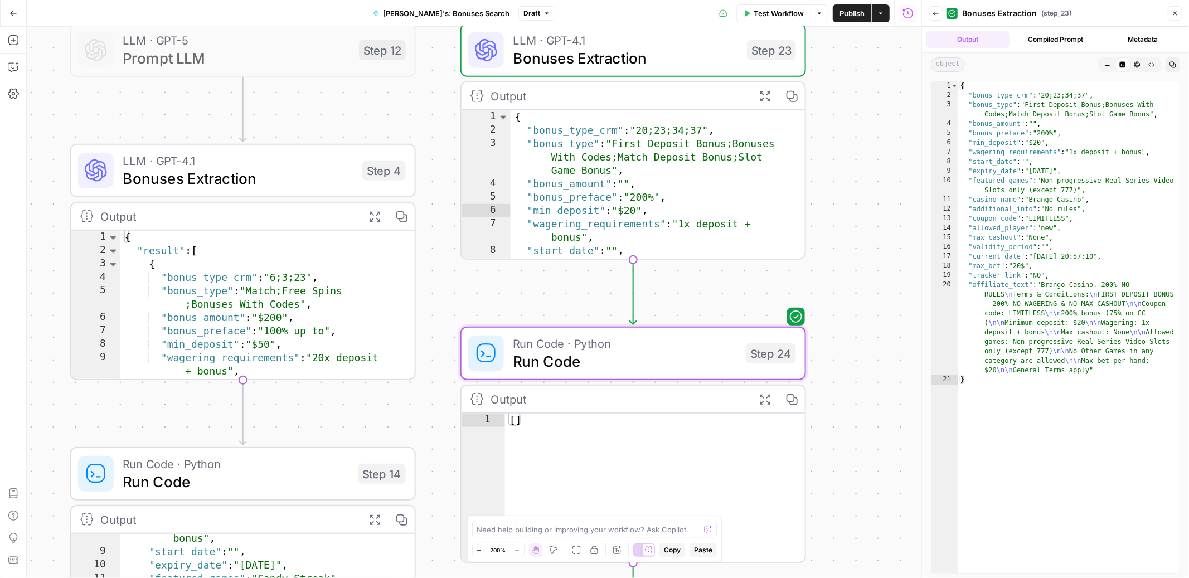
click at [912, 41] on div "**********" at bounding box center [474, 303] width 895 height 552
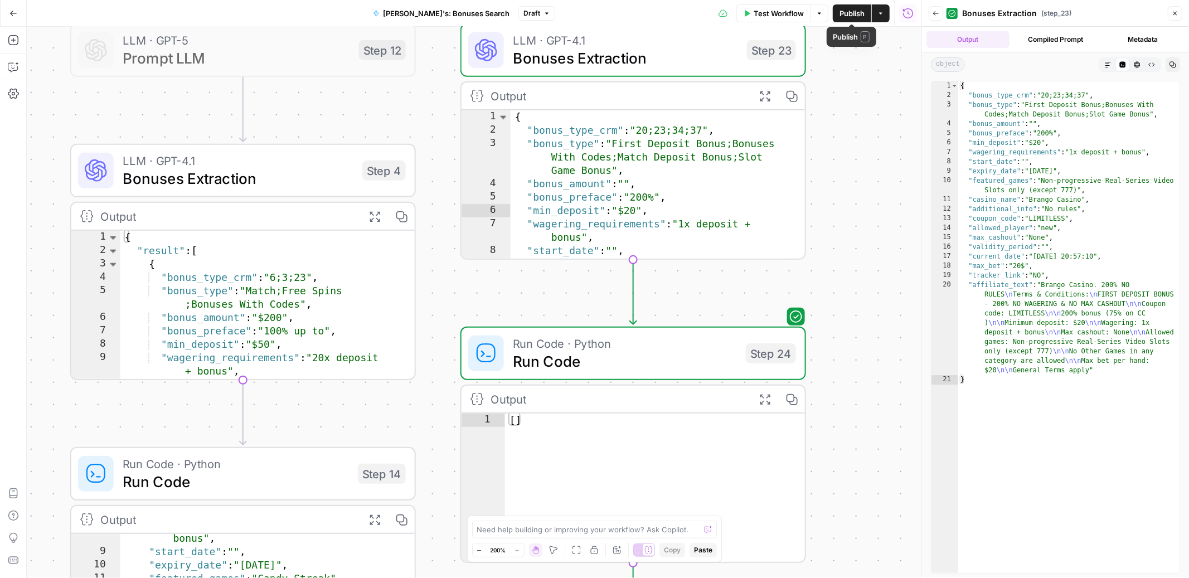
click at [851, 12] on span "Publish" at bounding box center [852, 13] width 25 height 11
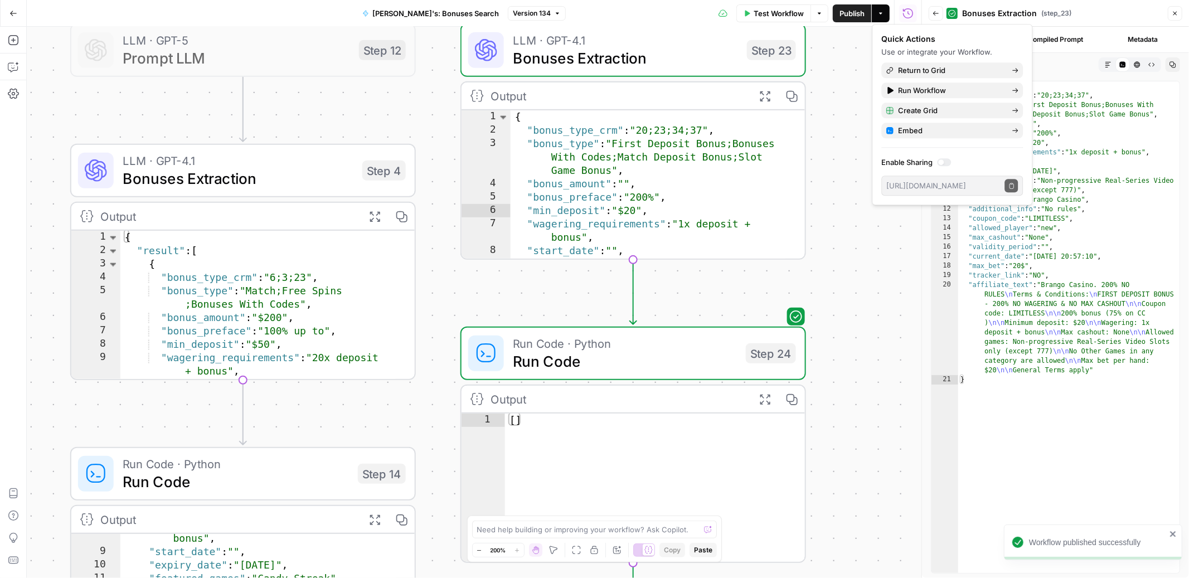
click at [1176, 14] on icon "button" at bounding box center [1175, 13] width 7 height 7
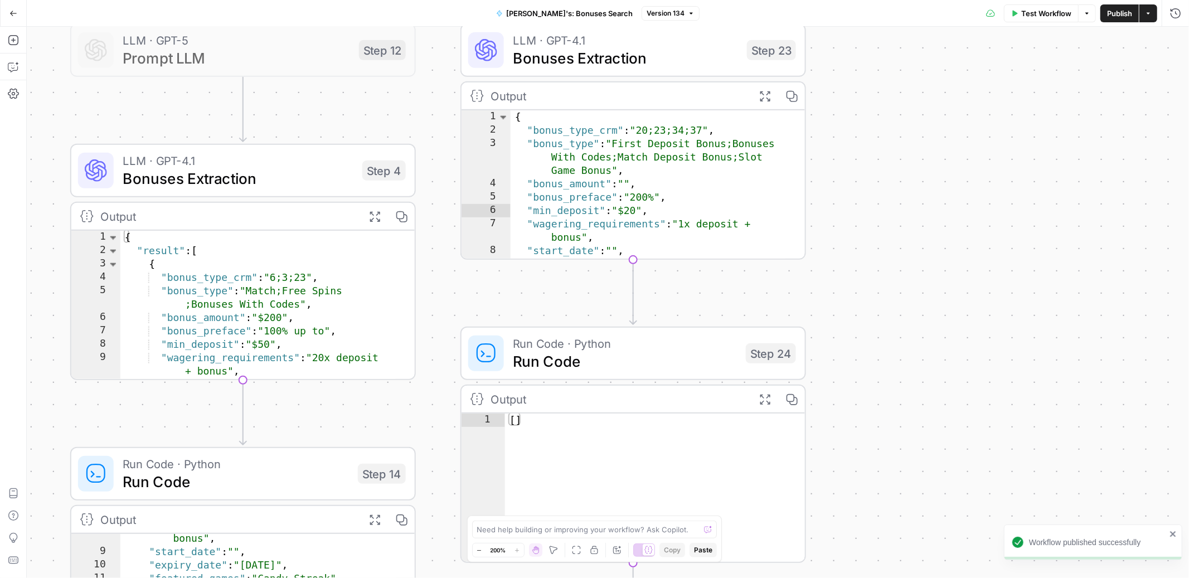
click at [1059, 12] on span "Test Workflow" at bounding box center [1047, 13] width 50 height 11
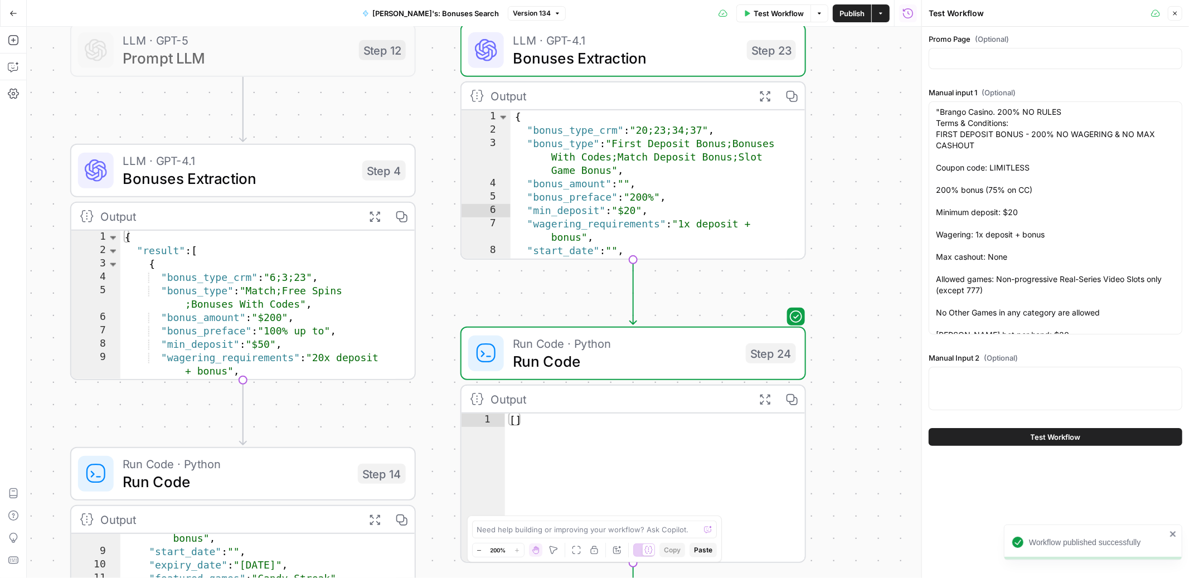
click at [1071, 438] on span "Test Workflow" at bounding box center [1056, 437] width 50 height 11
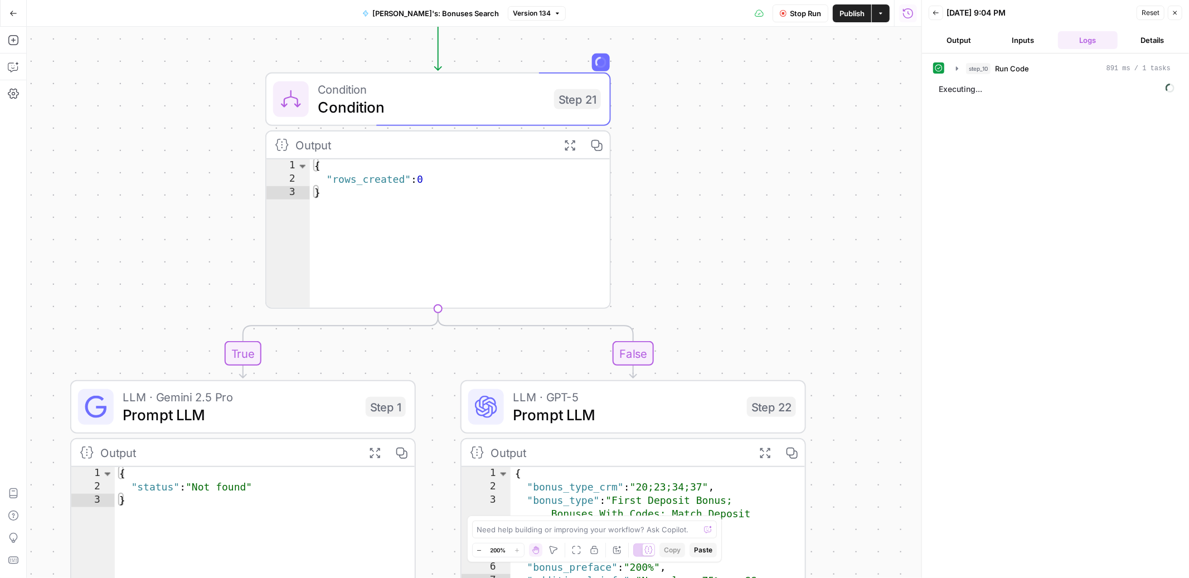
click at [819, 16] on span "Stop Run" at bounding box center [805, 13] width 31 height 11
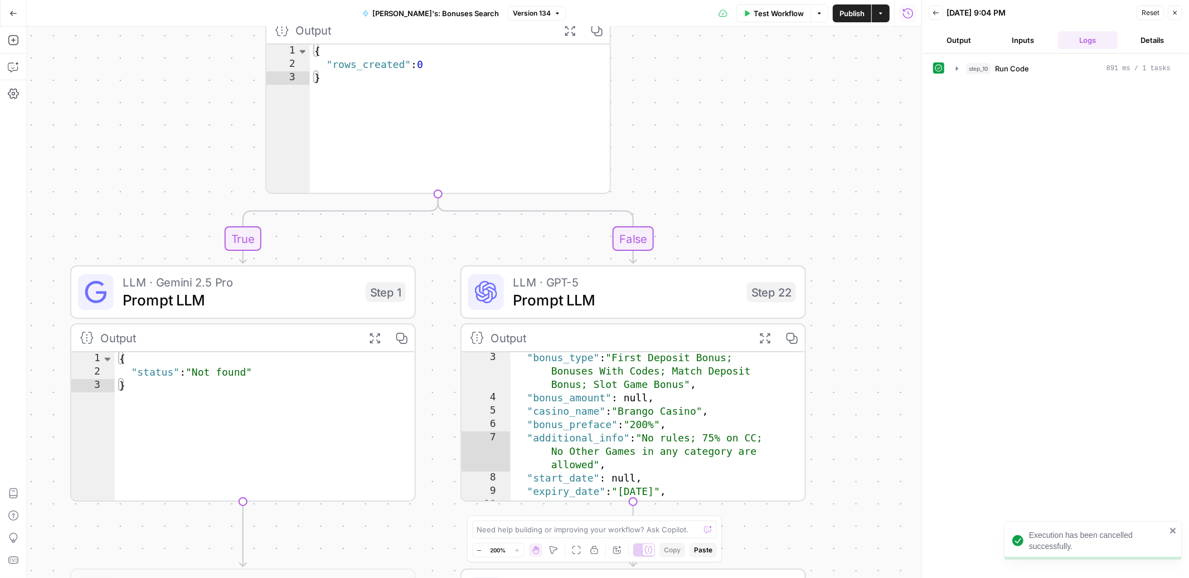
scroll to position [13, 0]
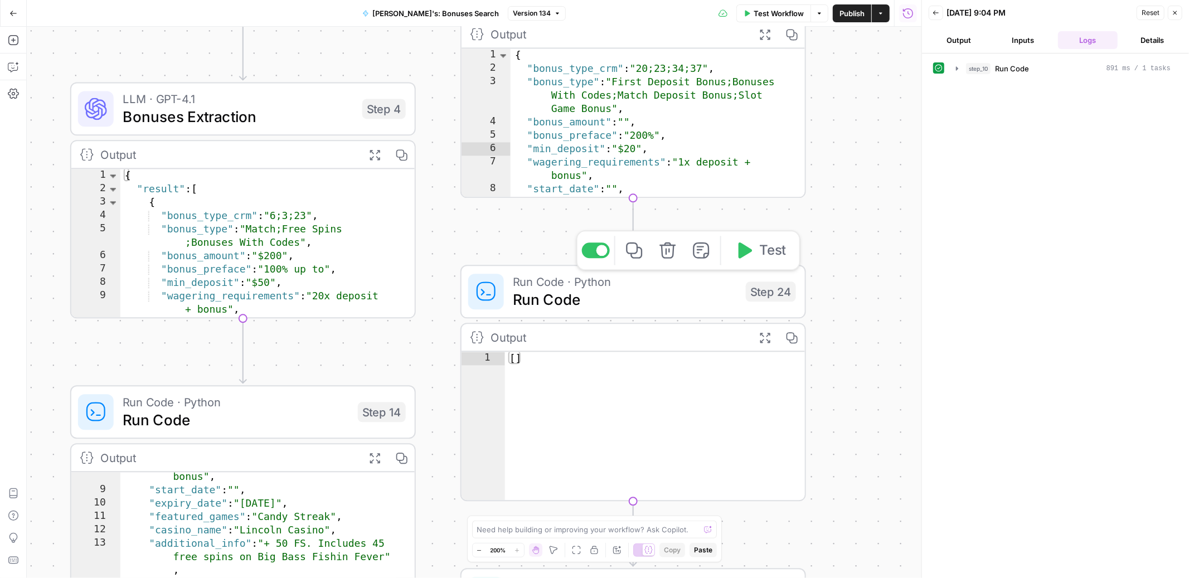
click at [752, 251] on button "Test" at bounding box center [760, 250] width 69 height 29
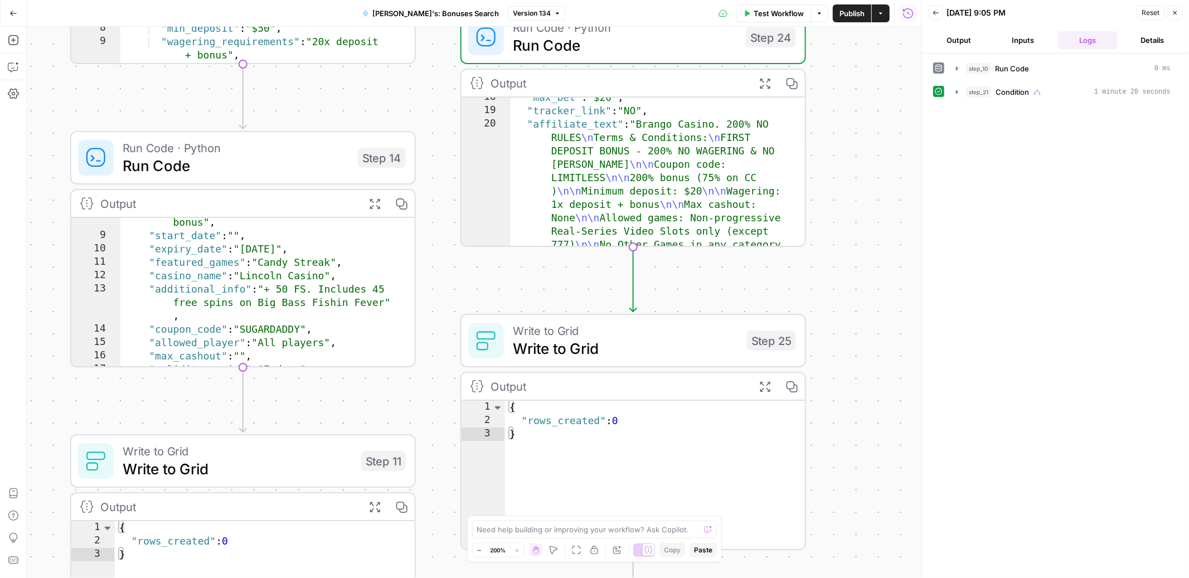
scroll to position [166, 0]
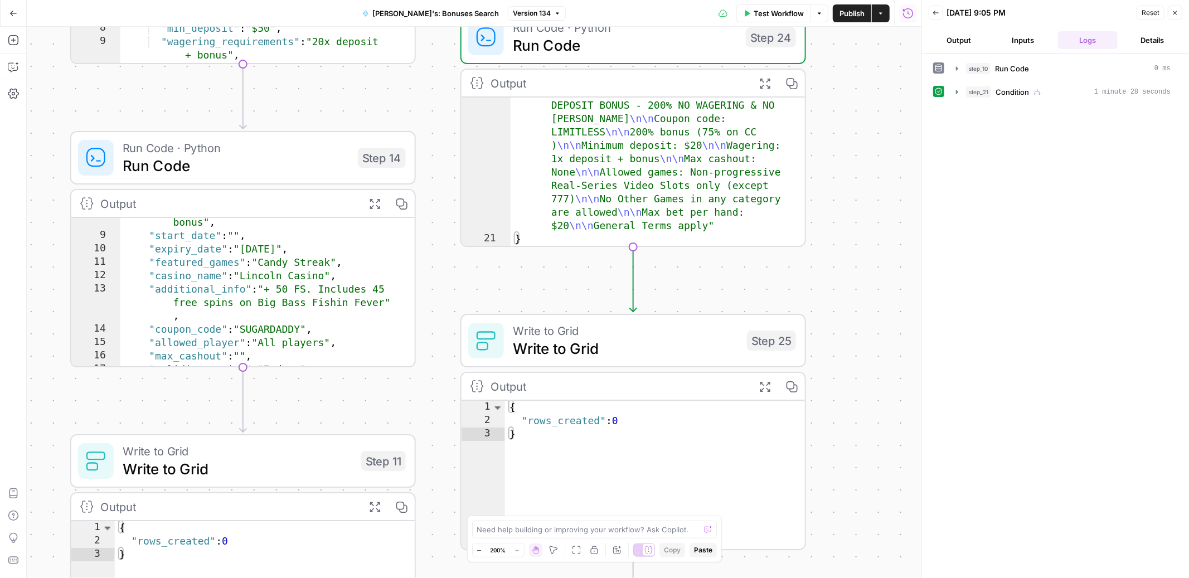
click at [763, 87] on icon "button" at bounding box center [765, 83] width 12 height 12
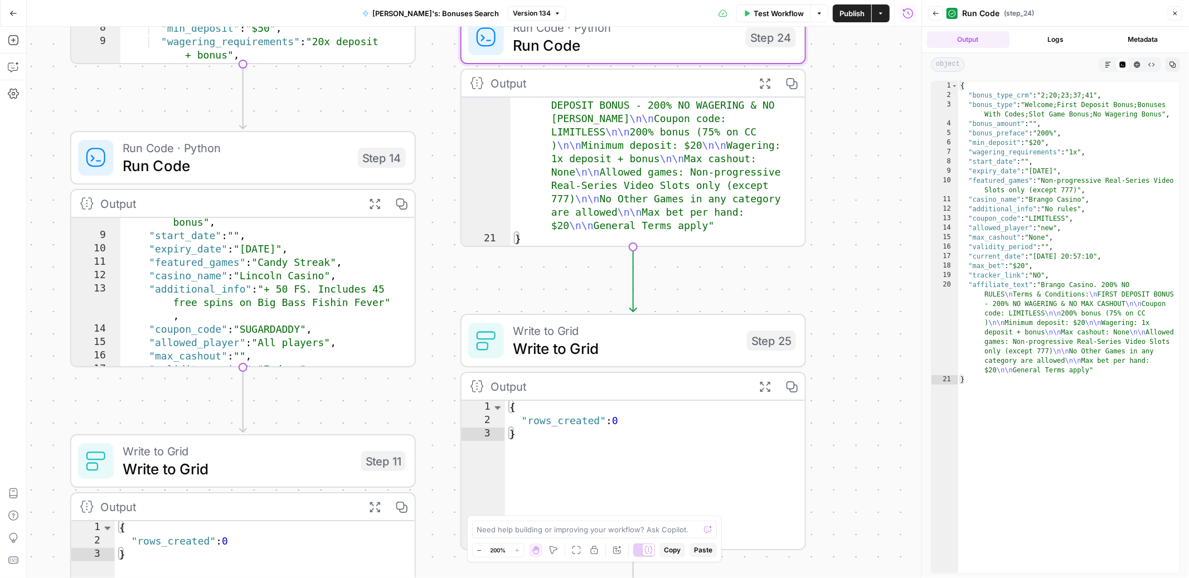
click at [376, 206] on icon "button" at bounding box center [375, 204] width 10 height 10
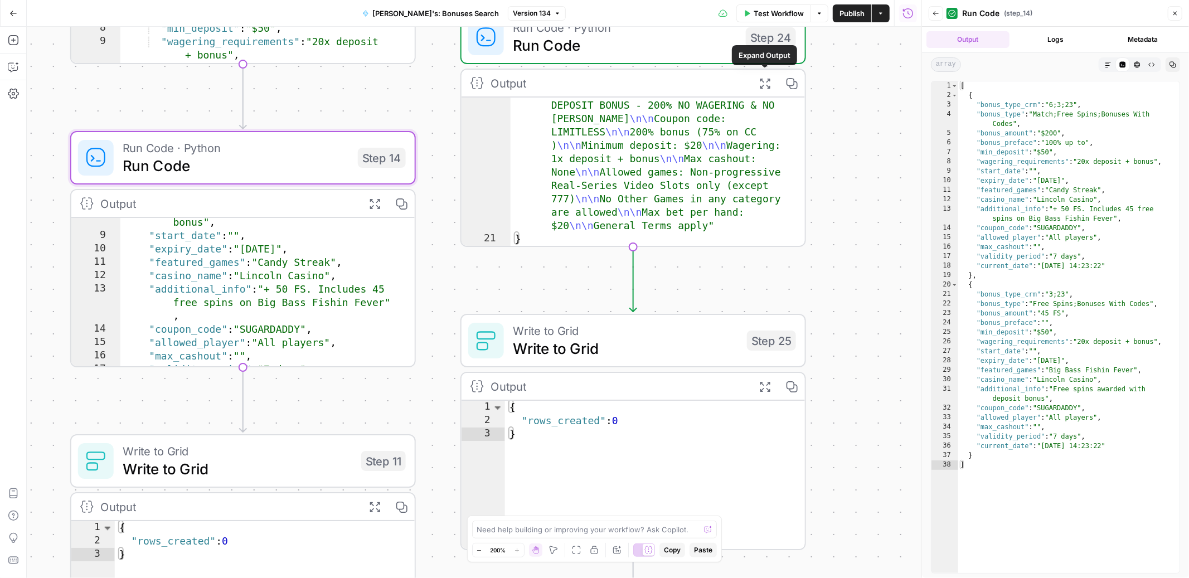
click at [763, 79] on icon "button" at bounding box center [765, 83] width 12 height 12
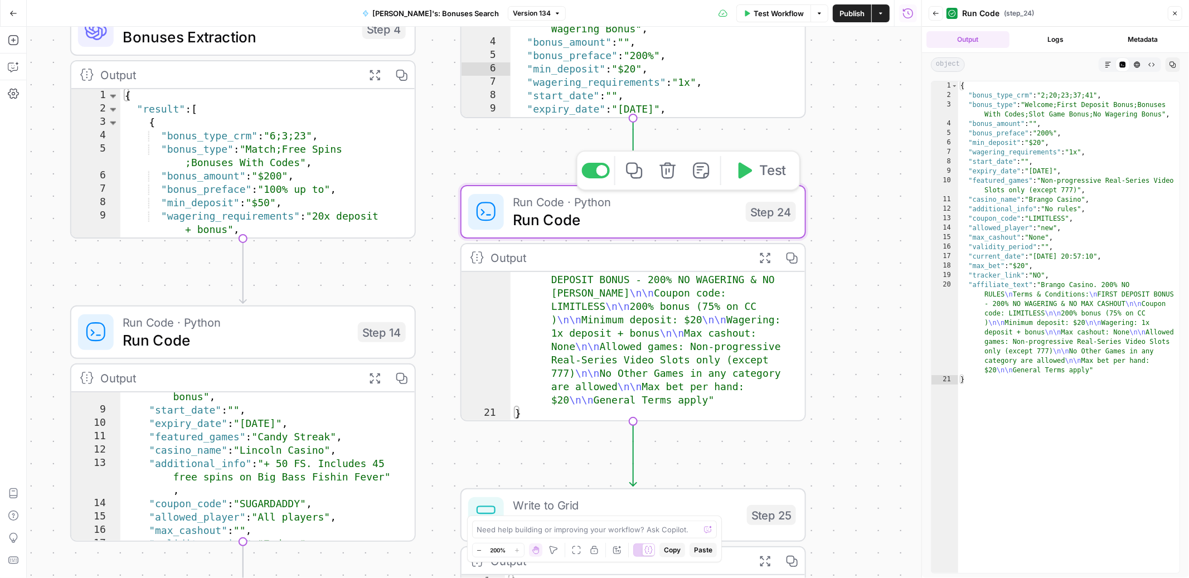
click at [694, 219] on span "Run Code" at bounding box center [625, 220] width 224 height 22
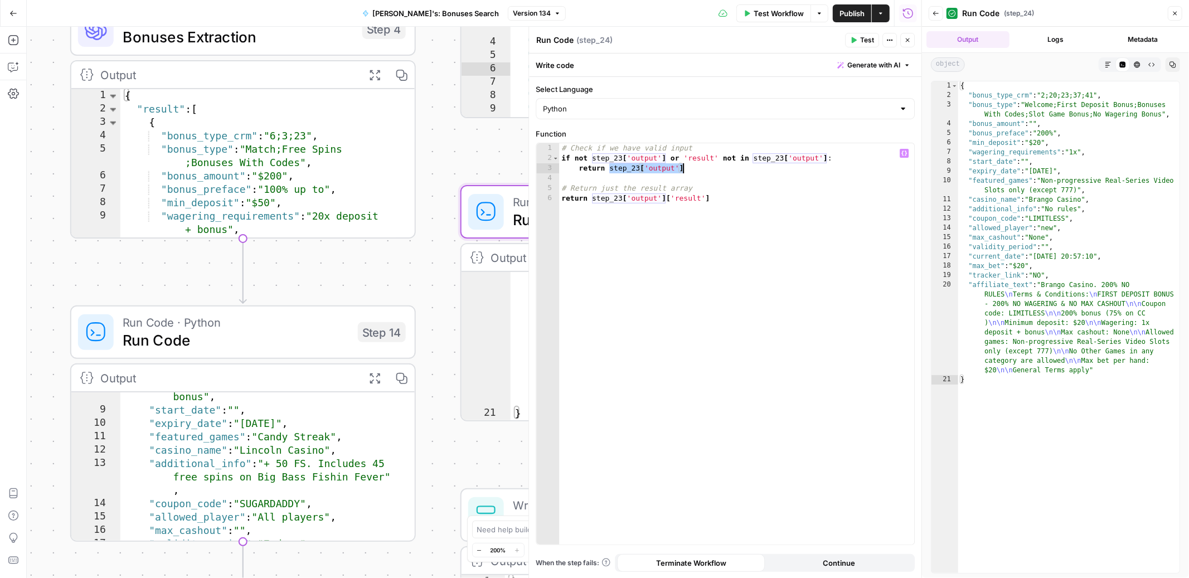
drag, startPoint x: 610, startPoint y: 168, endPoint x: 687, endPoint y: 171, distance: 77.0
click at [687, 171] on div "# Check if we have valid input if not step_23 [ 'output' ] or 'result' not in s…" at bounding box center [736, 353] width 355 height 421
click at [611, 170] on div "# Check if we have valid input if not step_23 [ 'output' ] or 'result' not in s…" at bounding box center [736, 353] width 355 height 421
type textarea "**********"
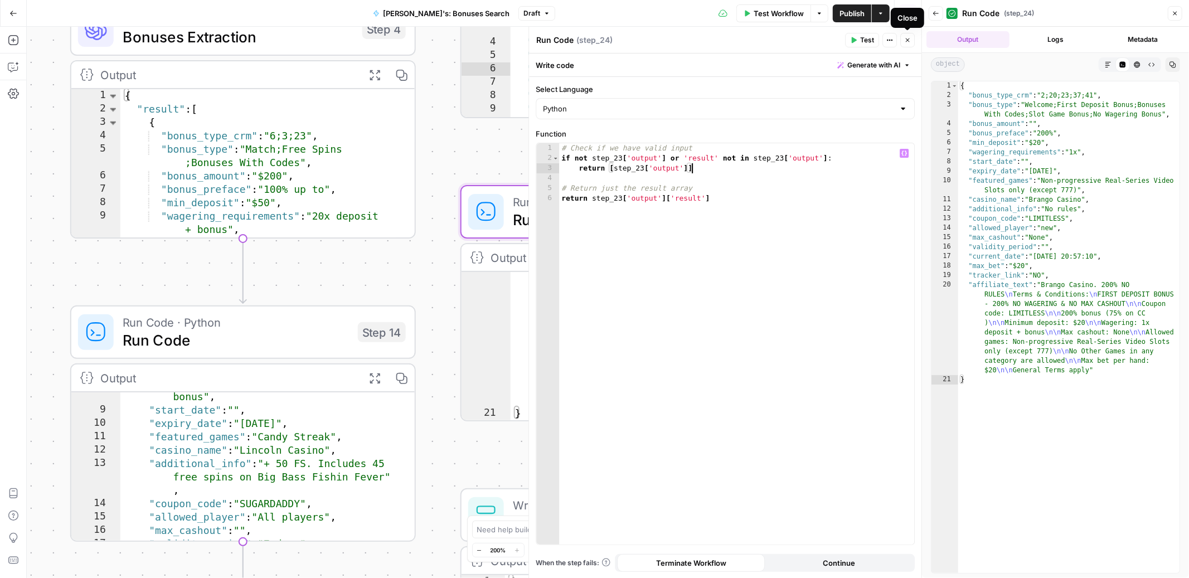
click at [908, 42] on icon "button" at bounding box center [908, 40] width 7 height 7
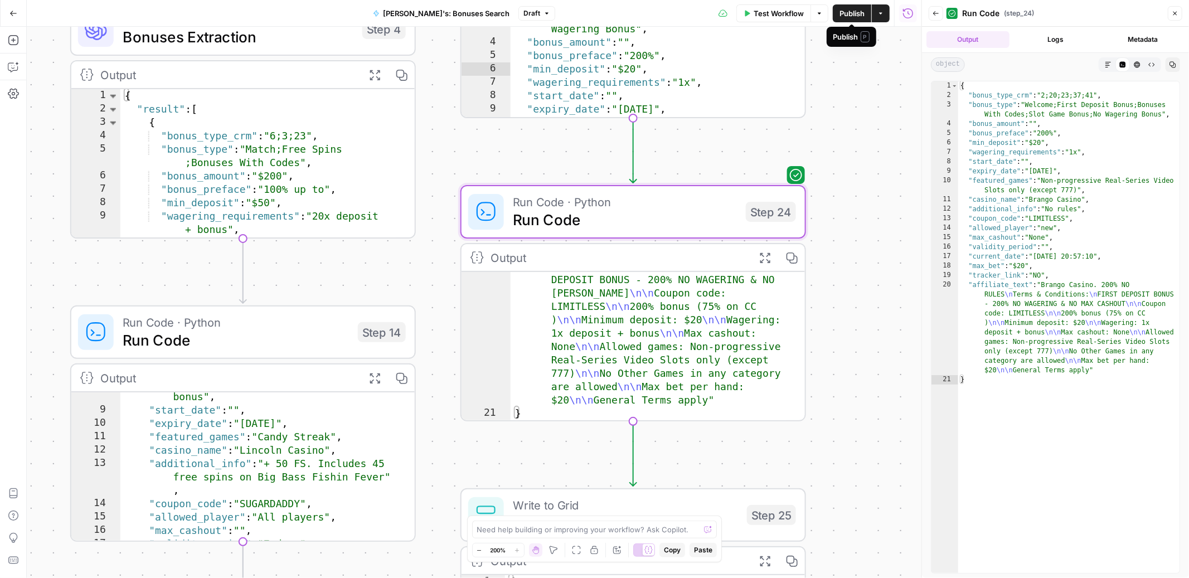
click at [852, 18] on span "Publish" at bounding box center [852, 13] width 25 height 11
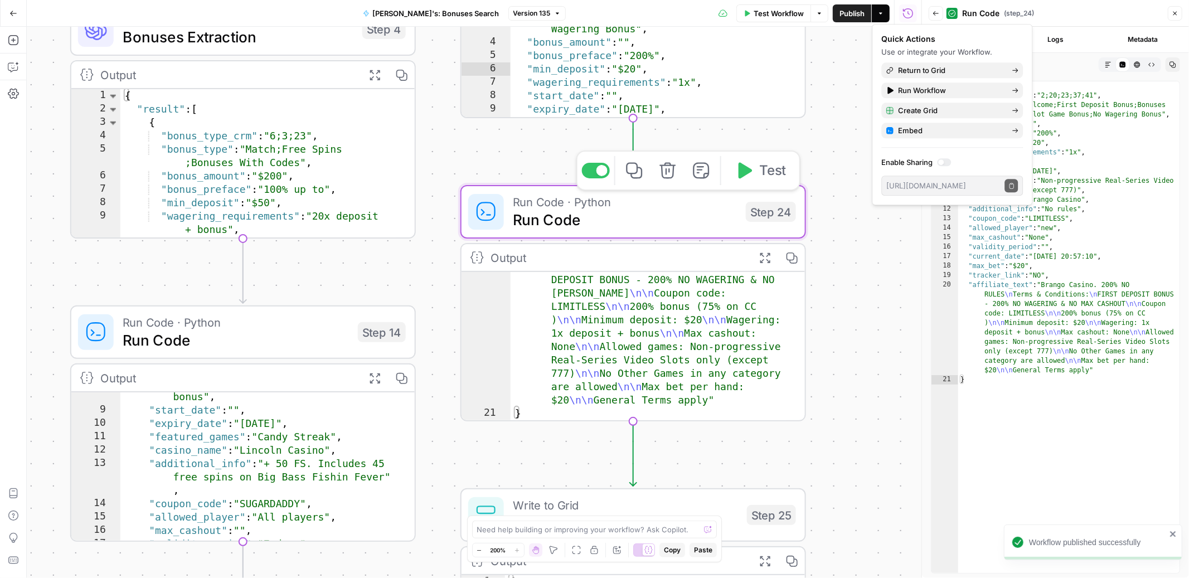
click at [752, 172] on button "Test" at bounding box center [760, 170] width 69 height 29
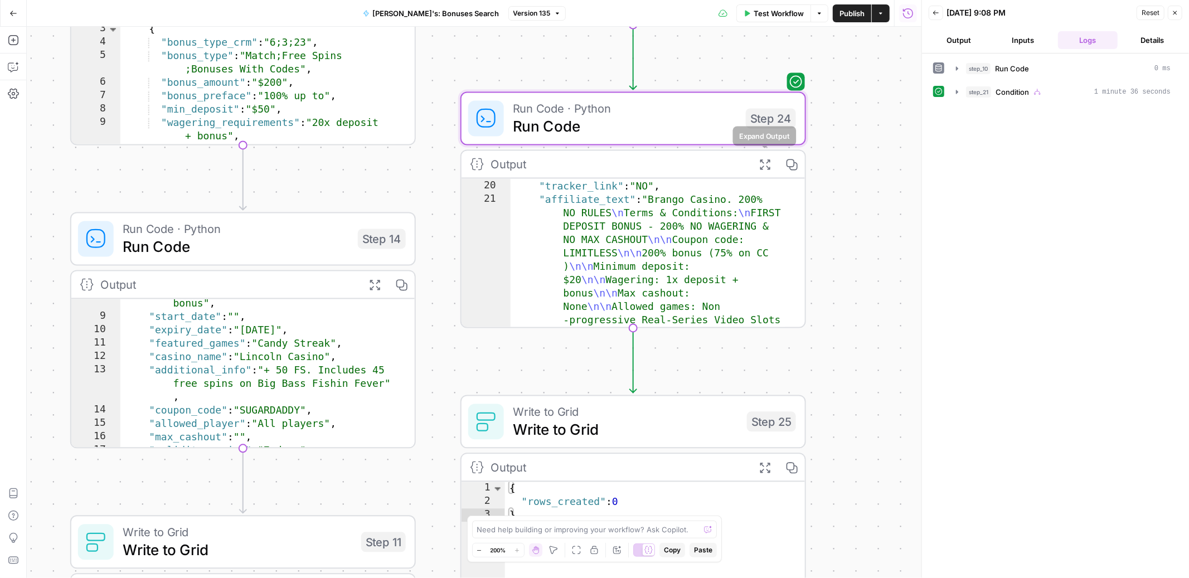
click at [765, 162] on icon "button" at bounding box center [765, 164] width 12 height 12
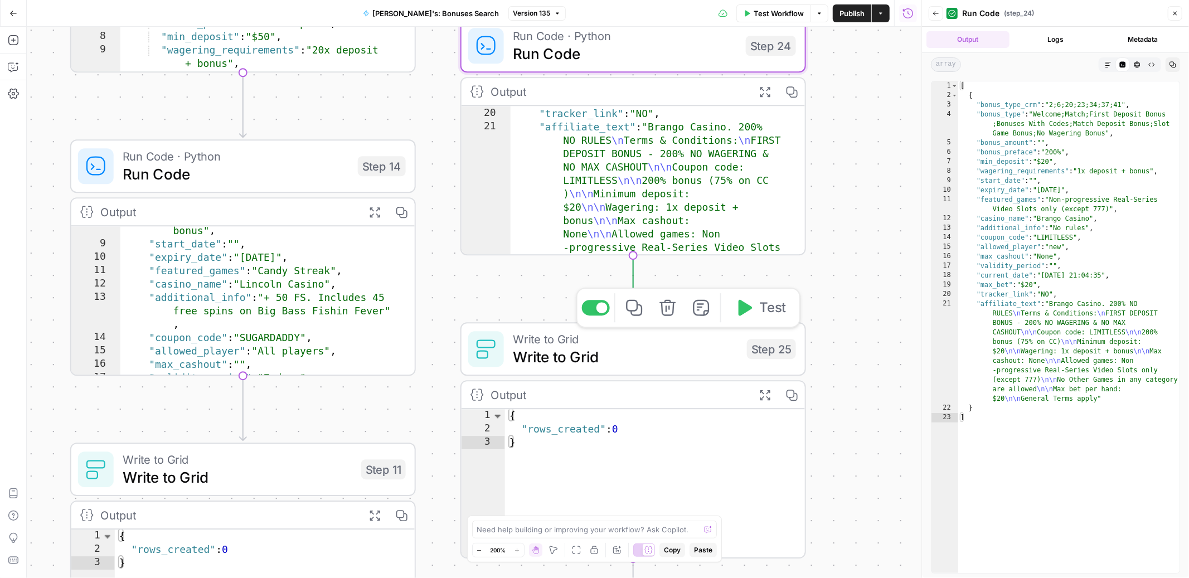
click at [756, 309] on button "Test" at bounding box center [760, 307] width 69 height 29
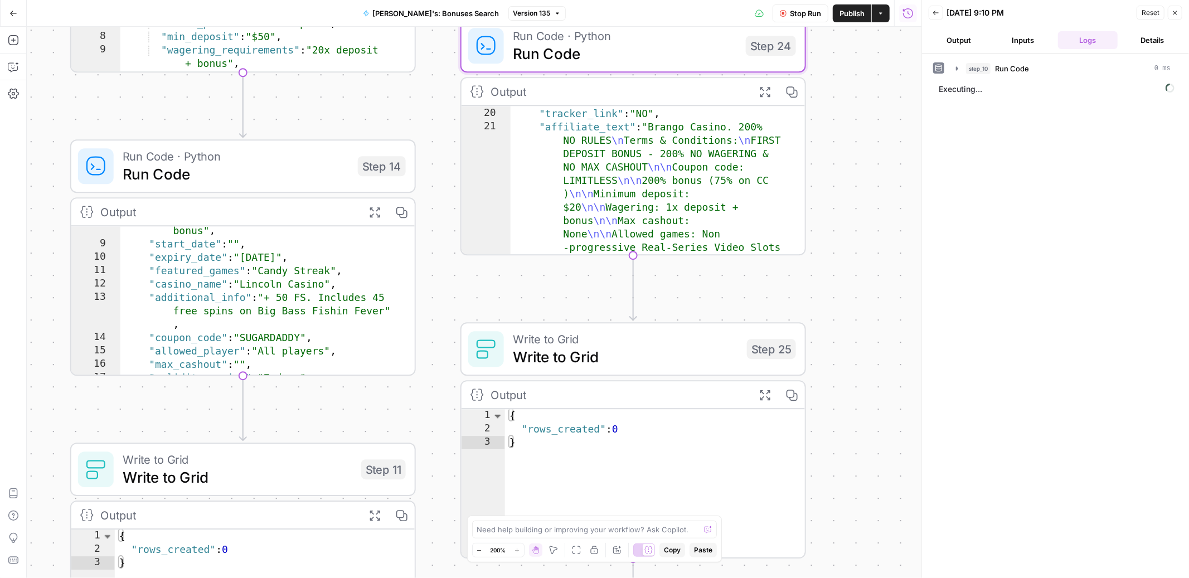
click at [797, 14] on span "Stop Run" at bounding box center [805, 13] width 31 height 11
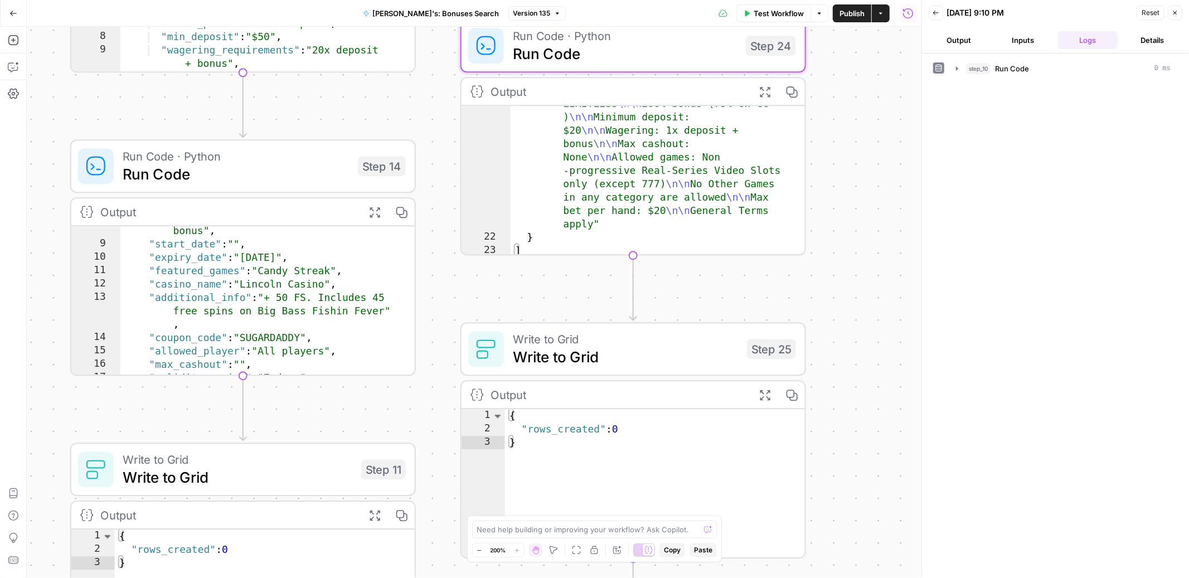
scroll to position [49, 0]
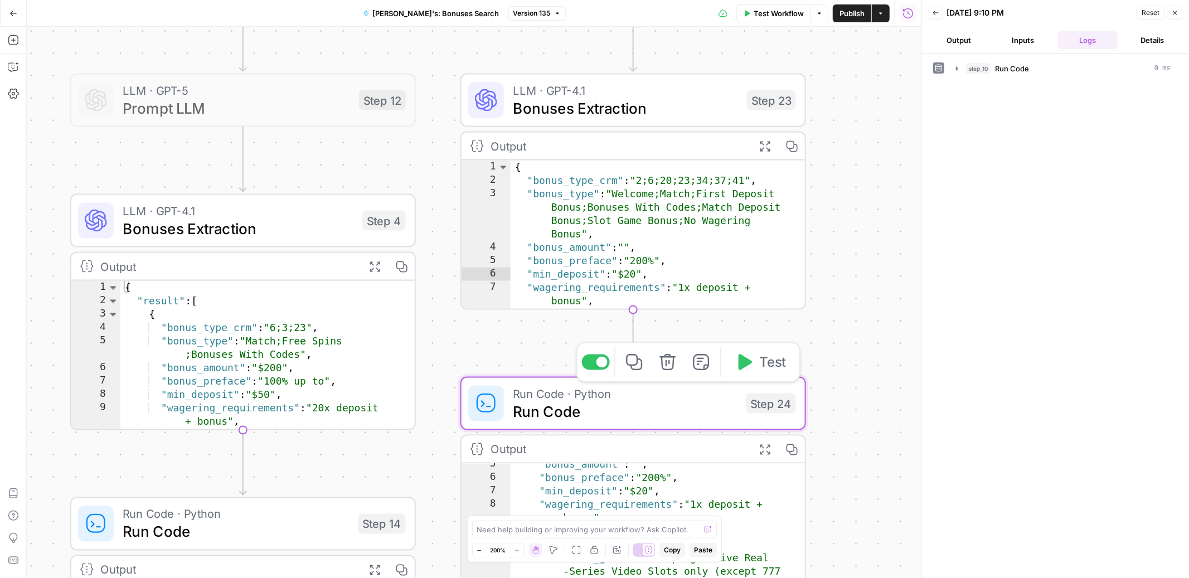
click at [676, 409] on span "Run Code" at bounding box center [625, 411] width 224 height 22
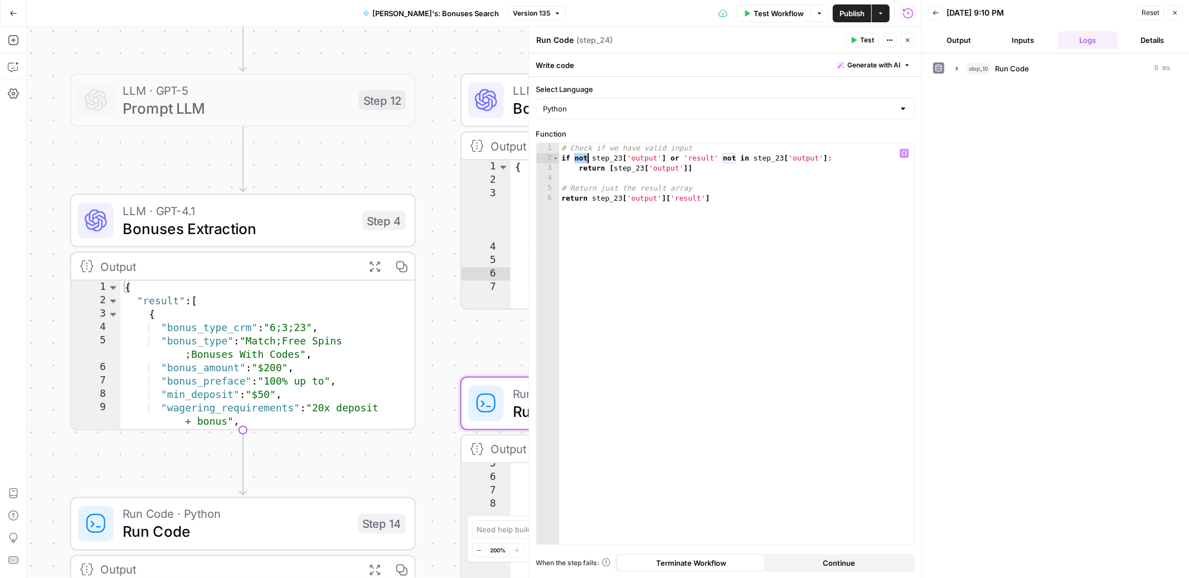
drag, startPoint x: 574, startPoint y: 158, endPoint x: 587, endPoint y: 163, distance: 14.0
click at [587, 163] on div "# Check if we have valid input if not step_23 [ 'output' ] or 'result' not in s…" at bounding box center [736, 353] width 355 height 421
click at [604, 240] on div "# Check if we have valid input if not step_23 [ 'output' ] or 'result' not in s…" at bounding box center [736, 353] width 355 height 421
drag, startPoint x: 575, startPoint y: 159, endPoint x: 666, endPoint y: 160, distance: 90.9
click at [666, 160] on div "# Check if we have valid input if not step_23 [ 'output' ] or 'result' not in s…" at bounding box center [736, 353] width 355 height 421
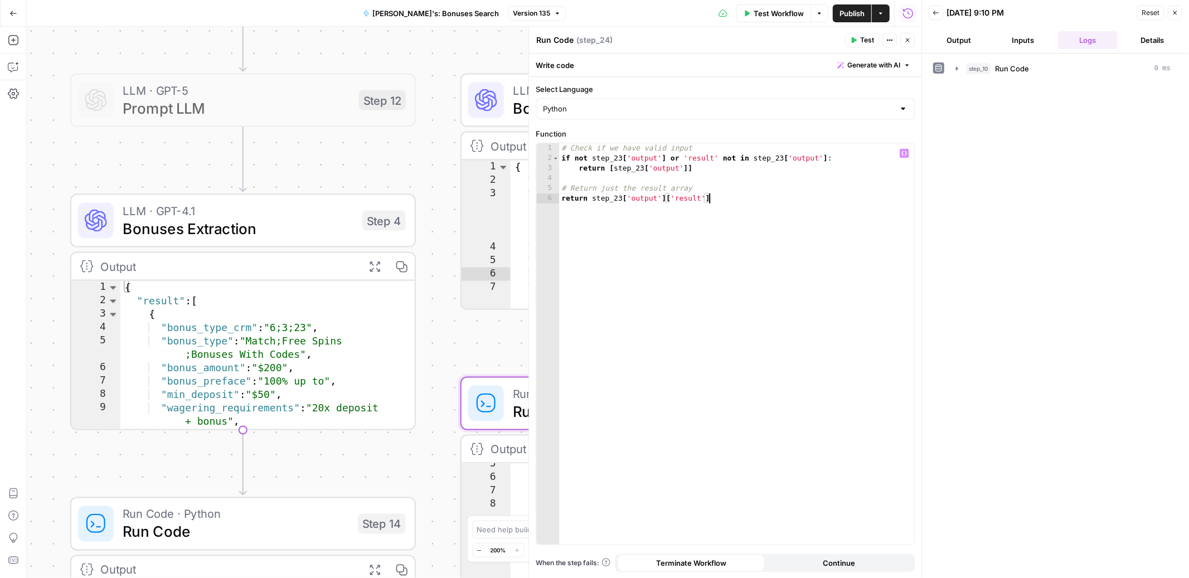
click at [619, 269] on div "# Check if we have valid input if not step_23 [ 'output' ] or 'result' not in s…" at bounding box center [736, 353] width 355 height 421
drag, startPoint x: 593, startPoint y: 158, endPoint x: 667, endPoint y: 158, distance: 73.6
click at [667, 158] on div "# Check if we have valid input if not step_23 [ 'output' ] or 'result' not in s…" at bounding box center [736, 353] width 355 height 421
click at [577, 159] on div "# Check if we have valid input if not step_23 [ 'output' ] or 'result' not in s…" at bounding box center [736, 353] width 355 height 421
drag, startPoint x: 575, startPoint y: 158, endPoint x: 664, endPoint y: 161, distance: 88.7
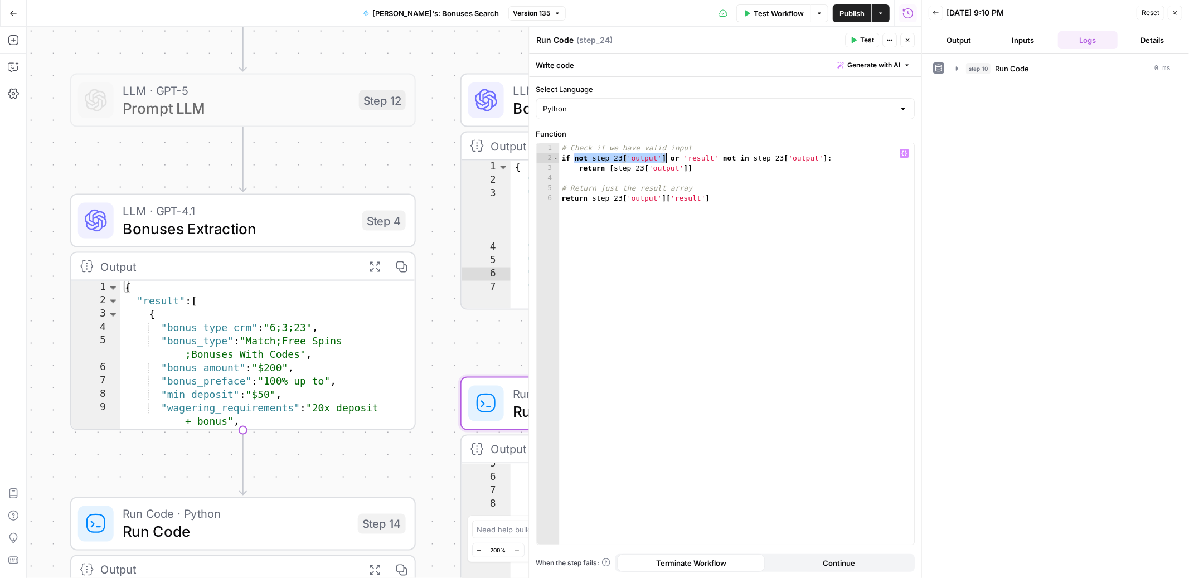
click at [664, 161] on div "# Check if we have valid input if not step_23 [ 'output' ] or 'result' not in s…" at bounding box center [736, 353] width 355 height 421
click at [641, 219] on div "# Check if we have valid input if not step_23 [ 'output' ] or 'result' not in s…" at bounding box center [736, 353] width 355 height 421
drag, startPoint x: 593, startPoint y: 159, endPoint x: 665, endPoint y: 156, distance: 72.0
click at [665, 156] on div "# Check if we have valid input if not step_23 [ 'output' ] or 'result' not in s…" at bounding box center [736, 353] width 355 height 421
type textarea "**********"
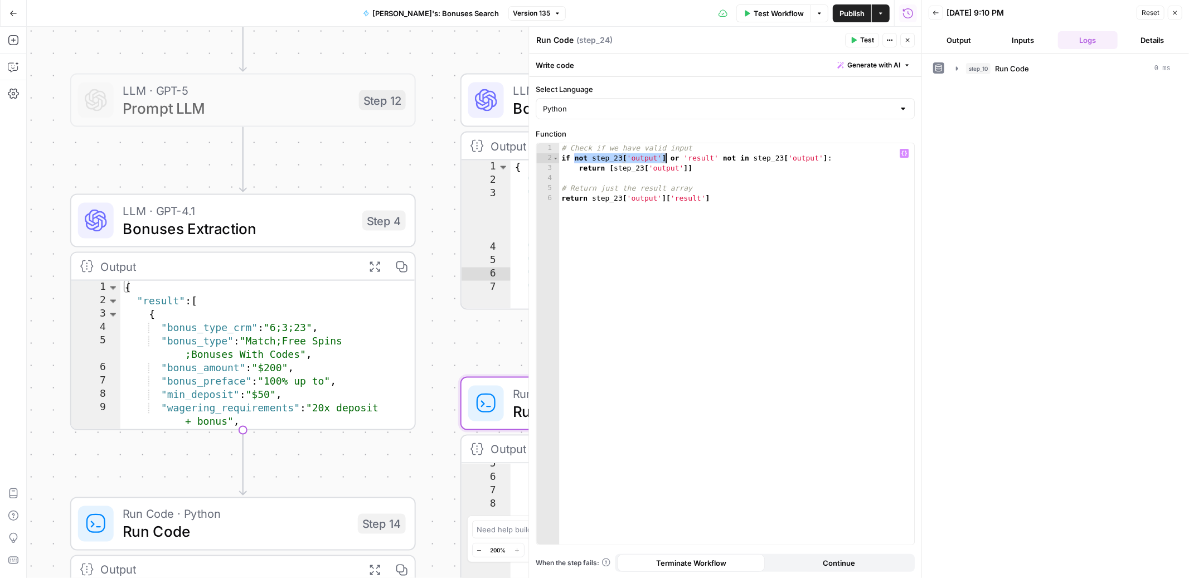
drag, startPoint x: 575, startPoint y: 158, endPoint x: 666, endPoint y: 160, distance: 90.9
click at [666, 160] on div "# Check if we have valid input if not step_23 [ 'output' ] or 'result' not in s…" at bounding box center [736, 353] width 355 height 421
drag, startPoint x: 684, startPoint y: 156, endPoint x: 828, endPoint y: 162, distance: 143.4
click at [828, 162] on div "# Check if we have valid input if not step_23 [ 'output' ] or 'result' not in s…" at bounding box center [736, 353] width 355 height 421
drag, startPoint x: 575, startPoint y: 159, endPoint x: 680, endPoint y: 161, distance: 104.9
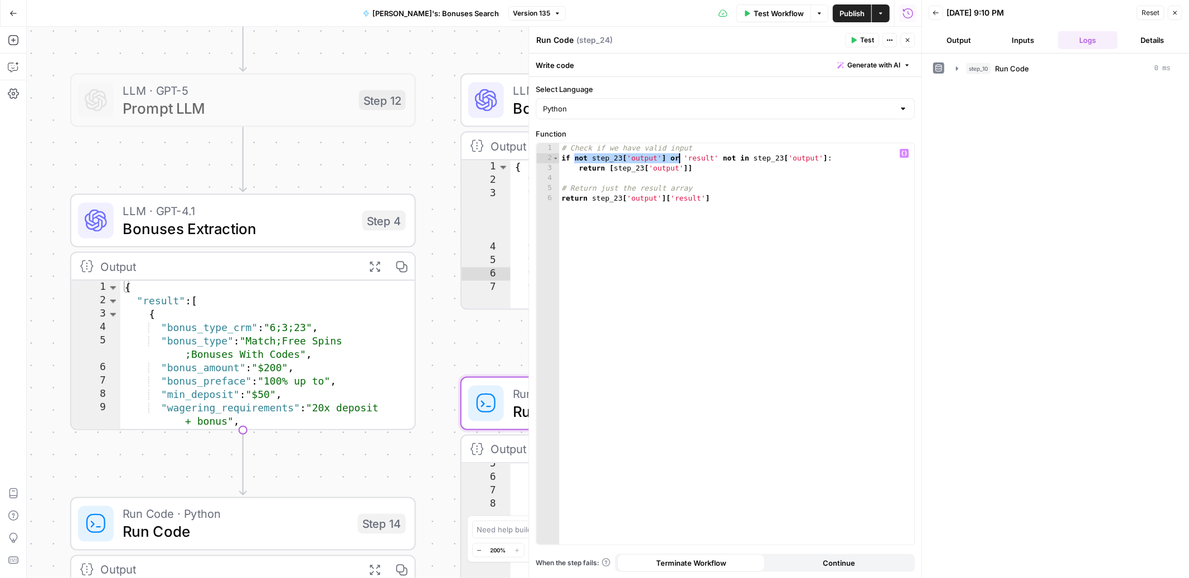
click at [680, 161] on div "# Check if we have valid input if not step_23 [ 'output' ] or 'result' not in s…" at bounding box center [736, 353] width 355 height 421
click at [912, 38] on button "Close" at bounding box center [908, 40] width 14 height 14
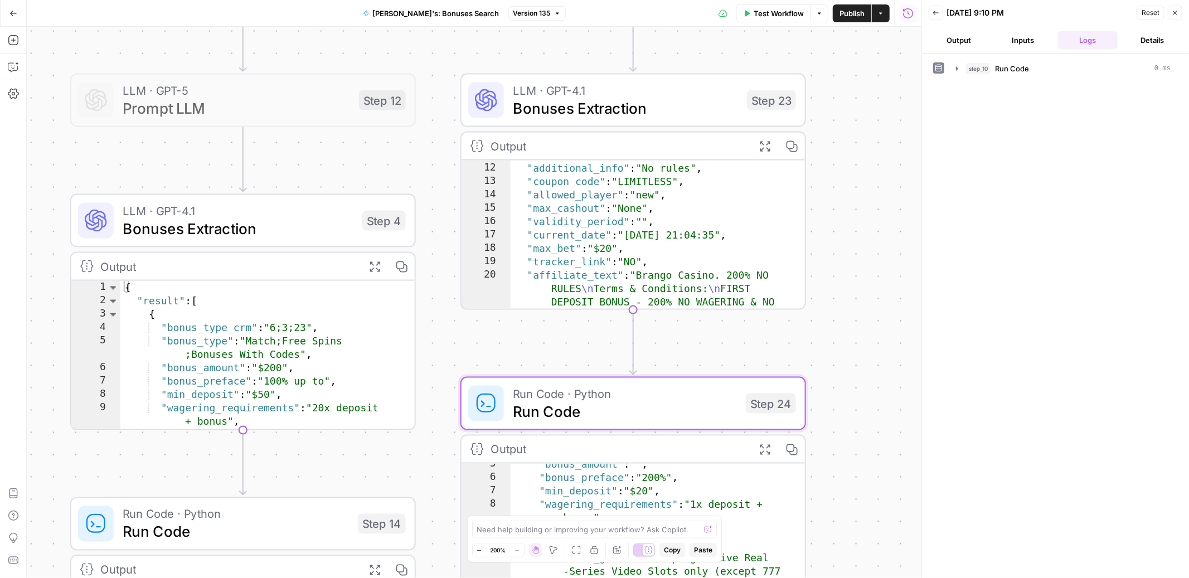
scroll to position [113, 0]
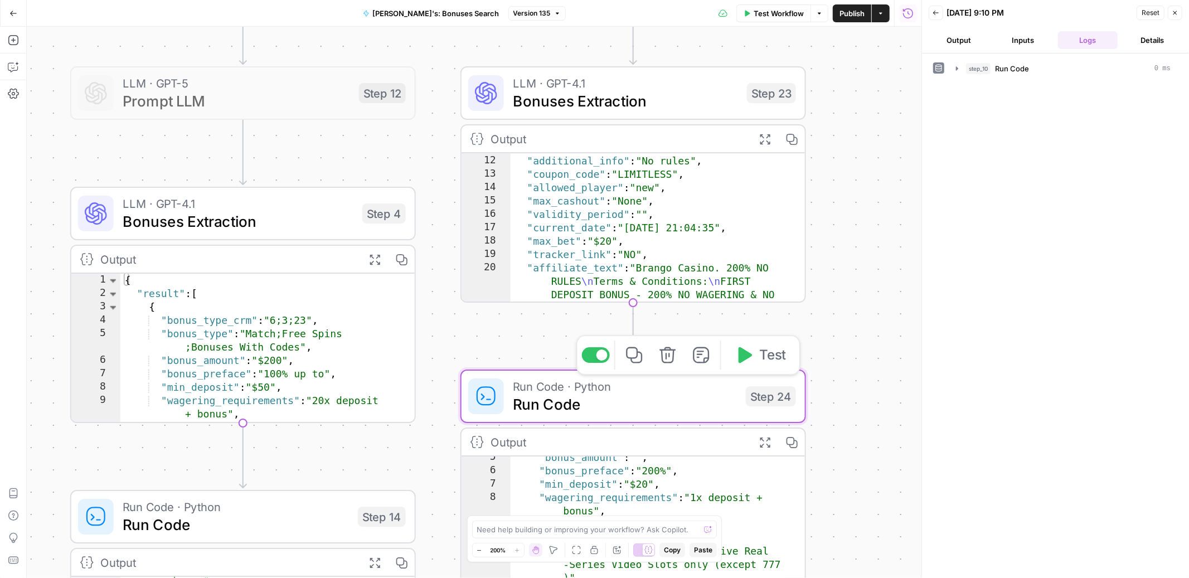
click at [648, 395] on span "Run Code" at bounding box center [625, 404] width 224 height 22
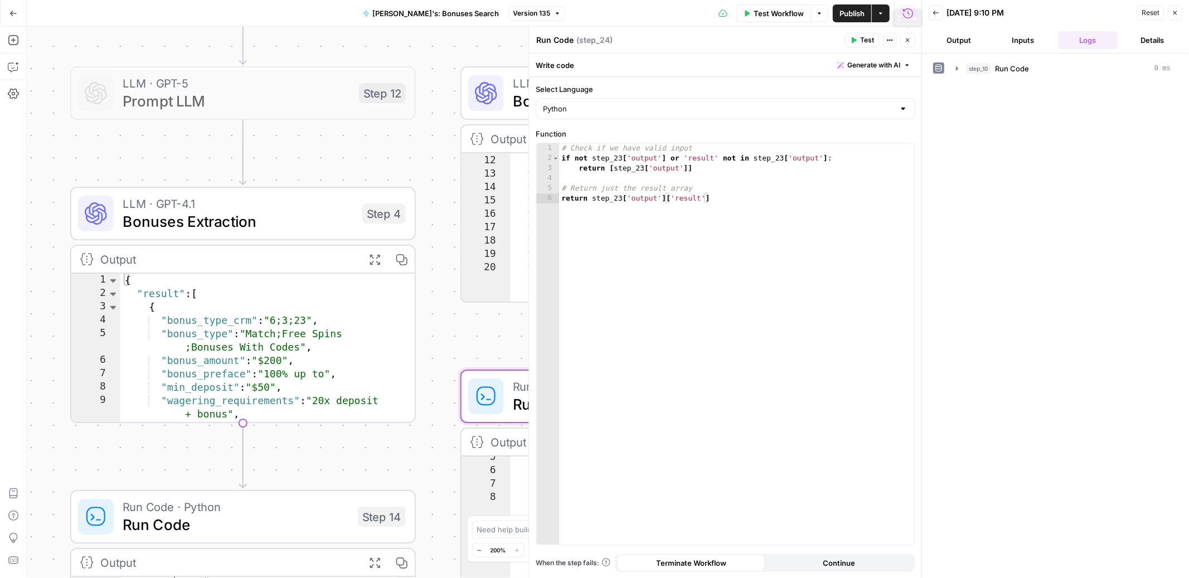
click at [907, 41] on icon "button" at bounding box center [908, 40] width 4 height 4
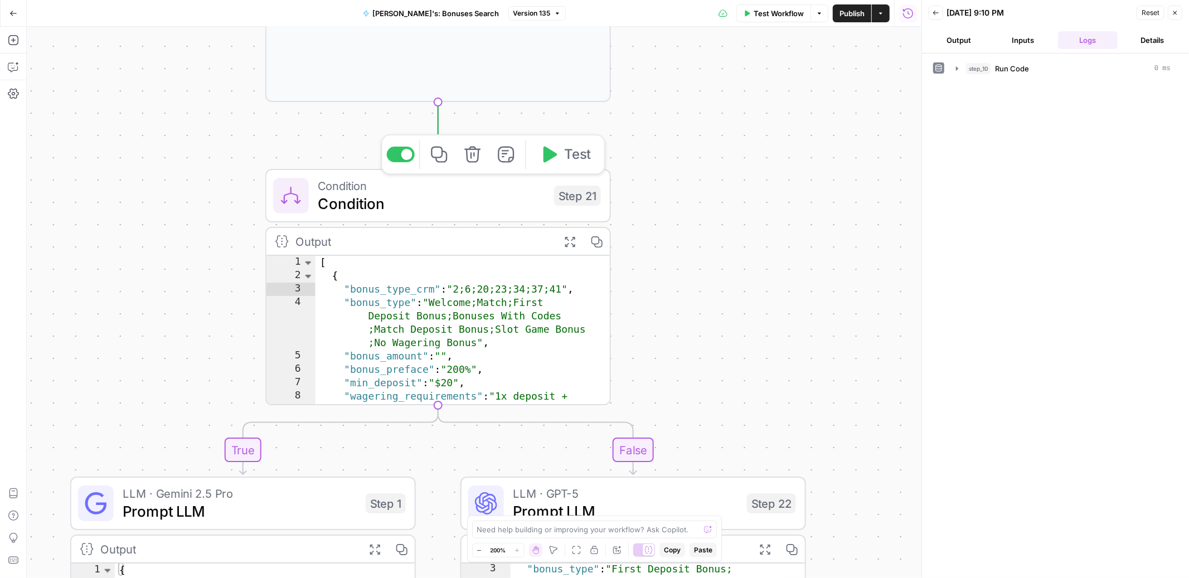
click at [476, 205] on span "Condition" at bounding box center [432, 203] width 228 height 22
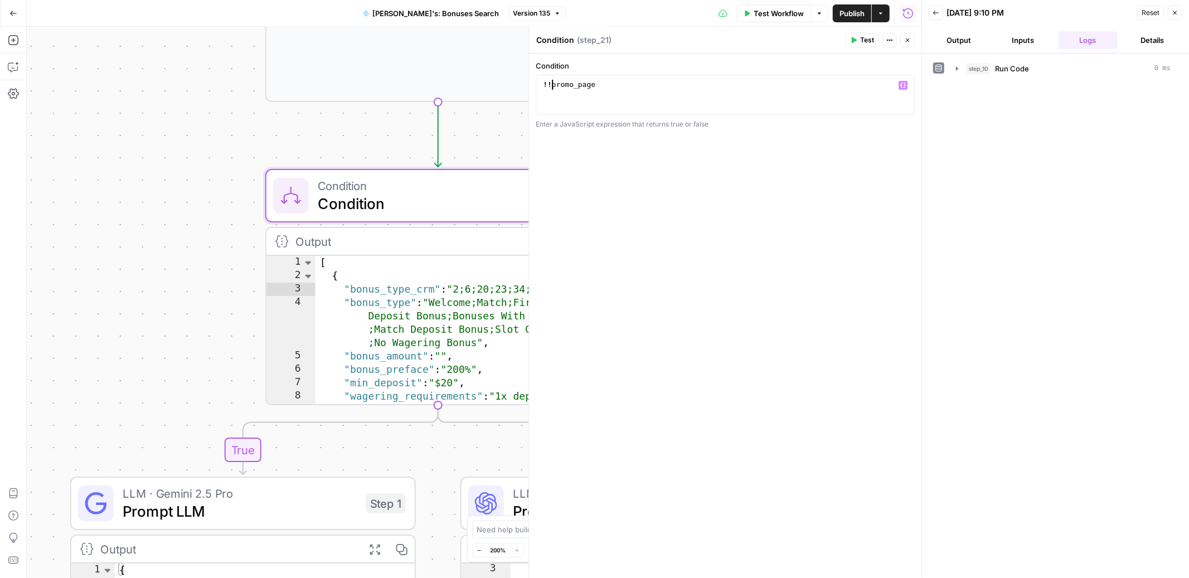
click at [552, 85] on div "!! promo_page" at bounding box center [725, 105] width 369 height 50
type textarea "**********"
click at [845, 14] on span "Publish" at bounding box center [852, 13] width 25 height 11
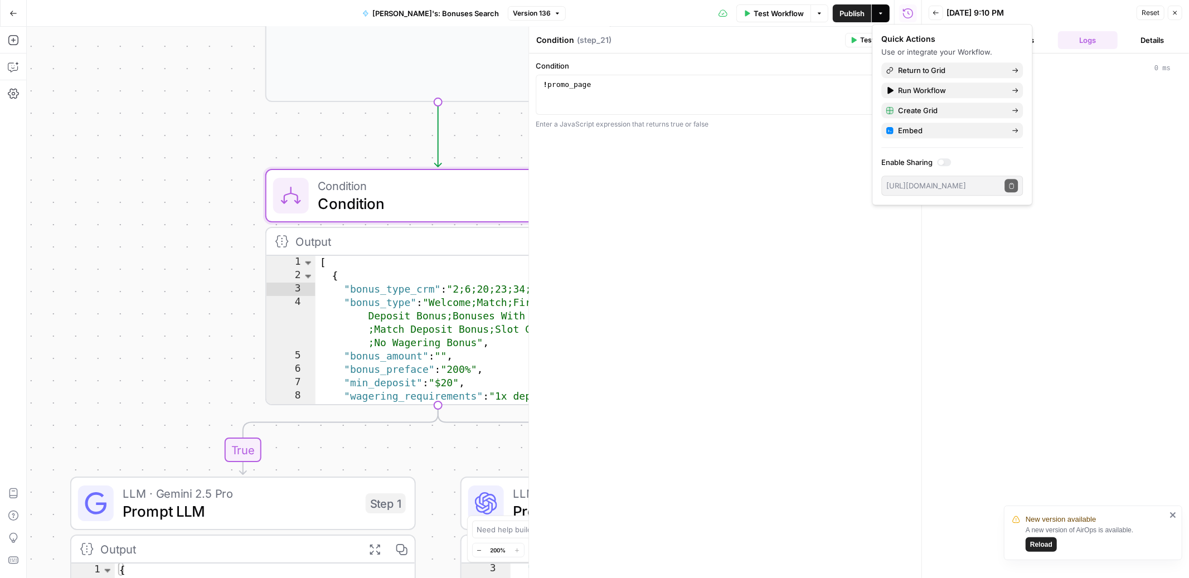
click at [483, 132] on div "**********" at bounding box center [474, 303] width 895 height 552
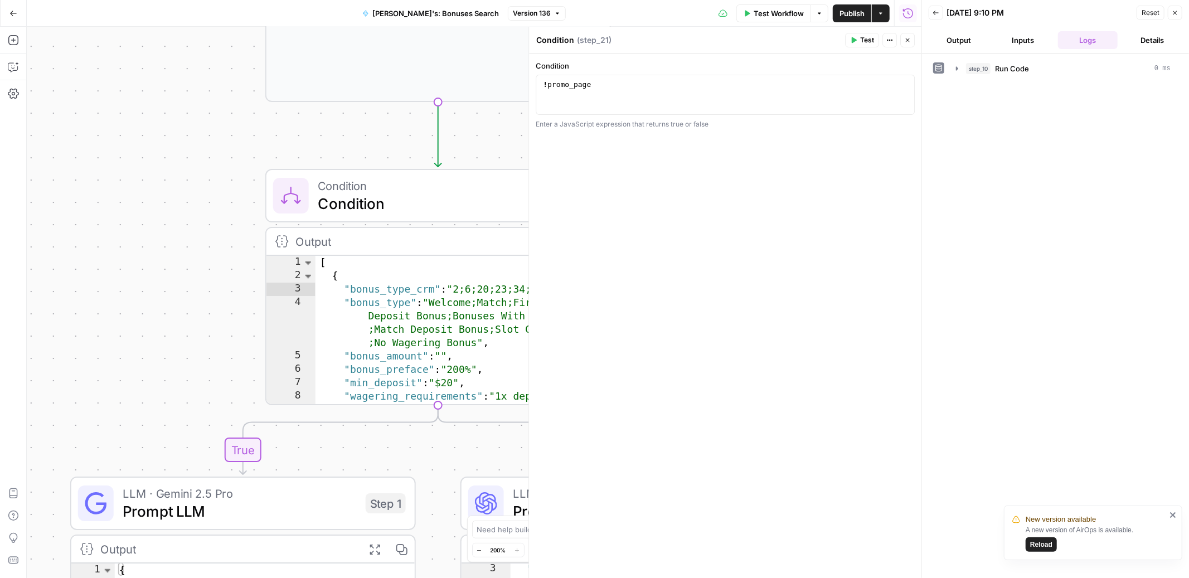
click at [492, 125] on div "**********" at bounding box center [474, 303] width 895 height 552
click at [908, 42] on icon "button" at bounding box center [908, 40] width 7 height 7
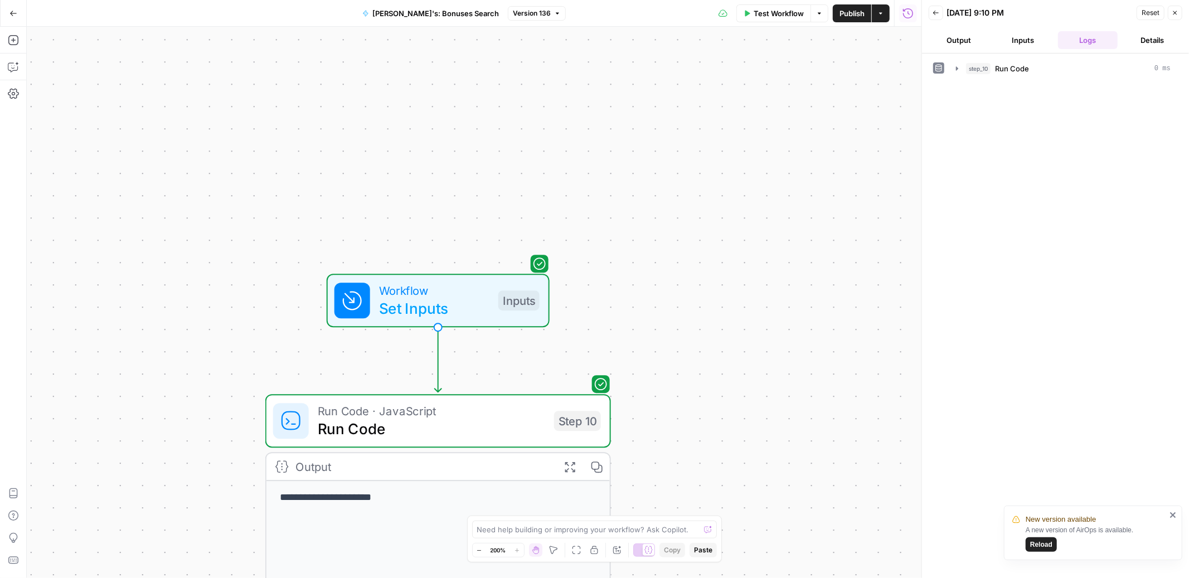
click at [1175, 514] on icon "close" at bounding box center [1174, 515] width 6 height 6
click at [773, 11] on span "Test Workflow" at bounding box center [779, 13] width 50 height 11
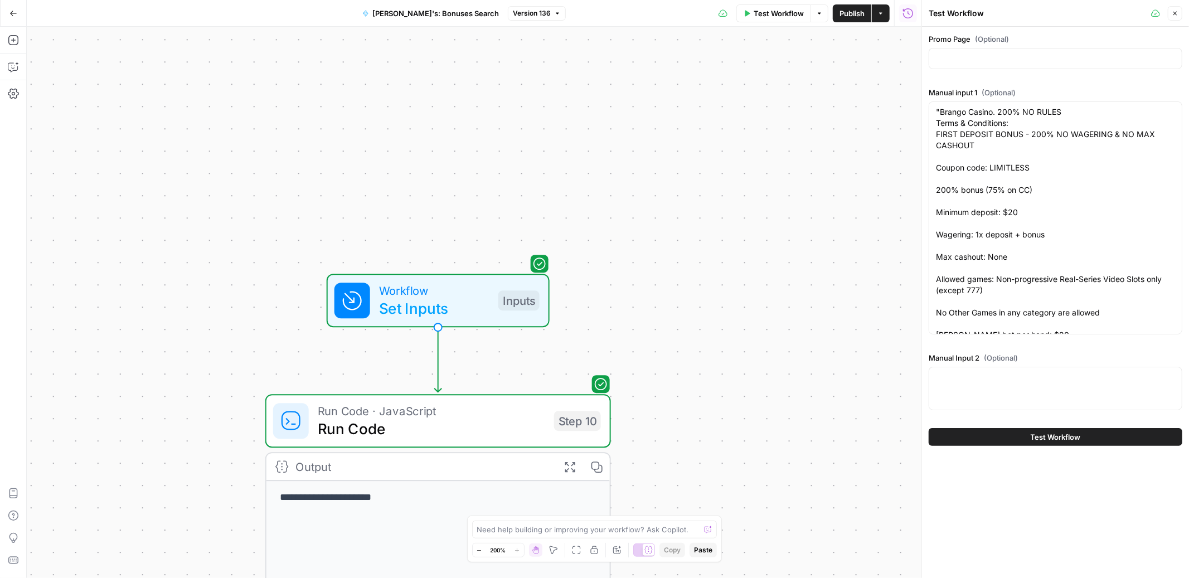
click at [1048, 426] on div "Test Workflow" at bounding box center [1056, 437] width 254 height 31
click at [1047, 437] on span "Test Workflow" at bounding box center [1056, 437] width 50 height 11
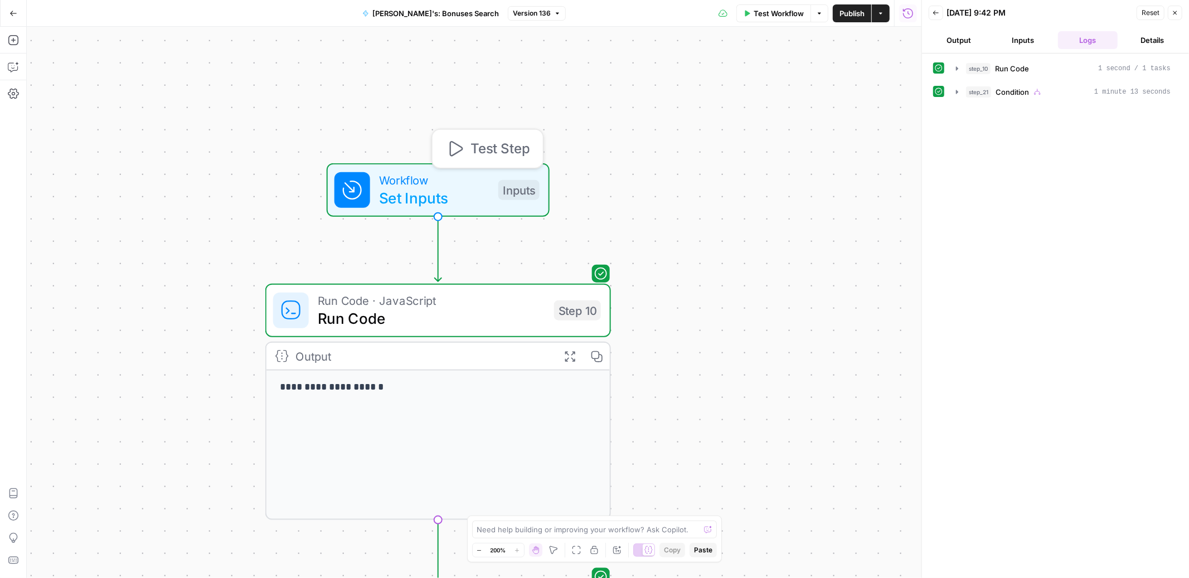
click at [429, 196] on span "Set Inputs" at bounding box center [434, 198] width 110 height 22
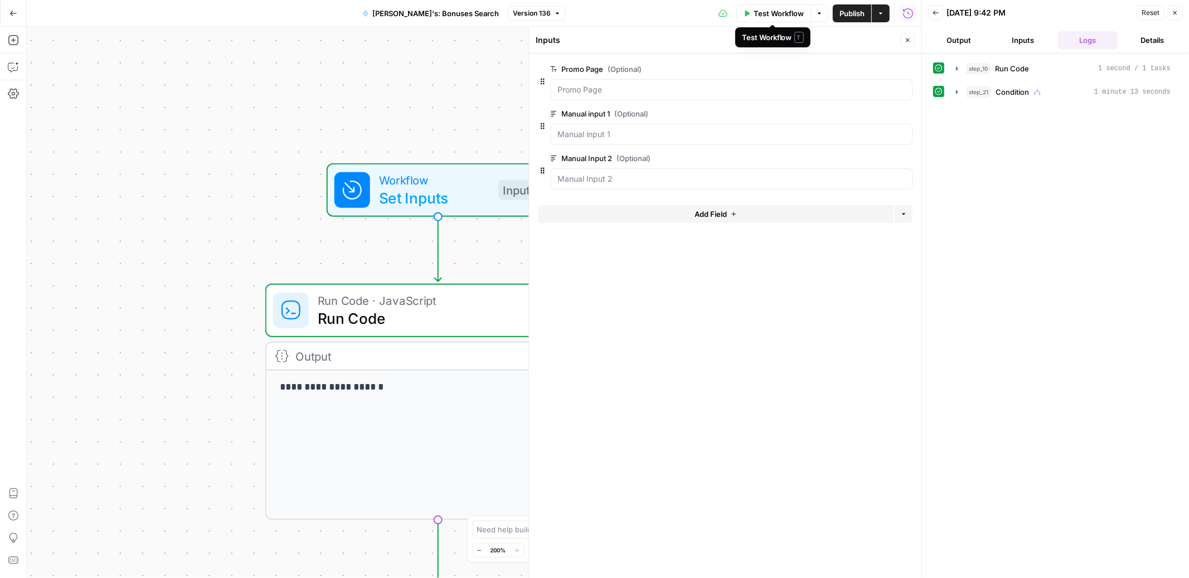
click at [748, 15] on icon "button" at bounding box center [747, 13] width 7 height 7
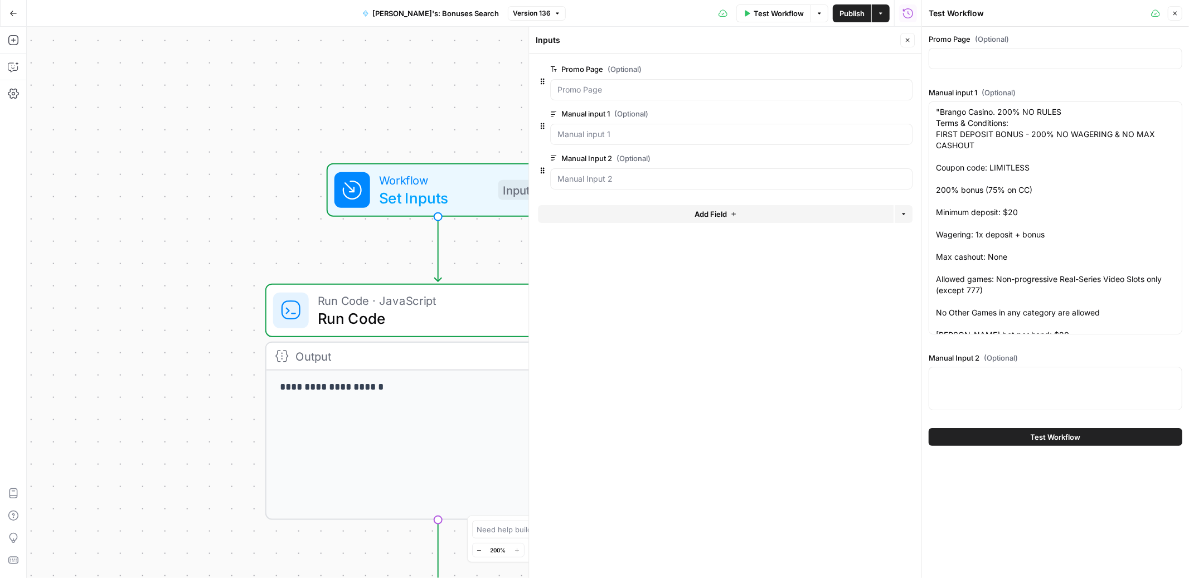
click at [1171, 16] on button "Close" at bounding box center [1175, 13] width 14 height 14
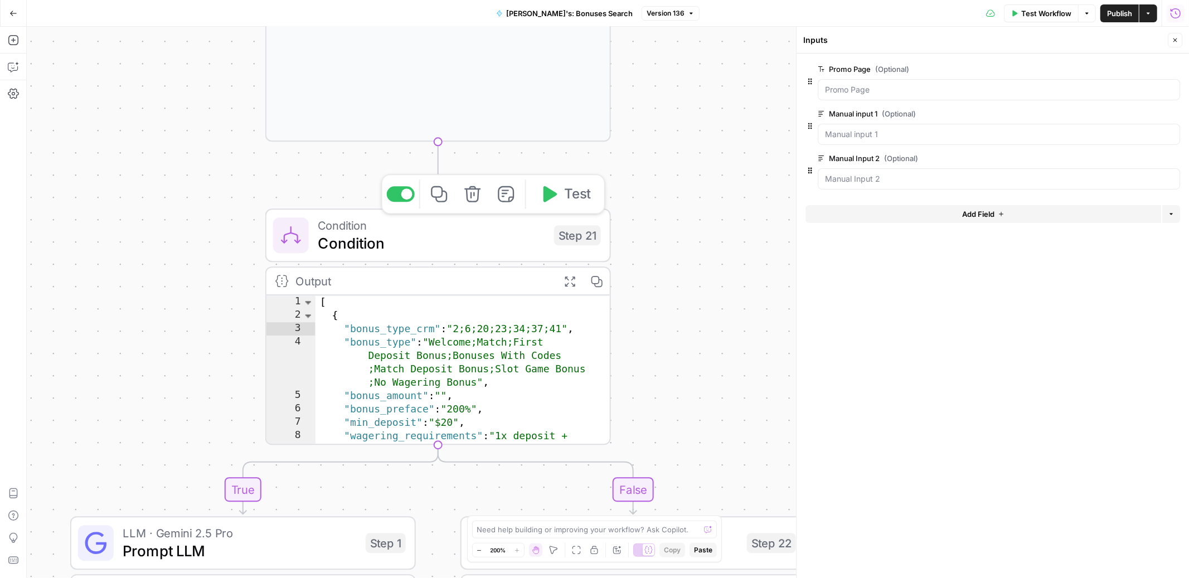
click at [482, 236] on span "Condition" at bounding box center [432, 243] width 228 height 22
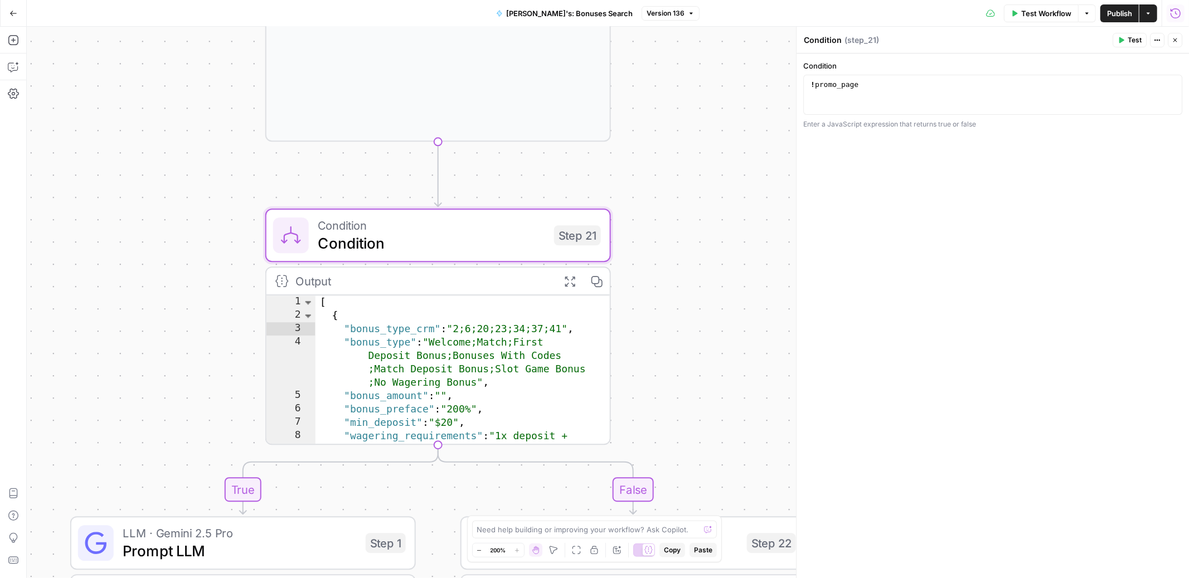
click at [1047, 15] on span "Test Workflow" at bounding box center [1047, 13] width 50 height 11
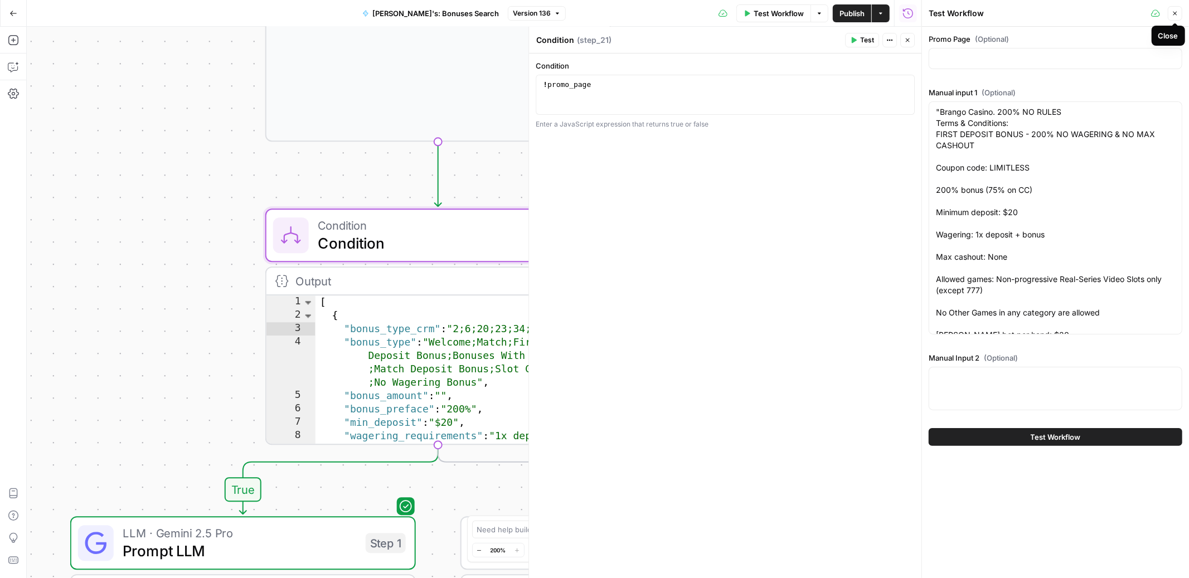
click at [1177, 11] on icon "button" at bounding box center [1175, 13] width 7 height 7
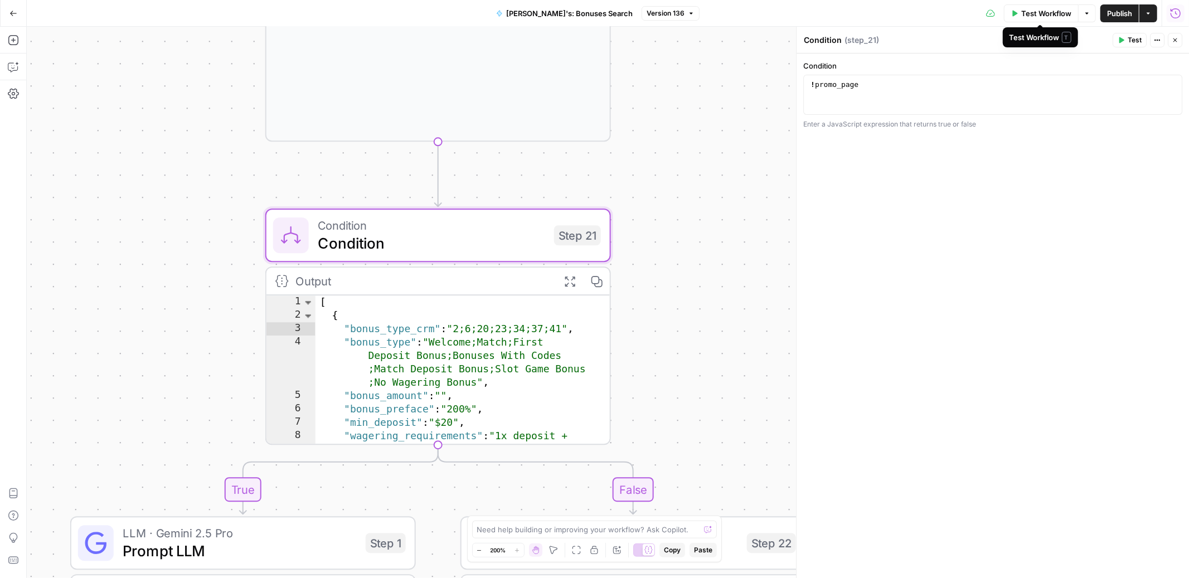
click at [1013, 13] on icon "button" at bounding box center [1015, 13] width 5 height 6
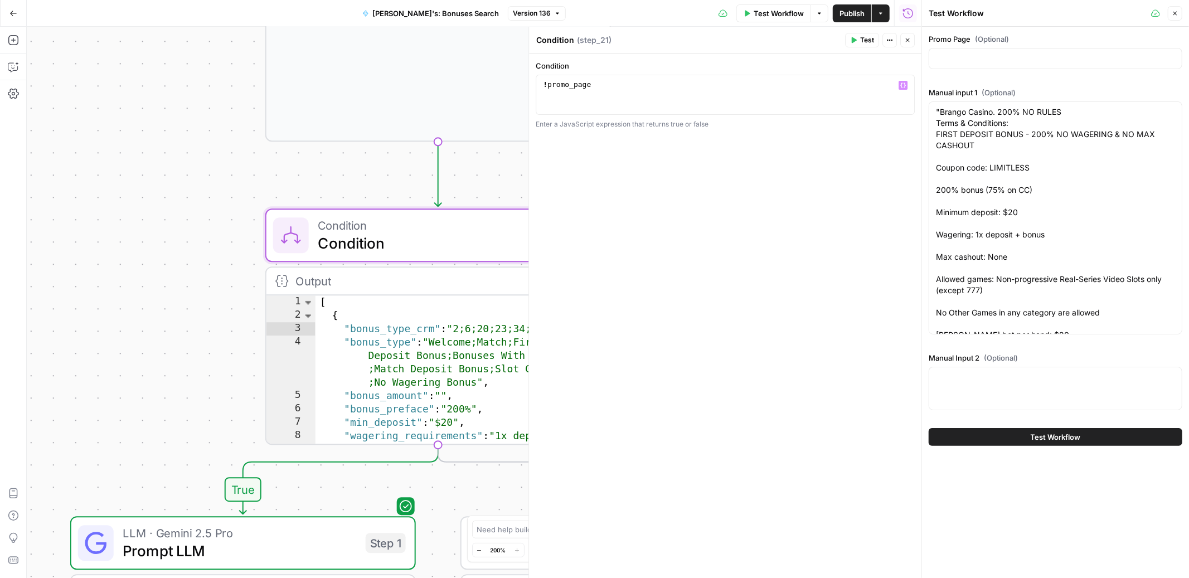
click at [548, 84] on div "! promo_page" at bounding box center [725, 105] width 369 height 50
type textarea "**********"
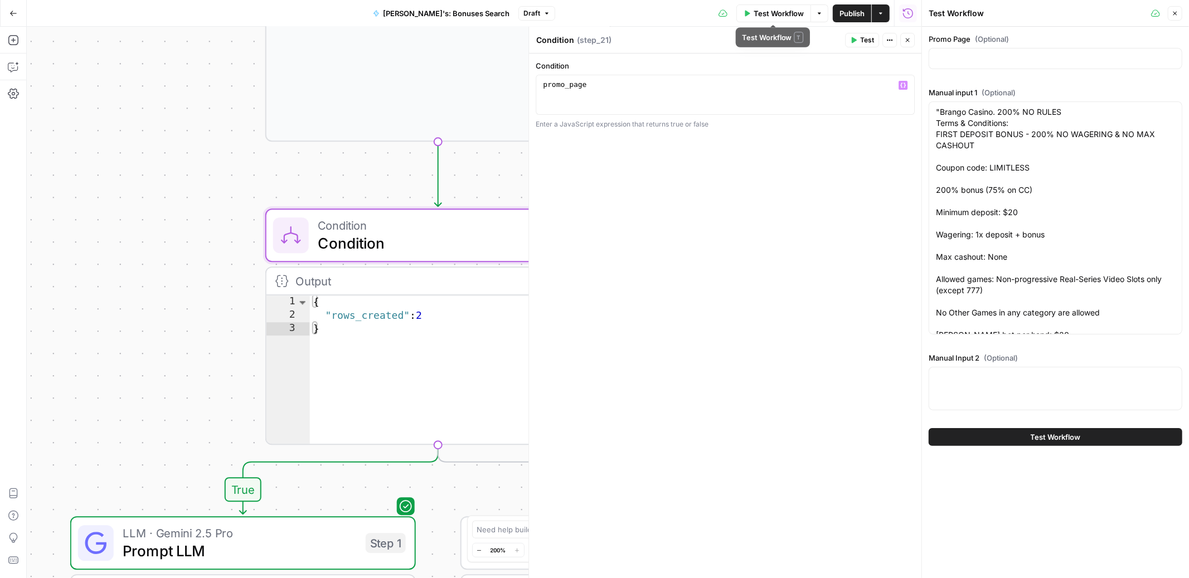
click at [767, 16] on span "Test Workflow" at bounding box center [779, 13] width 50 height 11
click at [986, 436] on button "Test Workflow" at bounding box center [1056, 437] width 254 height 18
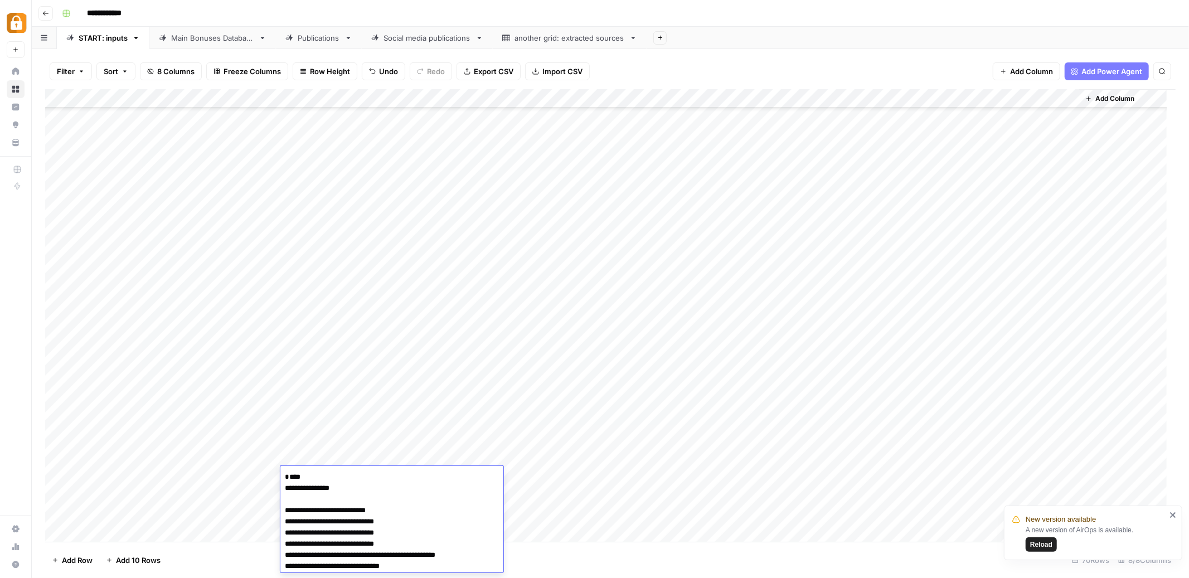
scroll to position [2221, 0]
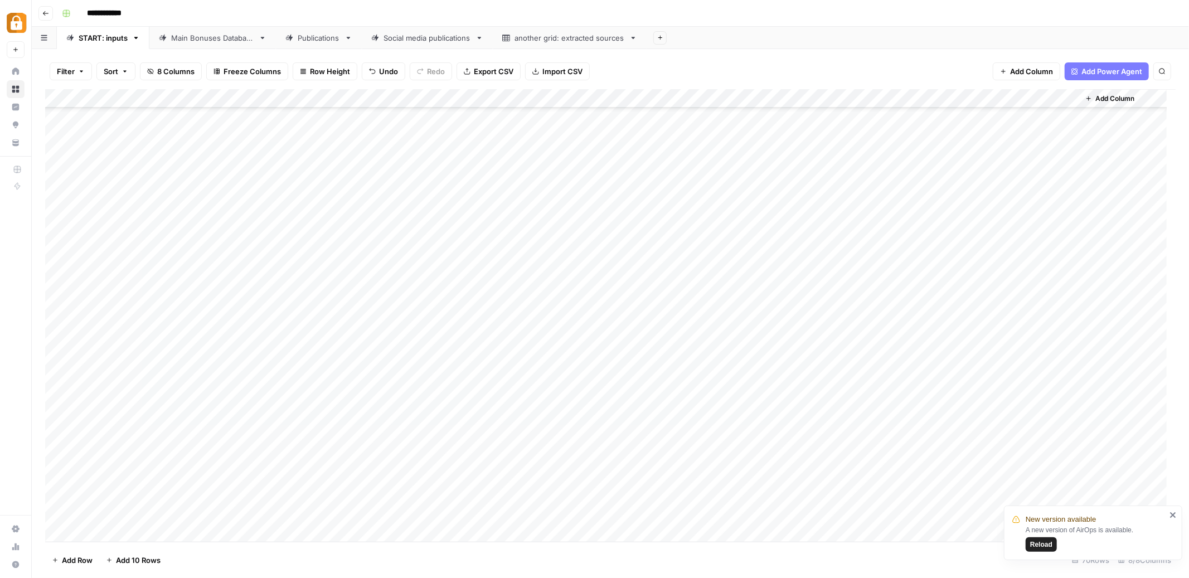
click at [616, 500] on div "Add Column" at bounding box center [610, 315] width 1131 height 453
click at [952, 474] on div "Add Column" at bounding box center [610, 315] width 1131 height 453
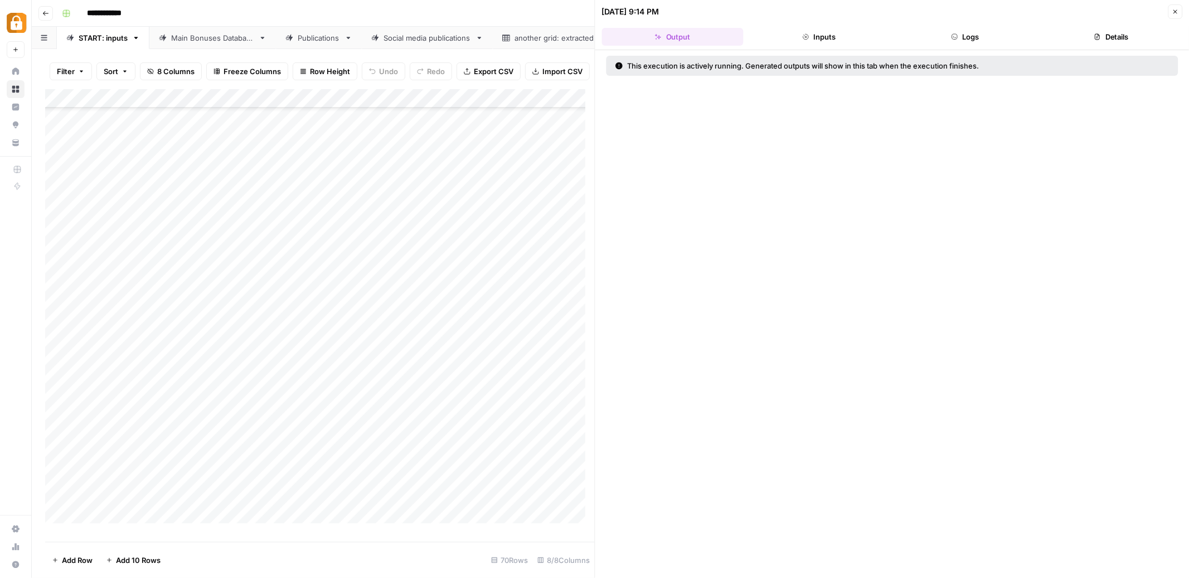
click at [959, 36] on button "Logs" at bounding box center [965, 37] width 142 height 18
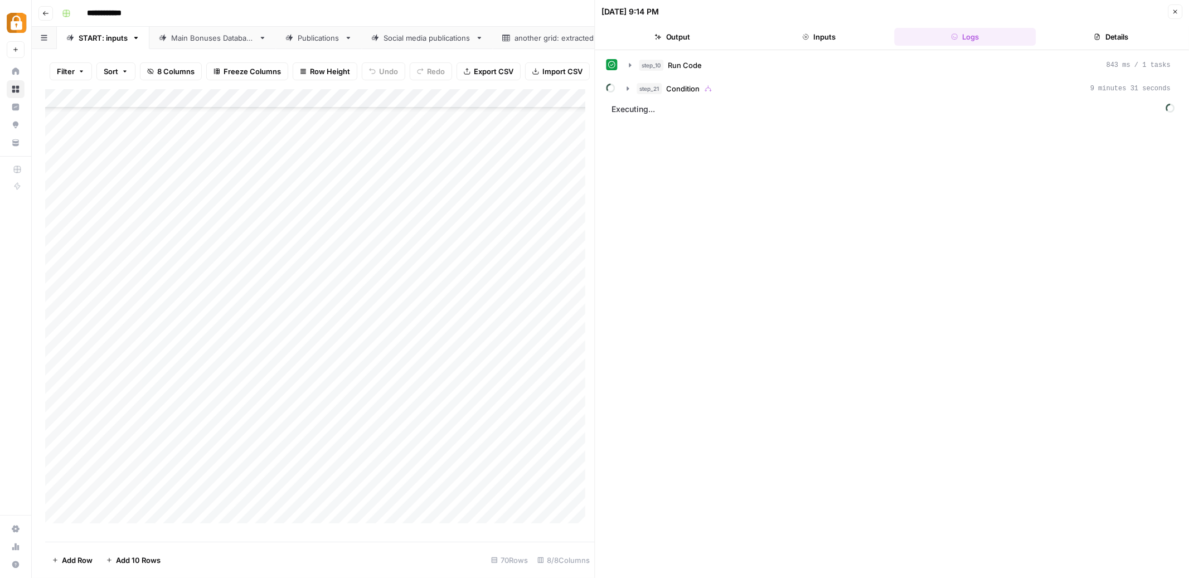
click at [833, 37] on button "Inputs" at bounding box center [819, 37] width 142 height 18
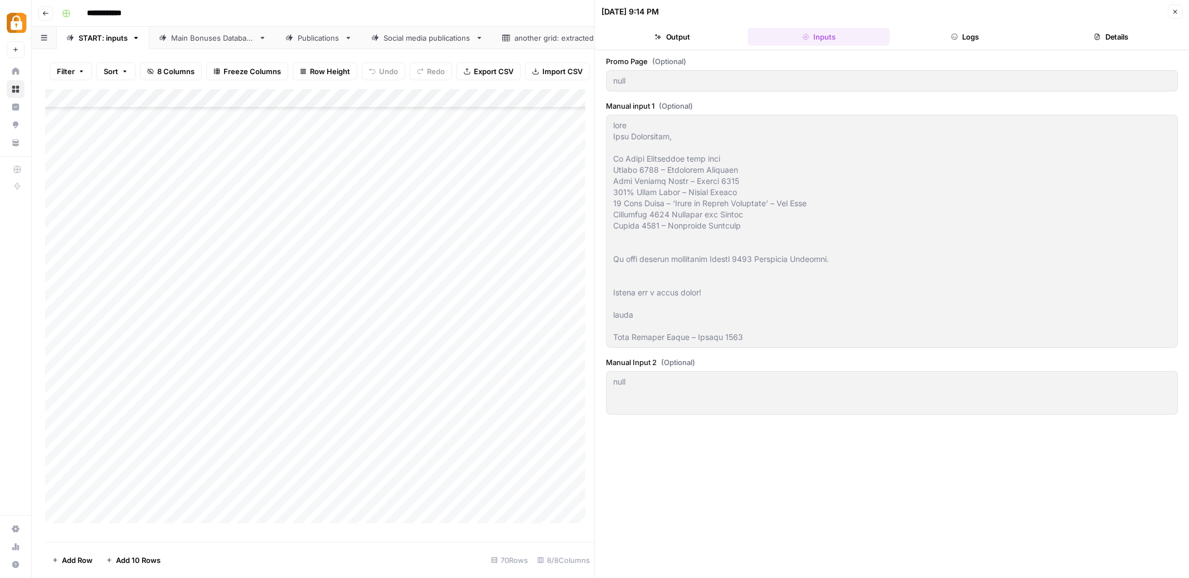
click at [985, 38] on button "Logs" at bounding box center [965, 37] width 142 height 18
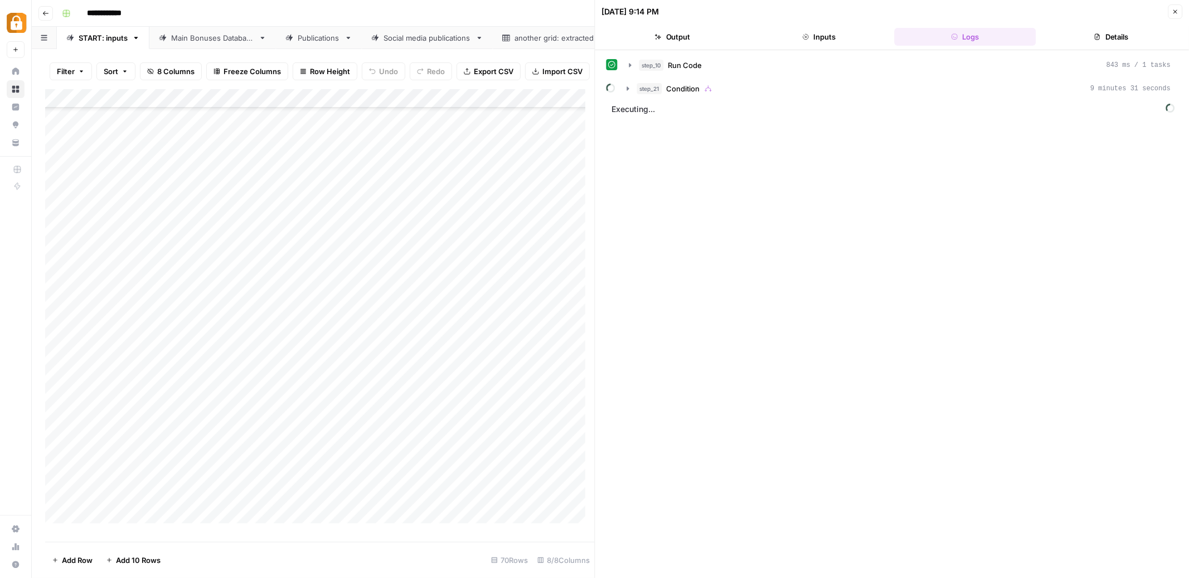
click at [1121, 40] on button "Details" at bounding box center [1112, 37] width 142 height 18
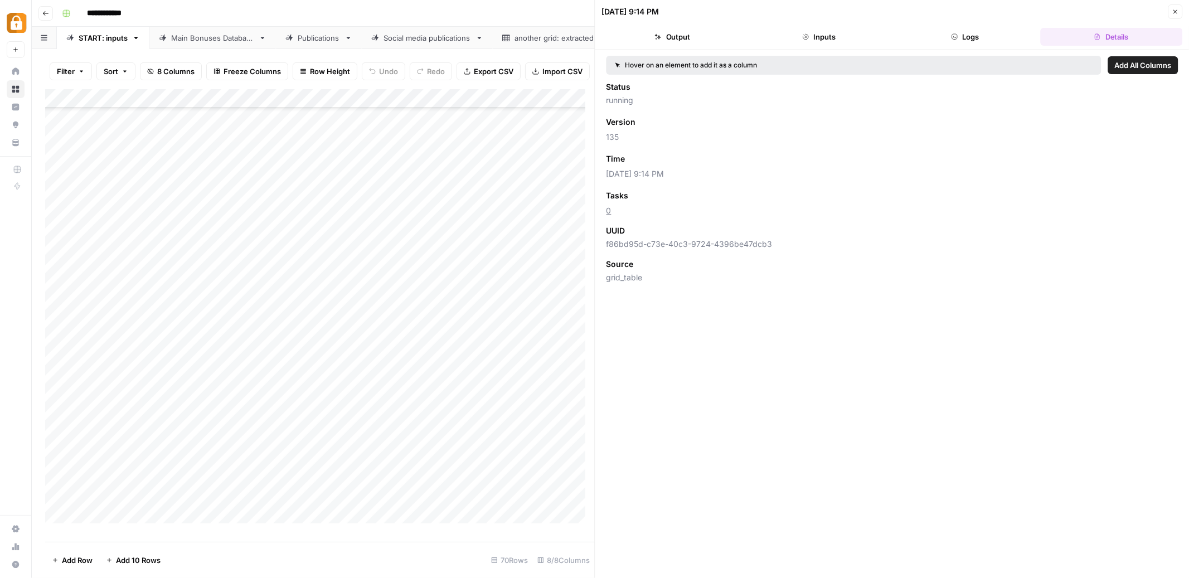
click at [838, 37] on button "Inputs" at bounding box center [819, 37] width 142 height 18
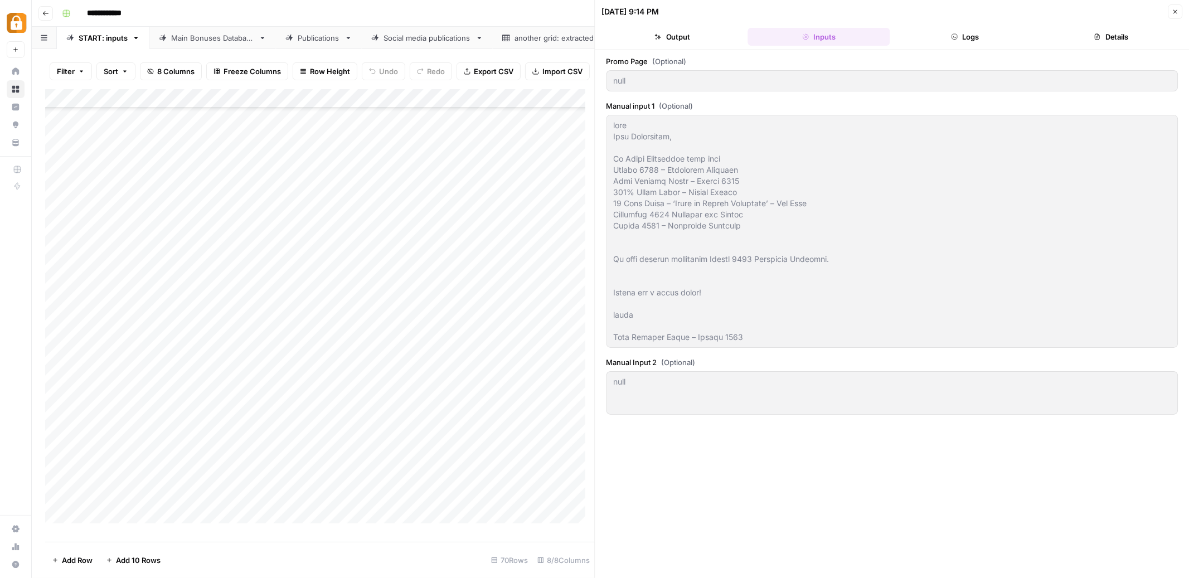
click at [663, 33] on button "Output" at bounding box center [673, 37] width 142 height 18
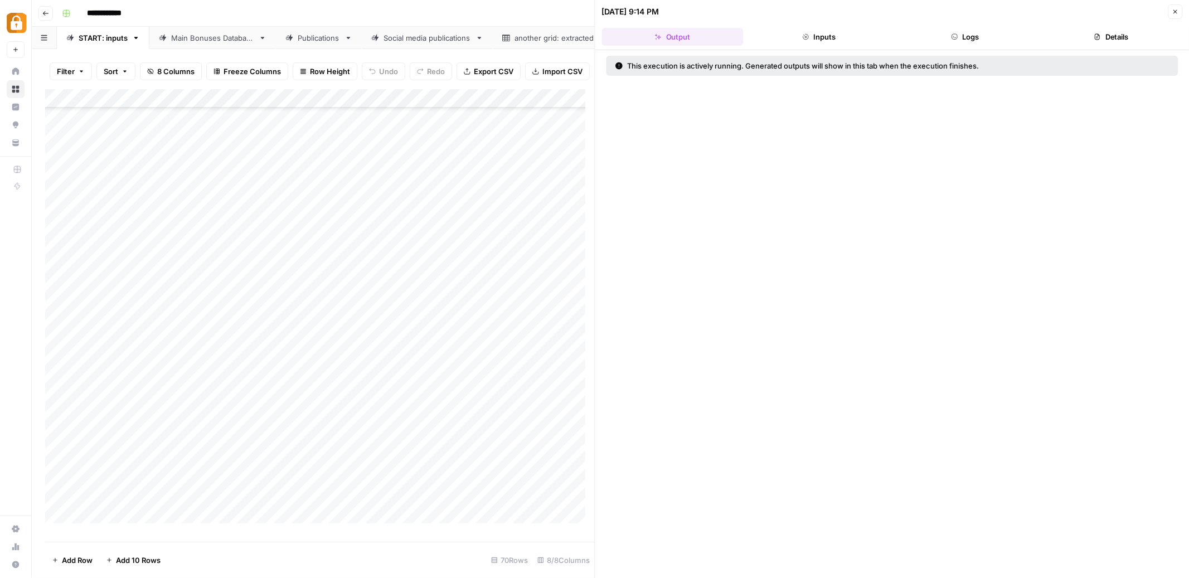
click at [823, 40] on button "Inputs" at bounding box center [819, 37] width 142 height 18
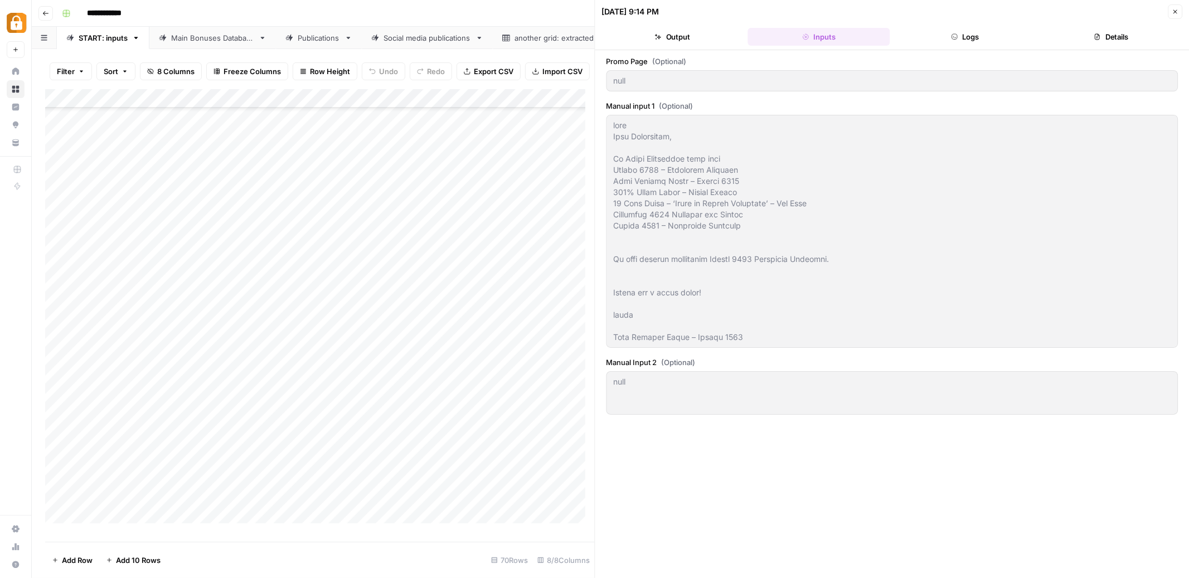
click at [975, 37] on button "Logs" at bounding box center [965, 37] width 142 height 18
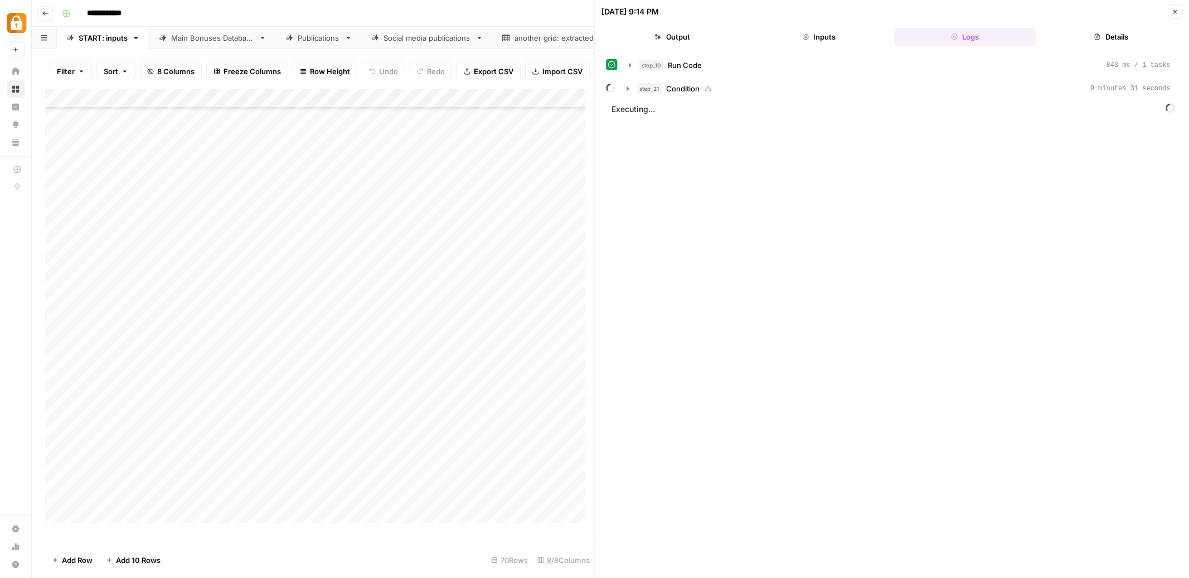
click at [1107, 39] on button "Details" at bounding box center [1112, 37] width 142 height 18
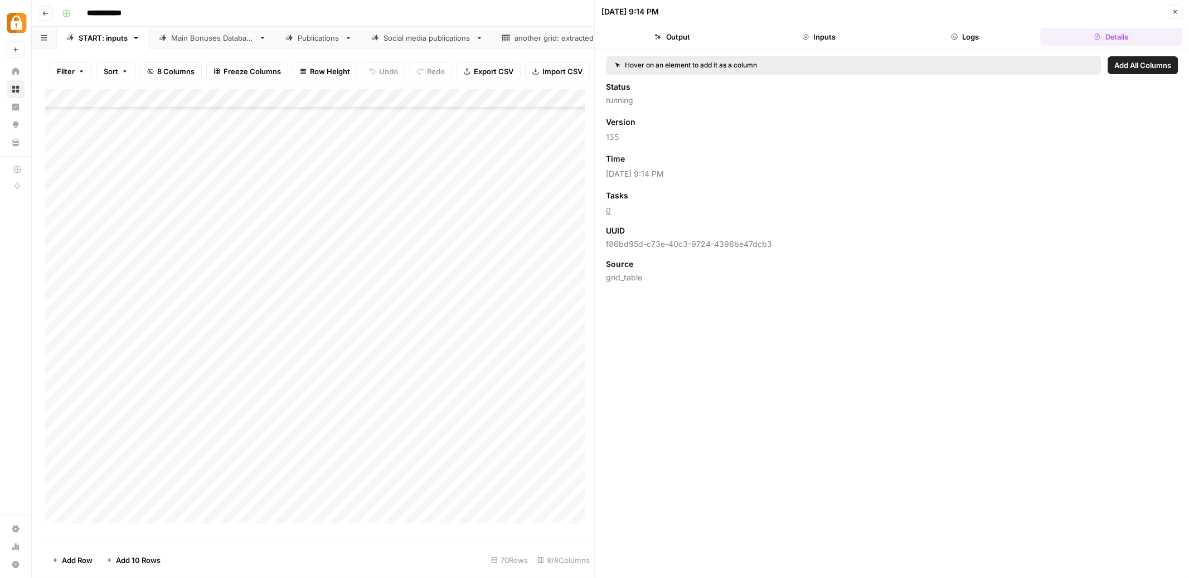
click at [1179, 11] on button "Close" at bounding box center [1175, 11] width 14 height 14
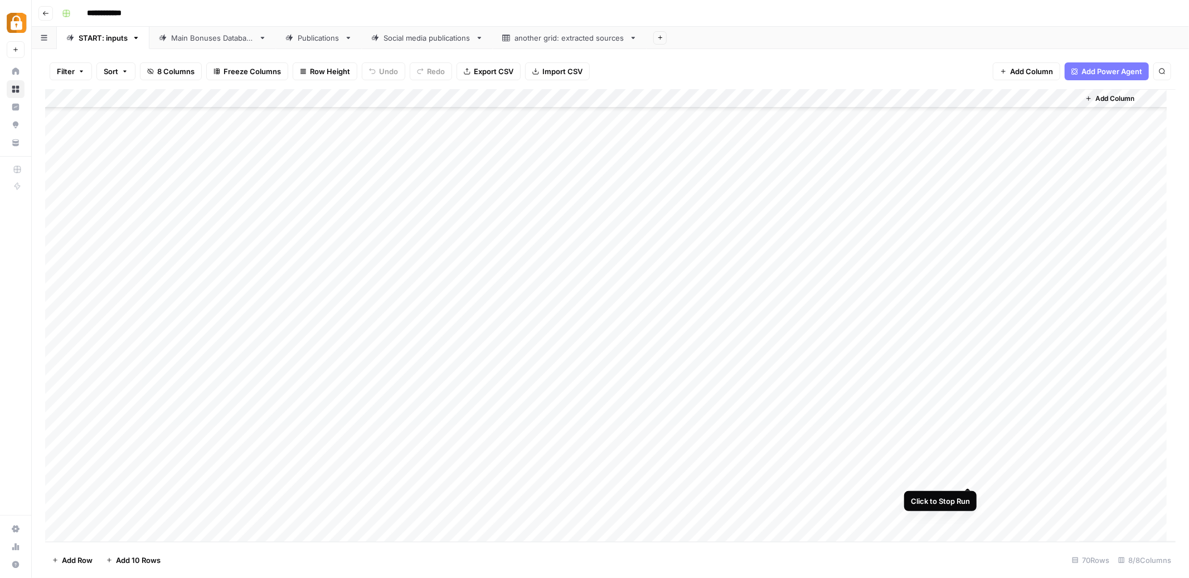
click at [969, 477] on div "Add Column" at bounding box center [610, 315] width 1131 height 453
click at [970, 477] on div "Add Column" at bounding box center [610, 315] width 1131 height 453
click at [968, 478] on div "Add Column" at bounding box center [610, 315] width 1131 height 453
click at [399, 477] on div "Add Column" at bounding box center [610, 315] width 1131 height 453
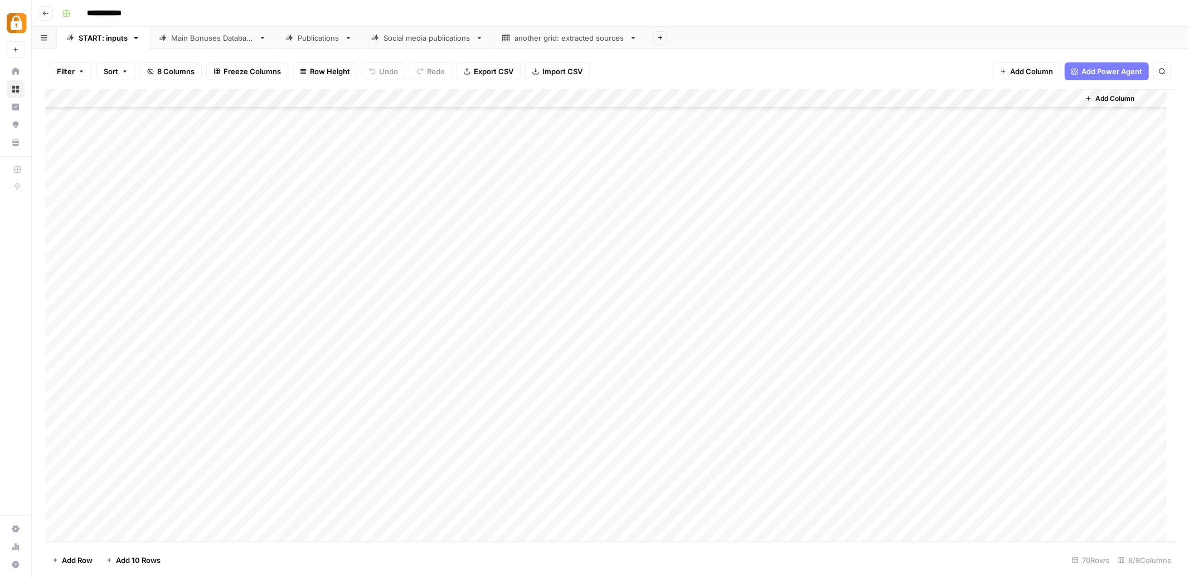
click at [399, 477] on div "Add Column" at bounding box center [610, 315] width 1131 height 453
click at [399, 477] on body "**********" at bounding box center [594, 289] width 1189 height 578
click at [548, 458] on div "Add Column" at bounding box center [610, 315] width 1131 height 453
click at [231, 37] on div "Main Bonuses Database" at bounding box center [212, 37] width 83 height 11
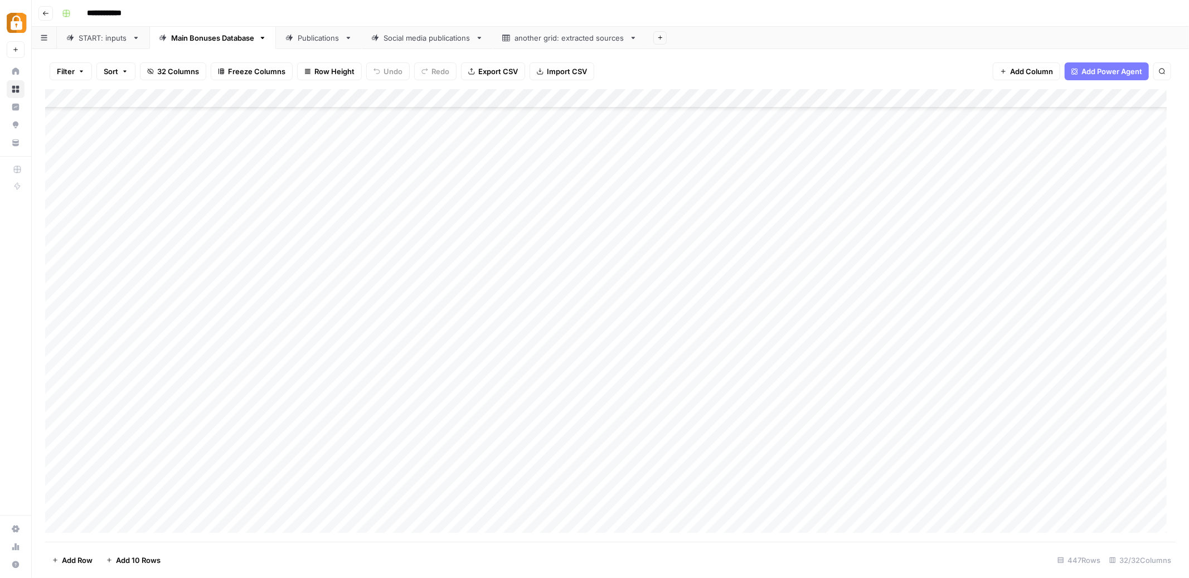
scroll to position [8068, 0]
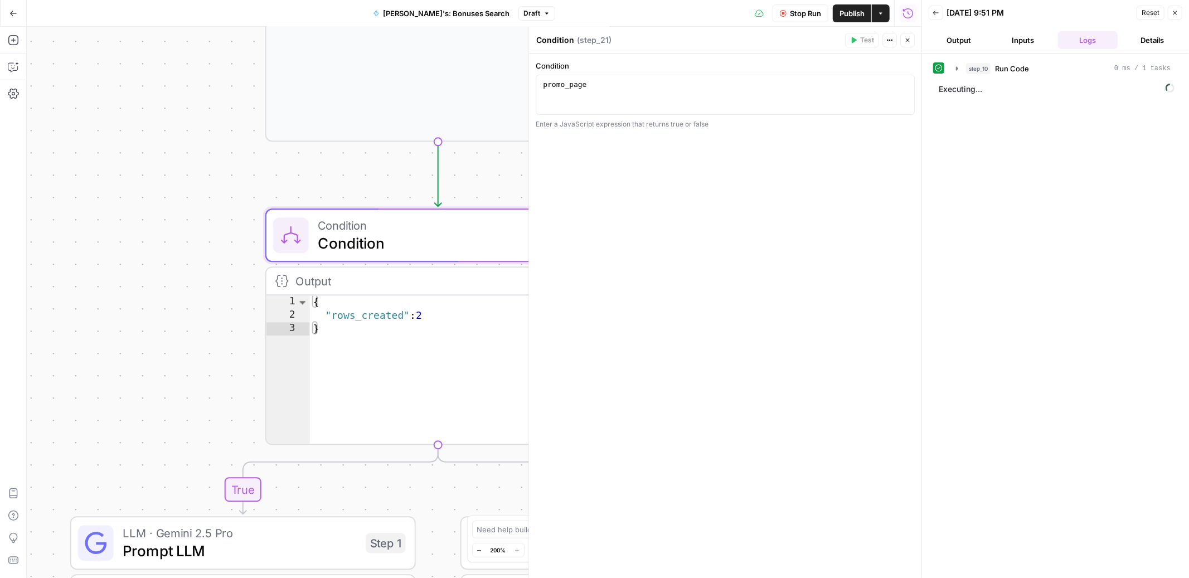
scroll to position [49, 0]
